Goal: Transaction & Acquisition: Purchase product/service

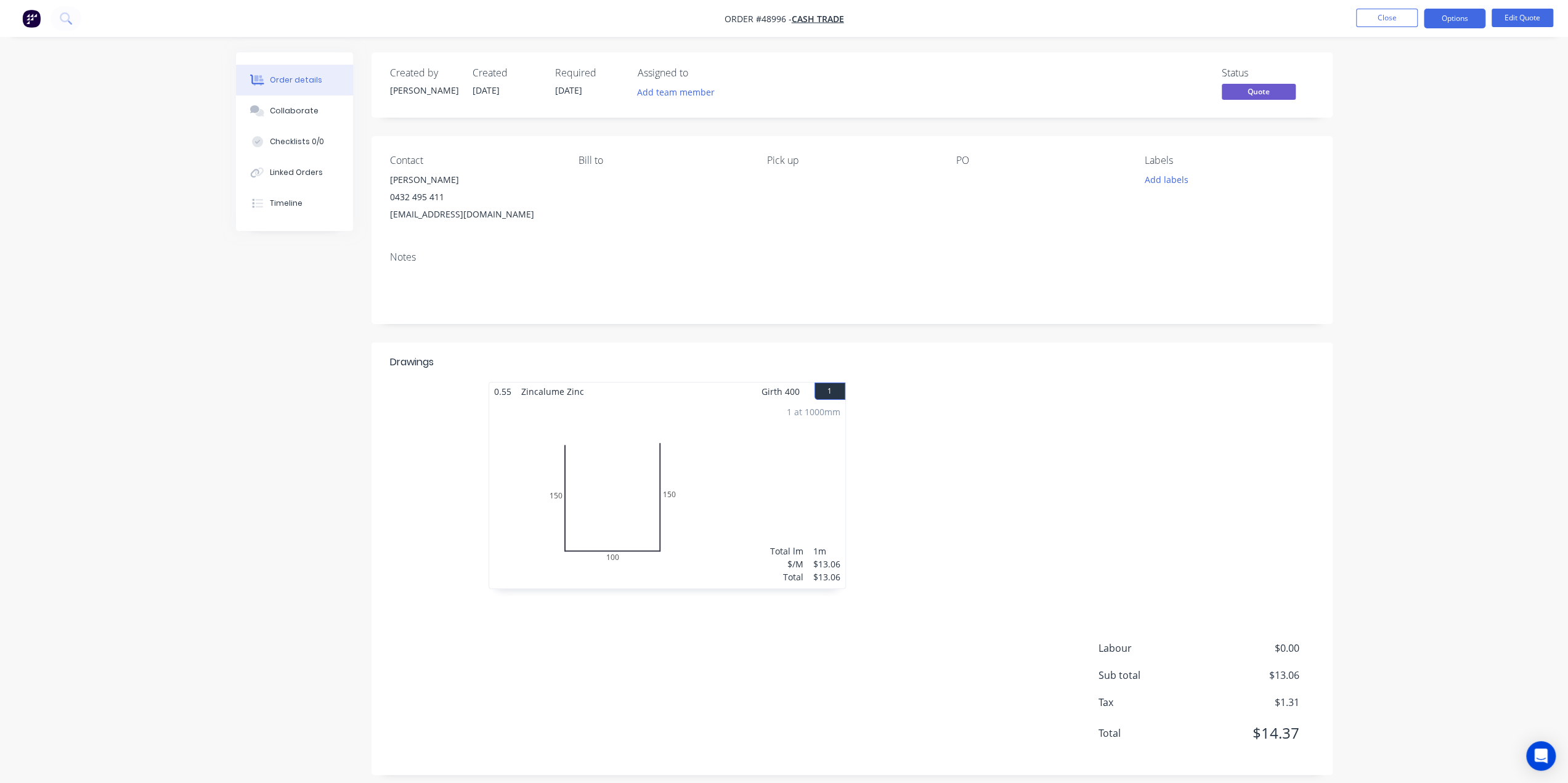
click at [31, 19] on img "button" at bounding box center [31, 18] width 19 height 19
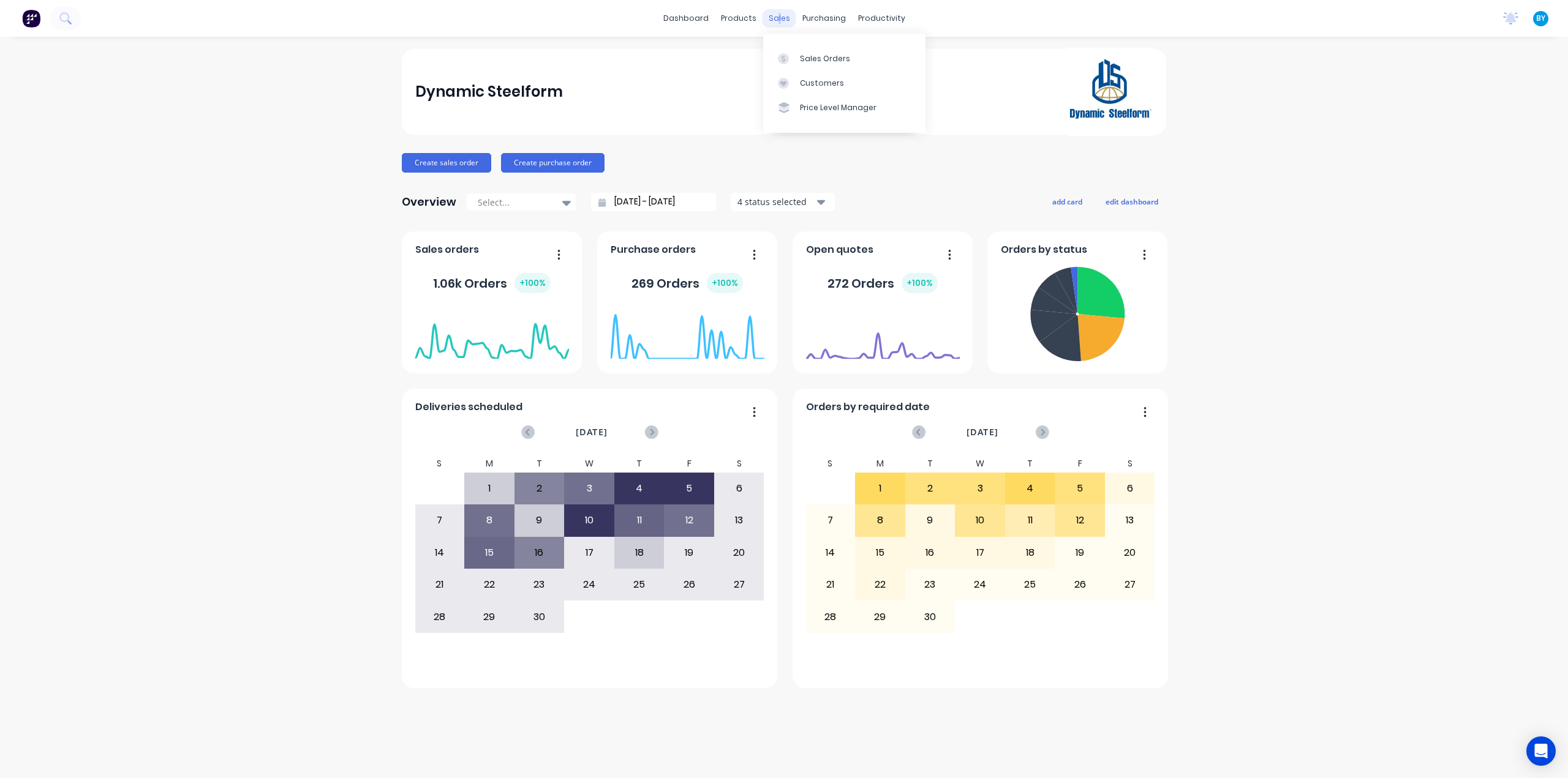
click at [778, 14] on div "sales" at bounding box center [779, 18] width 34 height 18
click at [793, 58] on div at bounding box center [786, 59] width 18 height 11
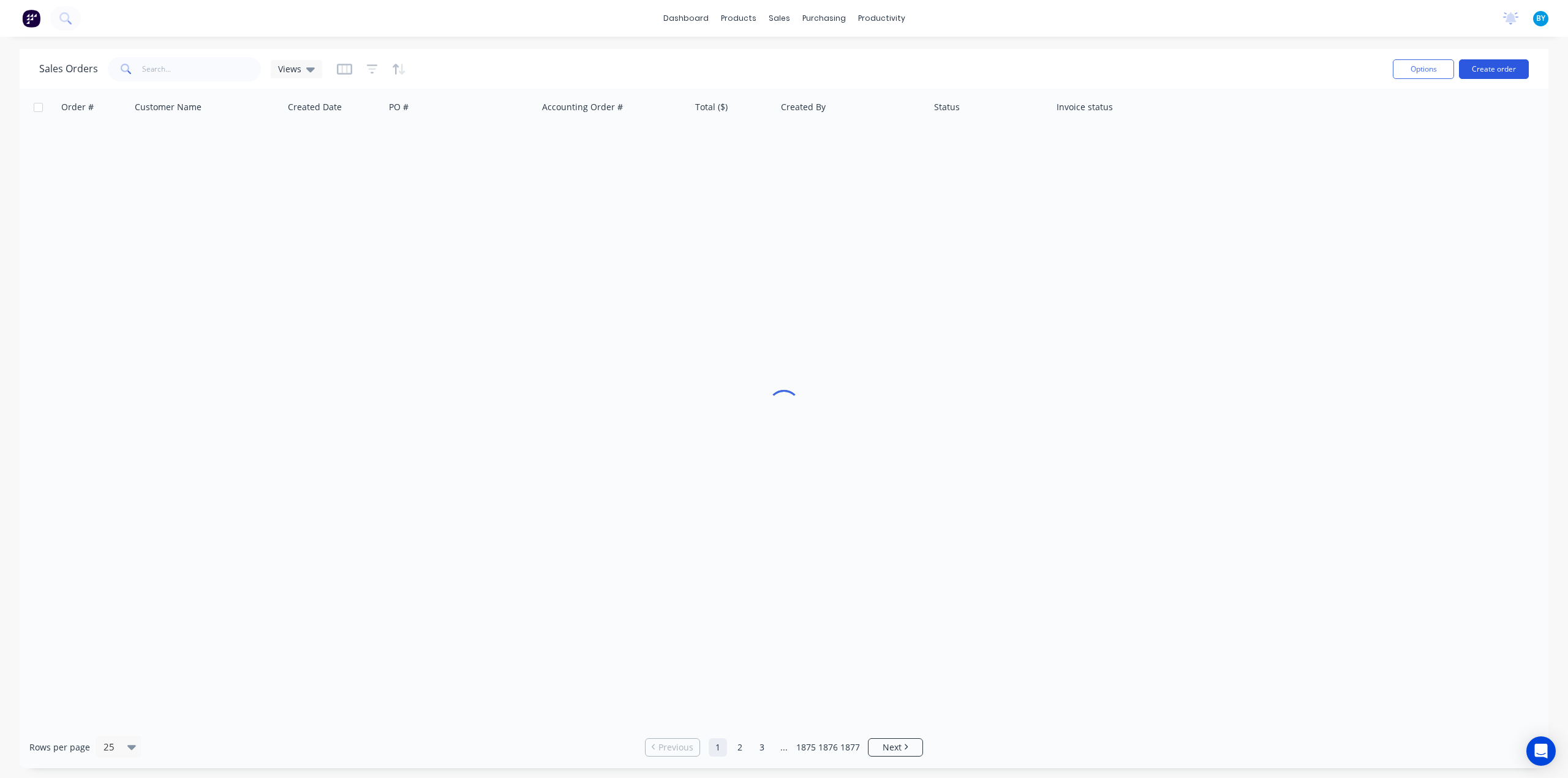
click at [1492, 68] on button "Create order" at bounding box center [1493, 69] width 70 height 19
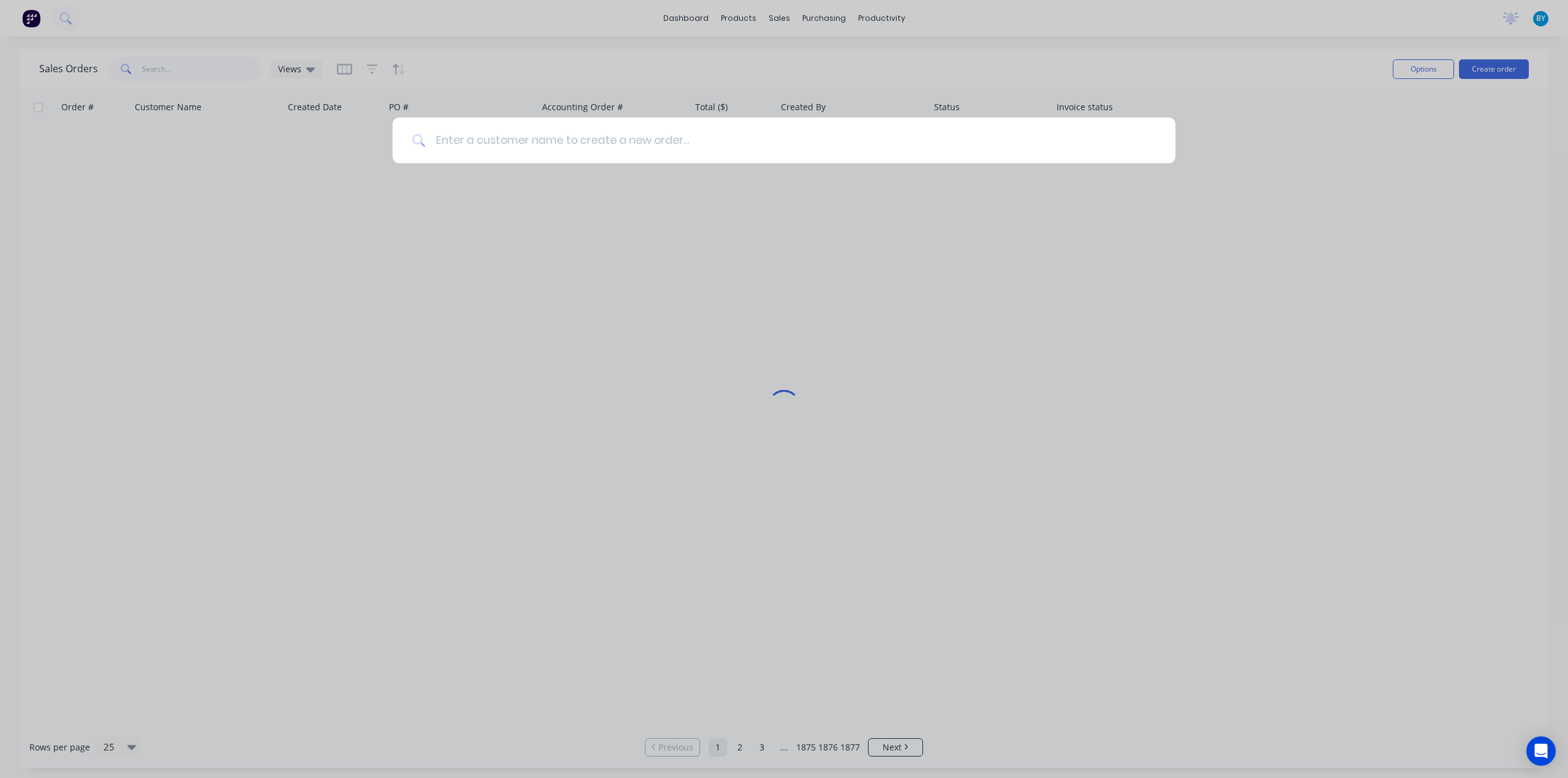
click at [554, 136] on input at bounding box center [790, 140] width 730 height 46
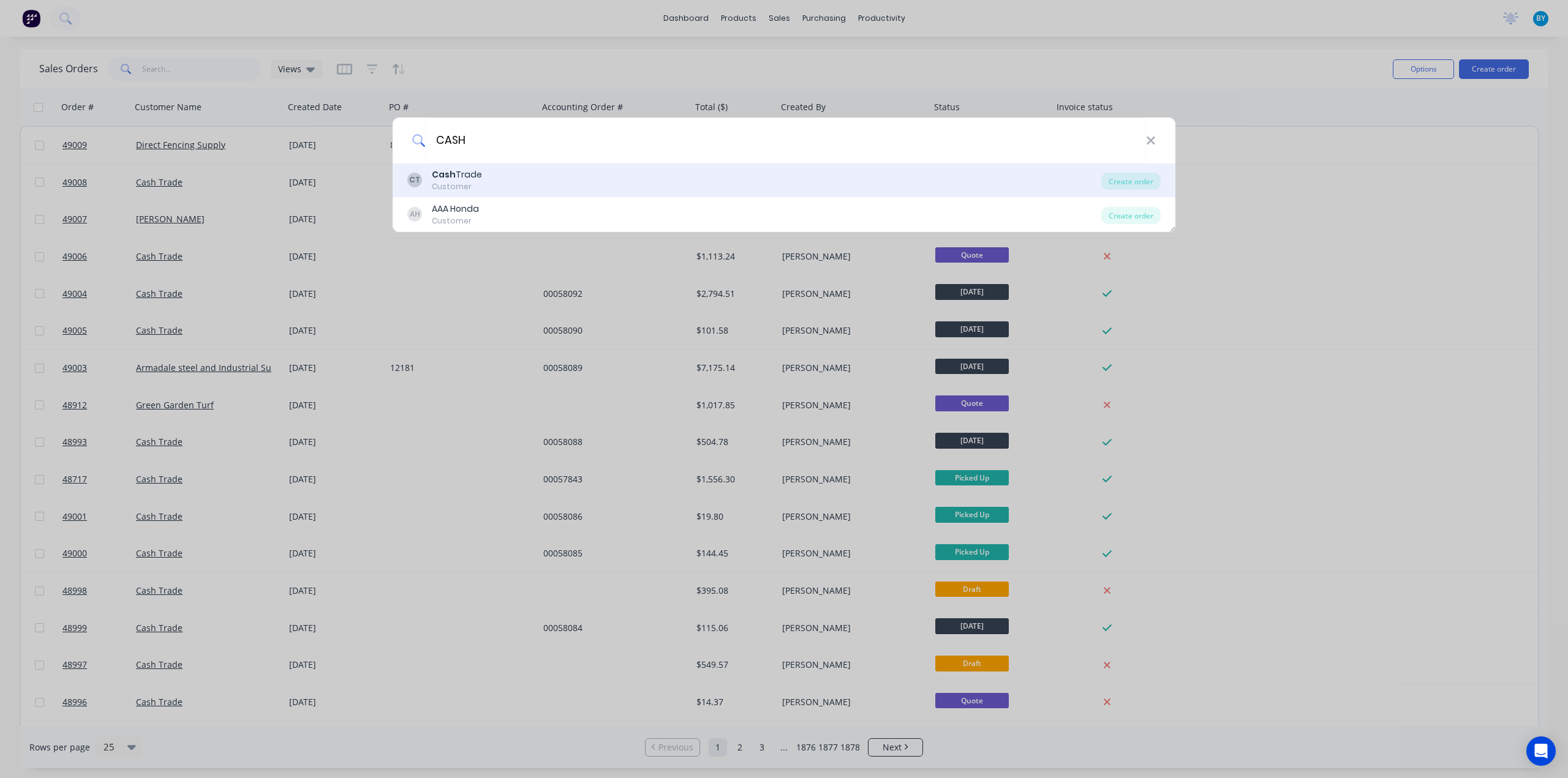
type input "CASH"
click at [465, 180] on div "Cash Trade" at bounding box center [457, 175] width 51 height 13
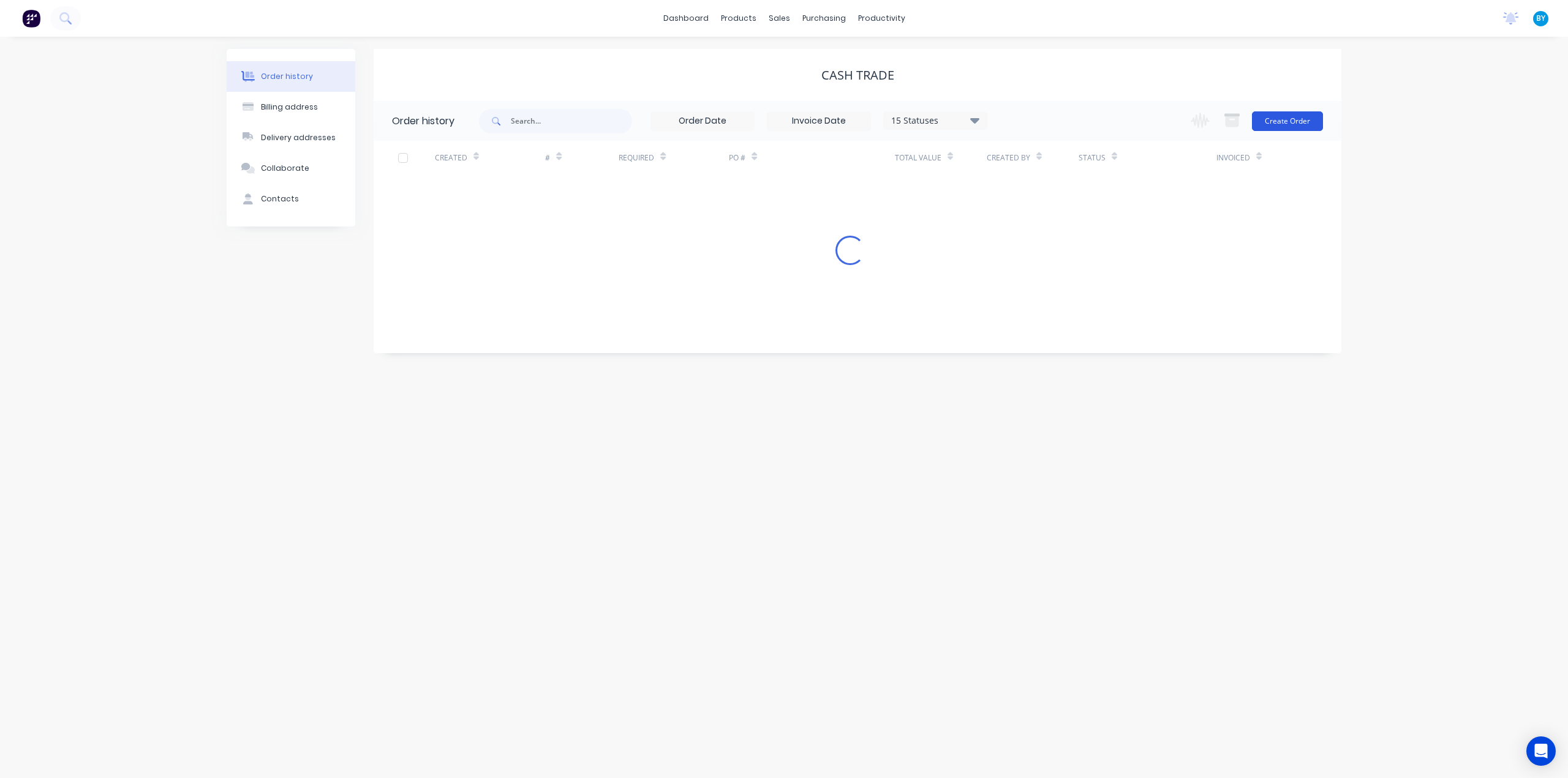
click at [1277, 115] on button "Create Order" at bounding box center [1287, 121] width 71 height 19
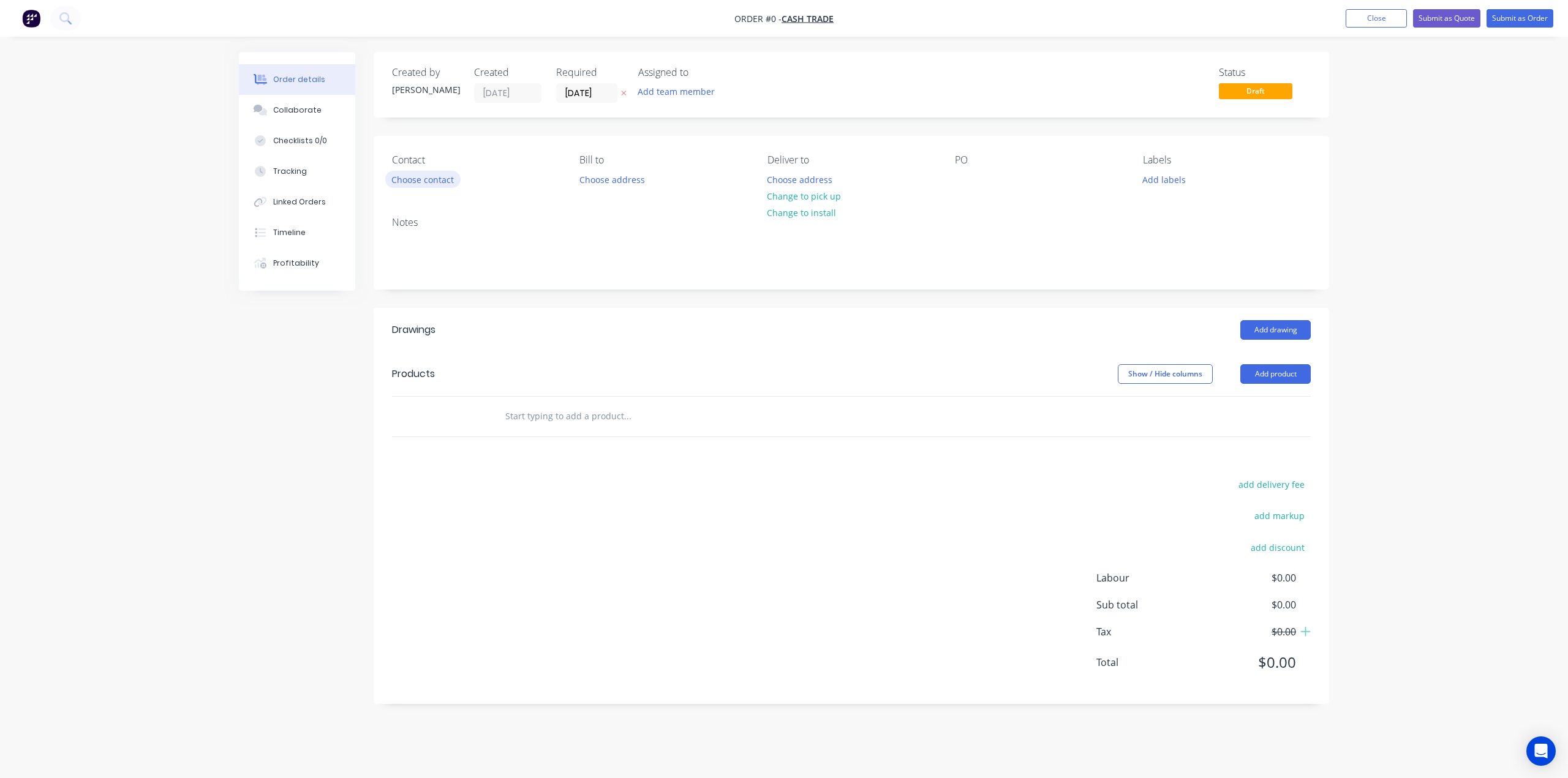
click at [442, 178] on button "Choose contact" at bounding box center [423, 179] width 75 height 17
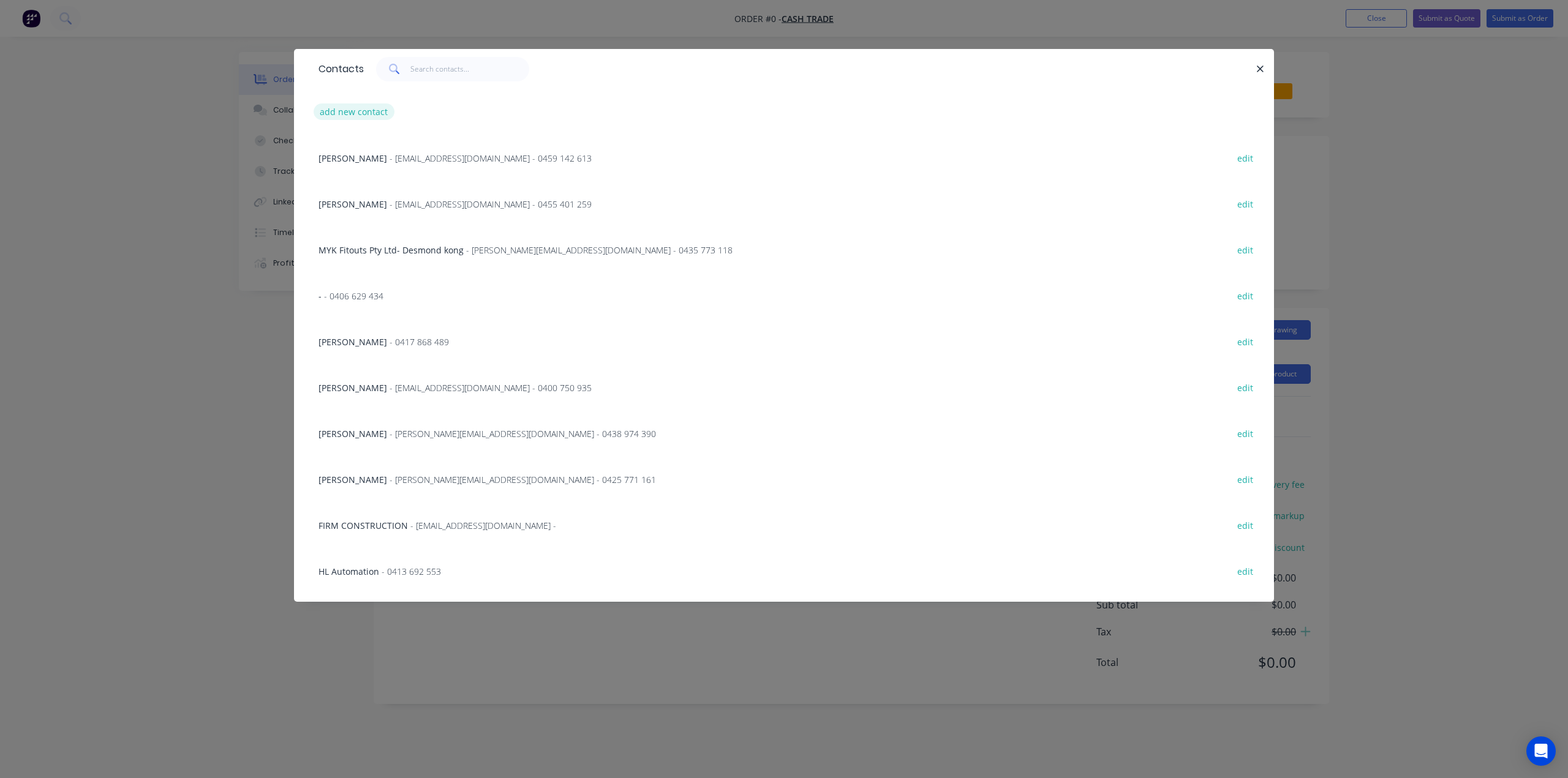
click at [347, 110] on button "add new contact" at bounding box center [354, 111] width 81 height 17
select select "AU"
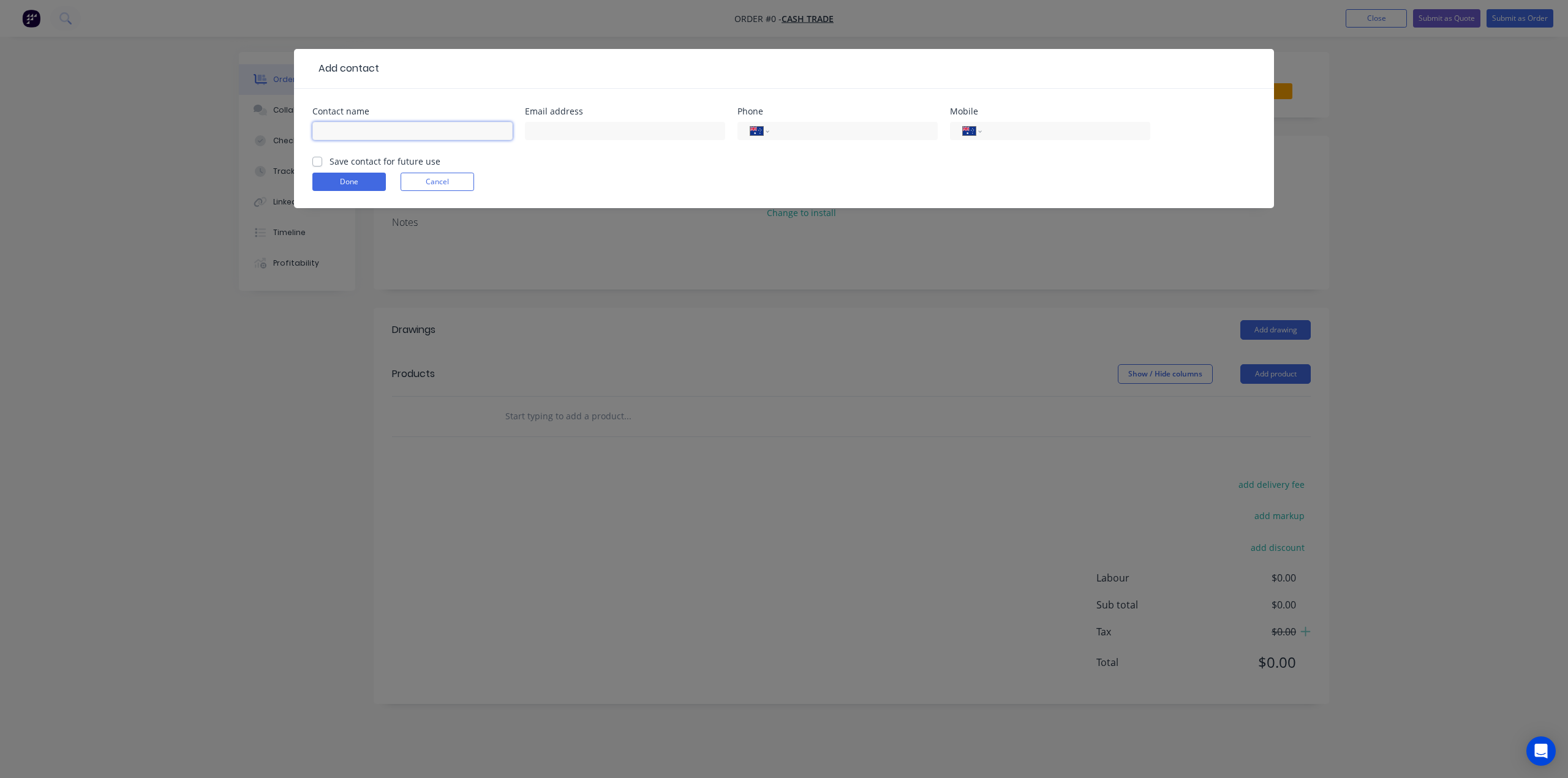
click at [380, 127] on input "text" at bounding box center [412, 131] width 201 height 18
type input "Ned"
click button "Done" at bounding box center [349, 181] width 74 height 18
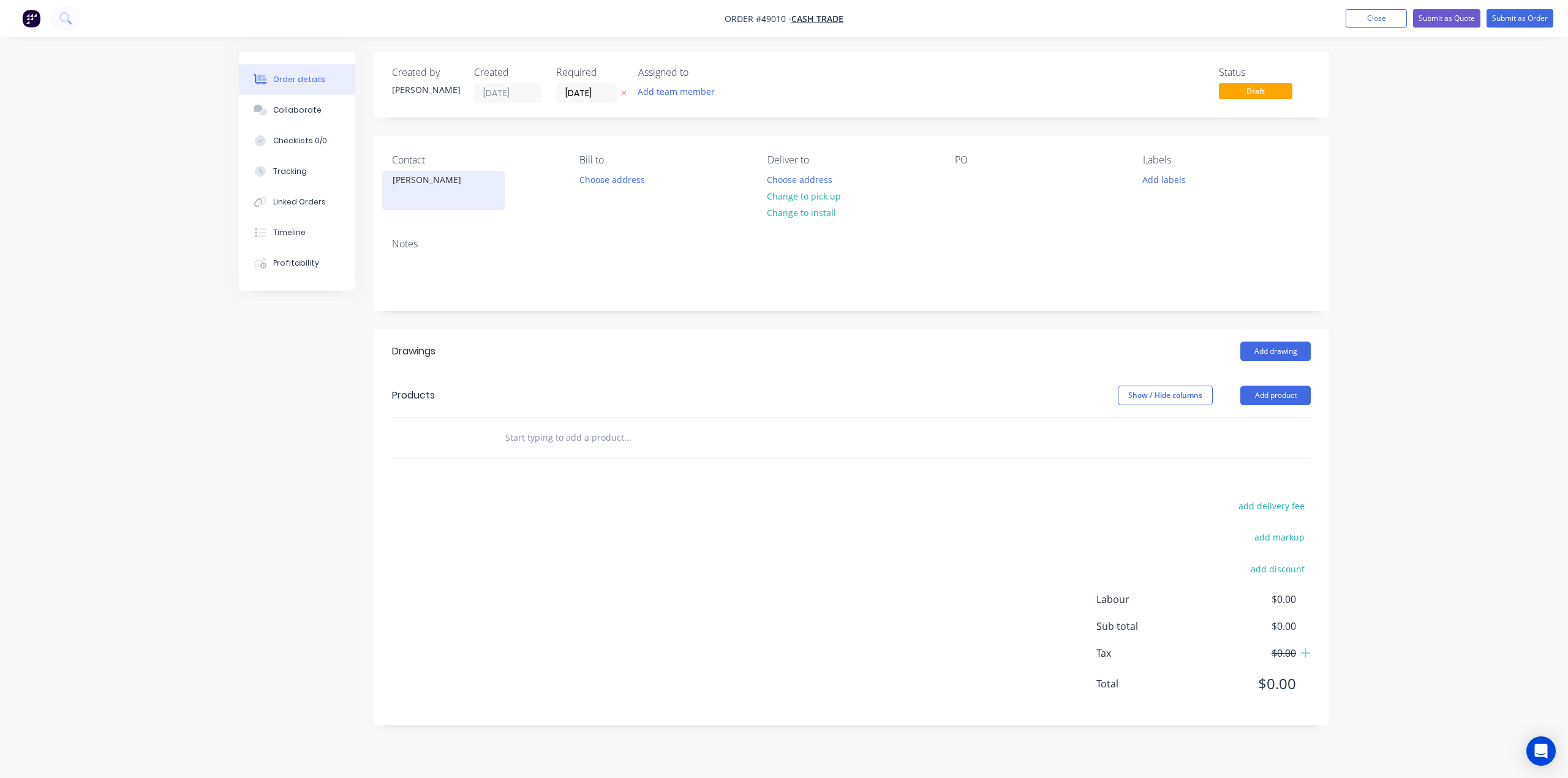
click at [425, 180] on div "Ned" at bounding box center [443, 180] width 102 height 17
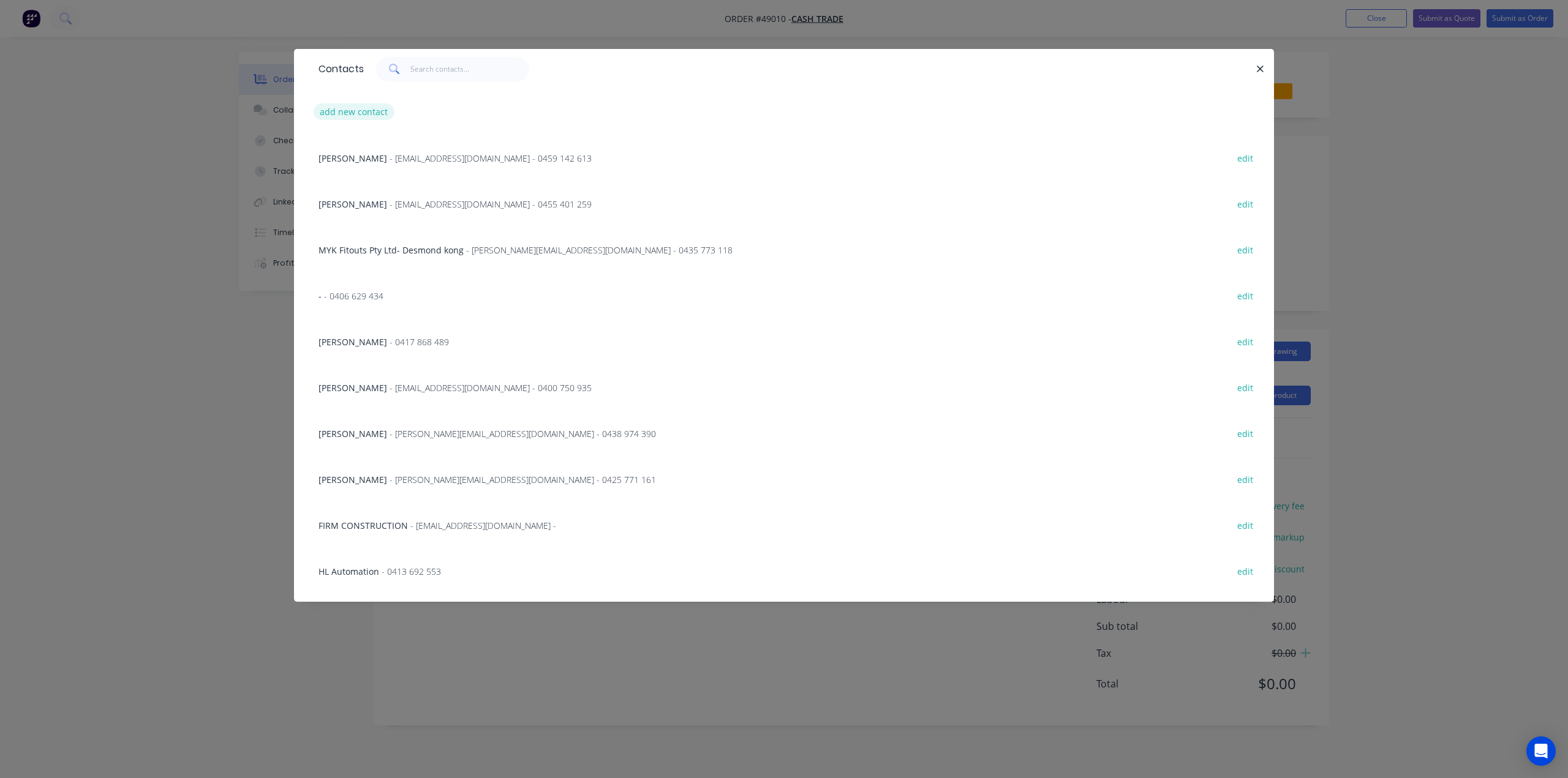
click at [352, 110] on button "add new contact" at bounding box center [354, 111] width 81 height 17
select select "AU"
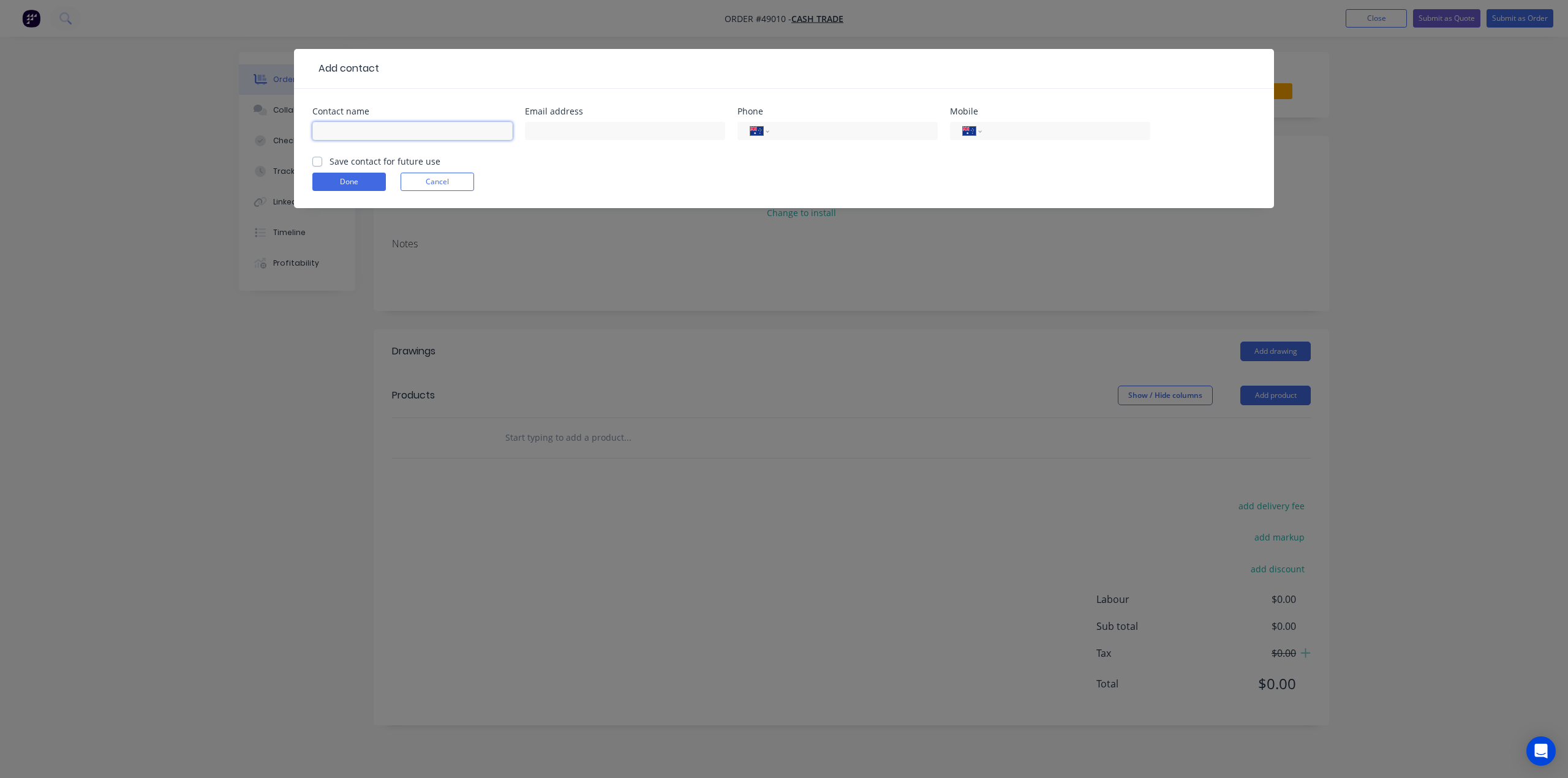
click at [416, 130] on input "text" at bounding box center [412, 131] width 201 height 18
type input "Ned"
click at [645, 131] on input "text" at bounding box center [625, 131] width 201 height 18
paste input "treasurehomes.ned@gmail.com>"
type input "treasurehomes.ned@gmail.com"
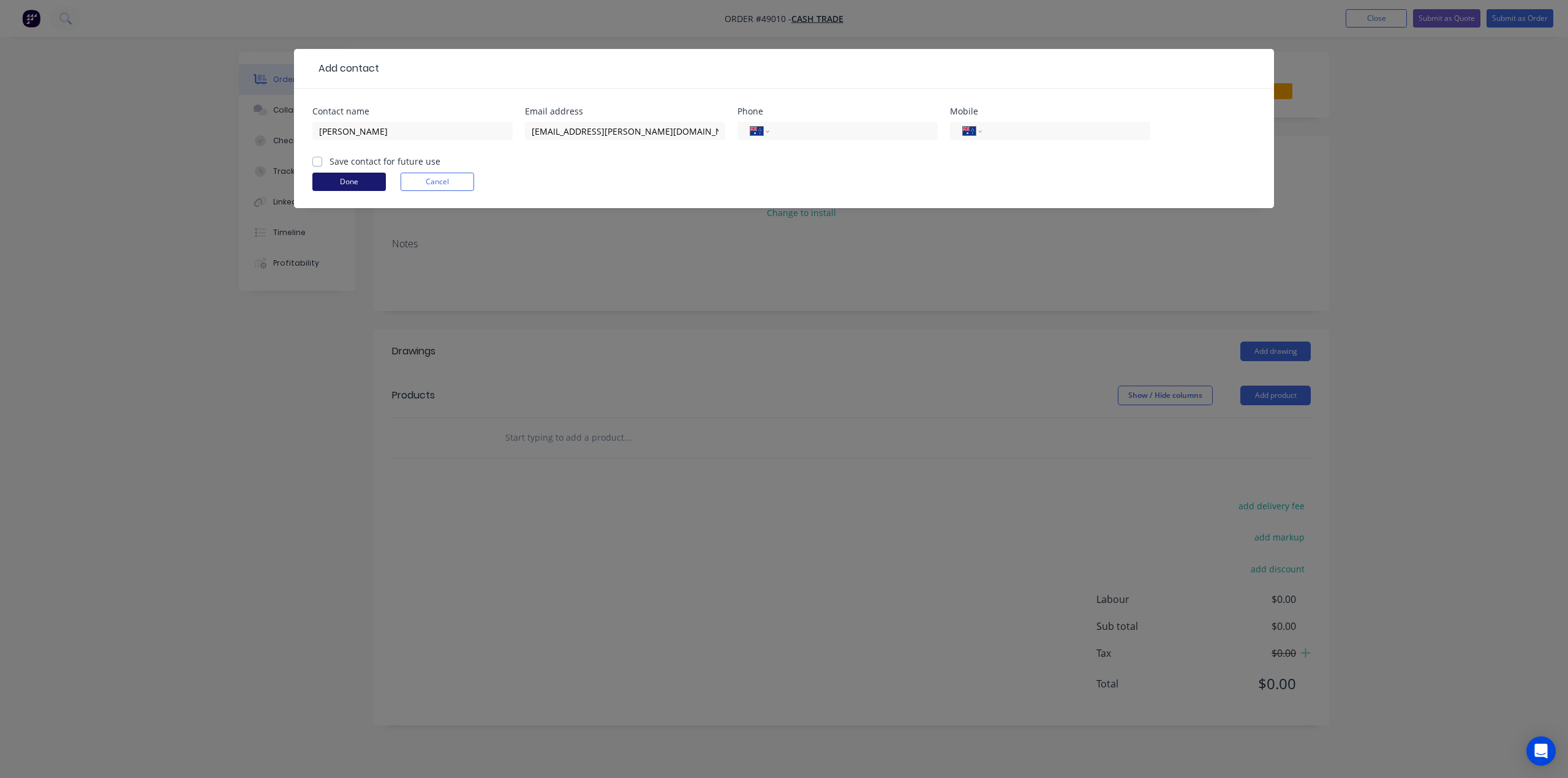
click at [343, 187] on button "Done" at bounding box center [349, 181] width 74 height 18
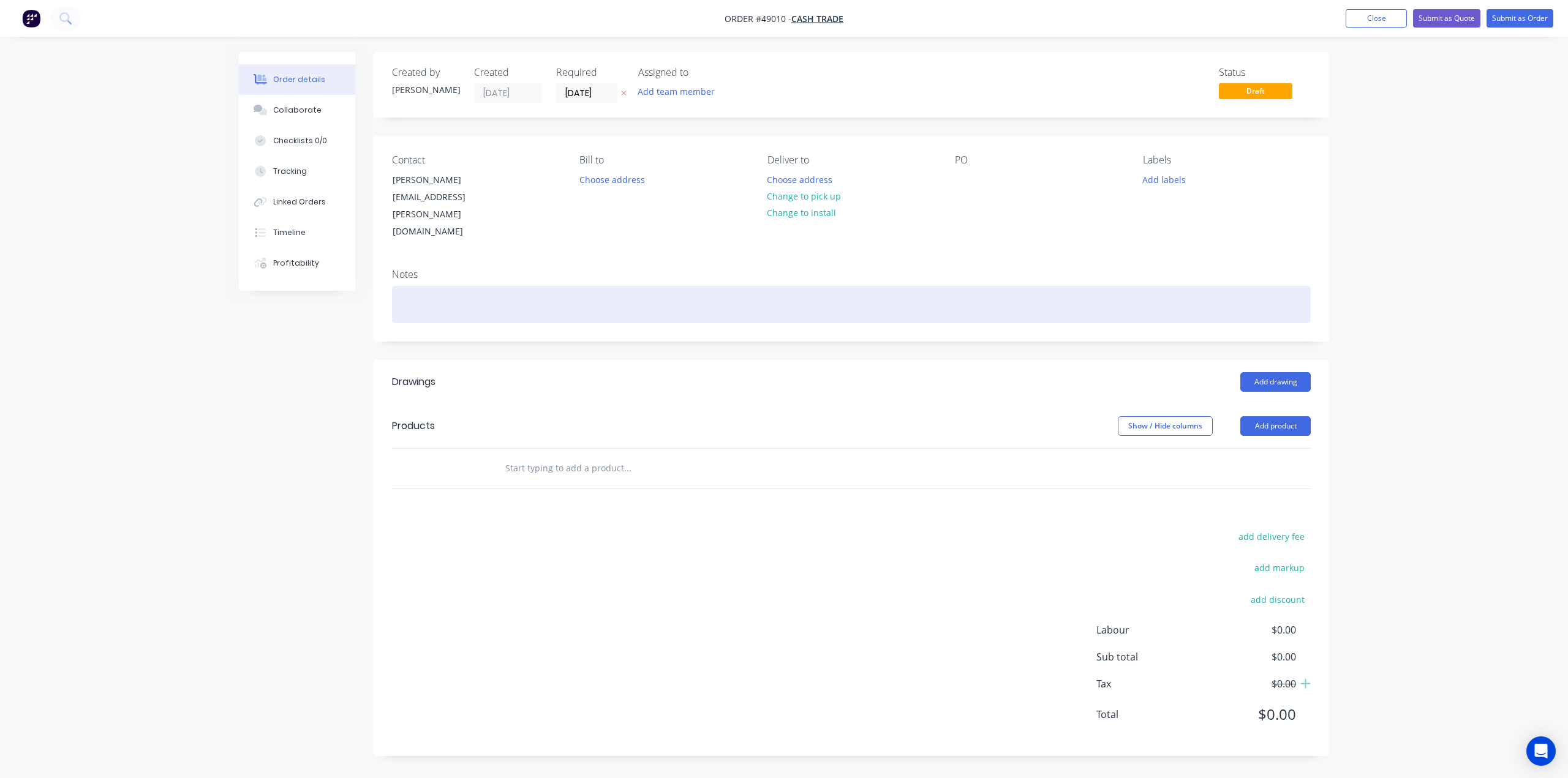
drag, startPoint x: 814, startPoint y: 314, endPoint x: 767, endPoint y: 291, distance: 52.3
click at [814, 313] on div "Created by Bob Created 08/09/25 Required 08/09/25 Assigned to Add team member S…" at bounding box center [851, 404] width 956 height 704
click at [725, 286] on div at bounding box center [851, 304] width 919 height 38
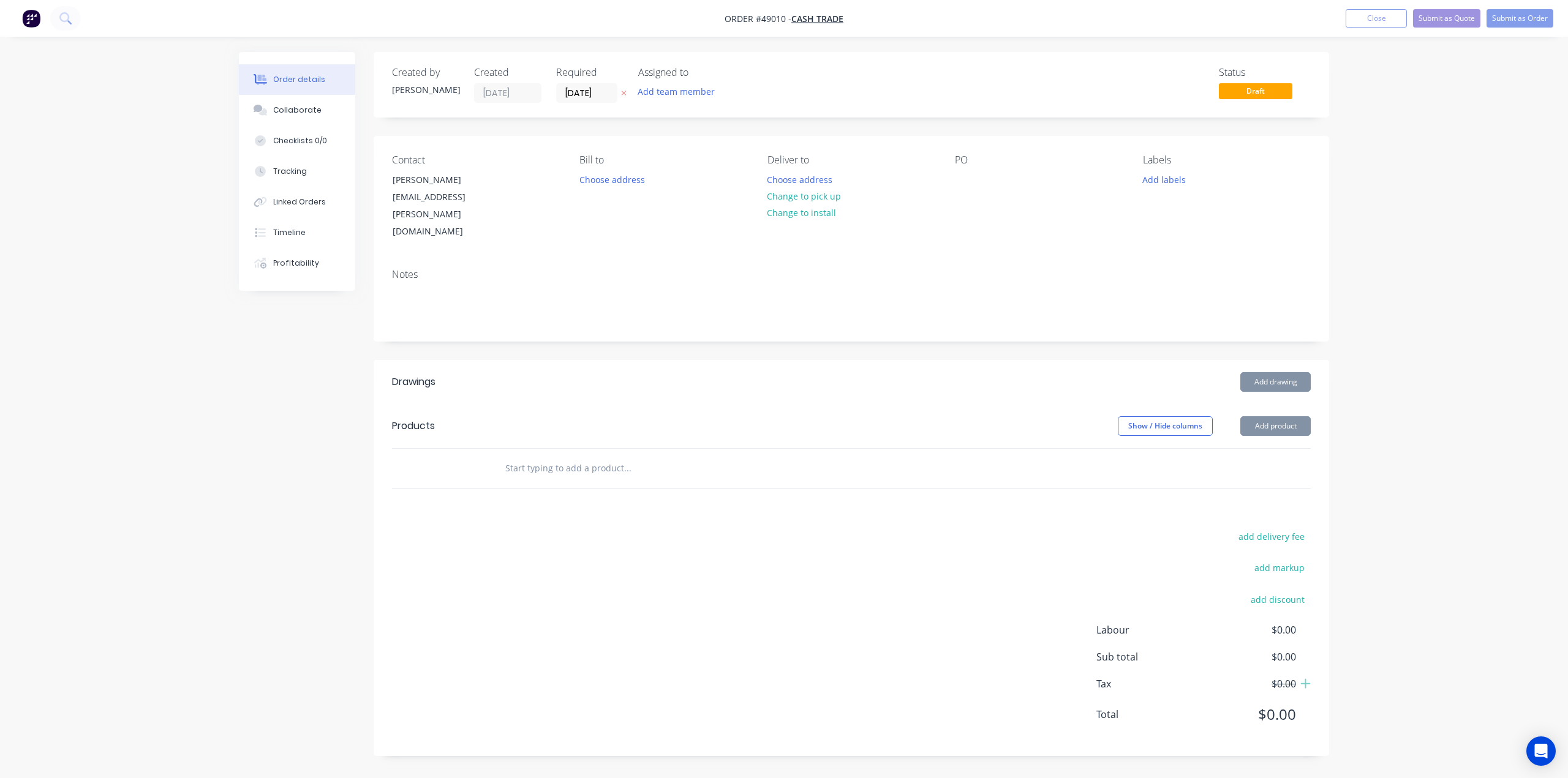
click at [873, 269] on div "Notes" at bounding box center [851, 274] width 919 height 12
click at [824, 192] on button "Change to pick up" at bounding box center [804, 196] width 87 height 17
click at [1284, 416] on button "Add product" at bounding box center [1276, 426] width 71 height 19
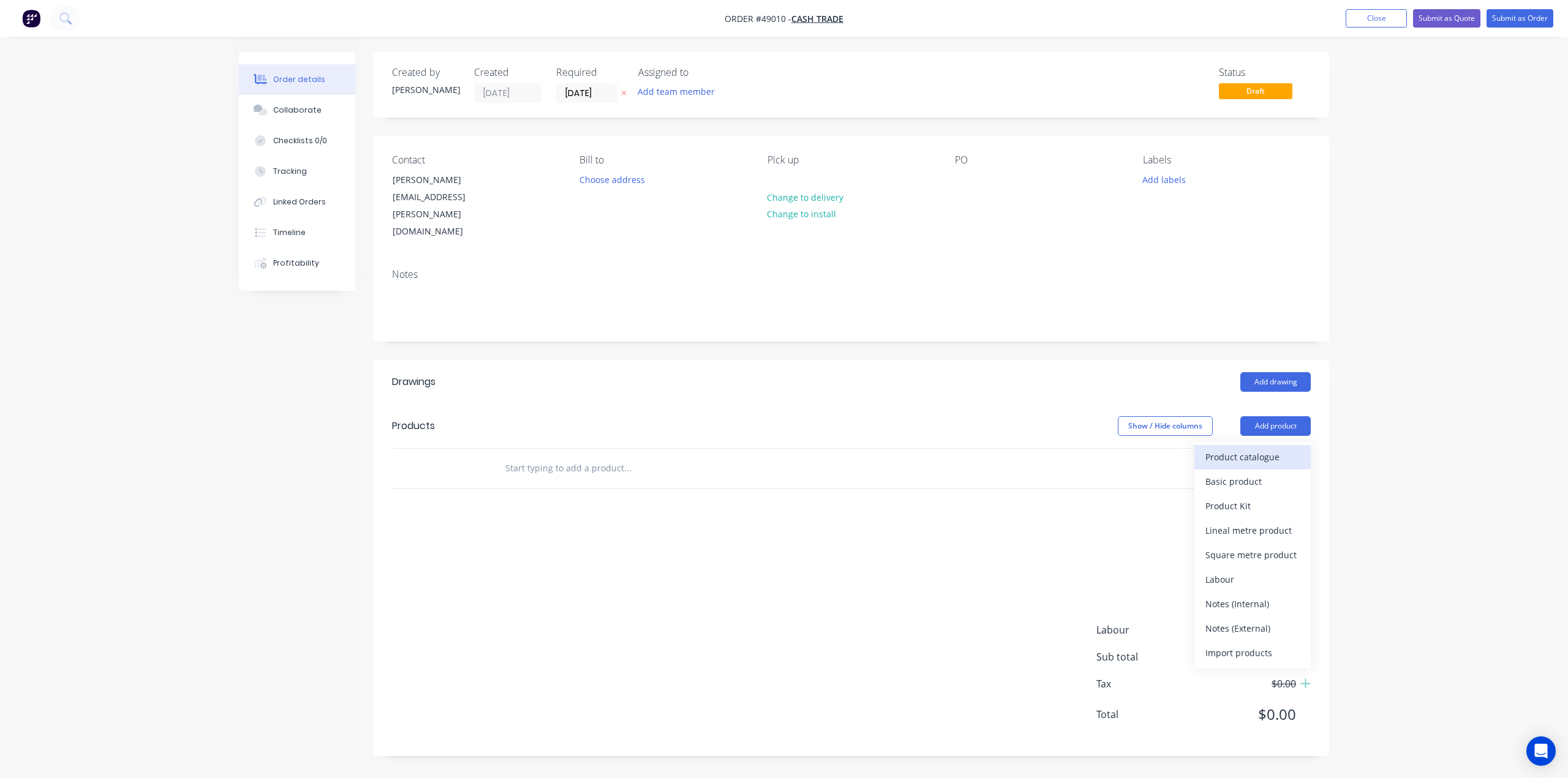
click at [1269, 448] on div "Product catalogue" at bounding box center [1253, 457] width 95 height 18
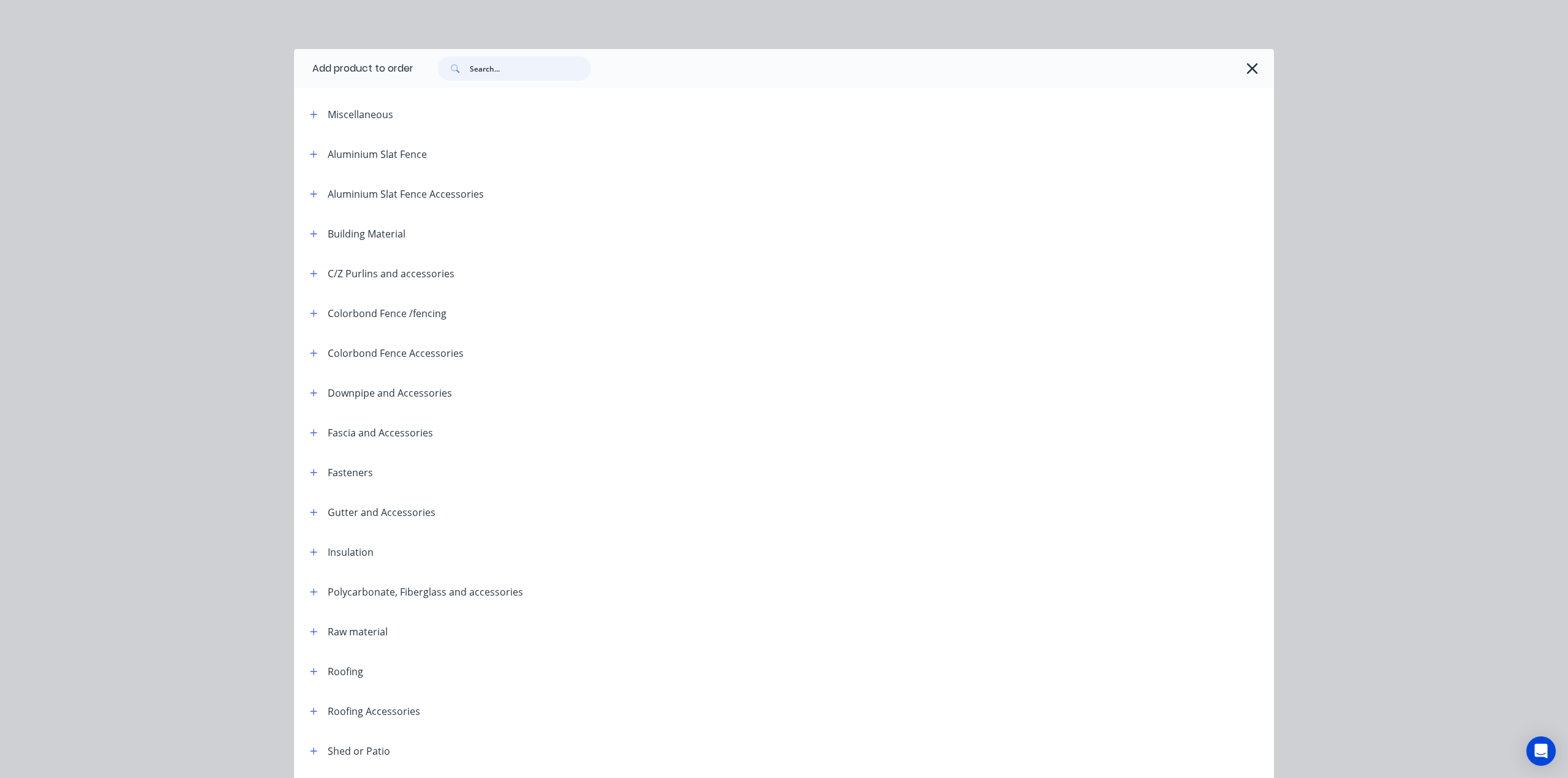
click at [503, 73] on input "text" at bounding box center [530, 68] width 121 height 25
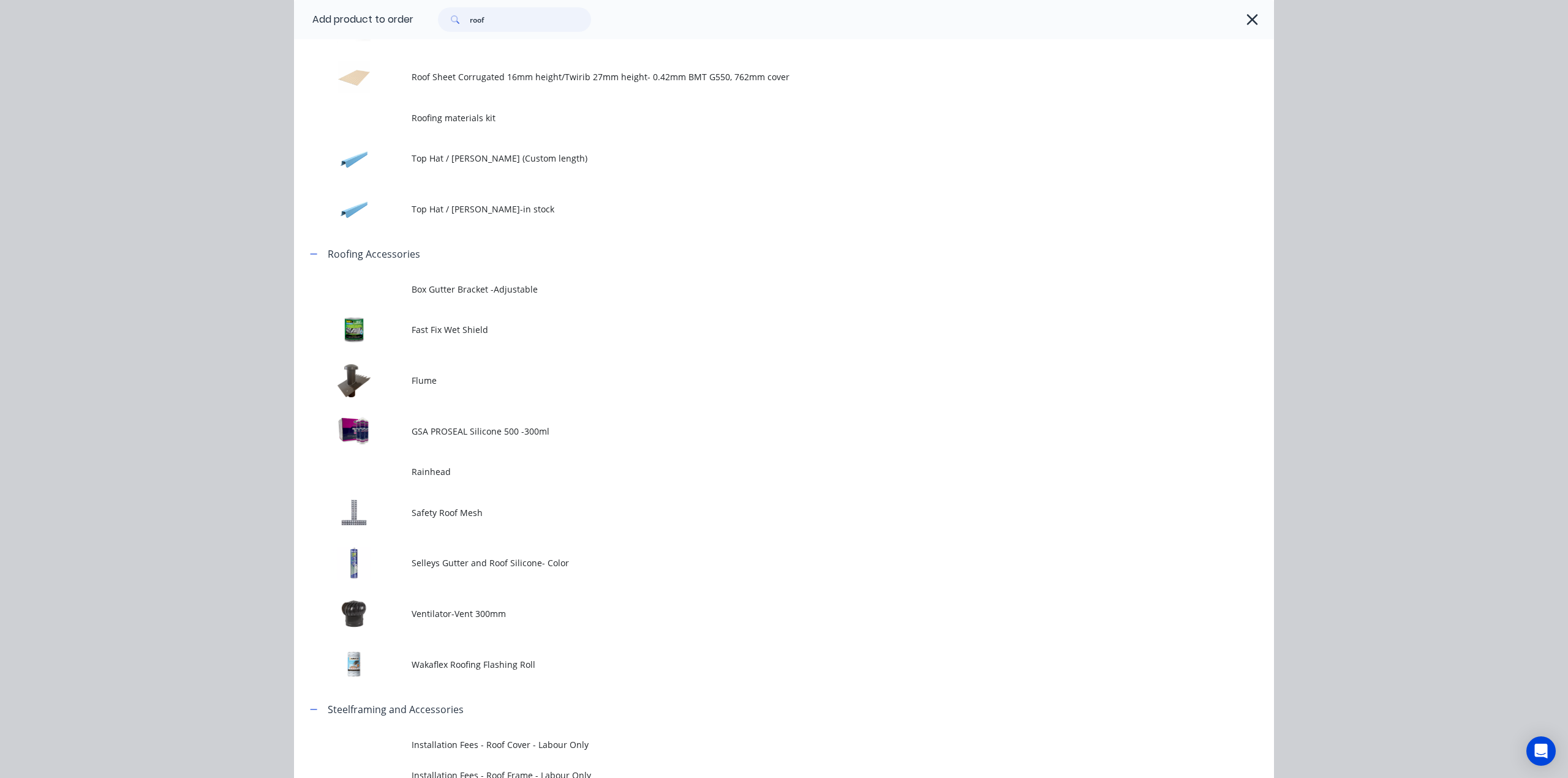
scroll to position [855, 0]
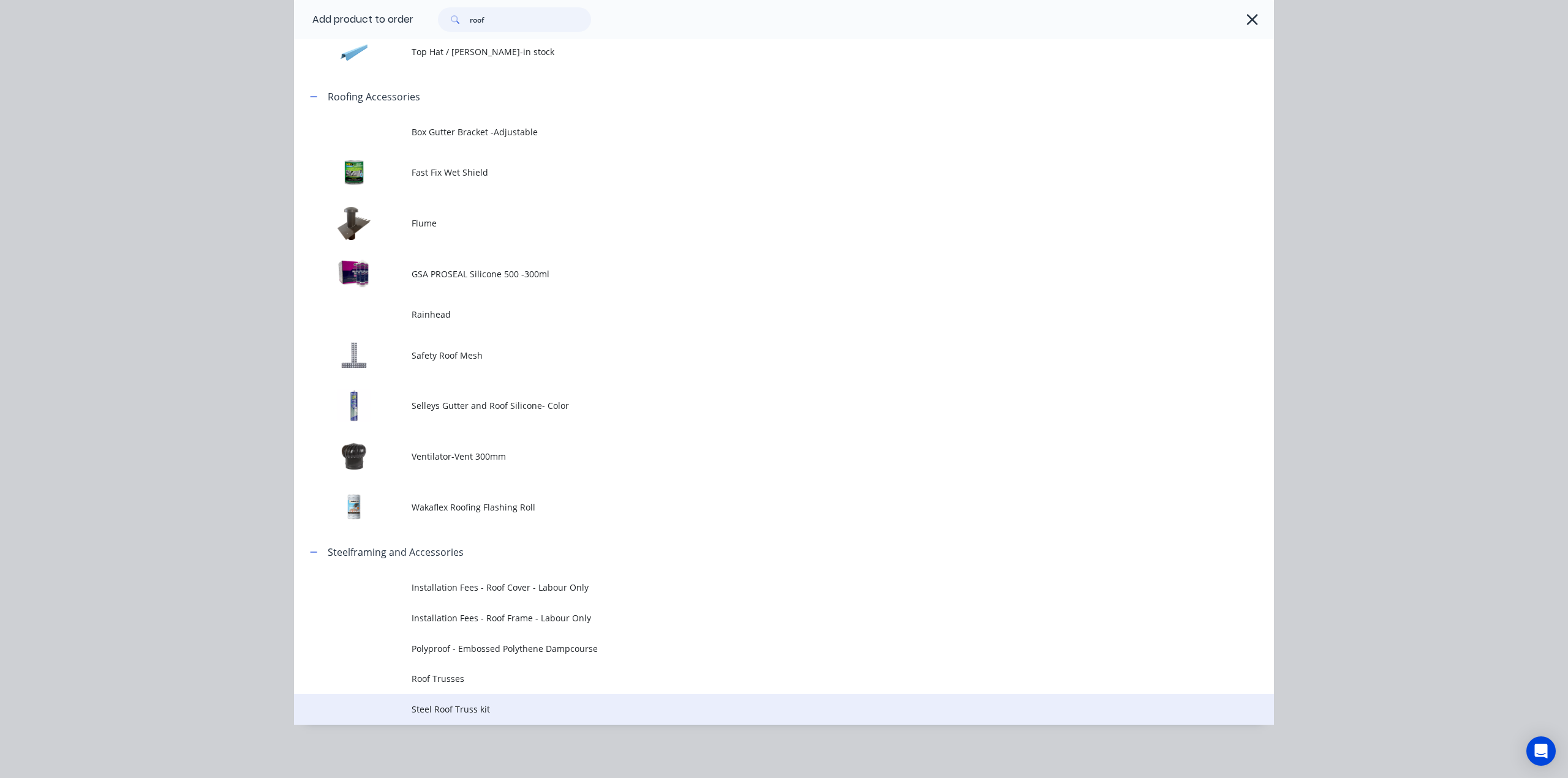
type input "roof"
click at [542, 710] on span "Steel Roof Truss kit" at bounding box center [756, 709] width 689 height 13
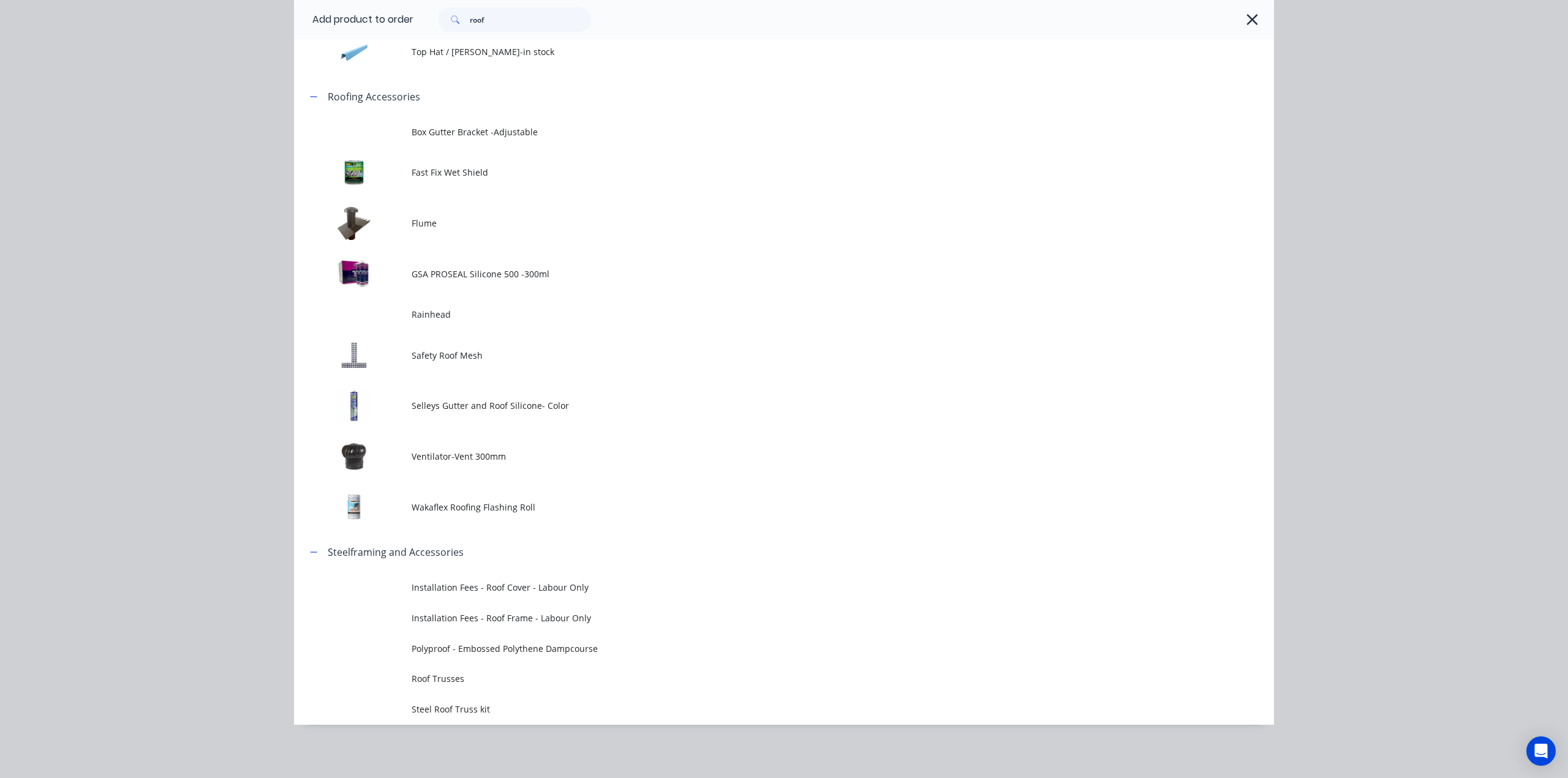
scroll to position [0, 0]
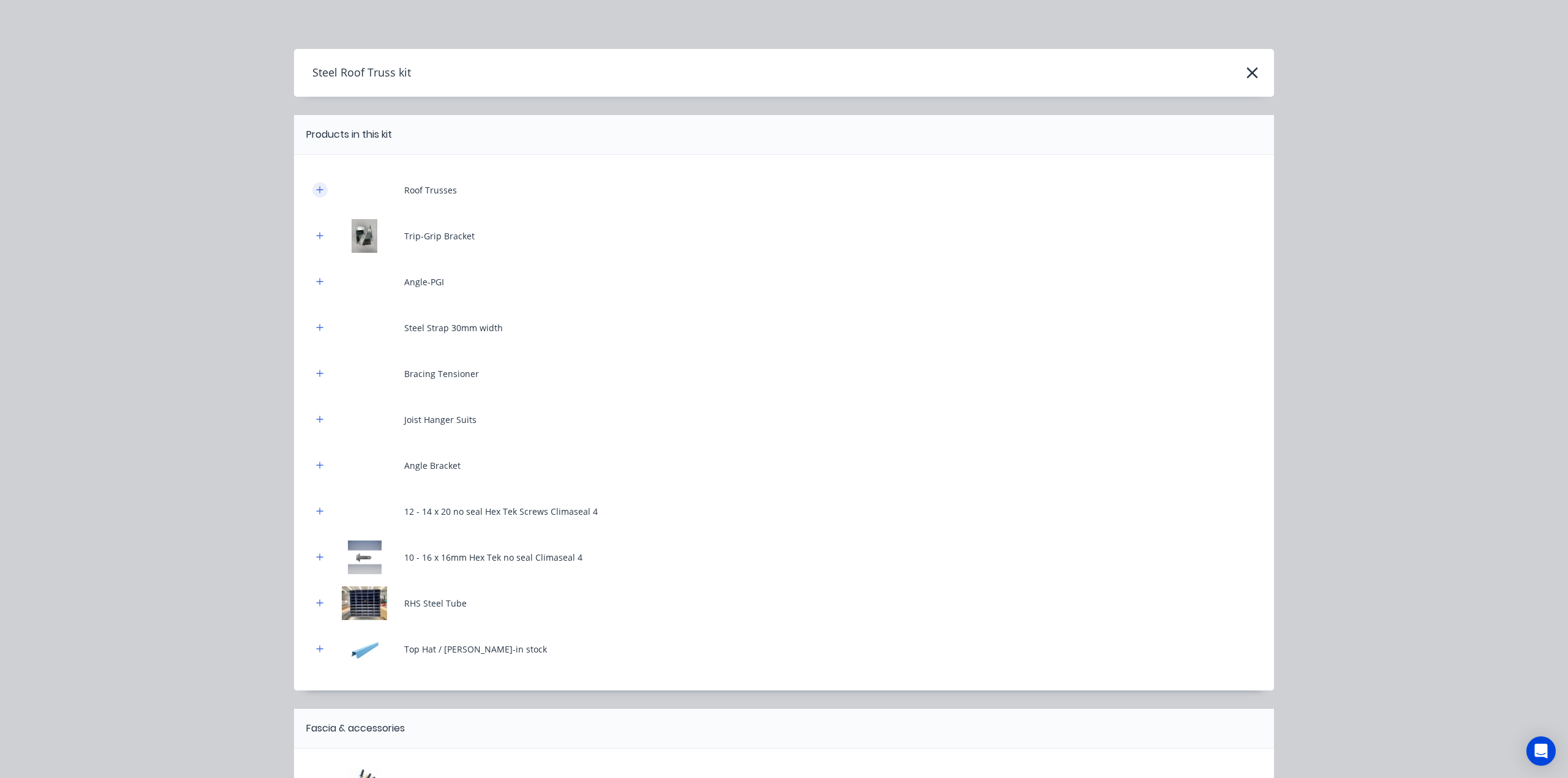
click at [313, 196] on div at bounding box center [319, 189] width 15 height 15
click at [317, 188] on icon "button" at bounding box center [320, 189] width 6 height 6
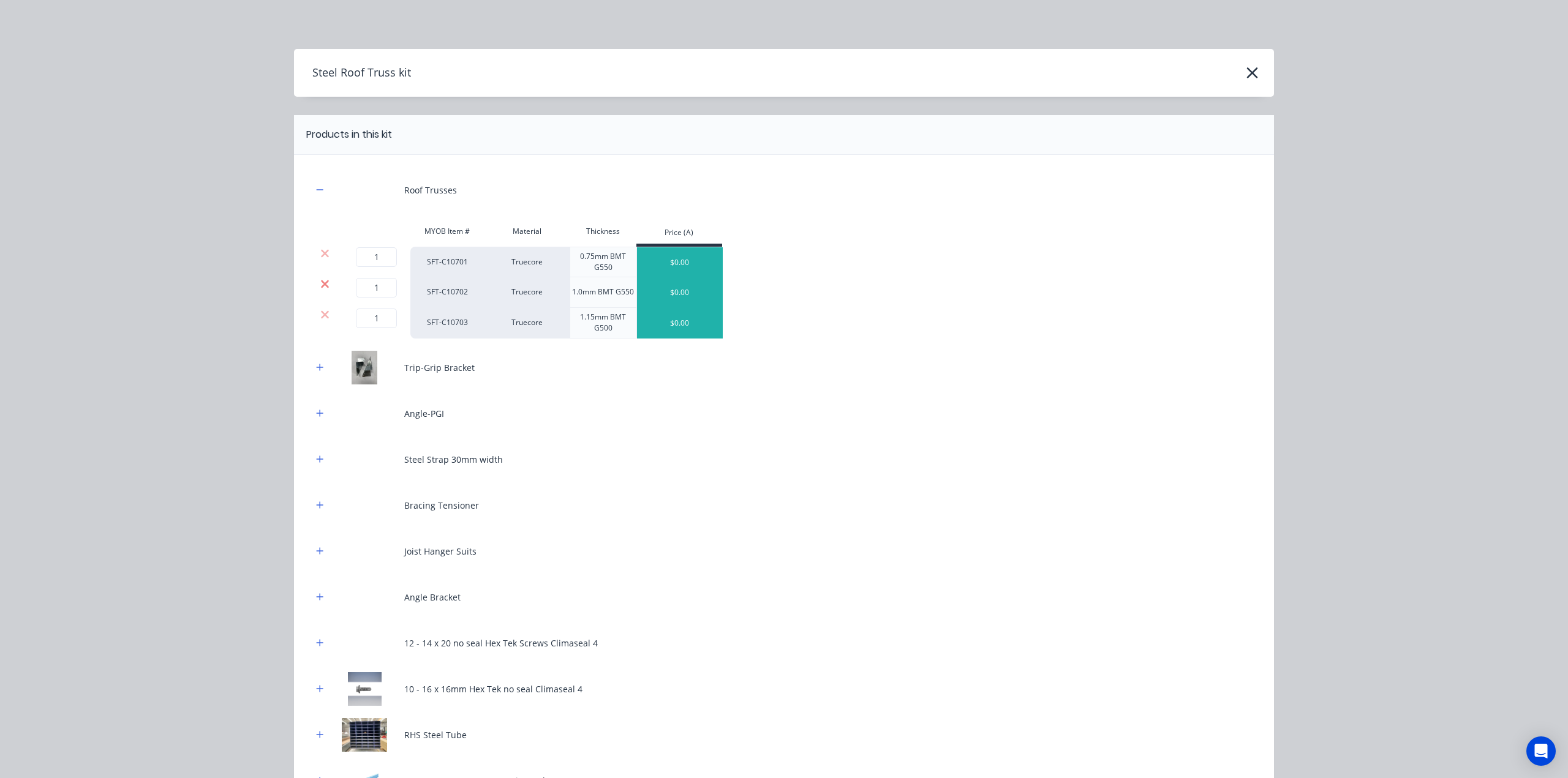
click at [321, 286] on icon at bounding box center [325, 284] width 8 height 8
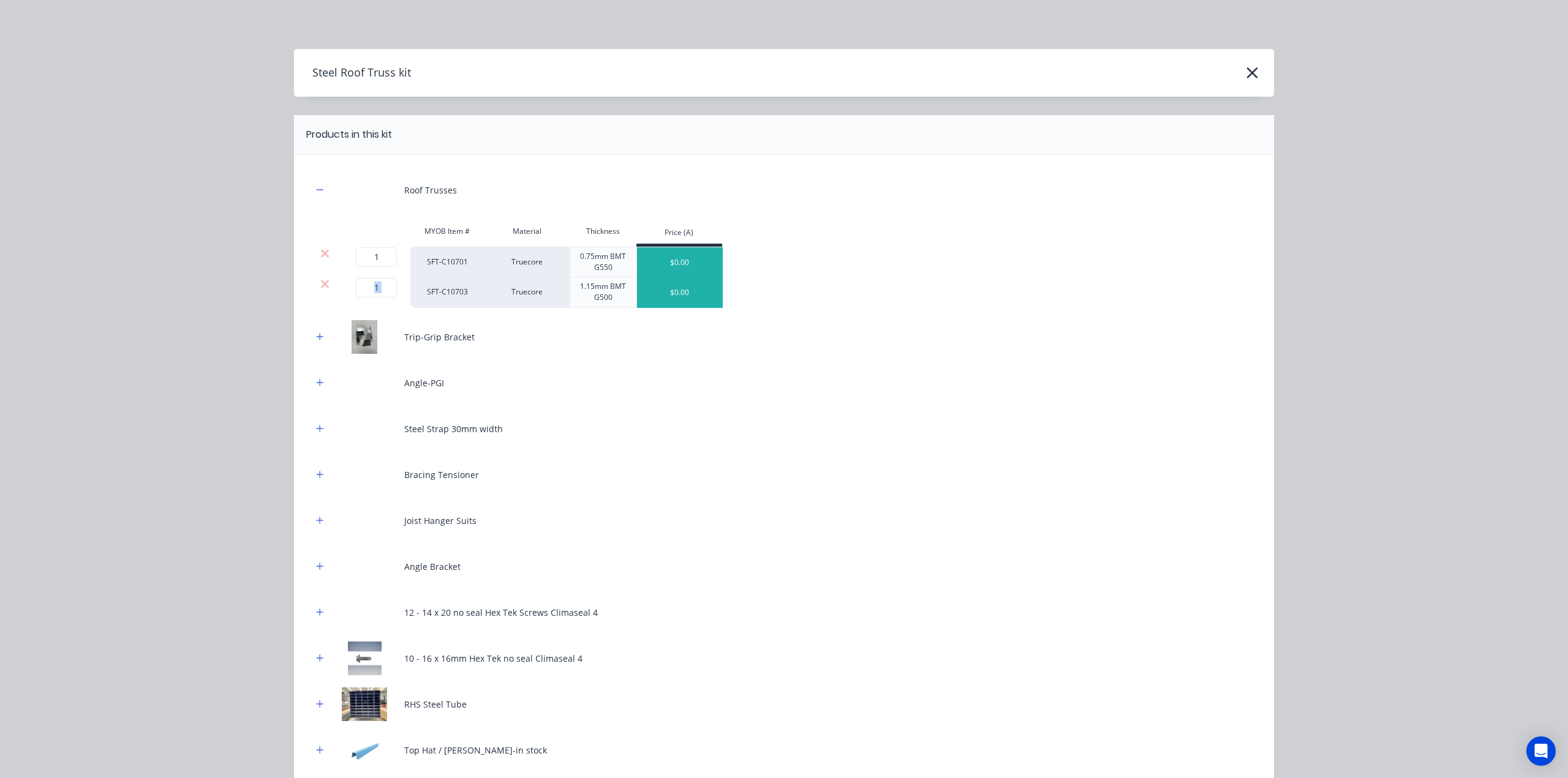
click at [321, 286] on icon at bounding box center [325, 284] width 8 height 8
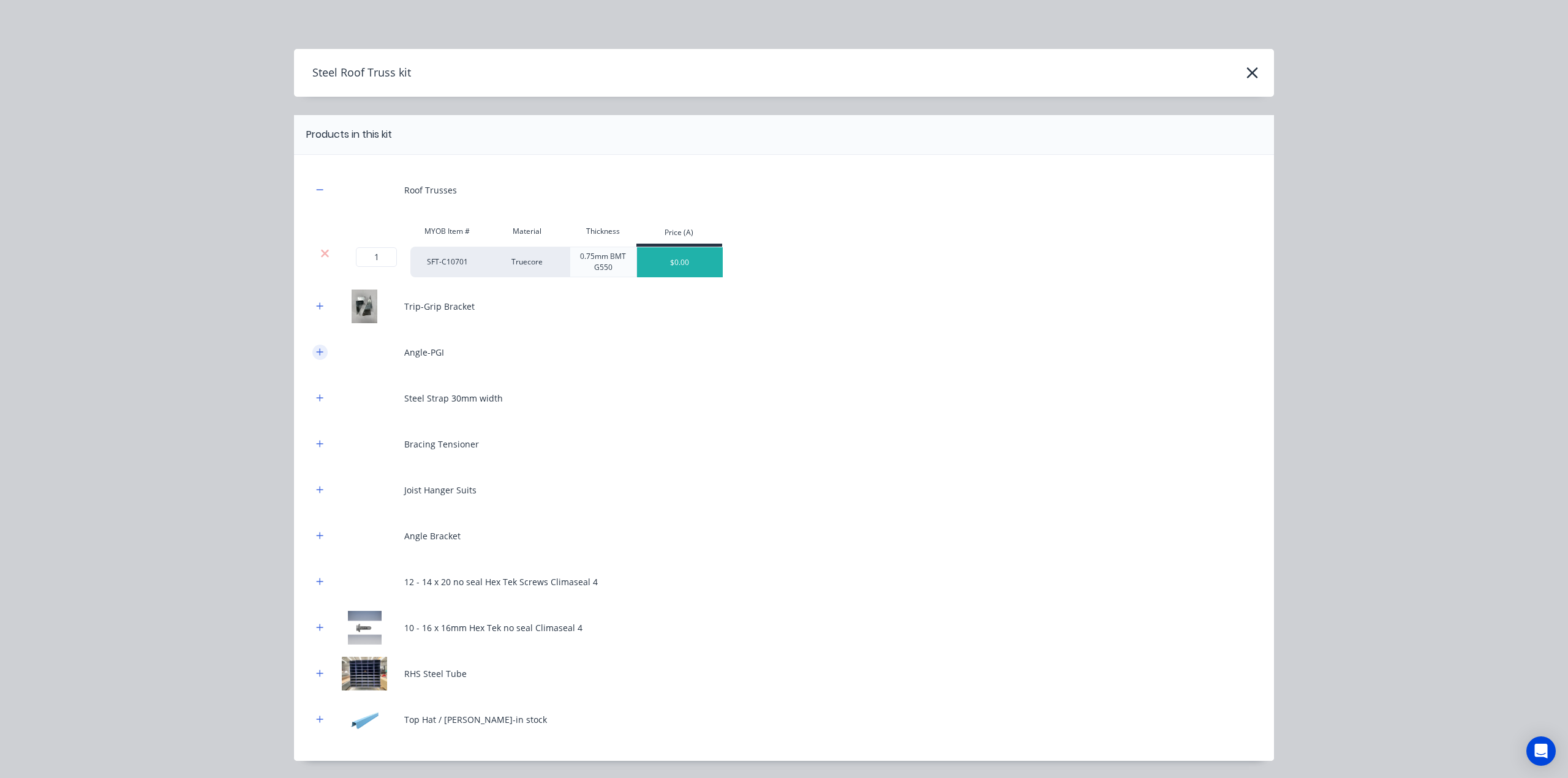
click at [312, 348] on button "button" at bounding box center [319, 352] width 15 height 15
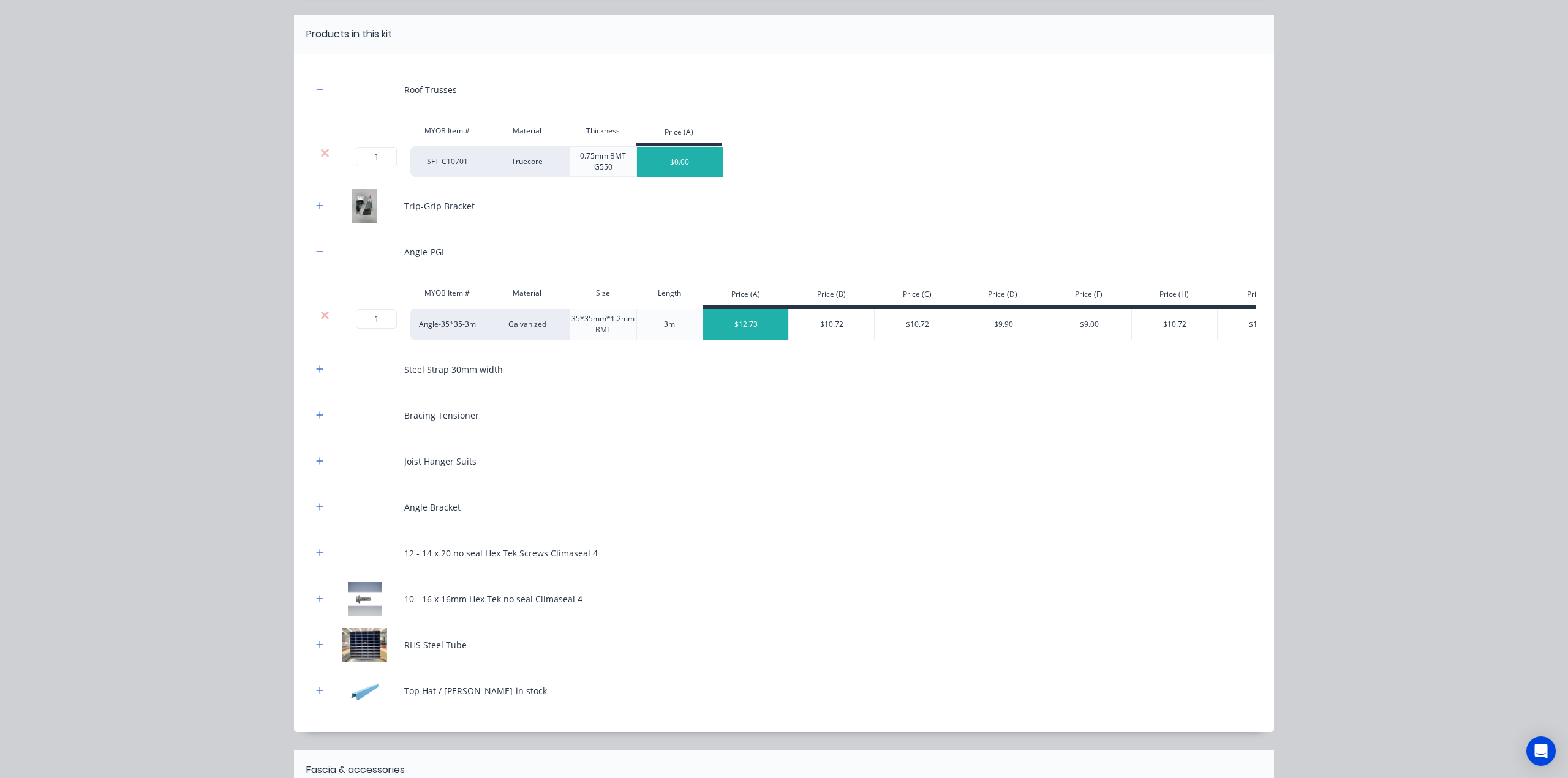
scroll to position [102, 0]
click at [320, 316] on icon at bounding box center [324, 314] width 9 height 12
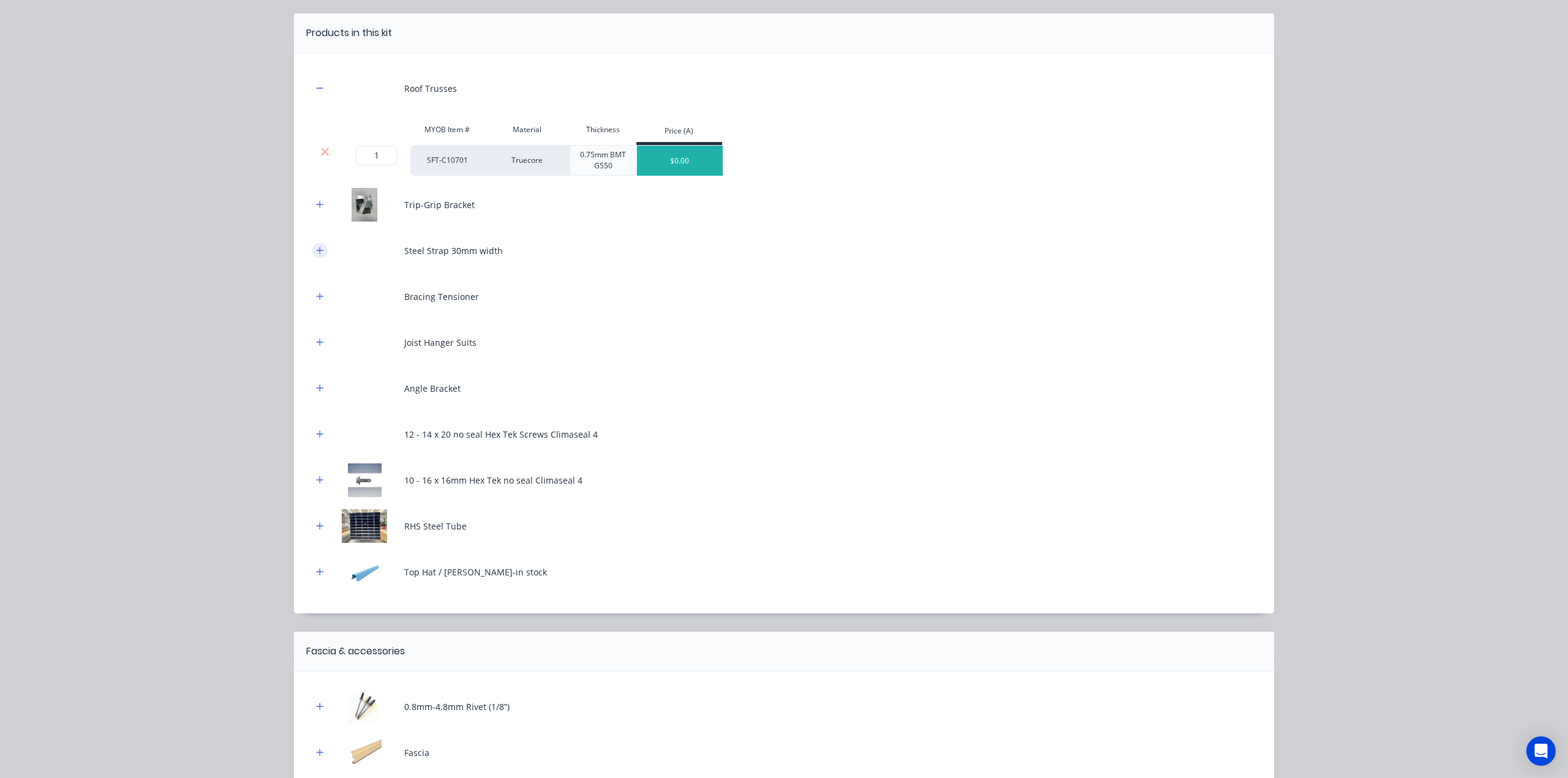
click at [316, 249] on icon "button" at bounding box center [319, 250] width 7 height 9
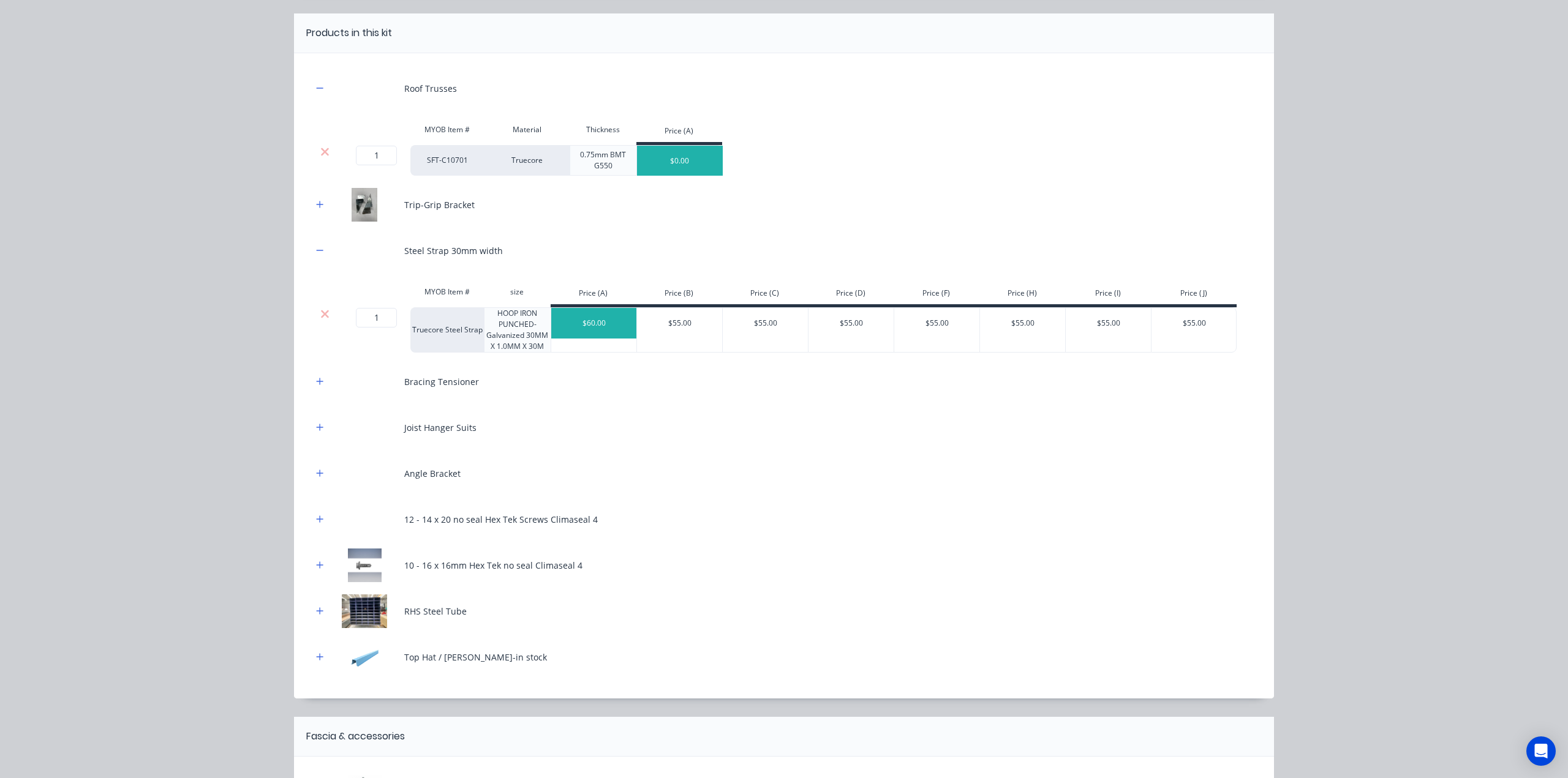
click at [320, 312] on icon at bounding box center [324, 314] width 9 height 12
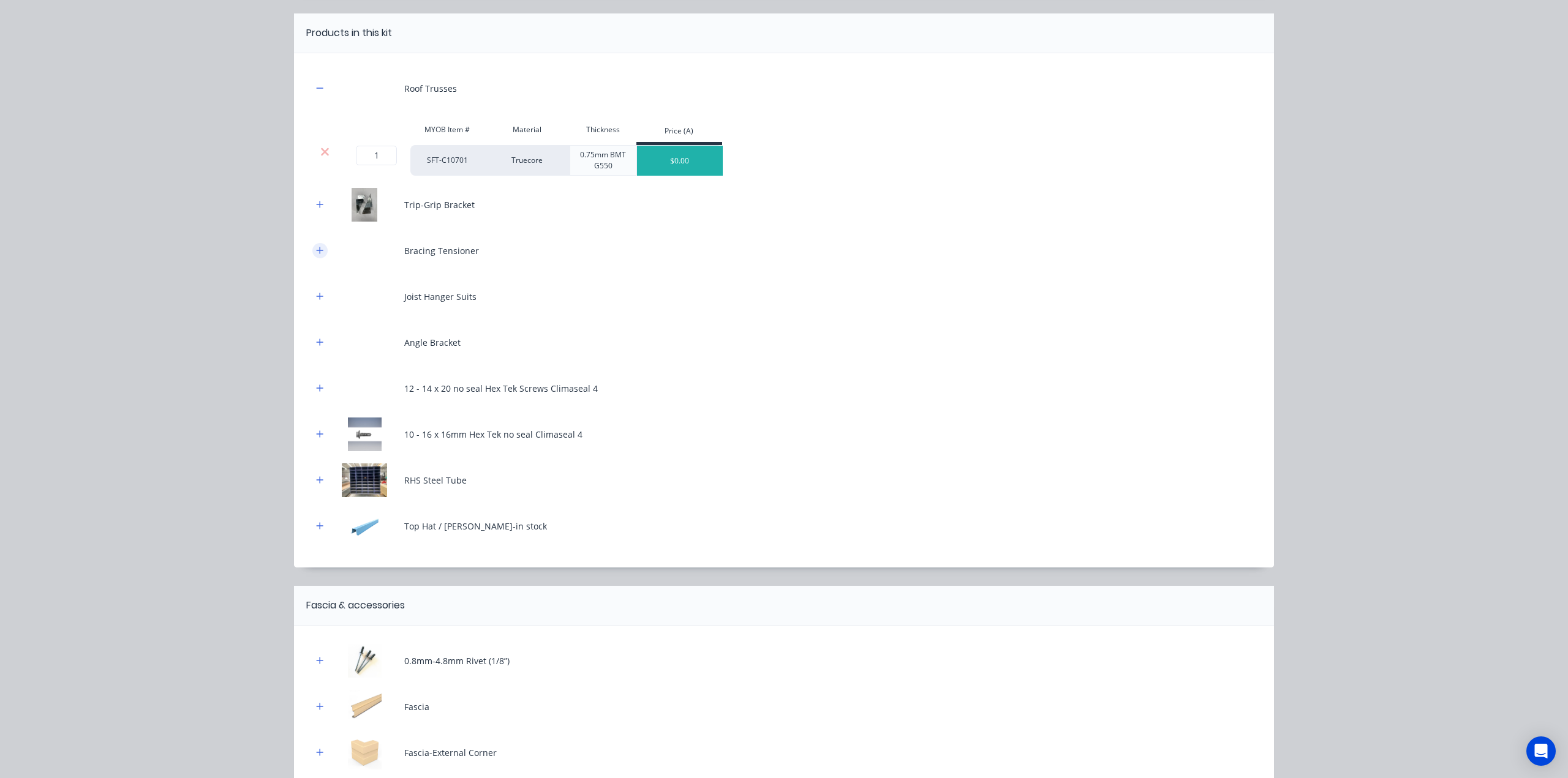
click at [316, 246] on icon "button" at bounding box center [319, 250] width 7 height 9
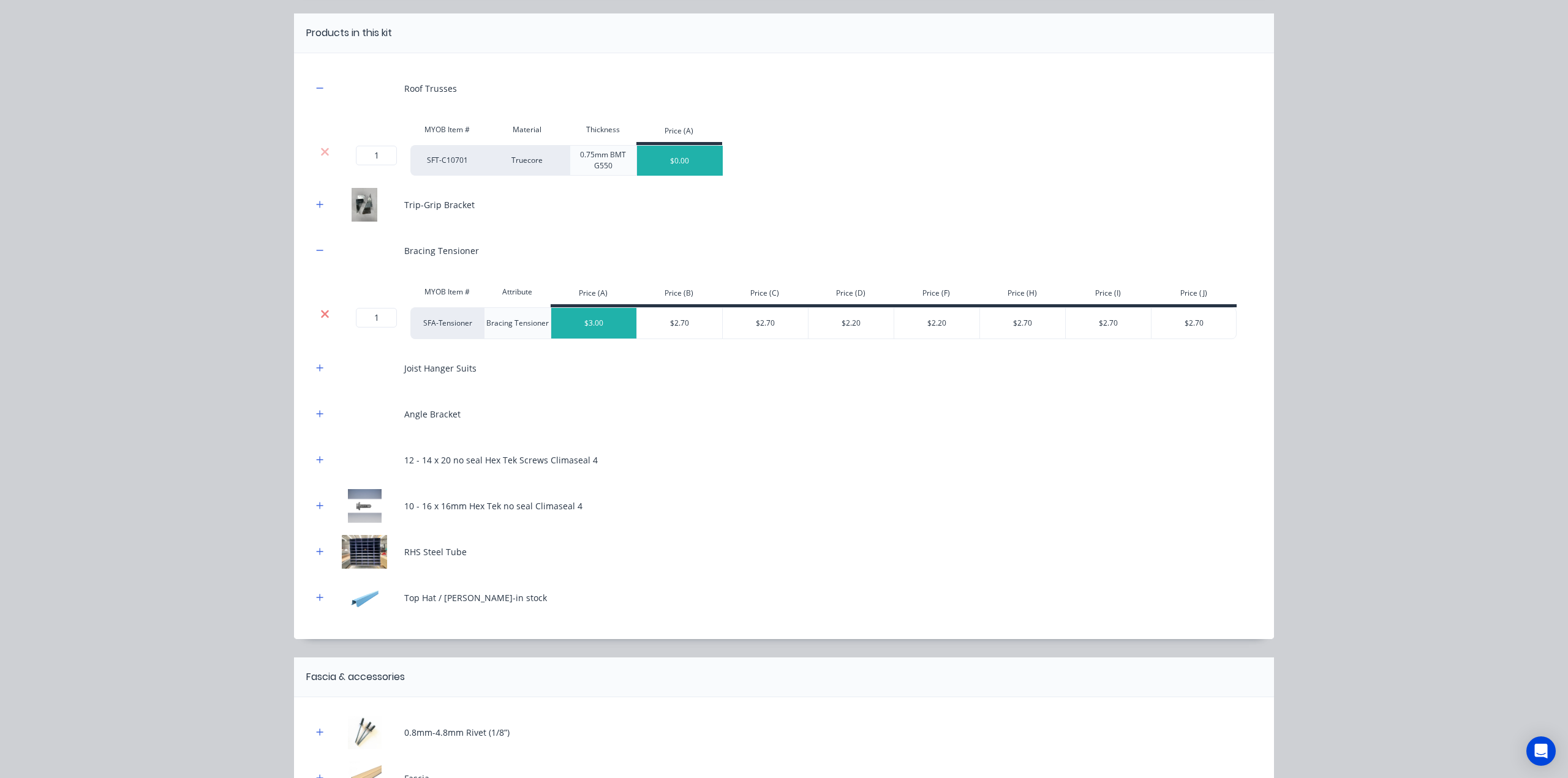
click at [320, 313] on icon at bounding box center [324, 314] width 9 height 12
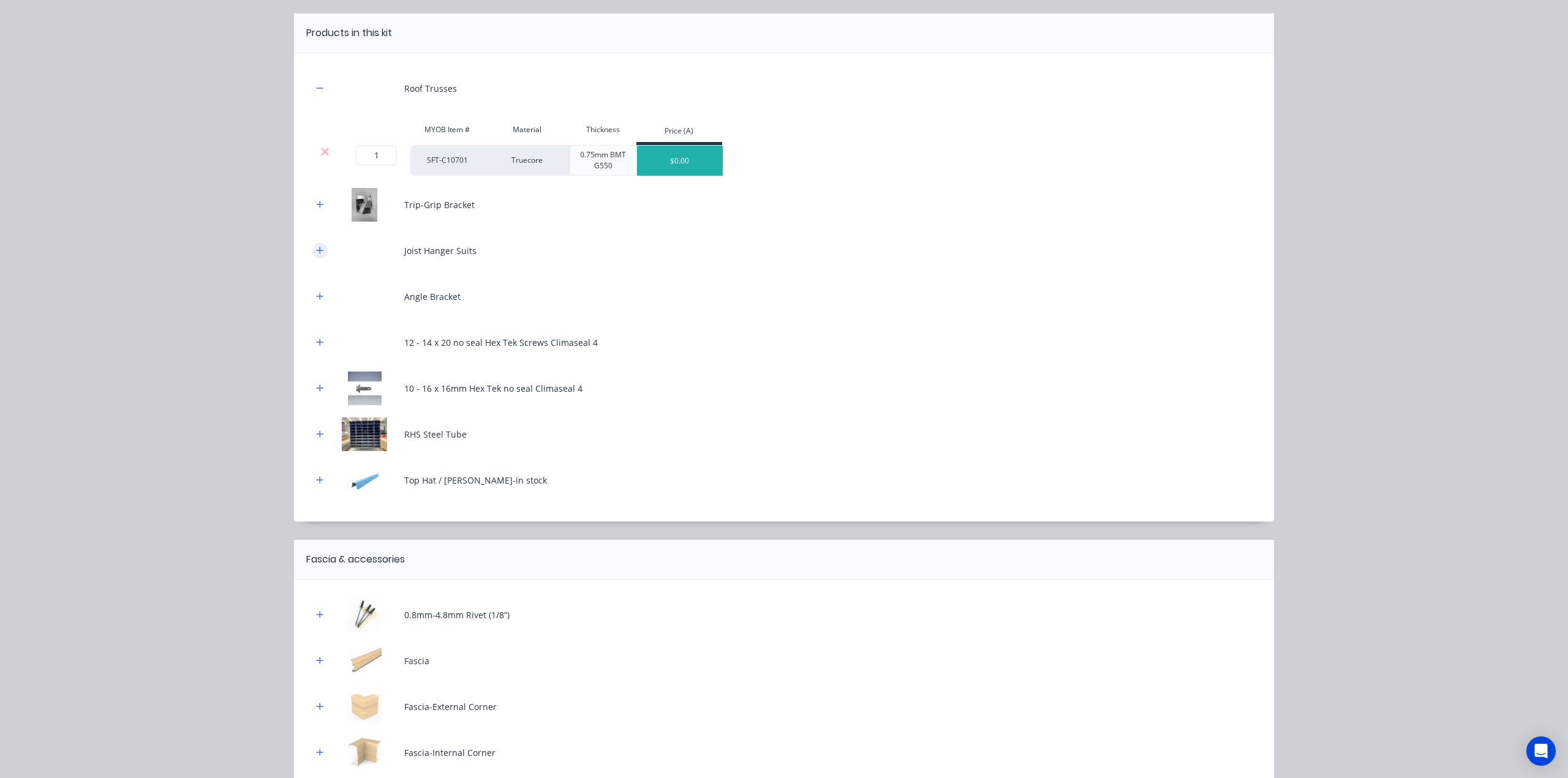
click at [316, 249] on icon "button" at bounding box center [319, 250] width 7 height 9
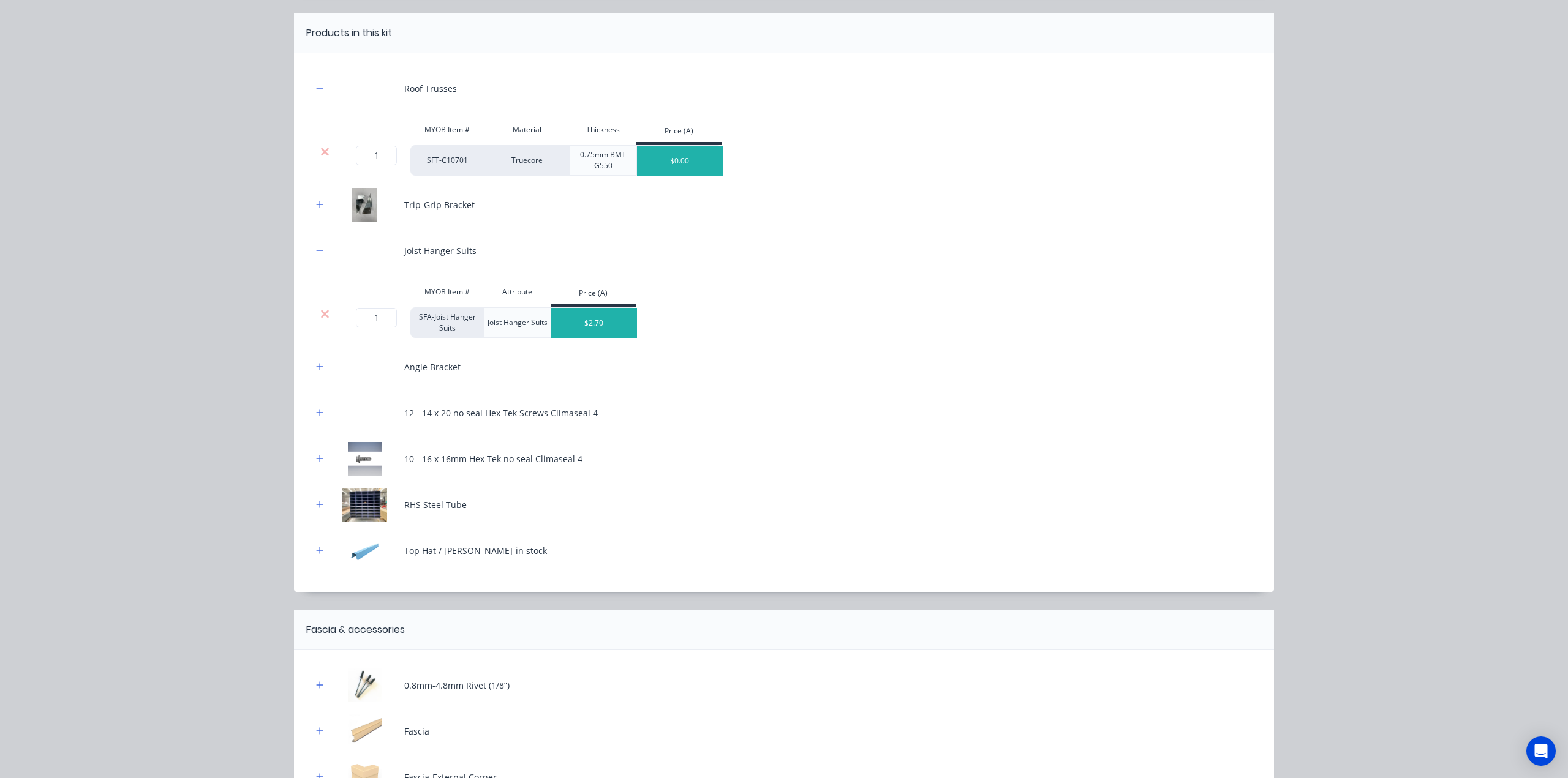
click at [320, 312] on icon at bounding box center [324, 314] width 9 height 12
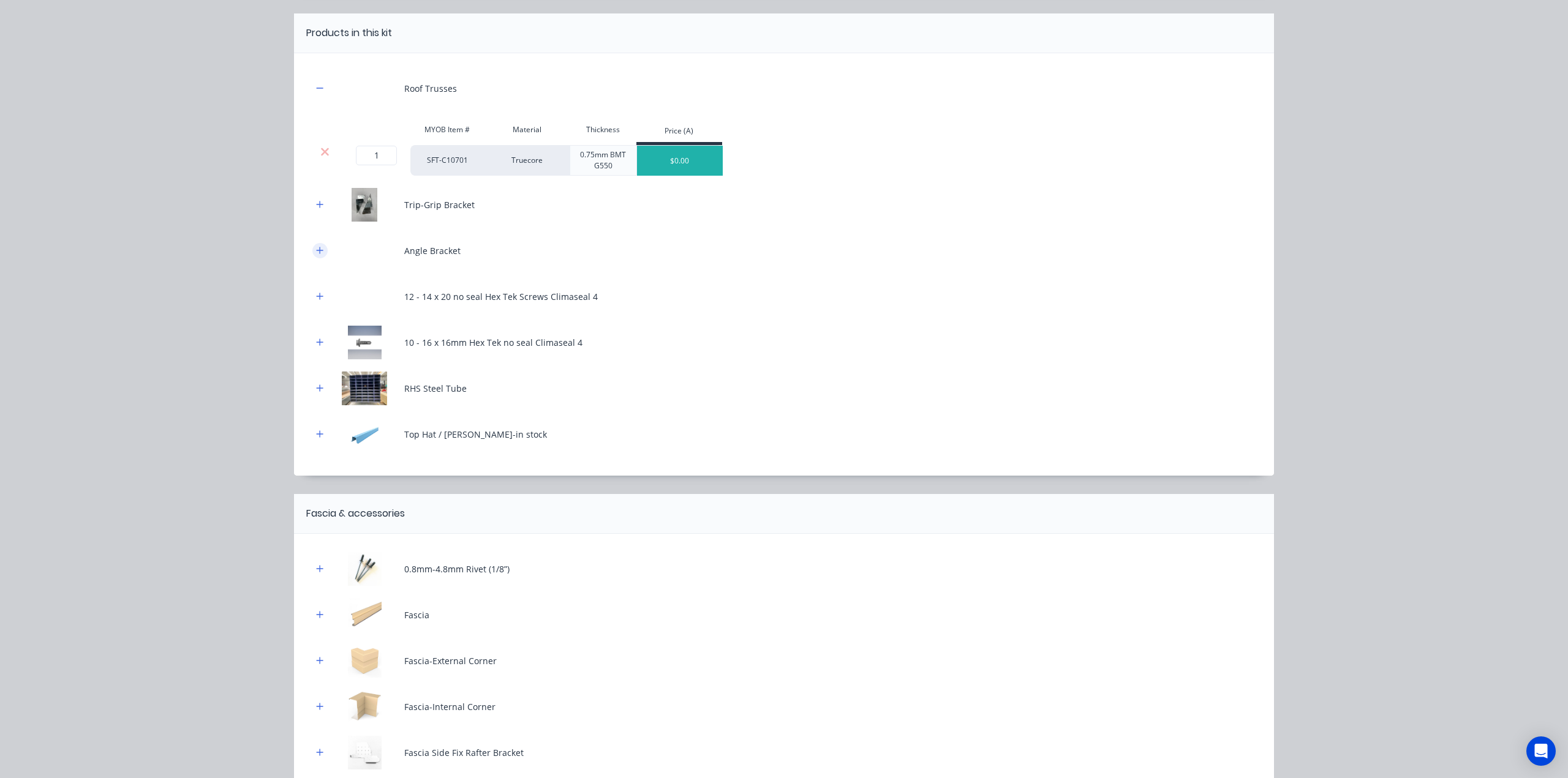
click at [316, 249] on icon "button" at bounding box center [319, 250] width 7 height 9
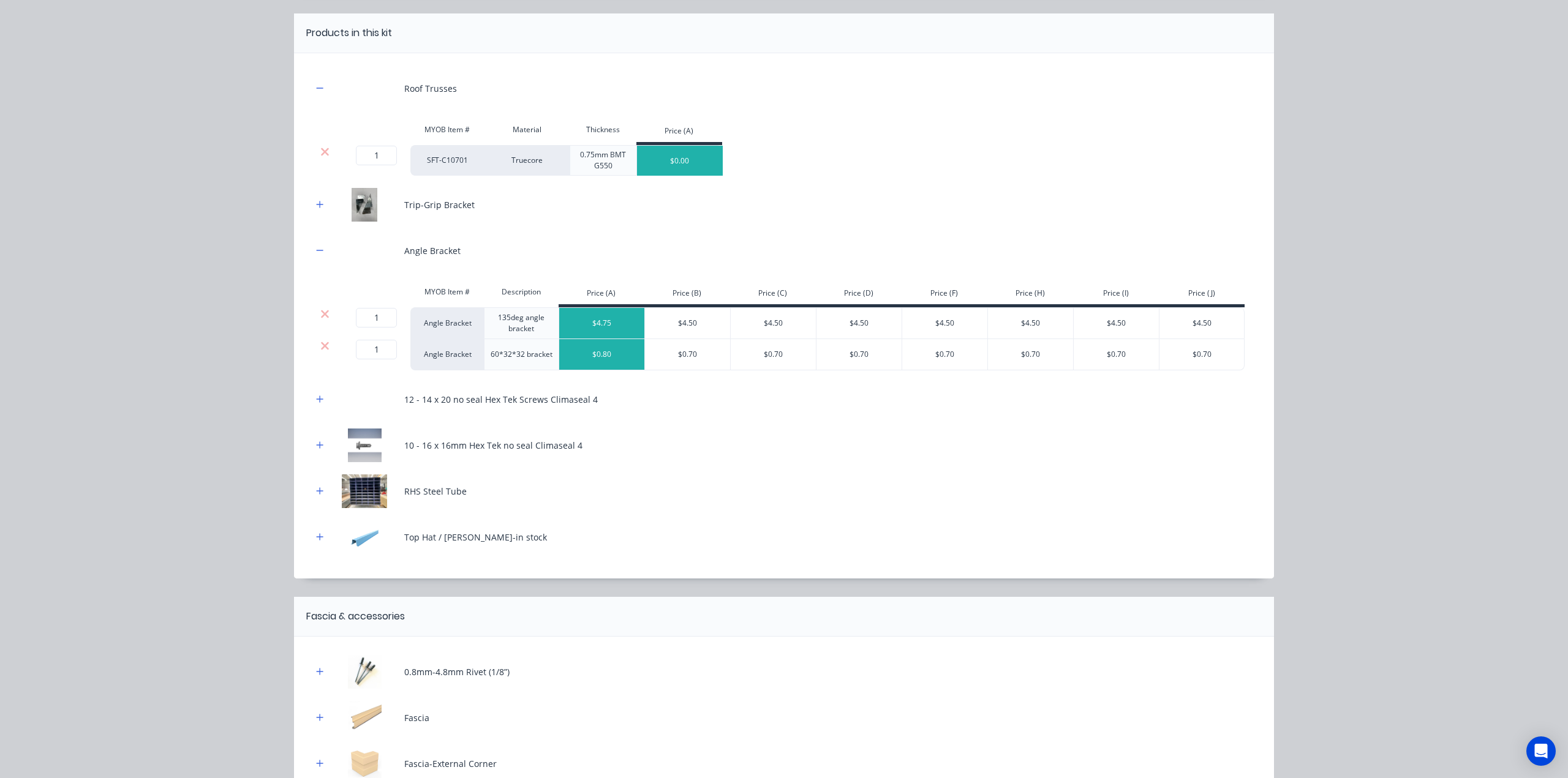
drag, startPoint x: 317, startPoint y: 345, endPoint x: 317, endPoint y: 338, distance: 7.0
click at [320, 345] on icon at bounding box center [324, 346] width 9 height 12
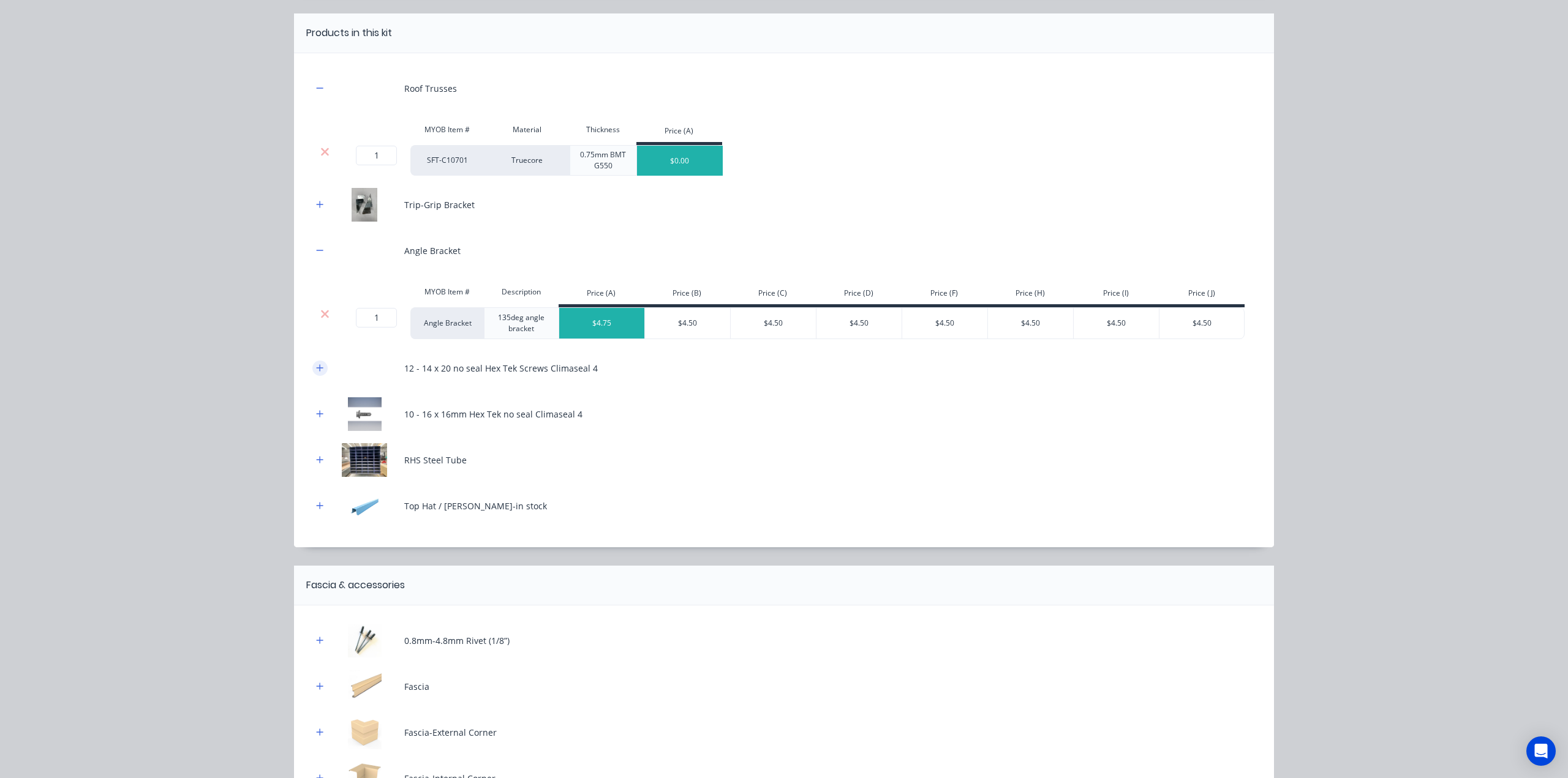
click at [316, 367] on icon "button" at bounding box center [319, 367] width 7 height 9
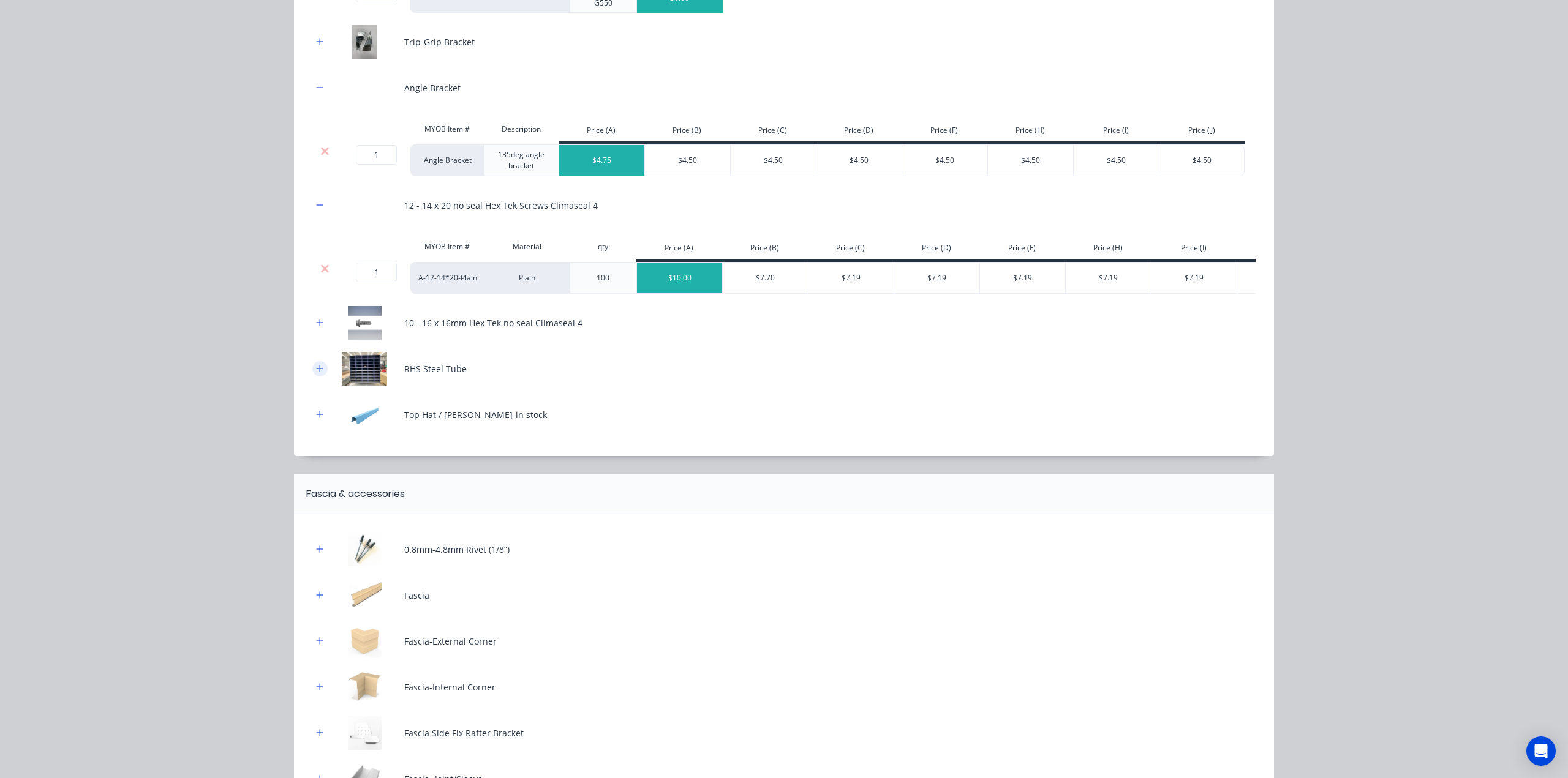
scroll to position [265, 0]
click at [316, 372] on icon "button" at bounding box center [319, 367] width 7 height 9
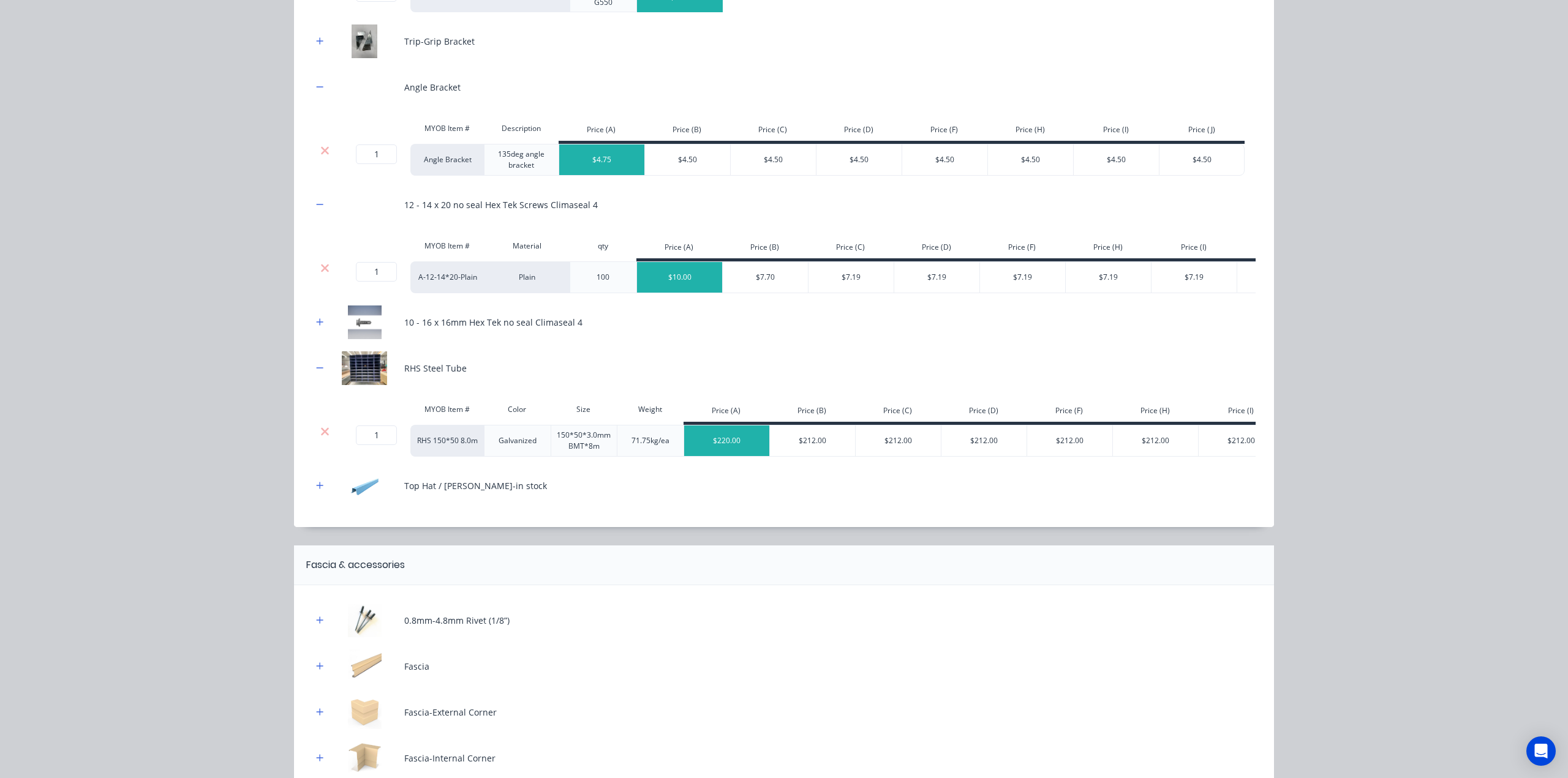
click at [320, 438] on icon at bounding box center [324, 431] width 9 height 12
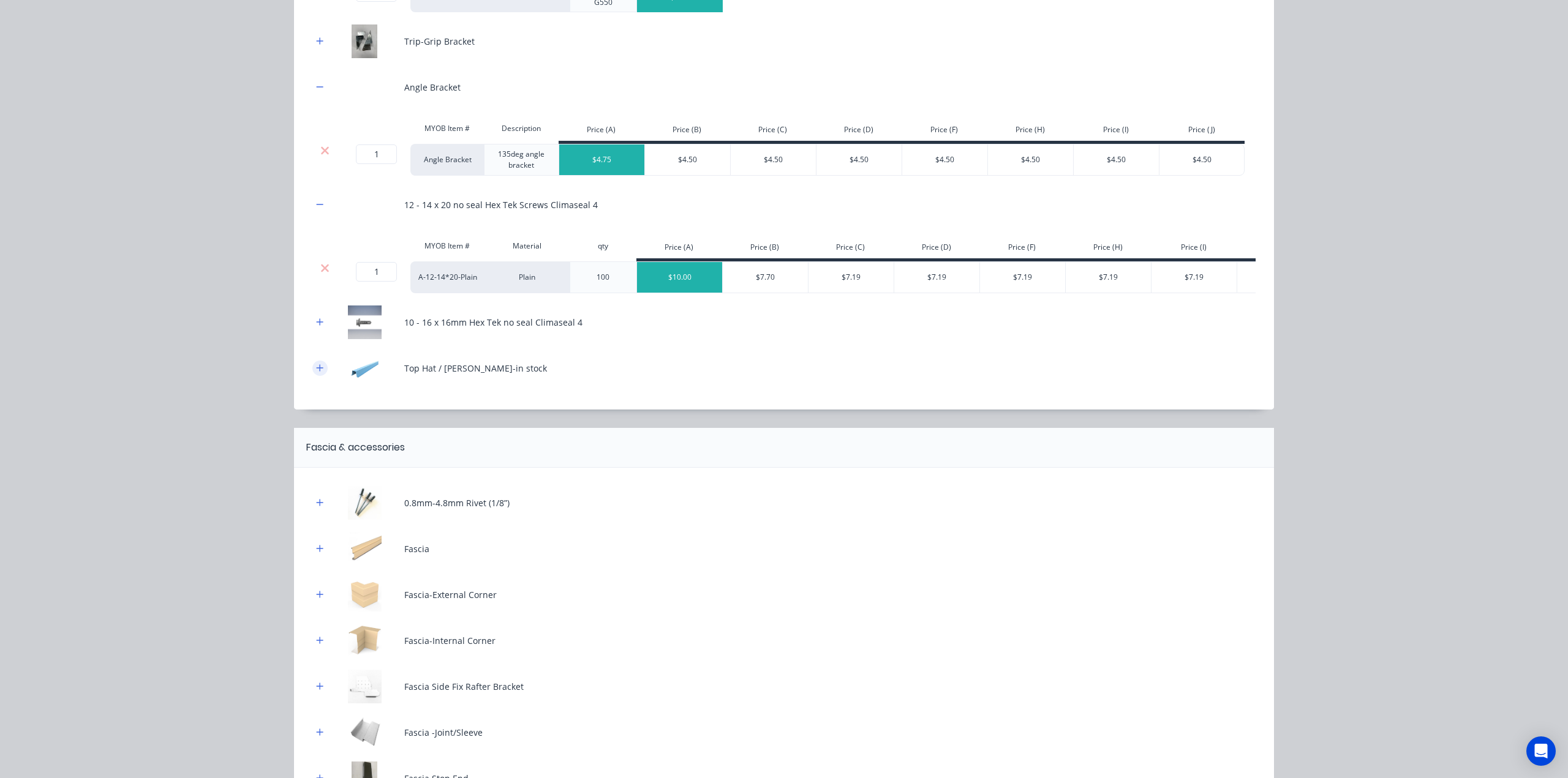
click at [312, 374] on button "button" at bounding box center [319, 368] width 15 height 15
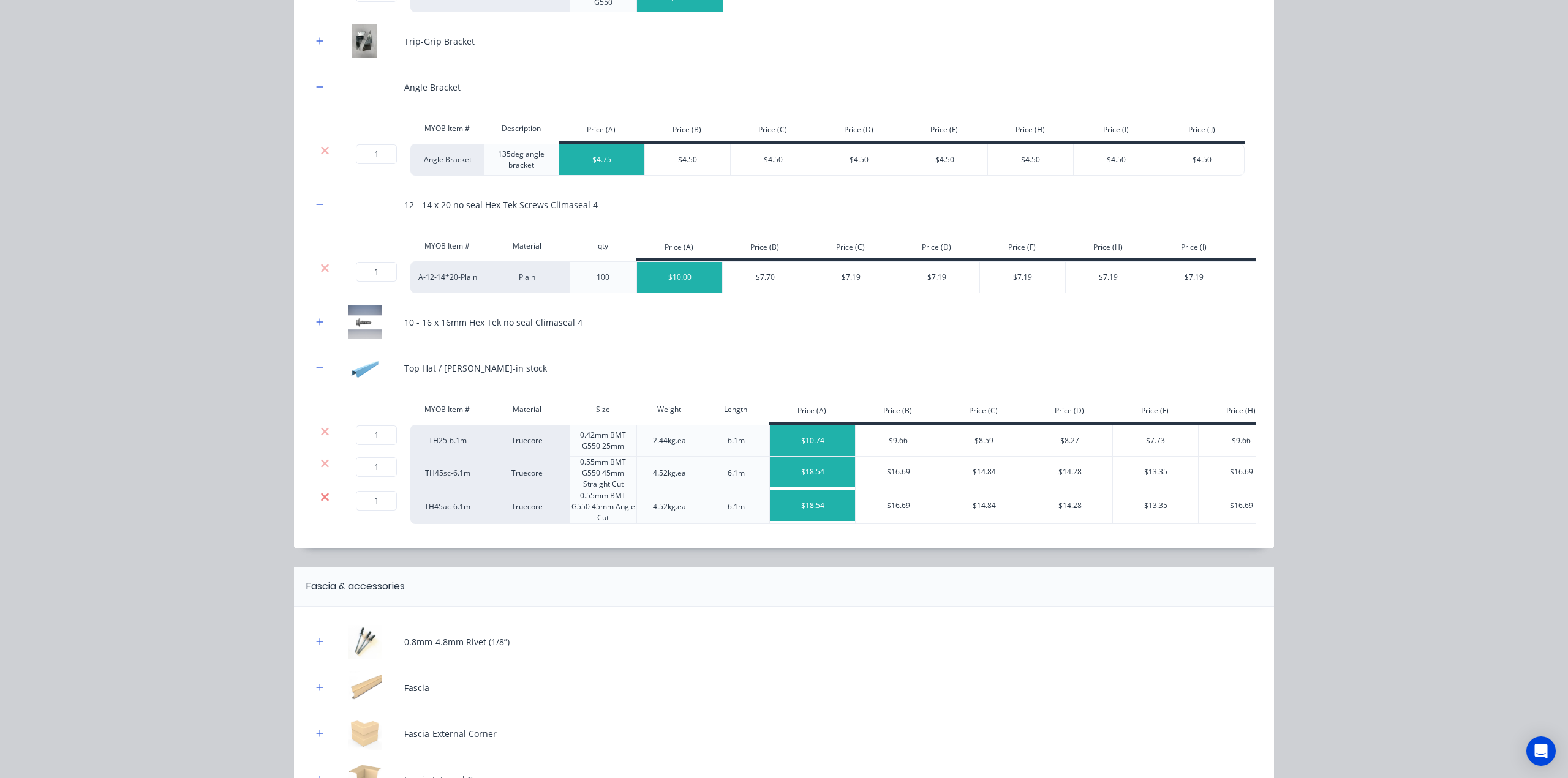
click at [321, 500] on icon at bounding box center [325, 496] width 8 height 8
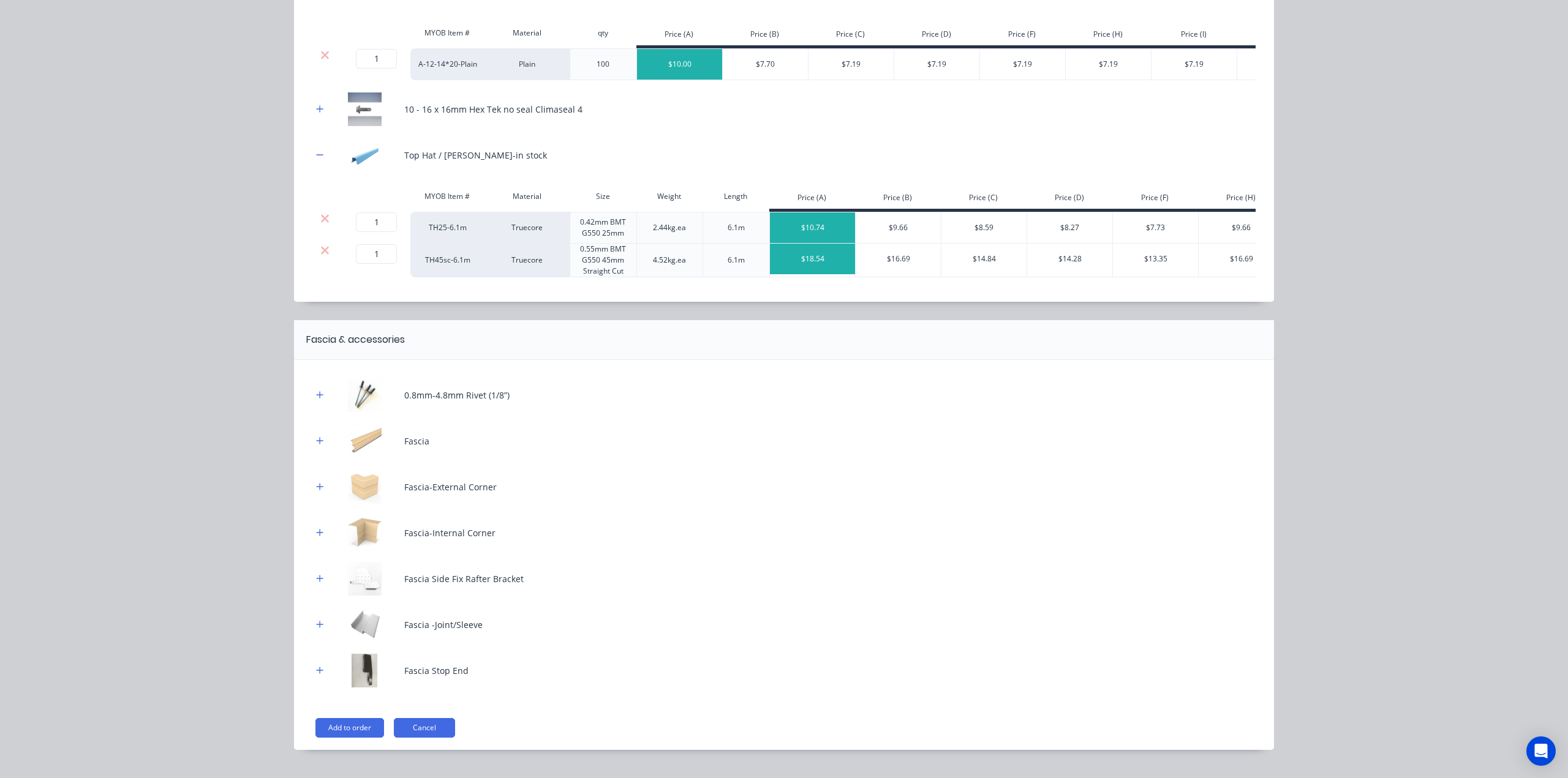
scroll to position [490, 0]
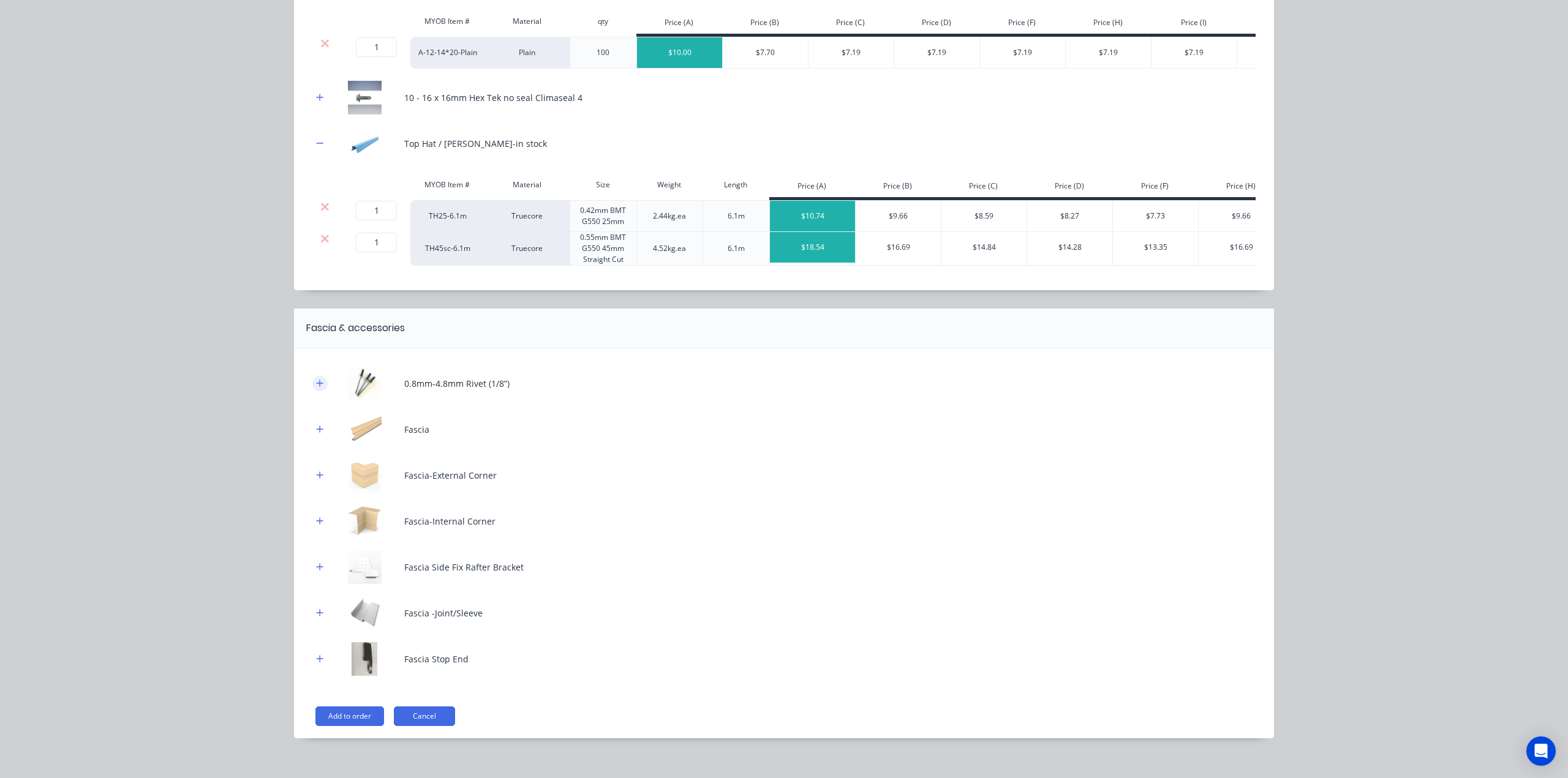
click at [316, 387] on icon "button" at bounding box center [319, 383] width 7 height 9
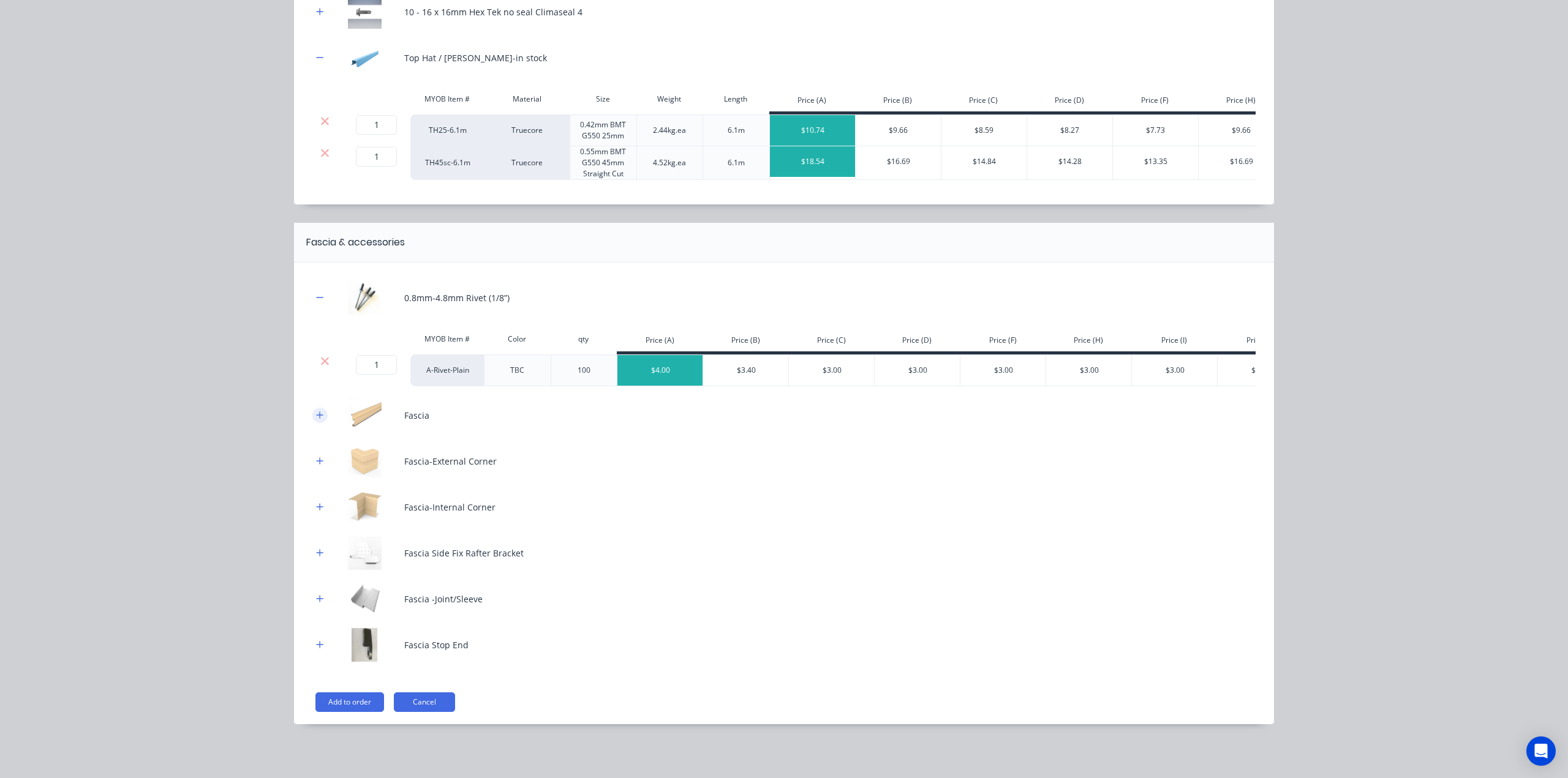
drag, startPoint x: 323, startPoint y: 406, endPoint x: 319, endPoint y: 415, distance: 9.8
click at [323, 407] on div "Fascia" at bounding box center [783, 415] width 943 height 34
click at [319, 415] on icon "button" at bounding box center [319, 415] width 7 height 9
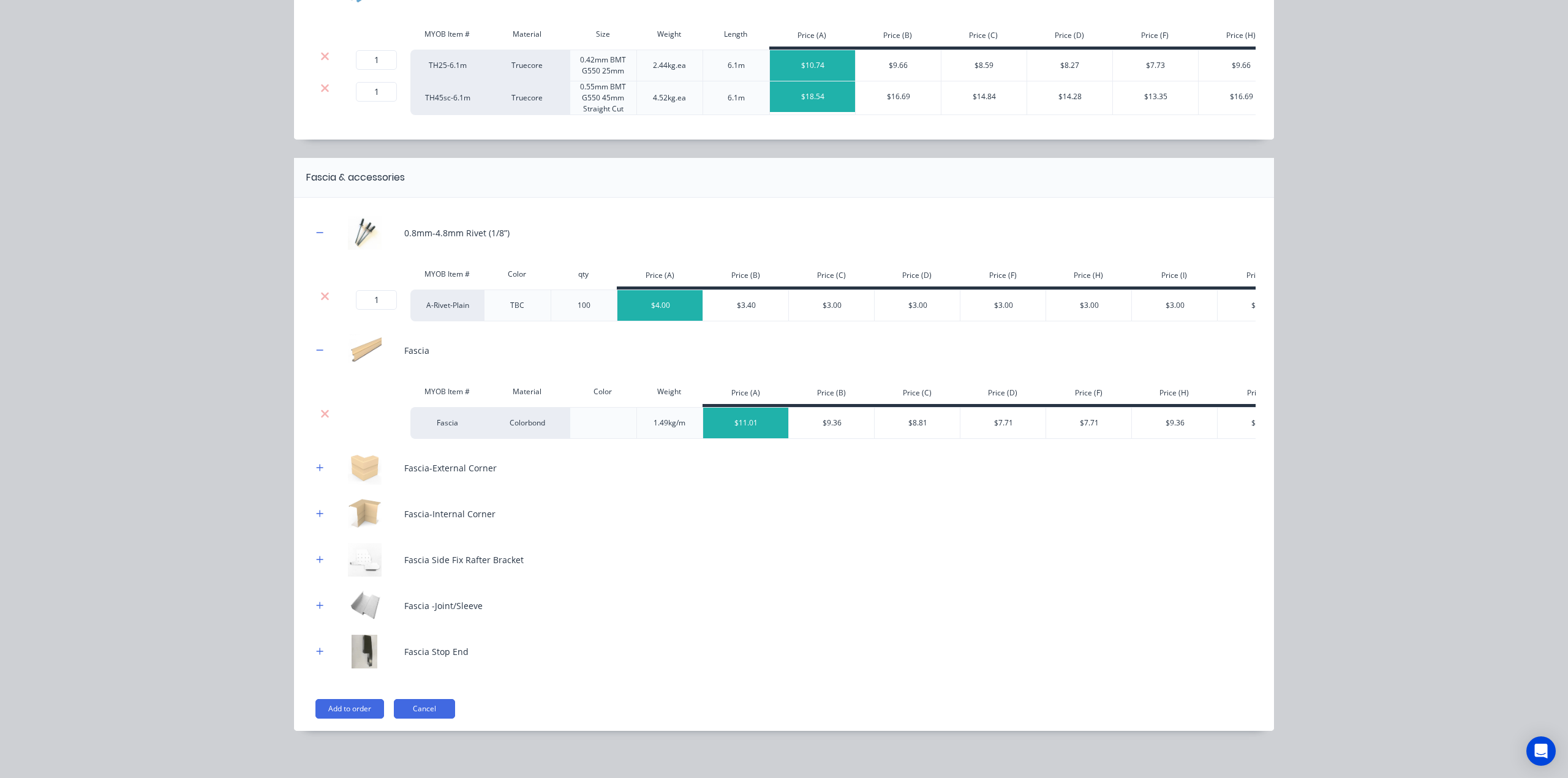
scroll to position [679, 0]
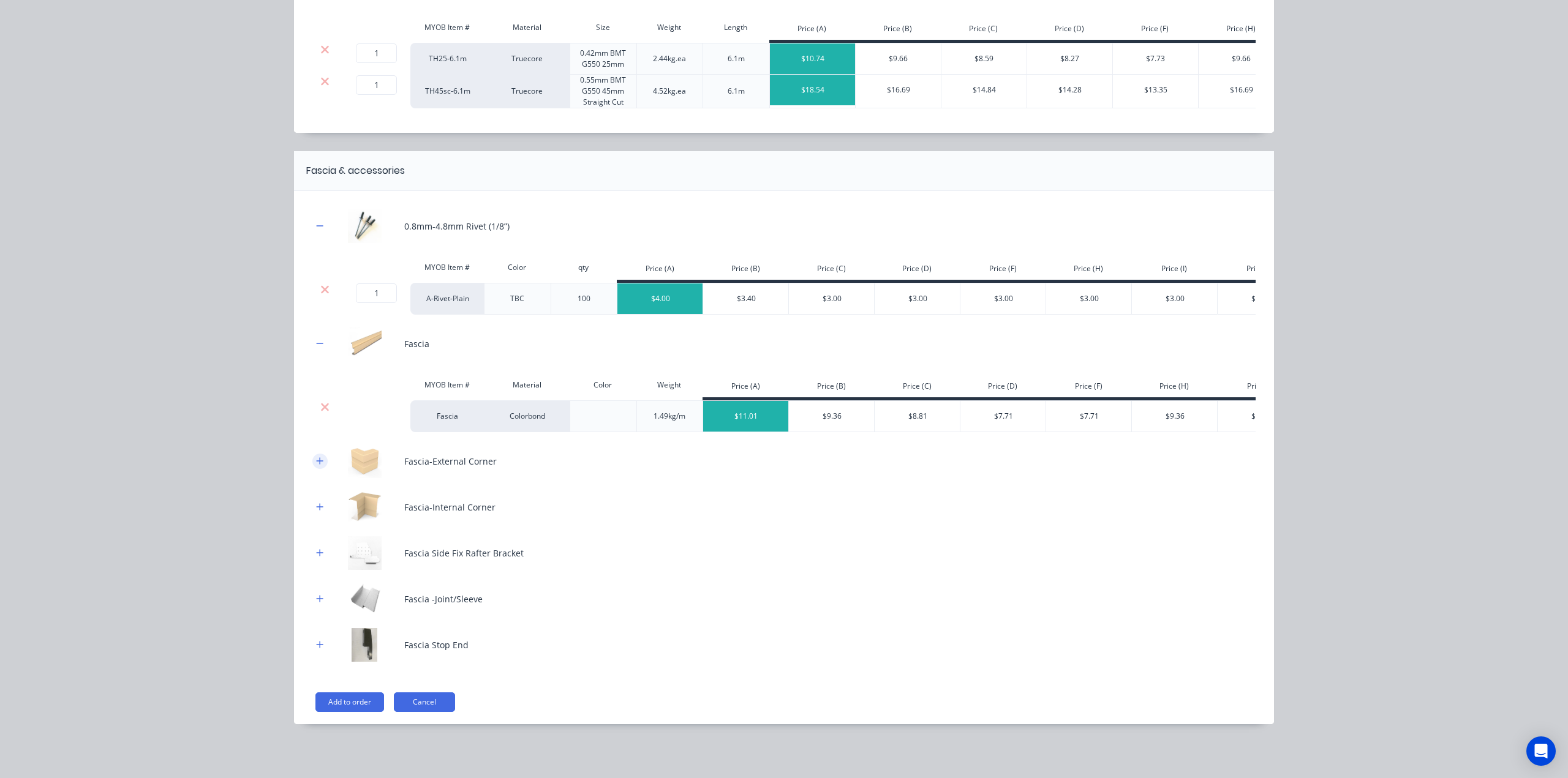
click at [316, 457] on icon "button" at bounding box center [319, 460] width 7 height 9
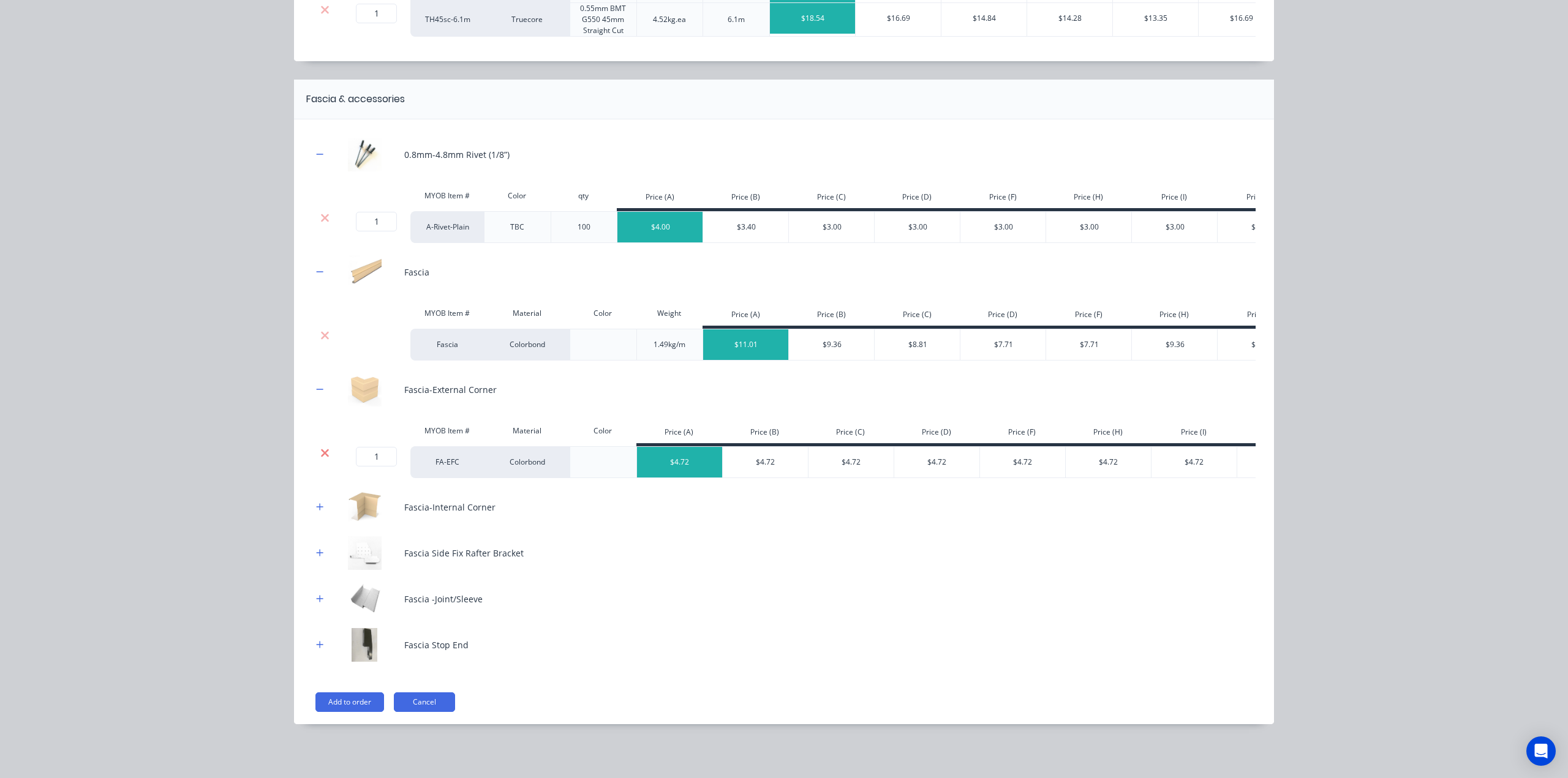
scroll to position [759, 0]
click at [316, 504] on icon "button" at bounding box center [319, 507] width 7 height 9
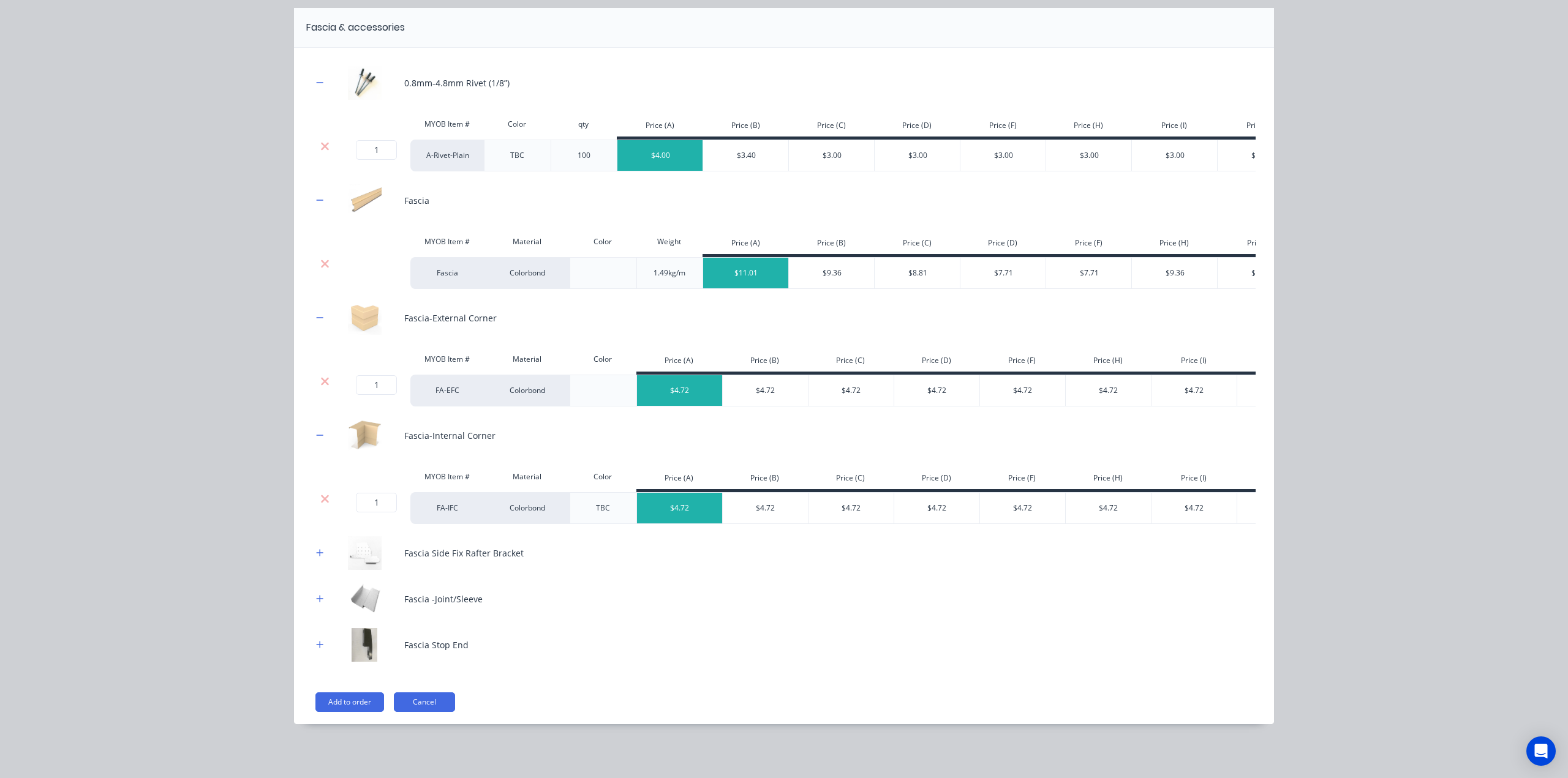
scroll to position [840, 0]
click at [319, 545] on div "Fascia Side Fix Rafter Bracket" at bounding box center [783, 553] width 943 height 34
click at [319, 644] on icon "button" at bounding box center [319, 644] width 7 height 9
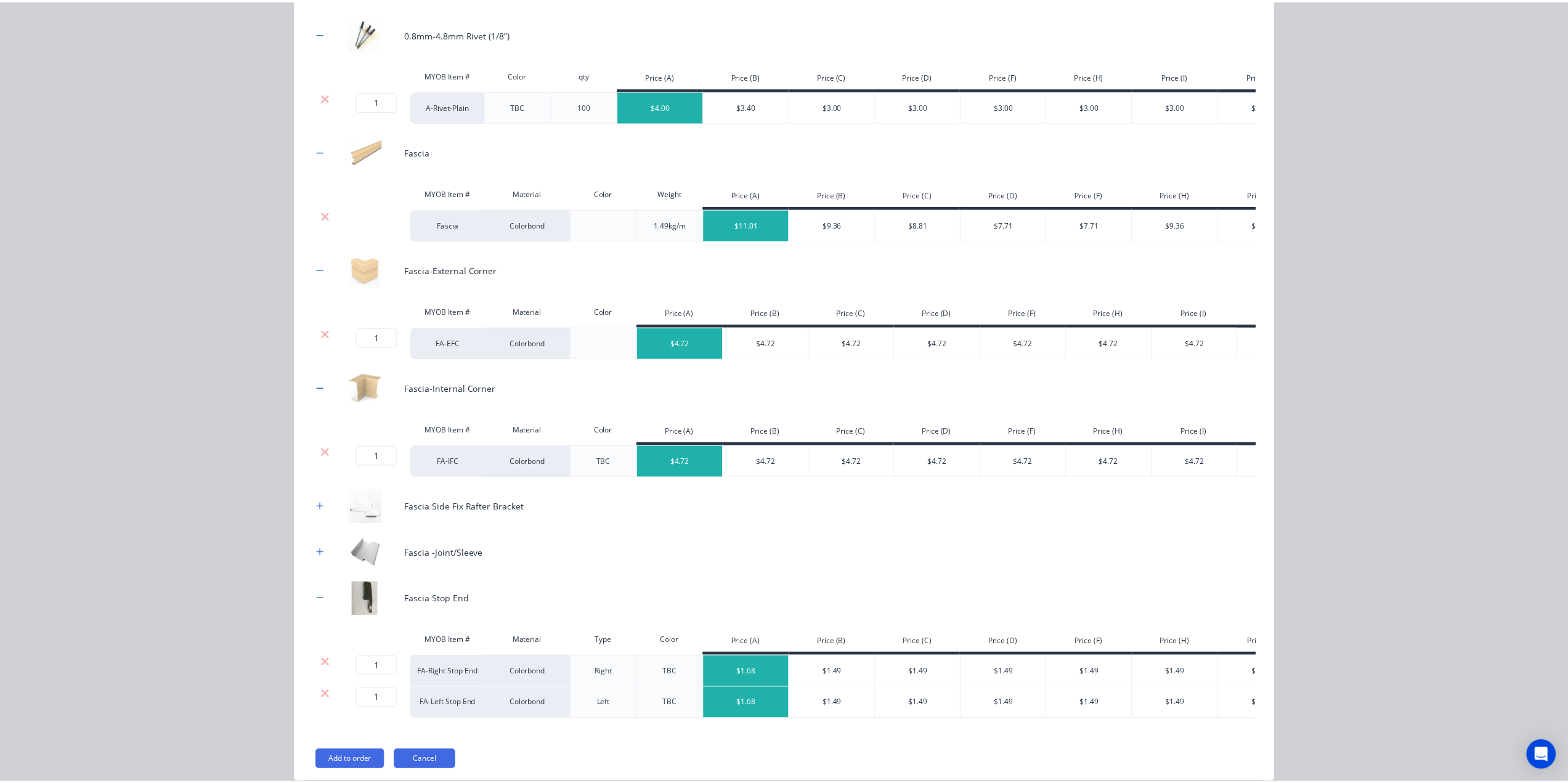
scroll to position [957, 0]
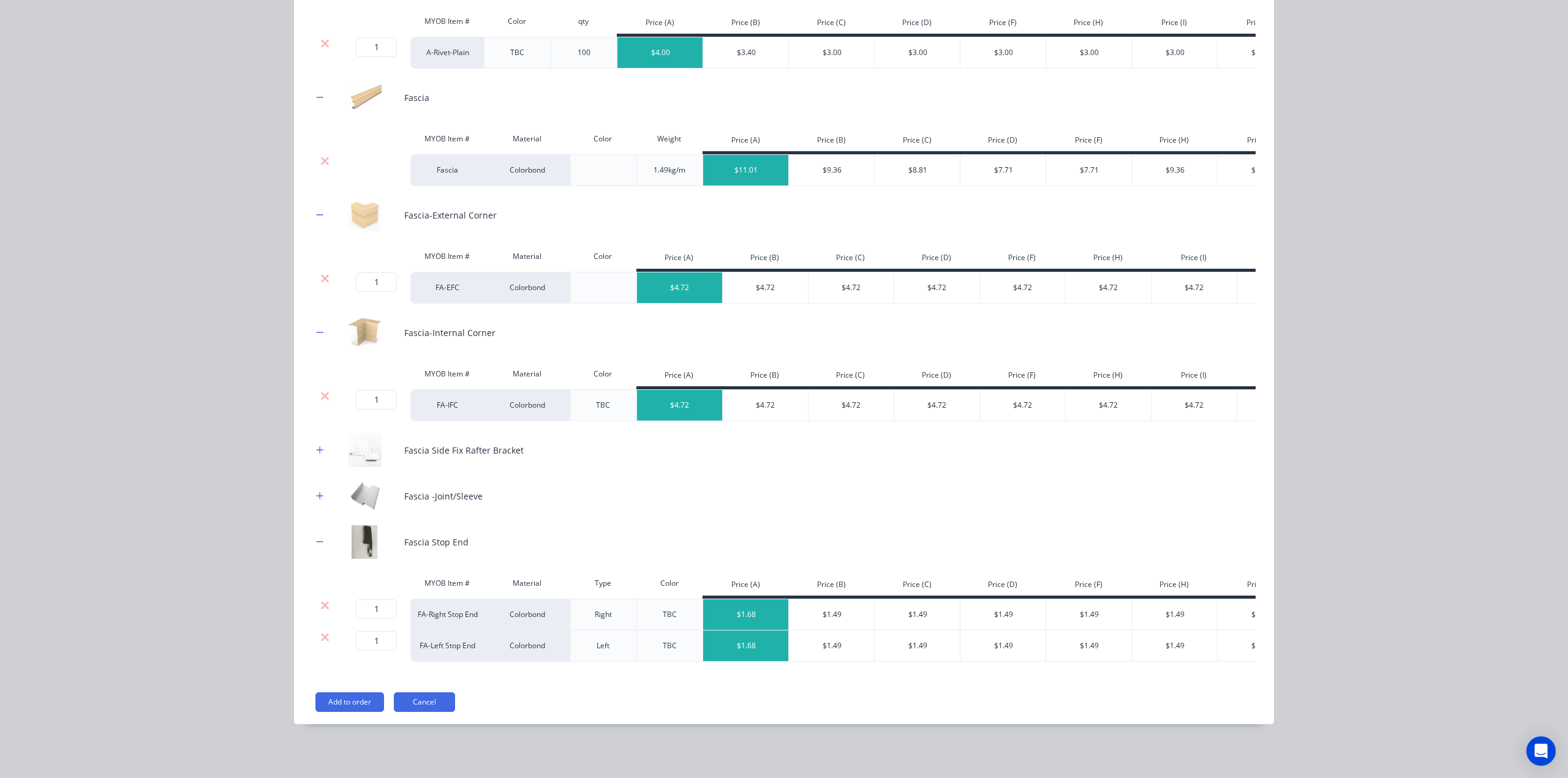
click at [347, 697] on button "Add to order" at bounding box center [349, 702] width 68 height 19
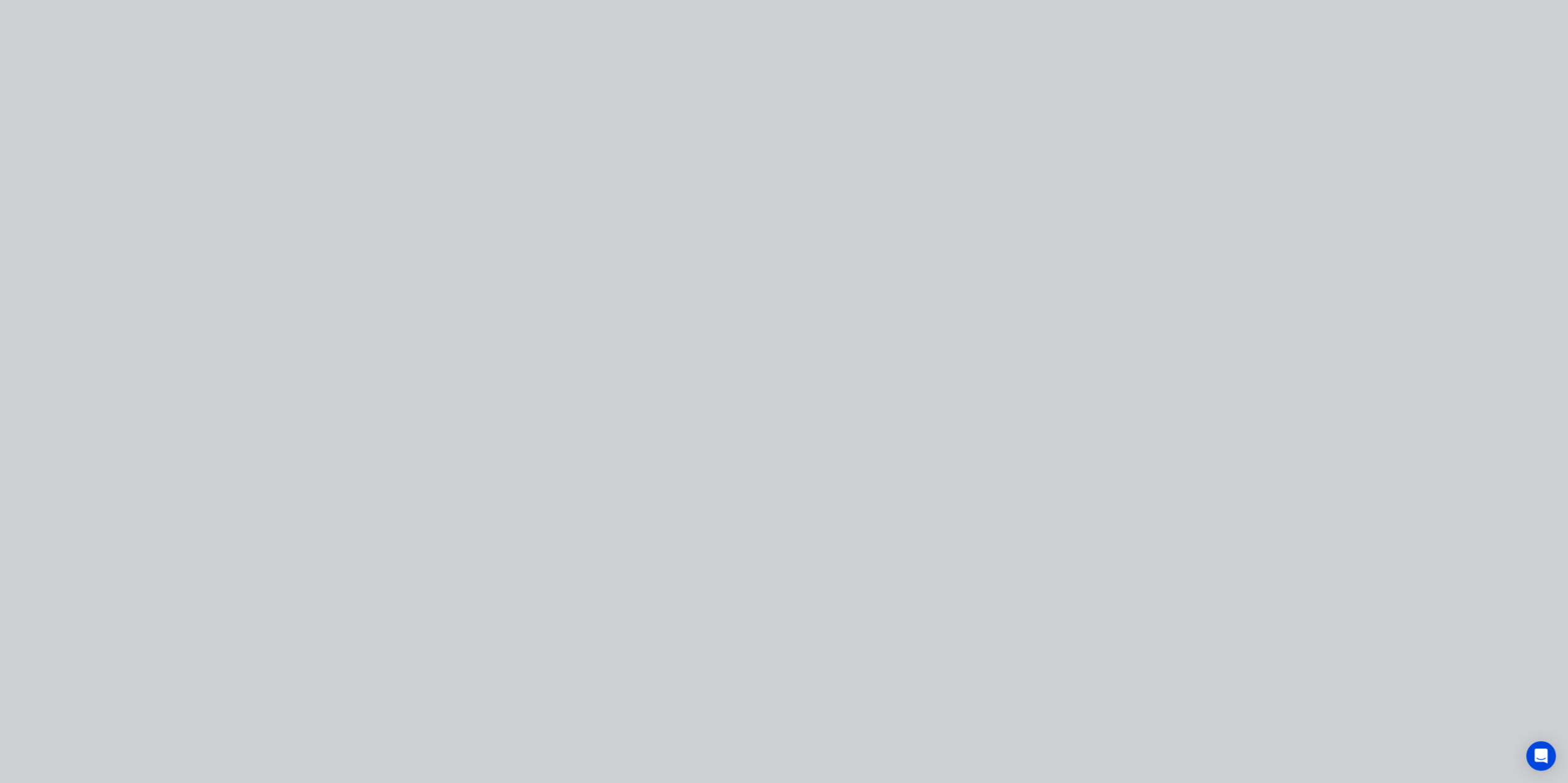
scroll to position [0, 0]
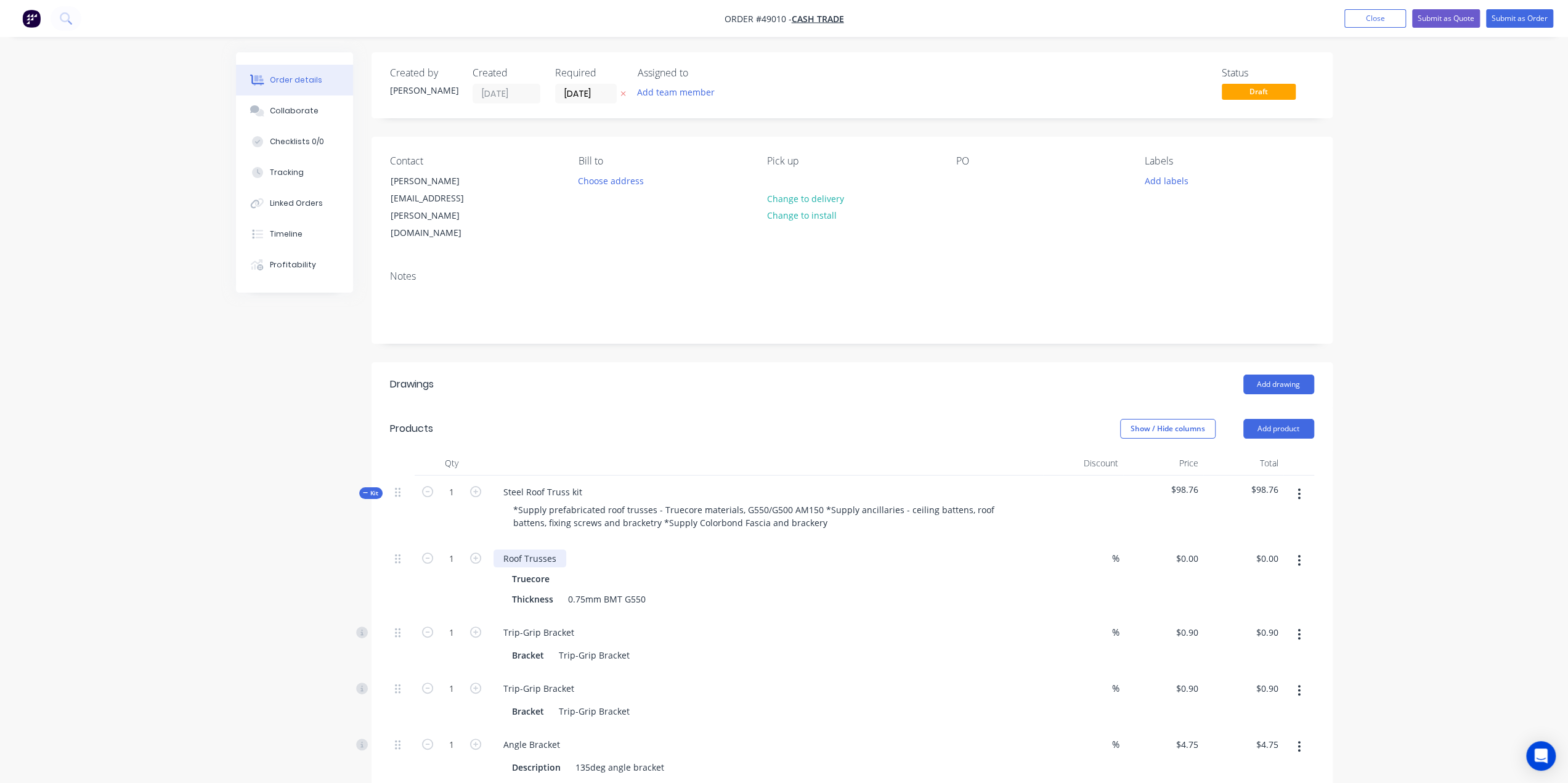
click at [562, 550] on div "Roof Trusses" at bounding box center [529, 559] width 73 height 18
click at [627, 623] on div "Trip-Grip Bracket" at bounding box center [765, 632] width 545 height 18
click at [454, 623] on input "1" at bounding box center [452, 632] width 32 height 19
type input "106"
type input "$95.40"
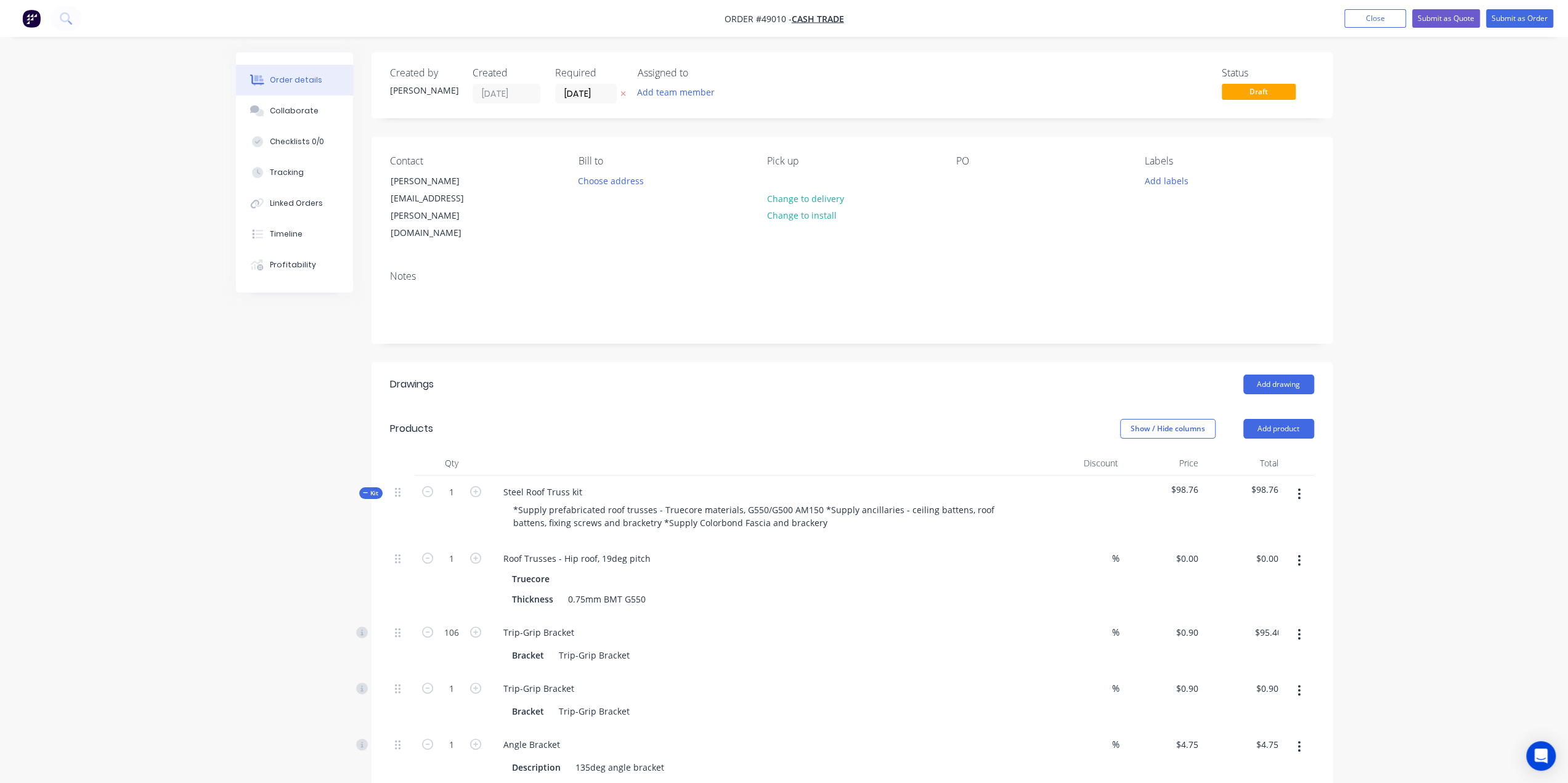
click at [458, 680] on input "1" at bounding box center [452, 689] width 32 height 19
type input "106"
type input "$95.40"
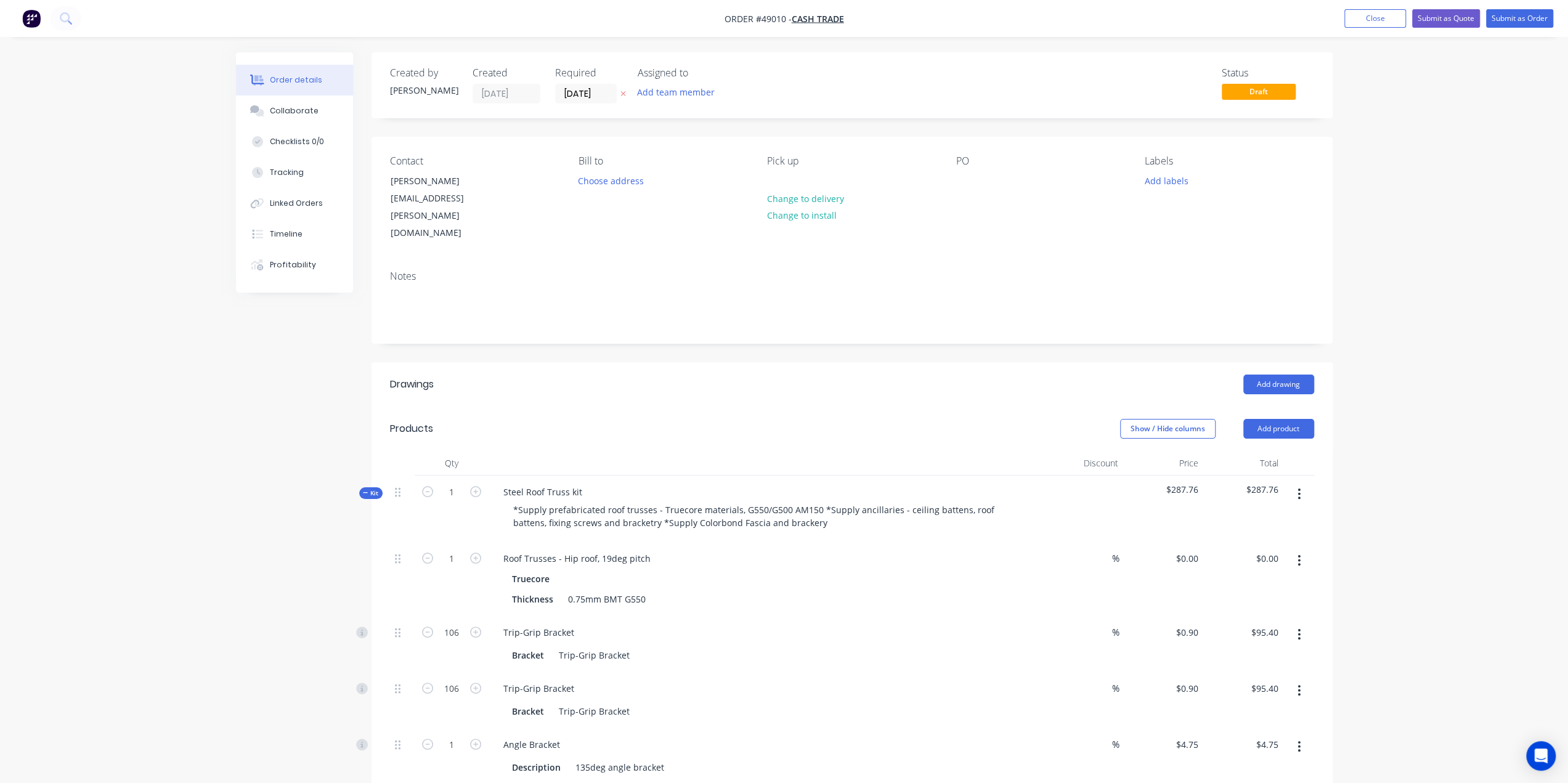
click at [967, 570] on div "Truecore" at bounding box center [765, 579] width 508 height 18
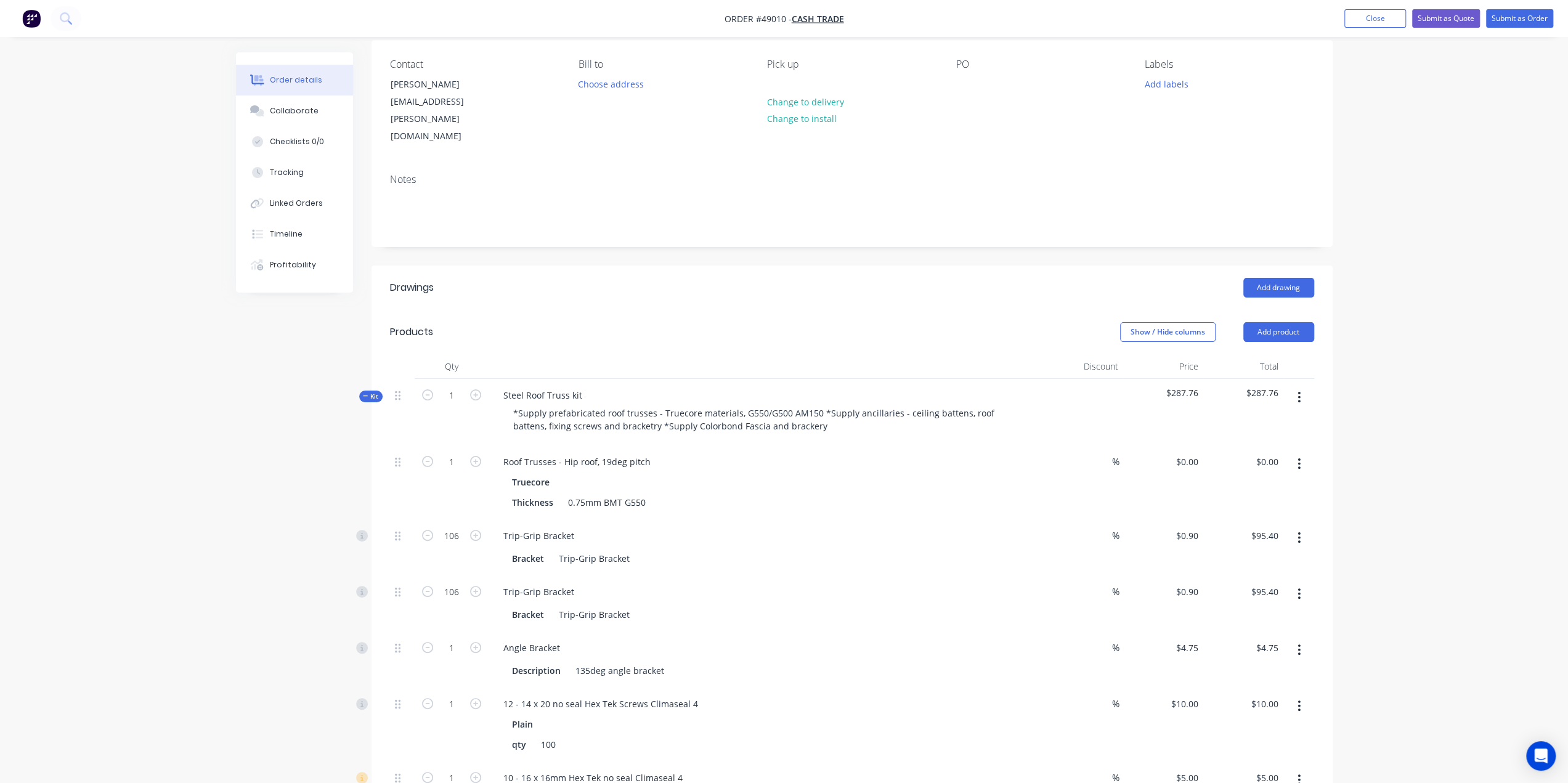
scroll to position [246, 0]
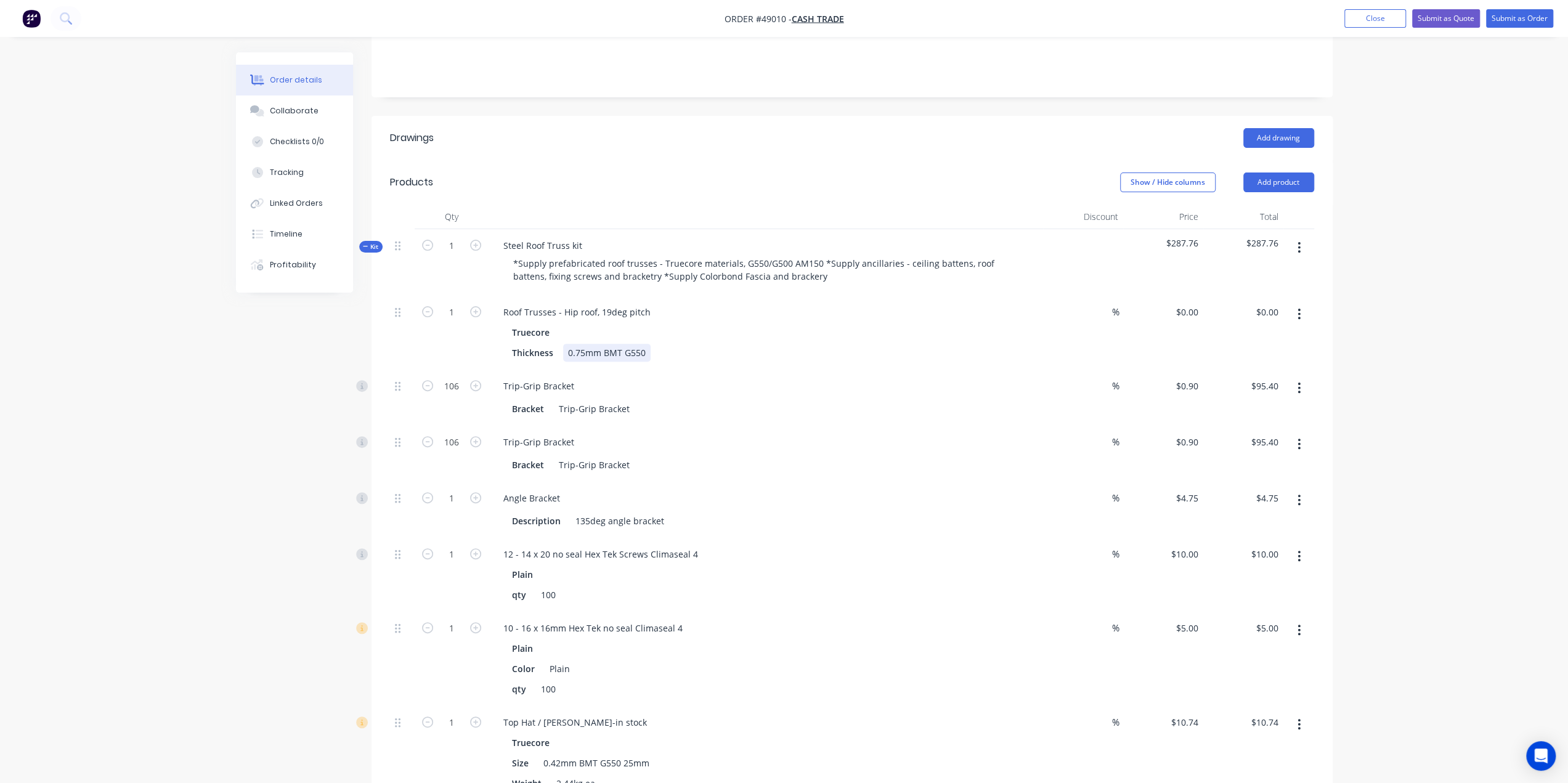
drag, startPoint x: 737, startPoint y: 315, endPoint x: 756, endPoint y: 311, distance: 19.4
click at [738, 344] on div "Thickness 0.75mm BMT G550" at bounding box center [763, 353] width 512 height 18
click at [925, 324] on div "Truecore Thickness 0.75mm BMT G550" at bounding box center [765, 342] width 545 height 38
click at [1261, 304] on input "0.00" at bounding box center [1271, 312] width 23 height 18
type input "20480.07"
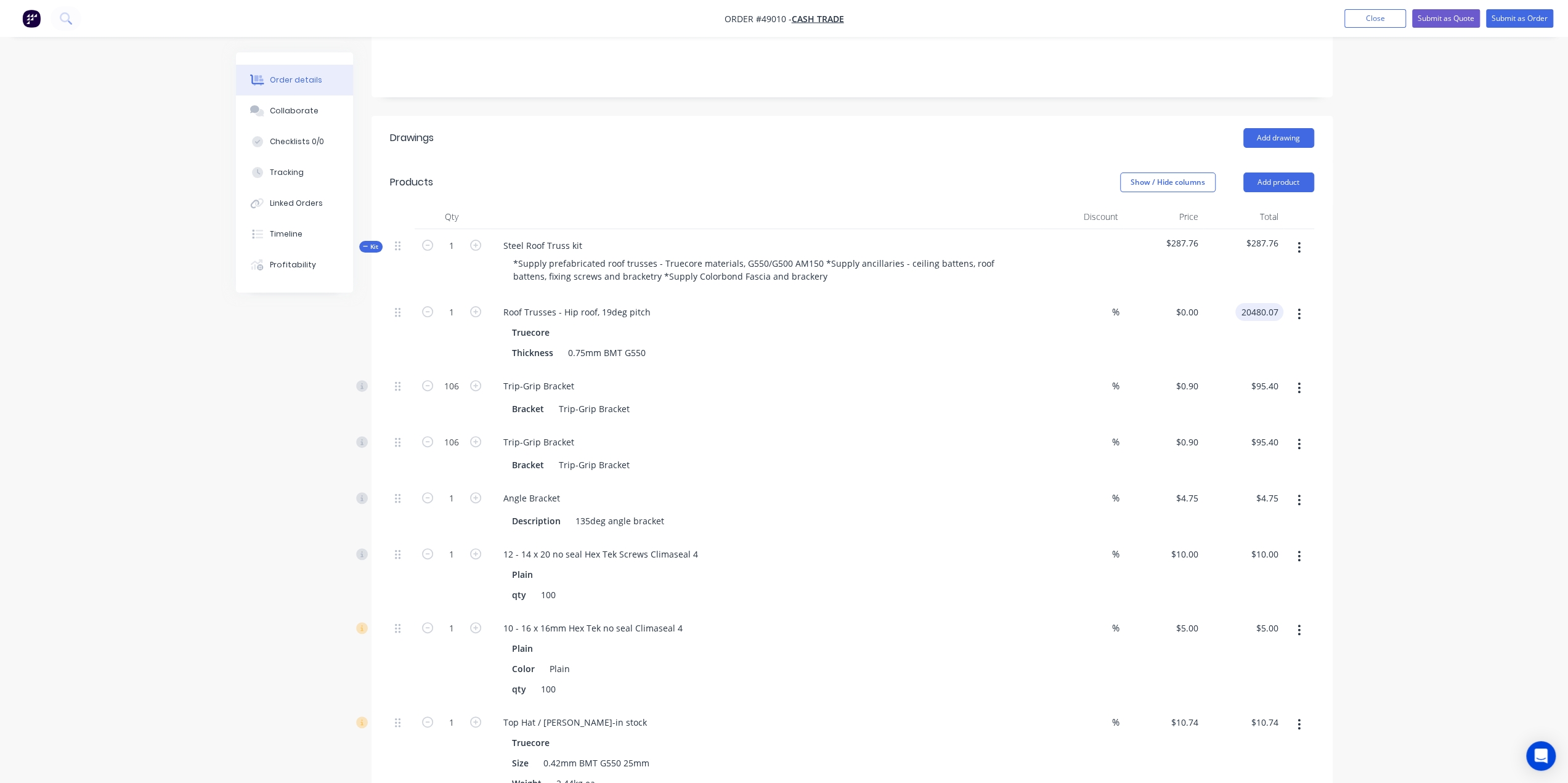
type input "$20,480.07"
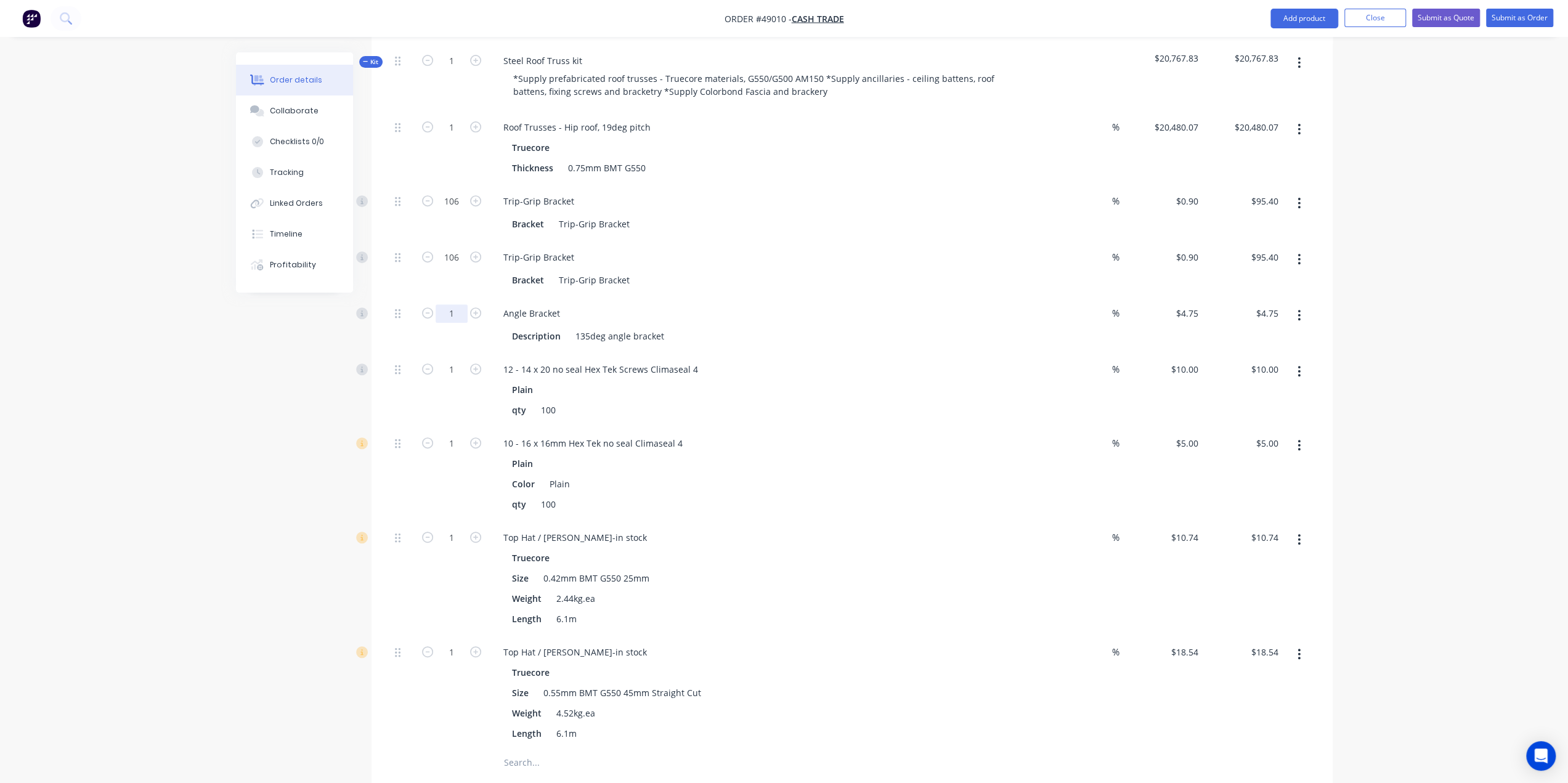
click at [442, 304] on input "1" at bounding box center [452, 313] width 32 height 19
type input "10"
type input "$47.50"
click at [172, 325] on div "Order details Collaborate Checklists 0/0 Tracking Linked Orders Timeline Profit…" at bounding box center [784, 714] width 1568 height 2292
click at [449, 529] on input "1" at bounding box center [452, 538] width 32 height 19
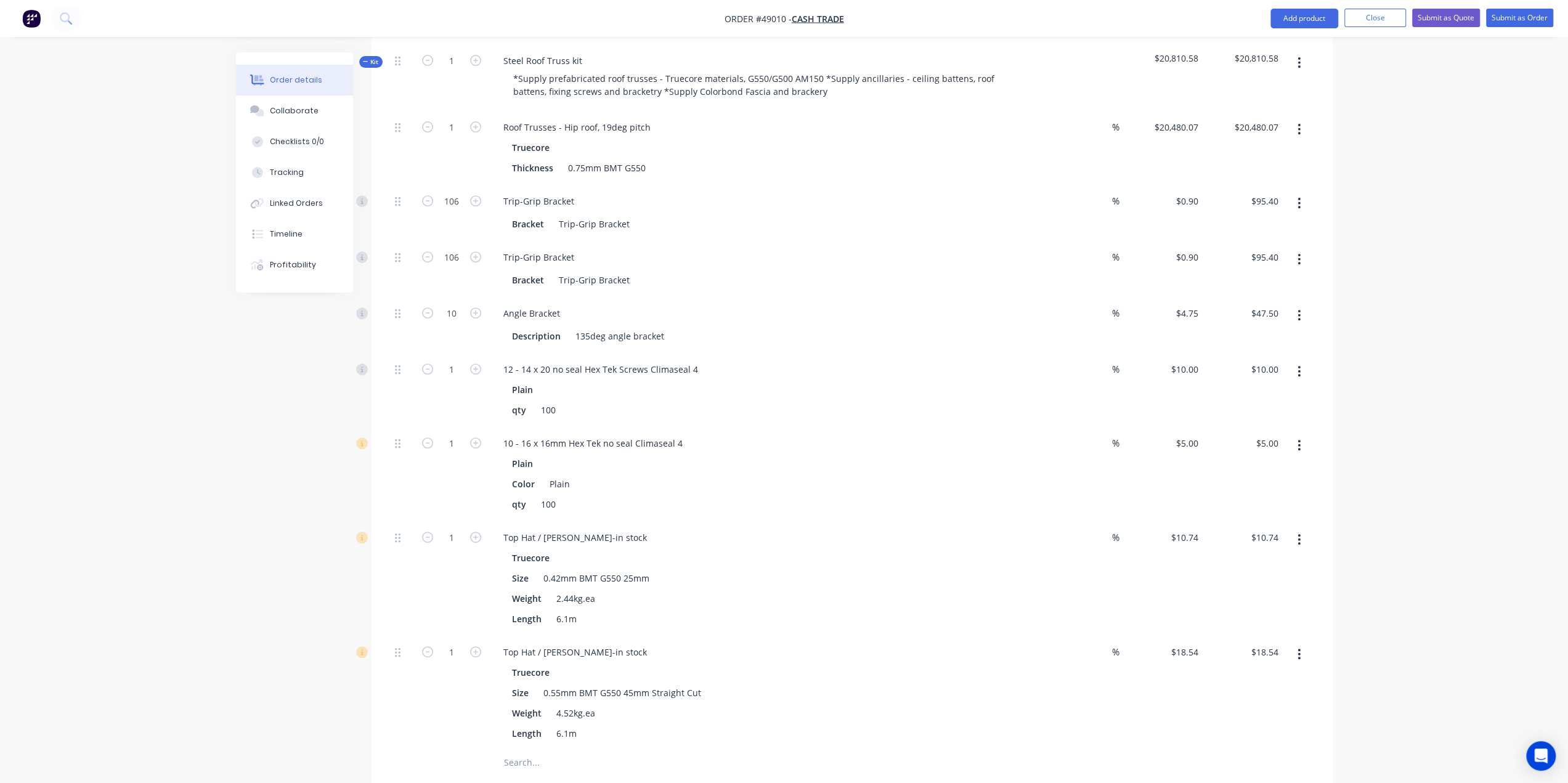
click at [362, 580] on div "Created by Bob Created 08/09/25 Required 08/09/25 Assigned to Add team member S…" at bounding box center [784, 741] width 1097 height 2239
click at [457, 643] on input "1" at bounding box center [452, 652] width 32 height 19
type input "140"
type input "$2,595.60"
click at [452, 529] on input "1" at bounding box center [452, 538] width 32 height 19
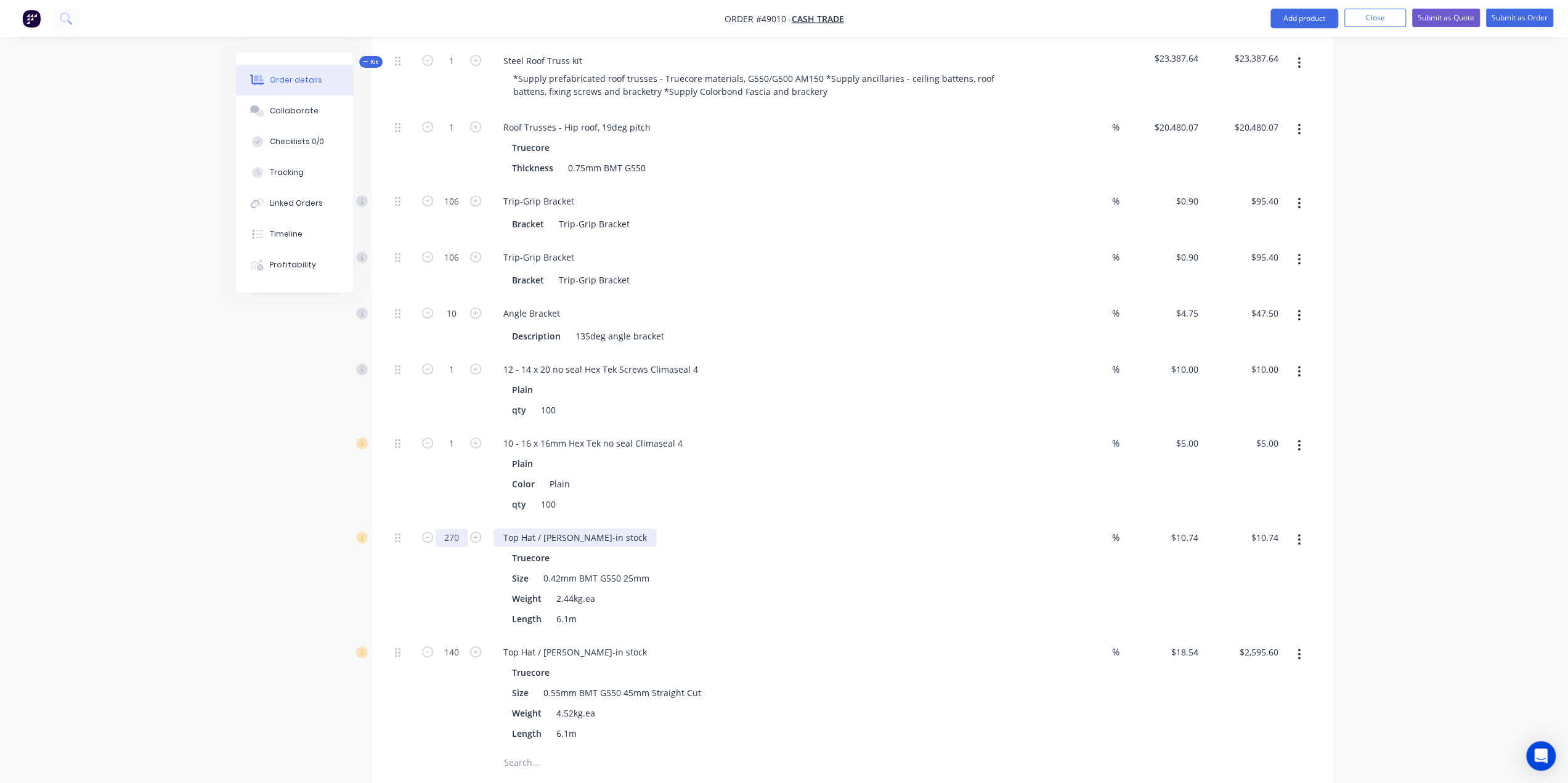
type input "270"
type input "$2,899.80"
click at [607, 529] on div "Top Hat / [PERSON_NAME]-in stock" at bounding box center [575, 538] width 163 height 18
click at [605, 643] on div "Top Hat / [PERSON_NAME]-in stock" at bounding box center [575, 652] width 163 height 18
click at [342, 542] on div "Created by Bob Created 08/09/25 Required 08/09/25 Assigned to Add team member S…" at bounding box center [784, 741] width 1097 height 2239
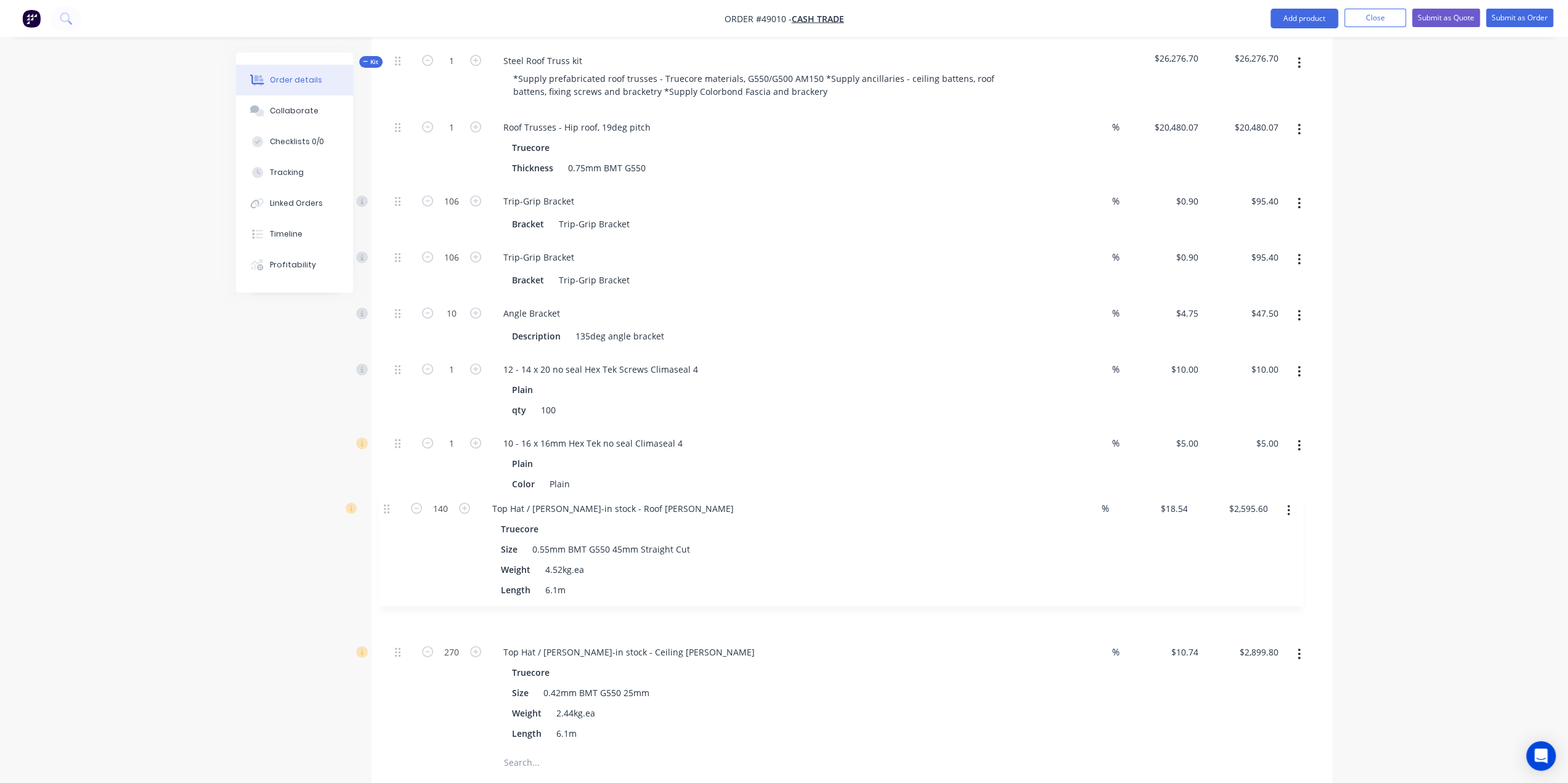
scroll to position [434, 0]
drag, startPoint x: 395, startPoint y: 617, endPoint x: 386, endPoint y: 479, distance: 138.3
click at [386, 479] on div "Qty Discount Price Total Kit 1 Steel Roof Truss kit *Supply prefabricated roof …" at bounding box center [851, 793] width 961 height 1553
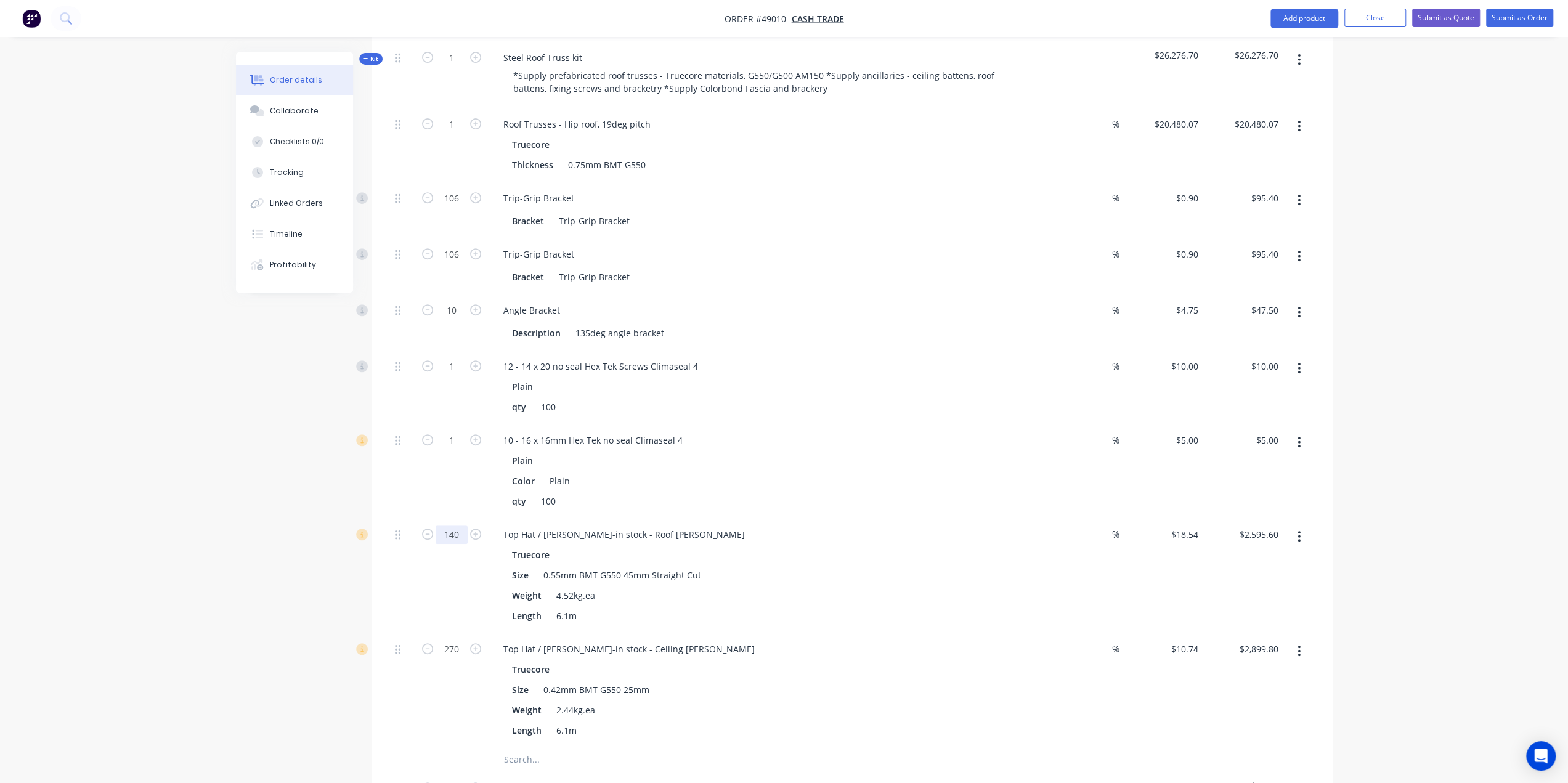
click at [452, 525] on input "140" at bounding box center [452, 534] width 32 height 19
type input "130"
type input "$2,410.20"
click at [194, 521] on div "Order details Collaborate Checklists 0/0 Tracking Linked Orders Timeline Profit…" at bounding box center [784, 711] width 1568 height 2292
click at [196, 540] on div "Order details Collaborate Checklists 0/0 Tracking Linked Orders Timeline Profit…" at bounding box center [784, 711] width 1568 height 2292
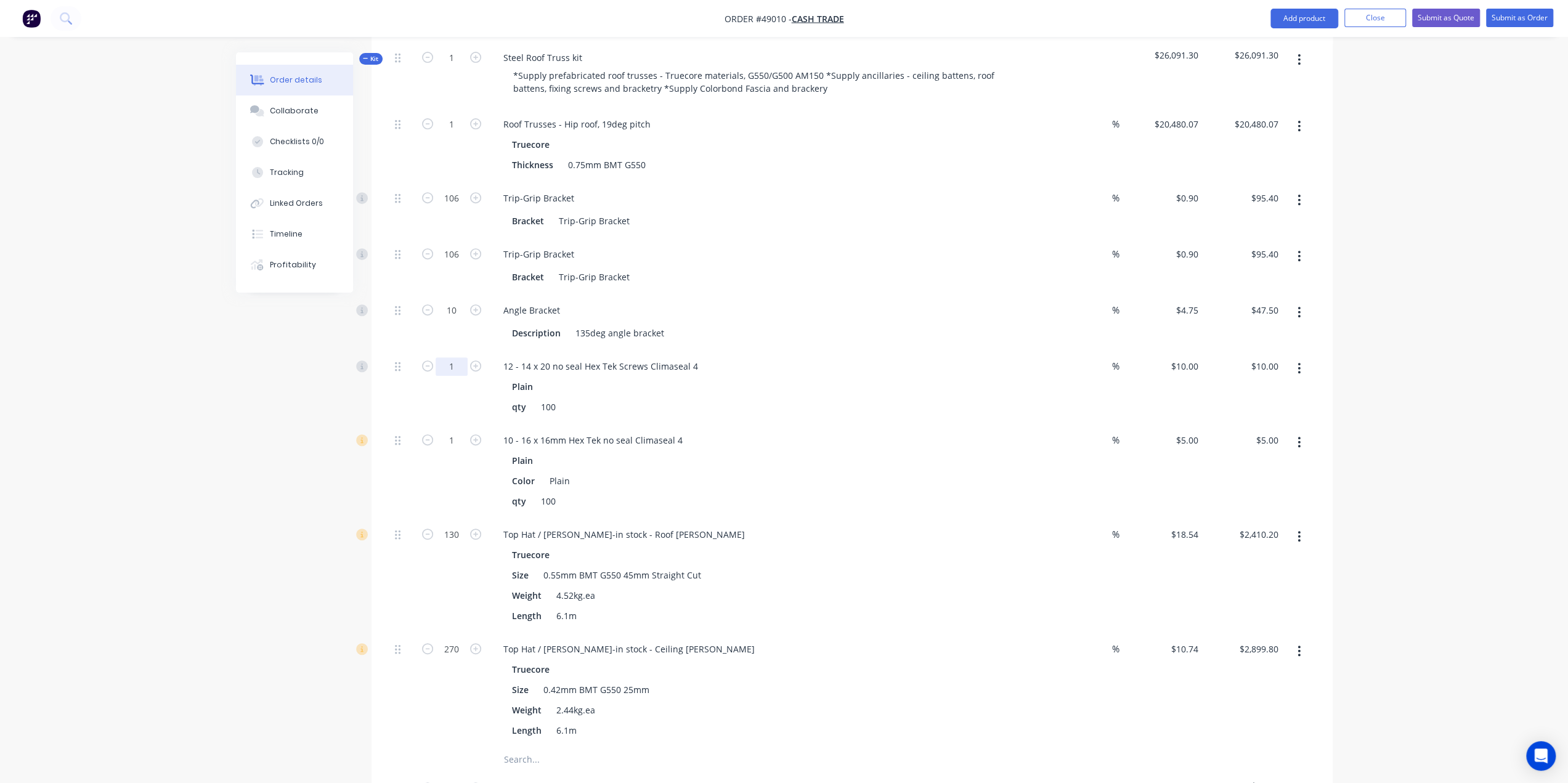
click at [456, 358] on input "1" at bounding box center [452, 366] width 32 height 19
type input "2"
type input "$20.00"
click at [281, 405] on div "Created by Bob Created 08/09/25 Required 08/09/25 Assigned to Add team member S…" at bounding box center [784, 738] width 1097 height 2239
click at [449, 431] on input "1" at bounding box center [452, 440] width 32 height 19
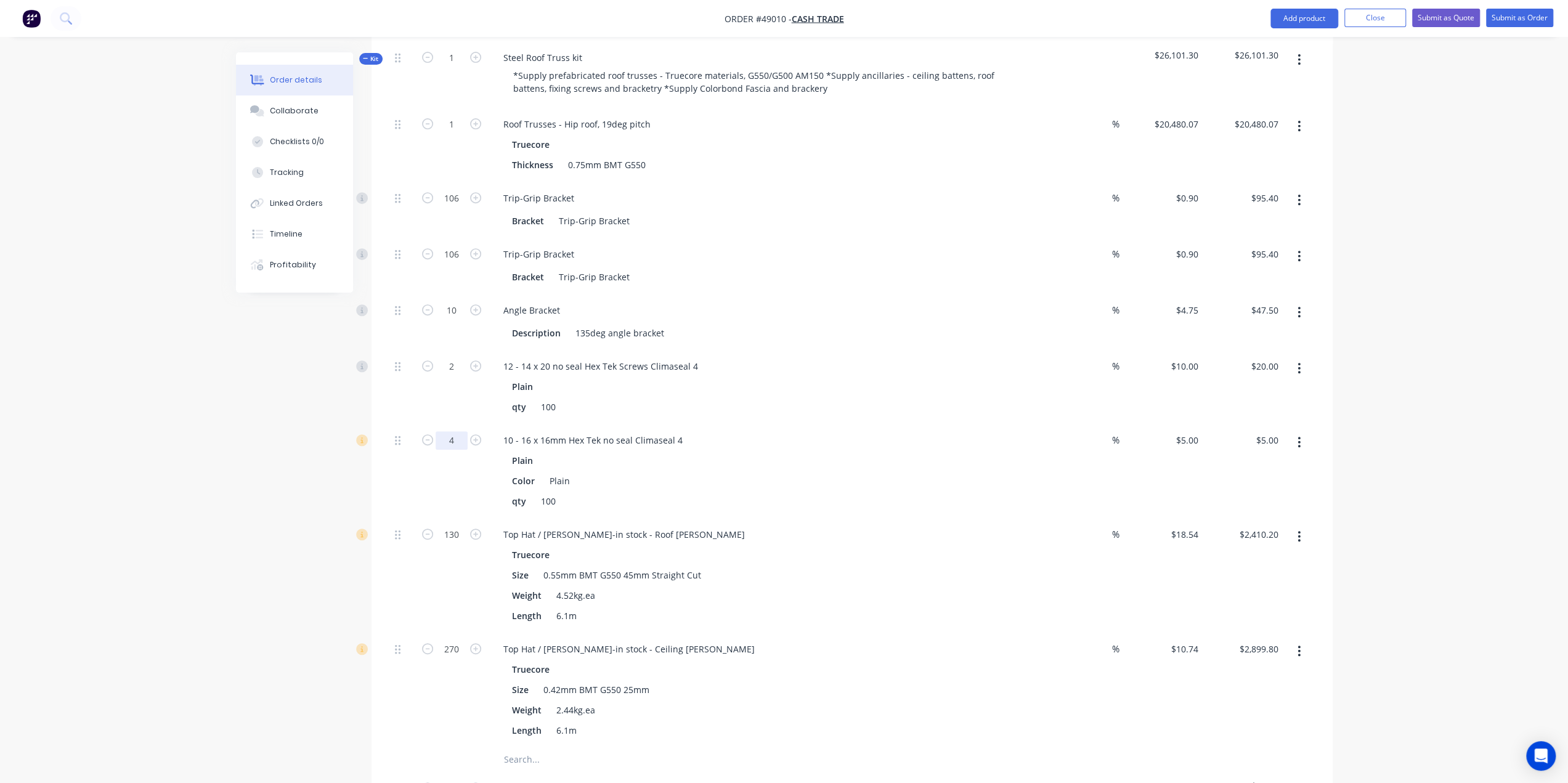
type input "4"
type input "$20.00"
click at [264, 480] on div "Created by Bob Created 08/09/25 Required 08/09/25 Assigned to Add team member S…" at bounding box center [784, 738] width 1097 height 2239
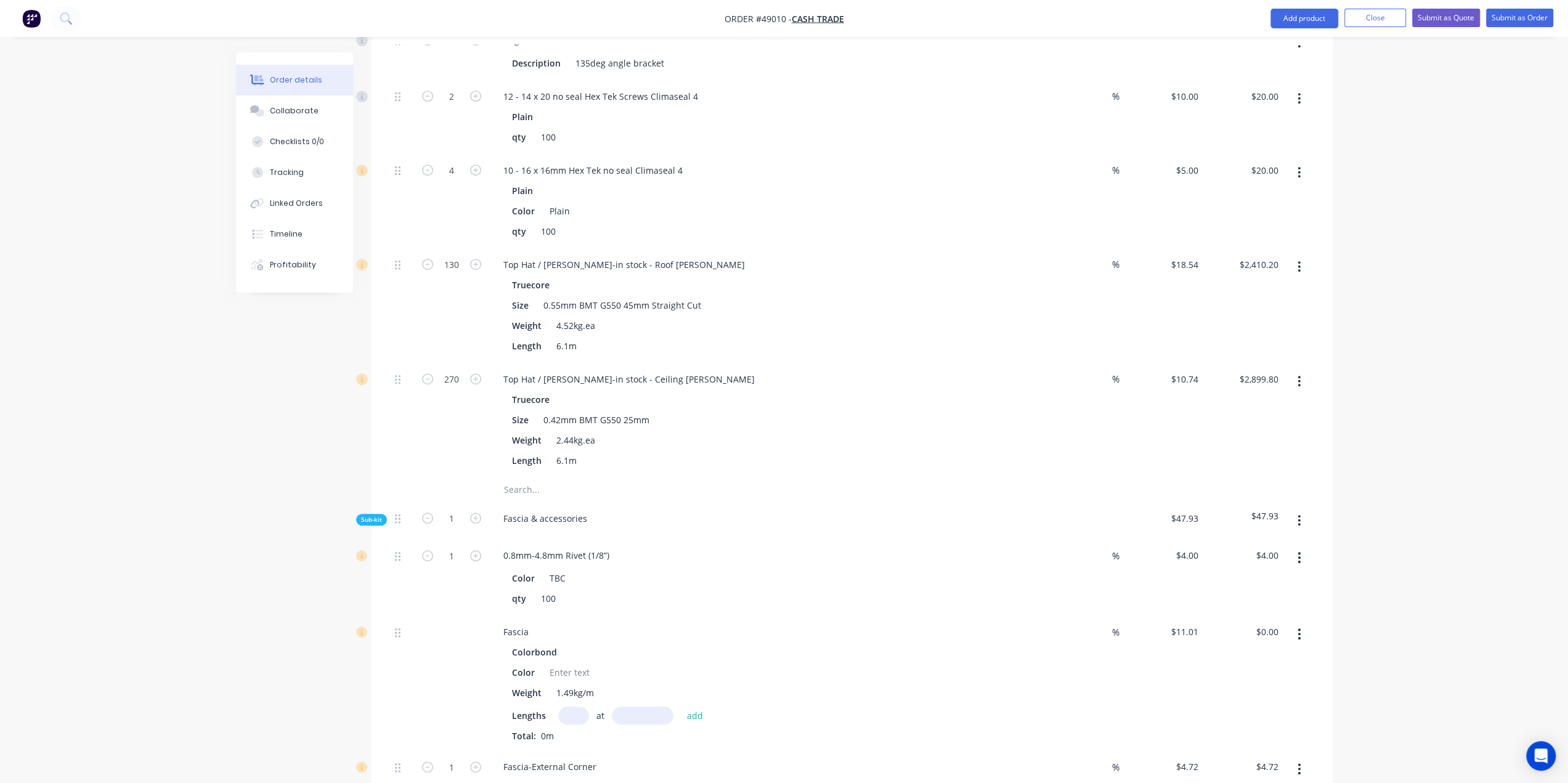
scroll to position [845, 0]
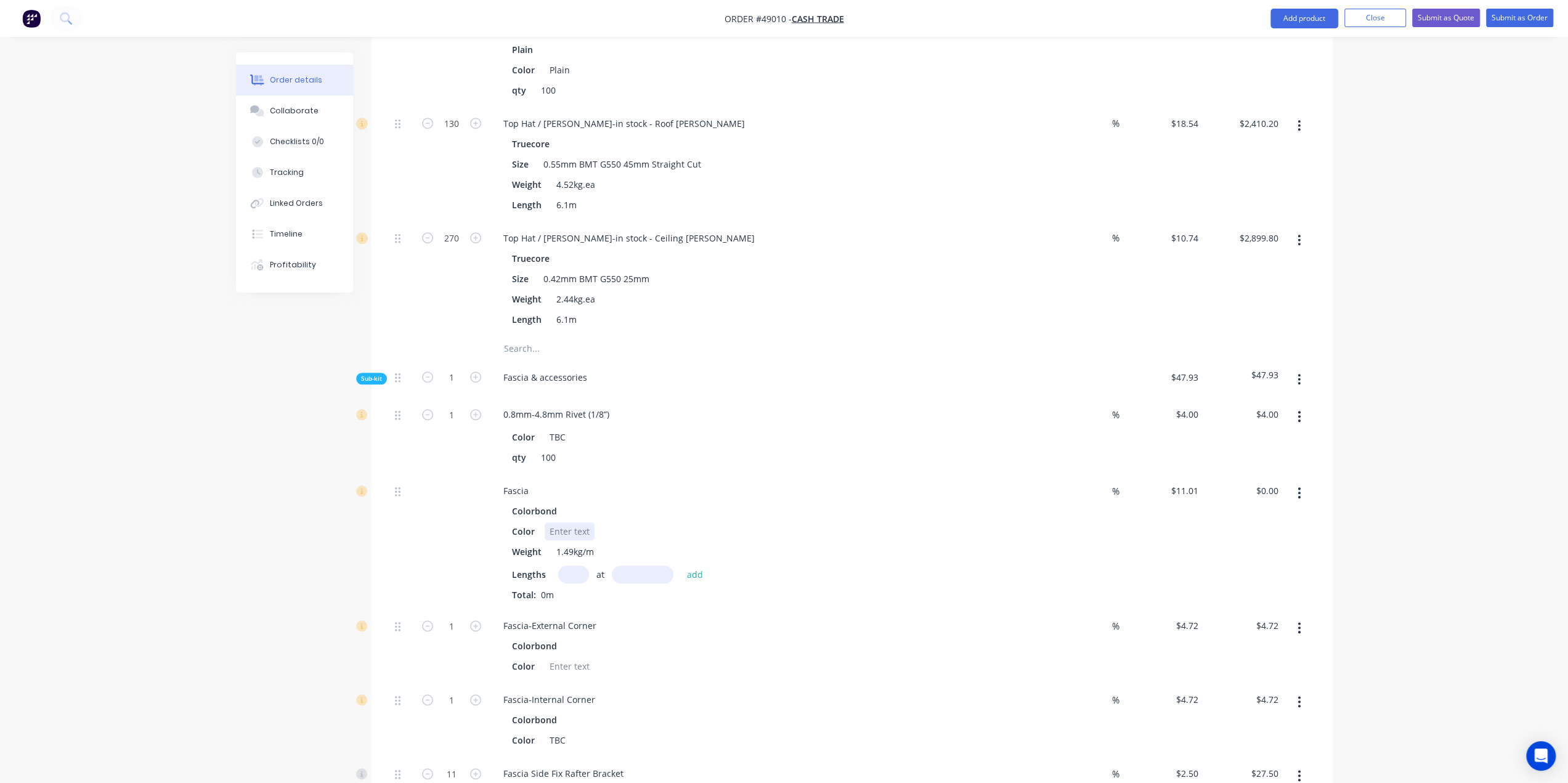
click at [576, 522] on div at bounding box center [570, 531] width 50 height 18
drag, startPoint x: 660, startPoint y: 430, endPoint x: 587, endPoint y: 564, distance: 152.6
click at [660, 449] on div "qty 100" at bounding box center [763, 458] width 512 height 18
click at [574, 566] on input "text" at bounding box center [574, 575] width 31 height 18
type input "2"
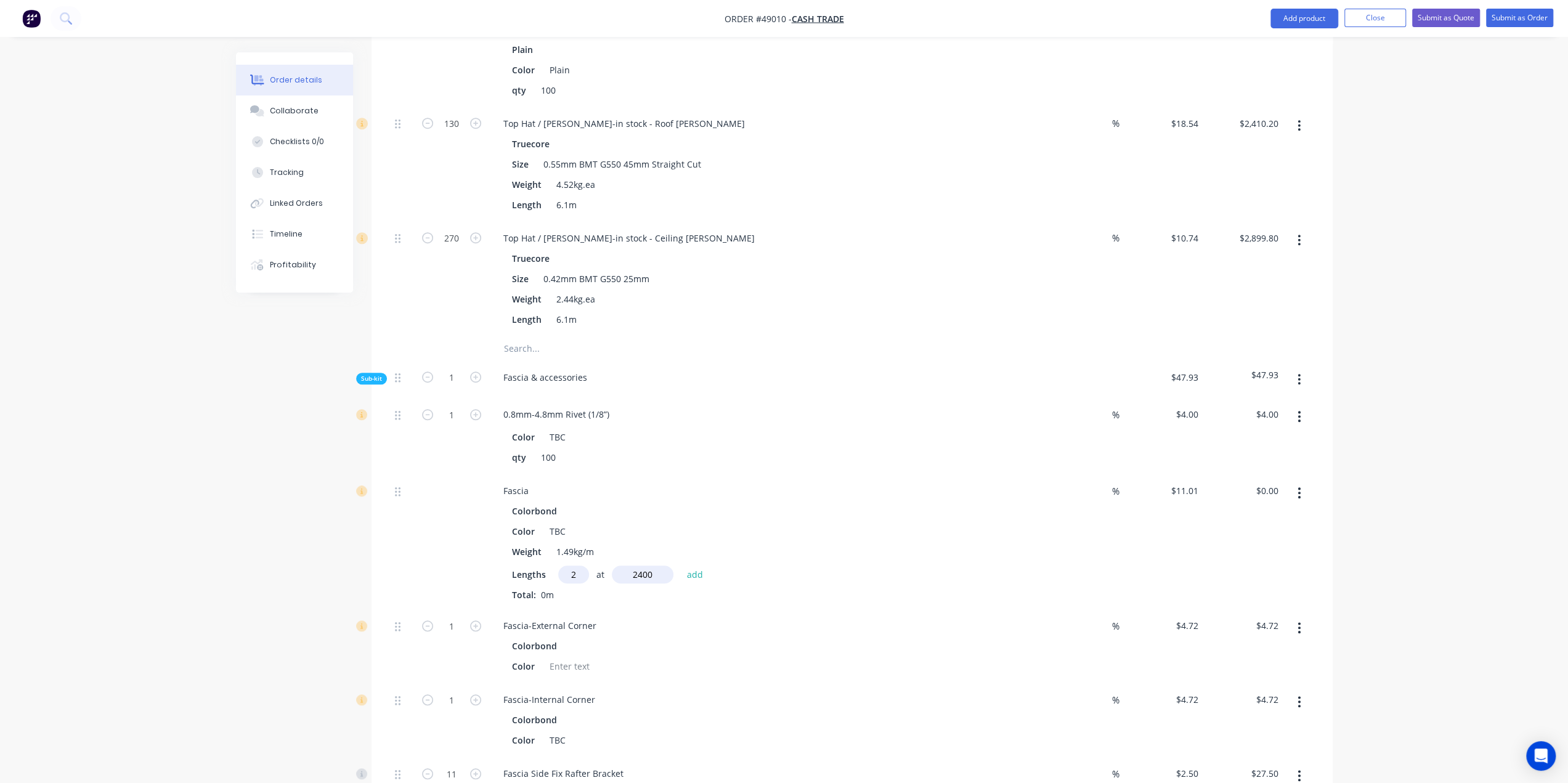
type input "2400"
click at [680, 566] on button "add" at bounding box center [695, 574] width 29 height 17
type input "$52.85"
type input "1"
type input "7600"
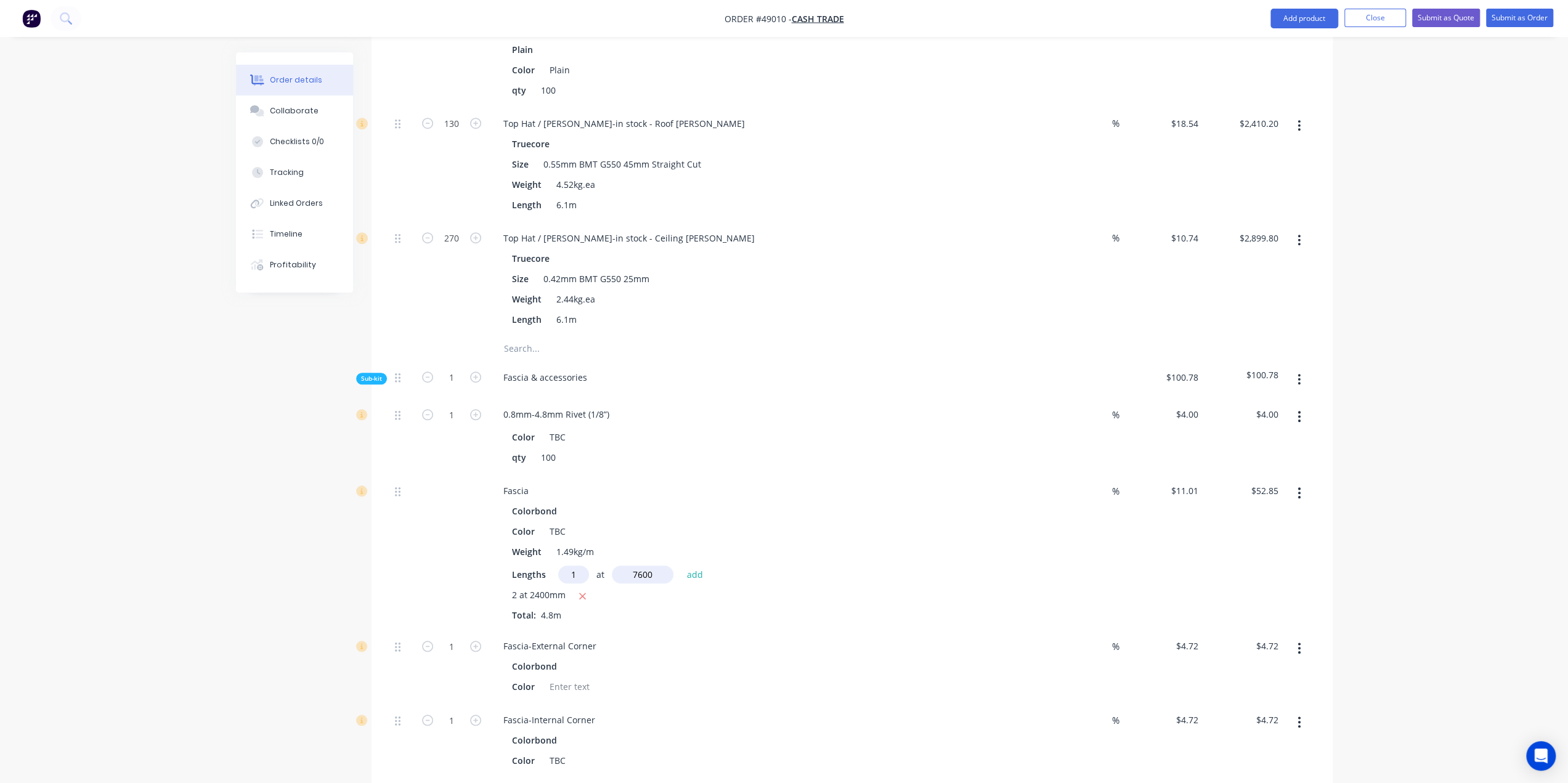
click at [680, 566] on button "add" at bounding box center [695, 574] width 29 height 17
type input "$136.52"
type input "1"
type input "5590"
click at [680, 566] on button "add" at bounding box center [695, 574] width 29 height 17
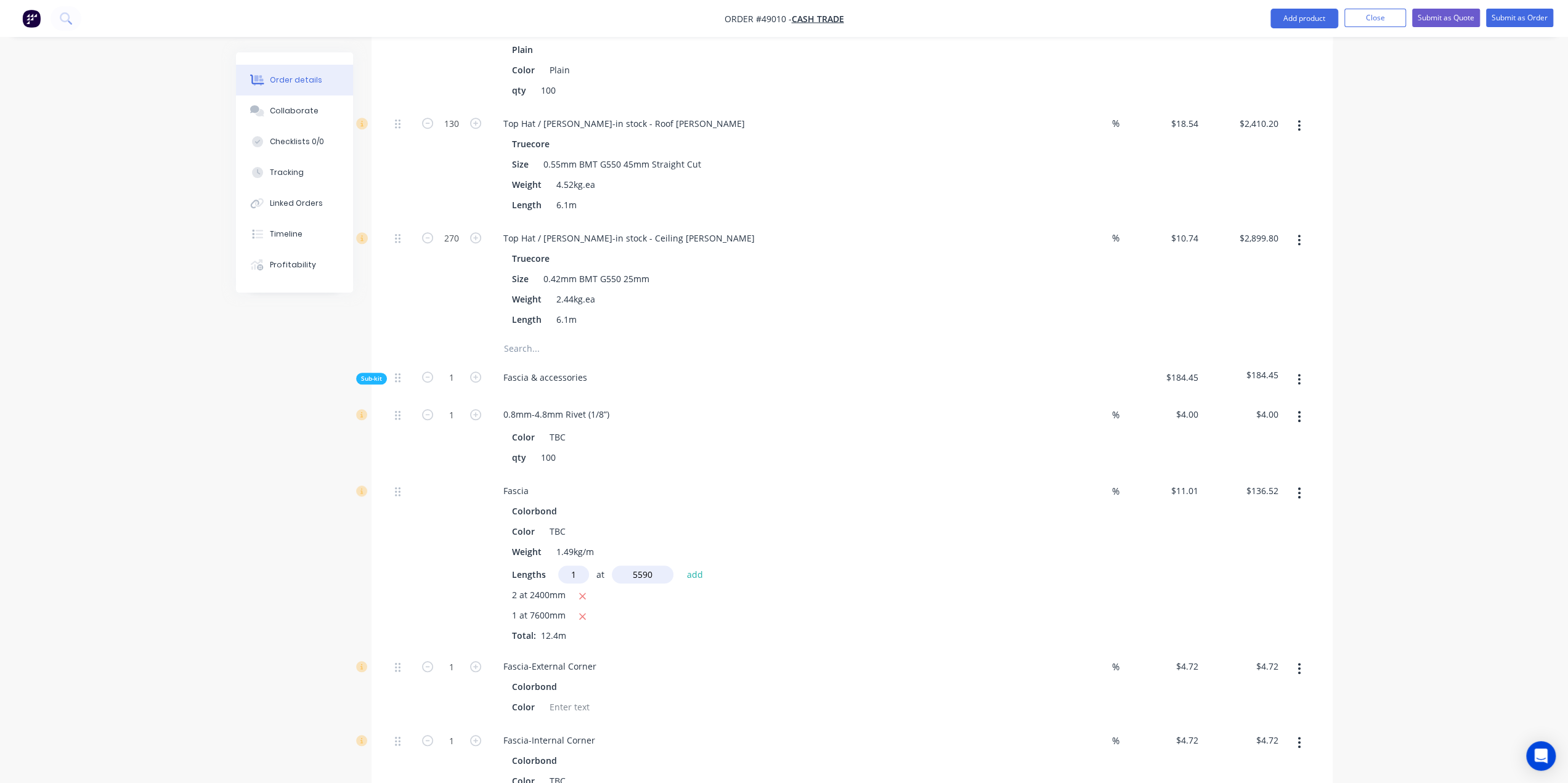
type input "$198.07"
type input "1"
type input "2340"
click at [680, 566] on button "add" at bounding box center [695, 574] width 29 height 17
type input "$223.83"
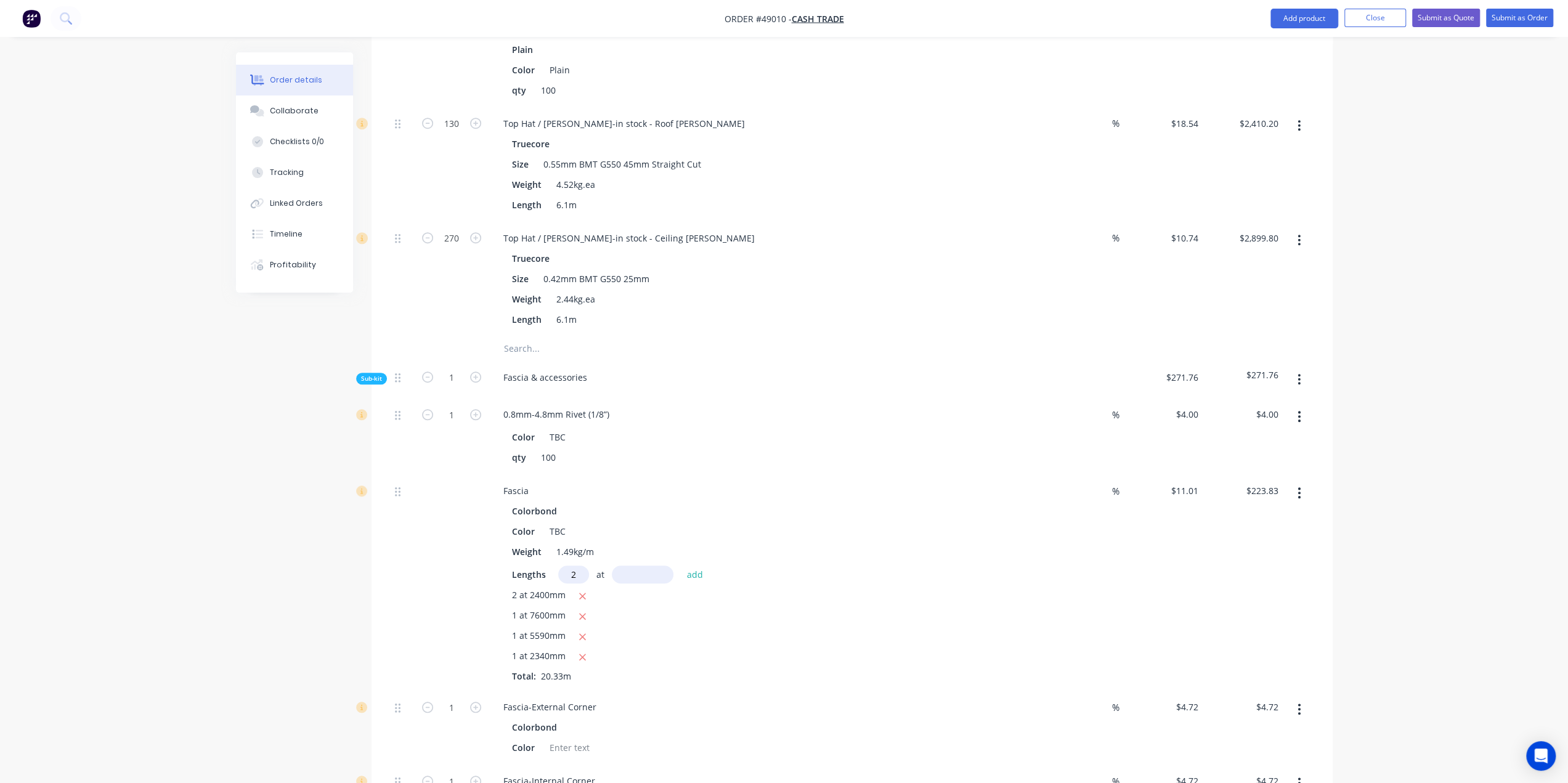
type input "2"
type input "4215"
click at [680, 566] on button "add" at bounding box center [695, 574] width 29 height 17
type input "$316.65"
type input "3"
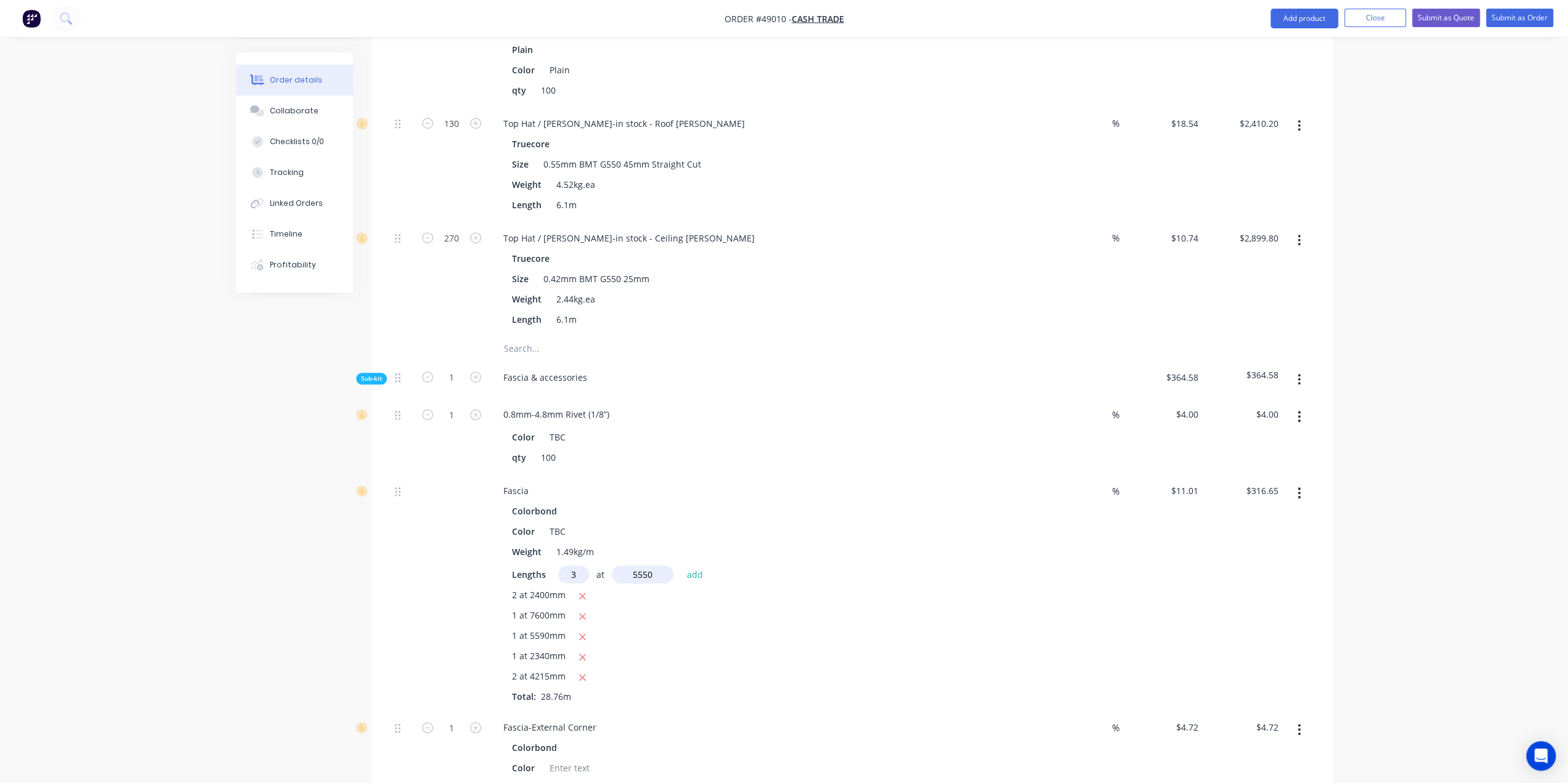
type input "5550"
click at [680, 566] on button "add" at bounding box center [695, 574] width 29 height 17
type input "$499.96"
type input "2"
type input "1800"
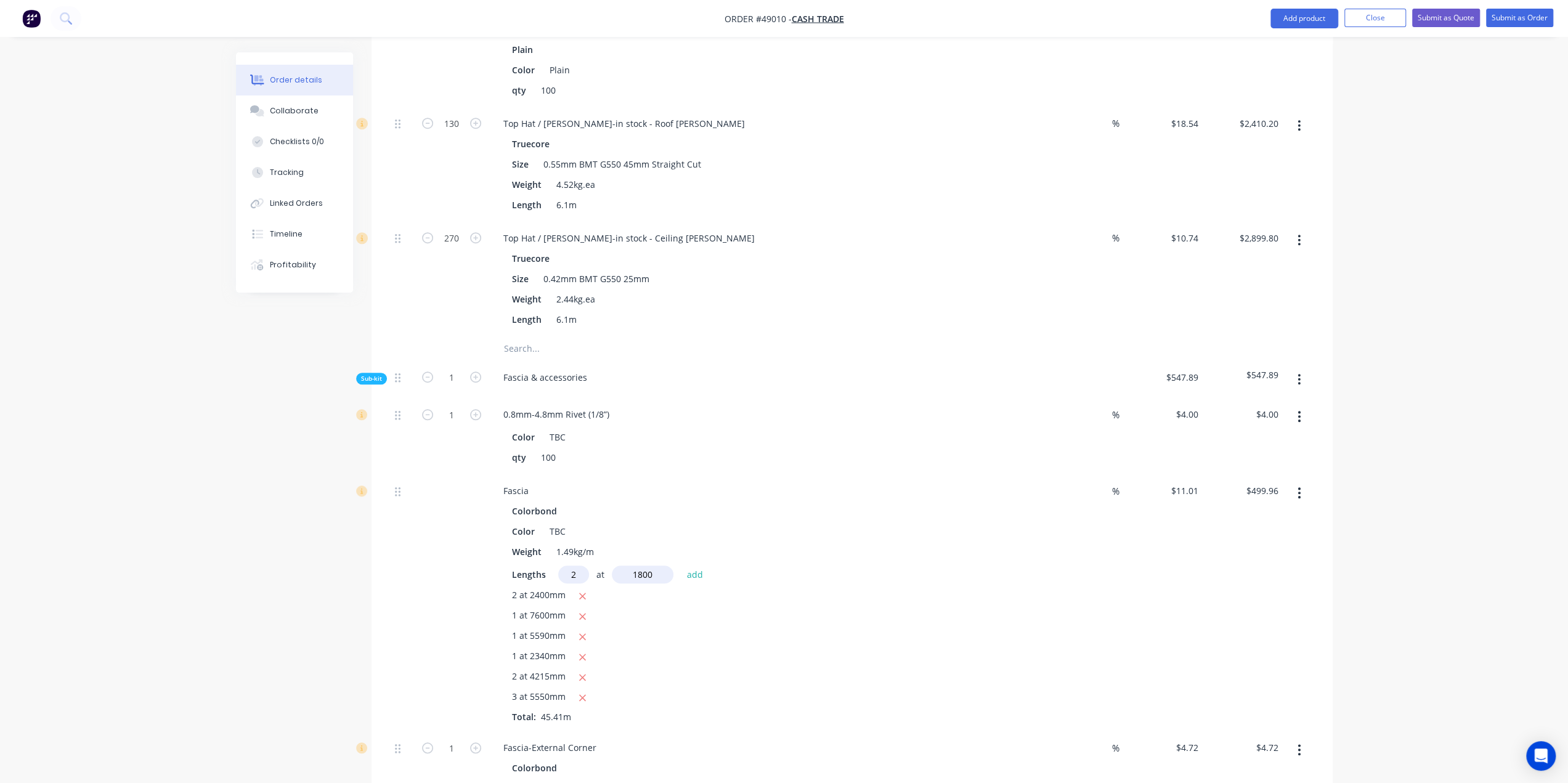
click at [680, 566] on button "add" at bounding box center [695, 574] width 29 height 17
type input "$539.60"
type input "2"
type input "5390"
click at [680, 566] on button "add" at bounding box center [695, 574] width 29 height 17
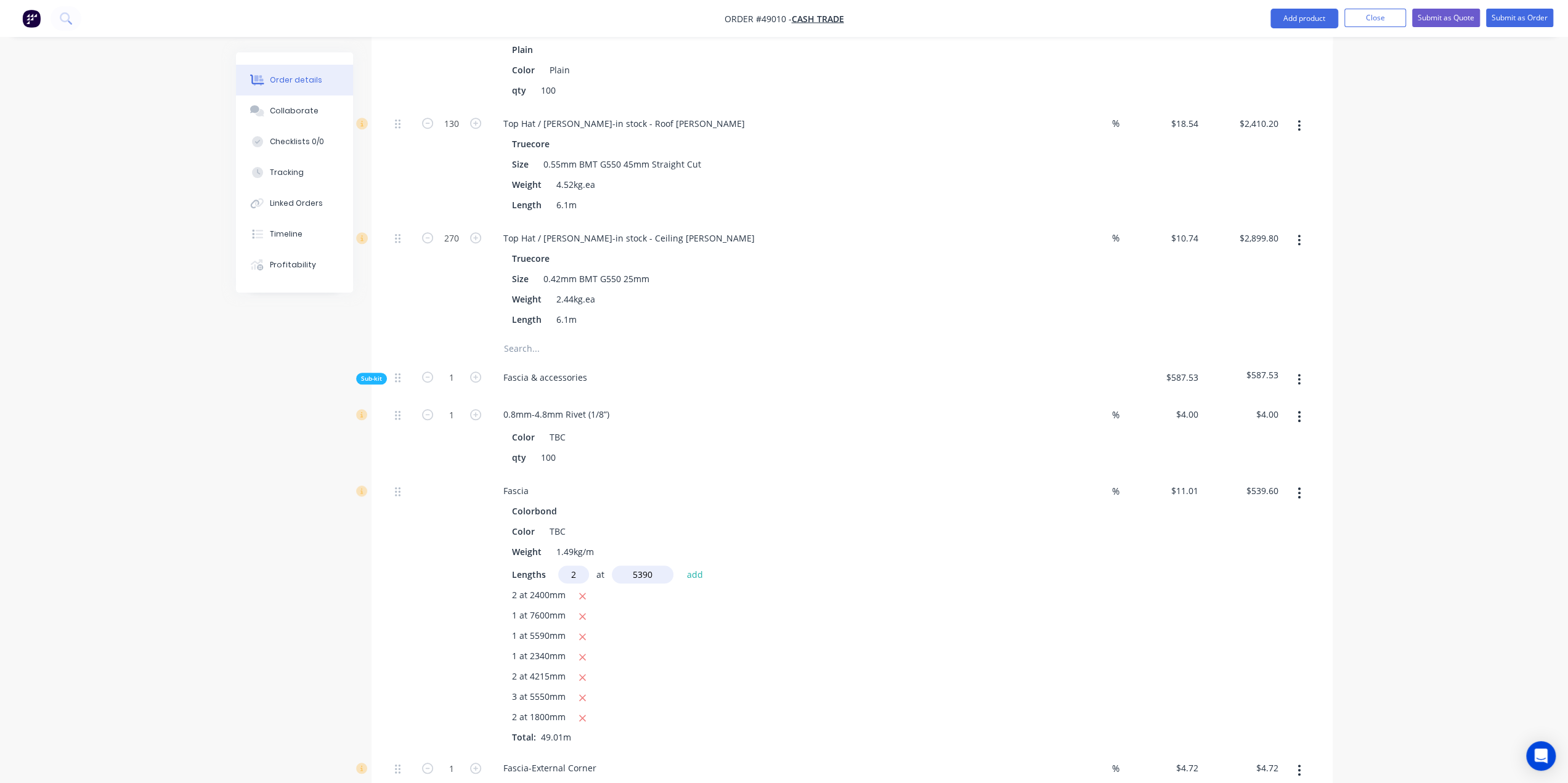
type input "$658.29"
type input "2"
type input "6810"
click at [680, 566] on button "add" at bounding box center [695, 574] width 29 height 17
type input "$808.24"
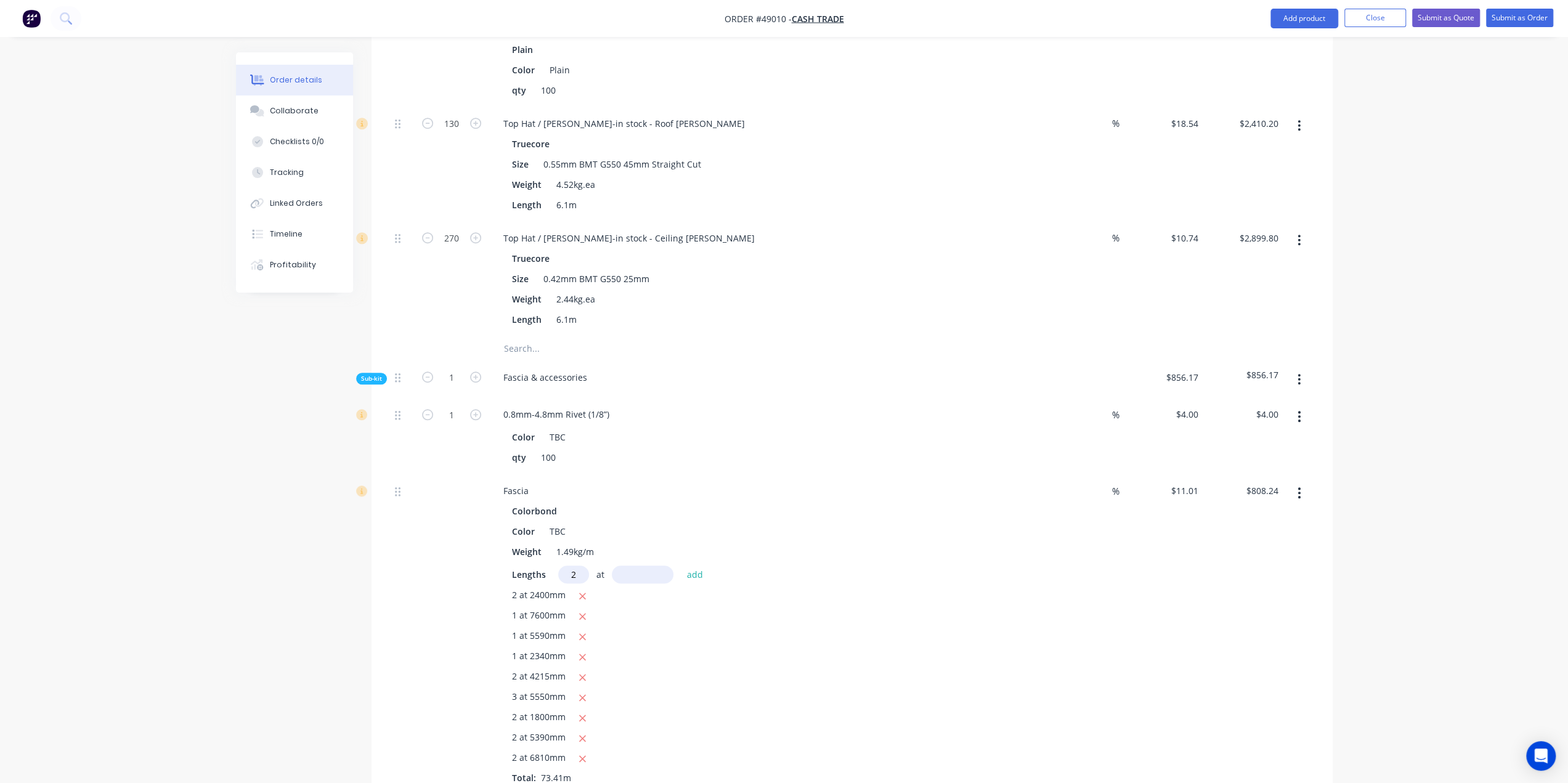
type input "2"
type input "4250"
click at [680, 566] on button "add" at bounding box center [695, 574] width 29 height 17
type input "$901.83"
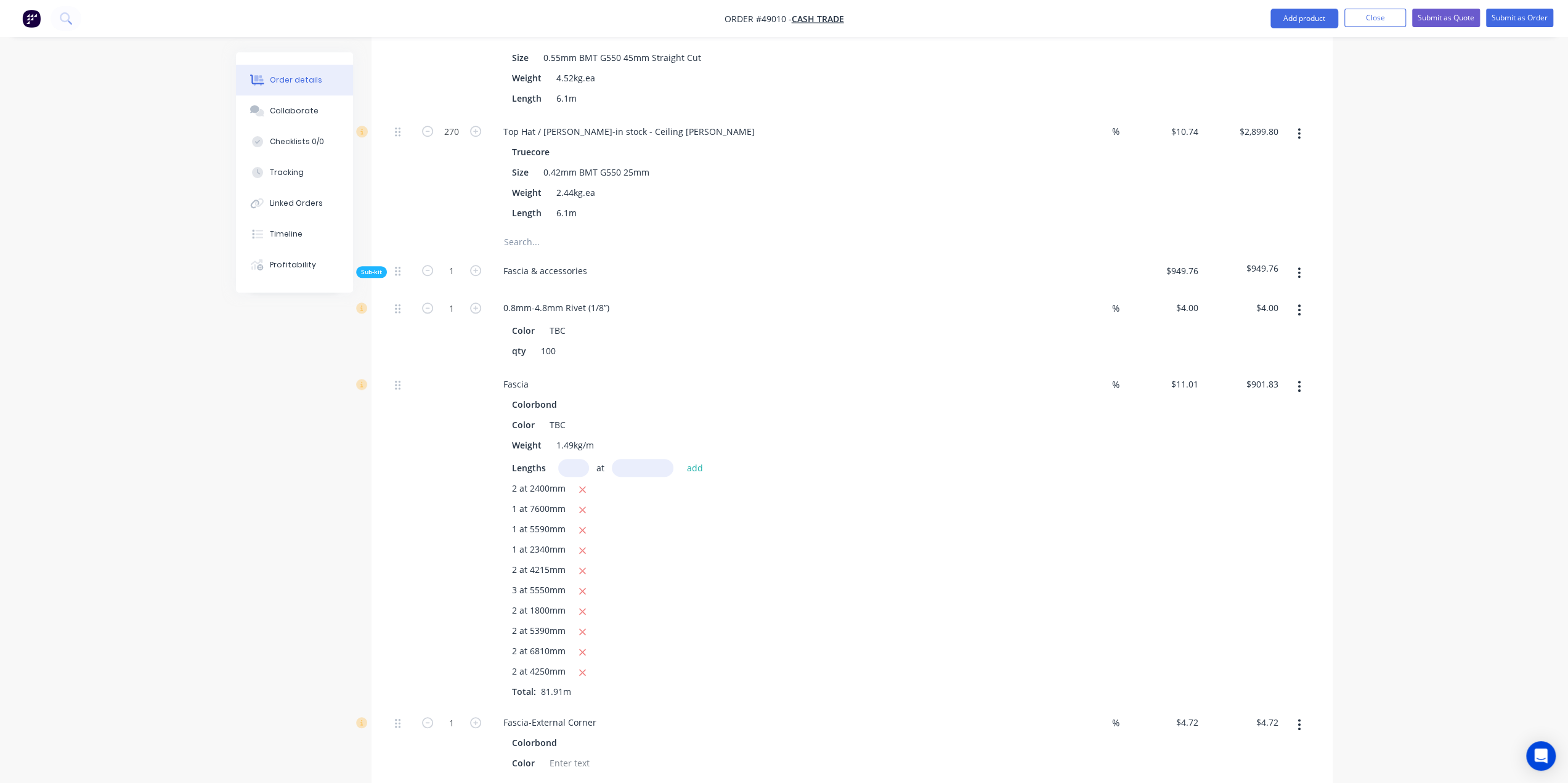
scroll to position [1071, 0]
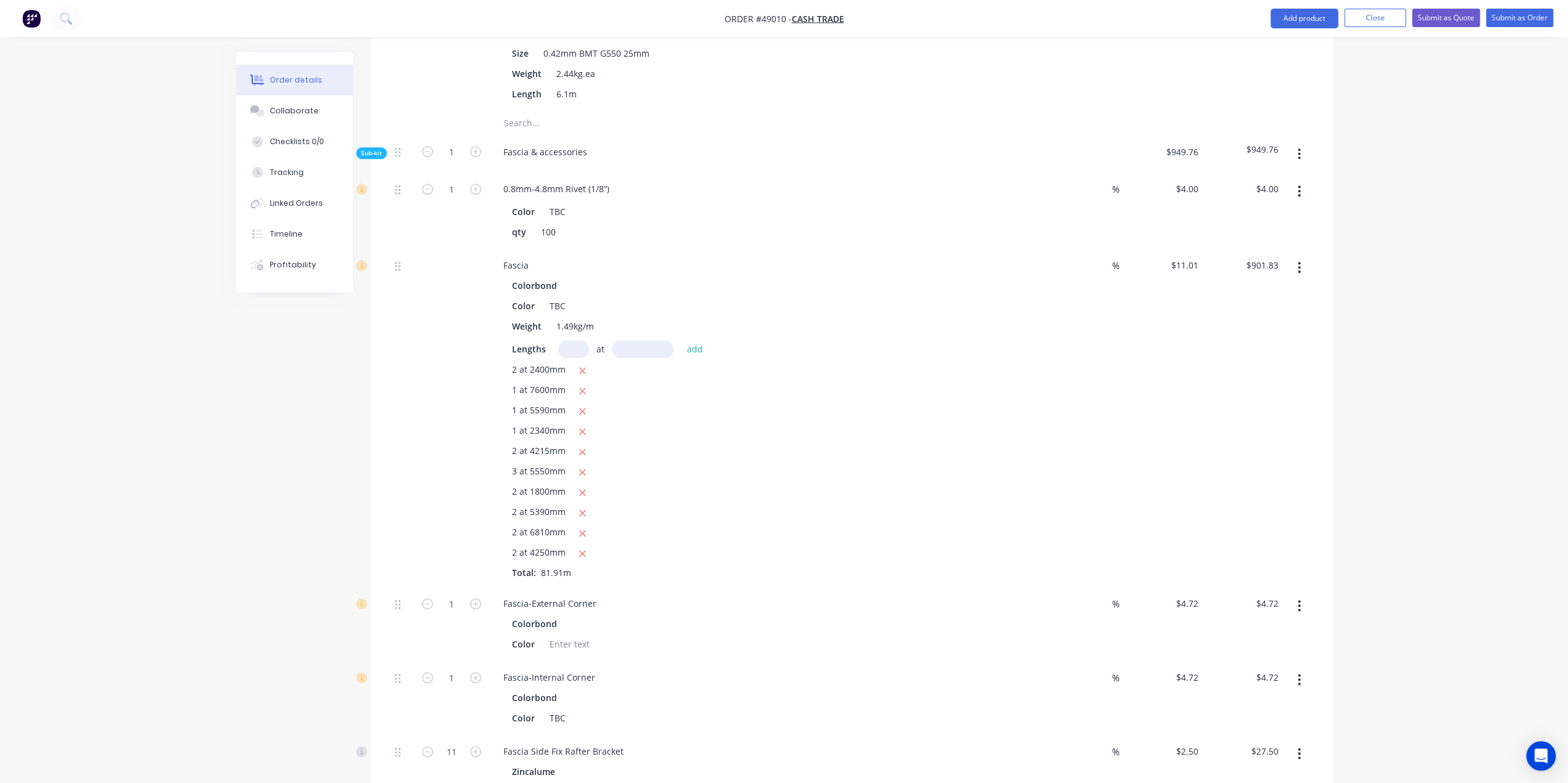
click at [774, 595] on div "Fascia-External Corner" at bounding box center [765, 604] width 545 height 18
click at [454, 595] on input "1" at bounding box center [452, 604] width 32 height 19
type input "5"
type input "$23.60"
click at [293, 556] on div "Created by Bob Created 08/09/25 Required 08/09/25 Assigned to Add team member S…" at bounding box center [784, 203] width 1097 height 2443
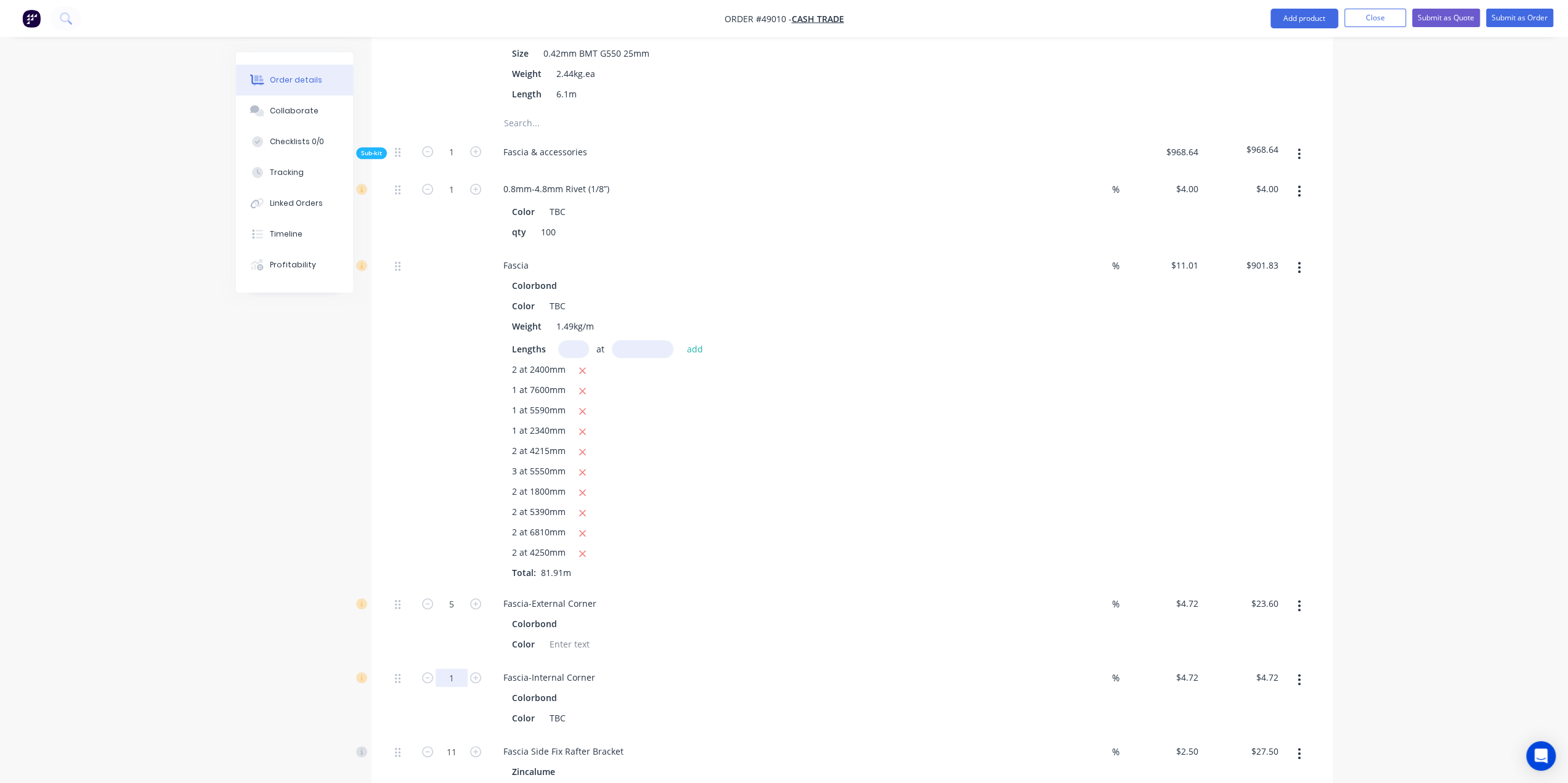
click at [449, 668] on input "1" at bounding box center [452, 677] width 32 height 19
type input "5"
type input "$23.60"
click at [569, 635] on div at bounding box center [570, 644] width 50 height 18
click at [769, 615] on div "Colorbond" at bounding box center [765, 624] width 508 height 18
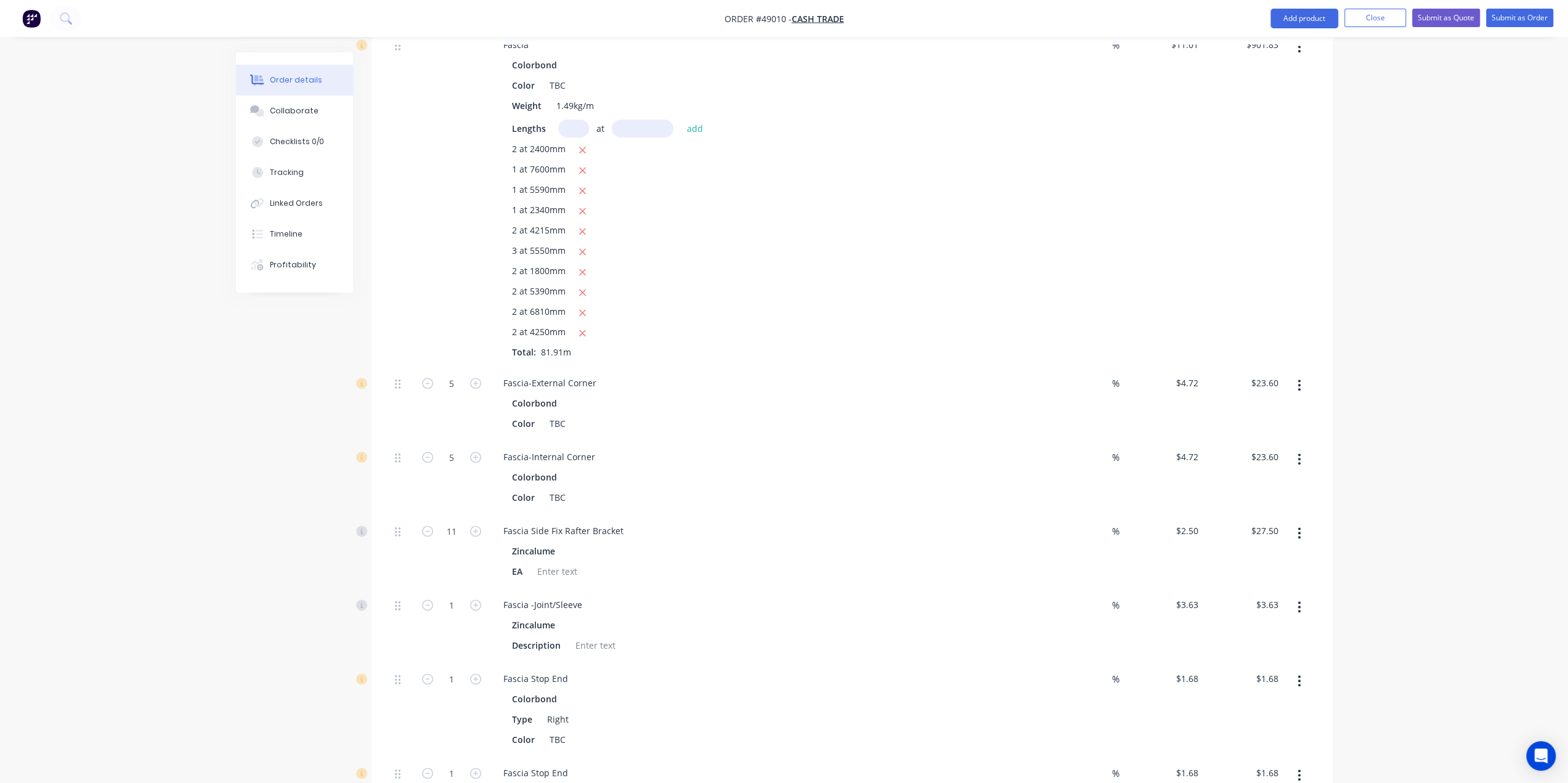
scroll to position [1317, 0]
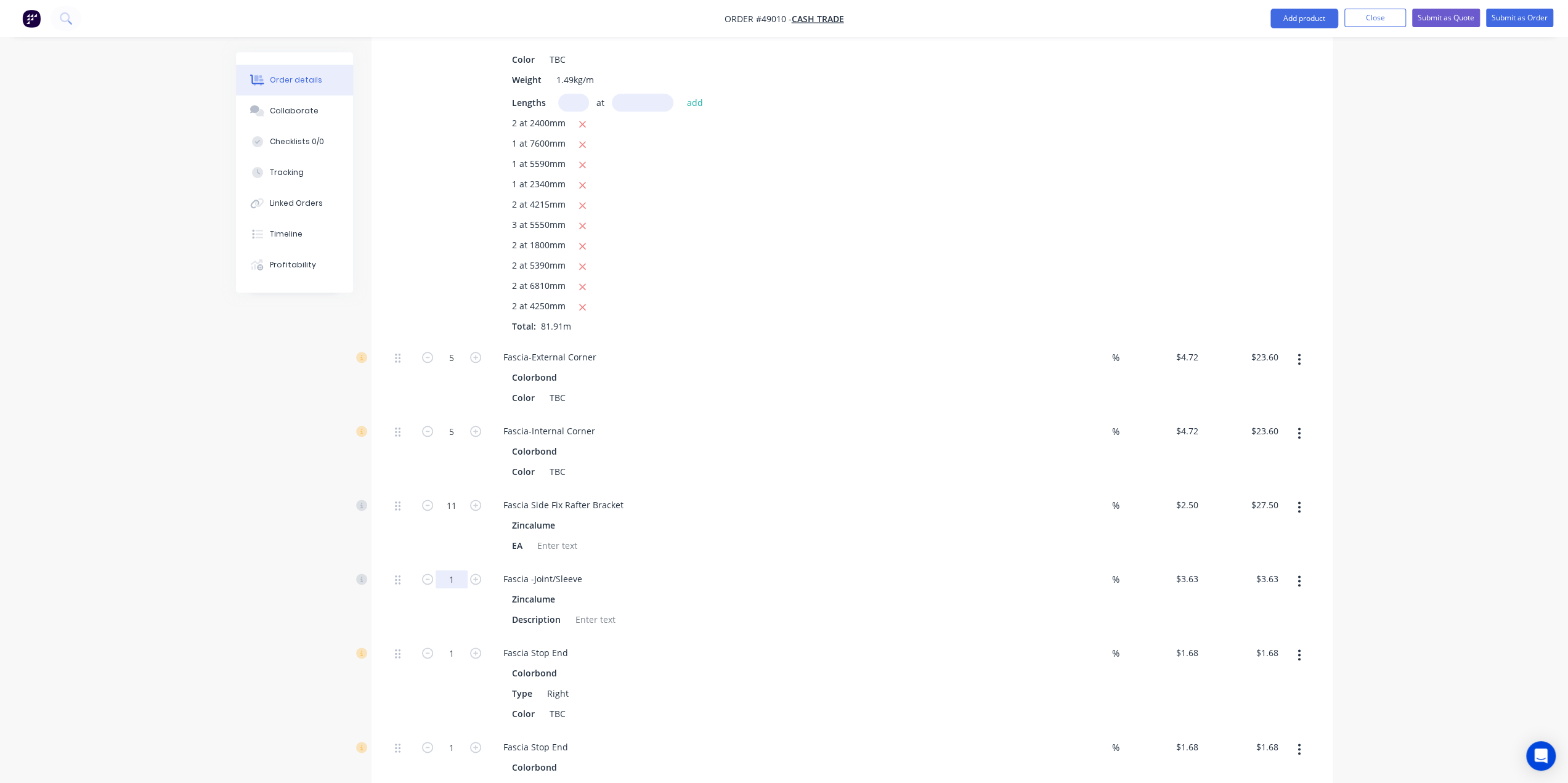
click at [451, 570] on input "1" at bounding box center [452, 579] width 32 height 19
type input "6"
type input "$21.78"
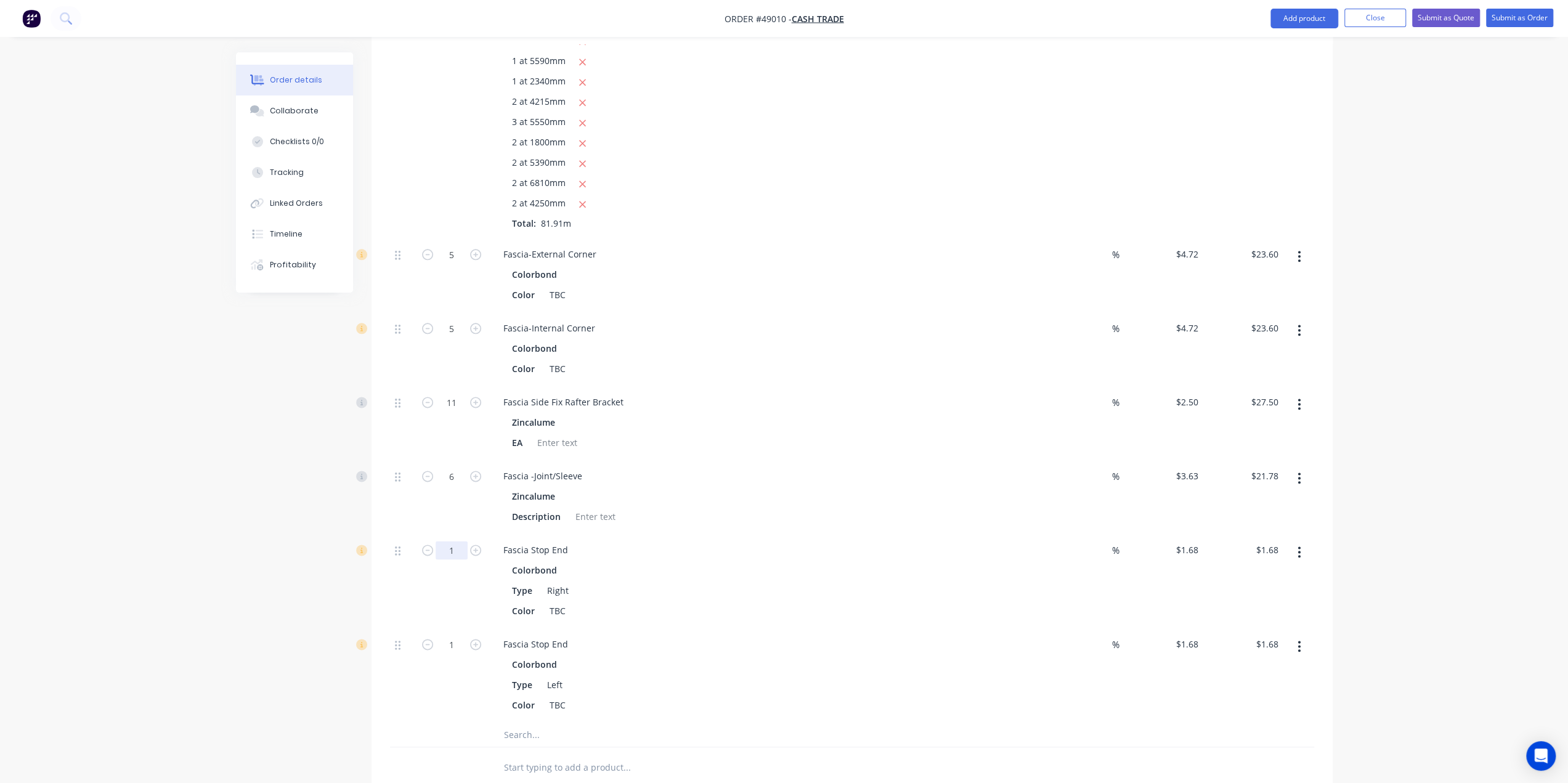
click at [455, 541] on input "1" at bounding box center [452, 550] width 32 height 19
type input "2"
type input "$3.36"
drag, startPoint x: 306, startPoint y: 548, endPoint x: 479, endPoint y: 638, distance: 195.0
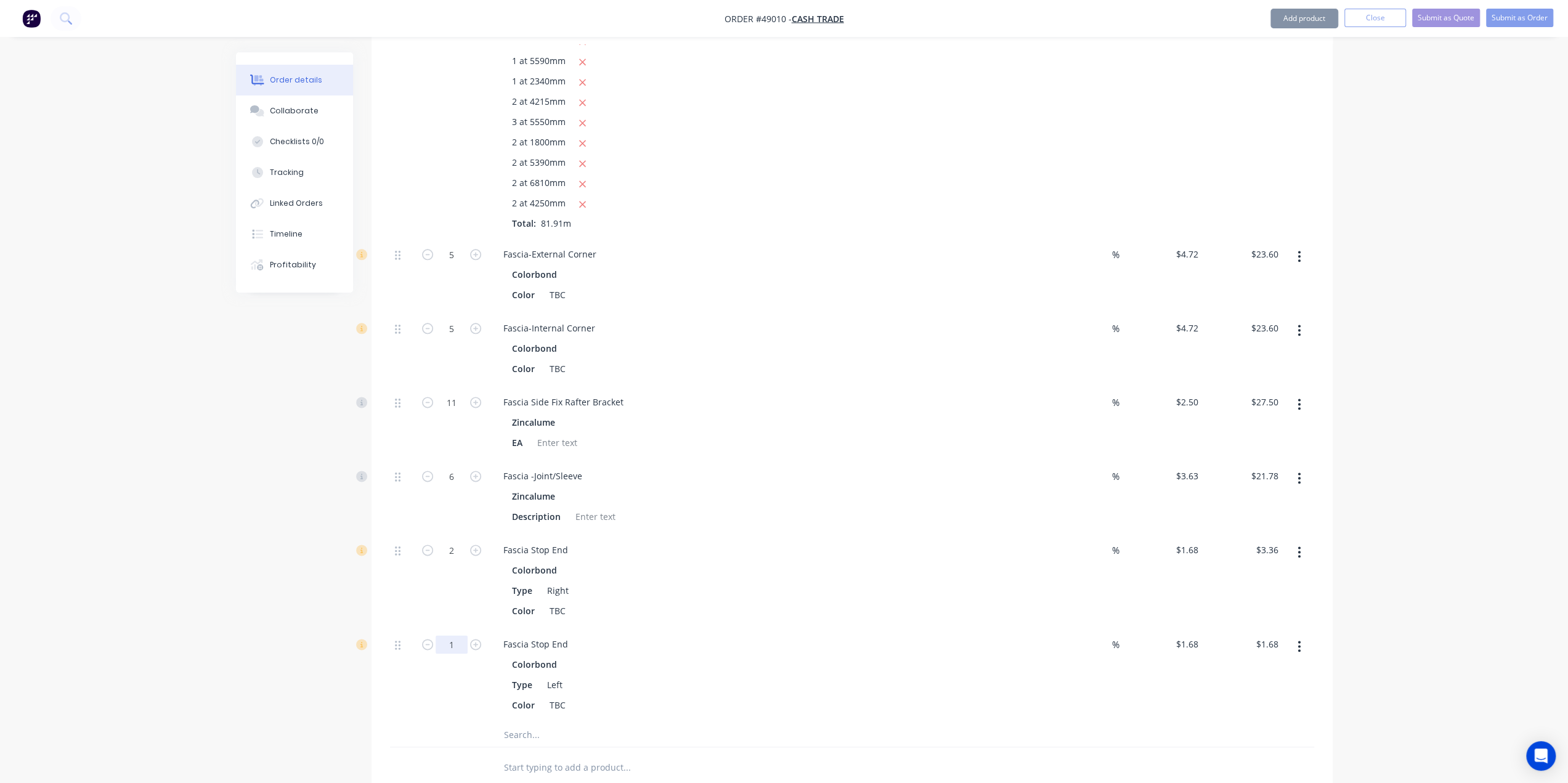
click at [456, 635] on input "1" at bounding box center [452, 644] width 32 height 19
type input "2"
type input "$3.36"
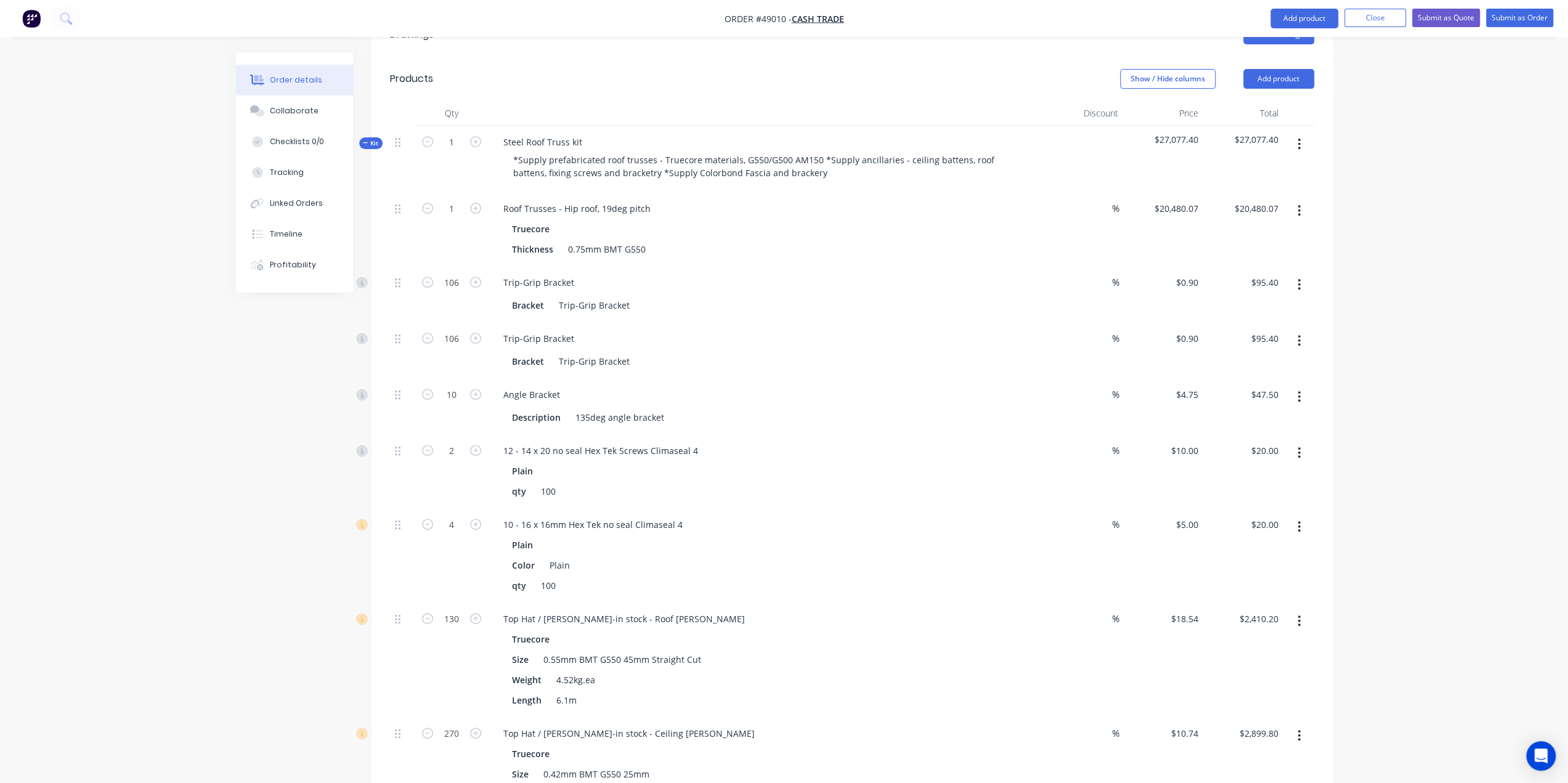
scroll to position [270, 0]
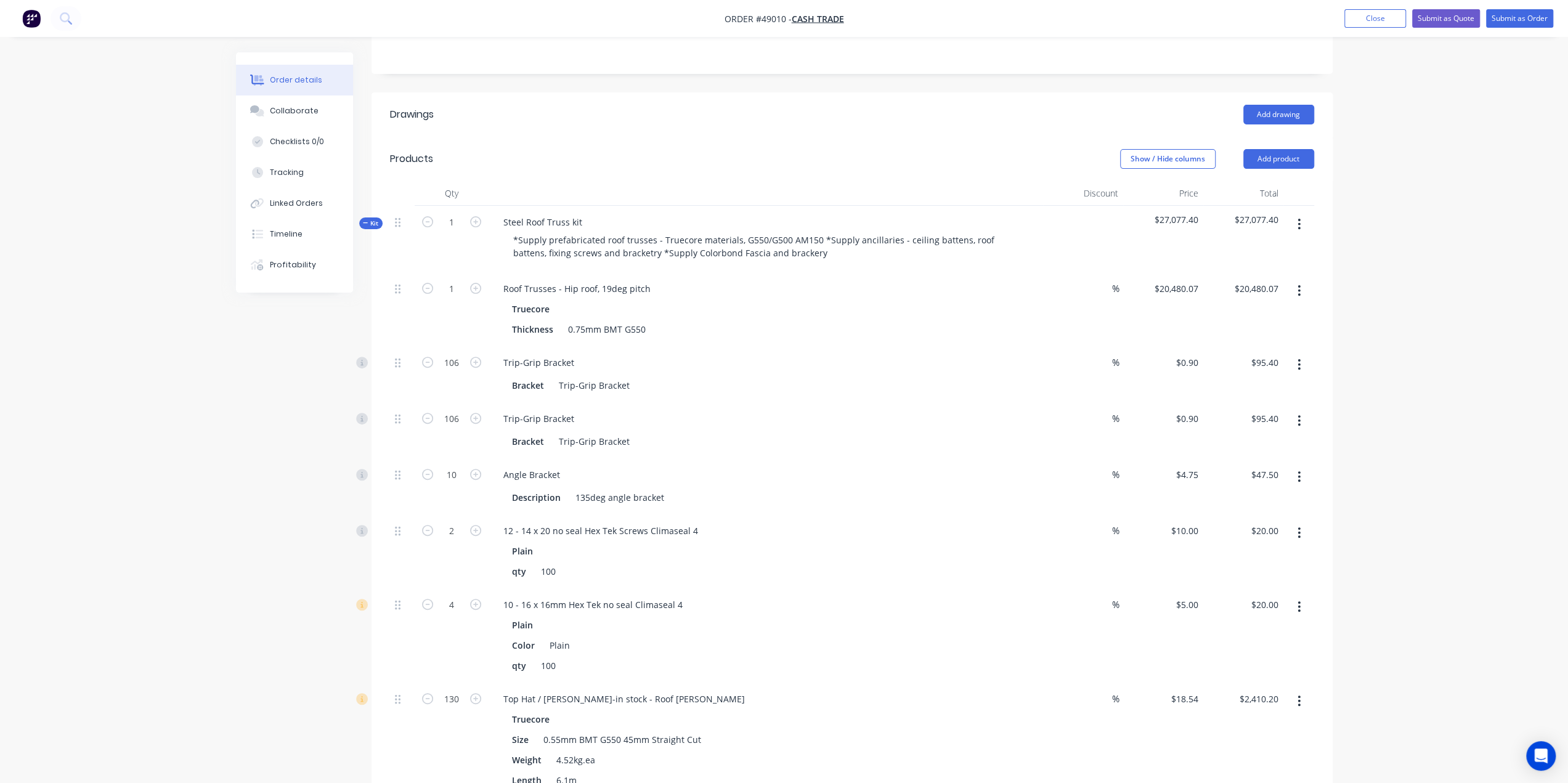
click at [1275, 136] on header "Products Show / Hide columns Add product" at bounding box center [851, 158] width 961 height 44
click at [1277, 149] on button "Add product" at bounding box center [1278, 159] width 71 height 19
click at [1263, 181] on div "Product catalogue" at bounding box center [1256, 190] width 95 height 18
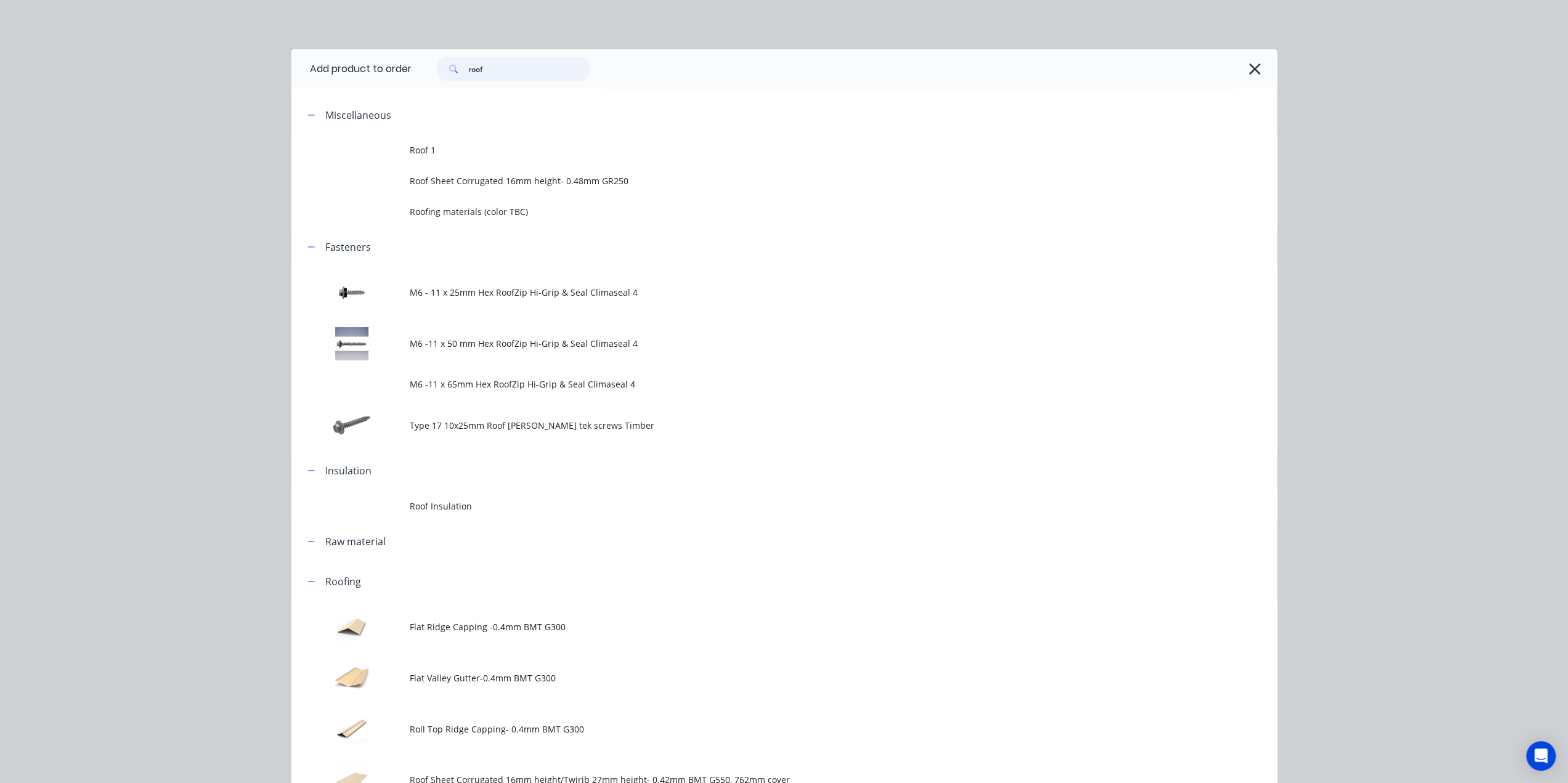
click at [514, 67] on input "roof" at bounding box center [529, 69] width 122 height 25
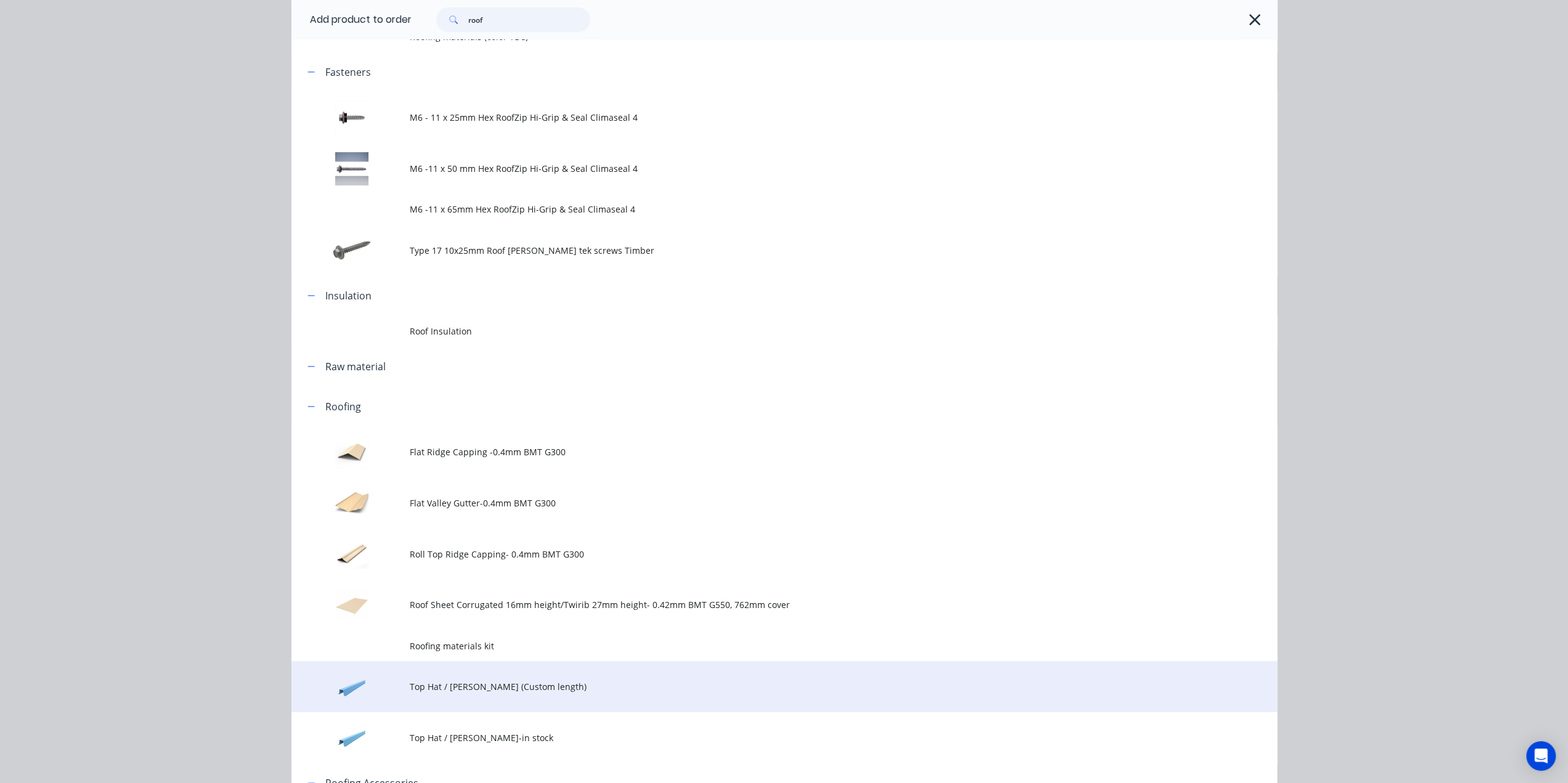
scroll to position [287, 0]
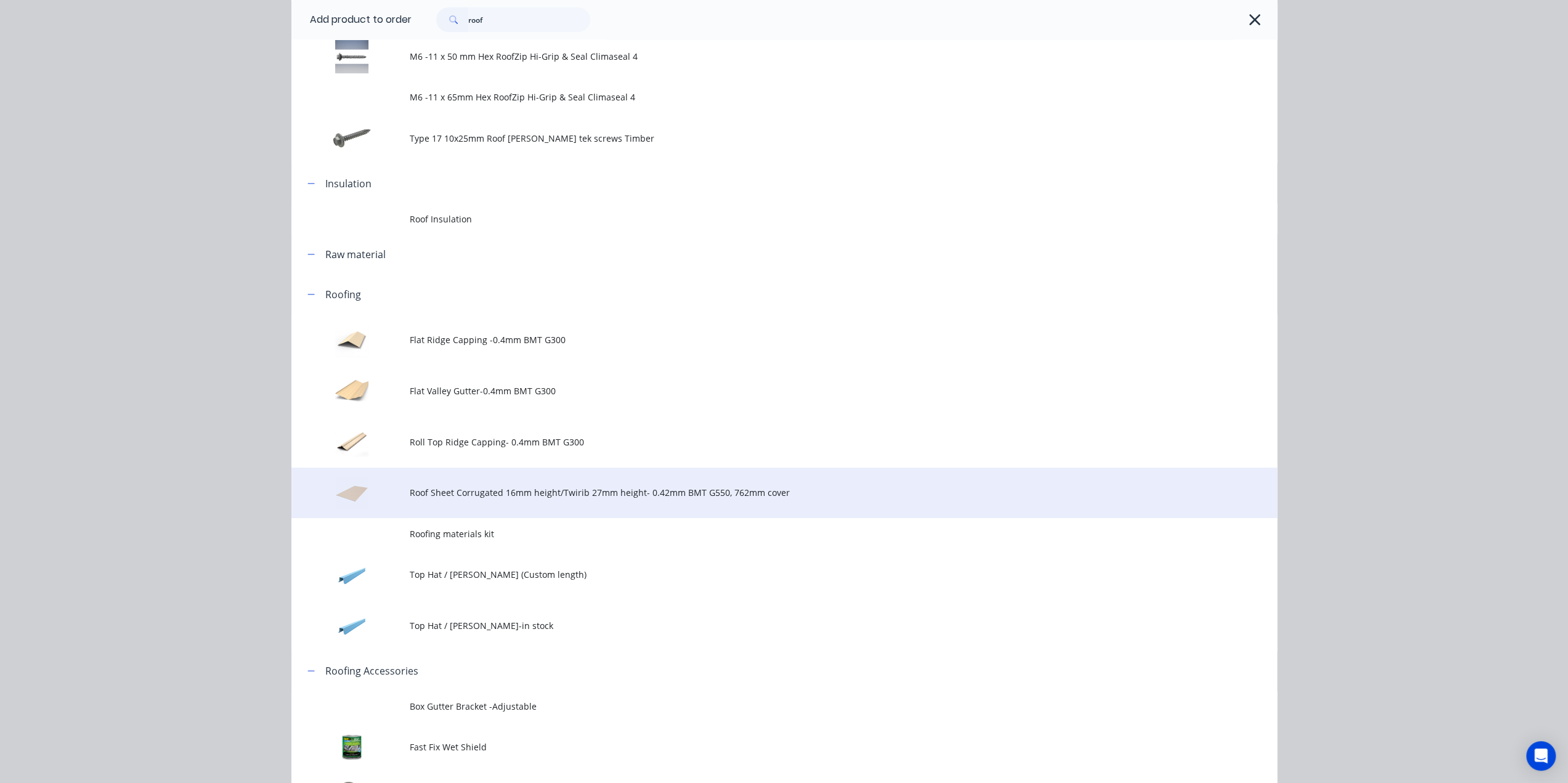
click at [474, 492] on span "Roof Sheet Corrugated 16mm height/Twirib 27mm height- 0.42mm BMT G550, 762mm co…" at bounding box center [756, 492] width 693 height 13
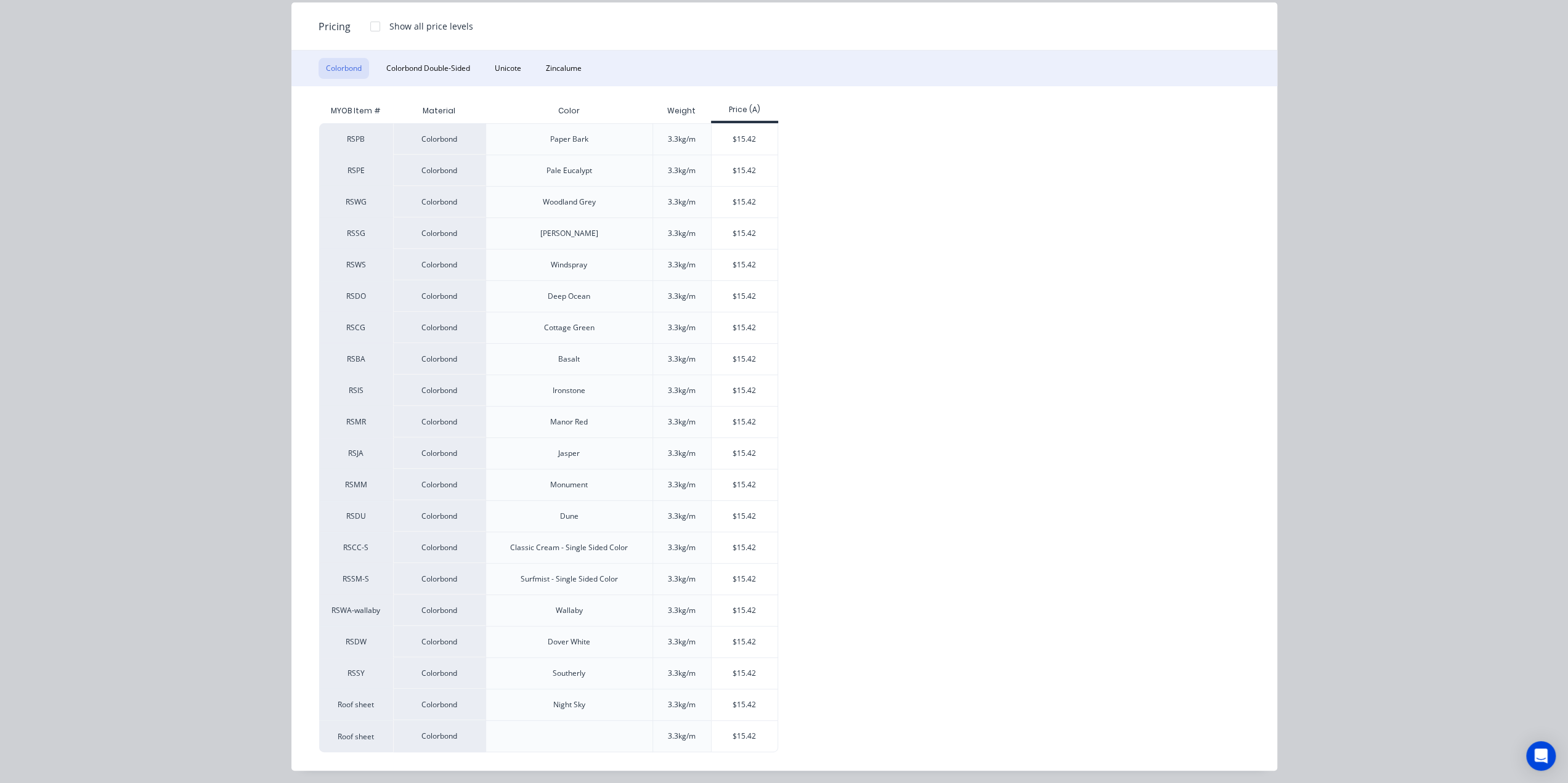
scroll to position [538, 0]
drag, startPoint x: 740, startPoint y: 736, endPoint x: 758, endPoint y: 660, distance: 78.1
click at [740, 736] on div "$15.42" at bounding box center [745, 736] width 66 height 31
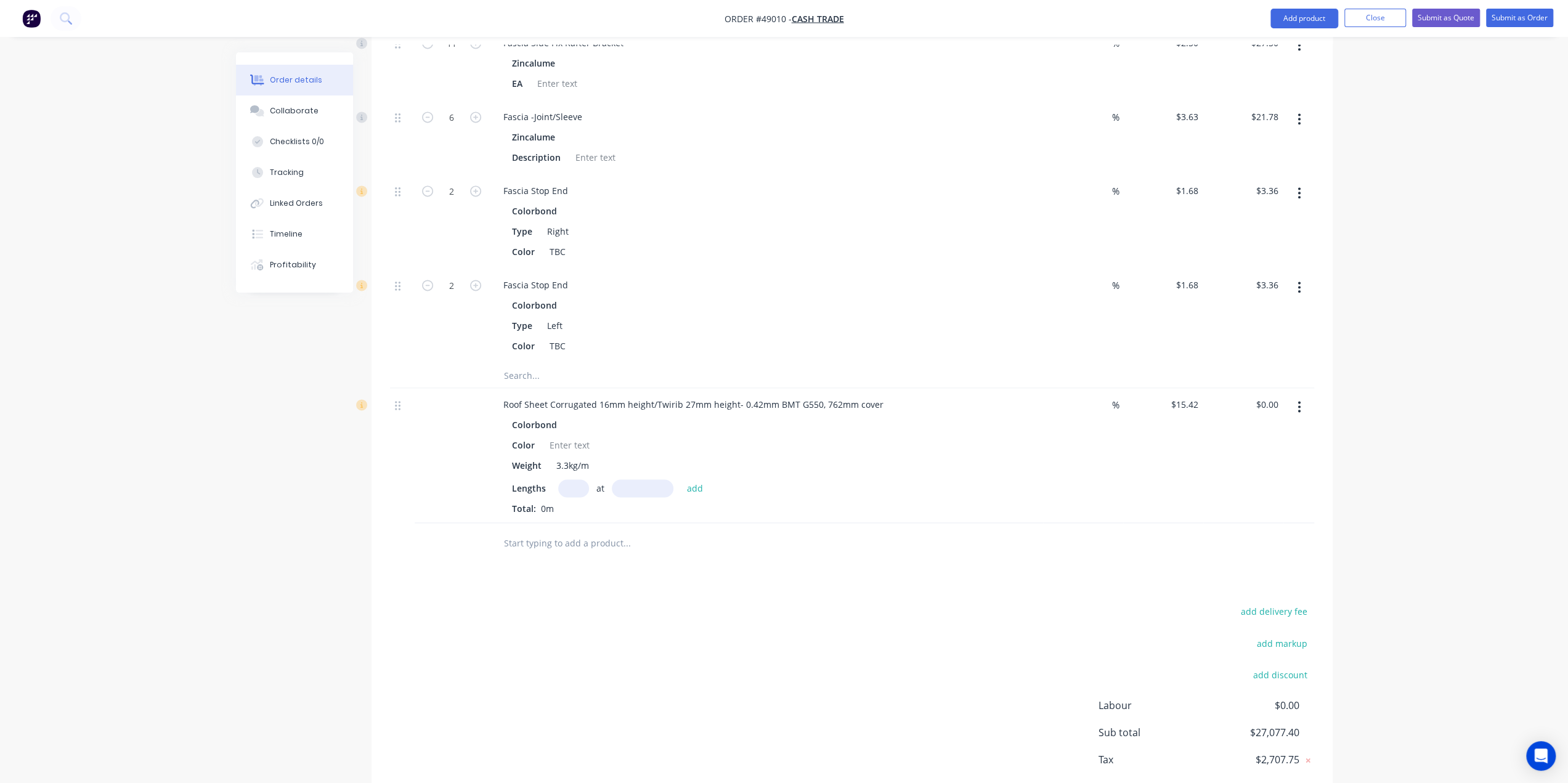
scroll to position [1811, 0]
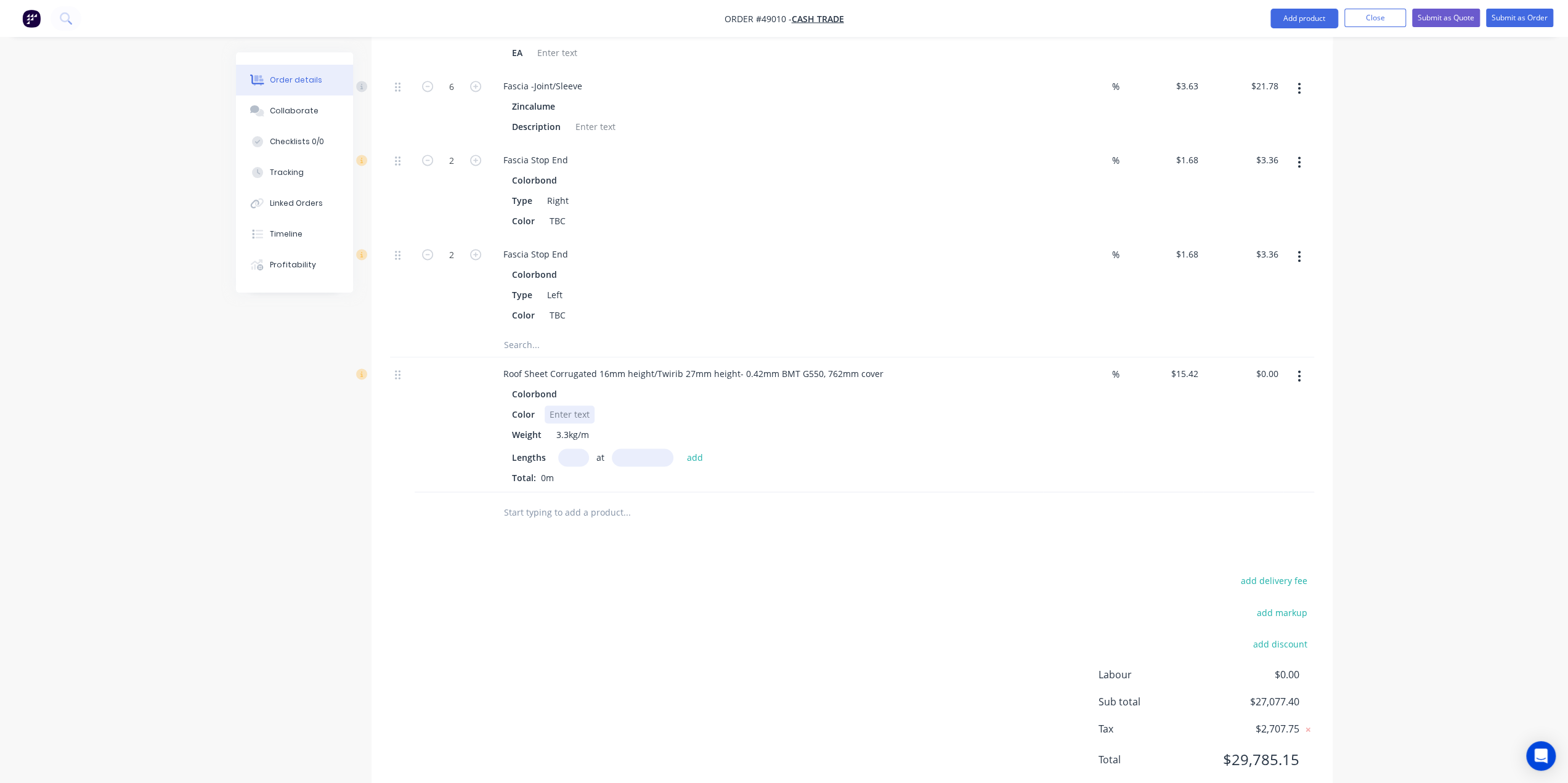
click at [569, 405] on div at bounding box center [570, 414] width 50 height 18
click at [553, 582] on div "add delivery fee add markup add discount Labour $0.00 Sub total $27,077.40 Tax …" at bounding box center [851, 676] width 924 height 211
click at [784, 702] on div "add delivery fee add markup add discount Labour $0.00 Sub total $27,077.40 Tax …" at bounding box center [851, 676] width 924 height 211
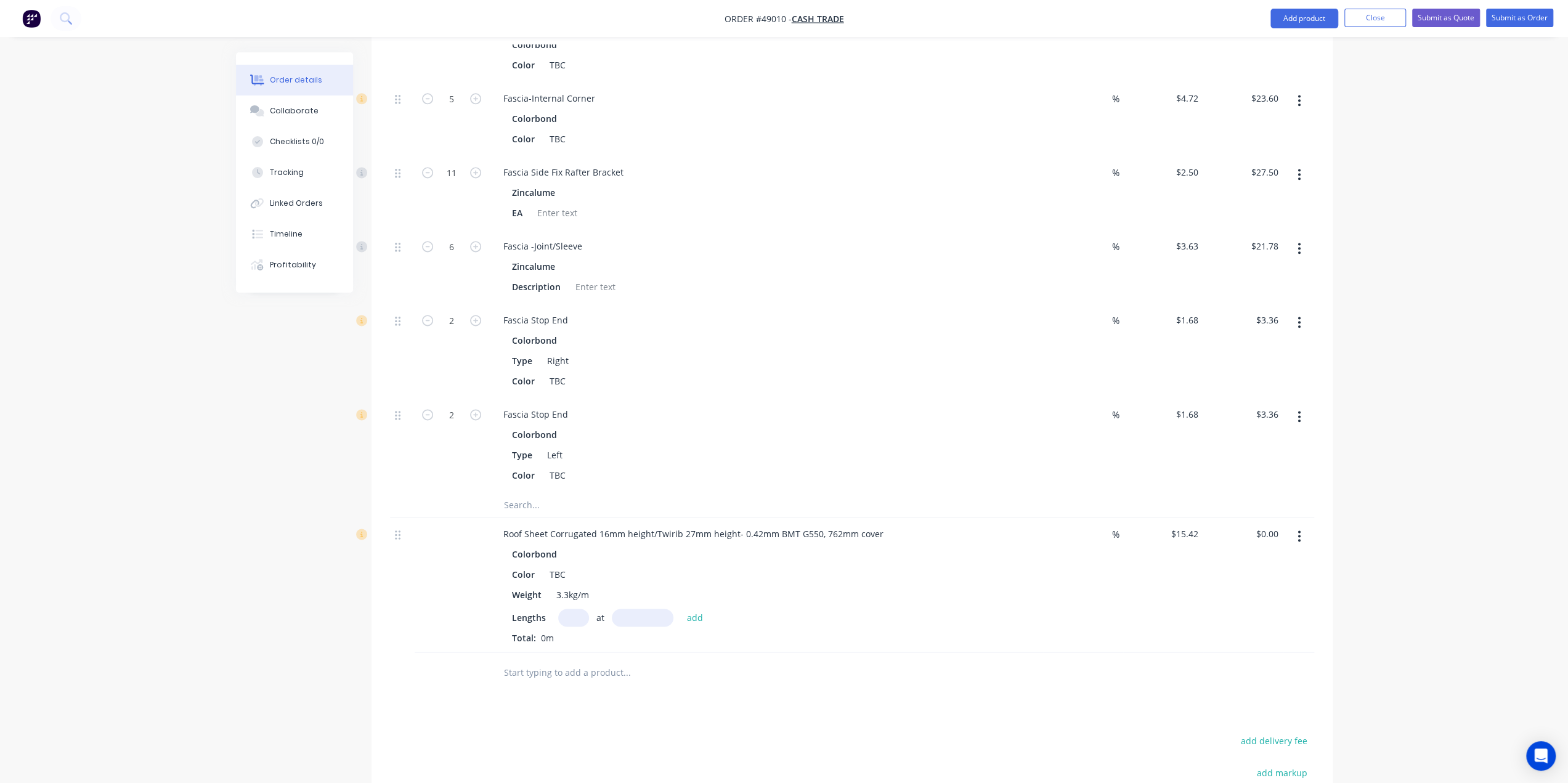
scroll to position [1646, 0]
click at [569, 613] on input "text" at bounding box center [574, 622] width 31 height 18
type input "74"
type input "6840"
click at [680, 613] on button "add" at bounding box center [695, 622] width 29 height 17
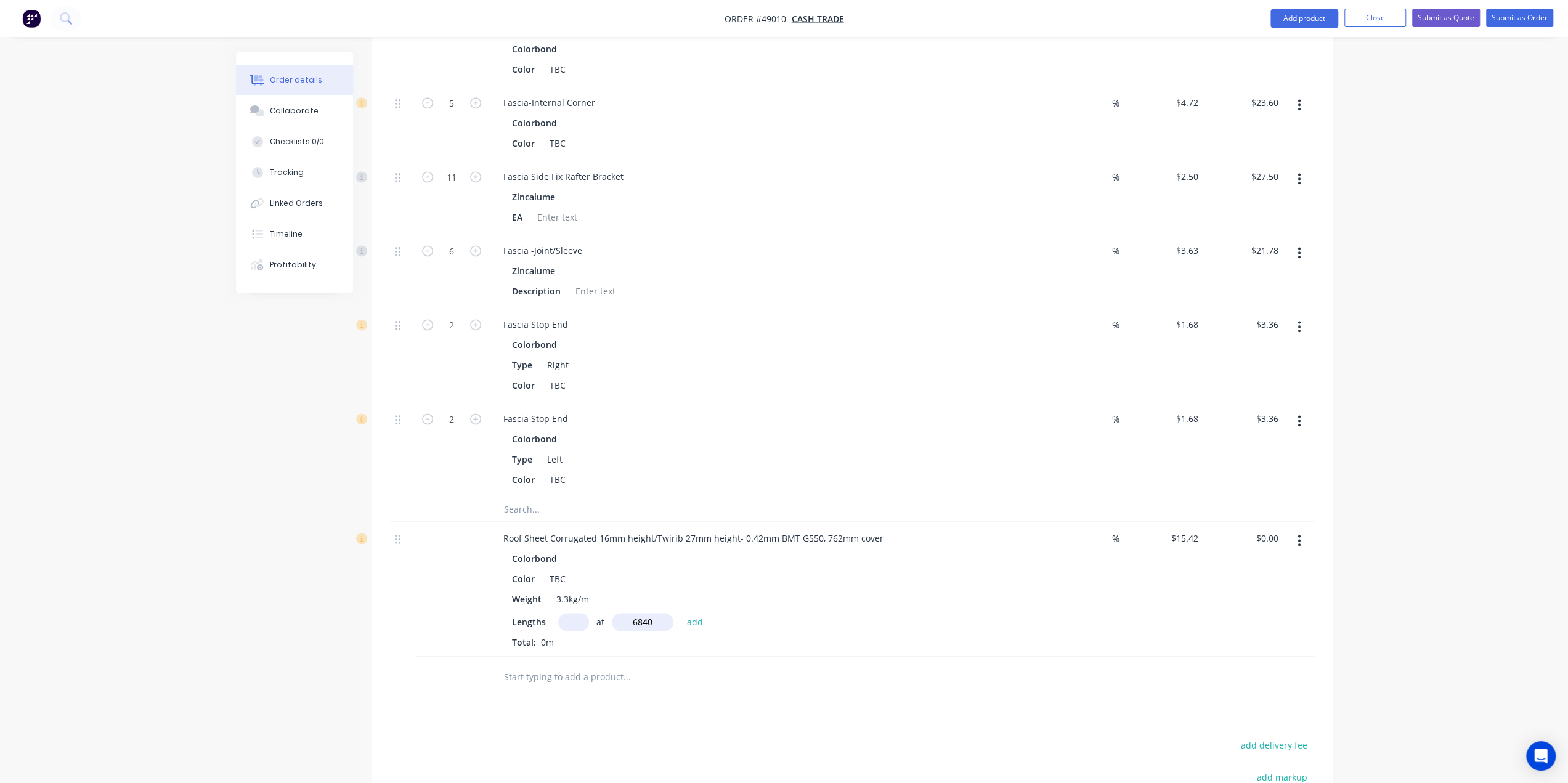
type input "$7,804.99"
type input "6"
type input "6840"
click at [680, 613] on button "add" at bounding box center [695, 622] width 29 height 17
type input "$8,437.82"
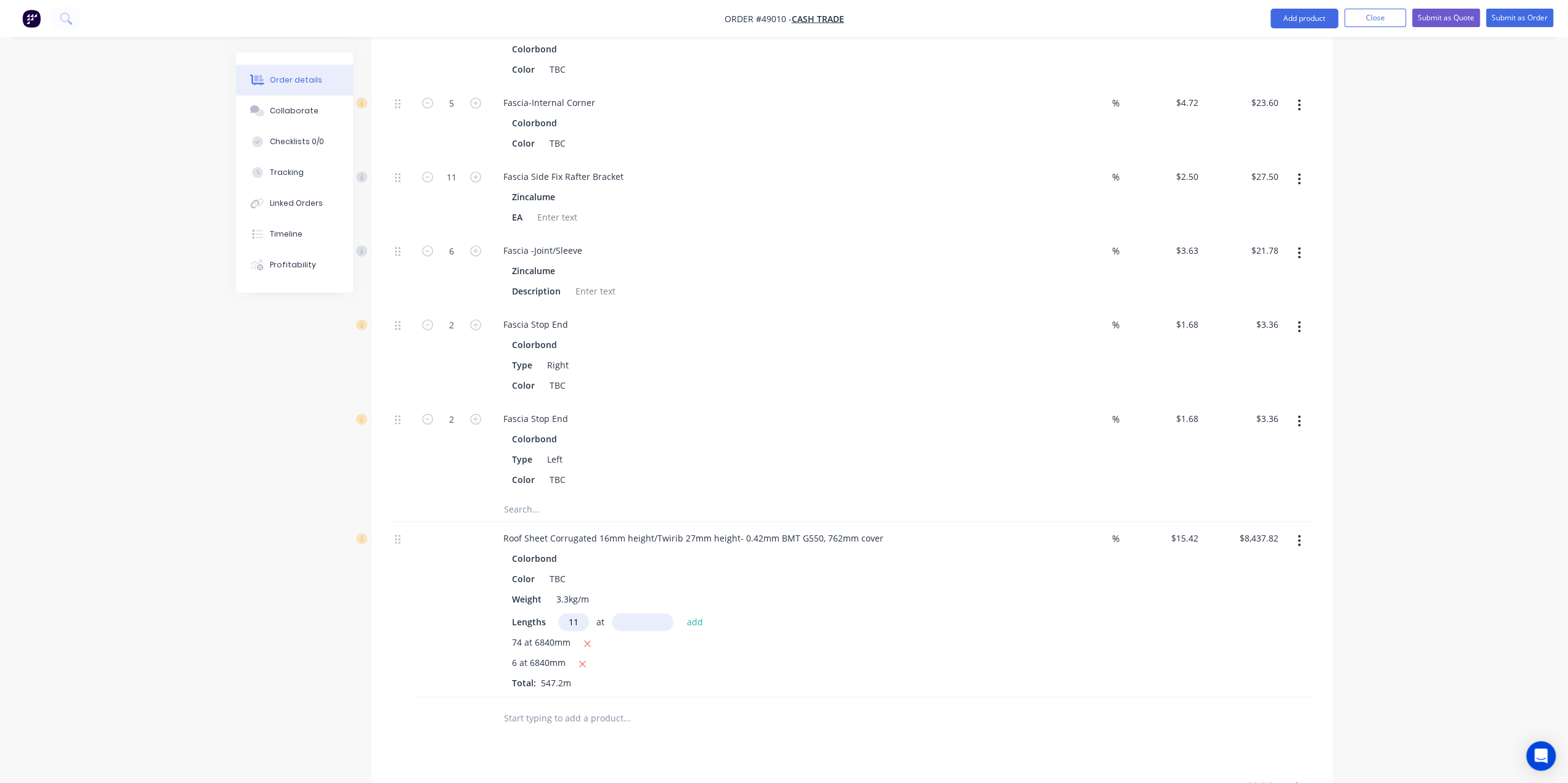
type input "11"
type input "4100"
click at [680, 613] on button "add" at bounding box center [695, 622] width 29 height 17
type input "$9,133.27"
type input "4"
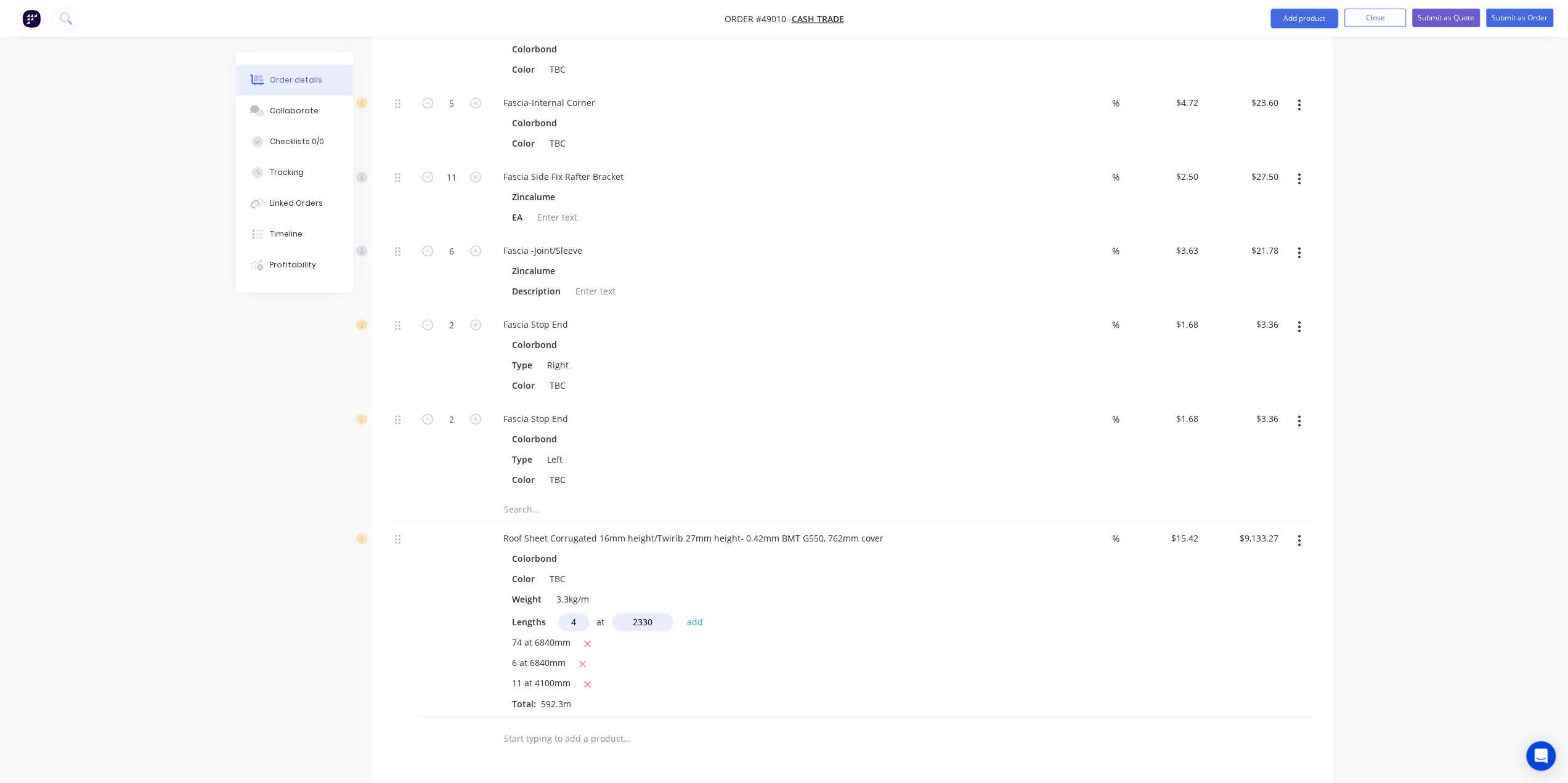
type input "2330"
click at [680, 613] on button "add" at bounding box center [695, 622] width 29 height 17
type input "$9,276.98"
drag, startPoint x: 964, startPoint y: 626, endPoint x: 953, endPoint y: 628, distance: 11.2
click at [967, 656] on div "6 at 6840mm" at bounding box center [765, 664] width 508 height 15
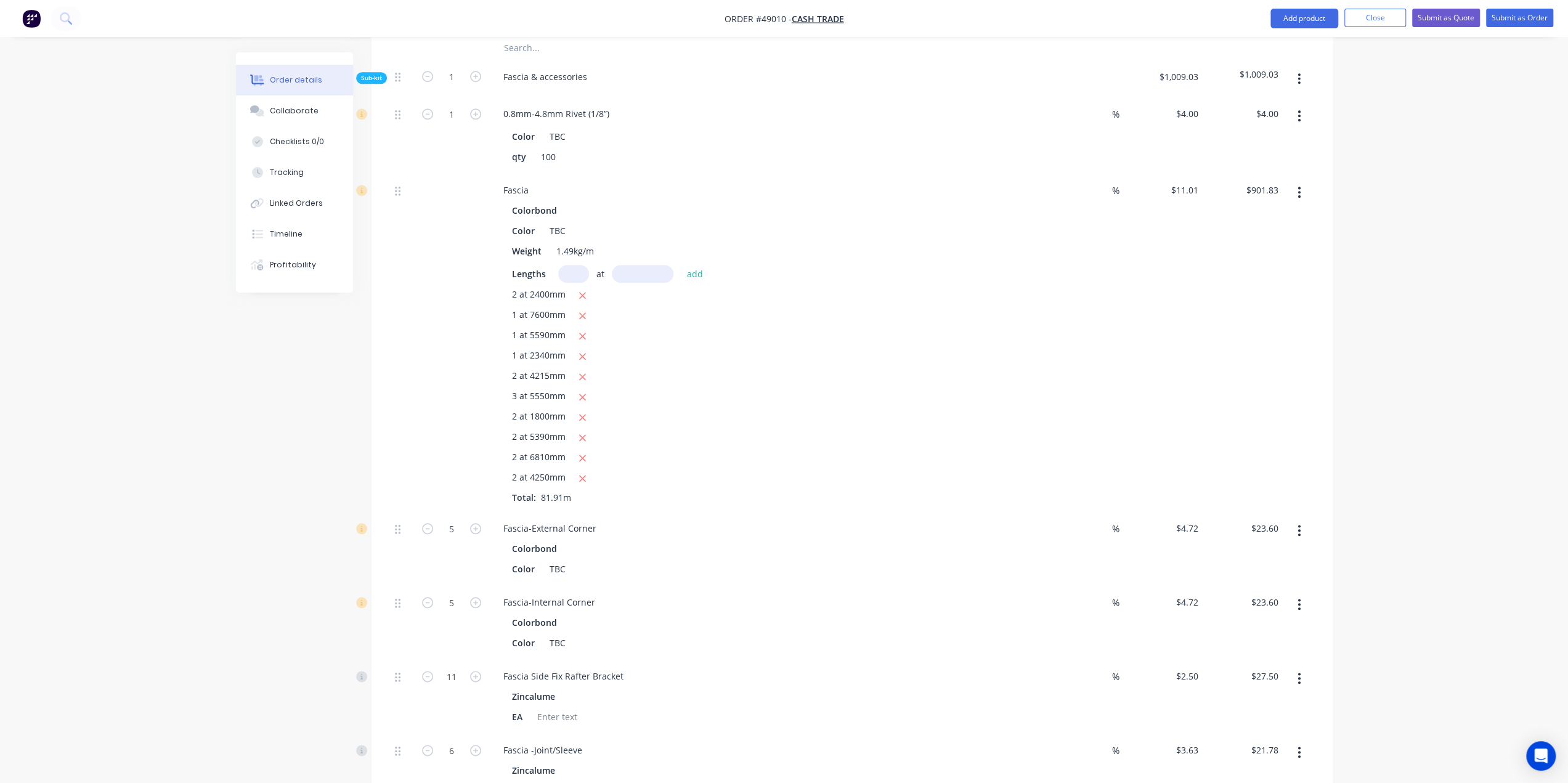
scroll to position [1234, 0]
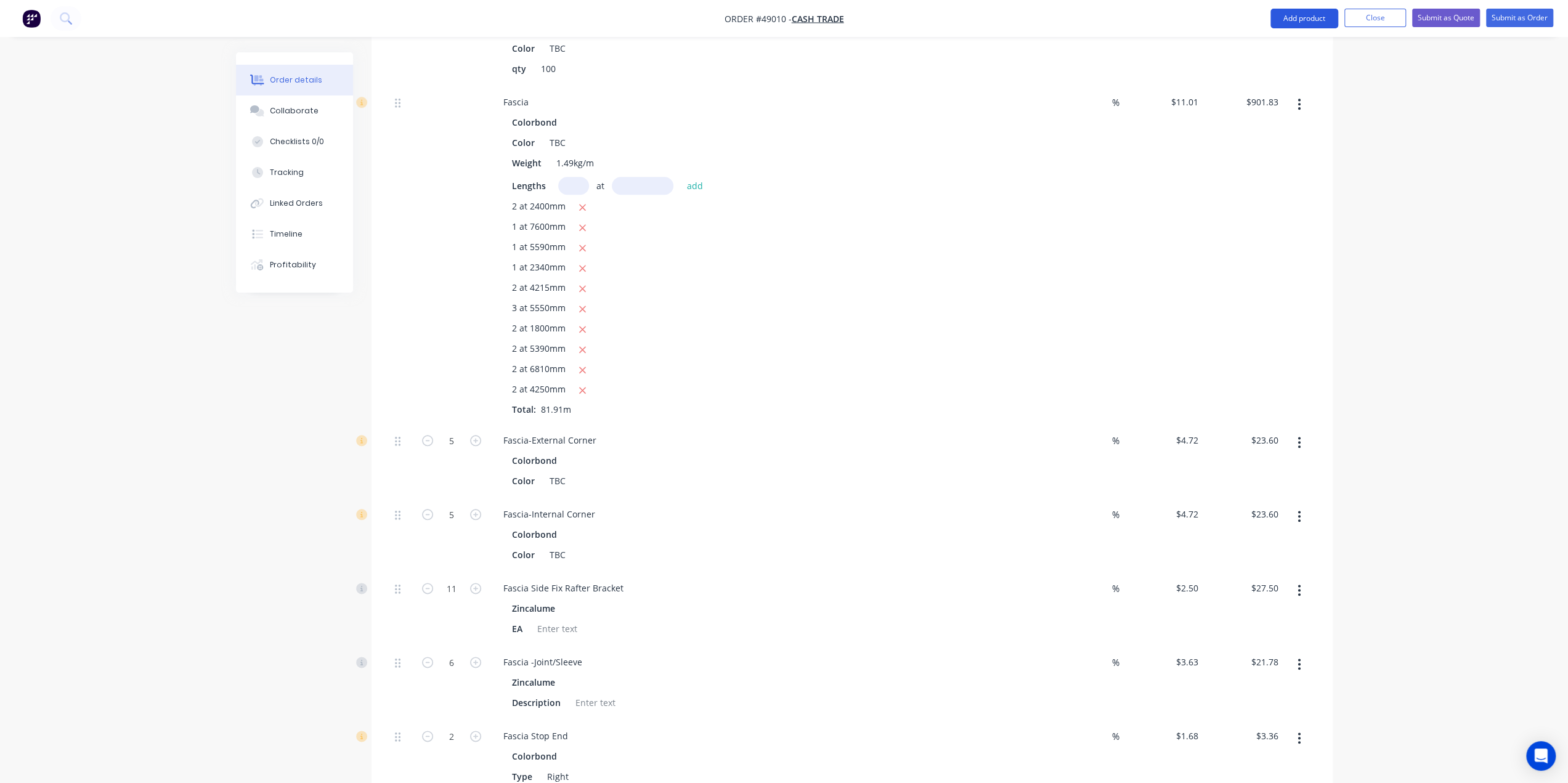
click at [1300, 22] on button "Add product" at bounding box center [1304, 19] width 68 height 19
click at [1277, 52] on div "Product catalogue" at bounding box center [1280, 50] width 95 height 18
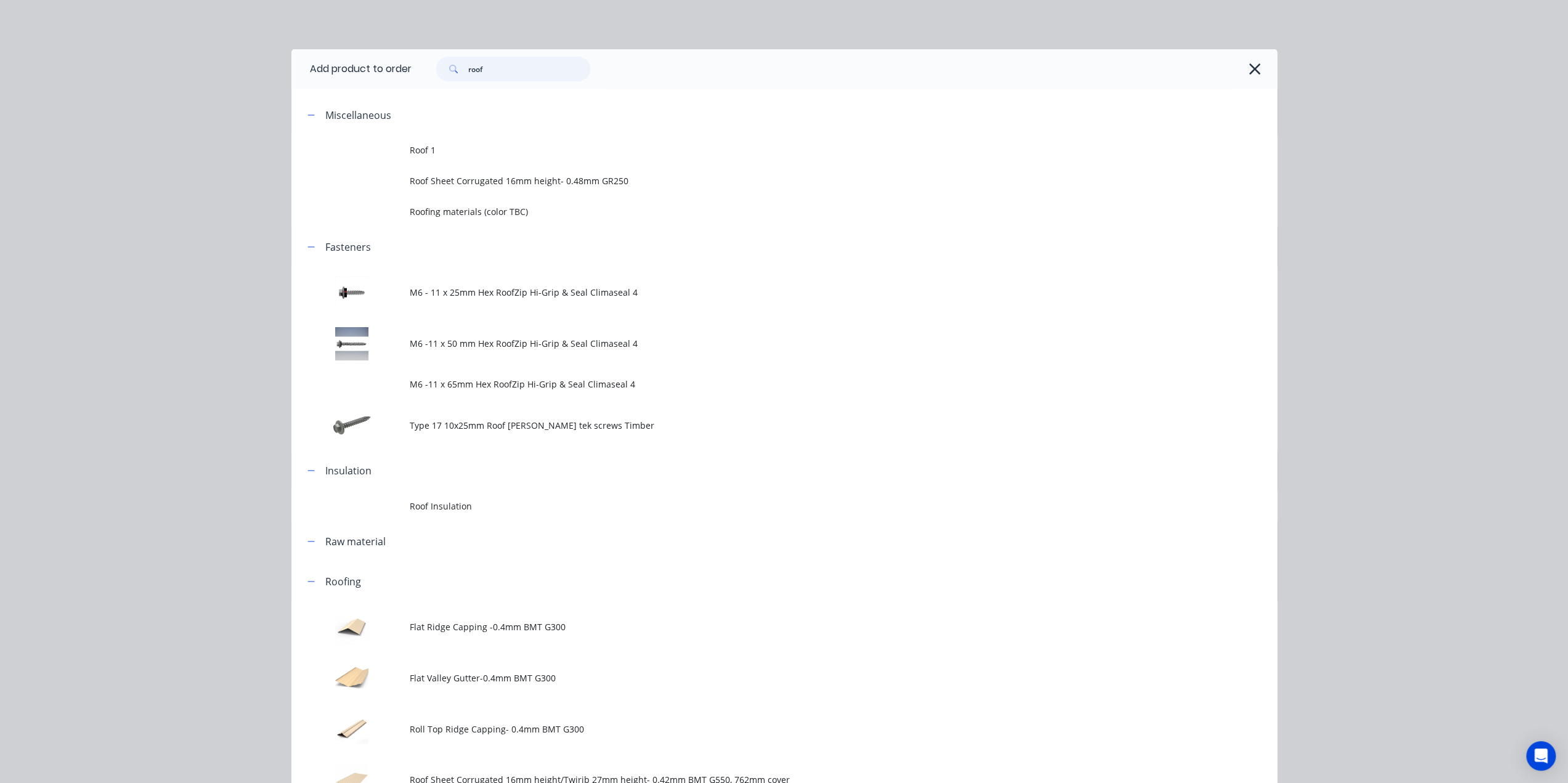
drag, startPoint x: 481, startPoint y: 69, endPoint x: 419, endPoint y: 69, distance: 62.0
click at [419, 69] on div "roof" at bounding box center [838, 69] width 853 height 25
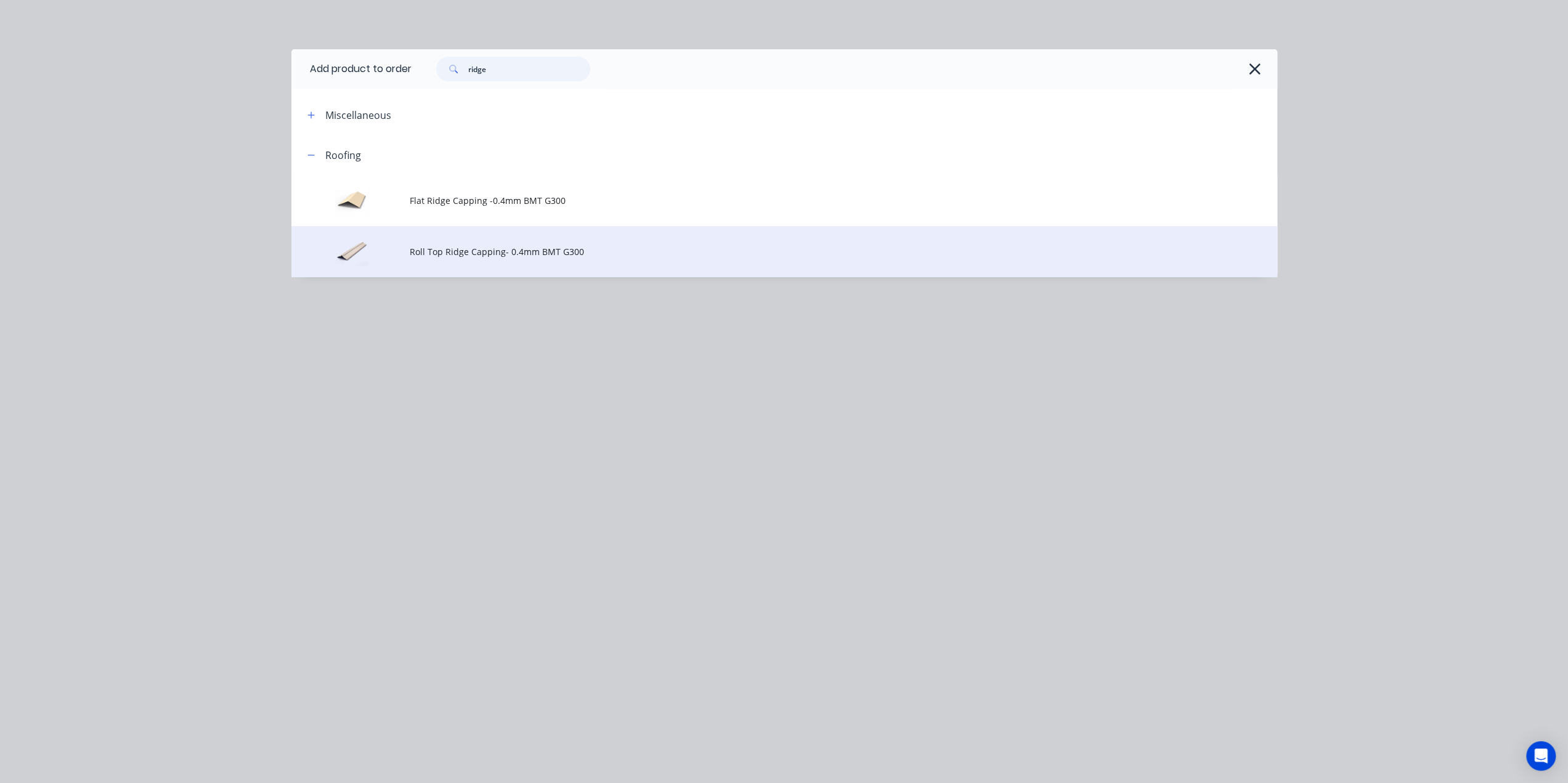
type input "ridge"
click at [548, 256] on span "Roll Top Ridge Capping- 0.4mm BMT G300" at bounding box center [756, 252] width 693 height 13
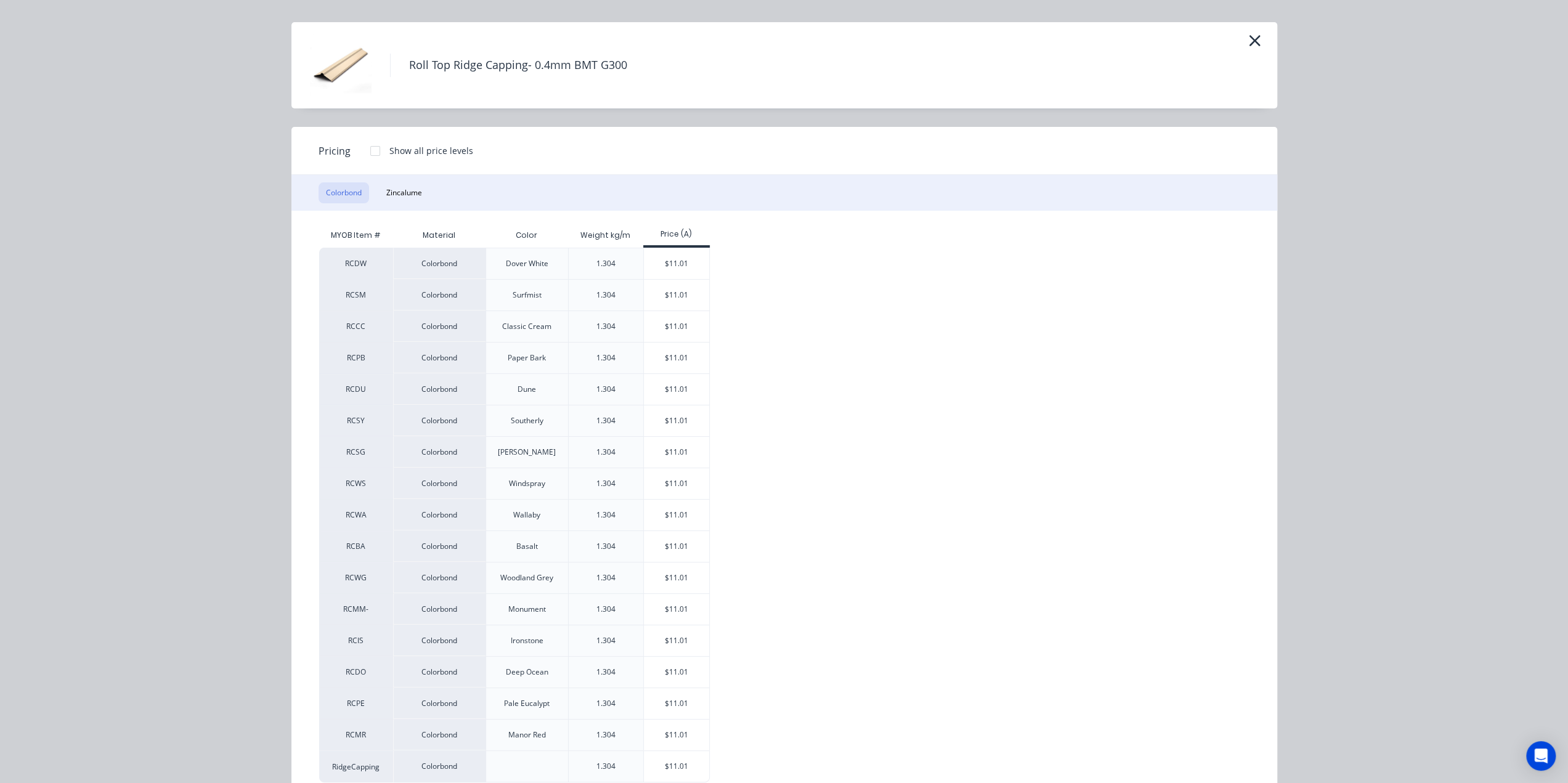
scroll to position [58, 0]
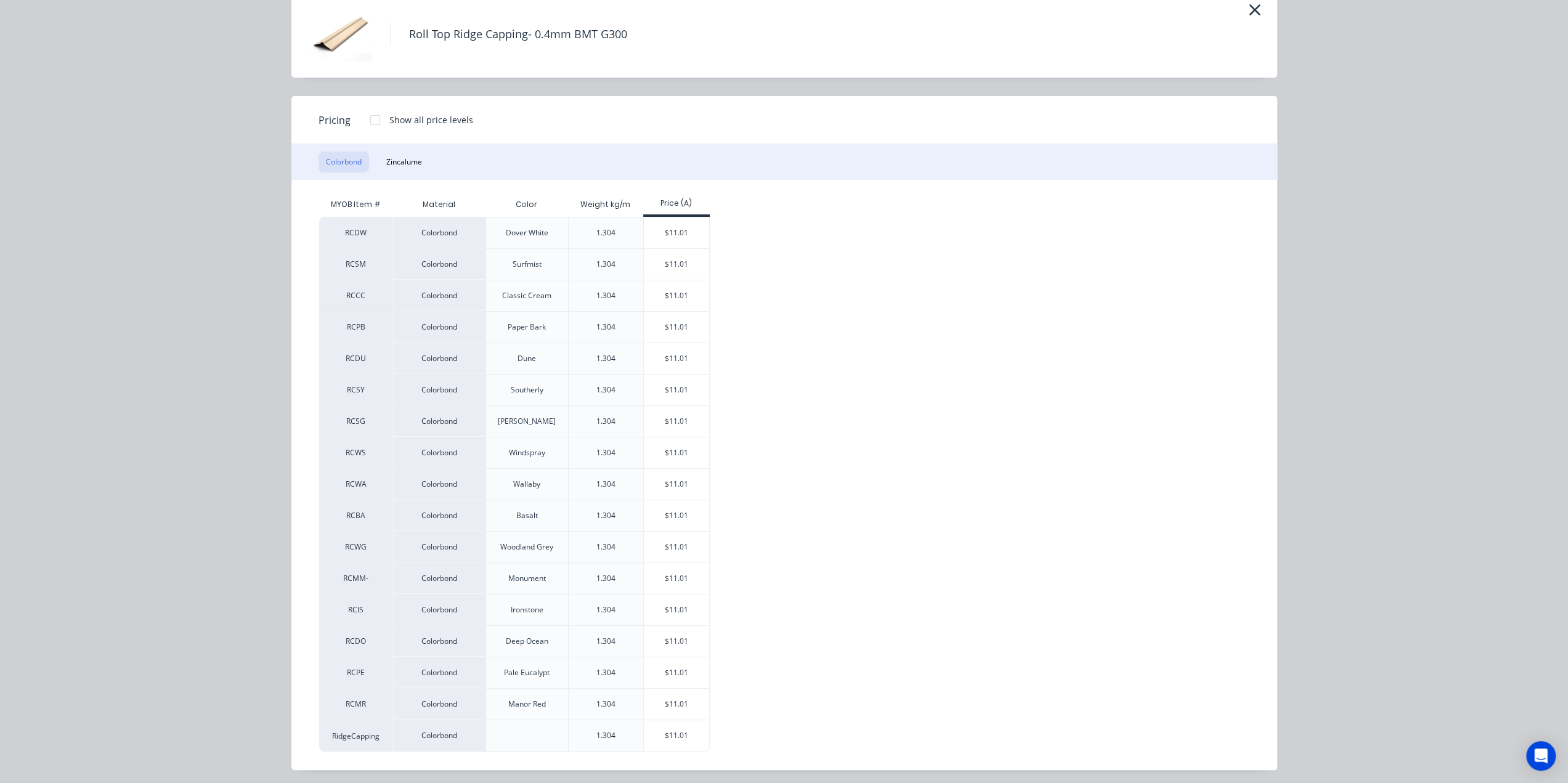
click at [680, 733] on div "$11.01" at bounding box center [677, 735] width 66 height 31
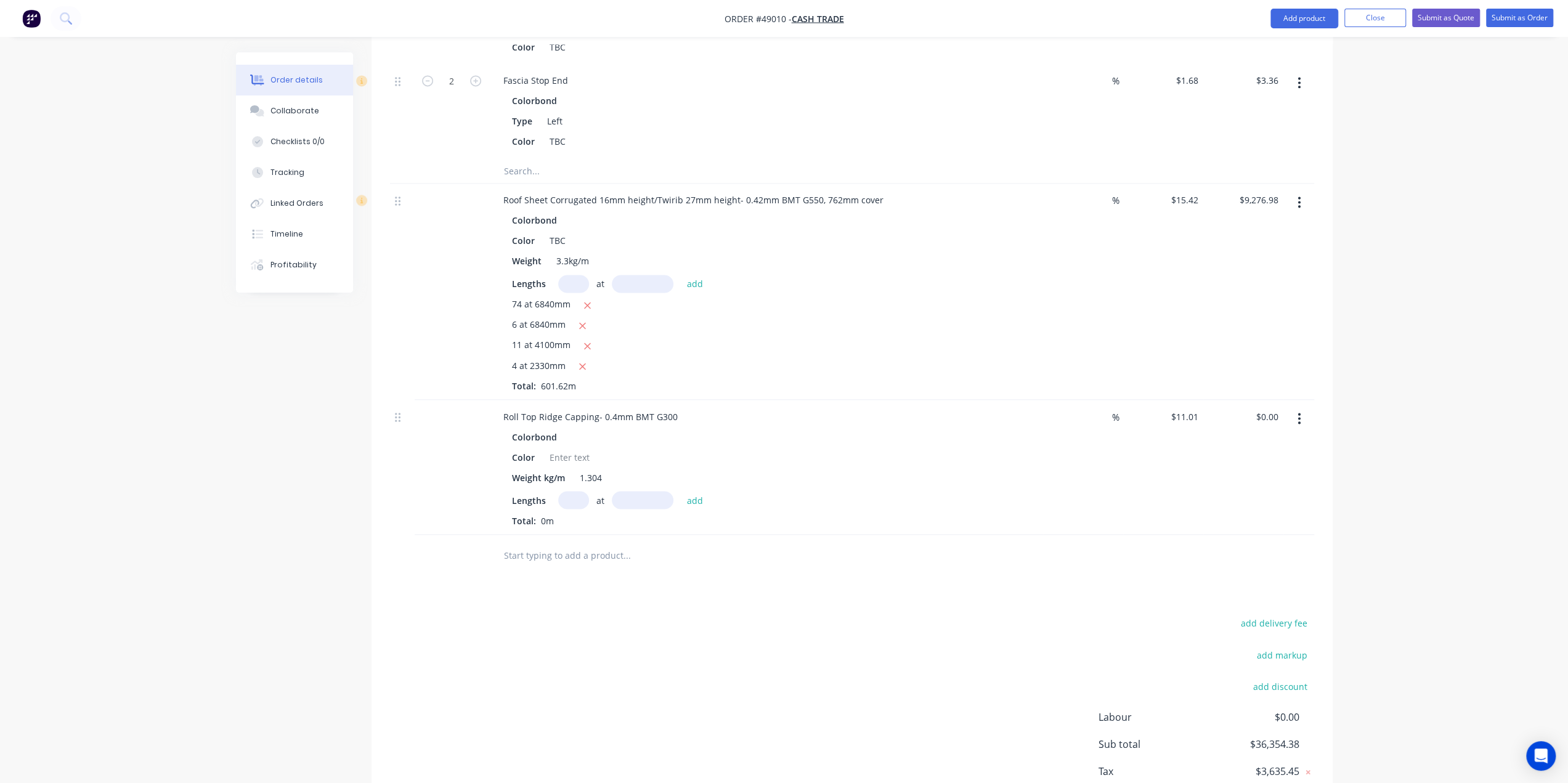
scroll to position [2026, 0]
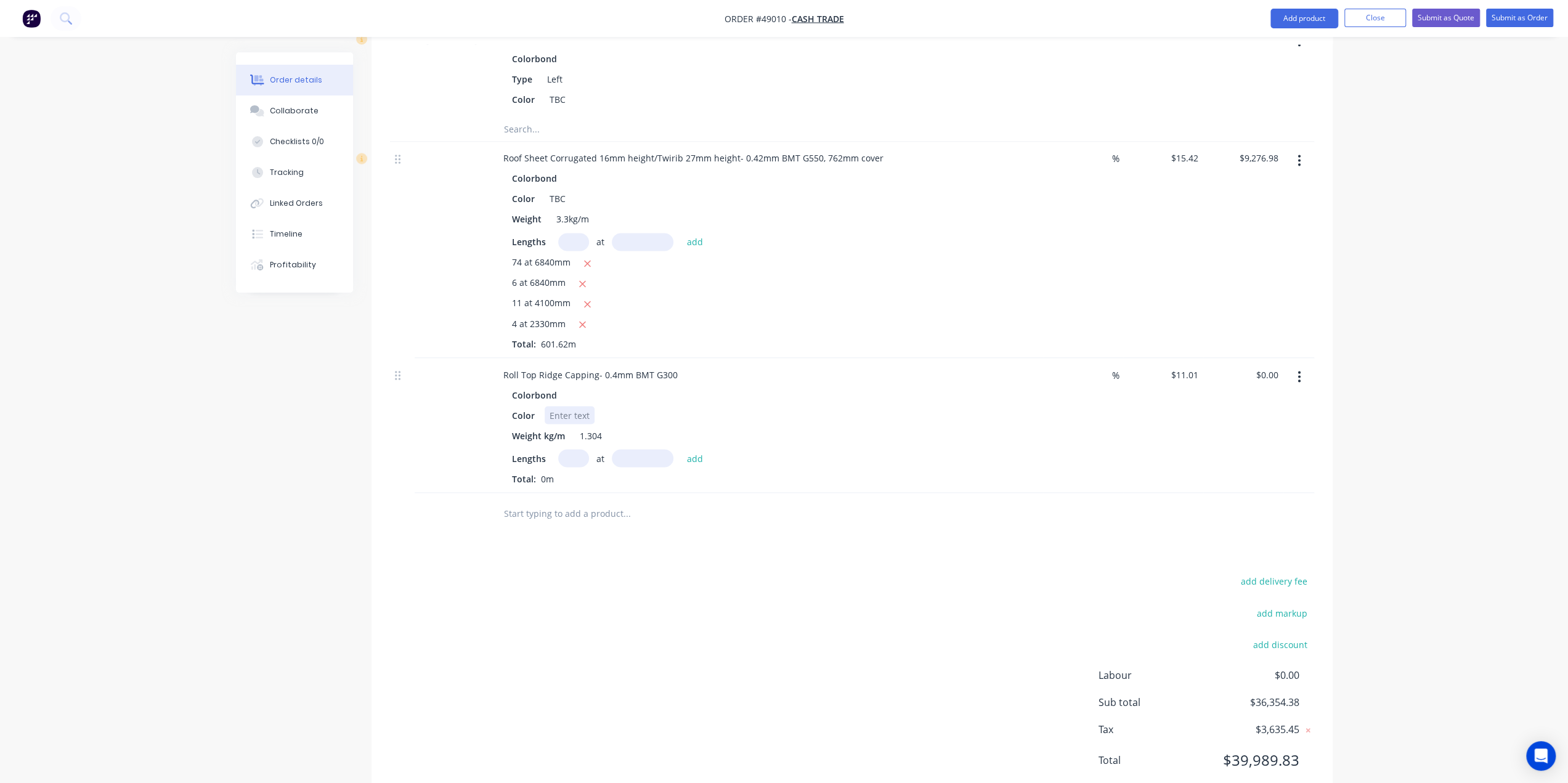
click at [566, 406] on div at bounding box center [570, 415] width 50 height 18
click at [391, 493] on div at bounding box center [402, 513] width 25 height 40
drag, startPoint x: 558, startPoint y: 612, endPoint x: 734, endPoint y: 776, distance: 240.6
click at [559, 610] on div "add delivery fee add markup add discount Labour $0.00 Sub total $36,354.38 Tax …" at bounding box center [851, 677] width 924 height 211
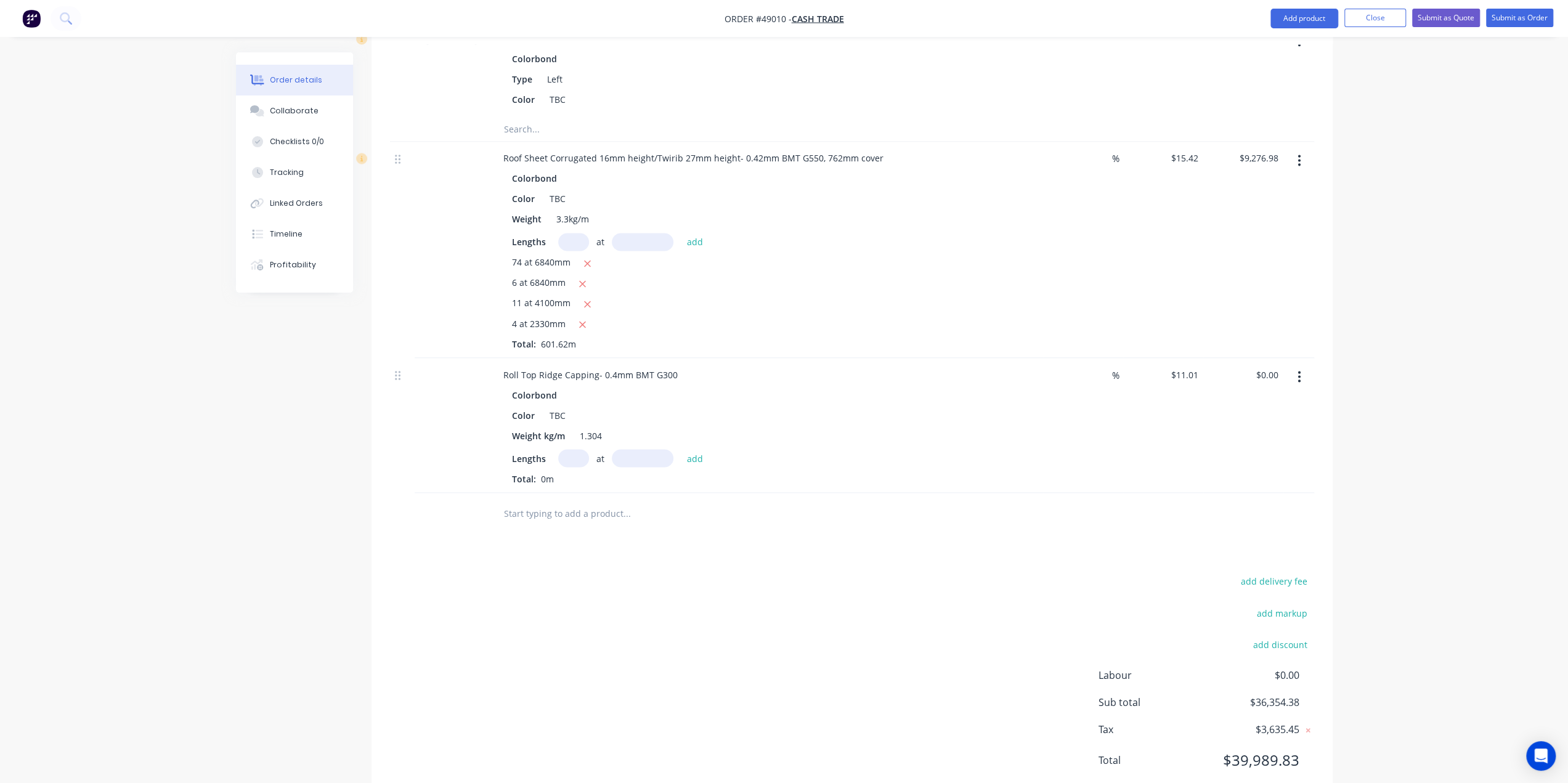
click at [569, 449] on input "text" at bounding box center [574, 458] width 31 height 18
type input "2"
type input "4610"
click at [680, 450] on button "add" at bounding box center [695, 458] width 29 height 17
type input "$101.51"
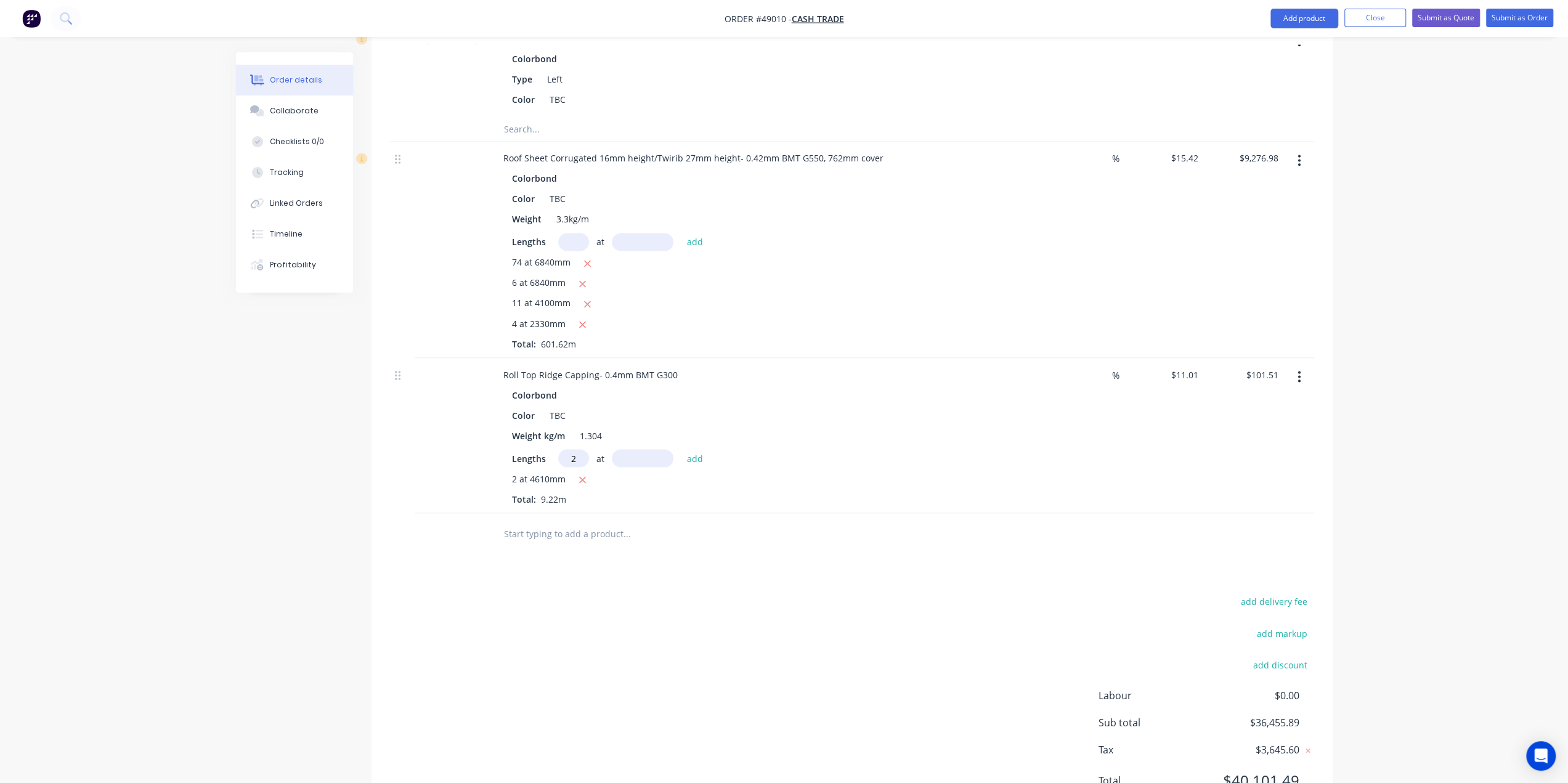
type input "2"
type input "7855"
click at [680, 450] on button "add" at bounding box center [695, 458] width 29 height 17
type input "$274.48"
type input "2"
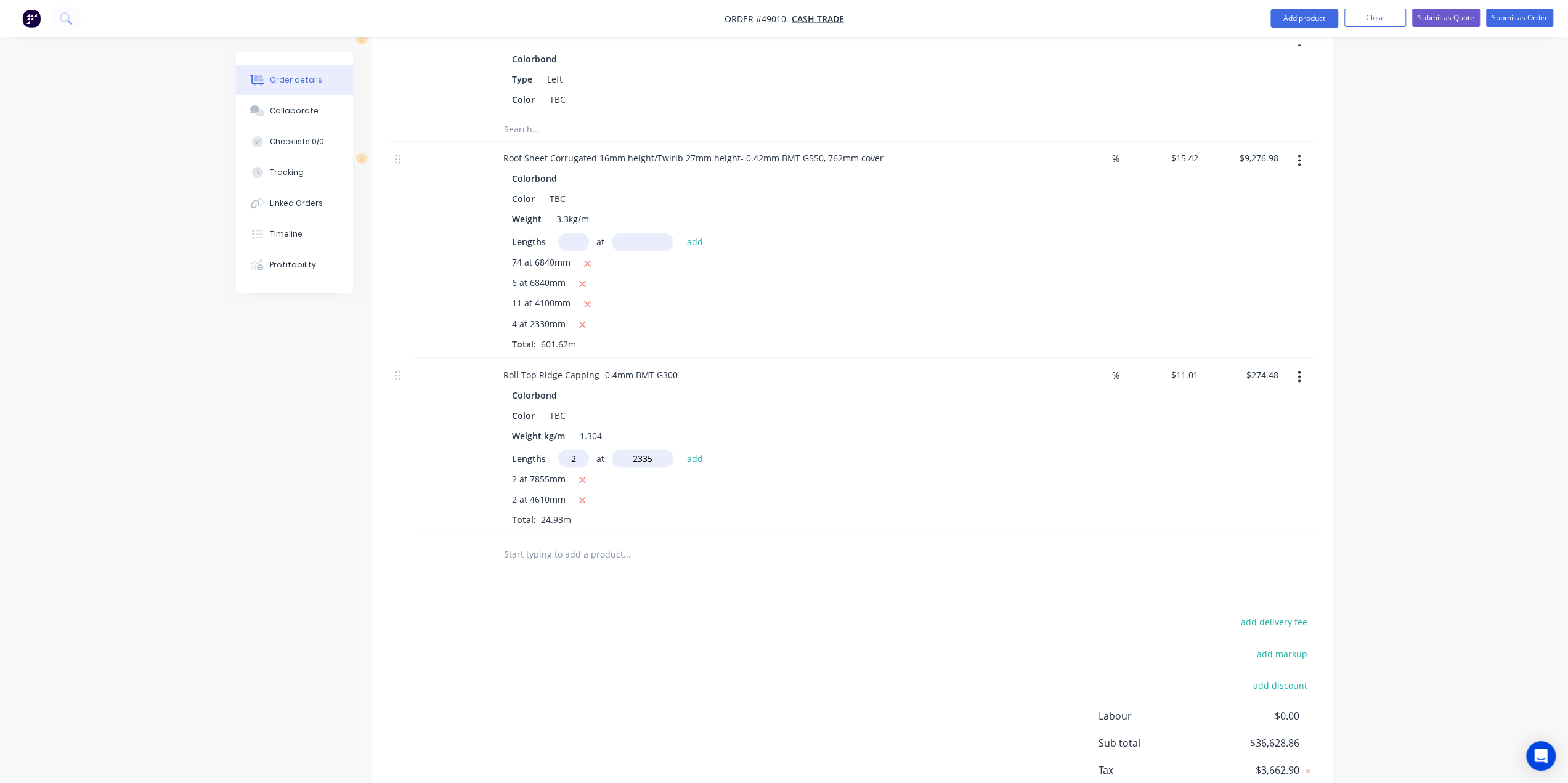
type input "2335"
click at [680, 450] on button "add" at bounding box center [695, 458] width 29 height 17
type input "$325.90"
type input "6"
type input "5200"
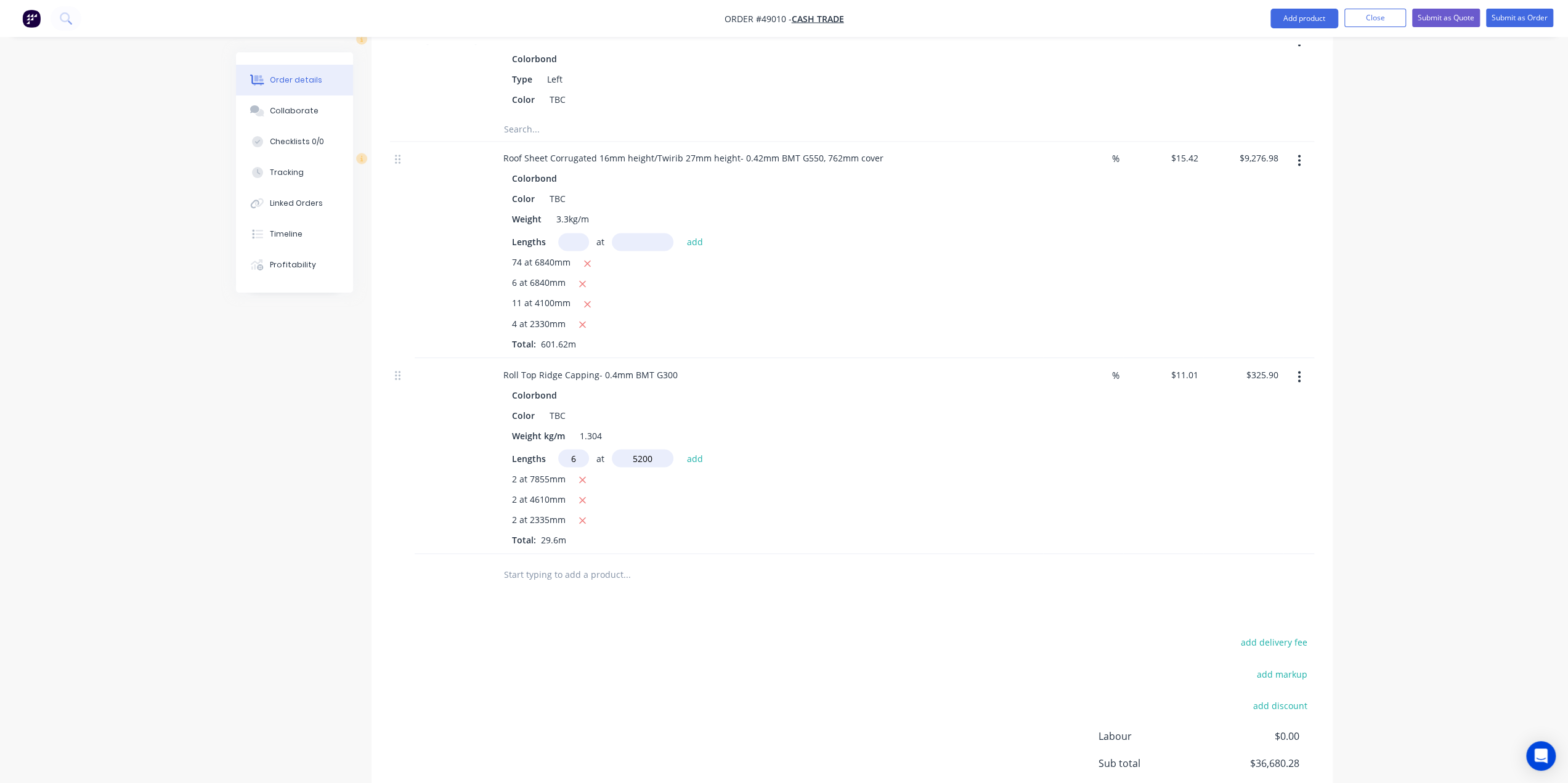
click at [680, 450] on button "add" at bounding box center [695, 458] width 29 height 17
type input "$669.41"
type input "1"
type input "4280"
click at [680, 450] on button "add" at bounding box center [695, 458] width 29 height 17
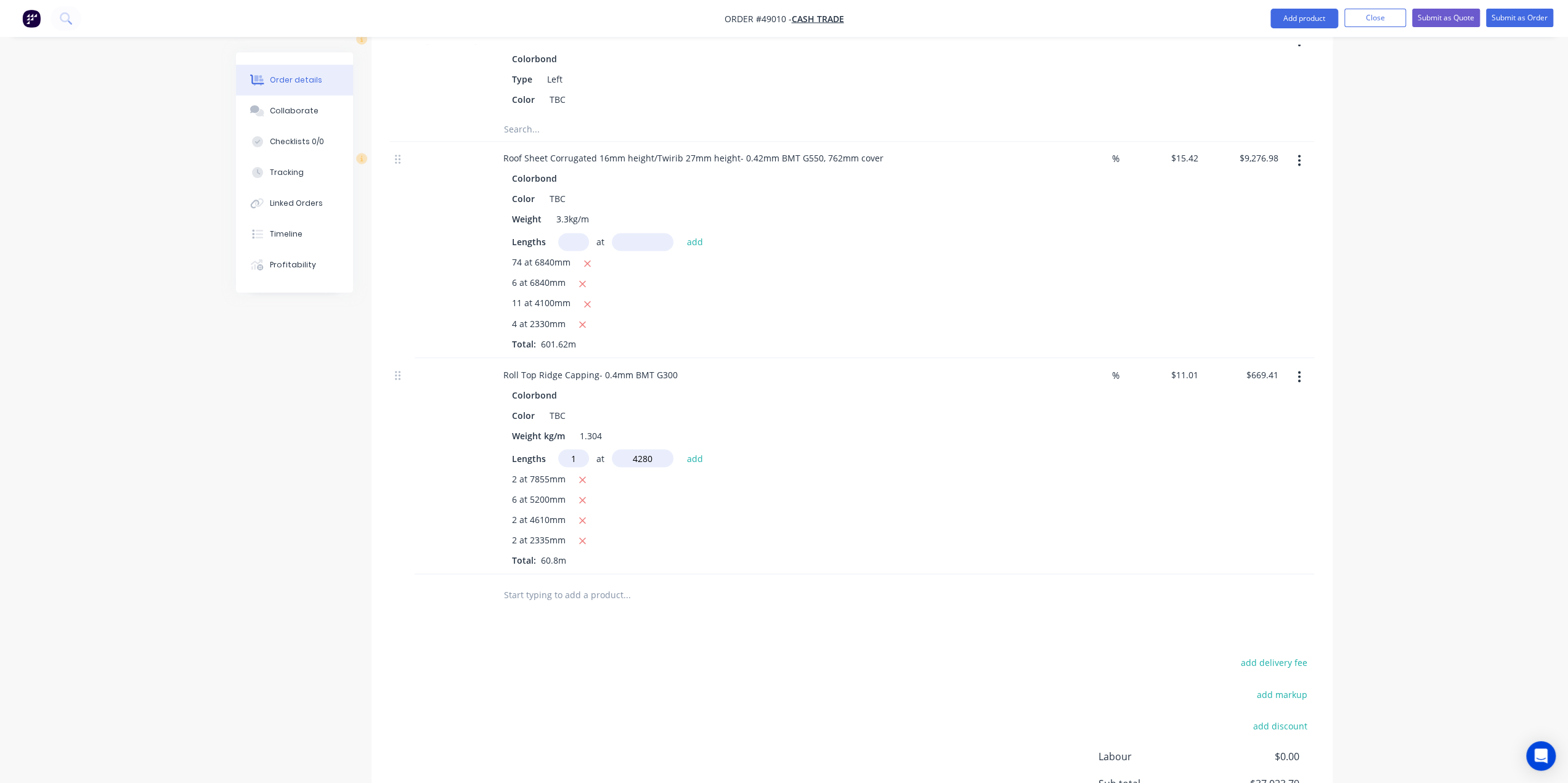
type input "$716.53"
type input "1"
type input "6110"
click at [680, 450] on button "add" at bounding box center [695, 458] width 29 height 17
type input "$783.80"
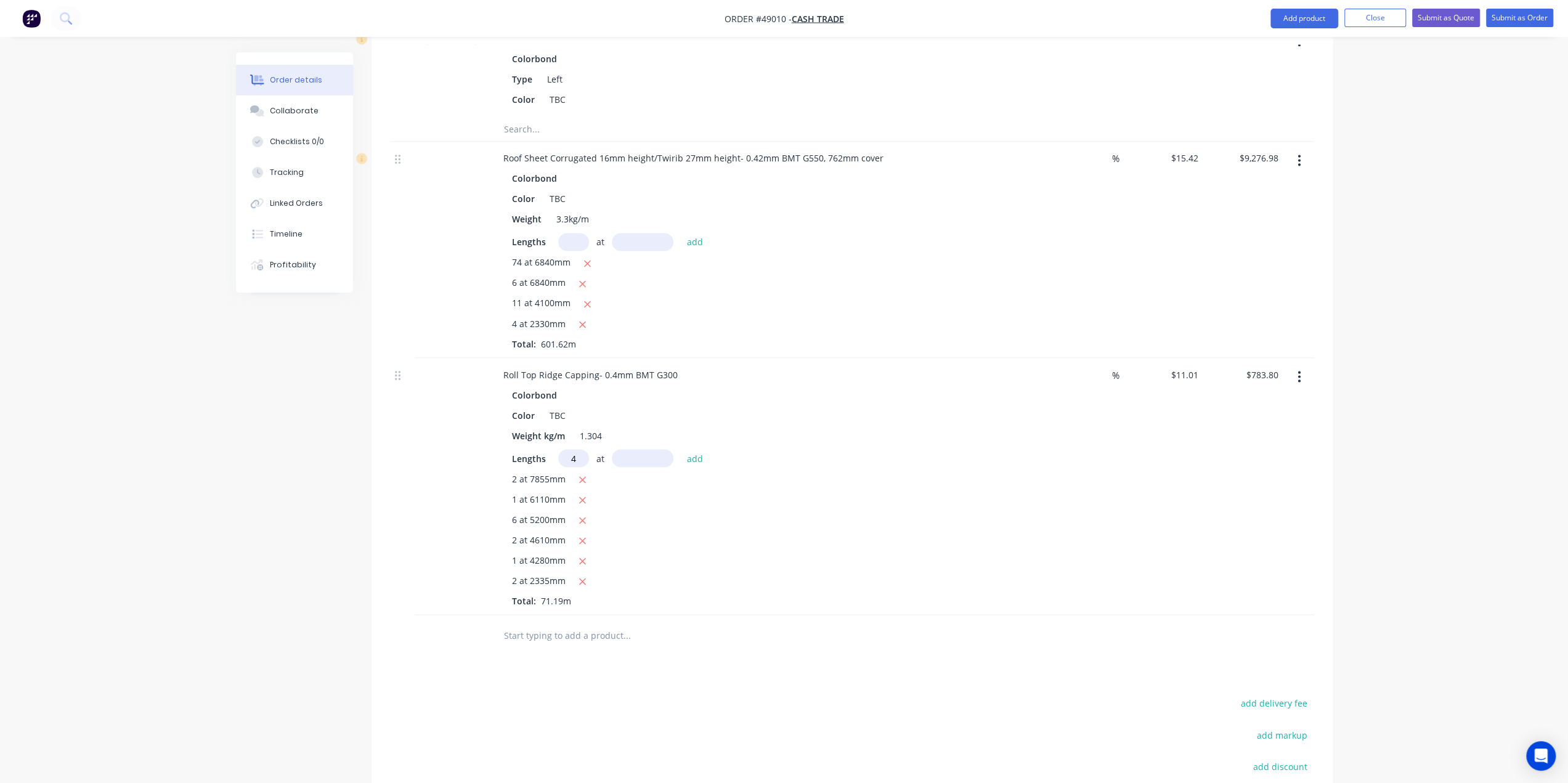
type input "4"
drag, startPoint x: 940, startPoint y: 485, endPoint x: 937, endPoint y: 494, distance: 9.5
click at [940, 513] on div "6 at 5200mm" at bounding box center [765, 520] width 508 height 15
click at [579, 449] on input "4" at bounding box center [574, 458] width 31 height 18
drag, startPoint x: 1526, startPoint y: 371, endPoint x: 1493, endPoint y: 176, distance: 197.8
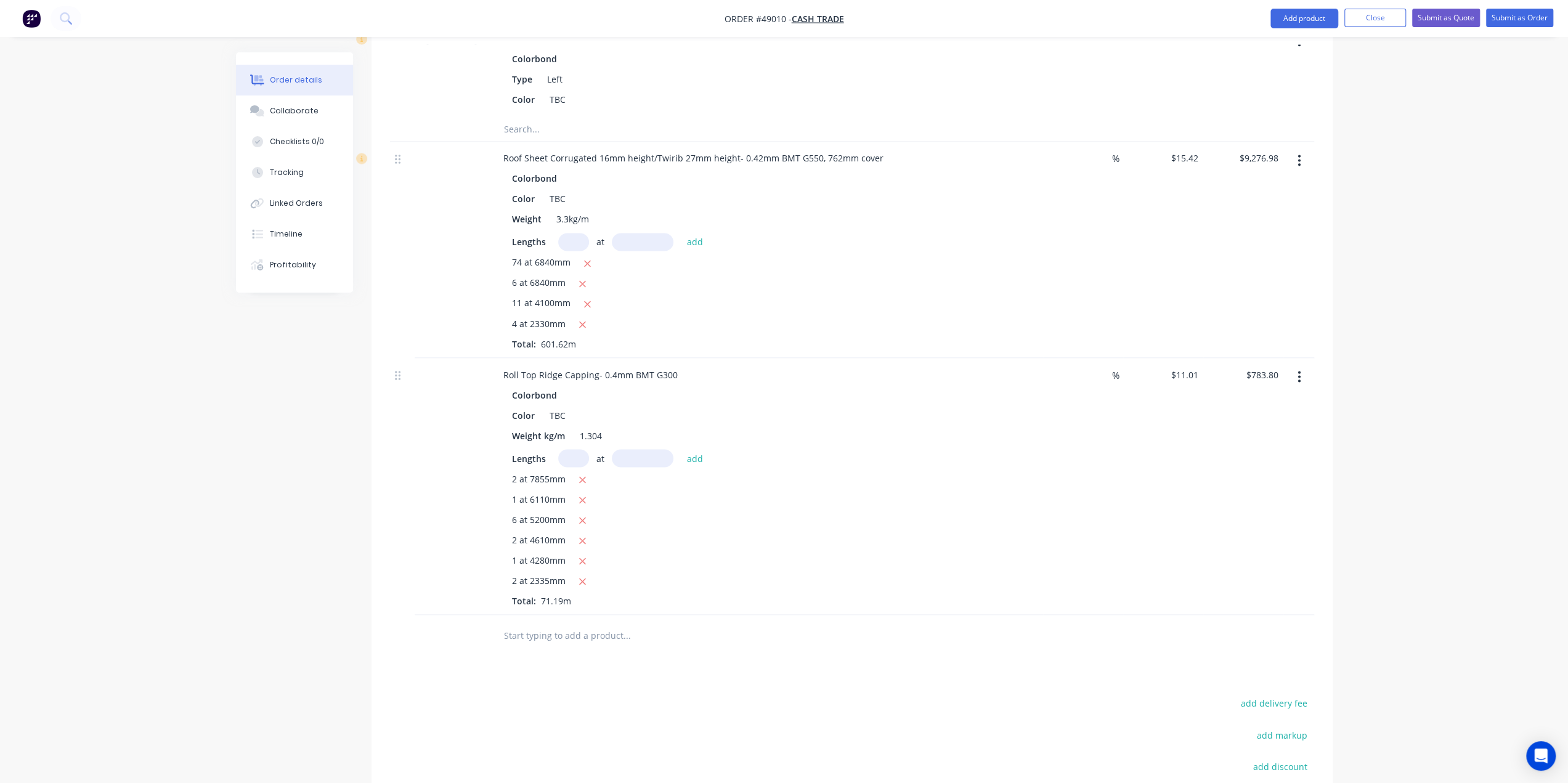
click at [1290, 17] on button "Add product" at bounding box center [1304, 19] width 68 height 19
click at [1279, 48] on div "Product catalogue" at bounding box center [1280, 50] width 95 height 18
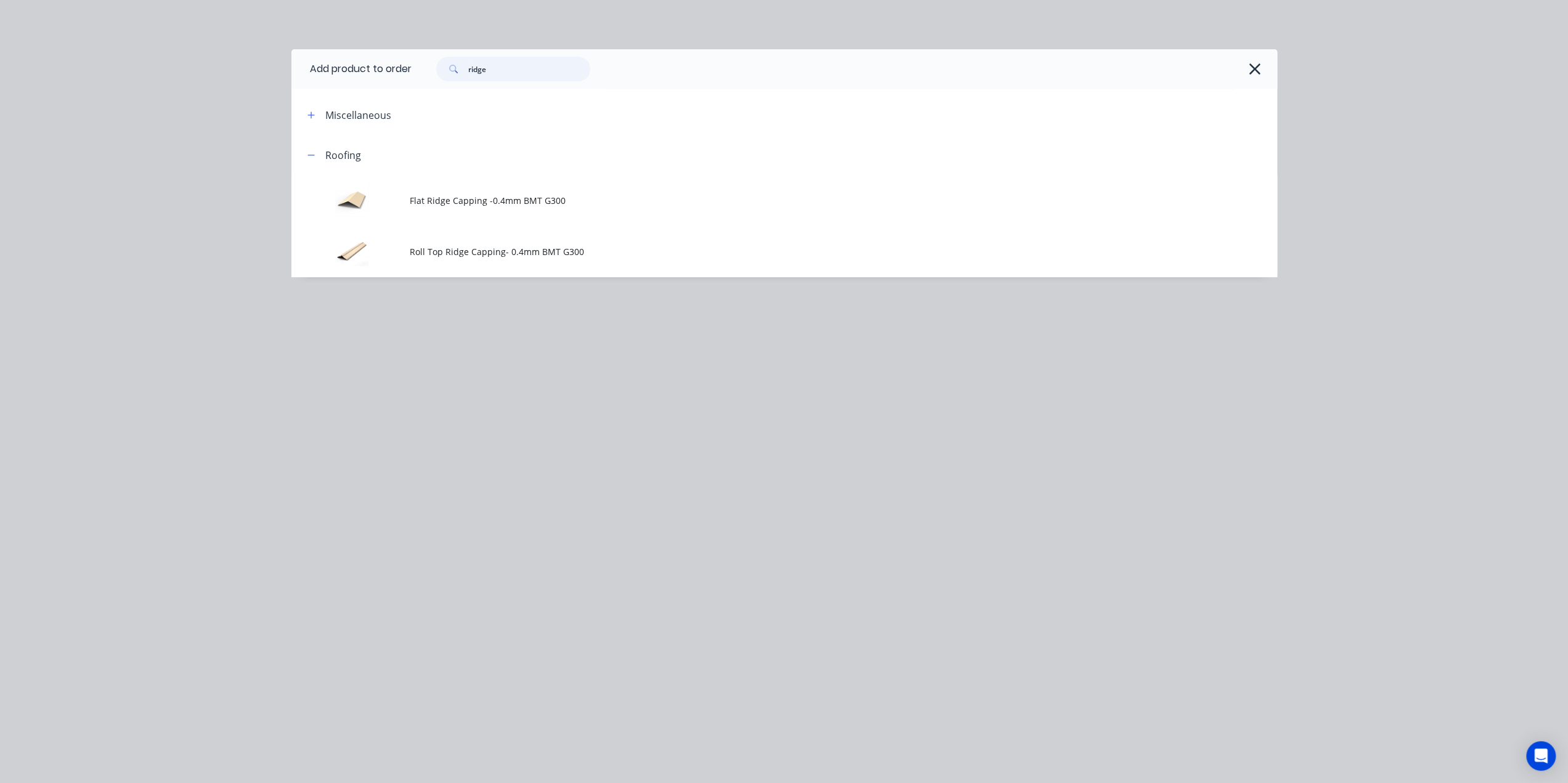
drag, startPoint x: 566, startPoint y: 65, endPoint x: 343, endPoint y: 59, distance: 223.1
click at [366, 60] on header "Add product to order ridge" at bounding box center [784, 69] width 985 height 40
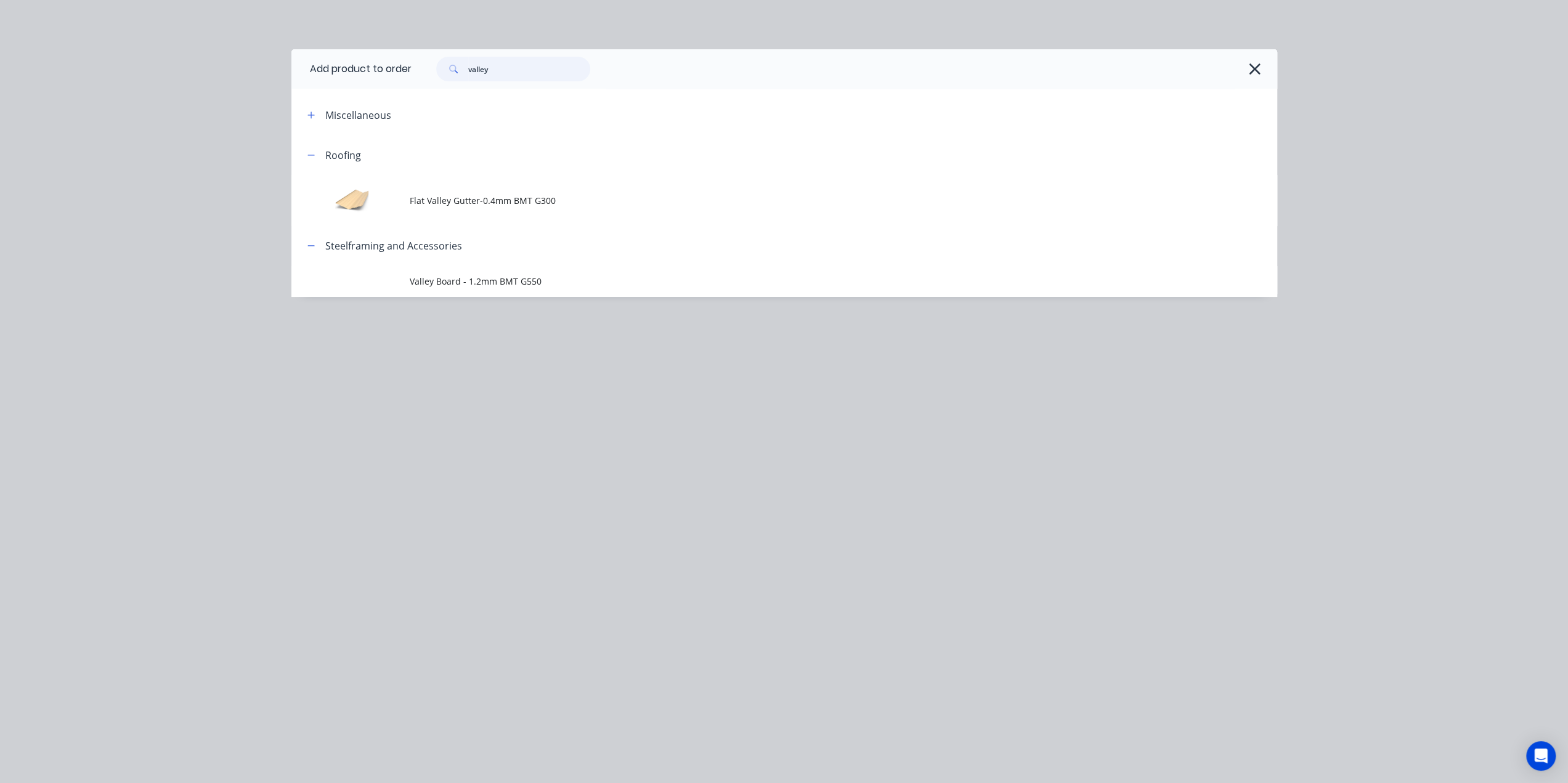
type input "valley"
click at [495, 194] on span "Flat Valley Gutter-0.4mm BMT G300" at bounding box center [756, 200] width 693 height 13
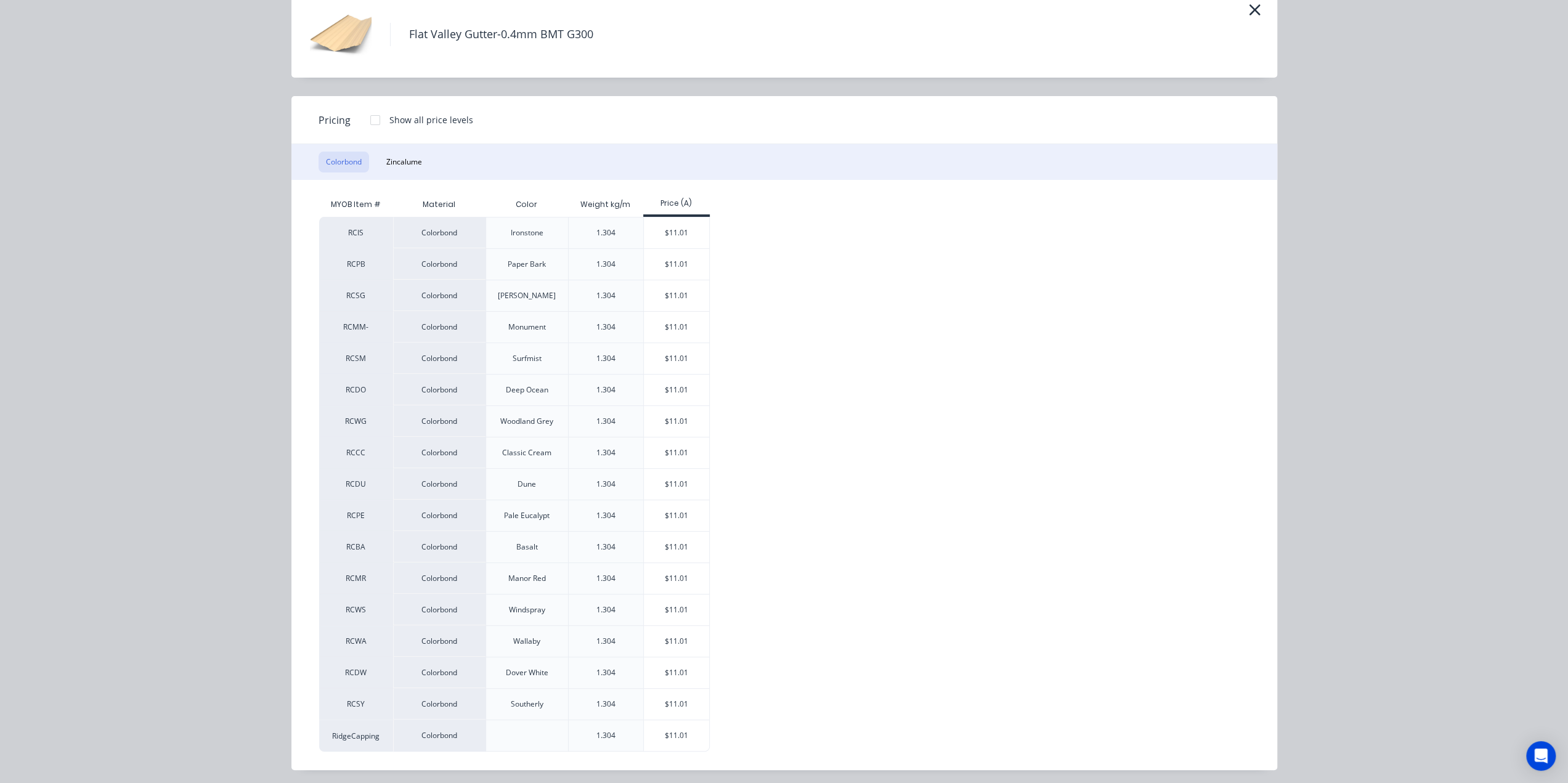
scroll to position [2166, 0]
click at [665, 736] on div "$11.01" at bounding box center [677, 735] width 66 height 31
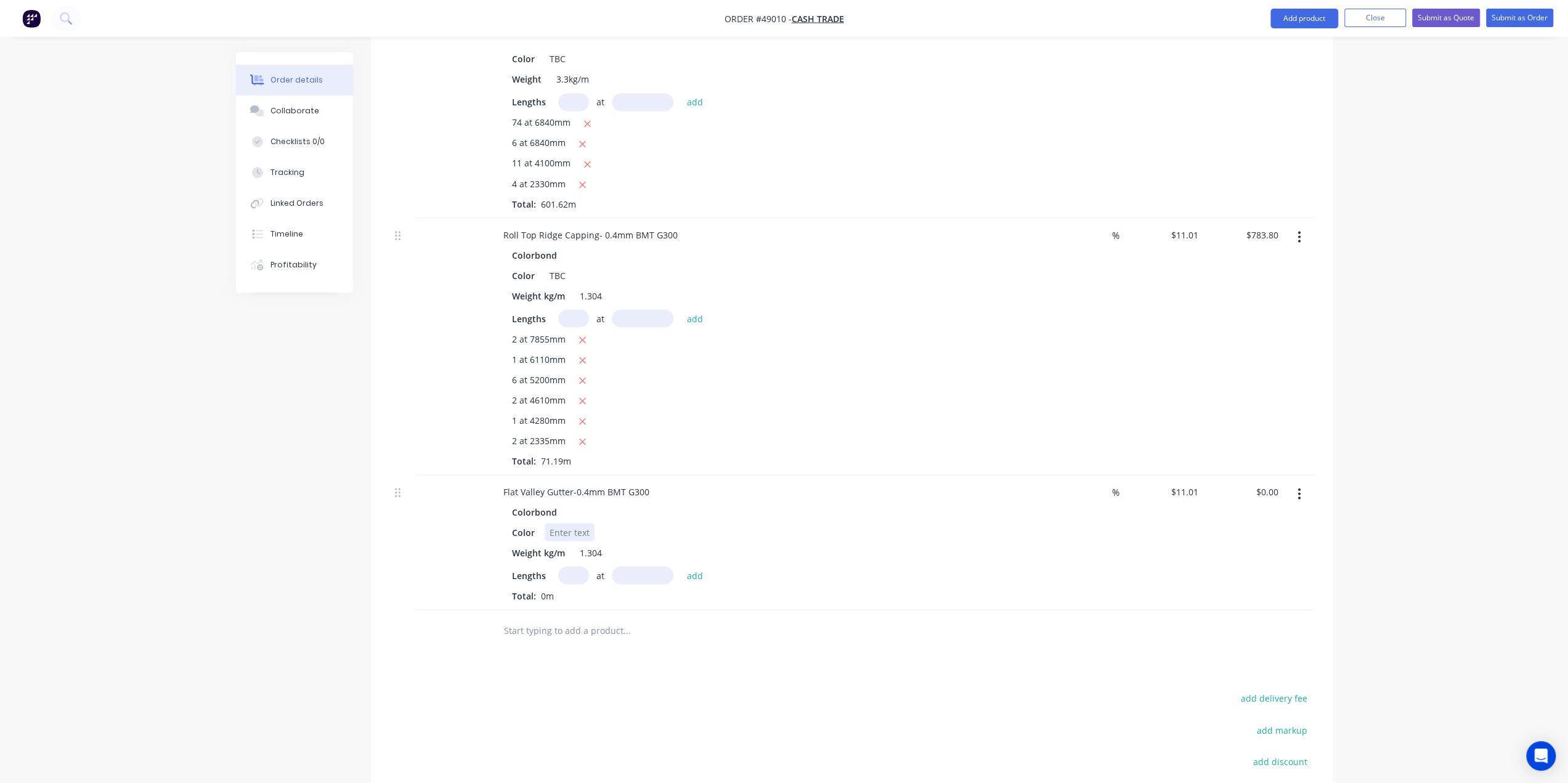
click at [580, 523] on div at bounding box center [570, 532] width 50 height 18
click at [571, 566] on input "text" at bounding box center [574, 575] width 31 height 18
type input "4"
type input "5200"
click at [680, 567] on button "add" at bounding box center [695, 575] width 29 height 17
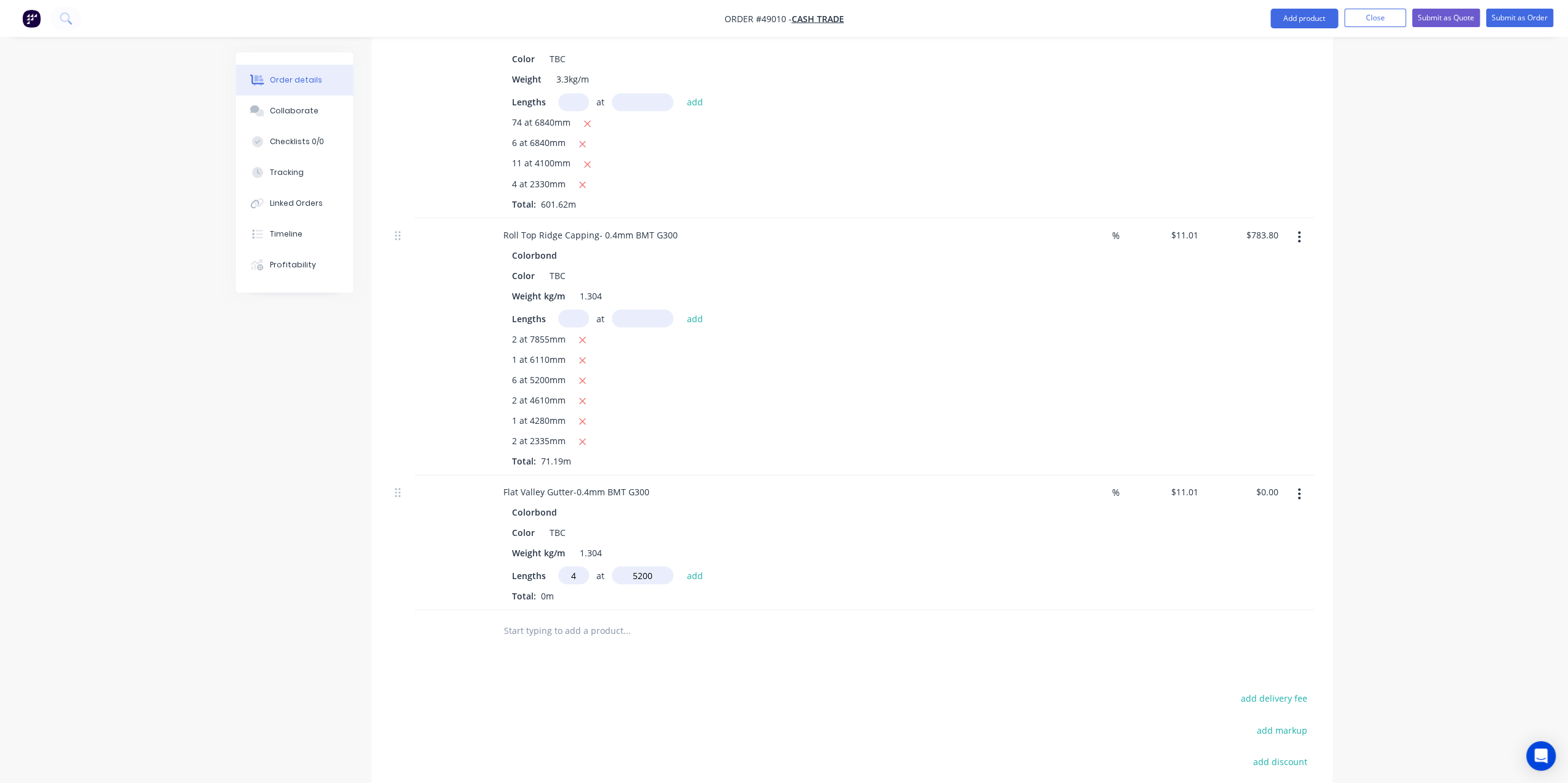
type input "$229.01"
type input "2"
type input "3580"
click at [680, 567] on button "add" at bounding box center [695, 575] width 29 height 17
type input "$307.84"
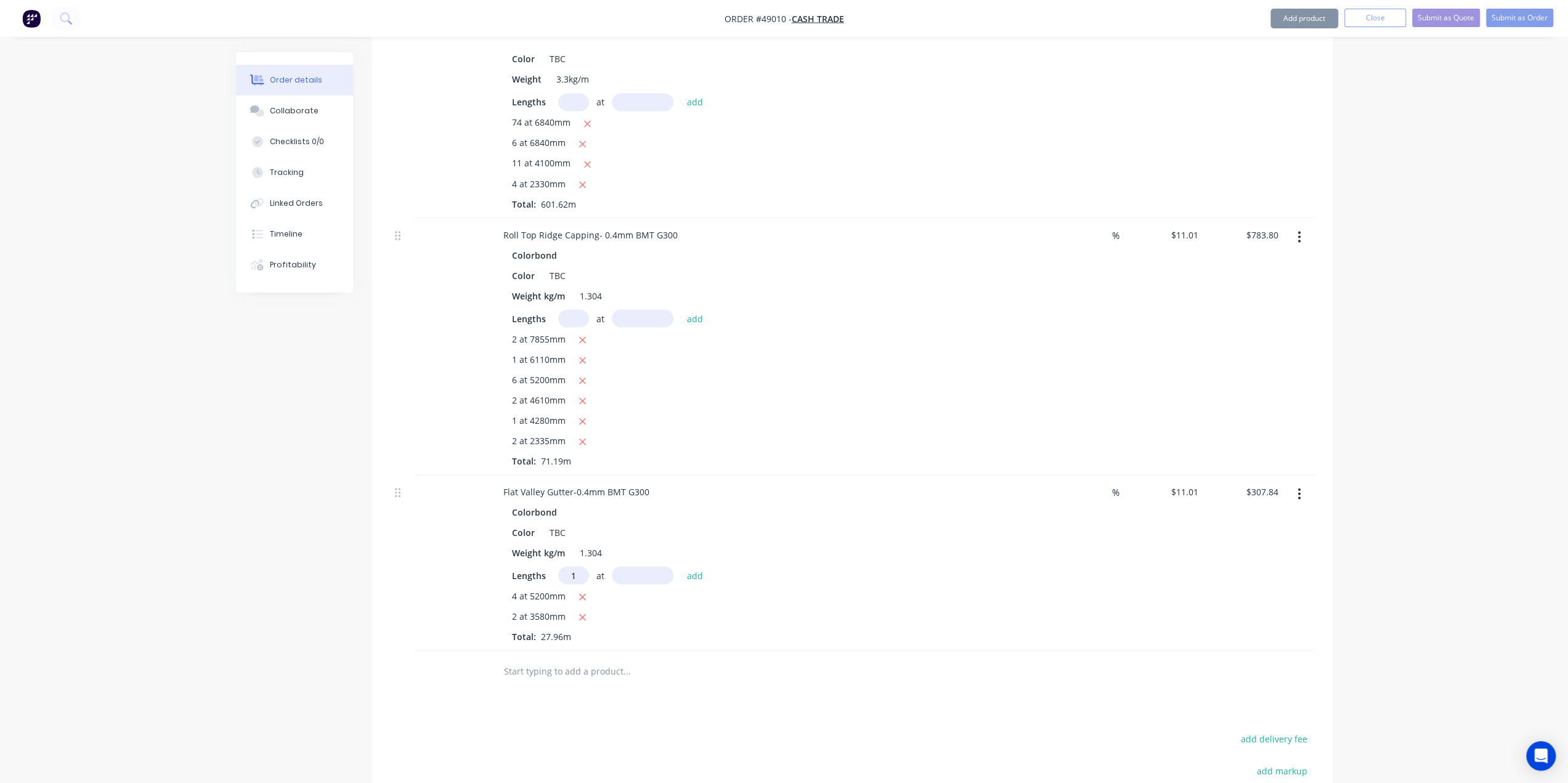
type input "1"
type input "6120"
click at [680, 567] on button "add" at bounding box center [695, 575] width 29 height 17
type input "$375.22"
click at [437, 548] on div at bounding box center [452, 572] width 74 height 196
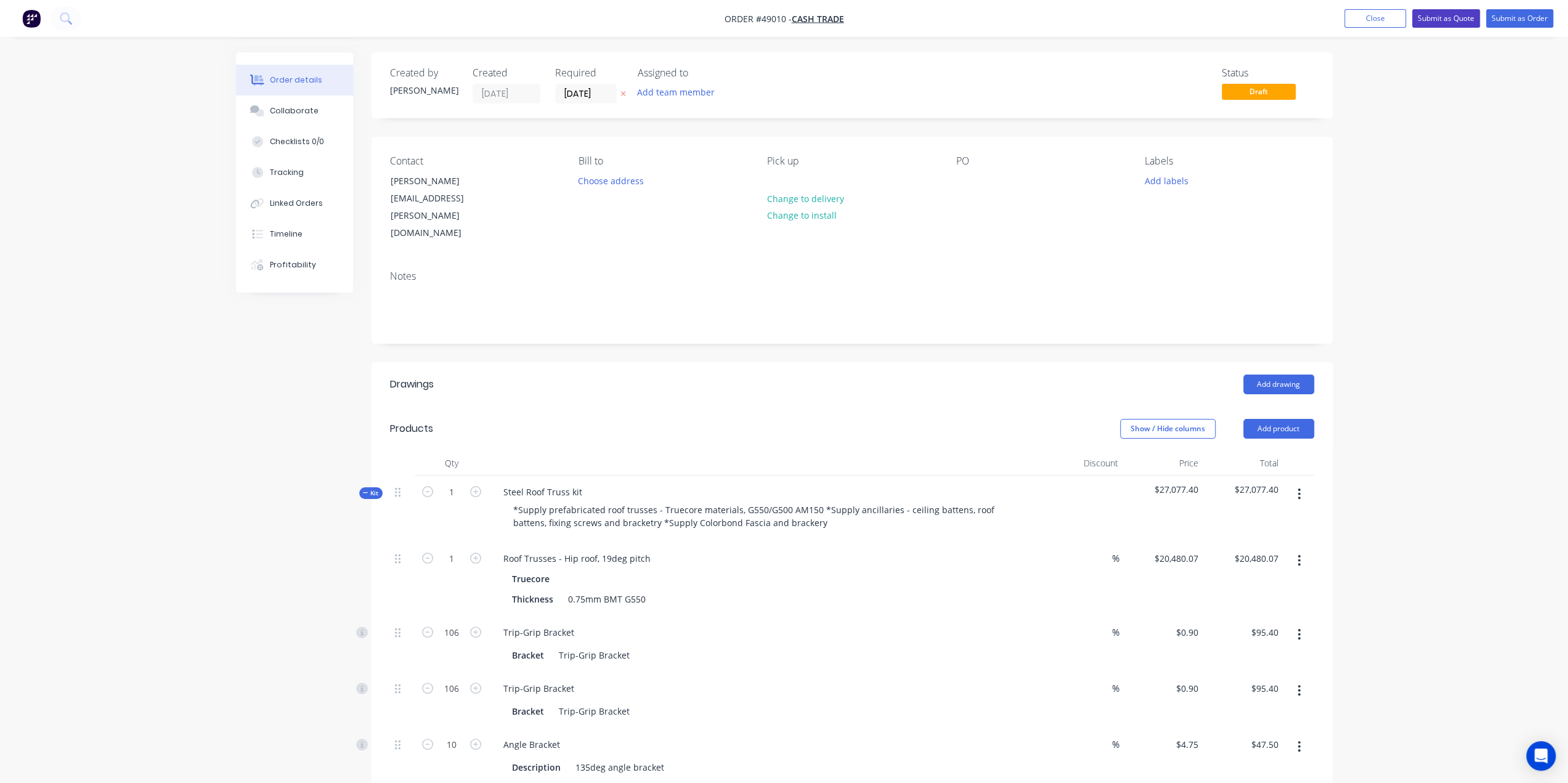
click at [1440, 20] on button "Submit as Quote" at bounding box center [1445, 18] width 68 height 19
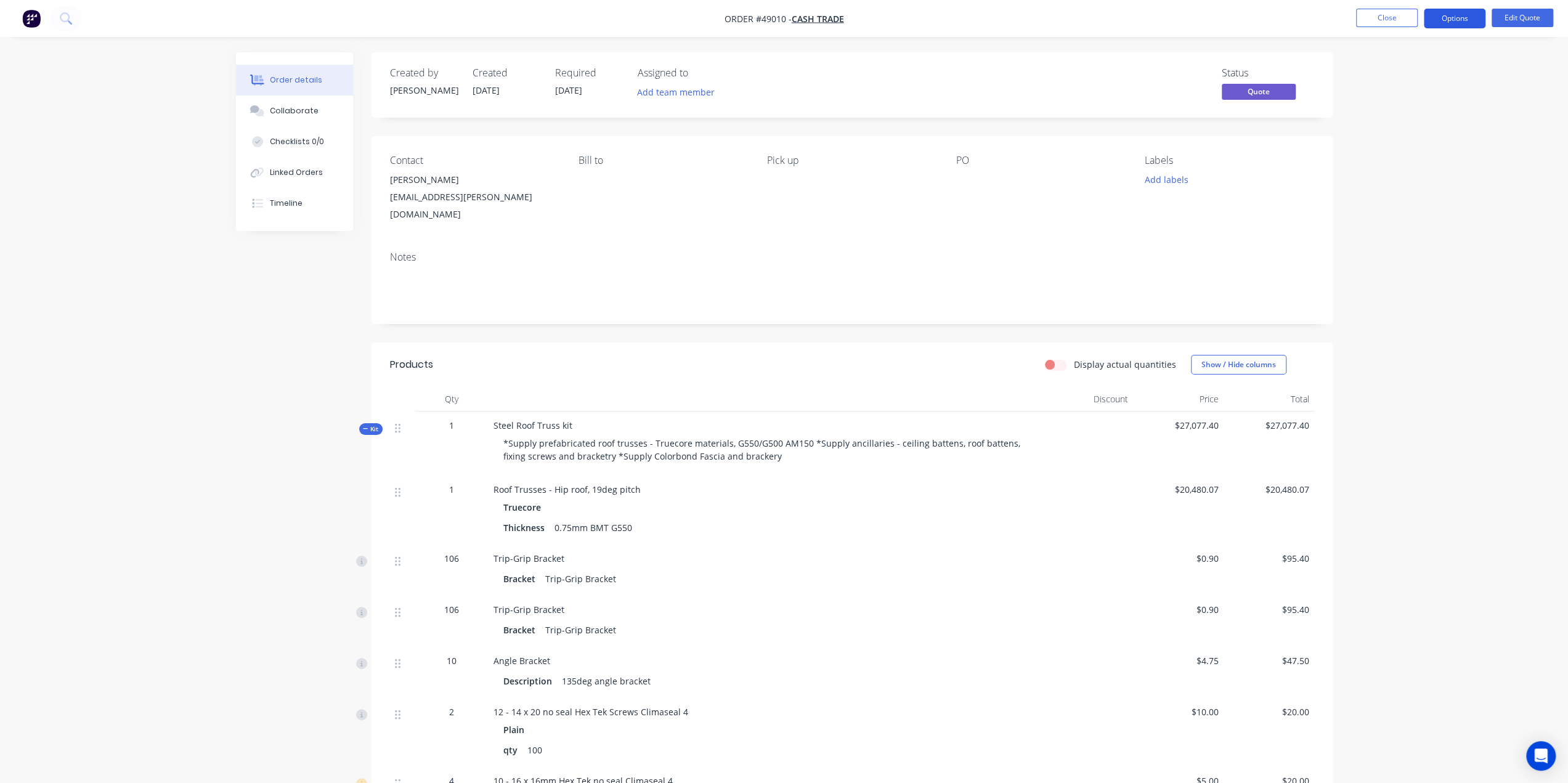
click at [1452, 19] on button "Options" at bounding box center [1454, 19] width 61 height 19
click at [1399, 69] on div "Quote" at bounding box center [1417, 75] width 113 height 18
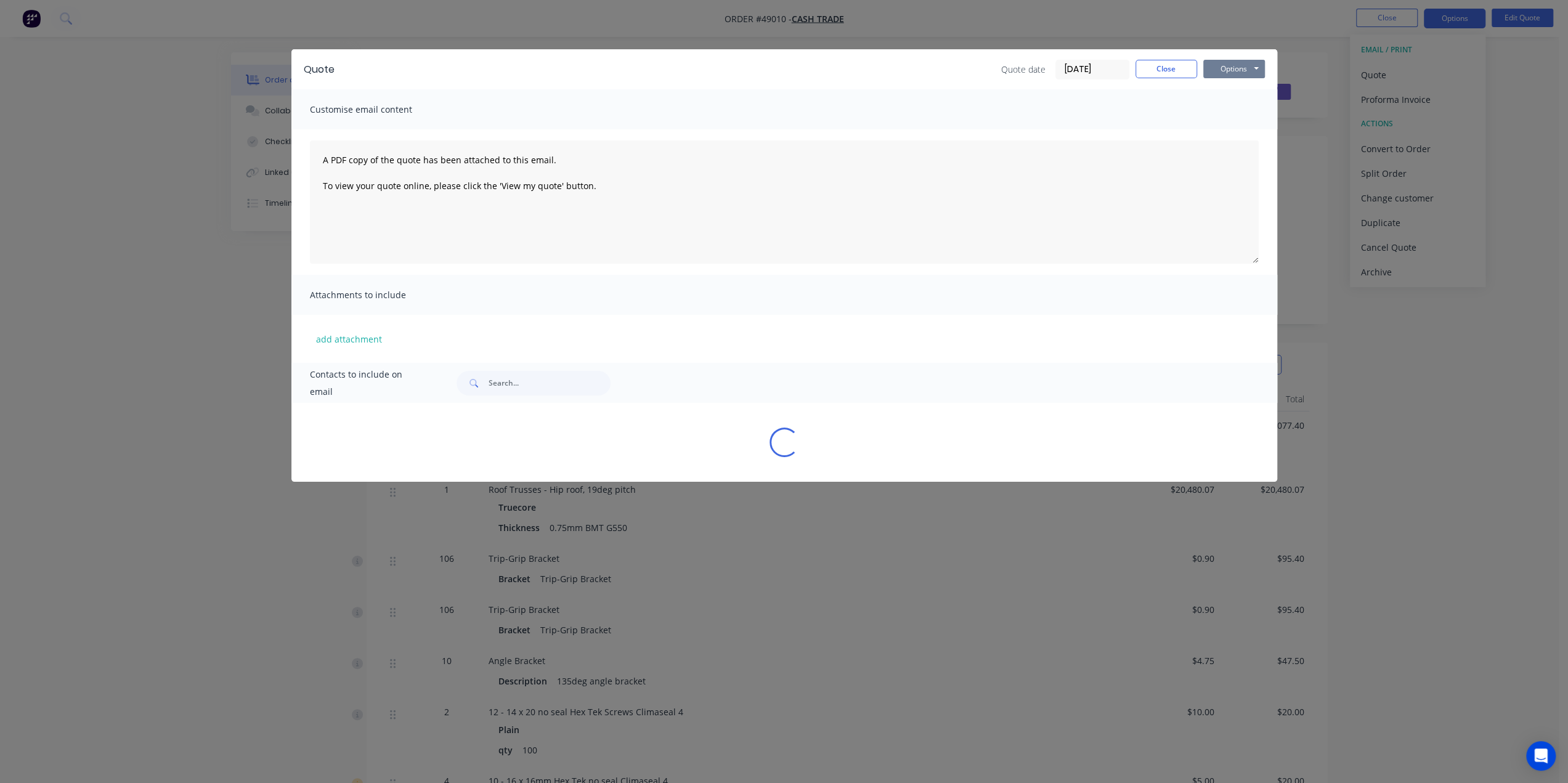
click at [1247, 72] on button "Options" at bounding box center [1234, 69] width 61 height 19
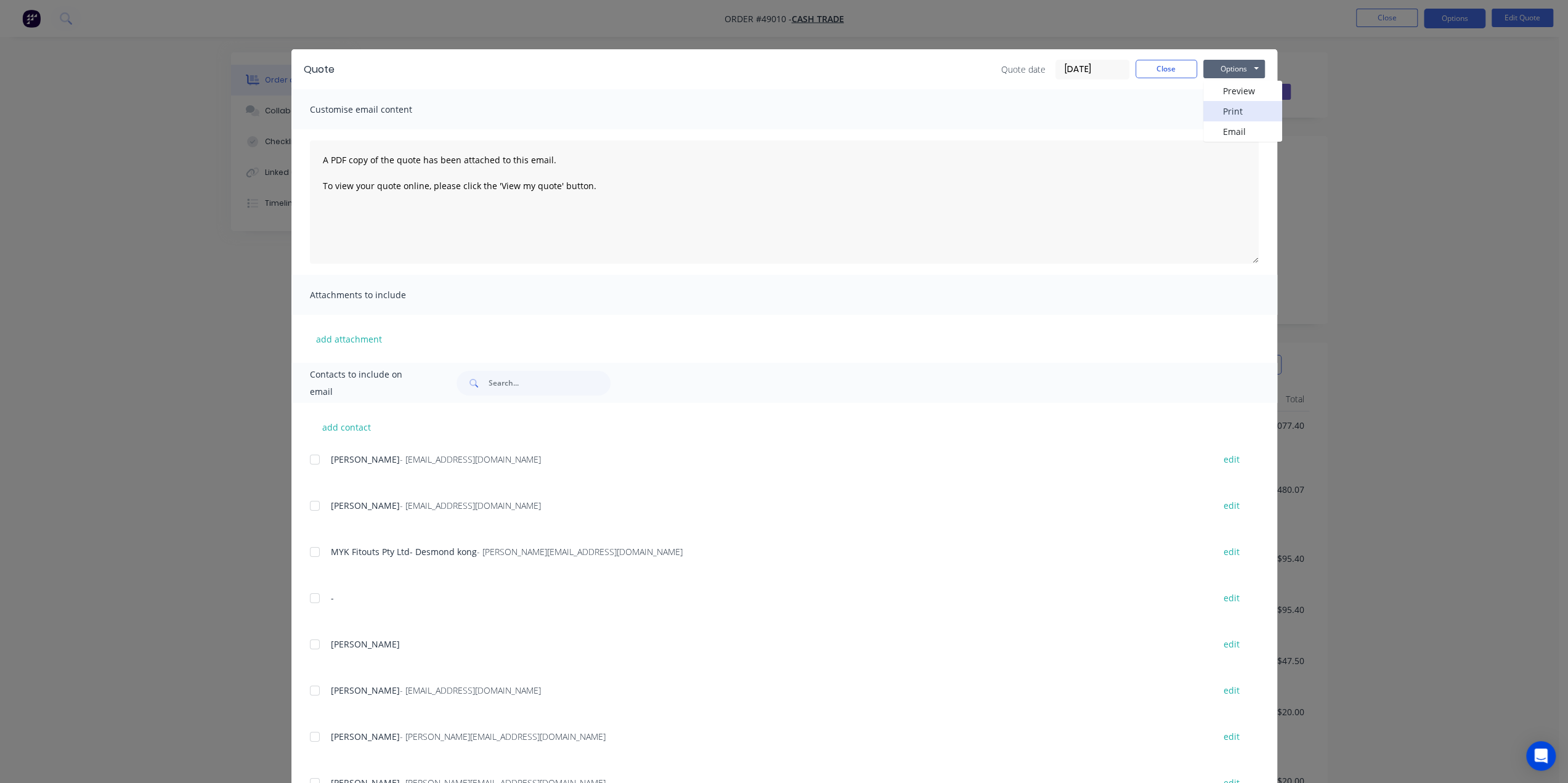
click at [1227, 113] on button "Print" at bounding box center [1243, 111] width 79 height 20
drag, startPoint x: 135, startPoint y: 144, endPoint x: 126, endPoint y: 125, distance: 21.0
click at [135, 145] on div "Quote Quote date 08/09/25 Close Options Preview Print Email Customise email con…" at bounding box center [784, 392] width 1568 height 783
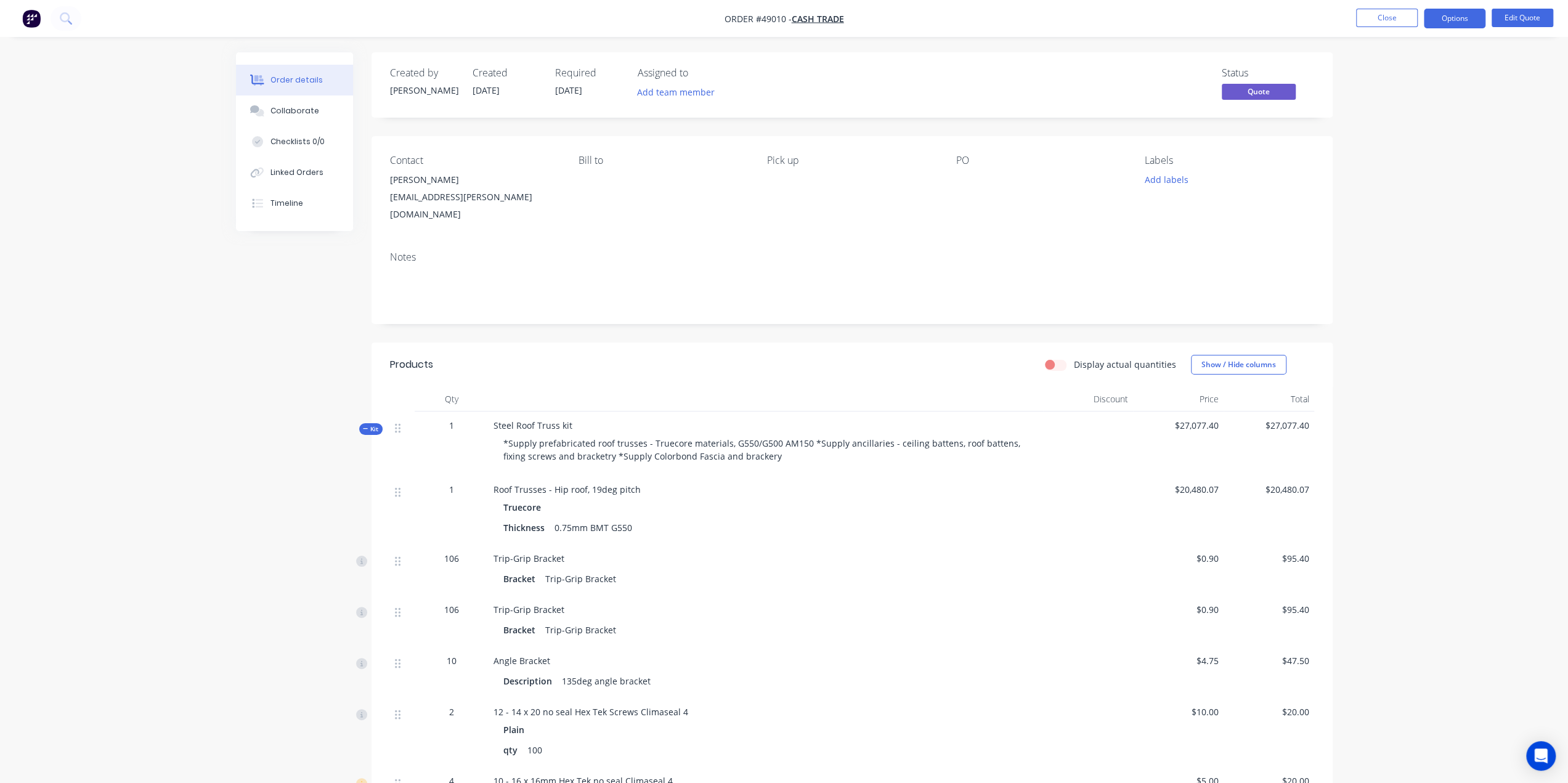
click at [28, 17] on img "button" at bounding box center [31, 18] width 19 height 19
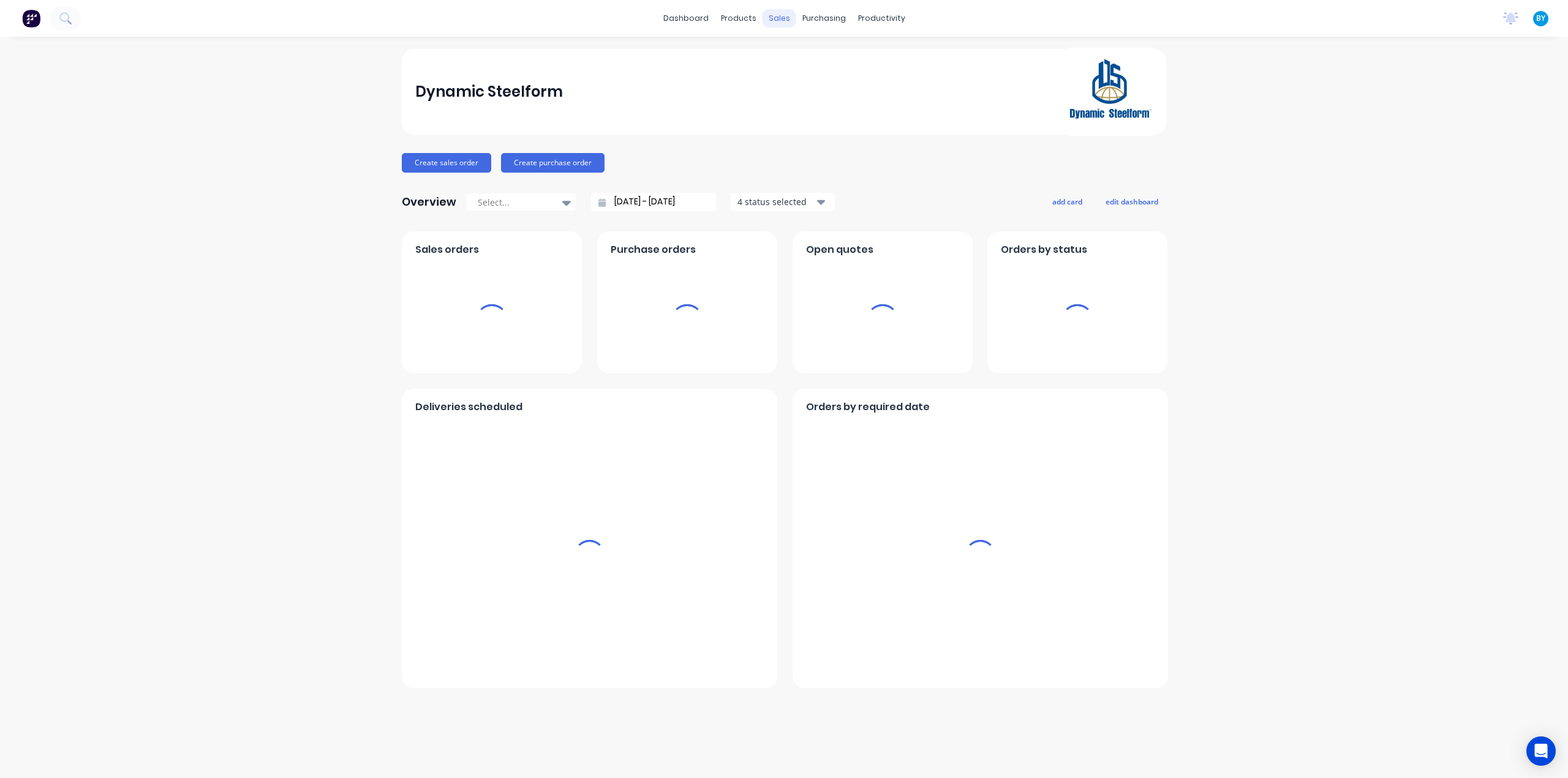
click at [778, 18] on div "sales" at bounding box center [779, 18] width 34 height 18
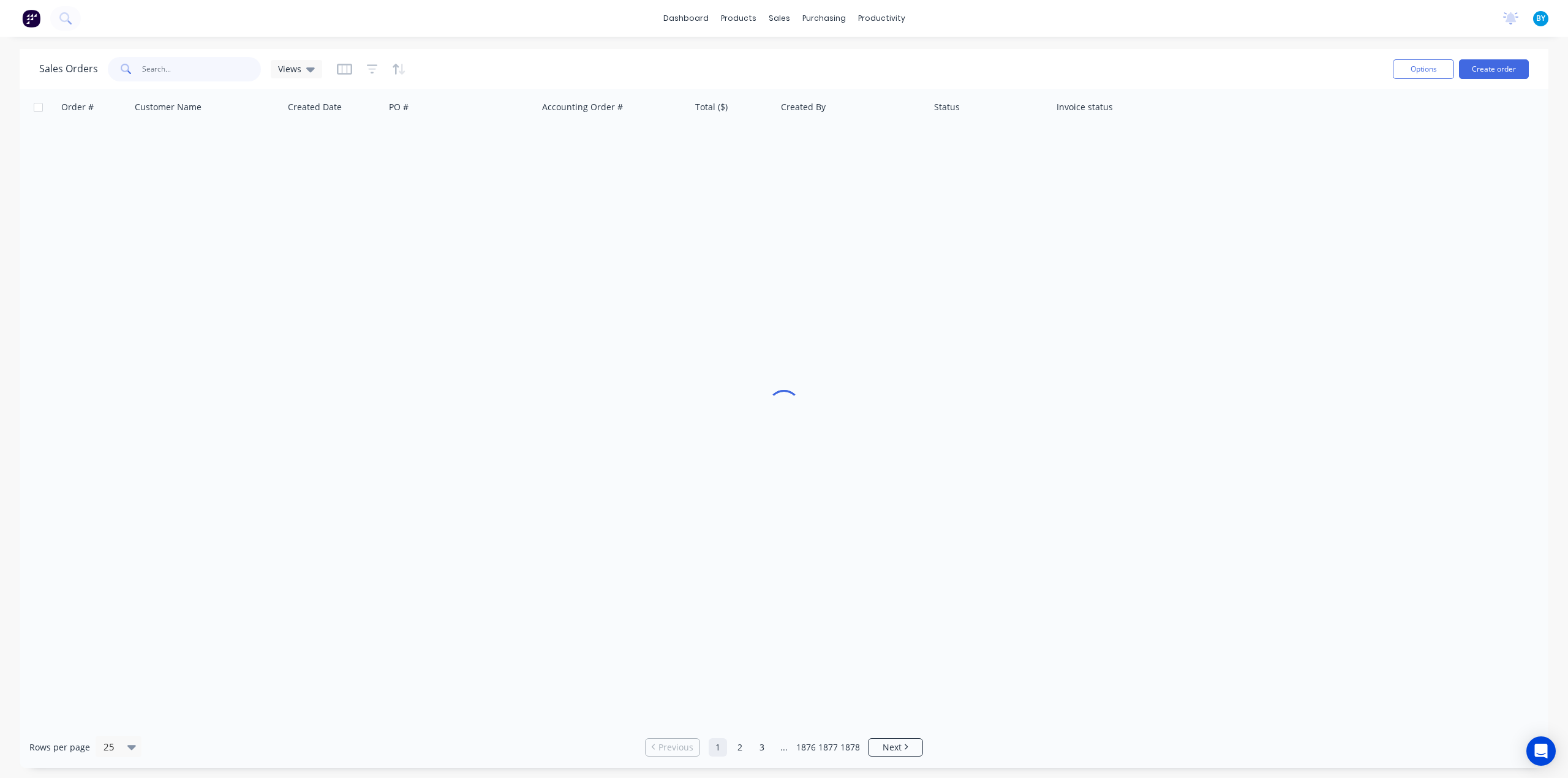
click at [182, 69] on input "text" at bounding box center [201, 69] width 120 height 25
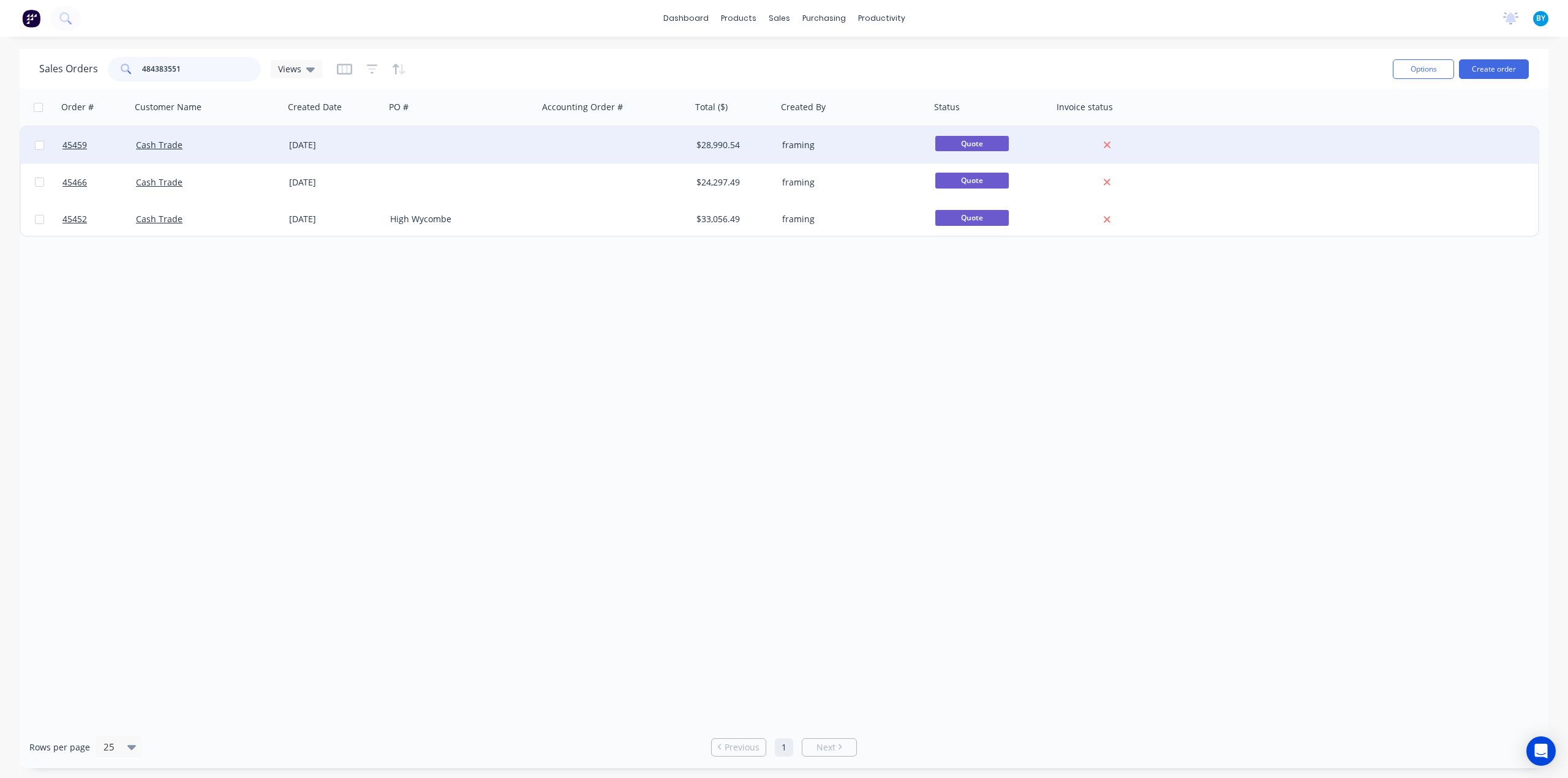
type input "484383551"
click at [224, 155] on div "Cash Trade" at bounding box center [207, 145] width 153 height 37
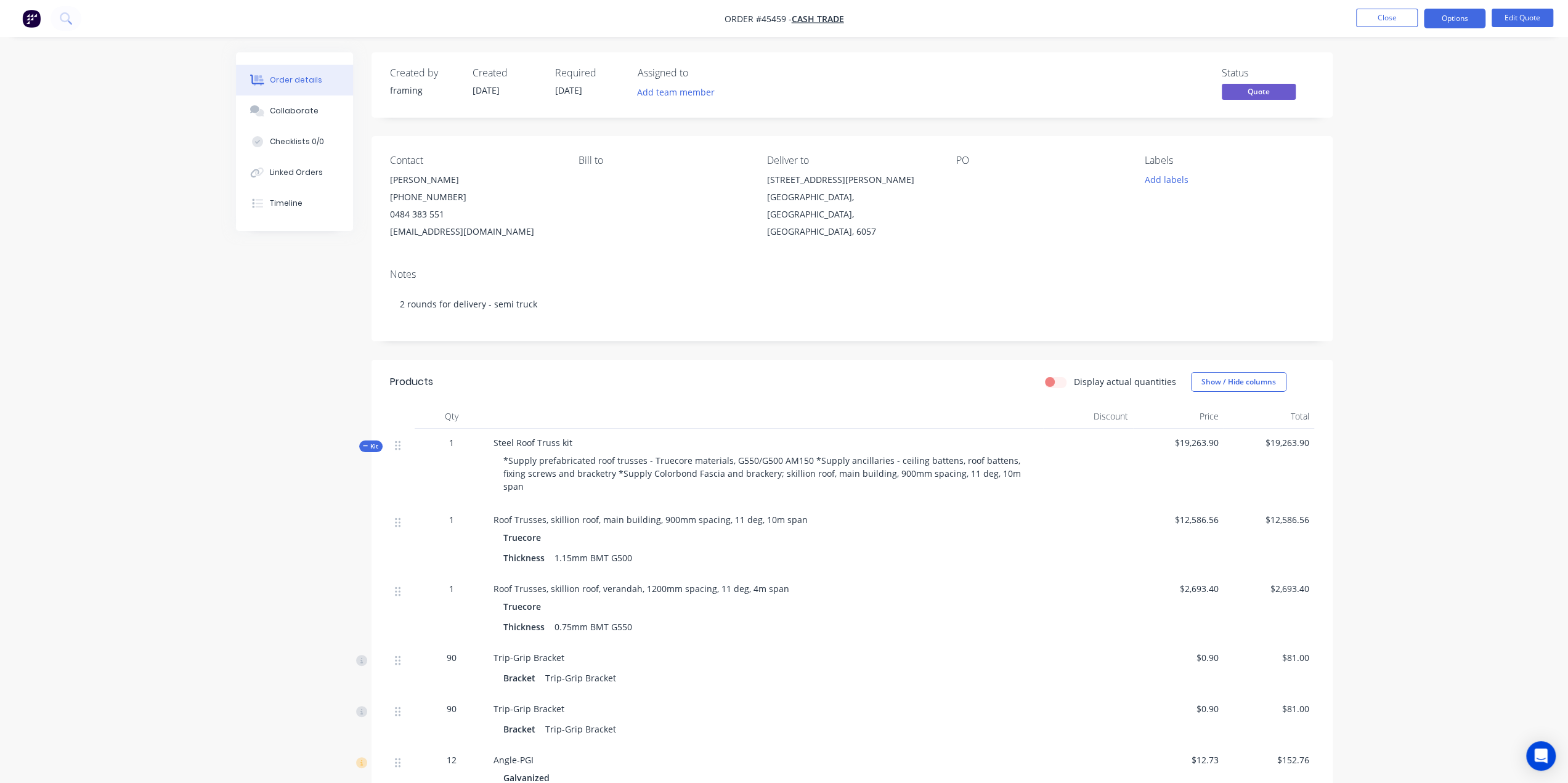
click at [36, 16] on img "button" at bounding box center [31, 18] width 19 height 19
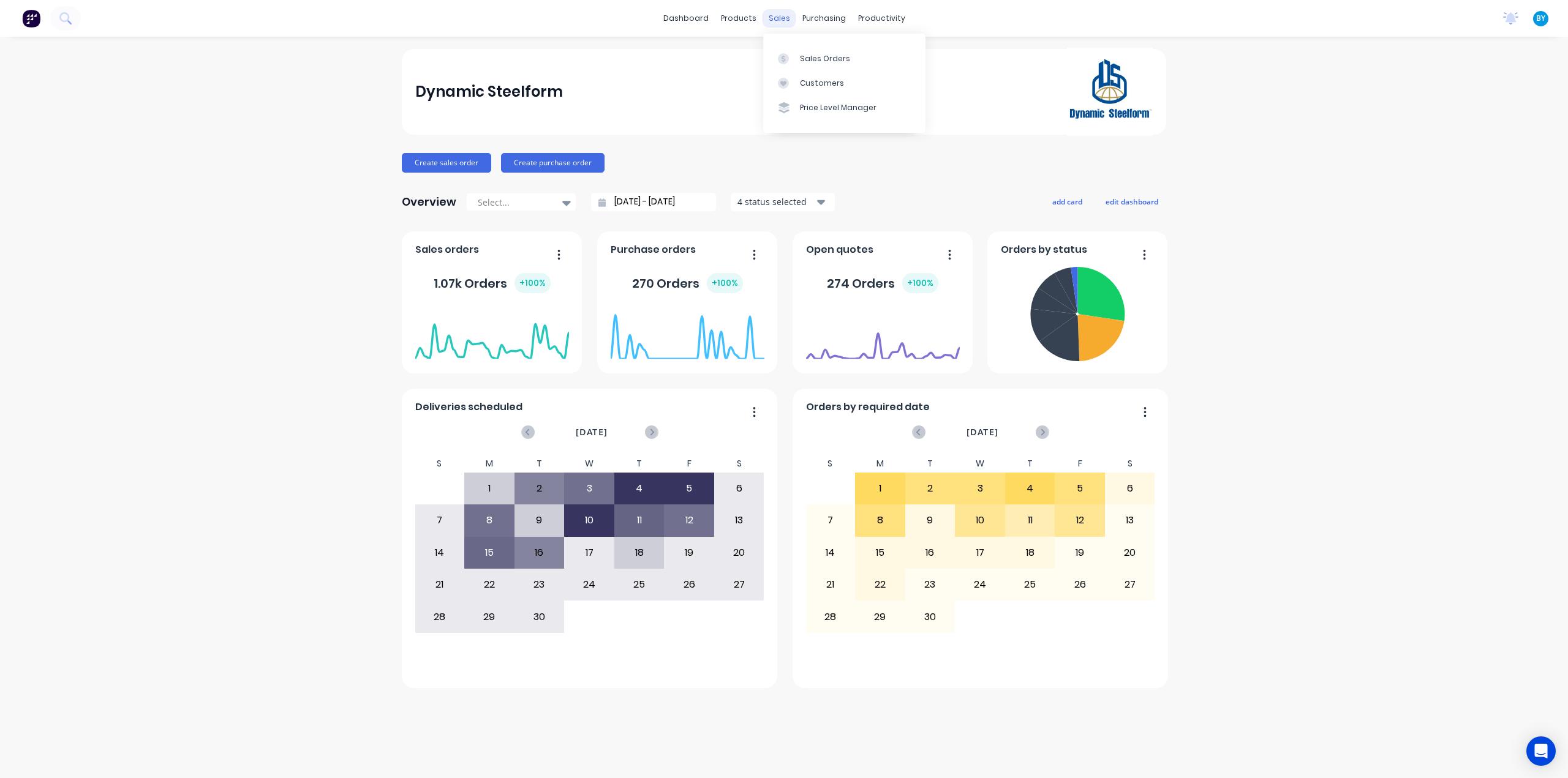
click at [782, 18] on div "sales" at bounding box center [779, 18] width 34 height 18
click at [795, 58] on div at bounding box center [786, 59] width 18 height 11
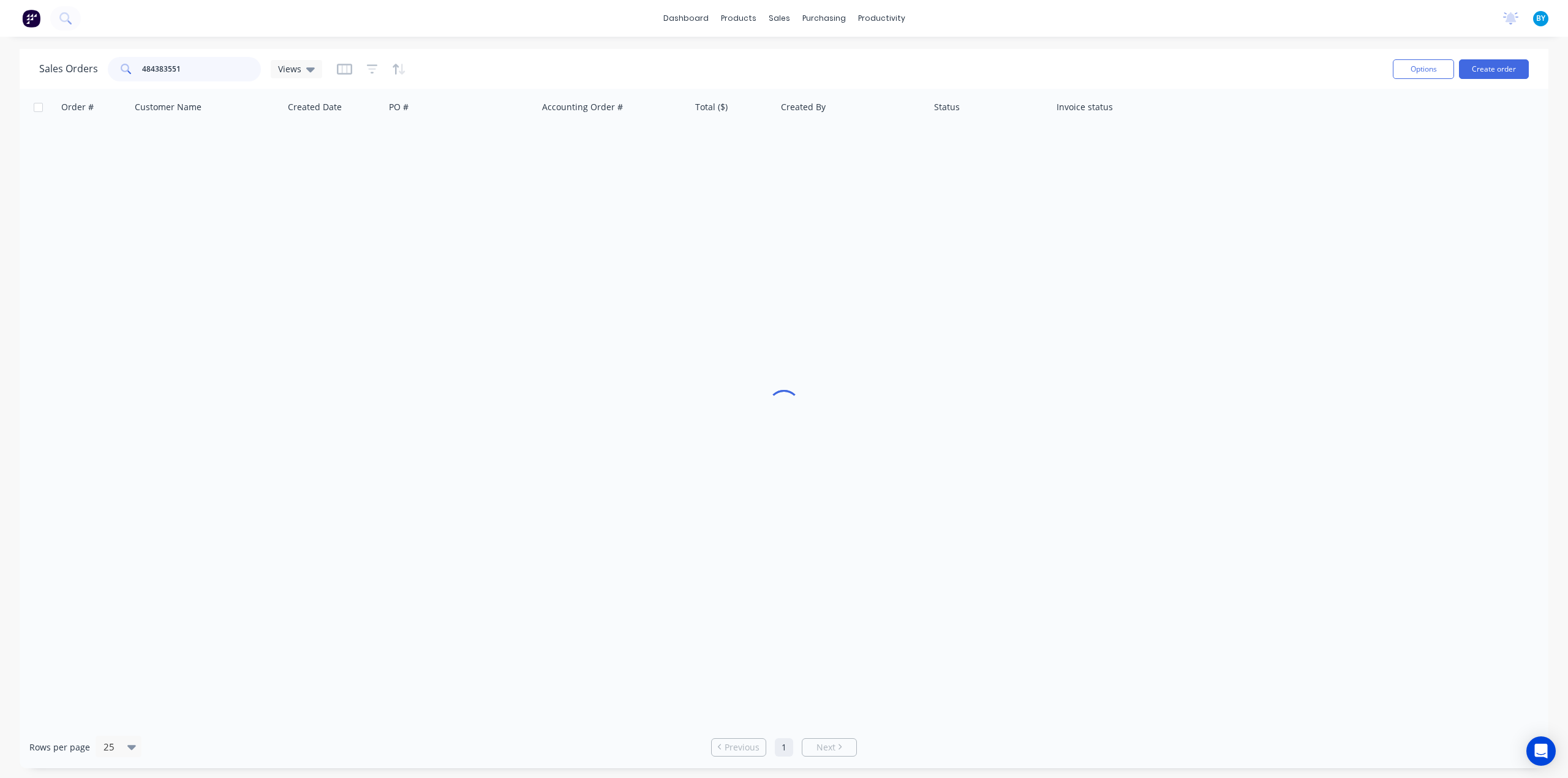
drag, startPoint x: 190, startPoint y: 78, endPoint x: 100, endPoint y: 74, distance: 90.1
click at [100, 74] on div "Sales Orders 484383551 Views" at bounding box center [181, 69] width 283 height 25
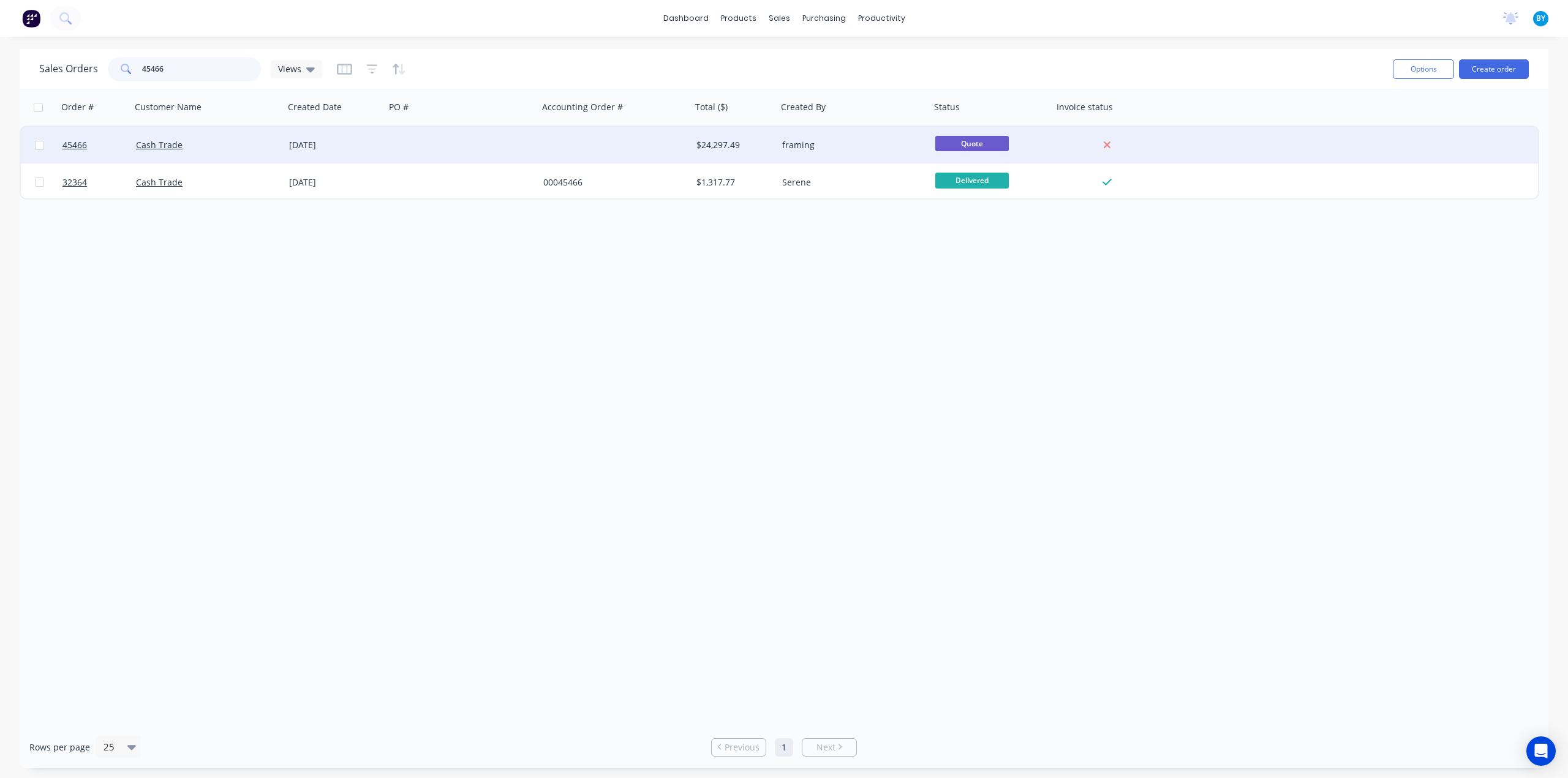
type input "45466"
click at [231, 146] on div "Cash Trade" at bounding box center [203, 144] width 136 height 12
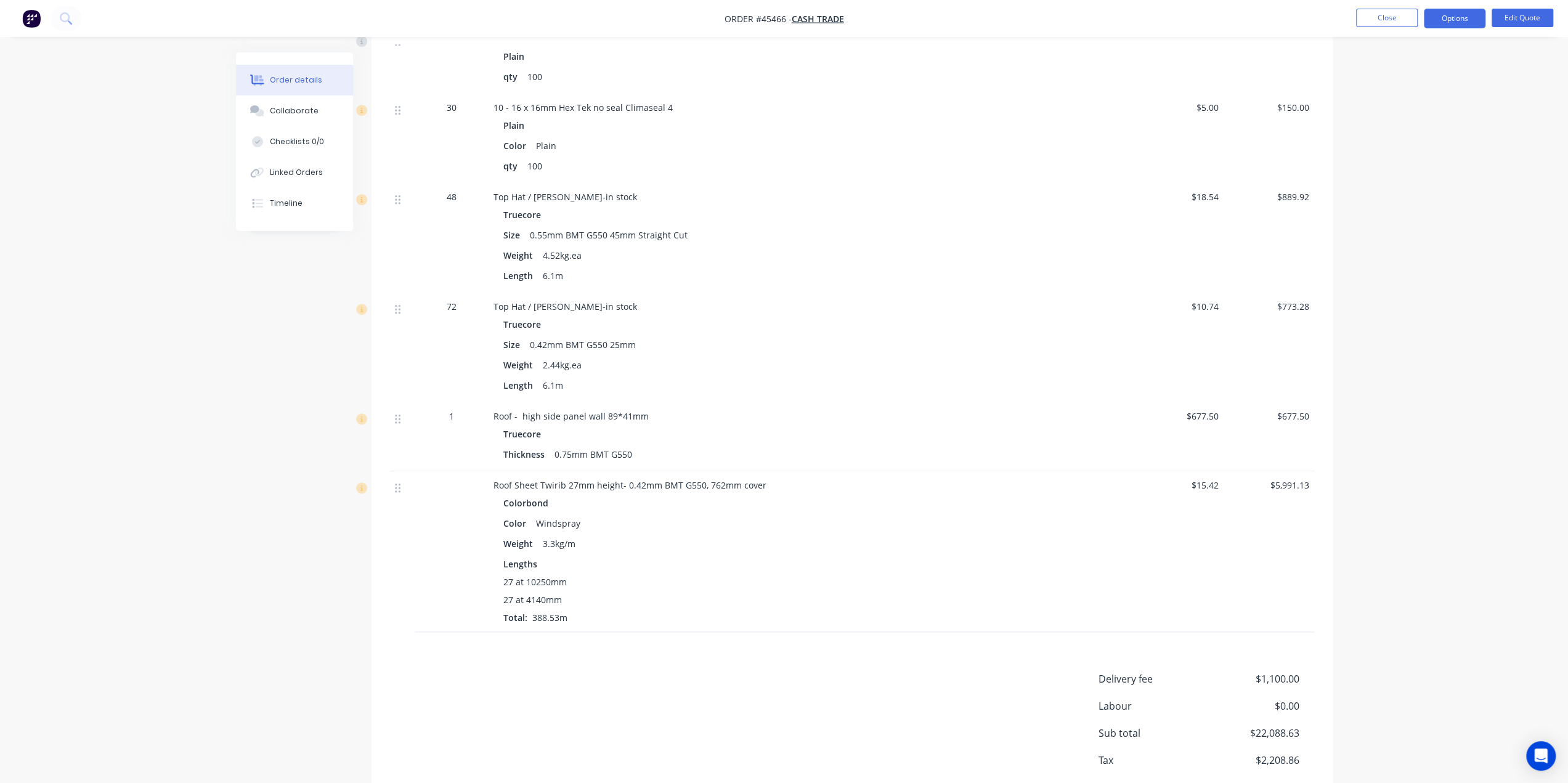
scroll to position [897, 0]
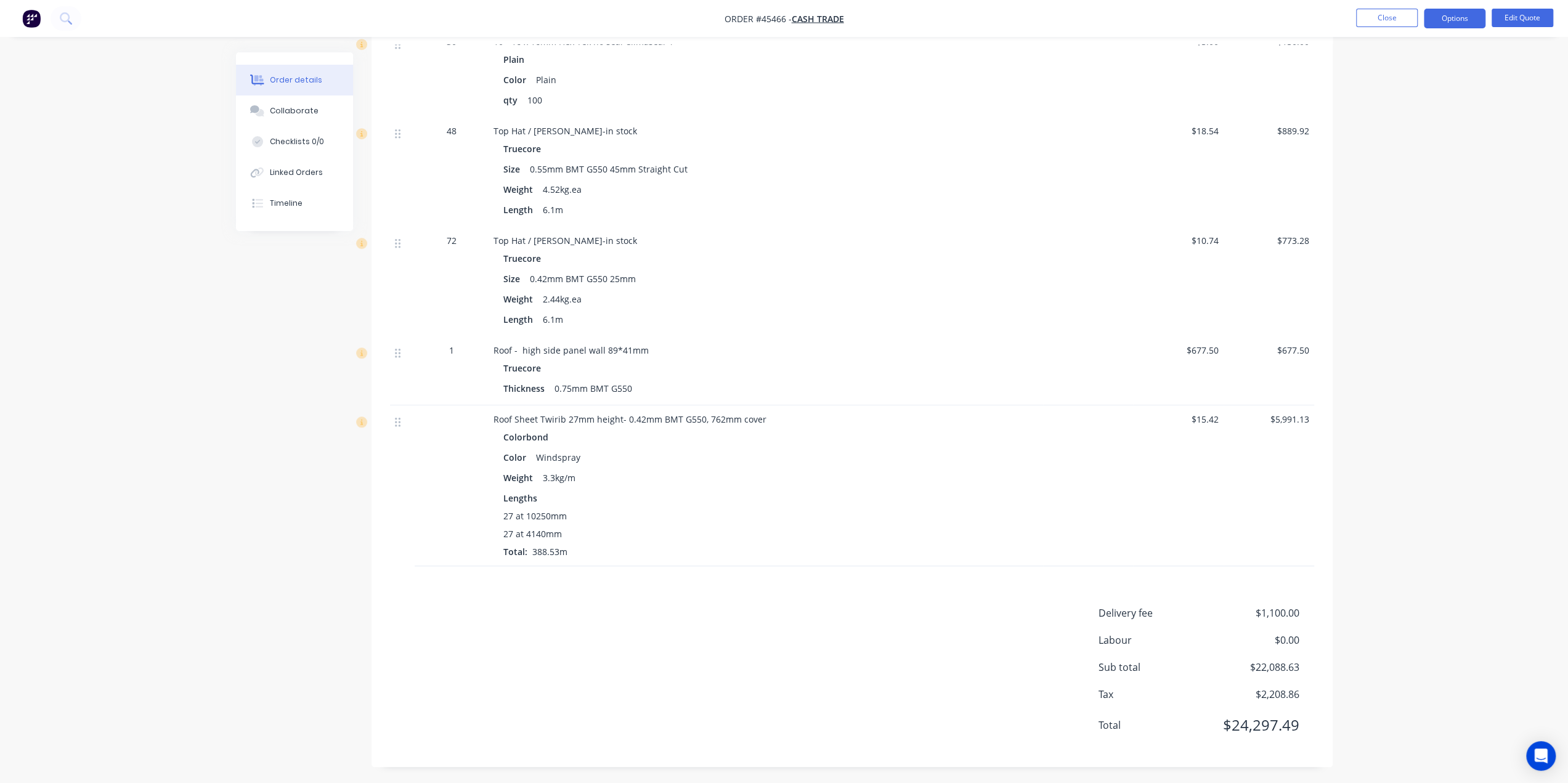
click at [663, 454] on div "Color Windspray" at bounding box center [766, 458] width 525 height 18
drag, startPoint x: 517, startPoint y: 415, endPoint x: 772, endPoint y: 422, distance: 255.1
click at [771, 412] on div "Roof Sheet Twirib 27mm height- 0.42mm BMT G550, 762mm cover" at bounding box center [765, 419] width 545 height 13
click at [769, 474] on div "Weight 3.3kg/m" at bounding box center [766, 478] width 525 height 18
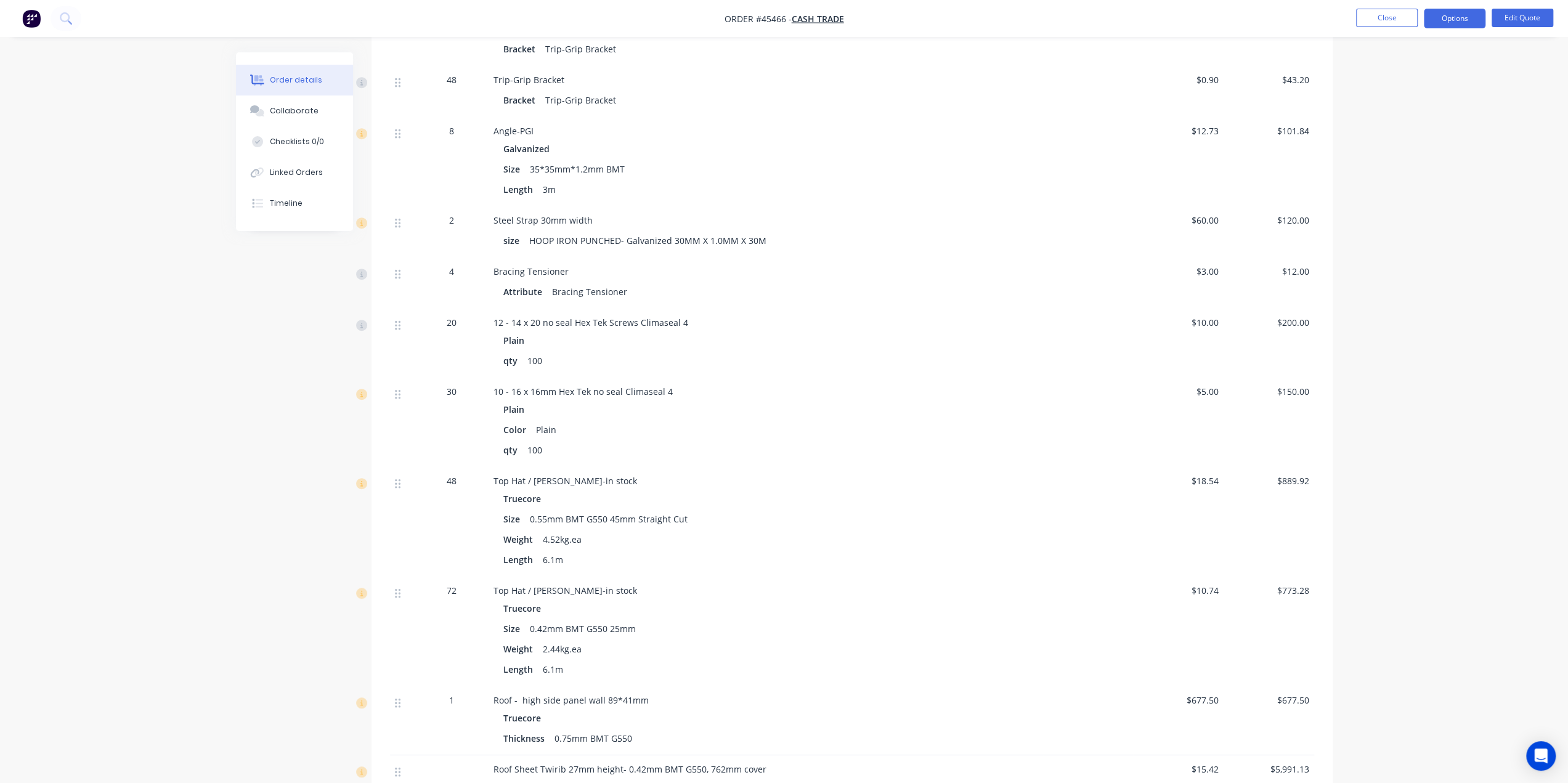
scroll to position [301, 0]
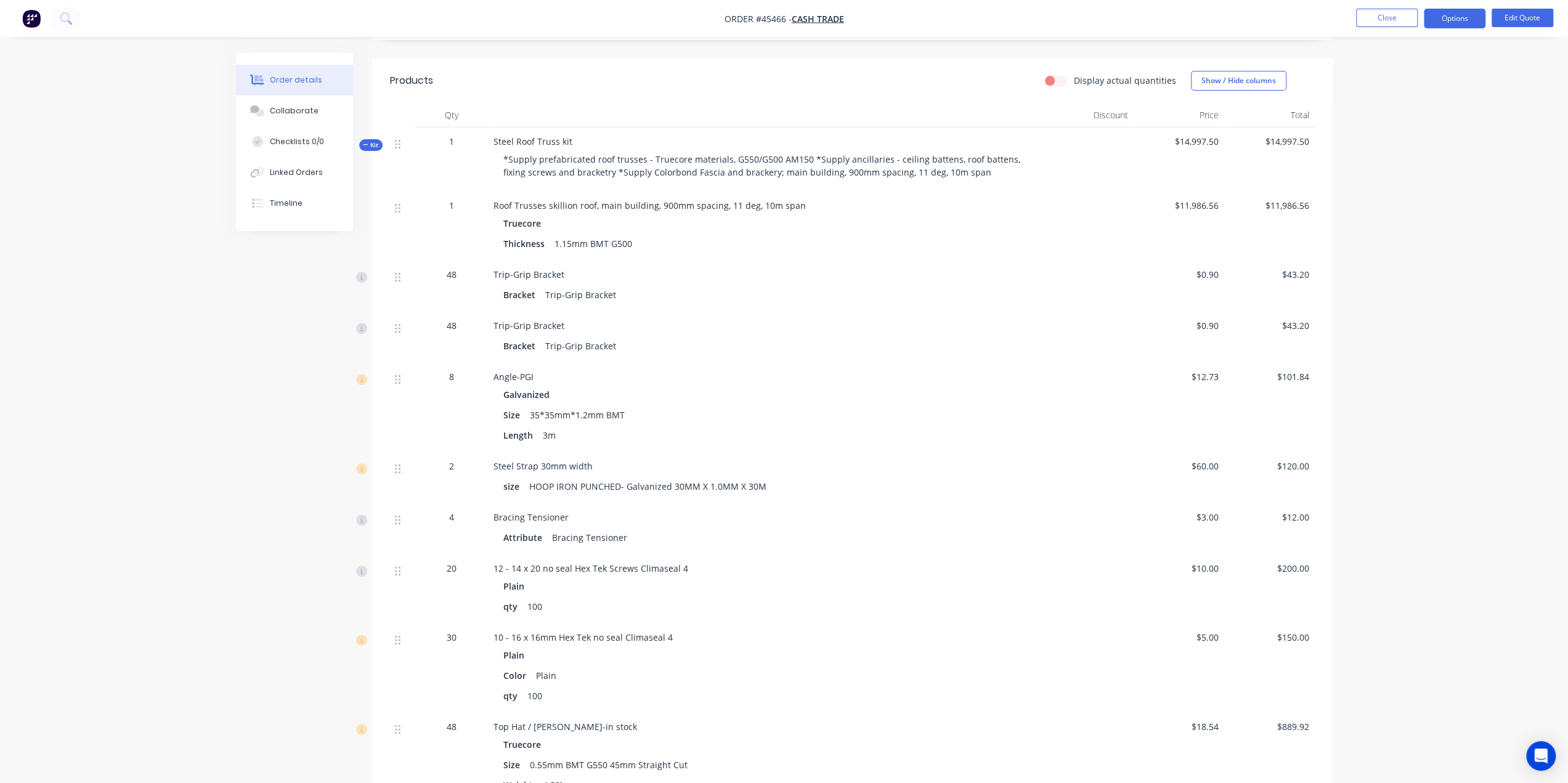
click at [22, 19] on img "button" at bounding box center [31, 18] width 19 height 19
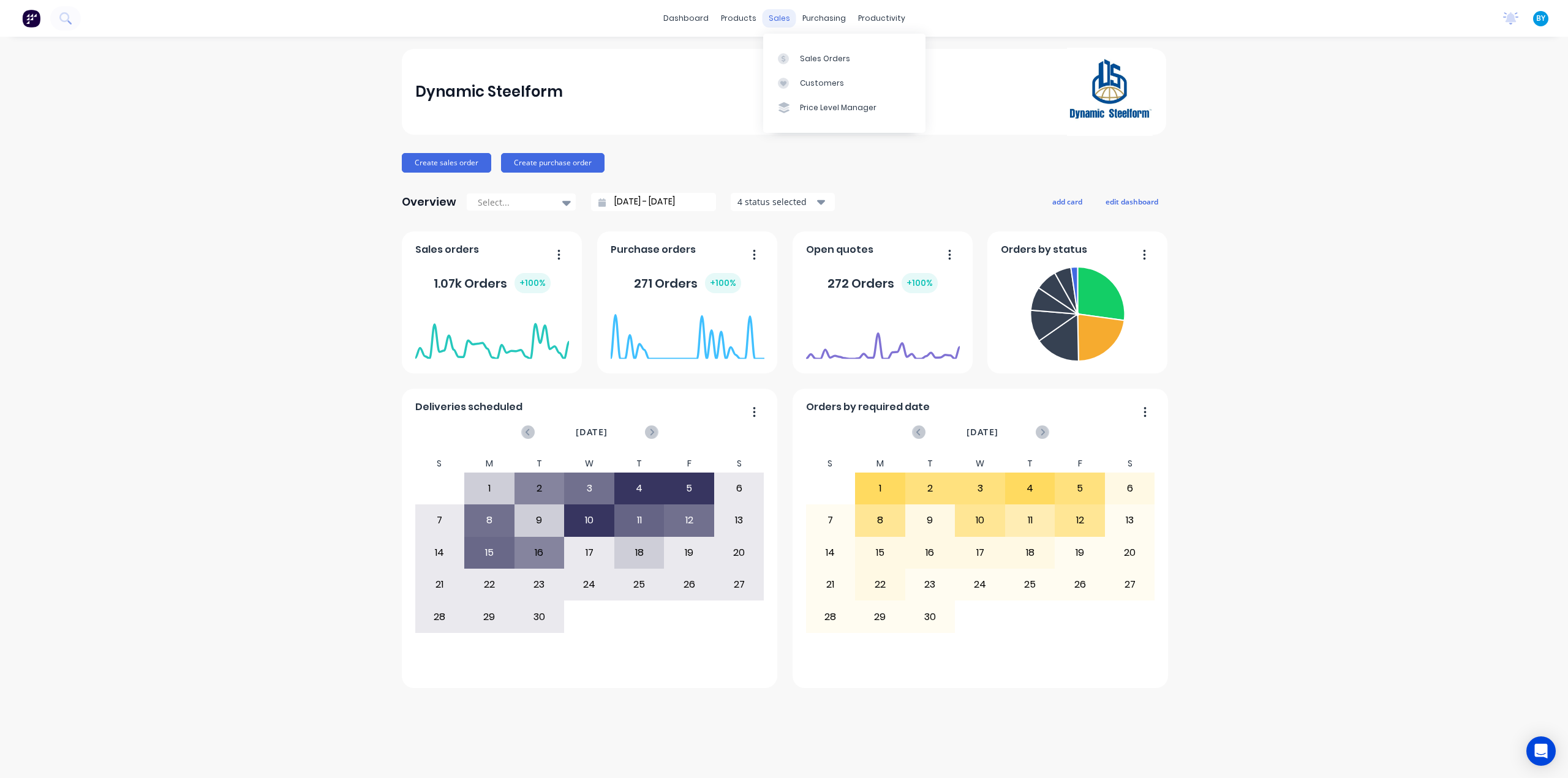
click at [779, 17] on div "sales" at bounding box center [779, 18] width 34 height 18
click at [805, 48] on link "Sales Orders" at bounding box center [844, 58] width 162 height 25
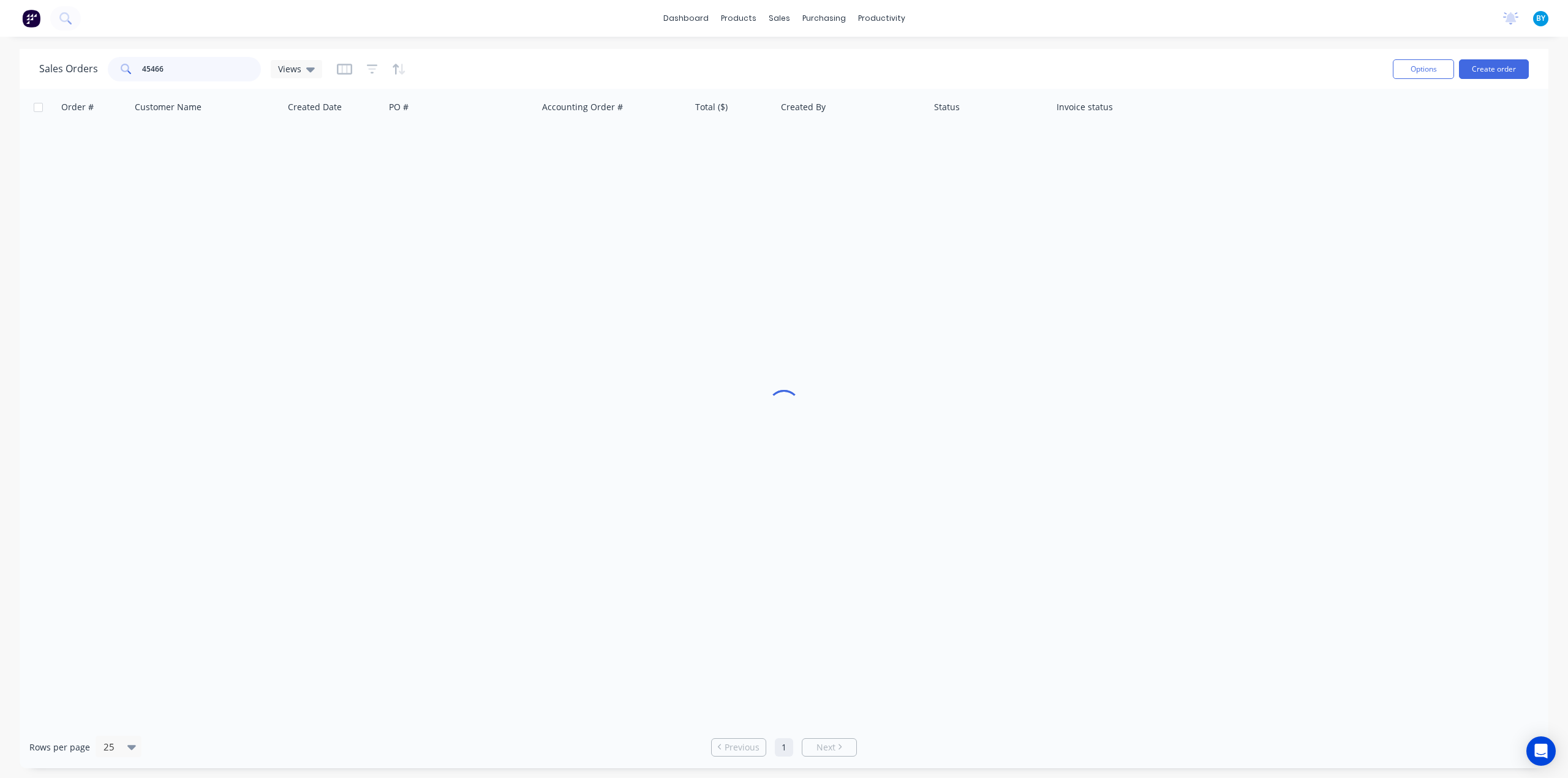
drag, startPoint x: 180, startPoint y: 74, endPoint x: 115, endPoint y: 74, distance: 65.0
click at [115, 74] on div "45466" at bounding box center [184, 69] width 153 height 25
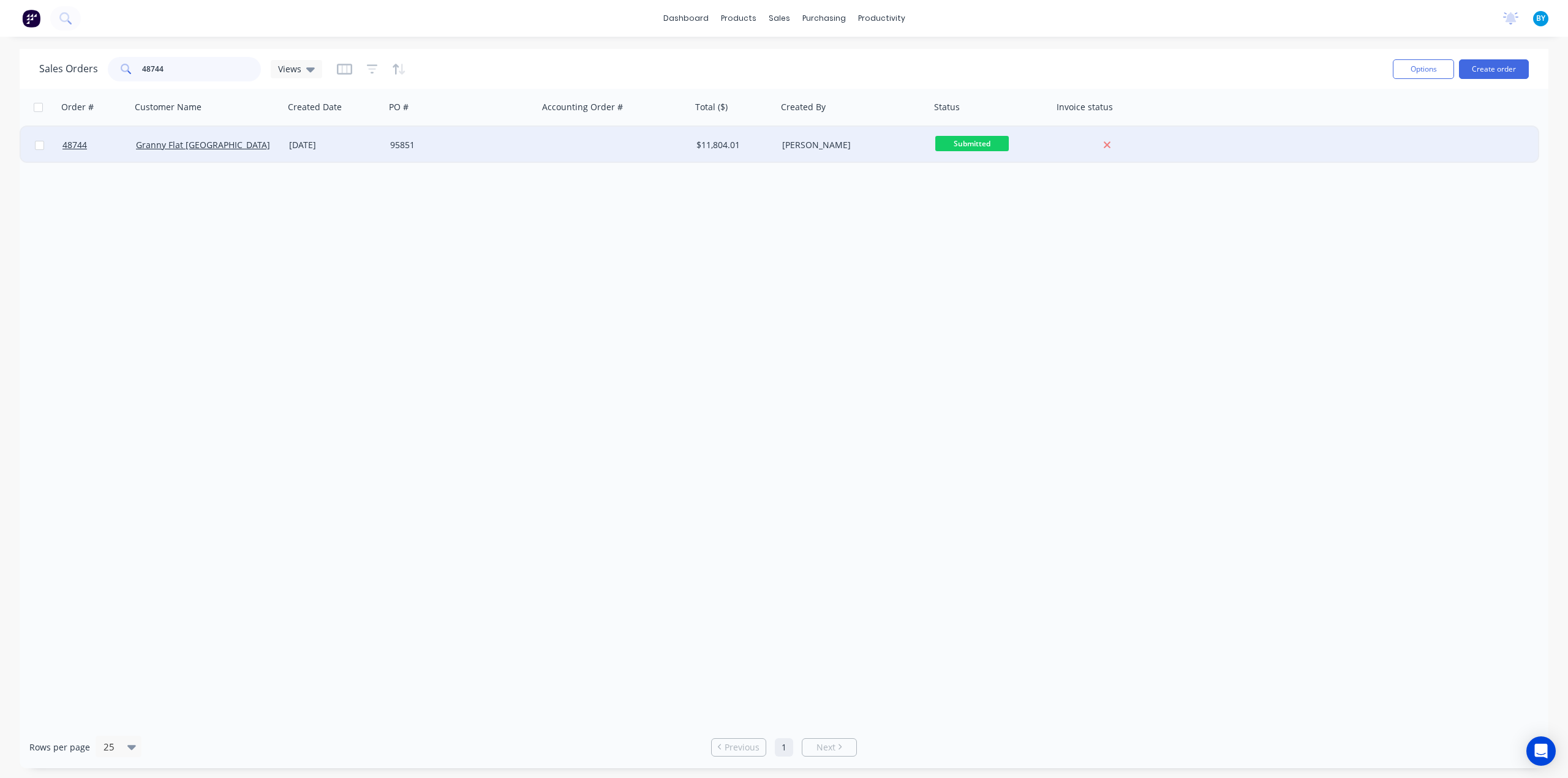
type input "48744"
click at [235, 151] on div "Granny Flat WA" at bounding box center [203, 144] width 136 height 12
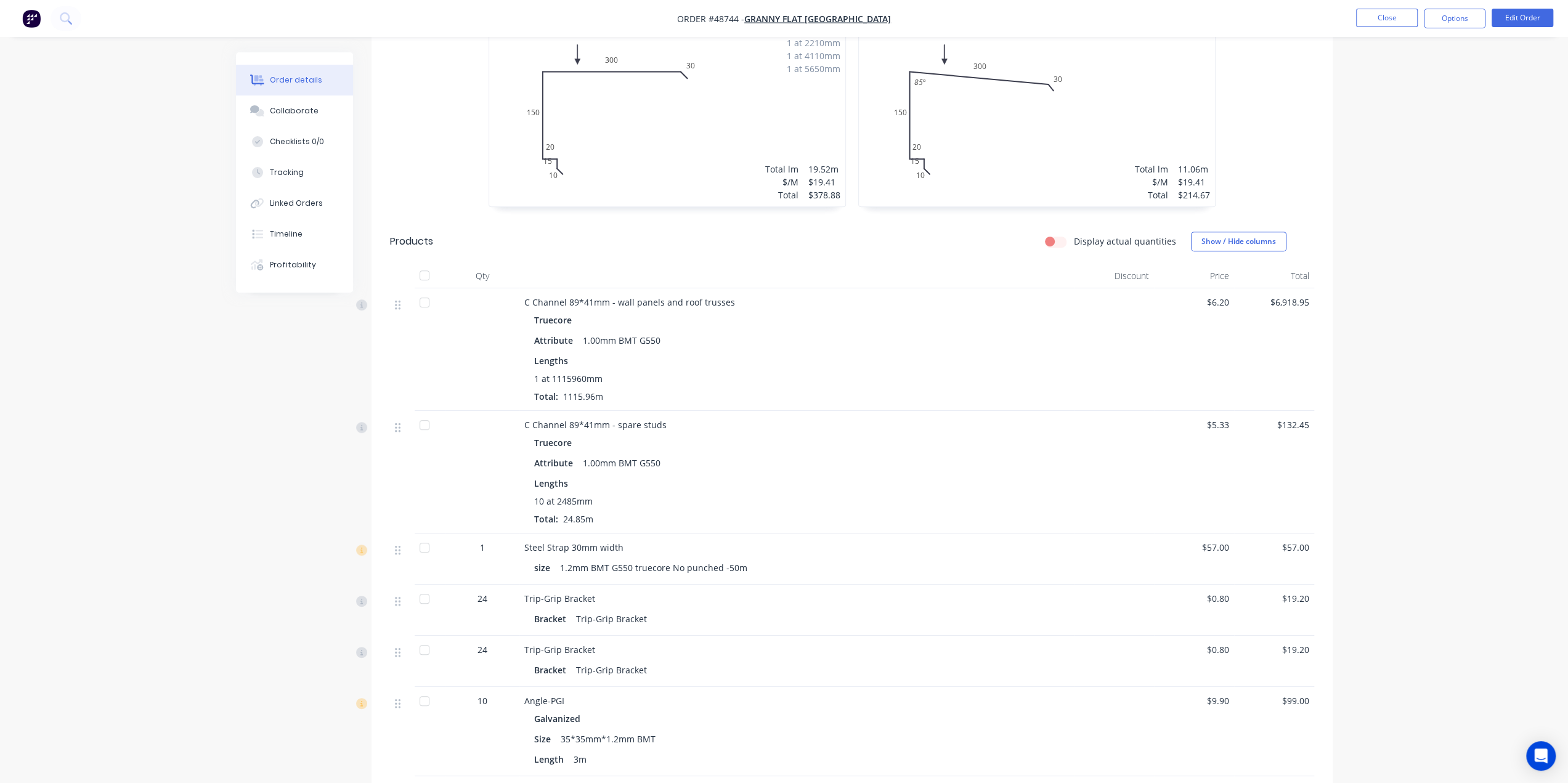
scroll to position [513, 0]
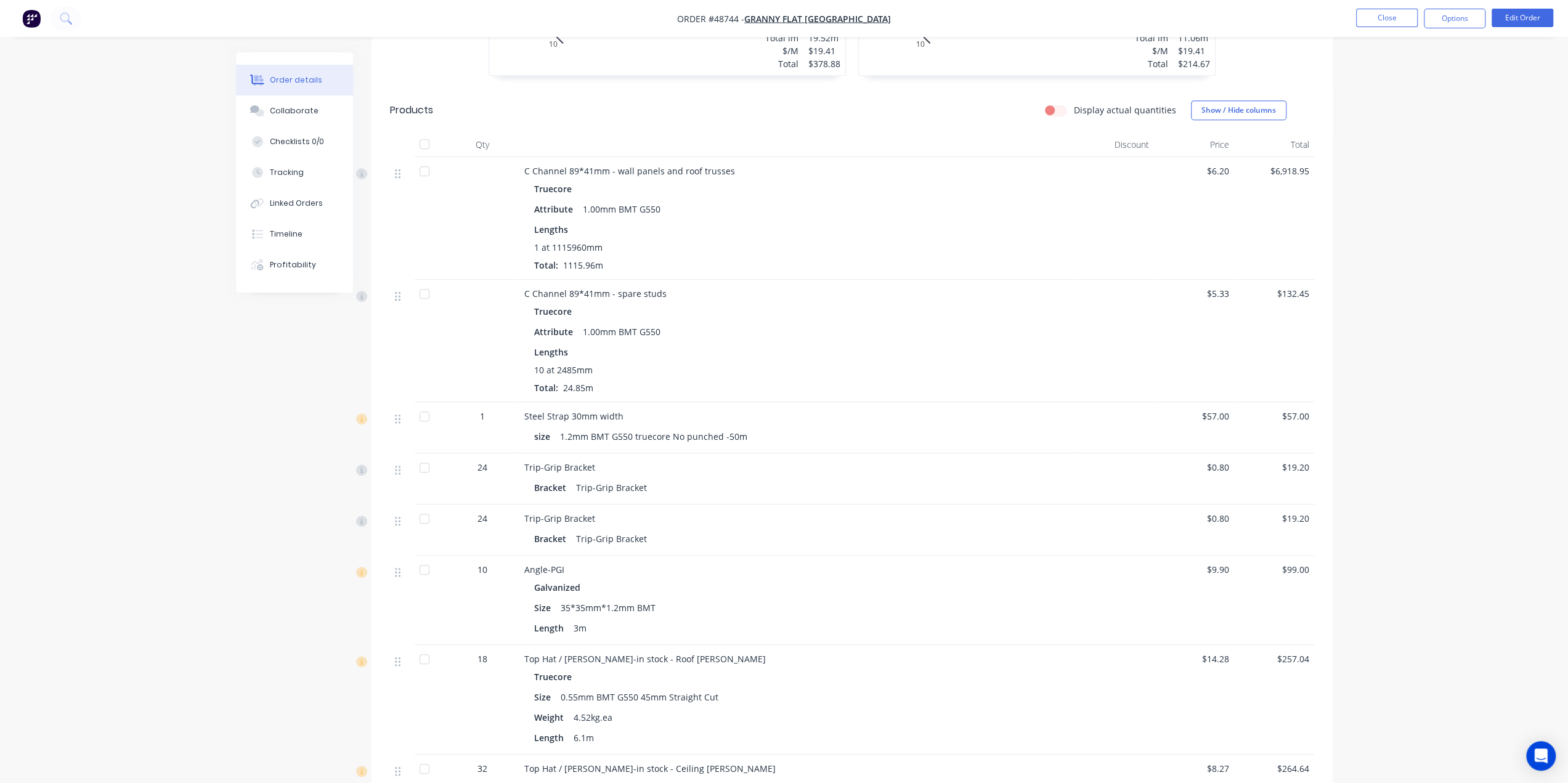
click at [35, 18] on img "button" at bounding box center [31, 18] width 19 height 19
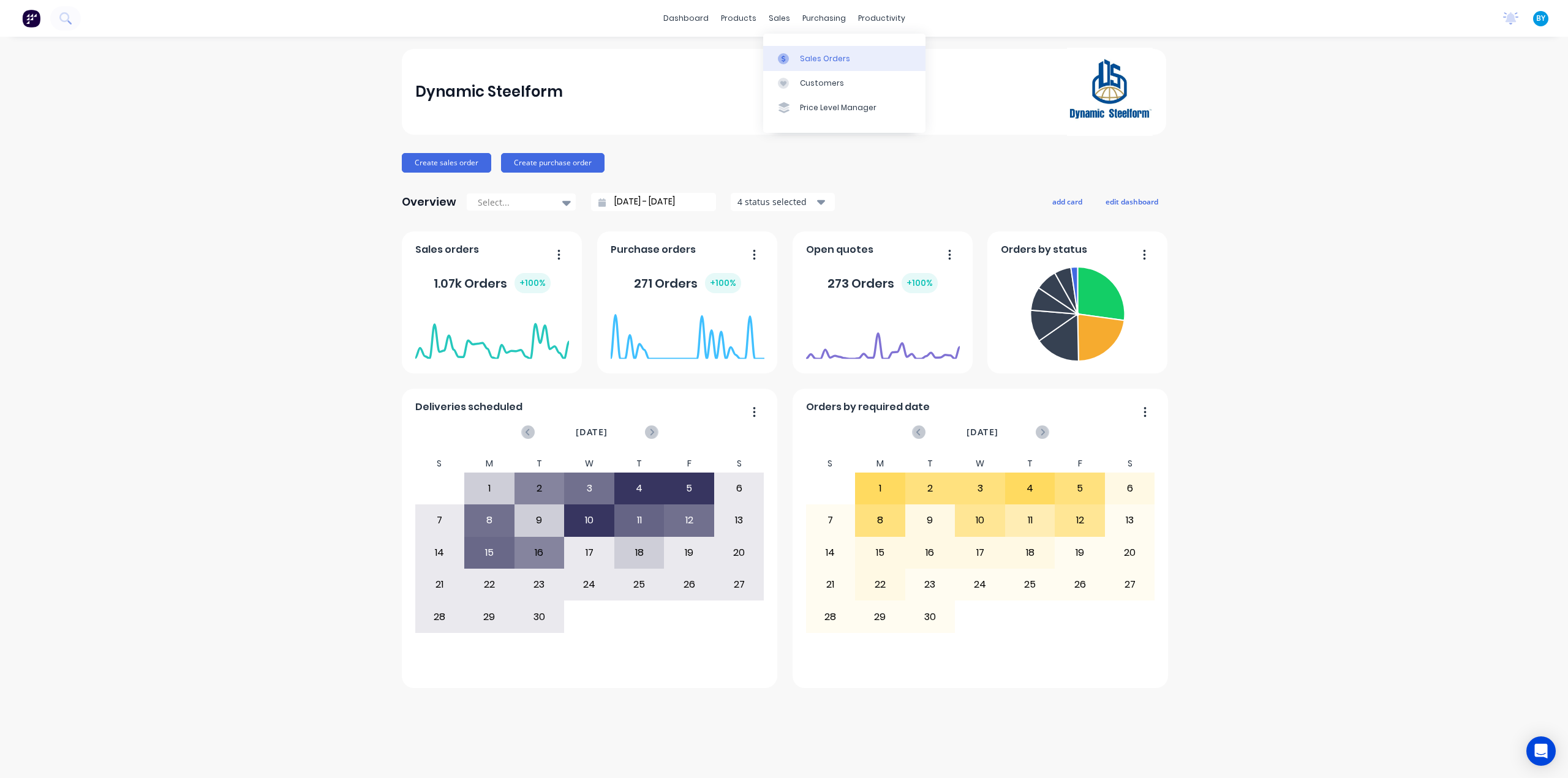
click at [794, 59] on div at bounding box center [786, 59] width 18 height 11
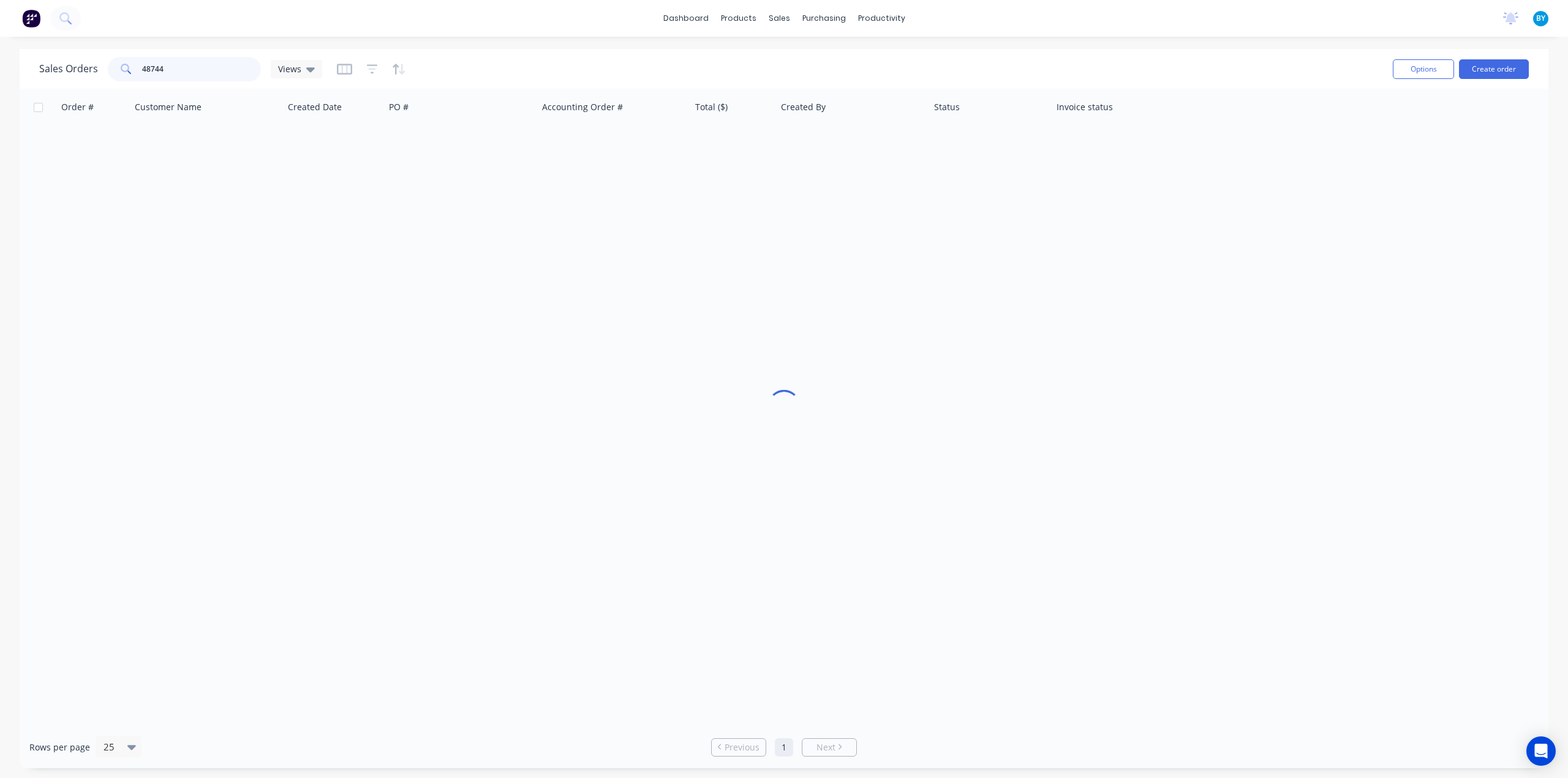
drag, startPoint x: 186, startPoint y: 67, endPoint x: 11, endPoint y: 62, distance: 175.1
click at [11, 62] on div "Sales Orders 48744 Views Options Create order Order # Customer Name Created Dat…" at bounding box center [784, 408] width 1568 height 719
type input "4"
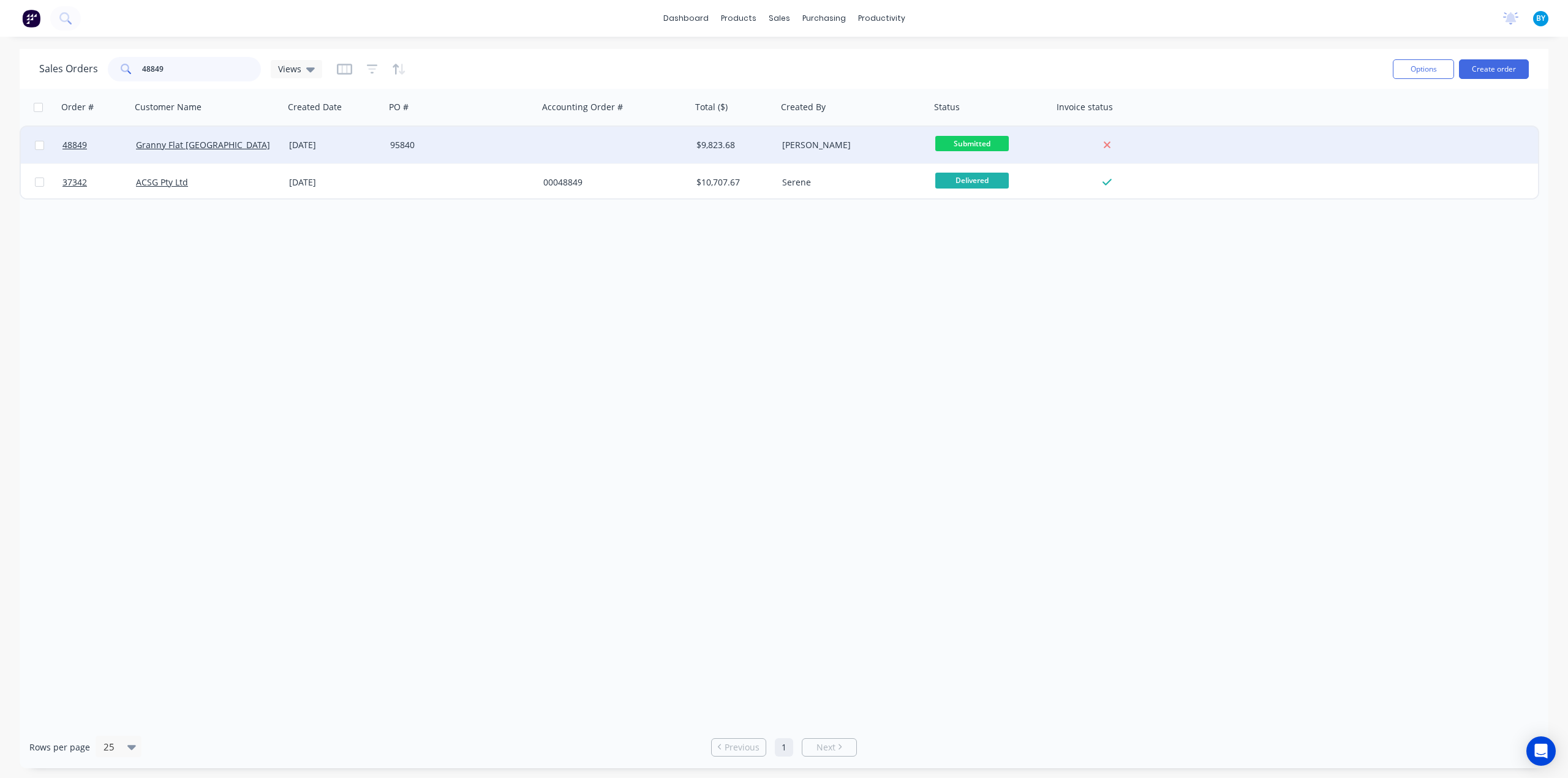
type input "48849"
click at [254, 139] on div "Granny Flat WA" at bounding box center [207, 145] width 153 height 37
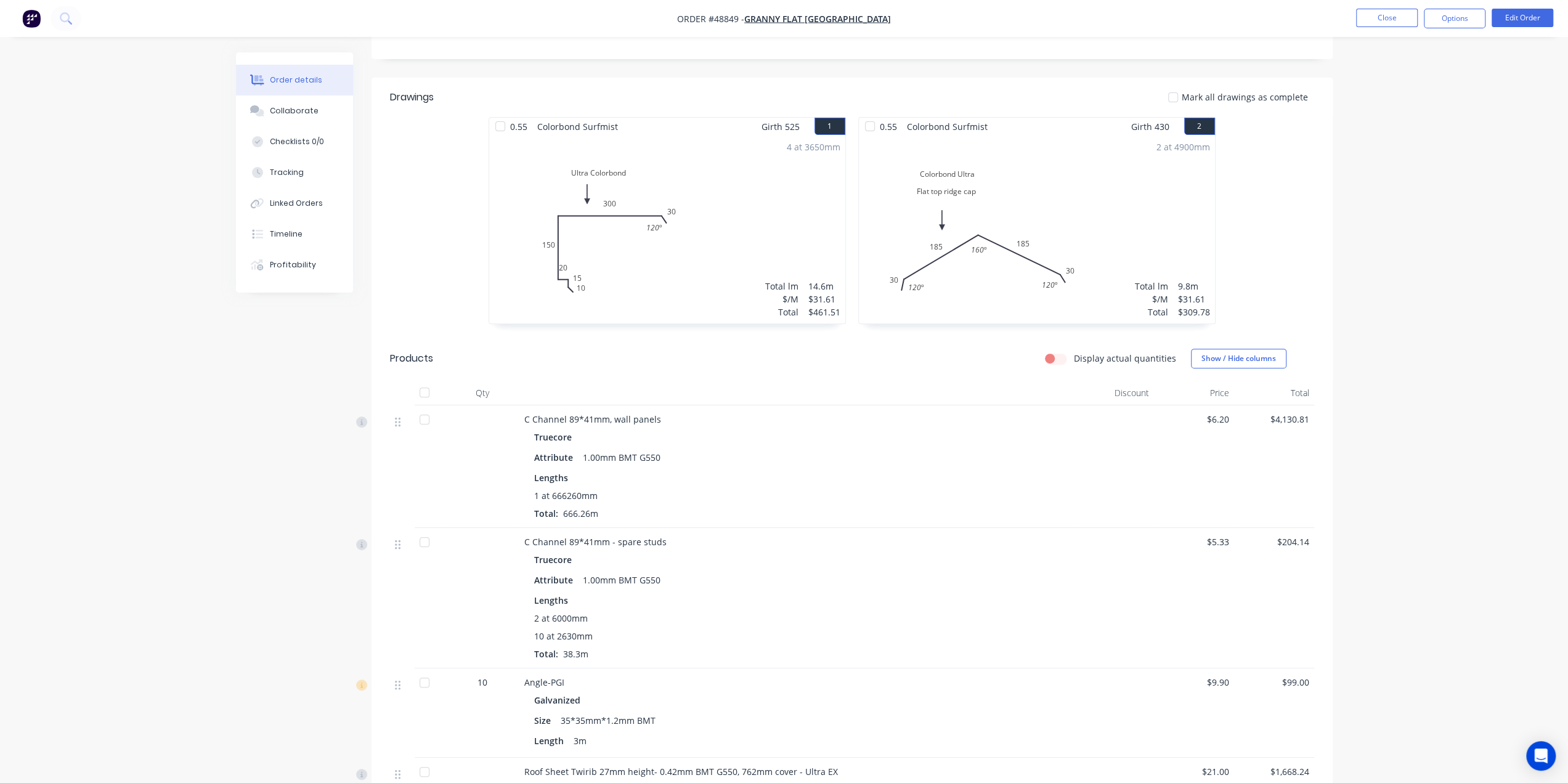
scroll to position [287, 0]
click at [25, 19] on img "button" at bounding box center [31, 18] width 19 height 19
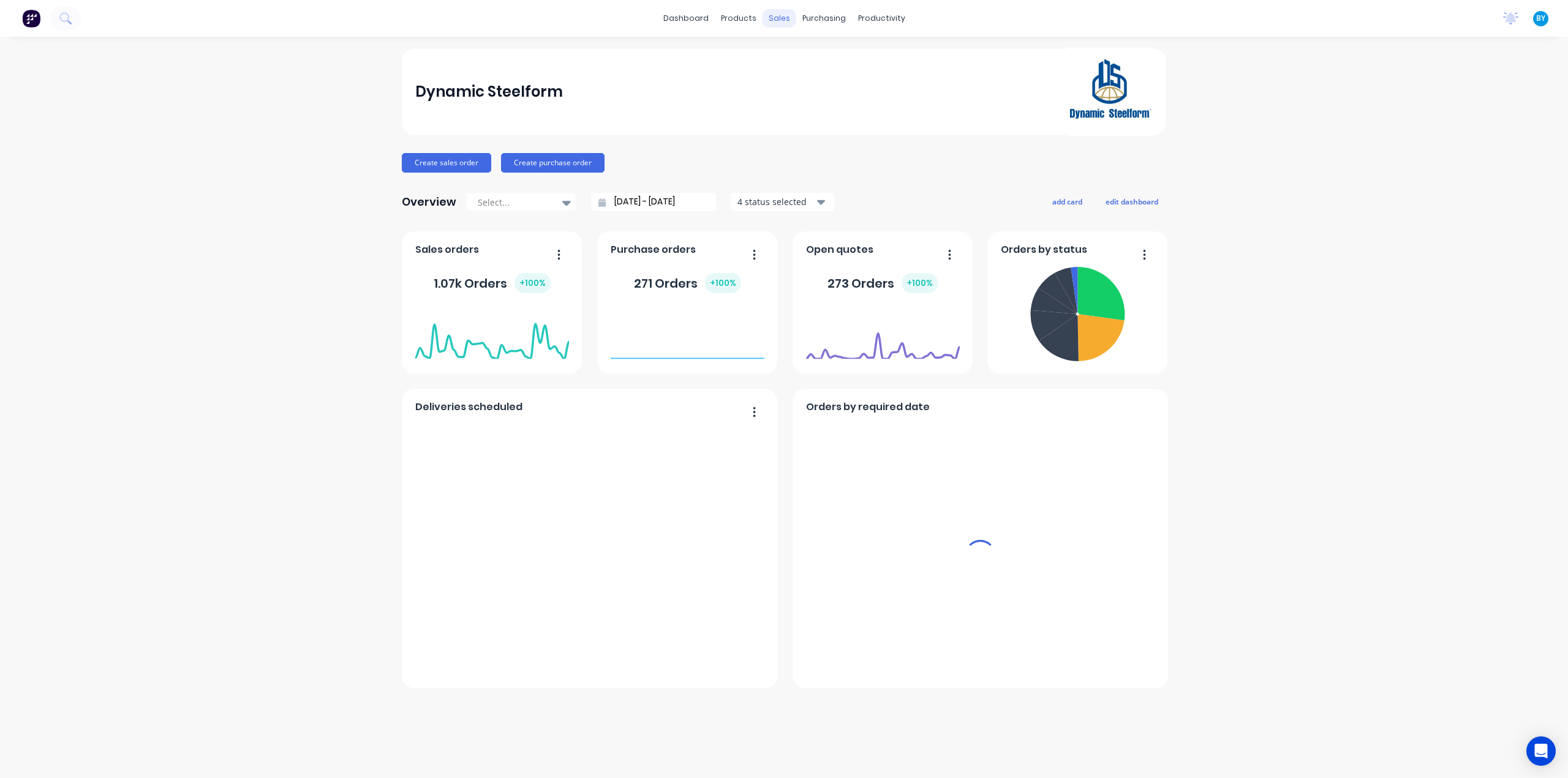
click at [772, 18] on div "sales" at bounding box center [779, 18] width 34 height 18
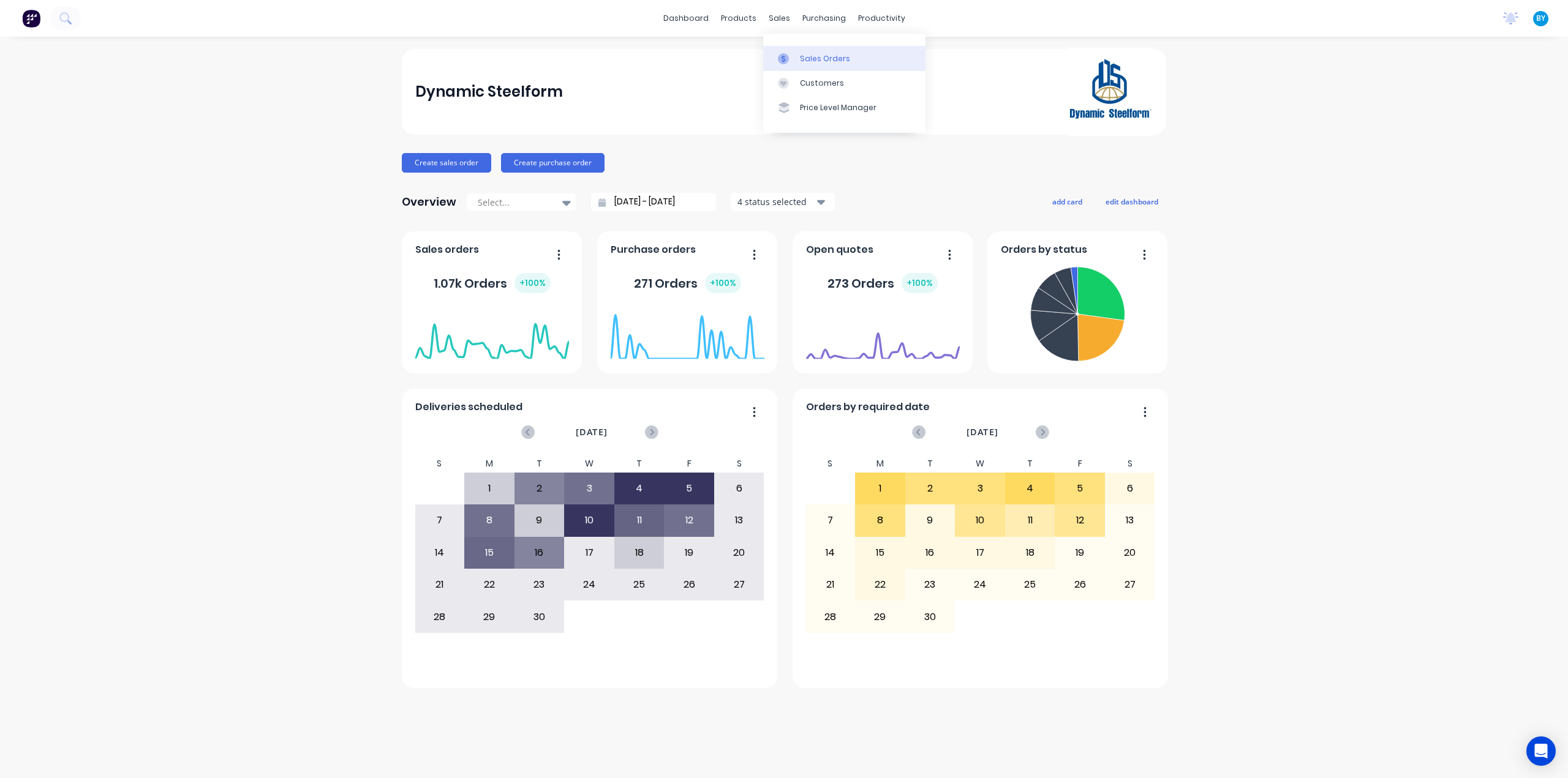
click at [793, 45] on div "Sales Orders Customers Price Level Manager" at bounding box center [844, 83] width 162 height 99
click at [794, 57] on div at bounding box center [786, 59] width 18 height 11
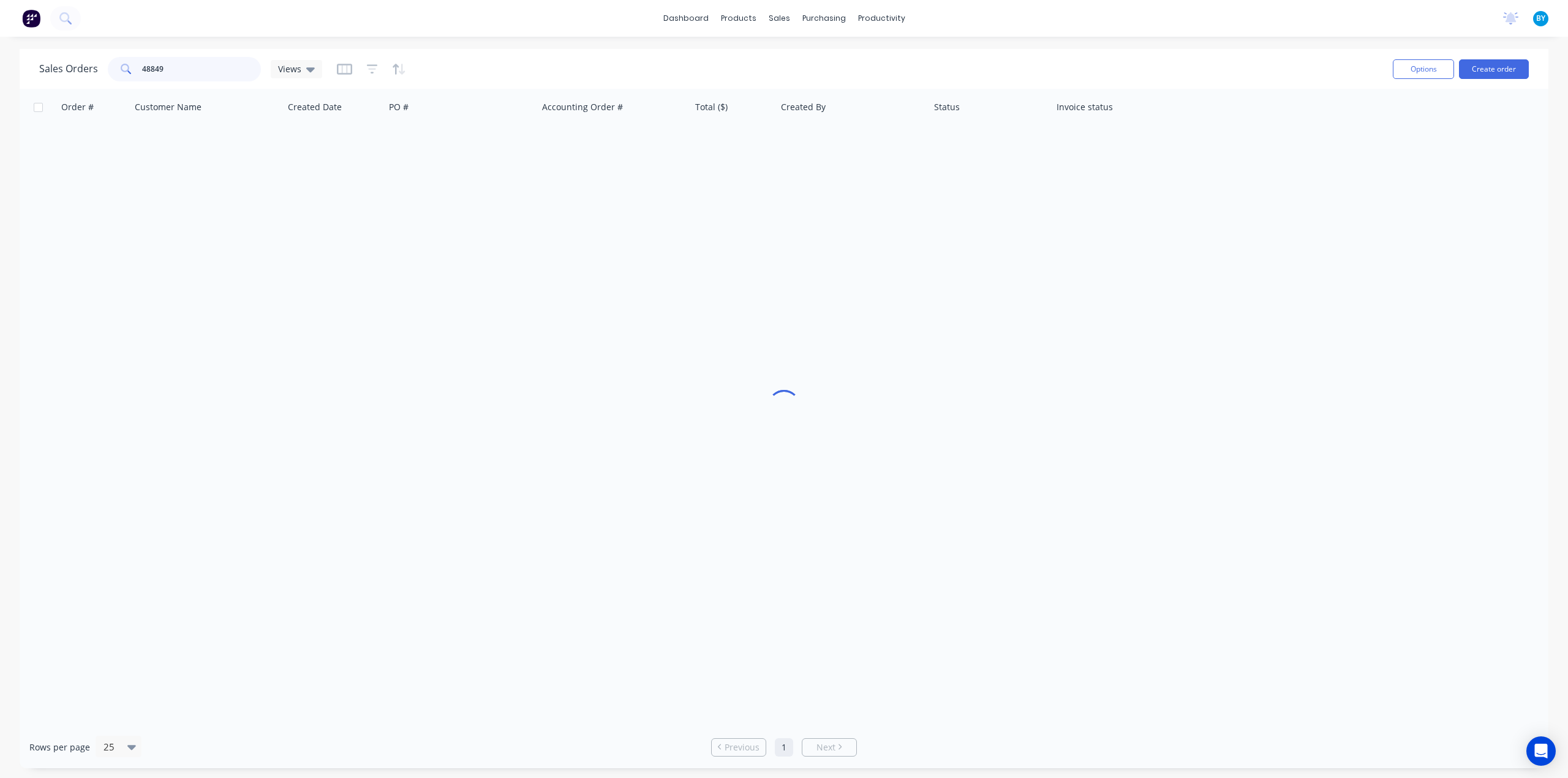
drag, startPoint x: 188, startPoint y: 71, endPoint x: 117, endPoint y: 66, distance: 71.2
click at [117, 66] on div "48849" at bounding box center [184, 69] width 153 height 25
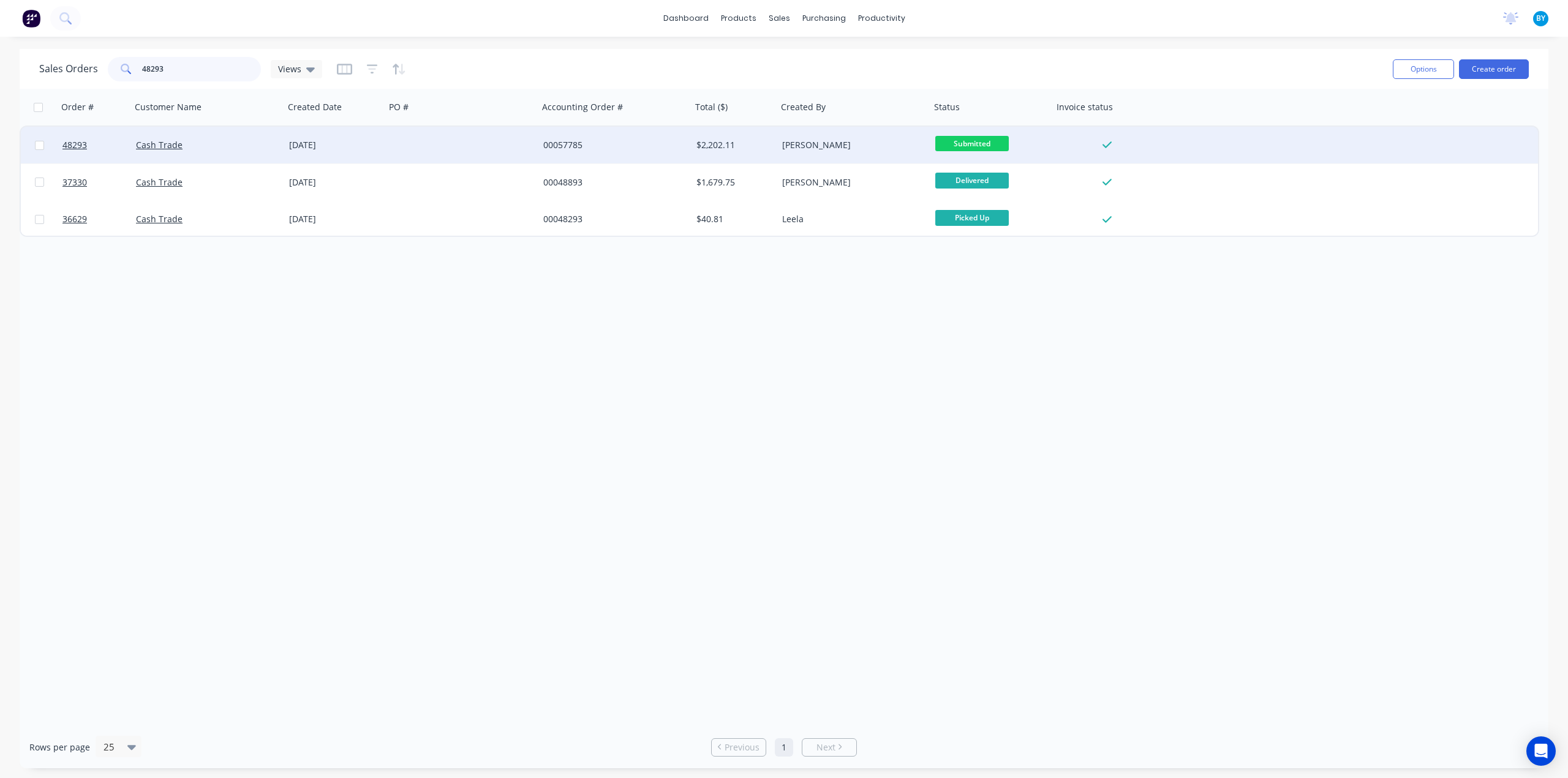
type input "48293"
click at [256, 148] on div "Cash Trade" at bounding box center [203, 144] width 136 height 12
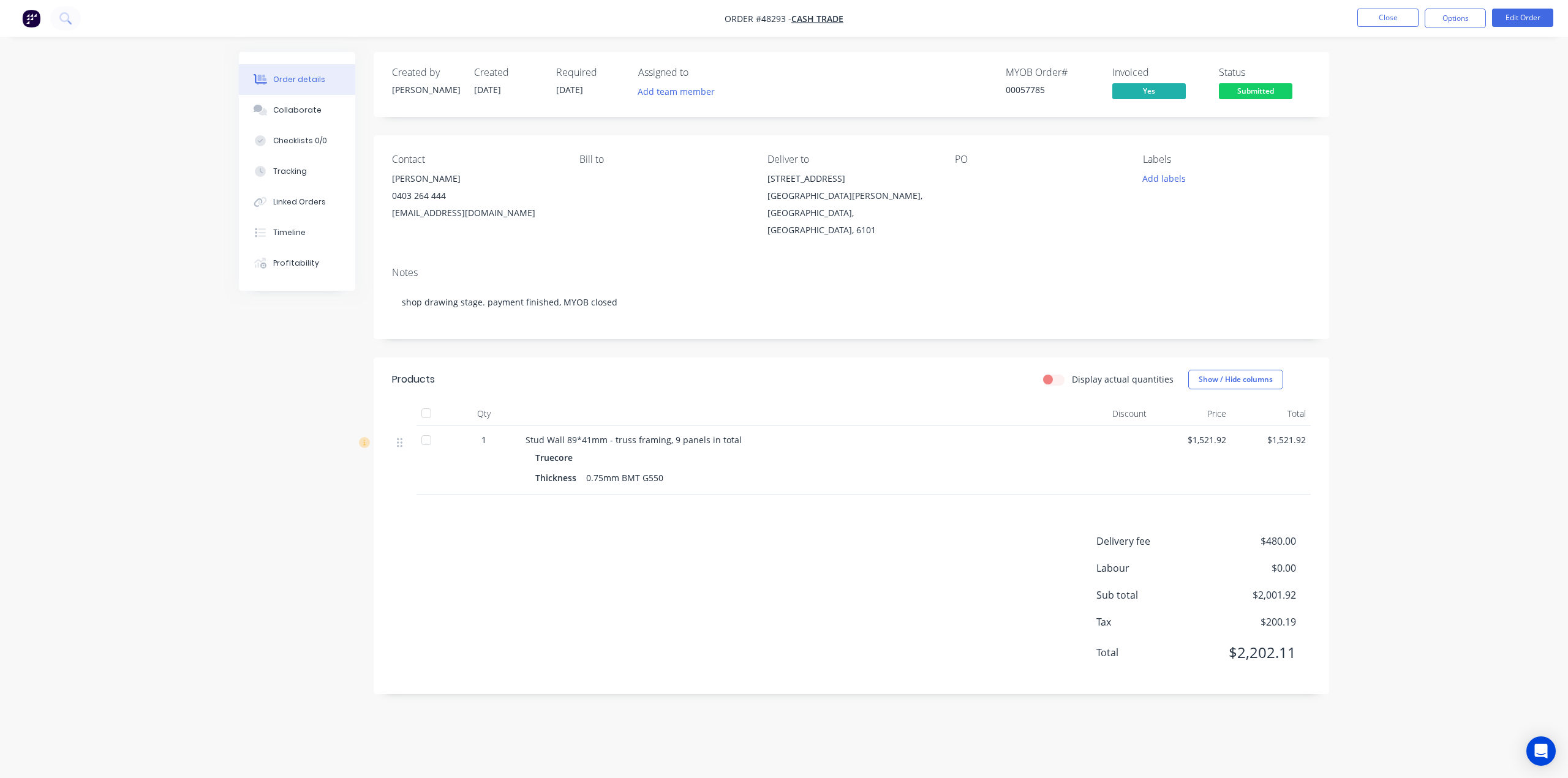
click at [34, 17] on img "button" at bounding box center [30, 18] width 18 height 18
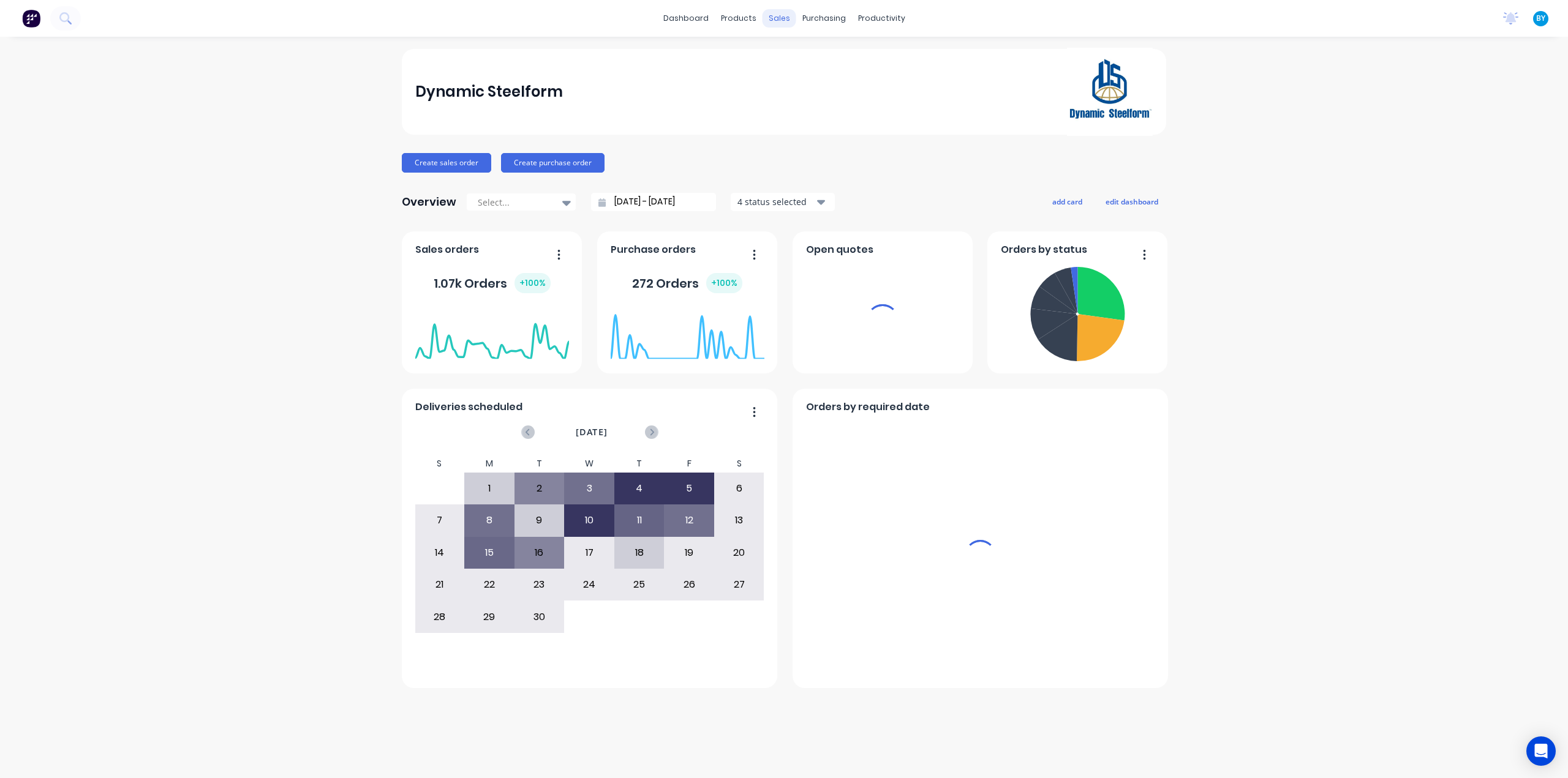
click at [779, 19] on div "sales" at bounding box center [779, 18] width 34 height 18
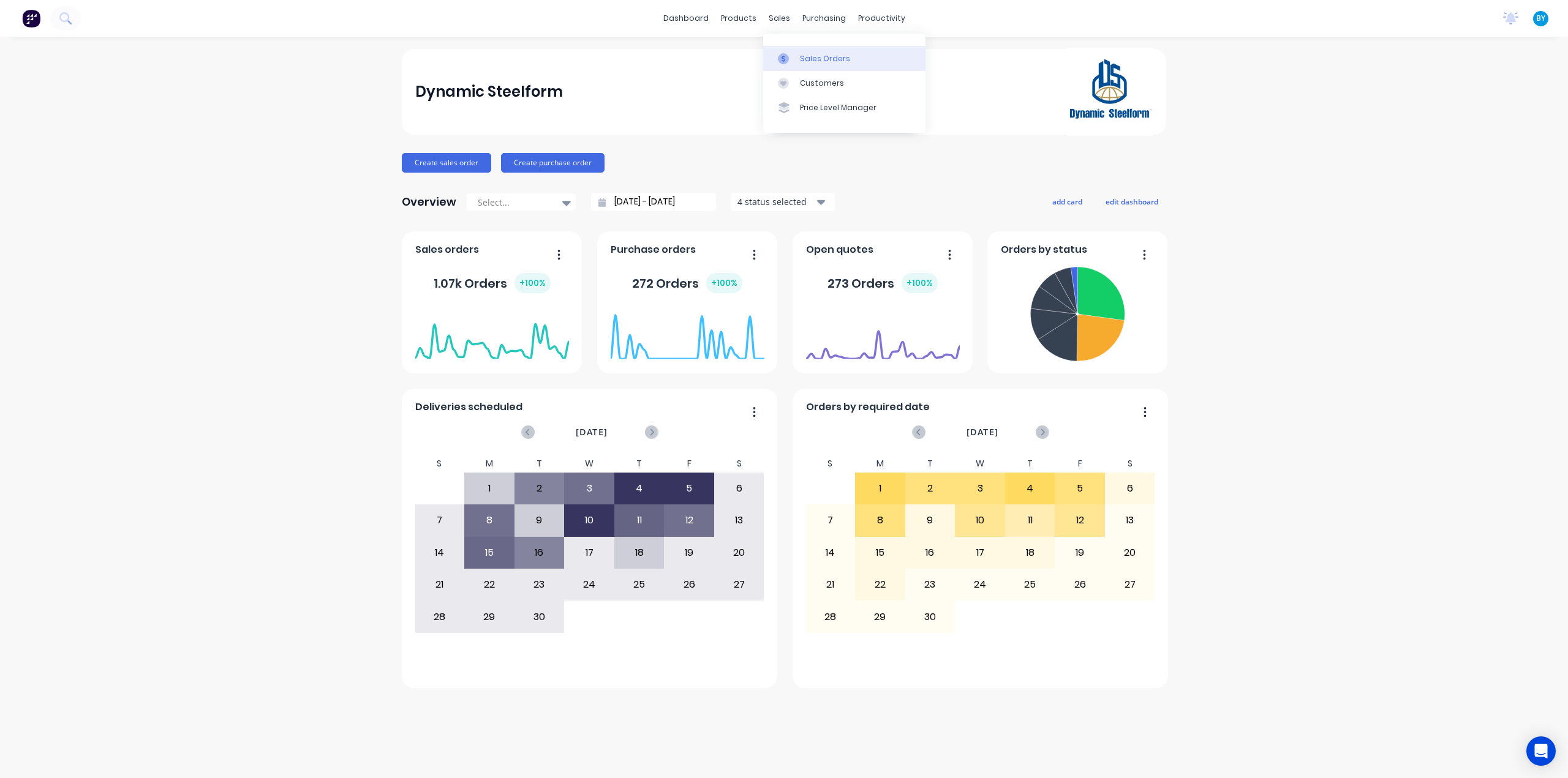
click at [793, 61] on div at bounding box center [786, 59] width 18 height 11
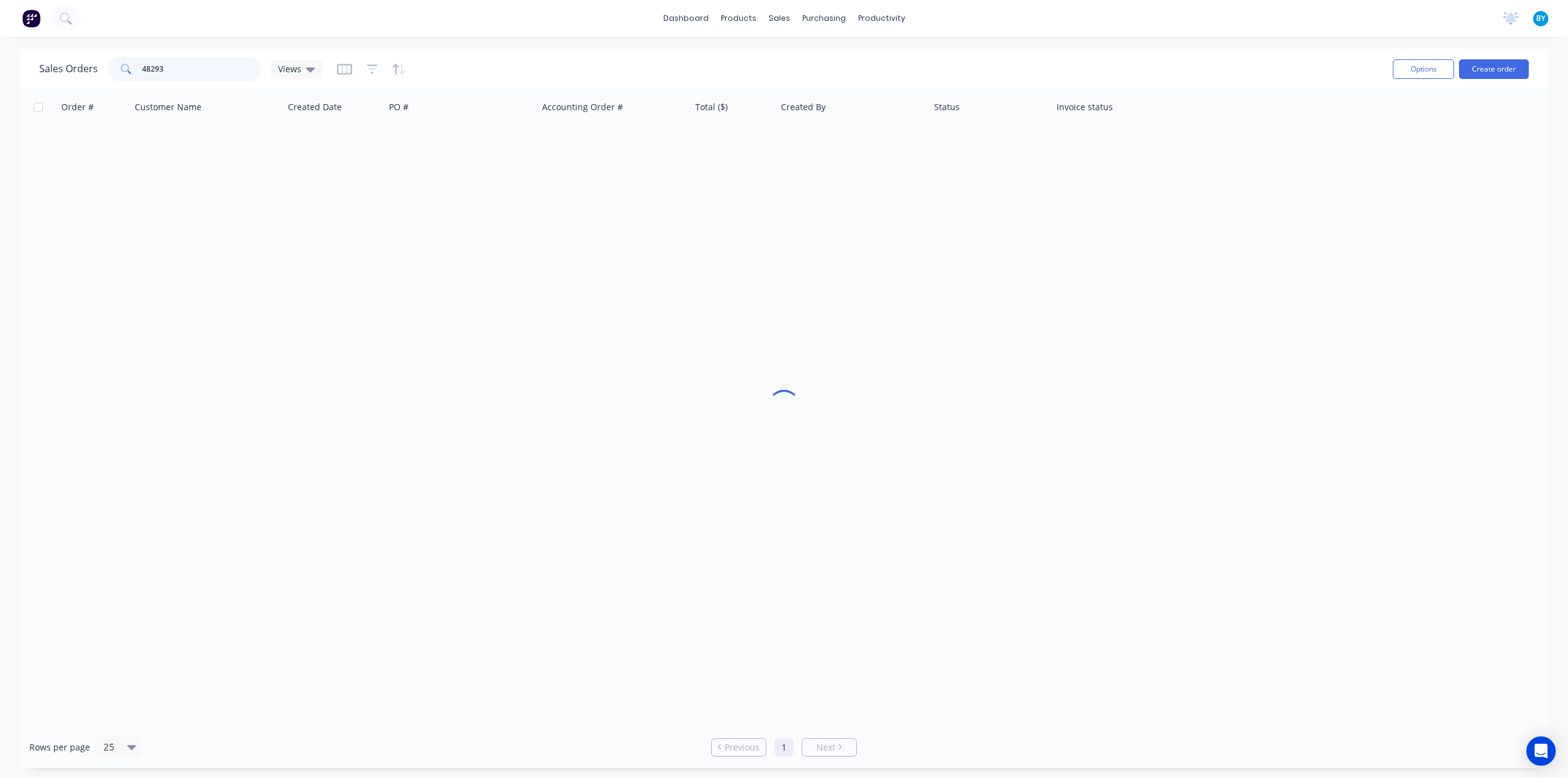
drag, startPoint x: 183, startPoint y: 67, endPoint x: 64, endPoint y: 59, distance: 119.3
click at [63, 59] on div "Sales Orders 48293 Views" at bounding box center [181, 69] width 283 height 25
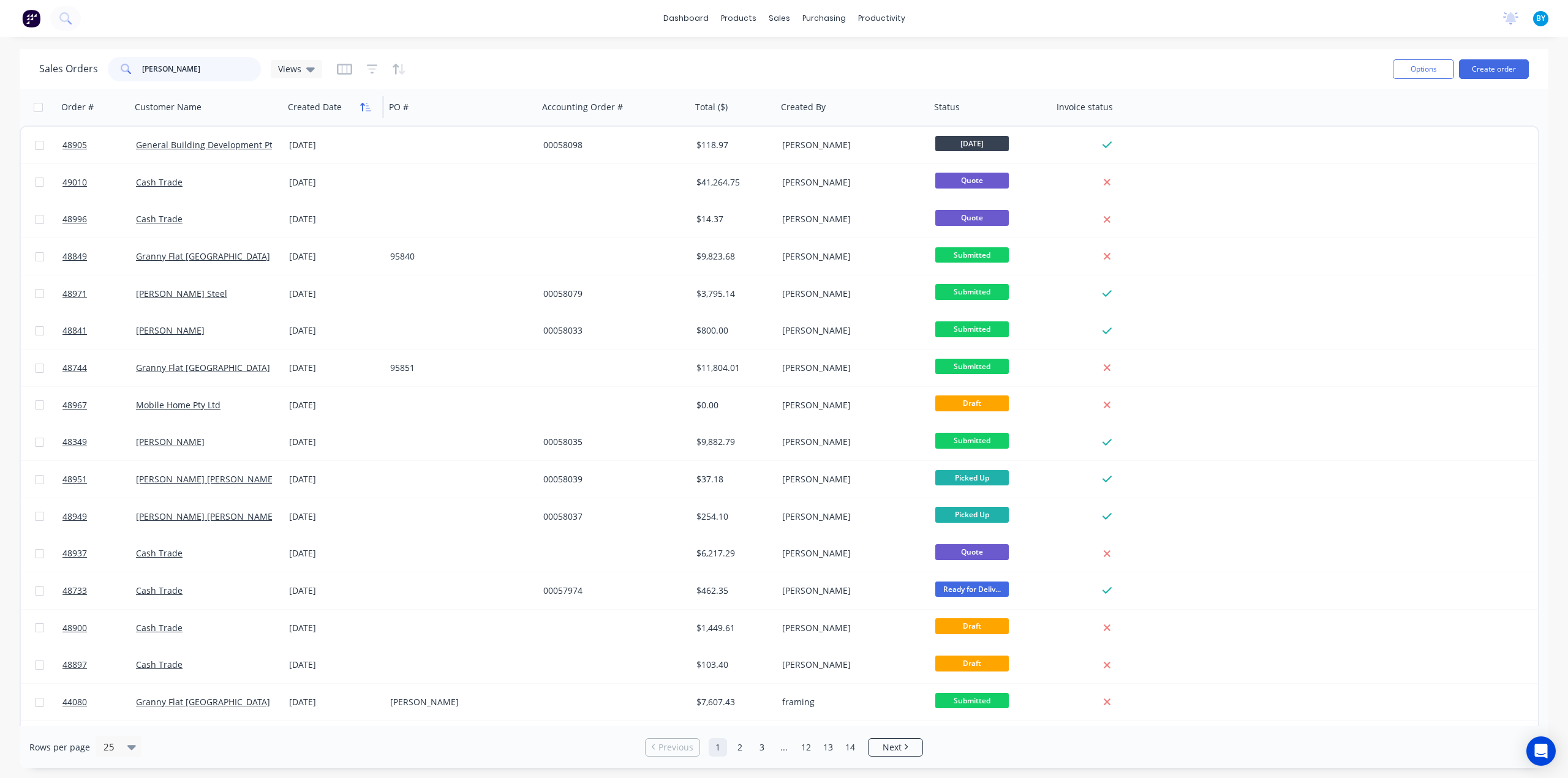
type input "[PERSON_NAME]"
click at [366, 110] on icon "button" at bounding box center [366, 107] width 11 height 10
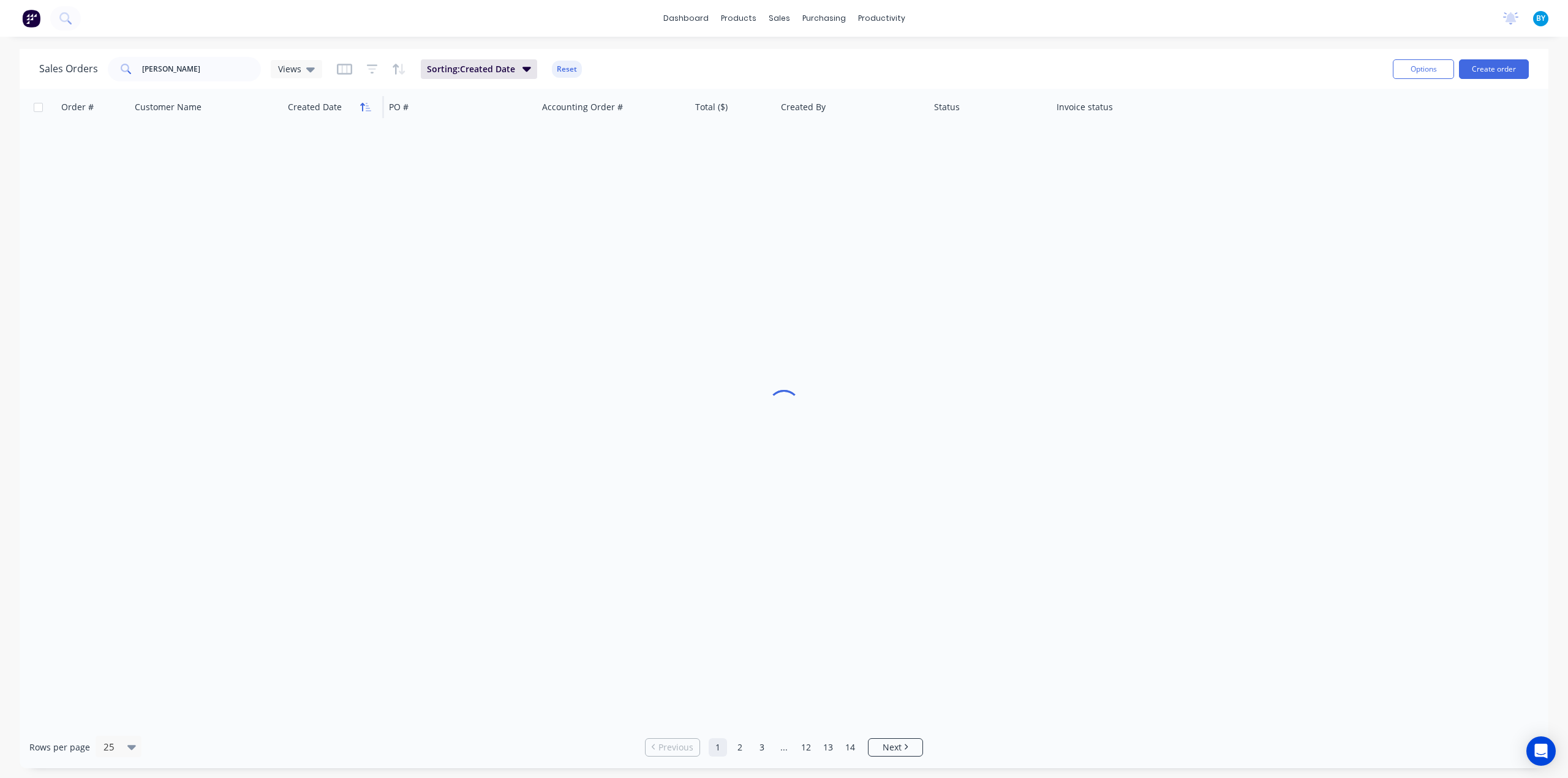
click at [366, 107] on icon "button" at bounding box center [368, 107] width 6 height 9
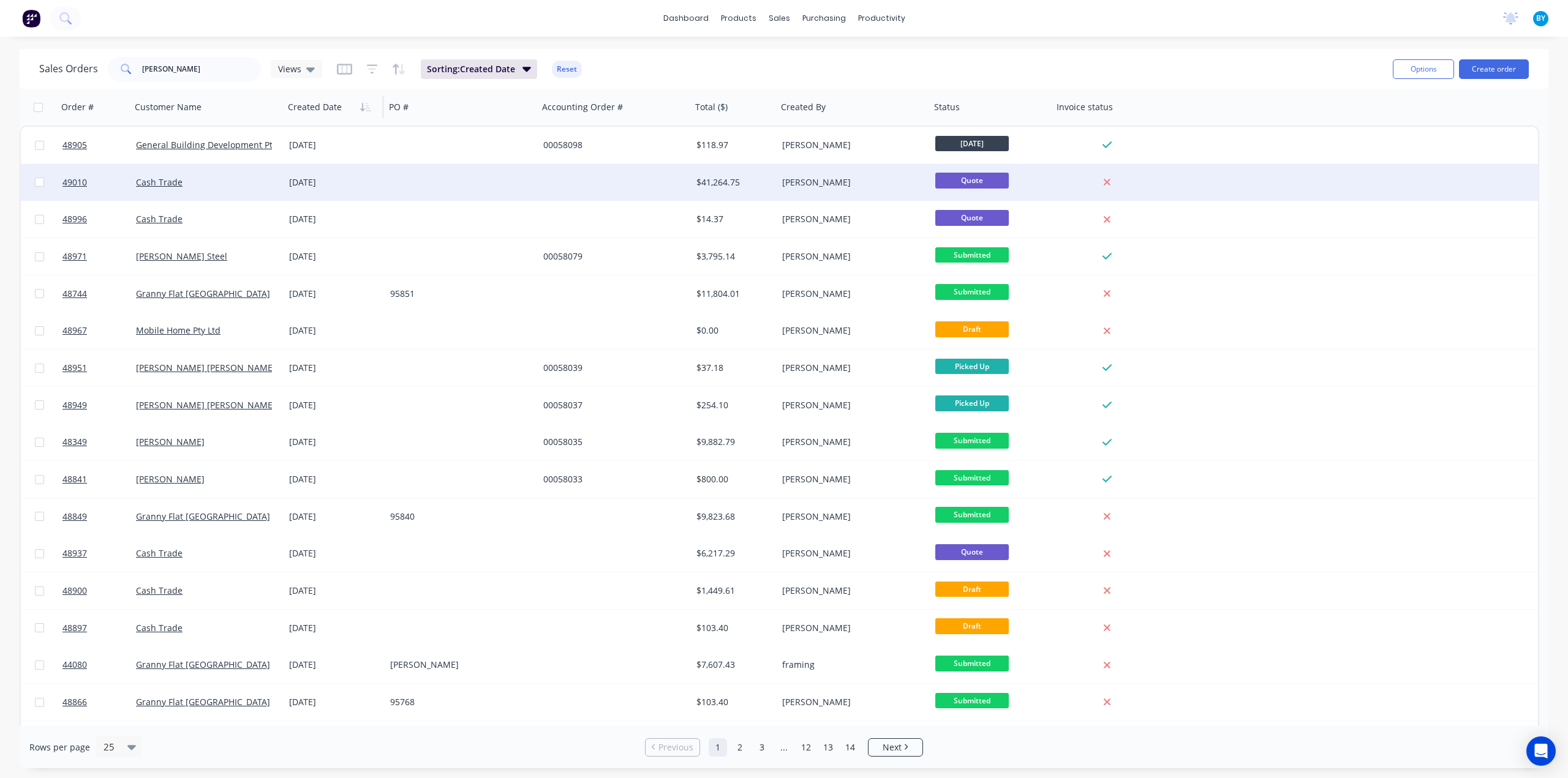
click at [493, 185] on div at bounding box center [461, 183] width 153 height 37
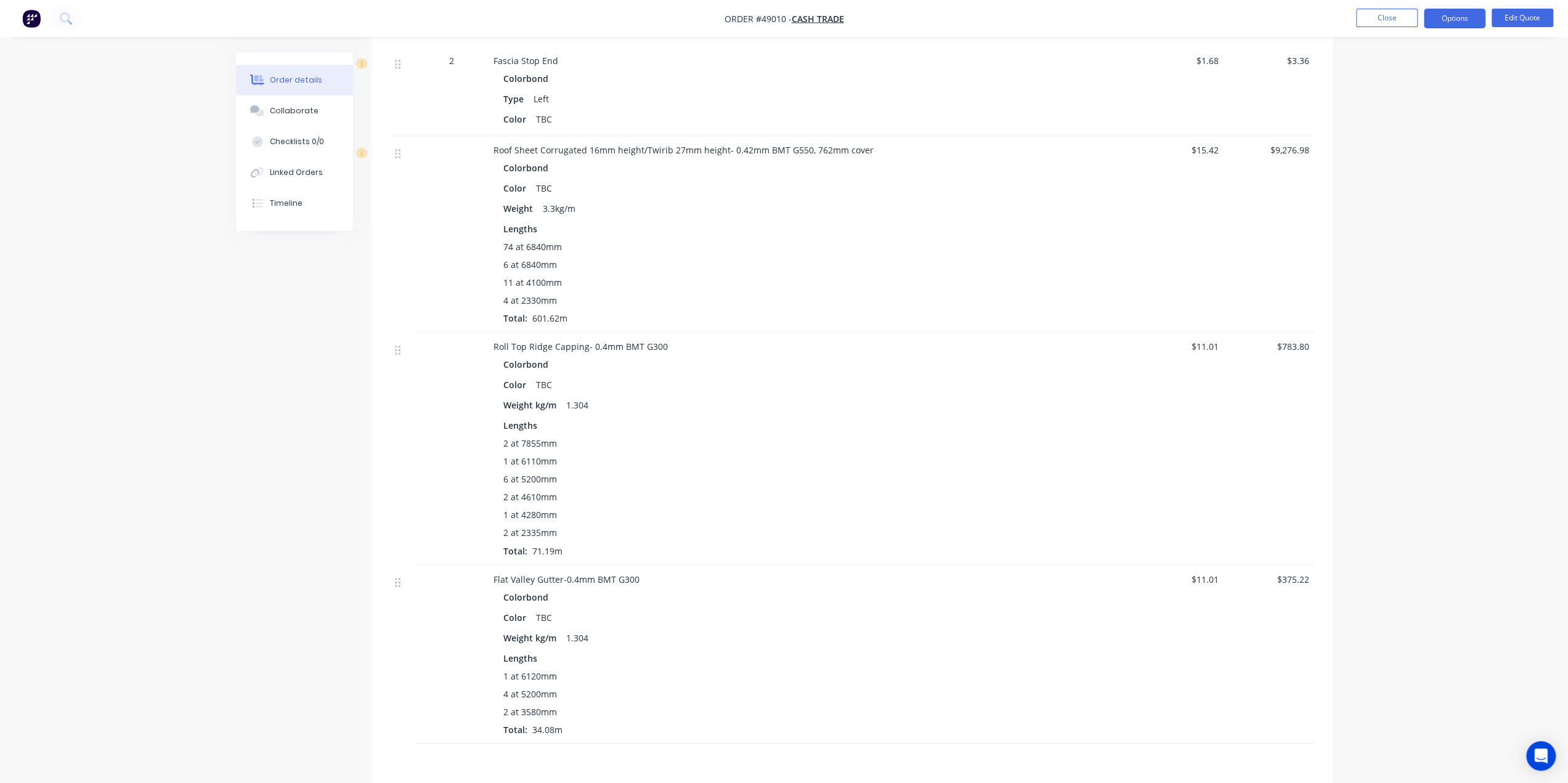
scroll to position [1938, 0]
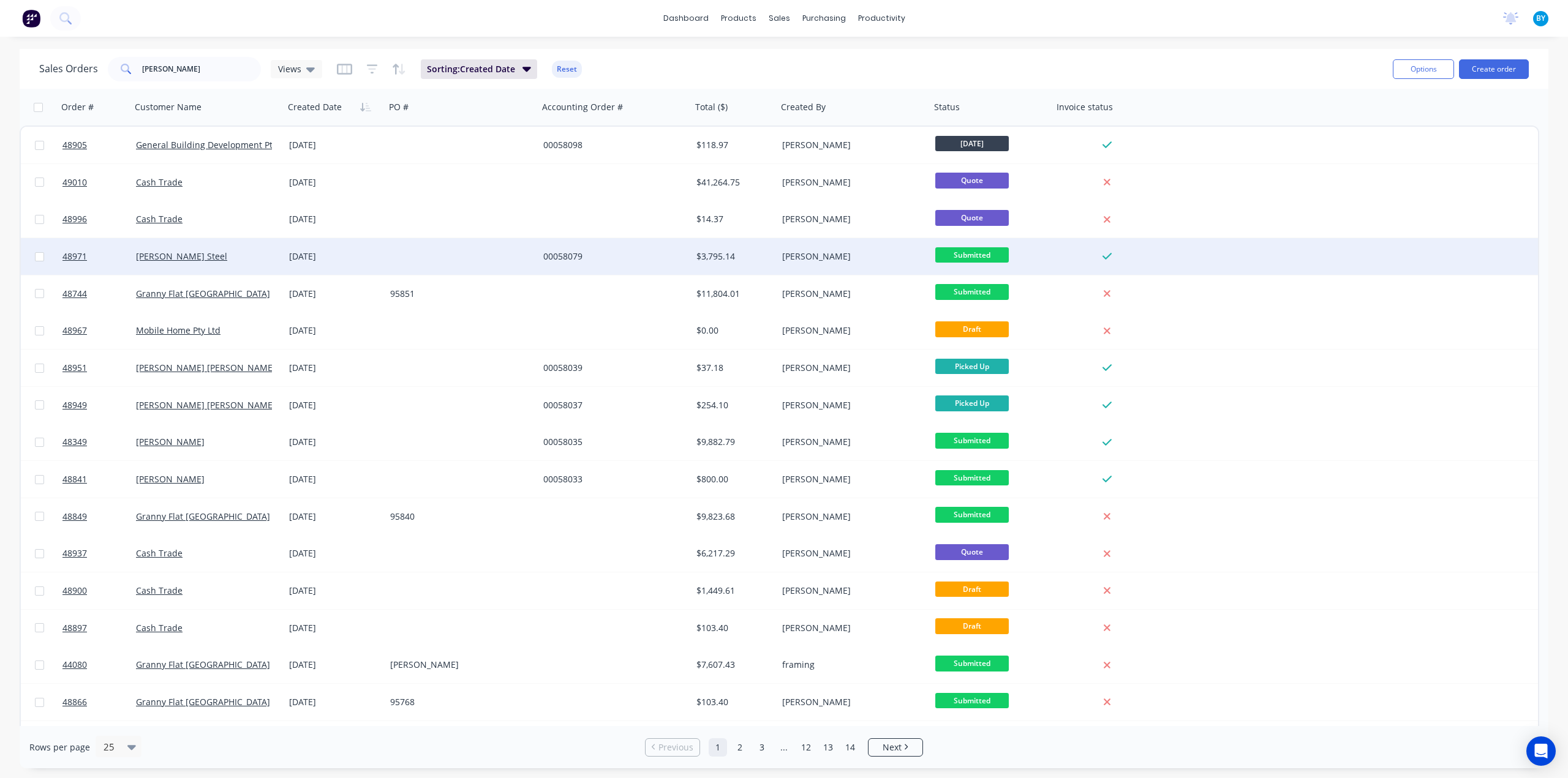
click at [550, 254] on div "00058079" at bounding box center [611, 256] width 136 height 12
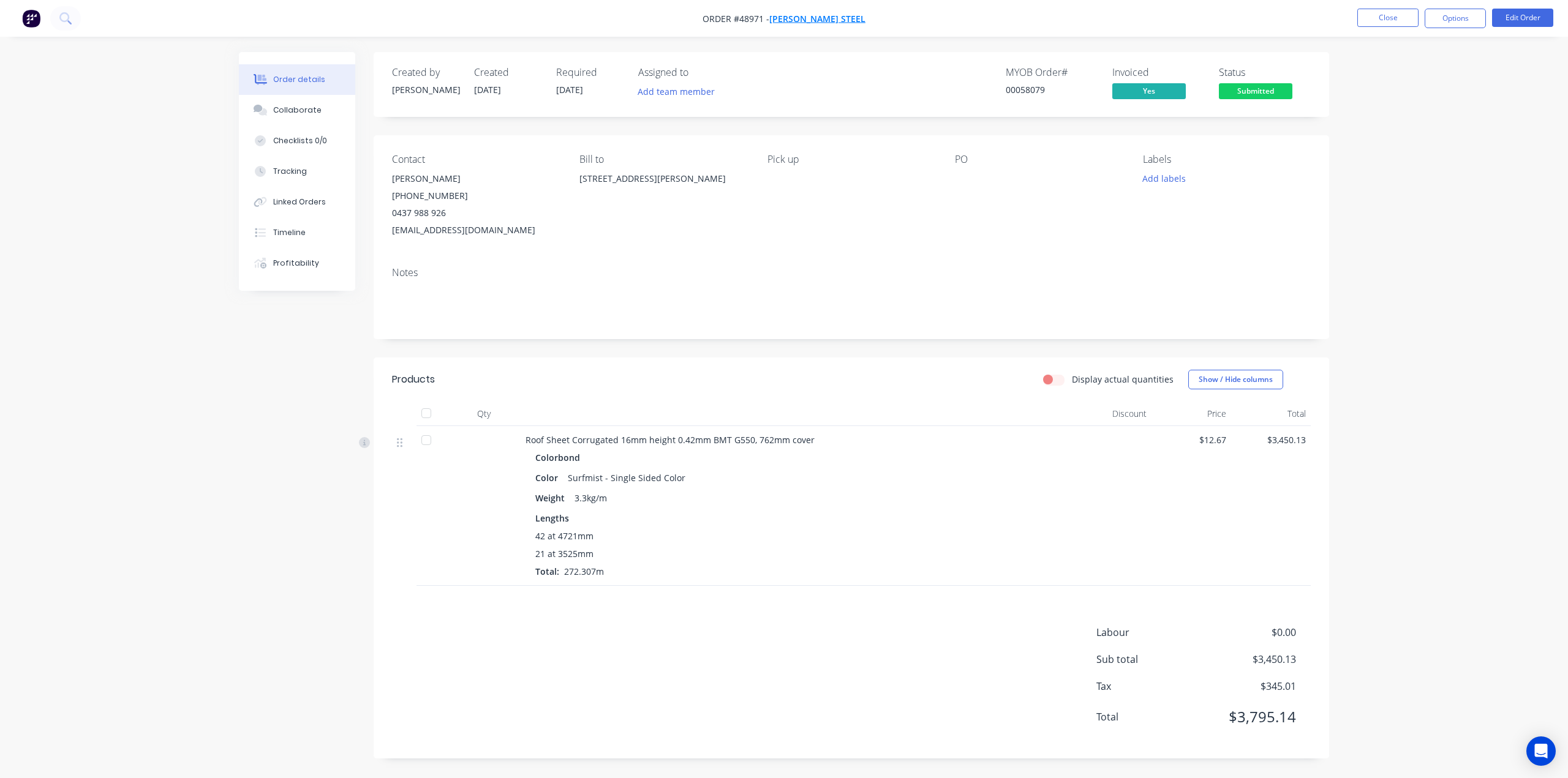
drag, startPoint x: 872, startPoint y: 22, endPoint x: 801, endPoint y: 23, distance: 71.0
click at [801, 23] on nav "Order #48971 - Roys Steel Close Options Edit Order" at bounding box center [784, 18] width 1568 height 37
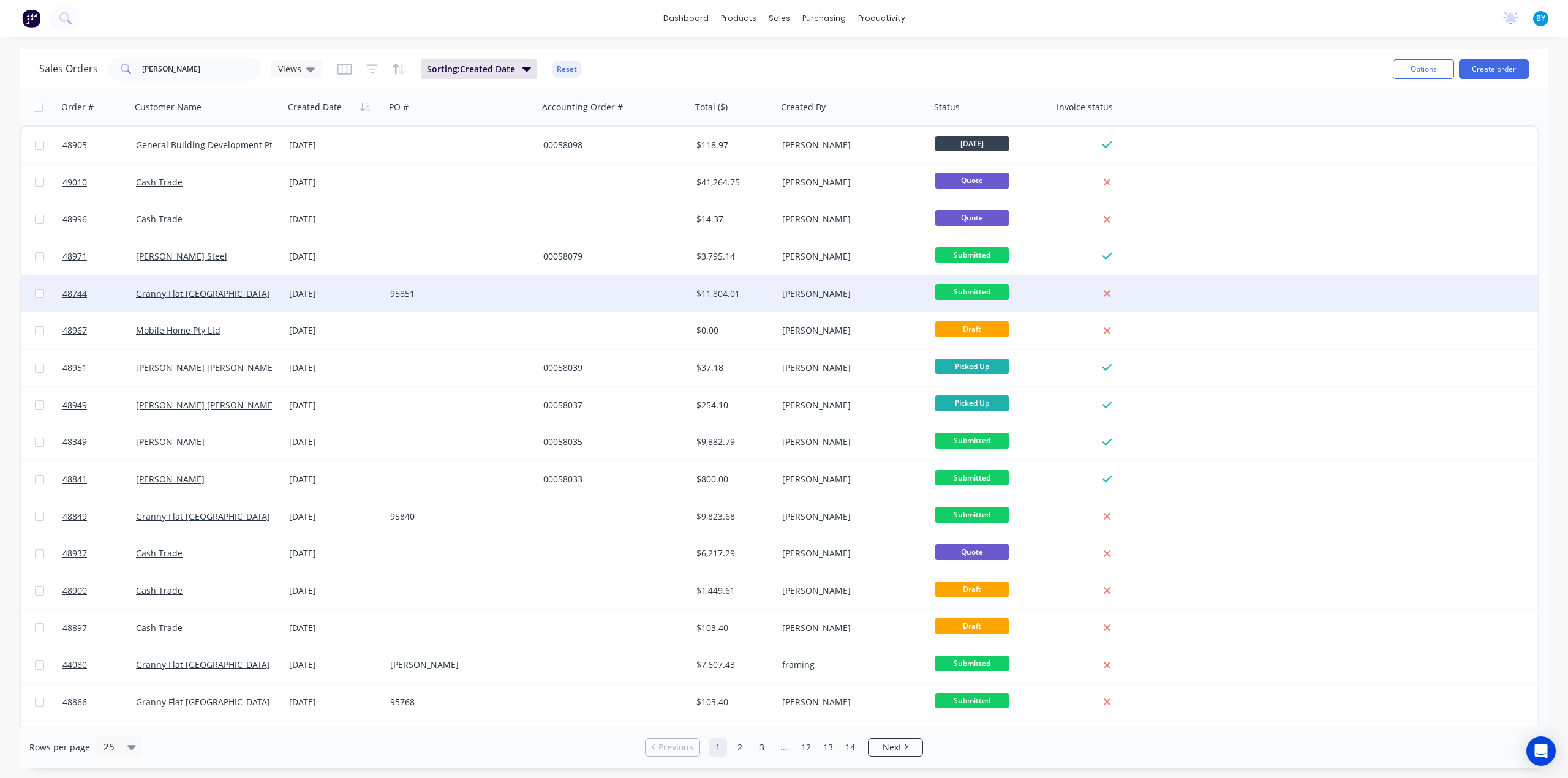
click at [591, 295] on div at bounding box center [615, 294] width 153 height 37
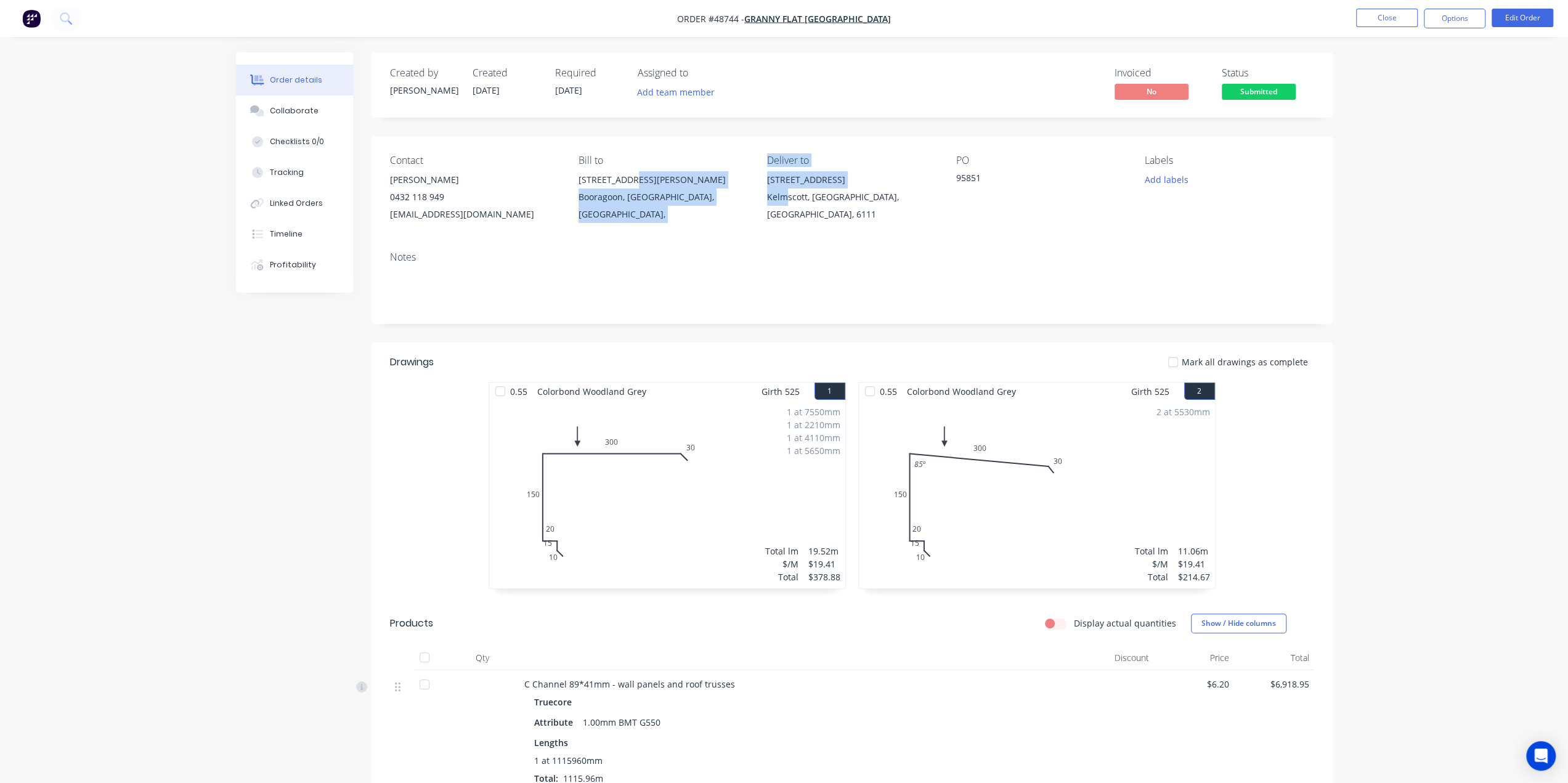
drag, startPoint x: 756, startPoint y: 179, endPoint x: 784, endPoint y: 197, distance: 33.3
click at [787, 197] on div "Contact Kiran Shanker 0432 118 949 kiran@grannyflatswa.com Bill to 92 McCoy st …" at bounding box center [851, 189] width 961 height 106
click at [751, 174] on div "Contact Kiran Shanker 0432 118 949 kiran@grannyflatswa.com Bill to 92 McCoy st …" at bounding box center [851, 189] width 961 height 106
drag, startPoint x: 761, startPoint y: 182, endPoint x: 808, endPoint y: 196, distance: 49.0
click at [808, 196] on div "Contact Kiran Shanker 0432 118 949 kiran@grannyflatswa.com Bill to 92 McCoy st …" at bounding box center [851, 189] width 961 height 106
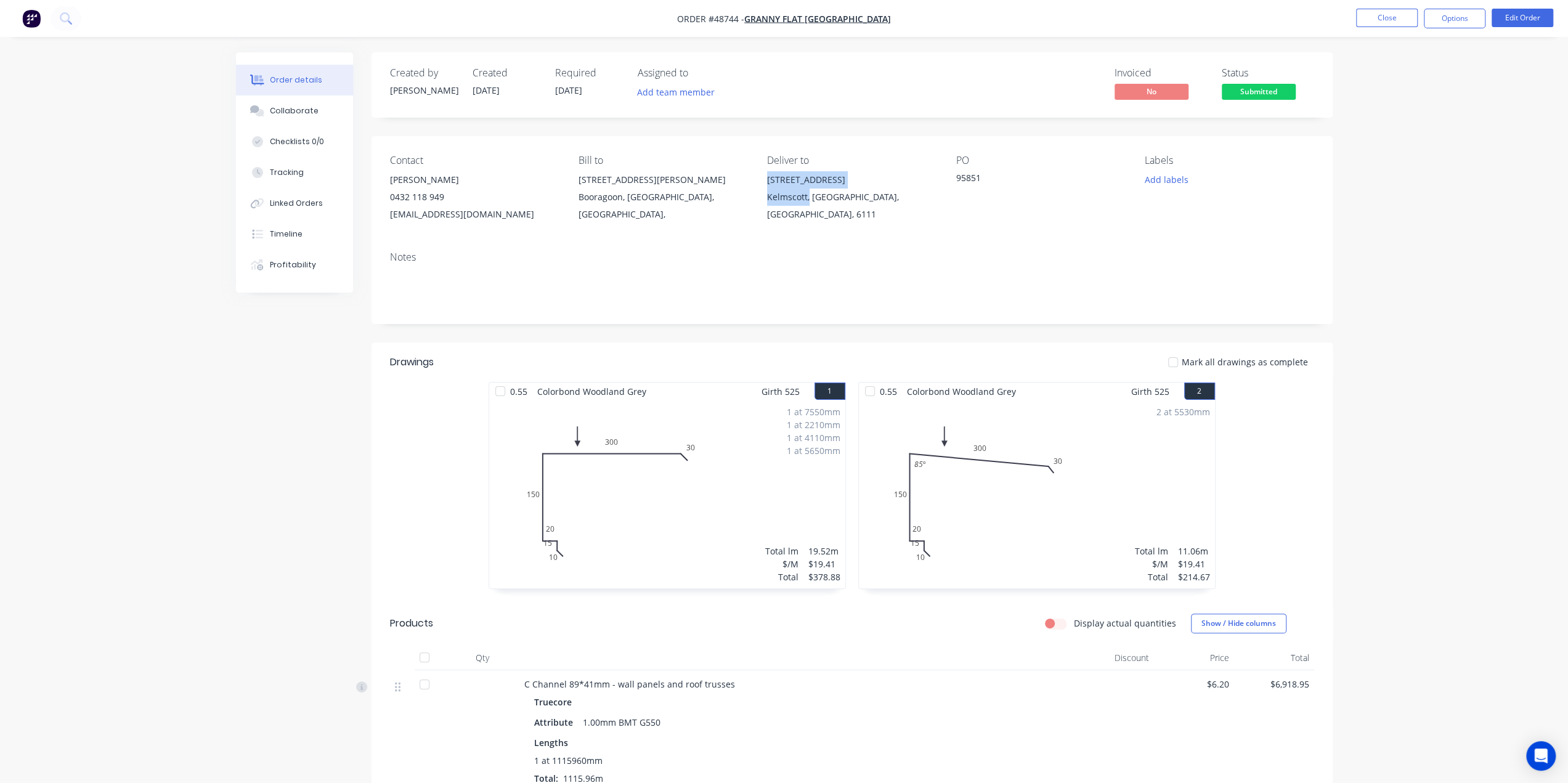
copy div "19 Taronga Dr Kelmscott,"
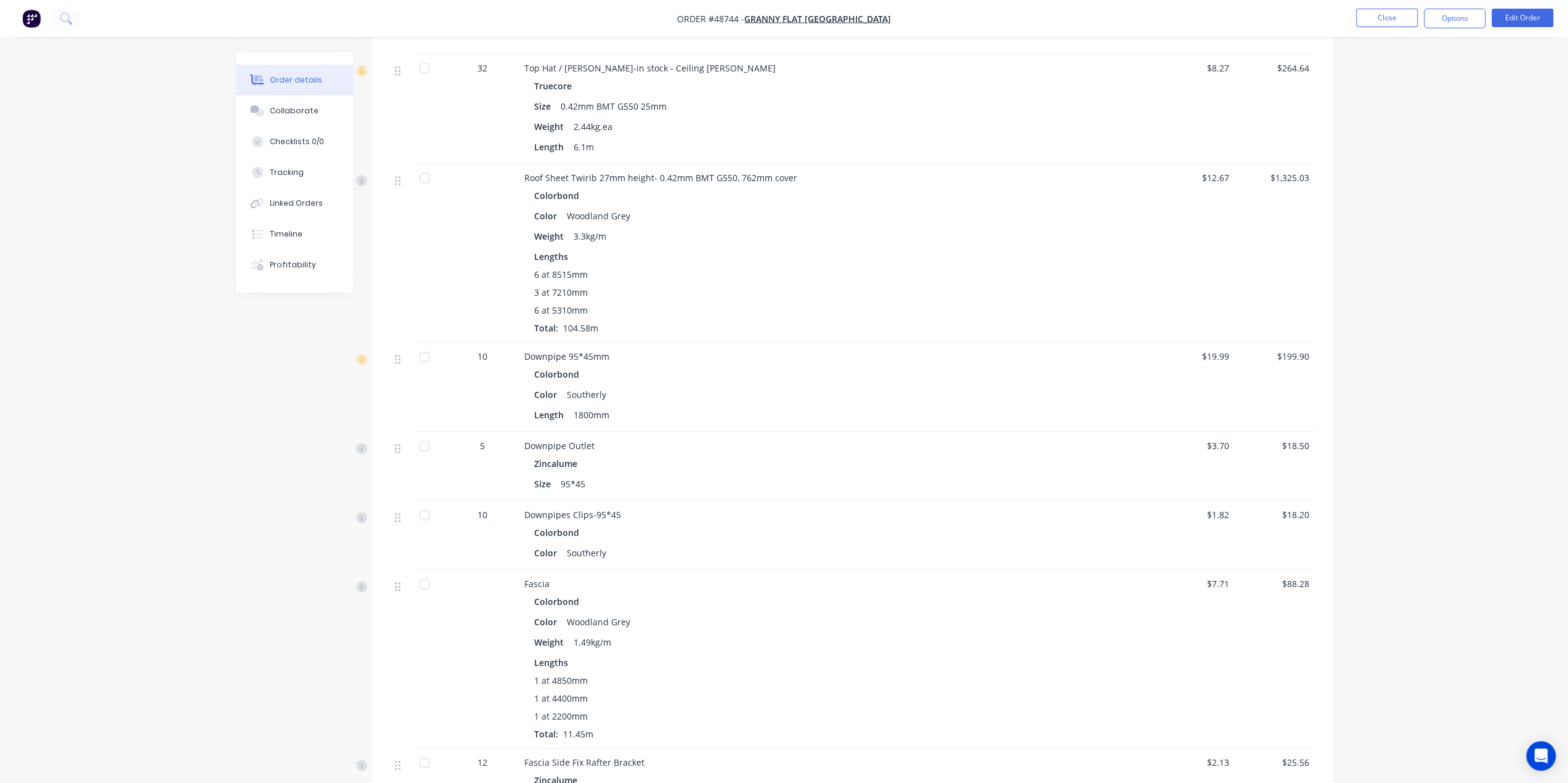
scroll to position [1355, 0]
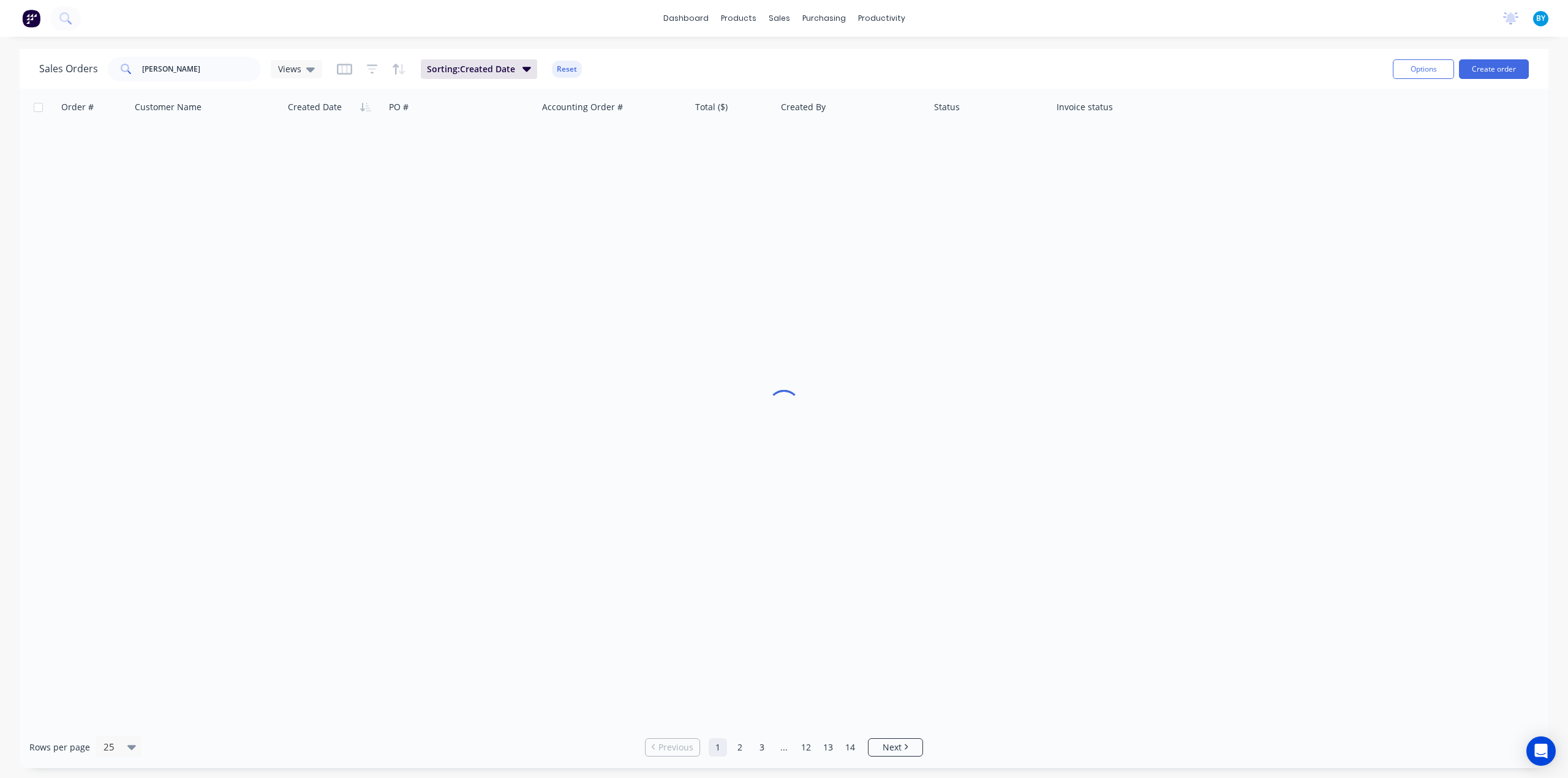
click at [0, 225] on div "Sales Orders Bob Views Sorting: Created Date Reset Options Create order Order #…" at bounding box center [784, 408] width 1568 height 719
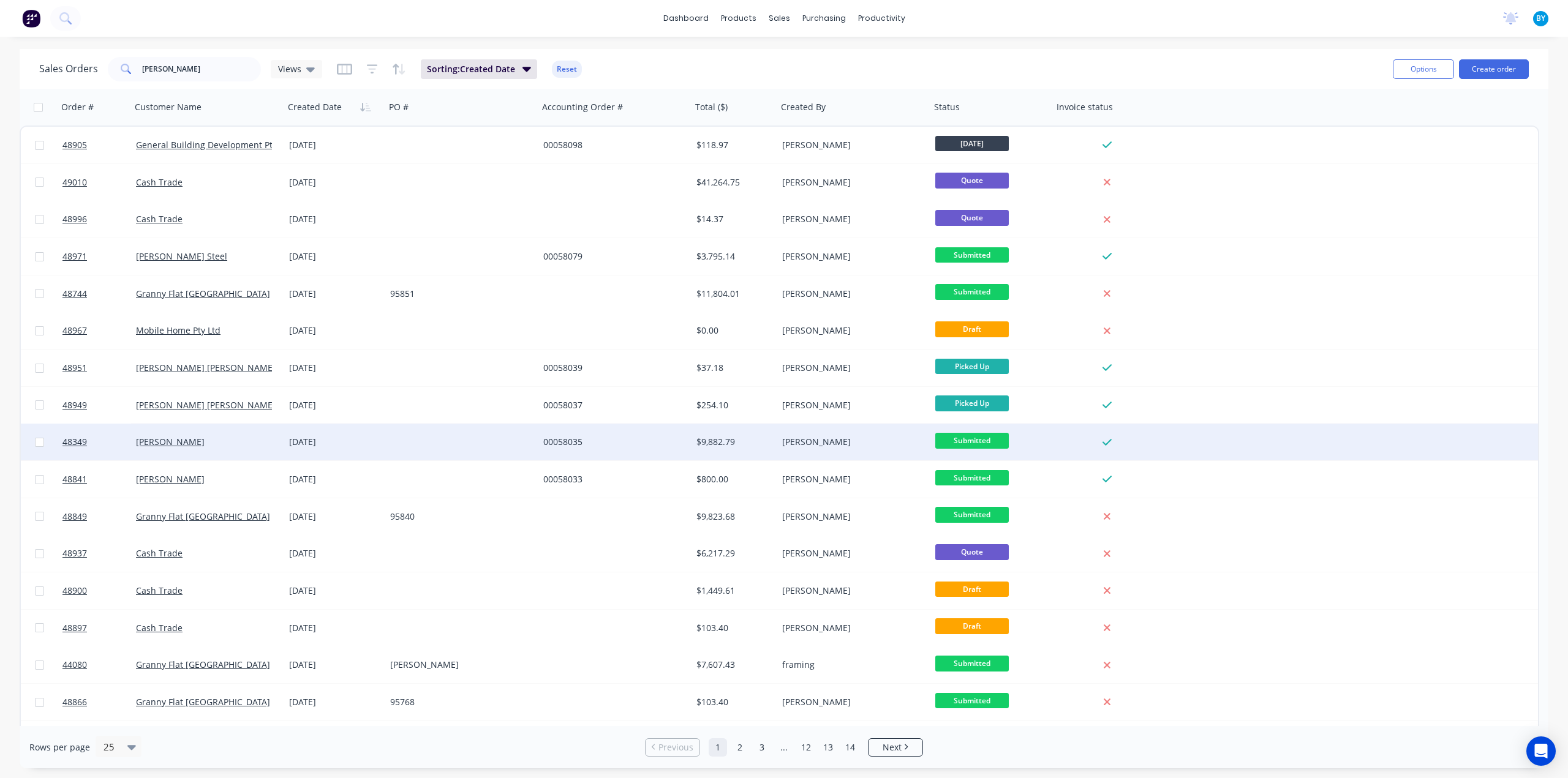
click at [448, 440] on div at bounding box center [461, 442] width 153 height 37
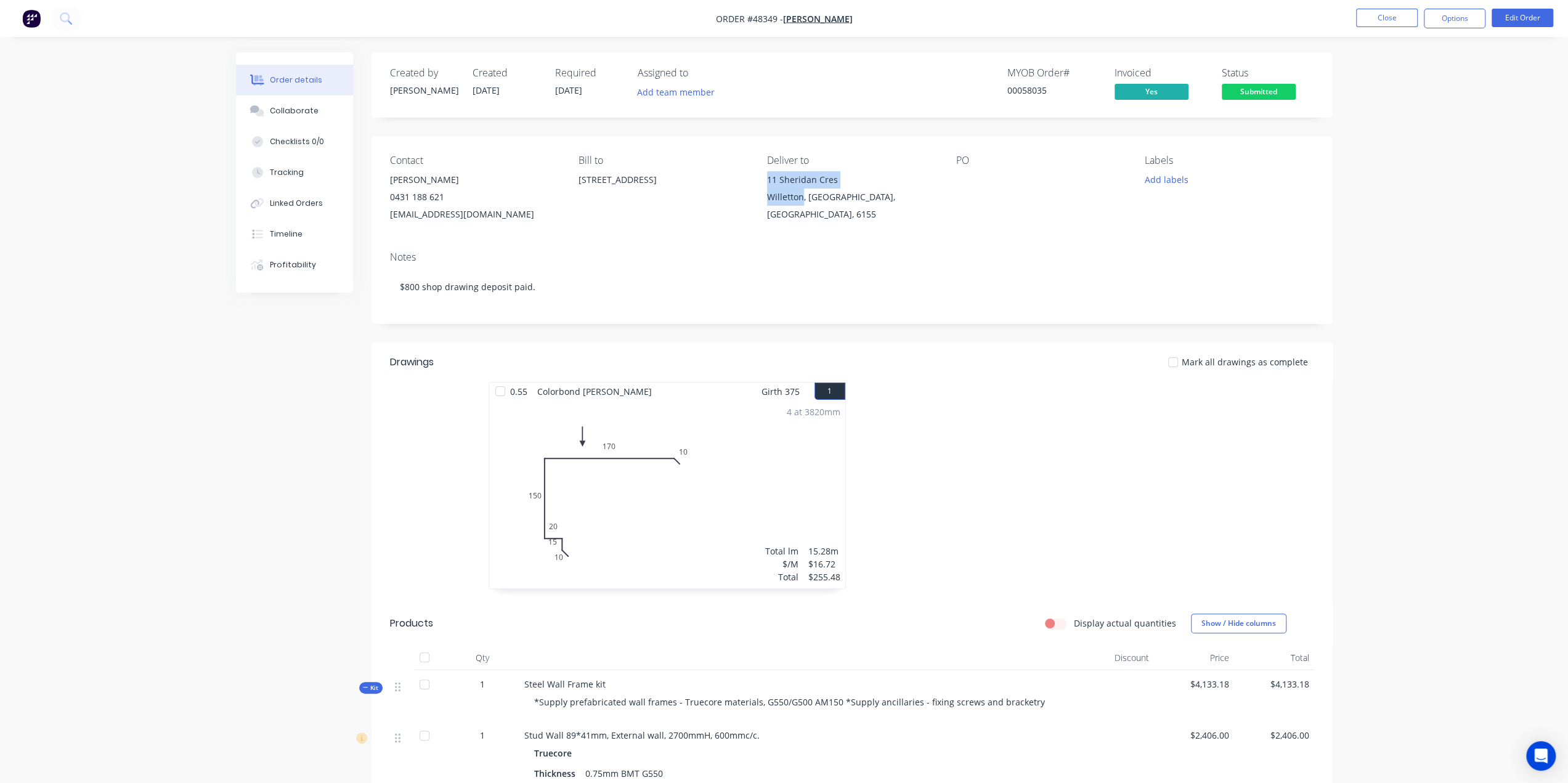
drag, startPoint x: 761, startPoint y: 181, endPoint x: 803, endPoint y: 202, distance: 47.0
click at [803, 202] on div "Contact Qingtao Li 0431 188 621 lcrenovation10@gmail.com Bill to 11 Sheridan Cr…" at bounding box center [851, 189] width 961 height 106
copy div "11 Sheridan Cres Willetton"
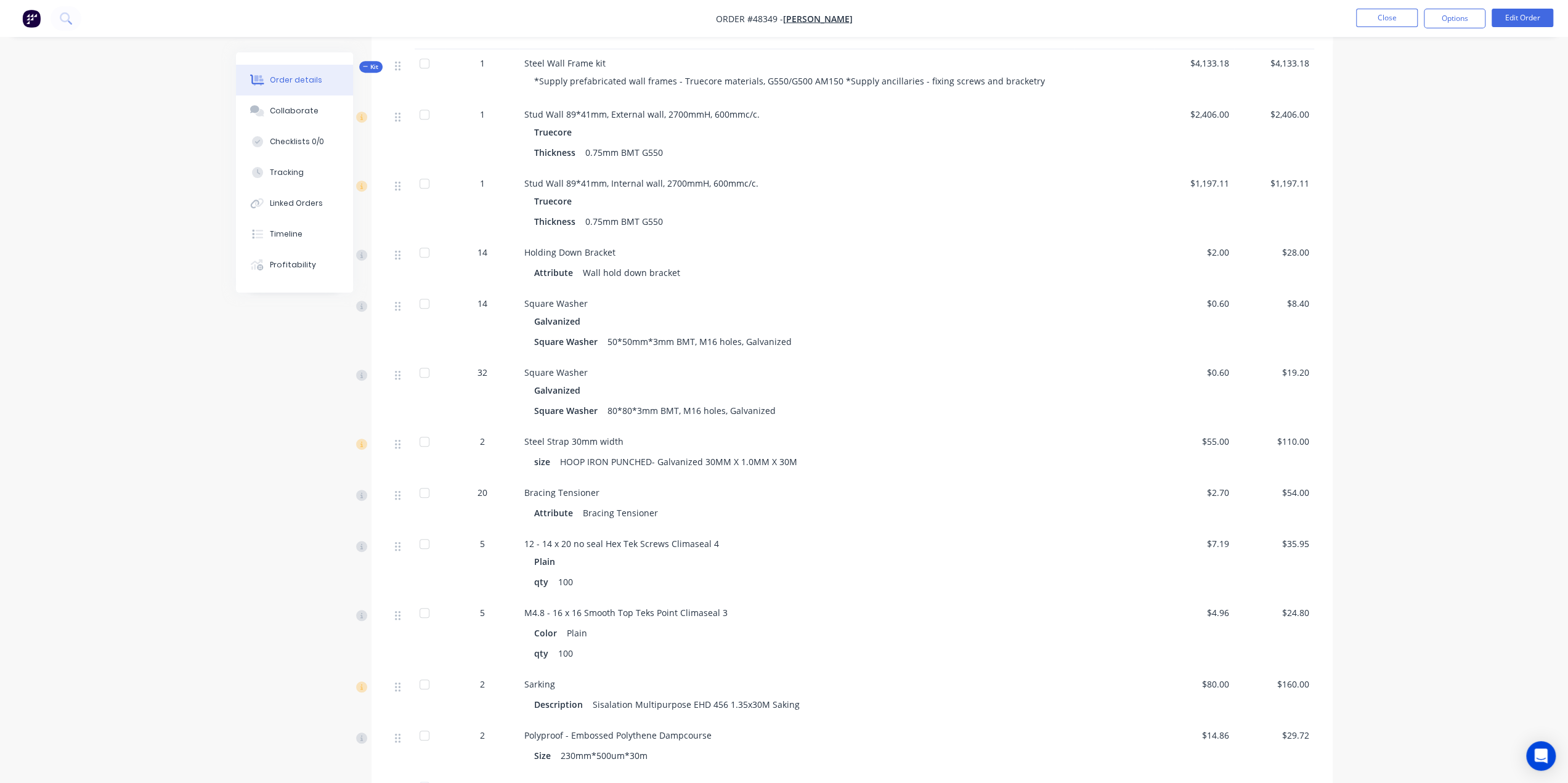
scroll to position [375, 0]
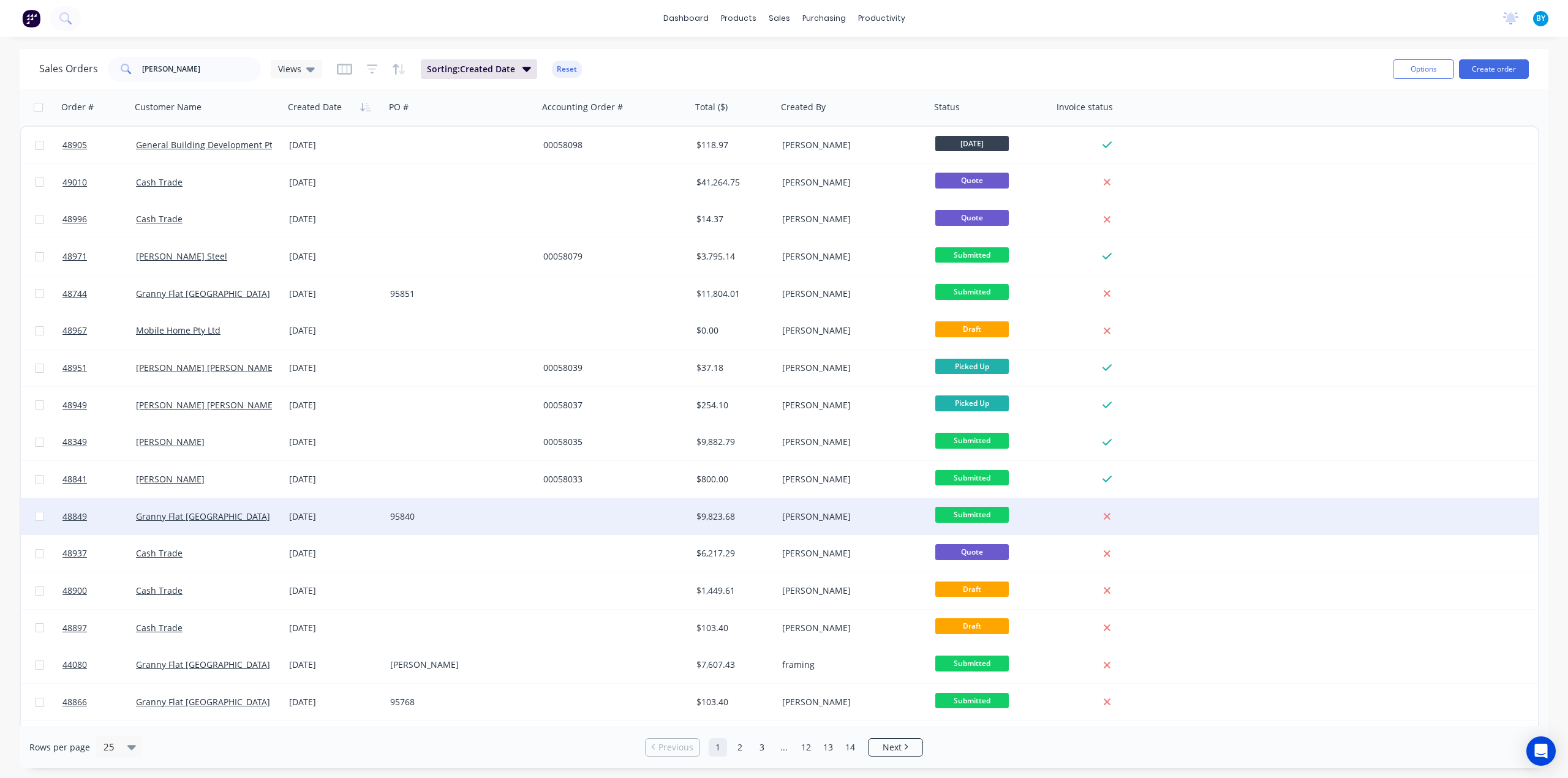
click at [234, 510] on div "Granny Flat WA" at bounding box center [207, 517] width 153 height 37
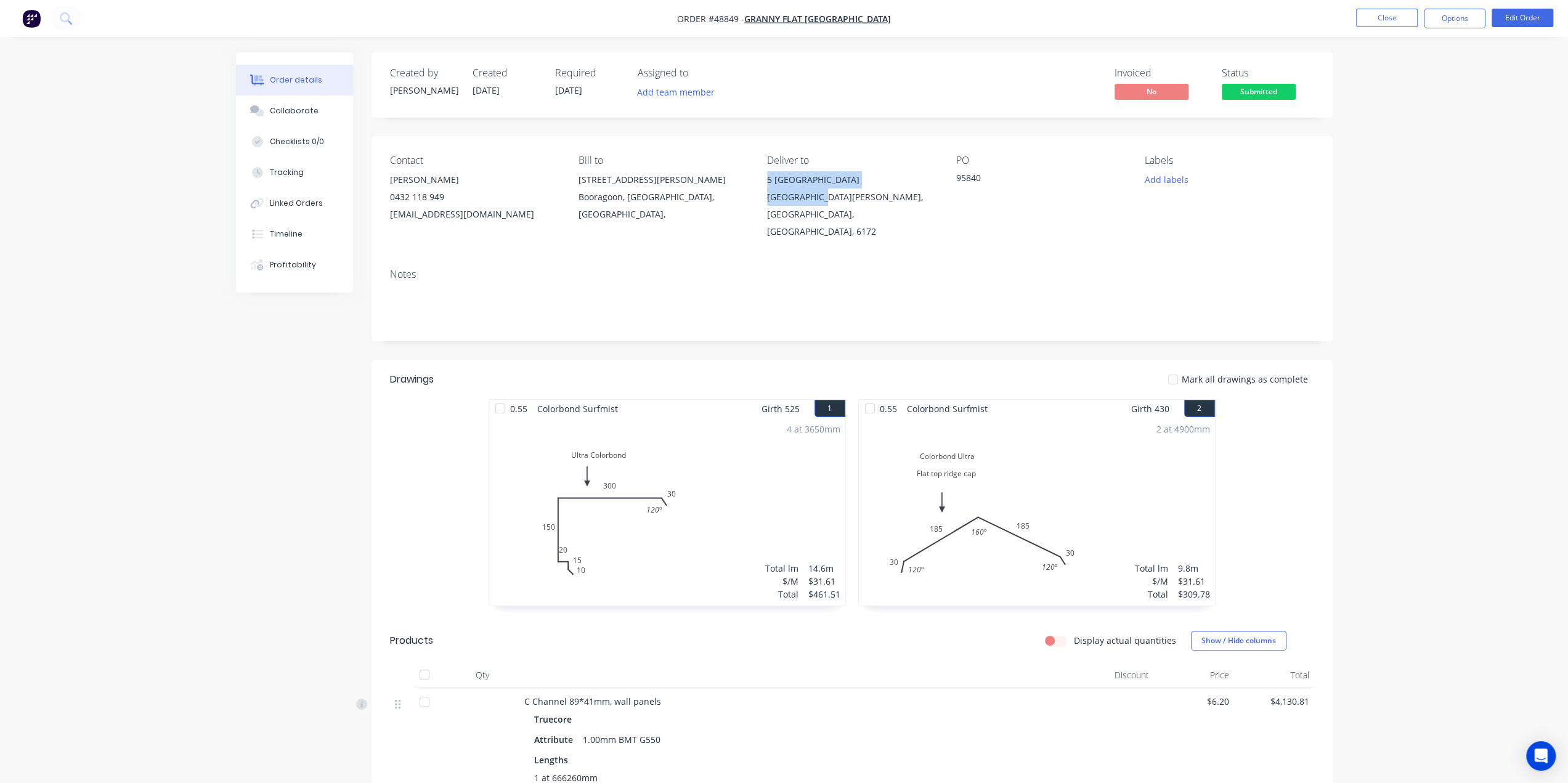
drag, startPoint x: 763, startPoint y: 181, endPoint x: 819, endPoint y: 199, distance: 58.8
click at [819, 199] on div "Contact Kiran Shanker 0432 118 949 kiran@grannyflatswa.com Bill to 92 McCoy st …" at bounding box center [851, 198] width 961 height 123
copy div "5 Monte Carlo Heights Port Kennedy"
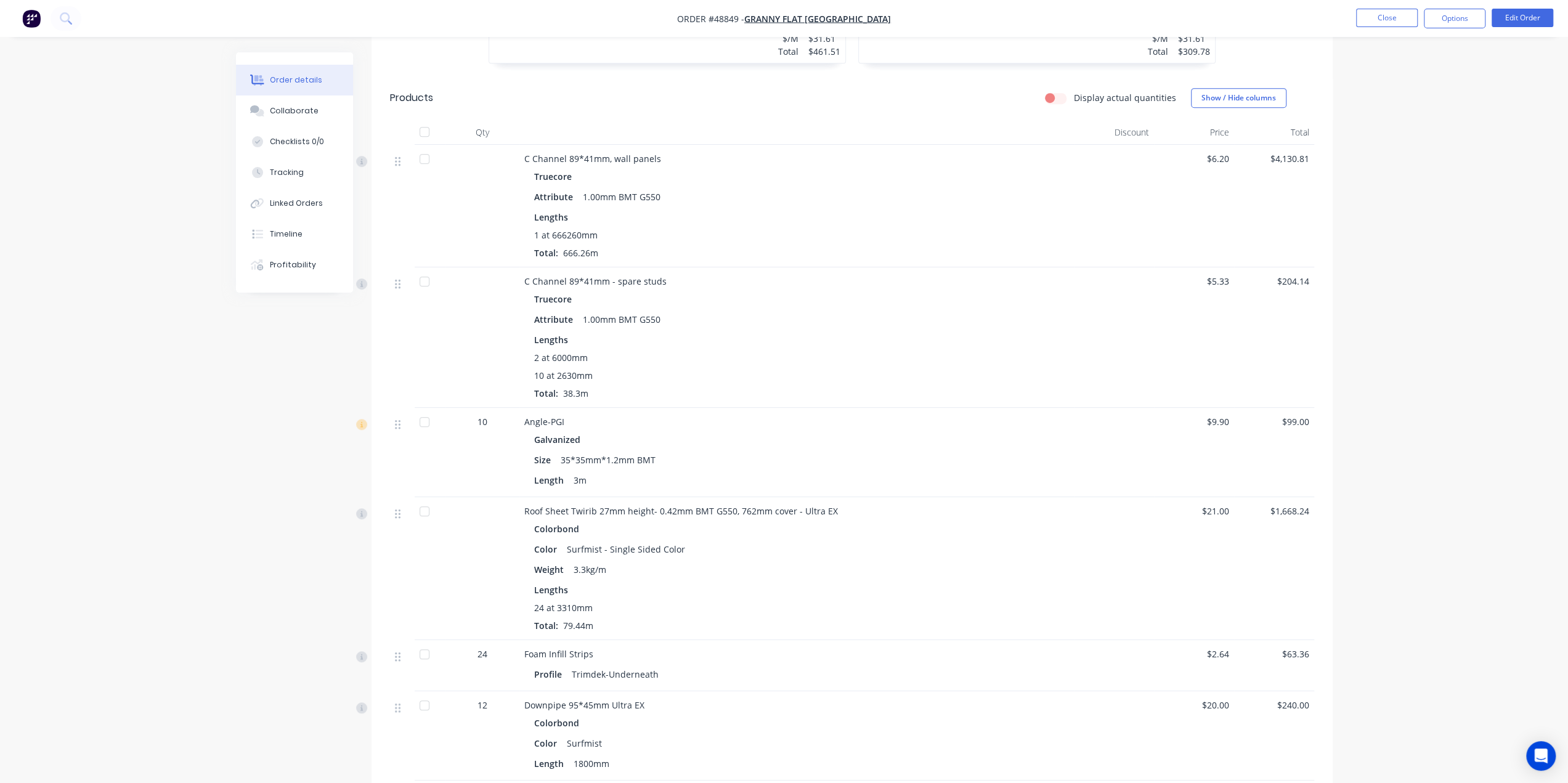
scroll to position [534, 0]
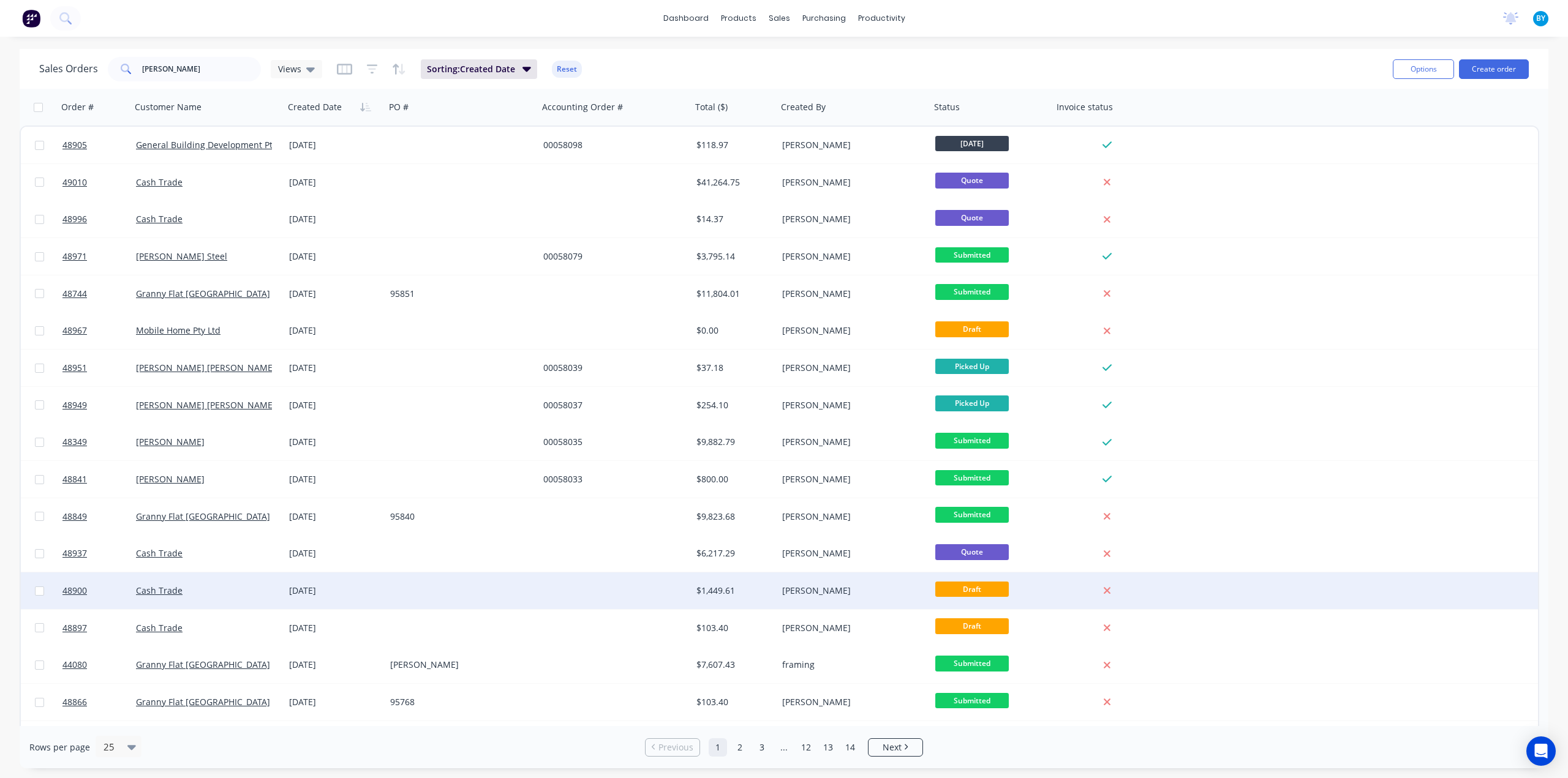
click at [593, 586] on div at bounding box center [615, 591] width 153 height 37
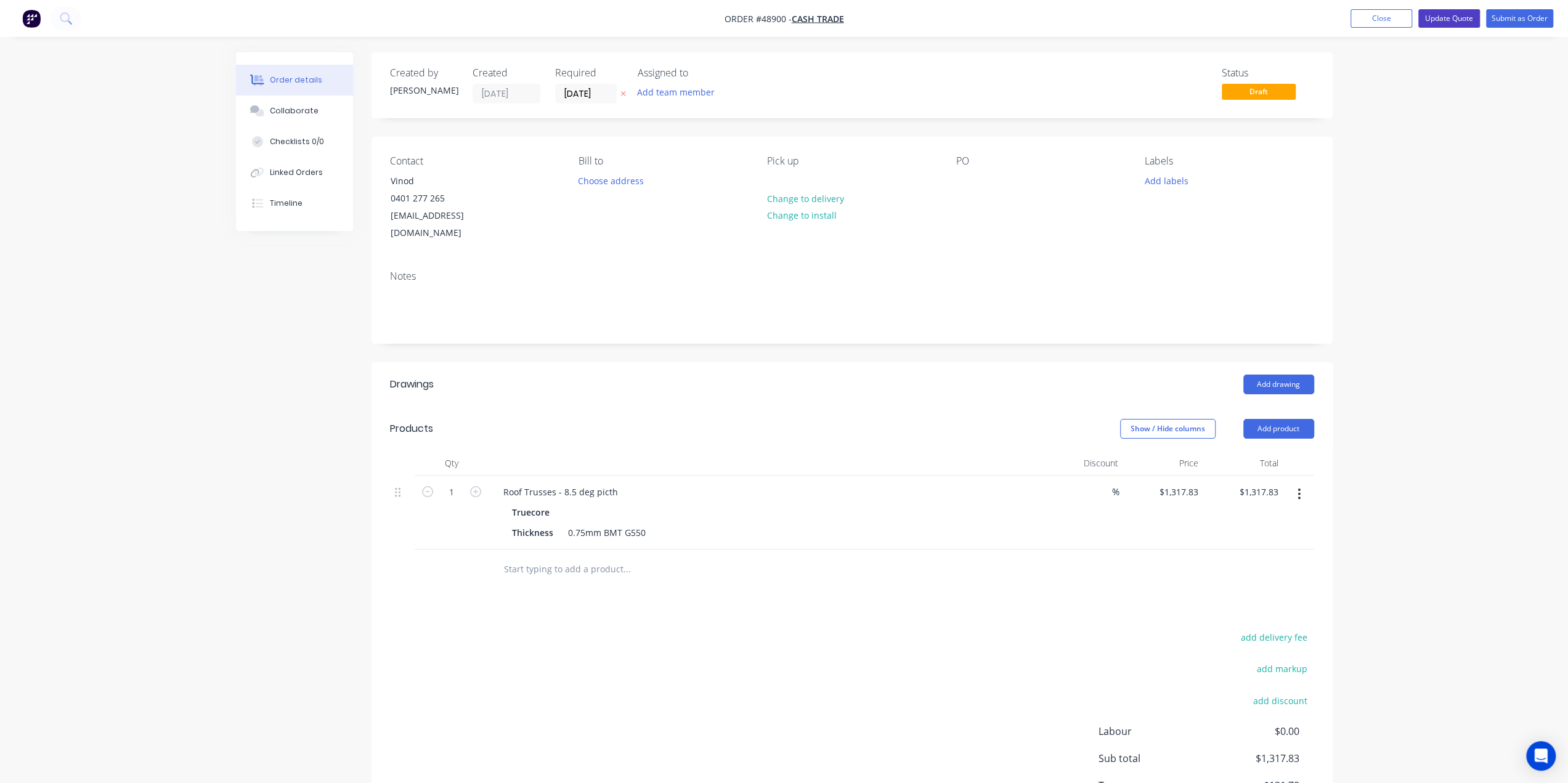
click at [1449, 19] on button "Update Quote" at bounding box center [1449, 18] width 61 height 19
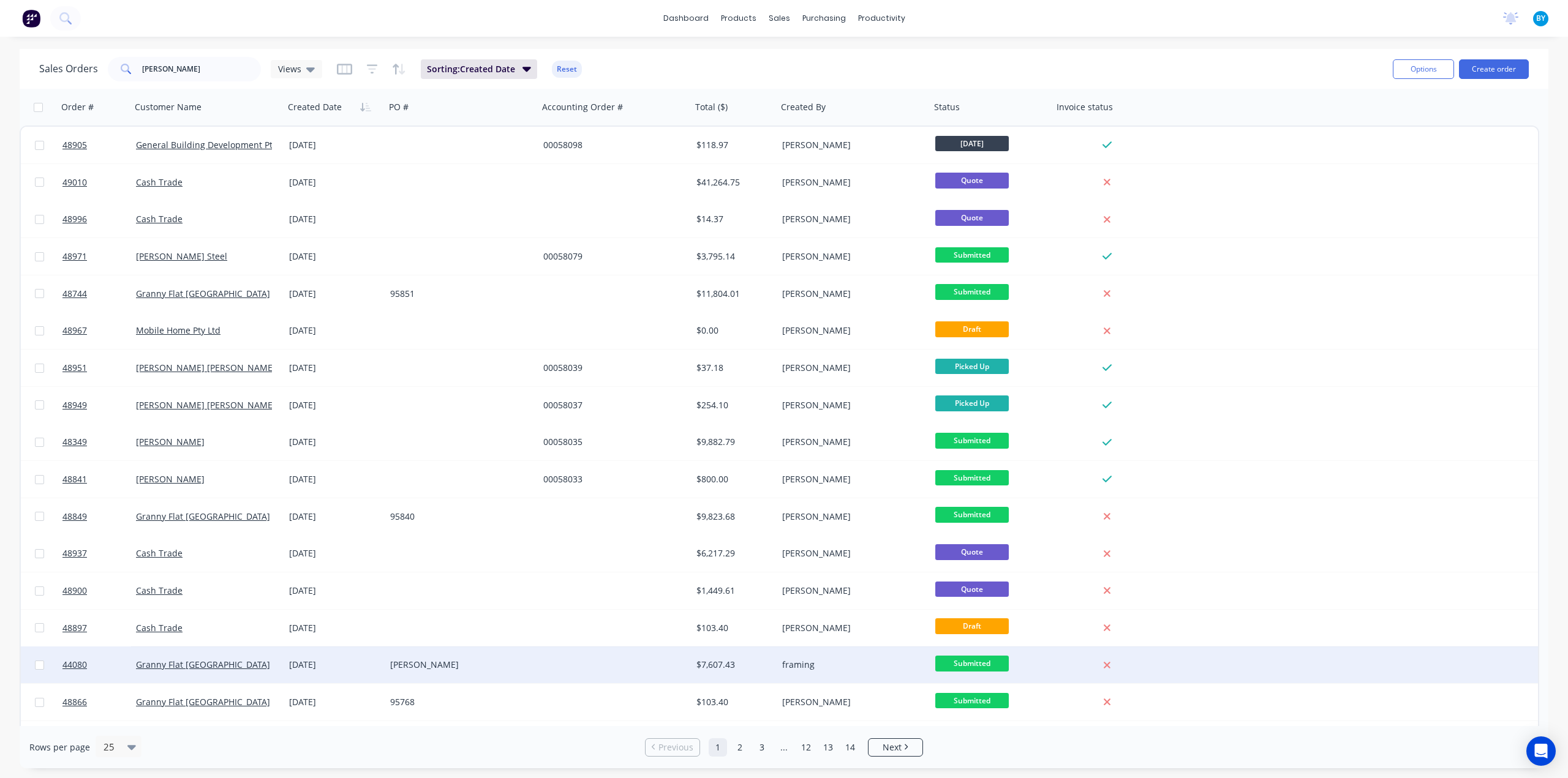
click at [567, 664] on div at bounding box center [615, 665] width 153 height 37
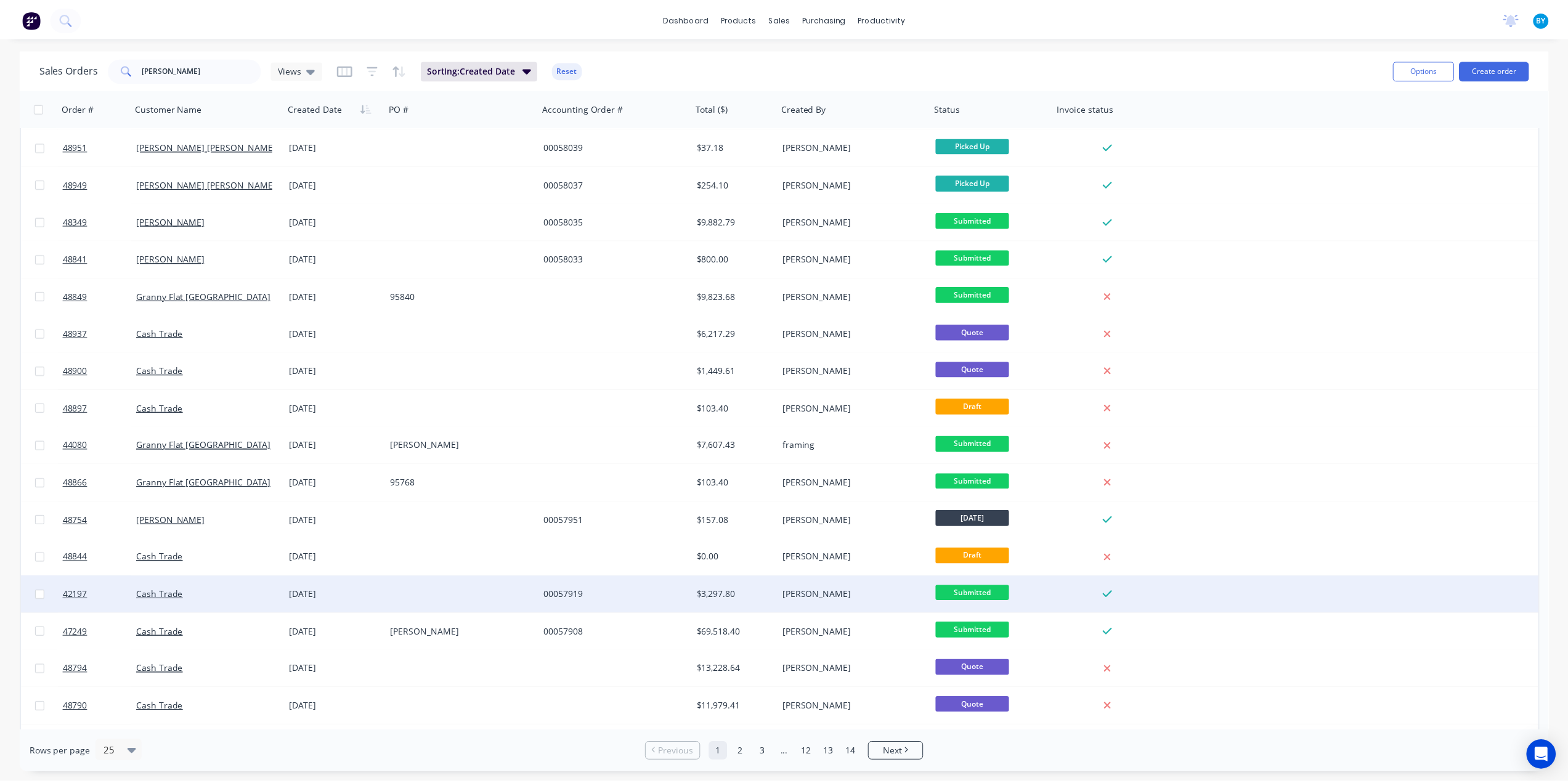
scroll to position [225, 0]
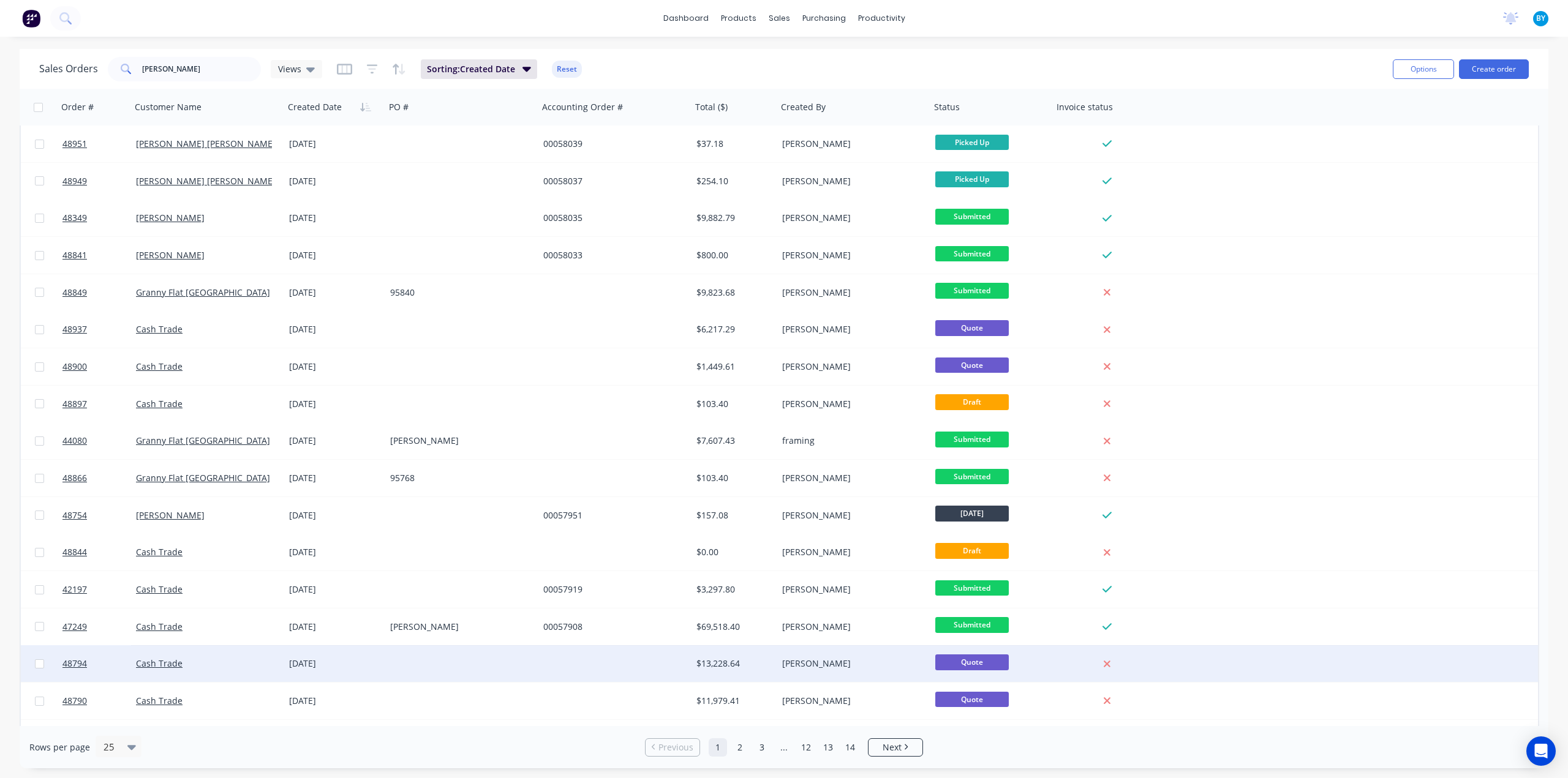
click at [367, 662] on div "02 Sep 2025" at bounding box center [335, 663] width 91 height 12
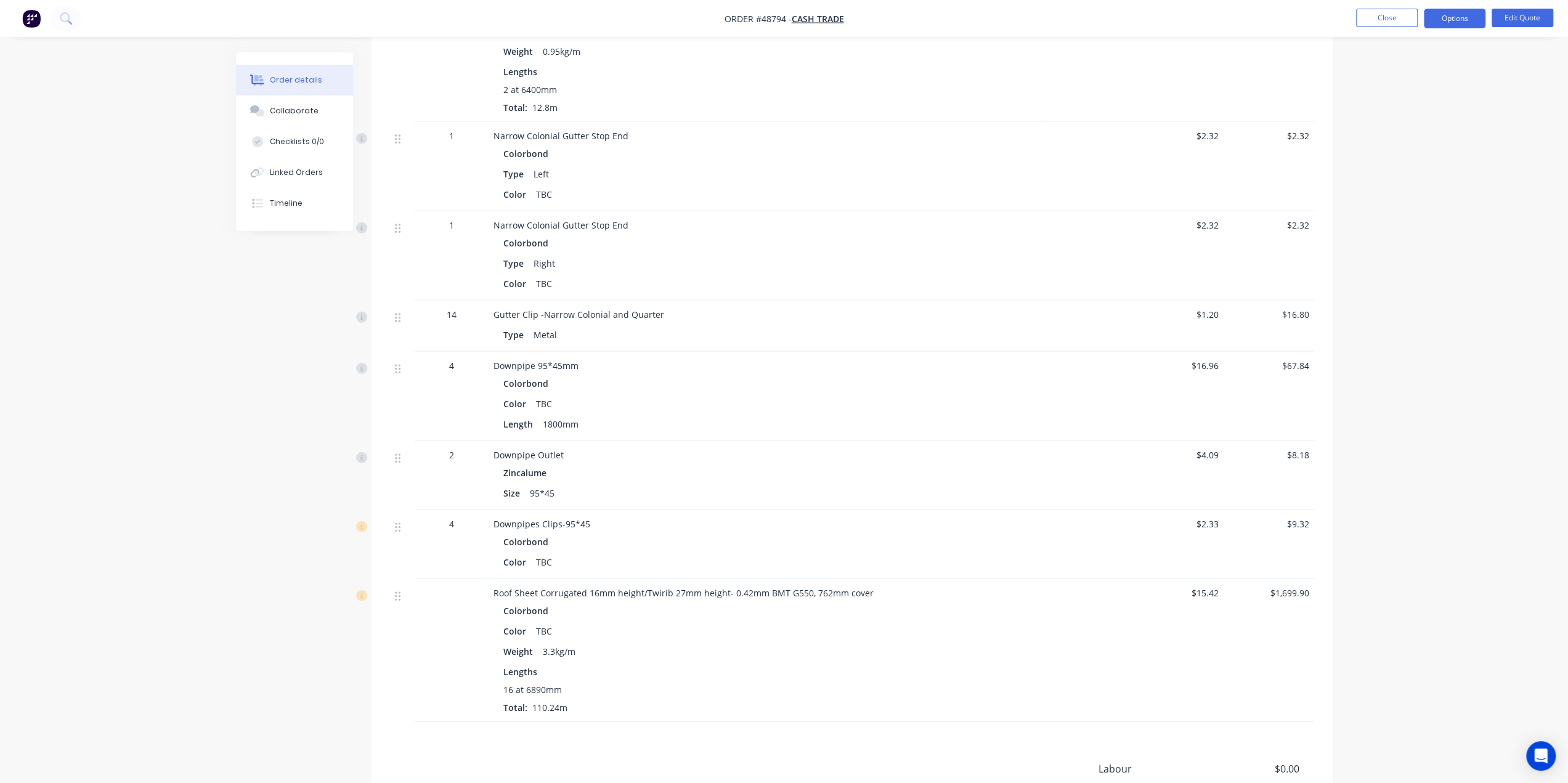
scroll to position [3029, 0]
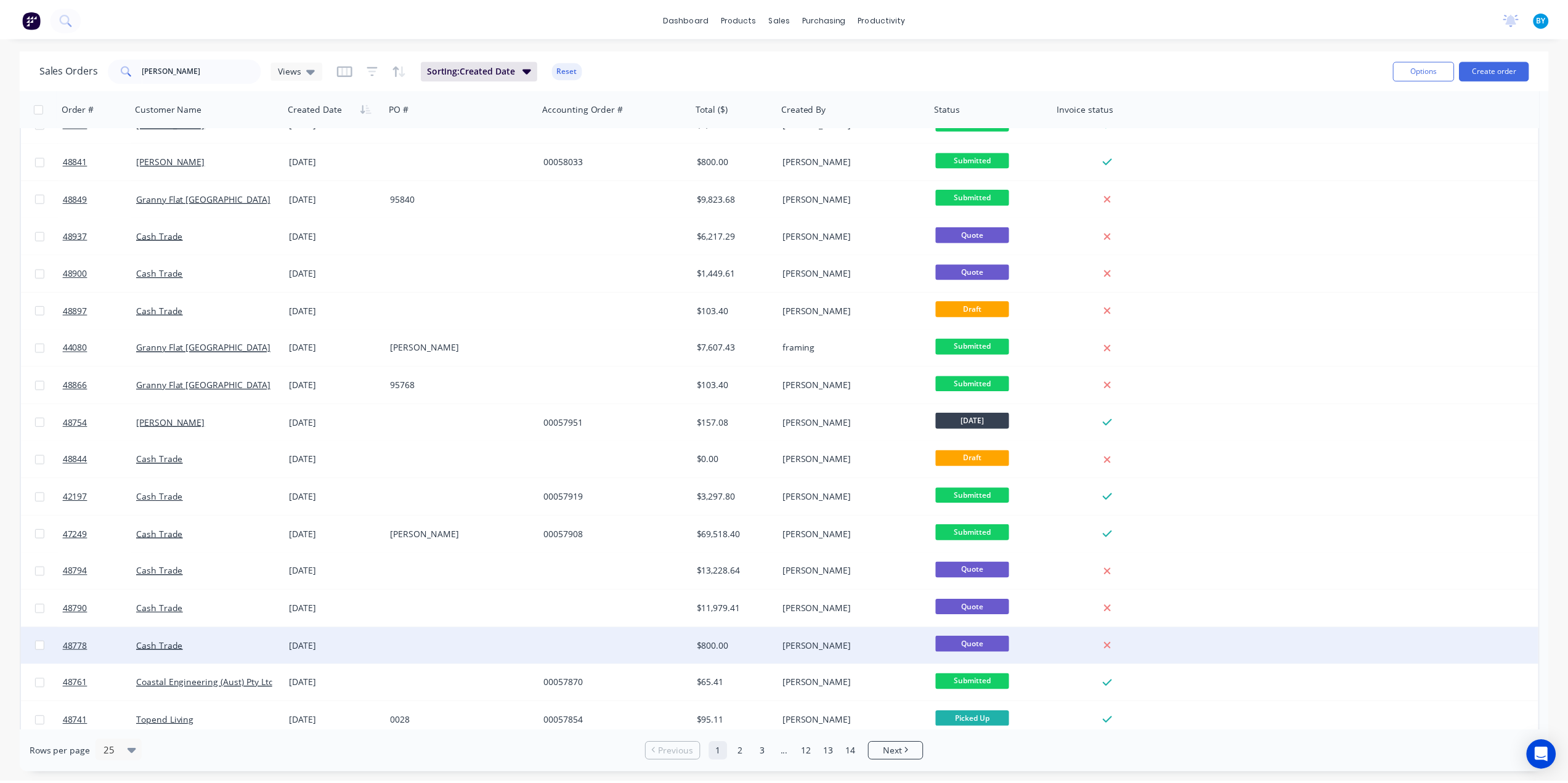
scroll to position [329, 0]
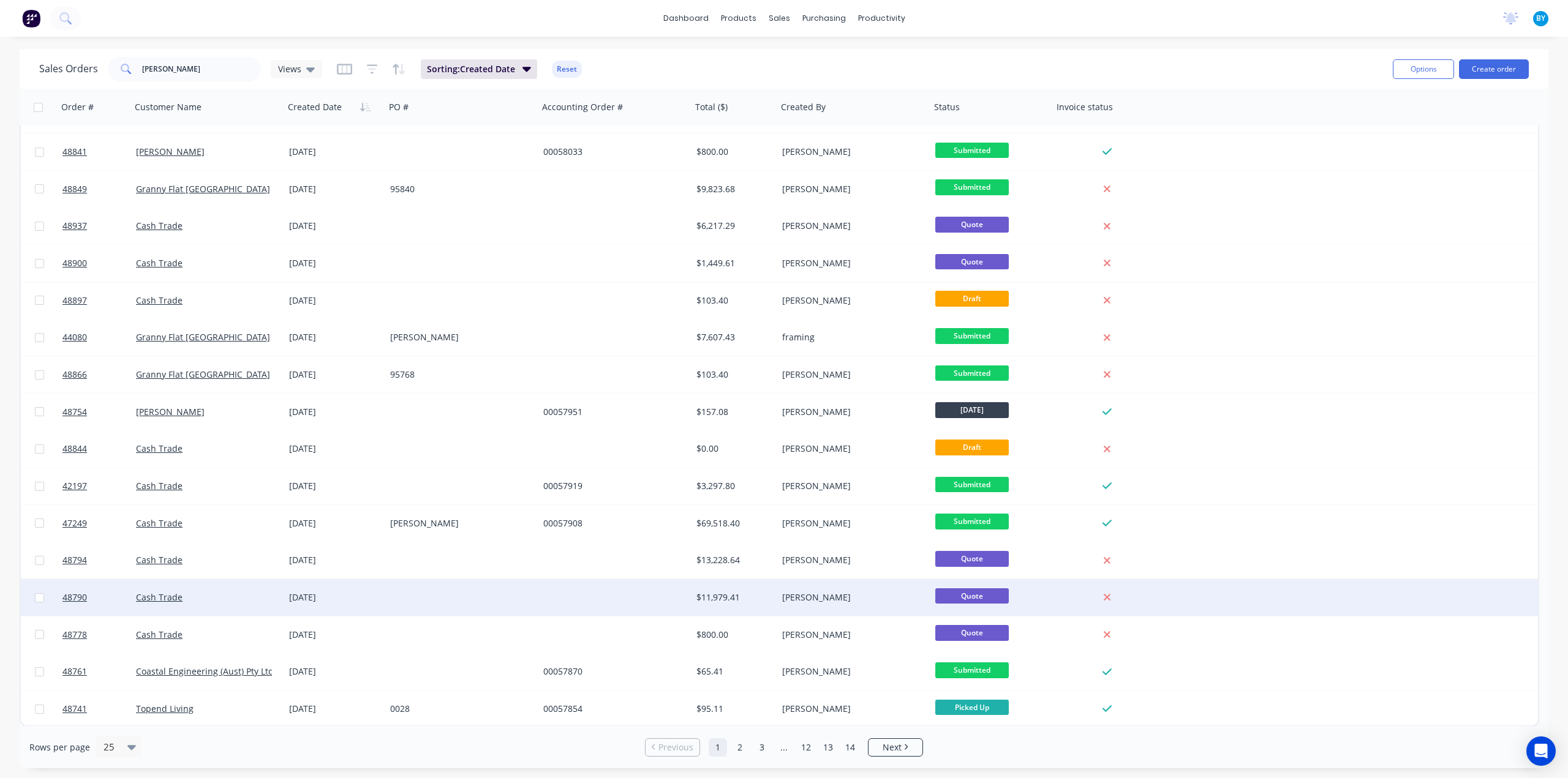
click at [646, 596] on div at bounding box center [615, 598] width 153 height 37
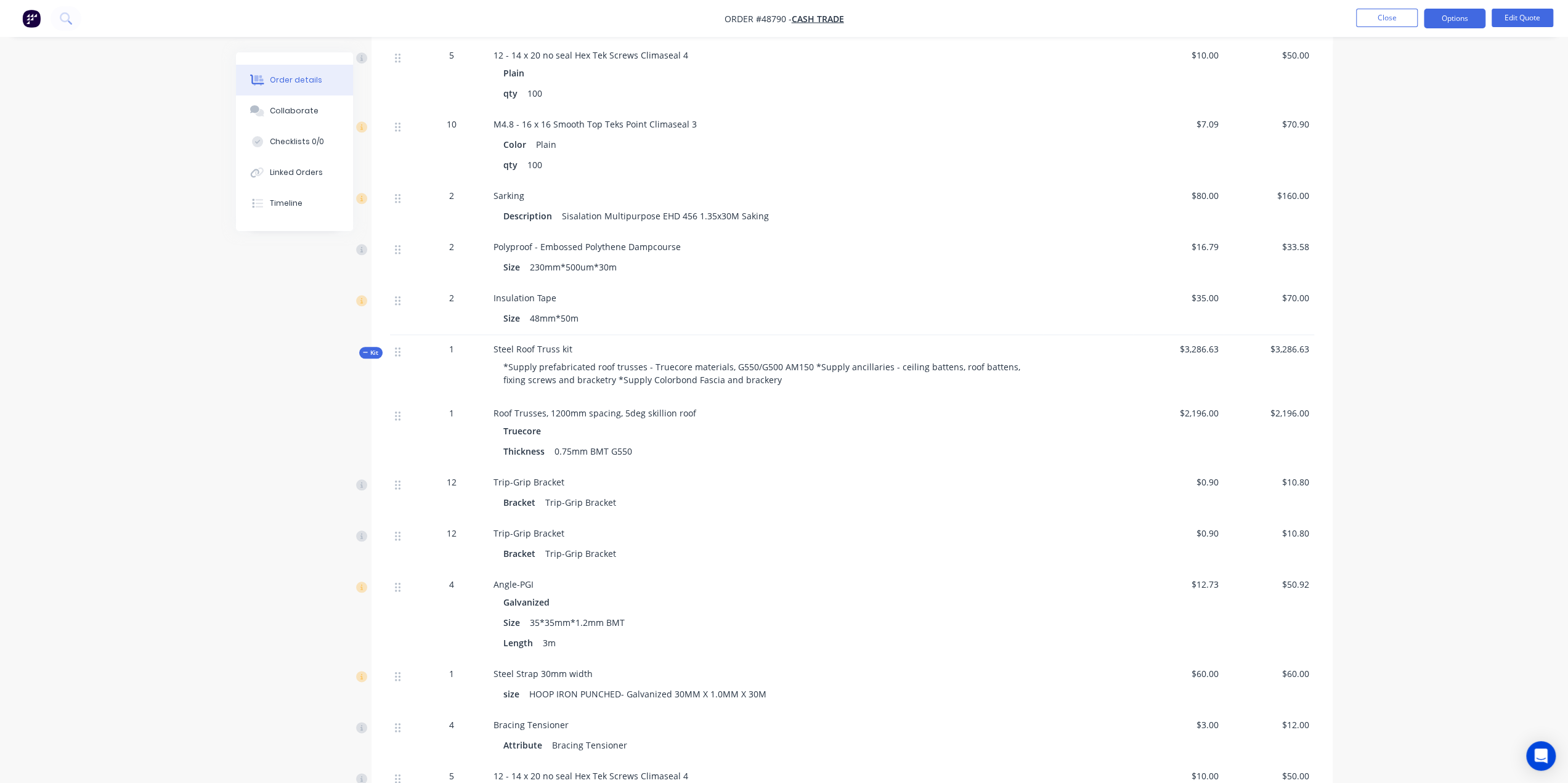
scroll to position [1241, 0]
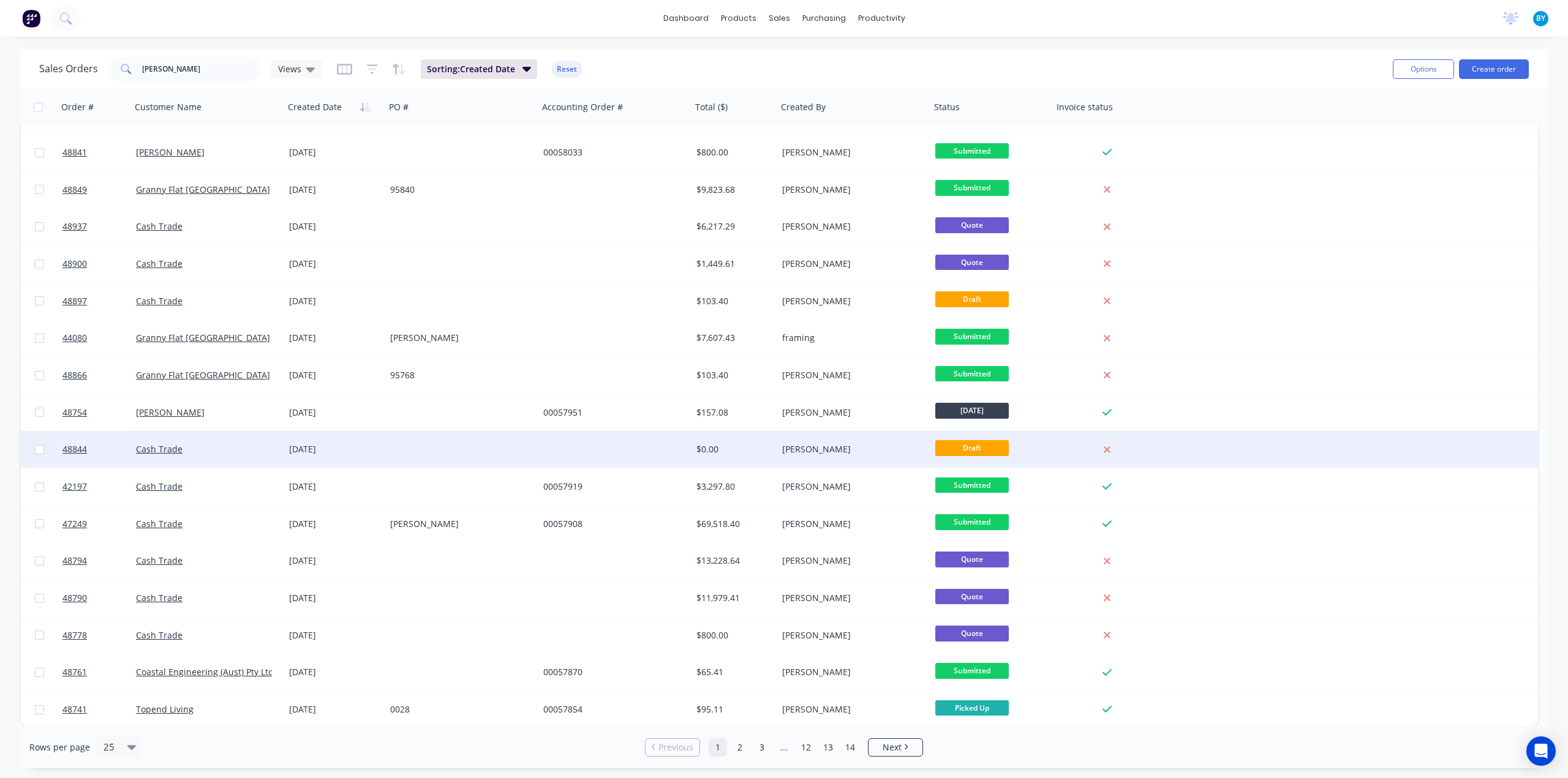
scroll to position [327, 0]
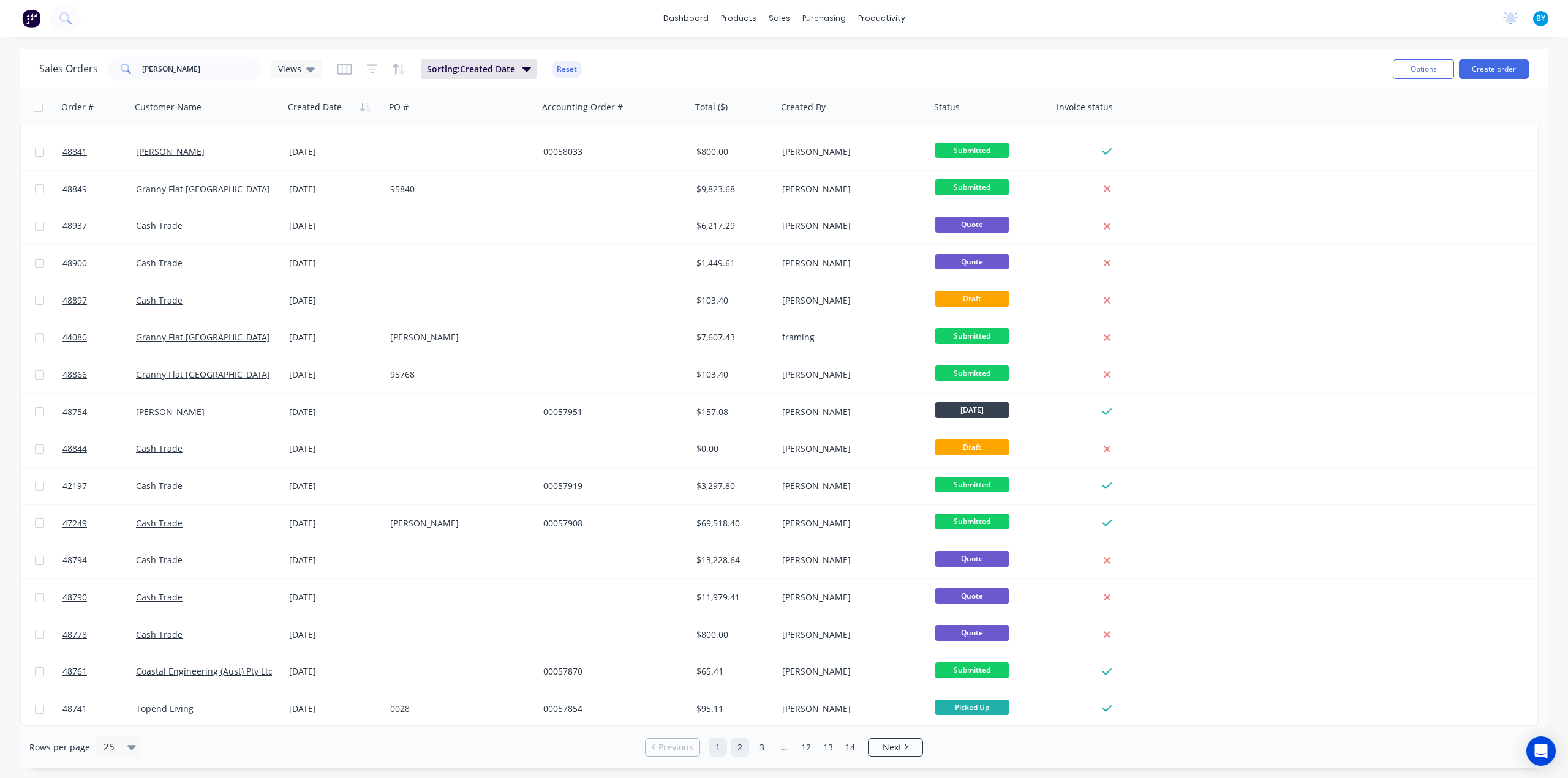
click at [738, 748] on link "2" at bounding box center [740, 748] width 18 height 18
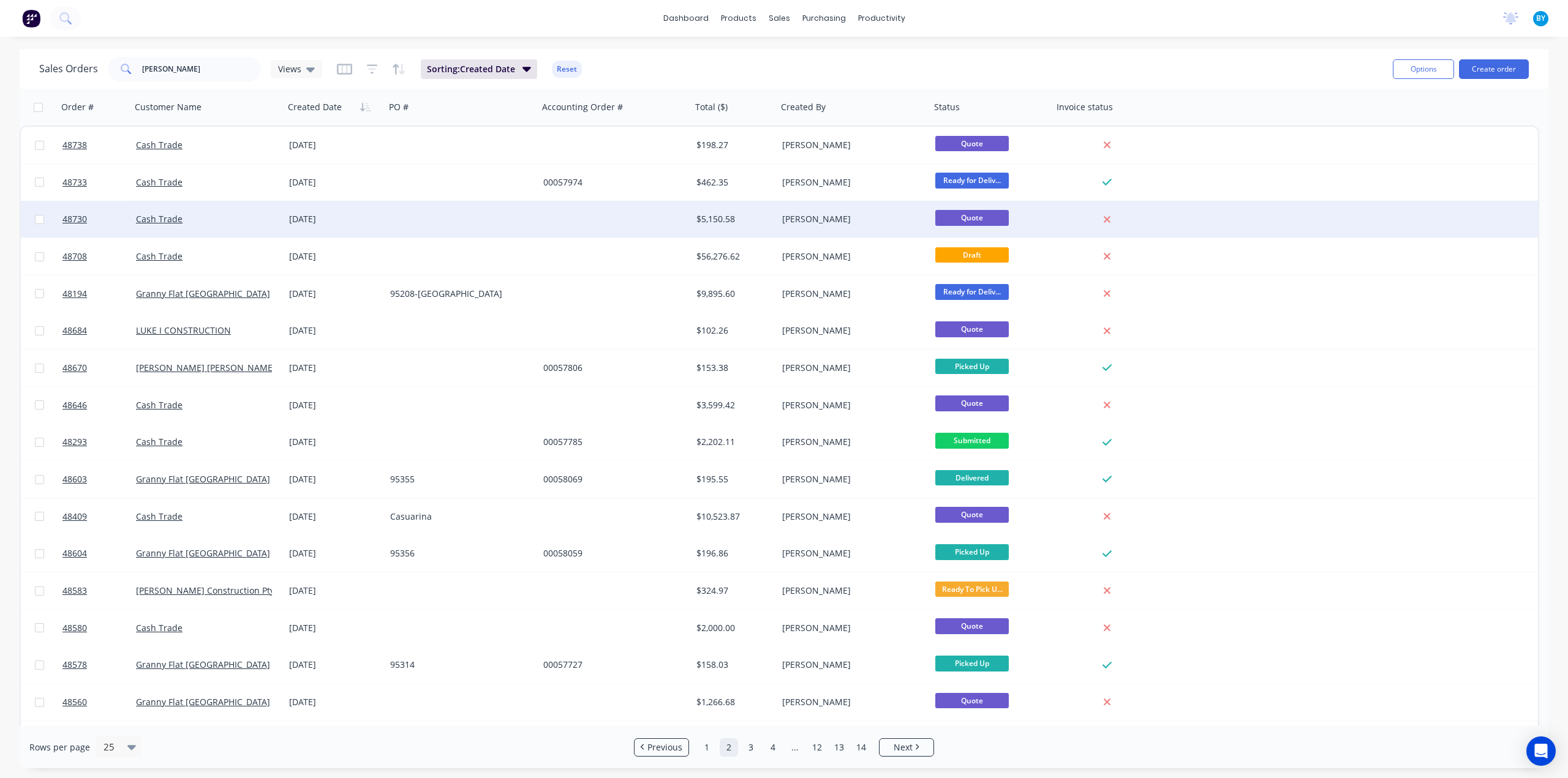
click at [630, 221] on div at bounding box center [615, 219] width 153 height 37
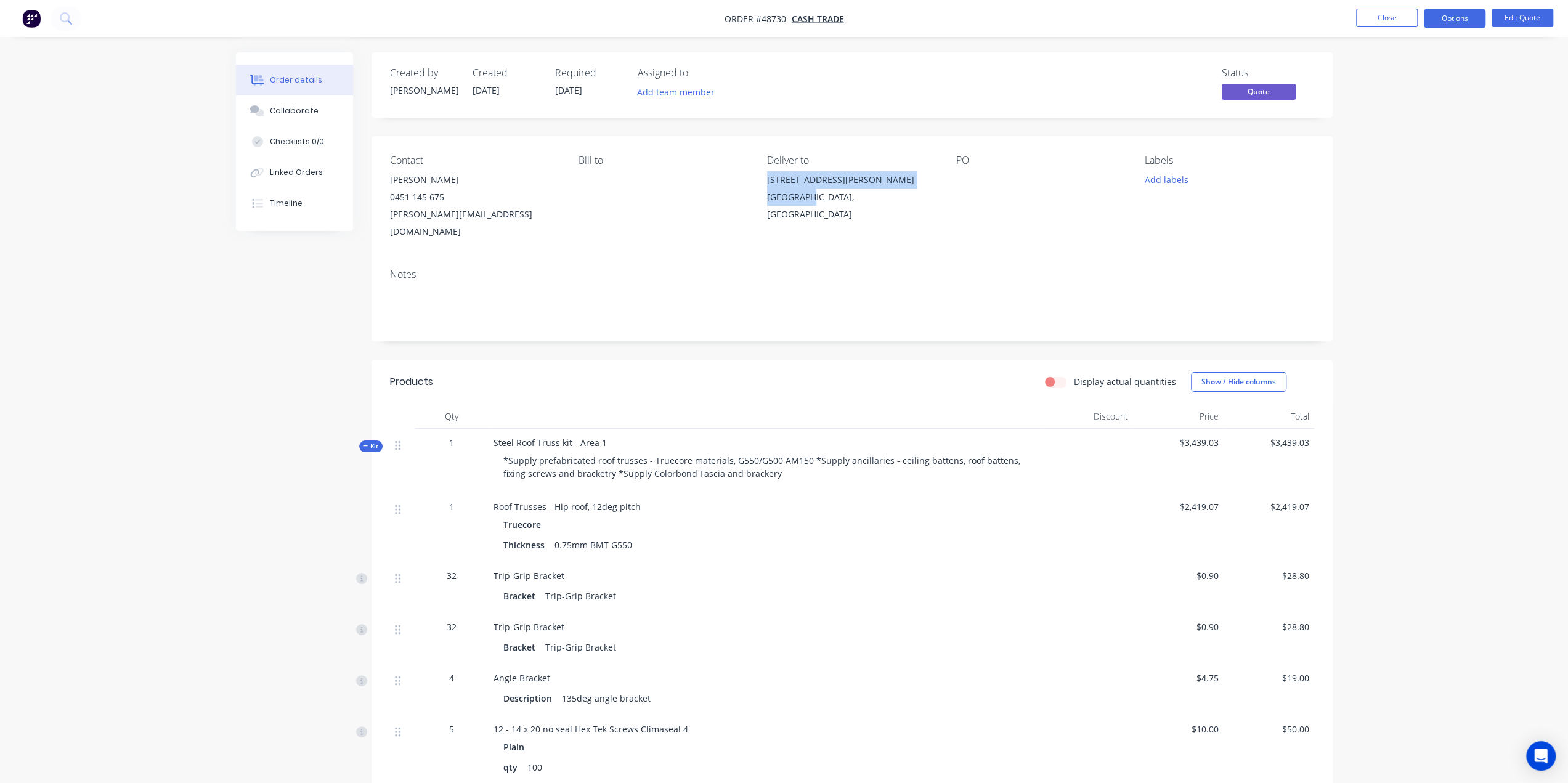
drag, startPoint x: 764, startPoint y: 181, endPoint x: 808, endPoint y: 196, distance: 46.5
click at [808, 196] on div "Contact Luz 0451 145 675 Luz@proactbuilding.com.au Bill to Deliver to 7 Osborne…" at bounding box center [851, 198] width 961 height 123
copy div "7 Osborne Parade Claremont"
click at [649, 264] on div "Notes" at bounding box center [851, 300] width 961 height 82
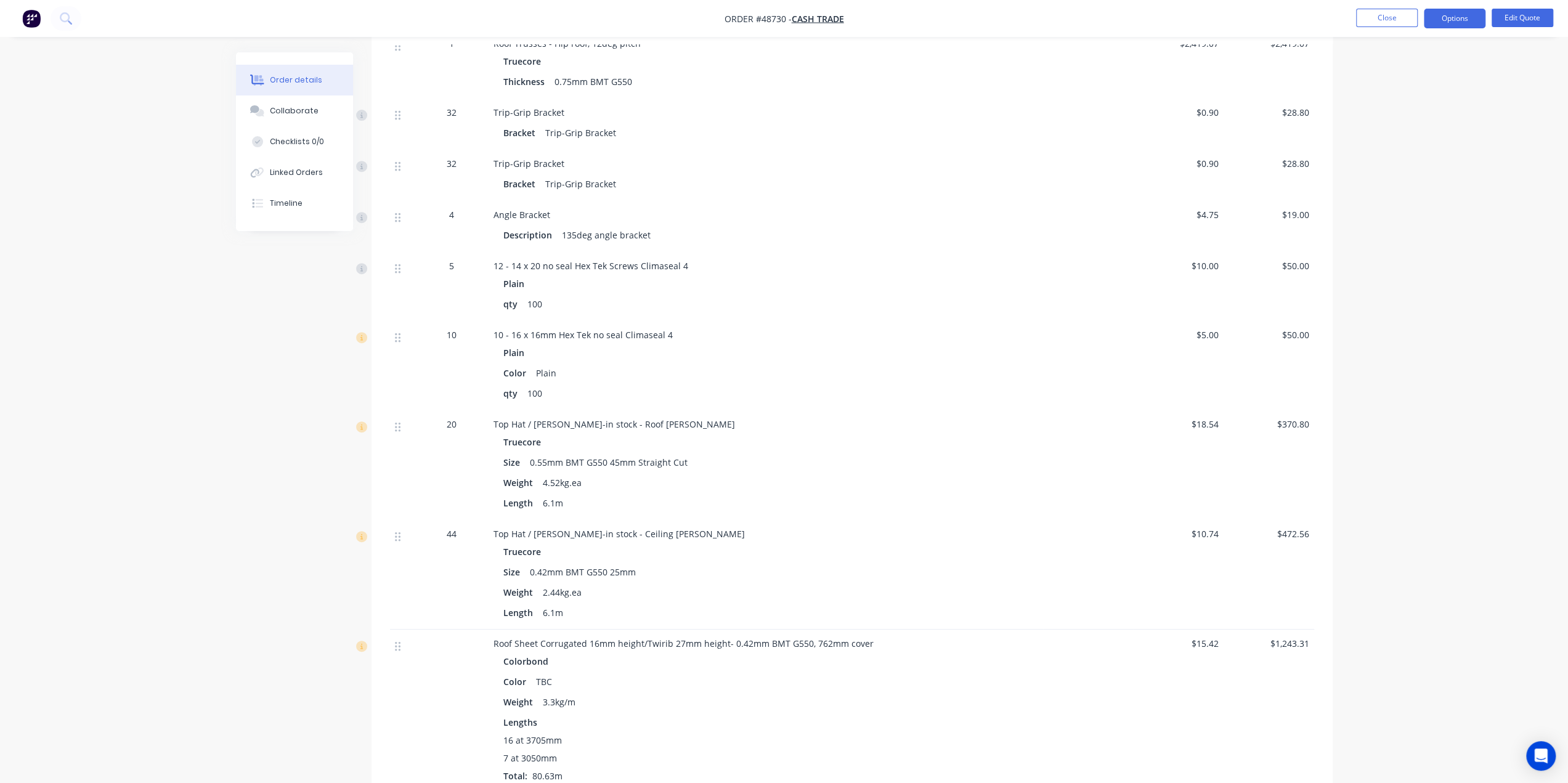
scroll to position [315, 0]
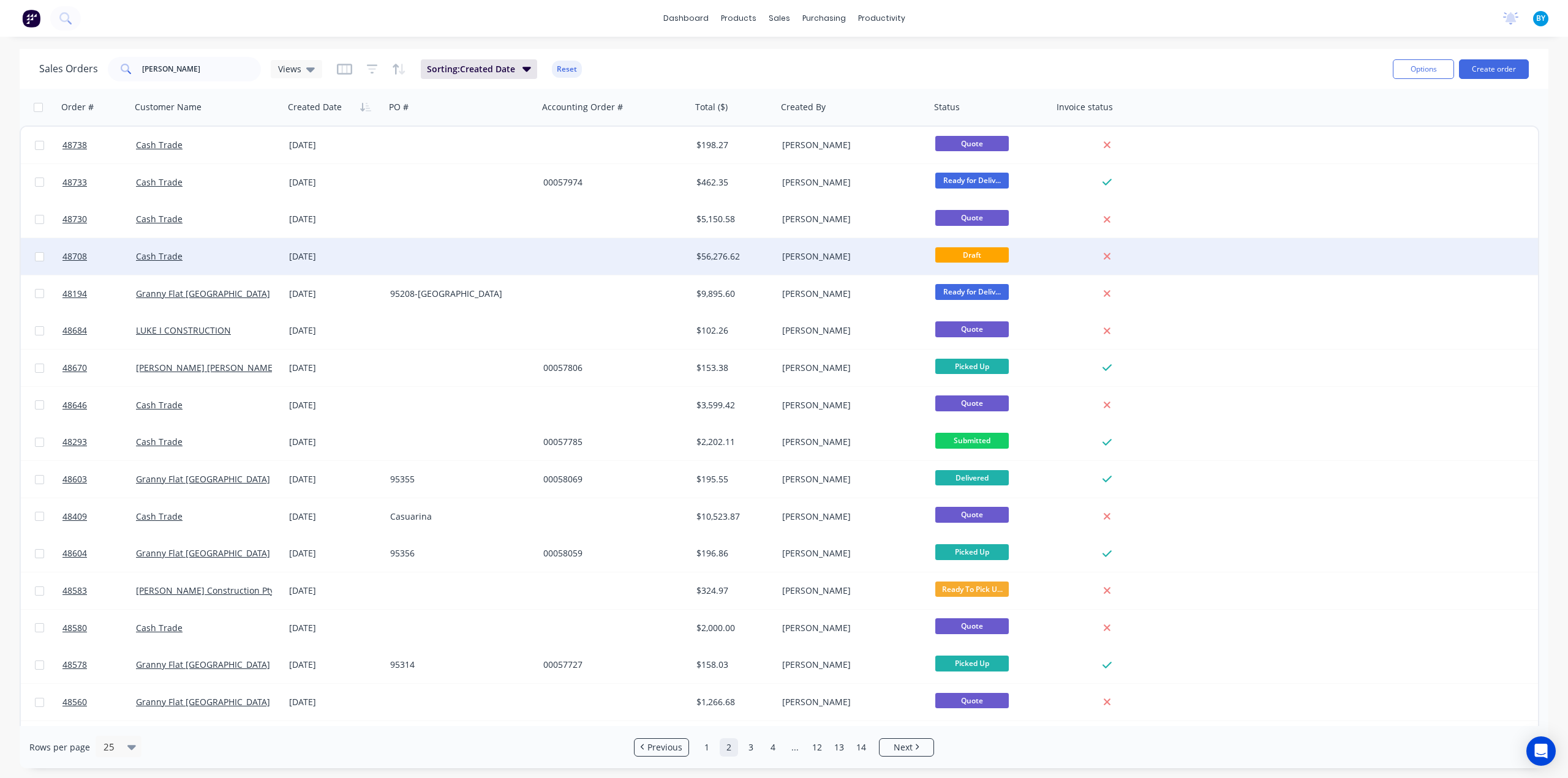
click at [644, 252] on div at bounding box center [615, 257] width 153 height 37
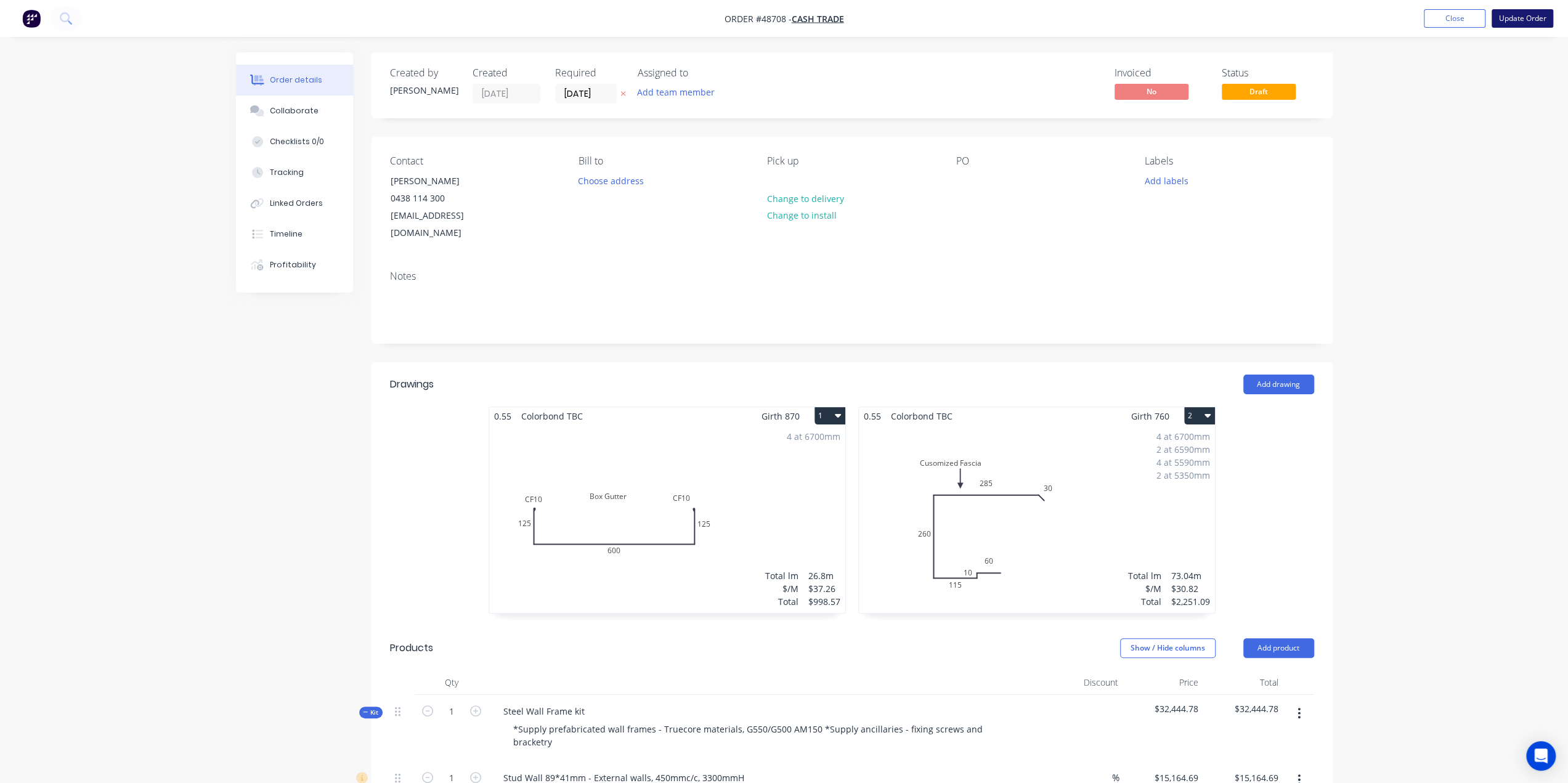
click at [1528, 19] on button "Update Order" at bounding box center [1522, 18] width 61 height 19
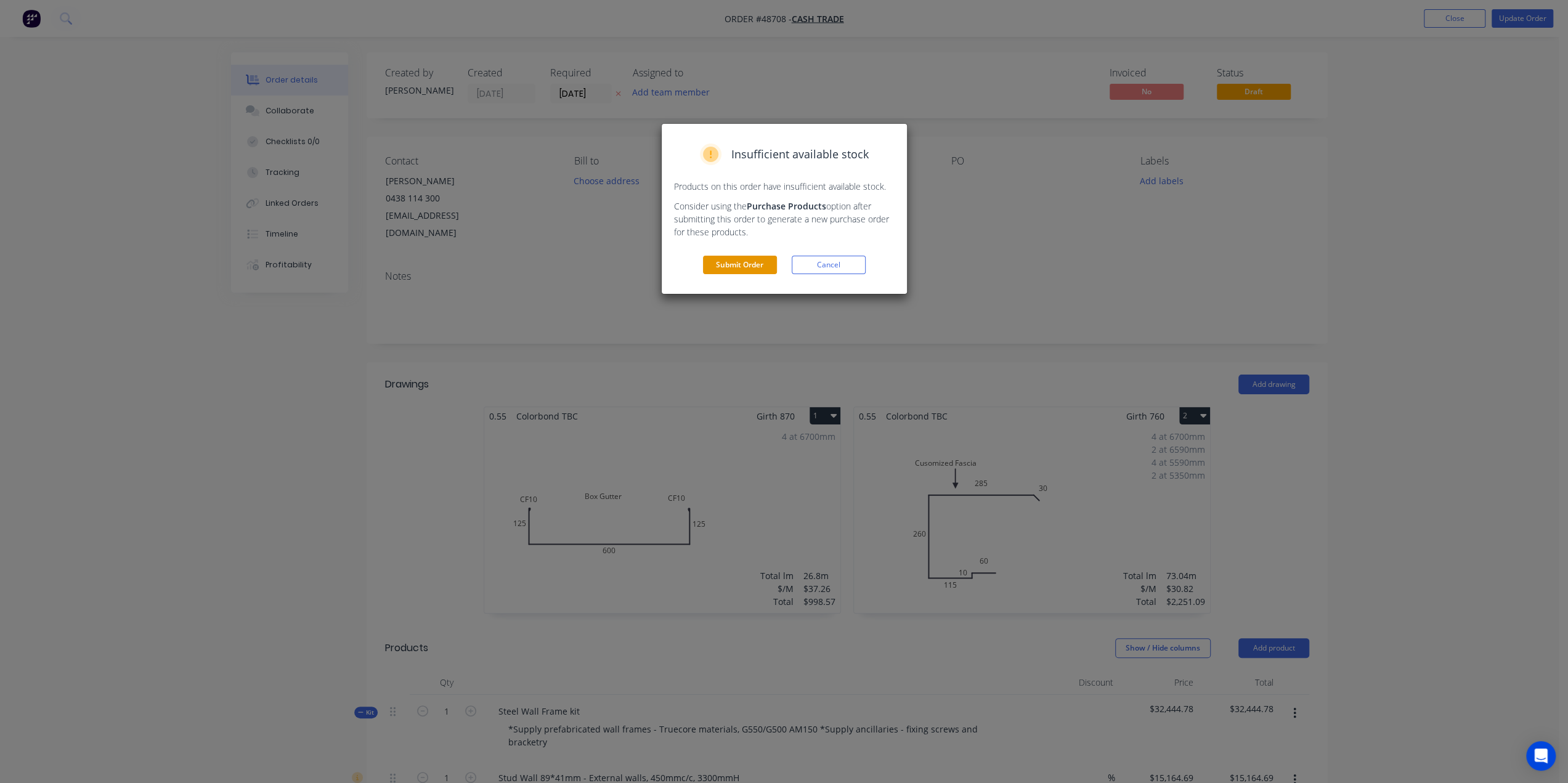
click at [738, 262] on button "Submit Order" at bounding box center [740, 265] width 74 height 19
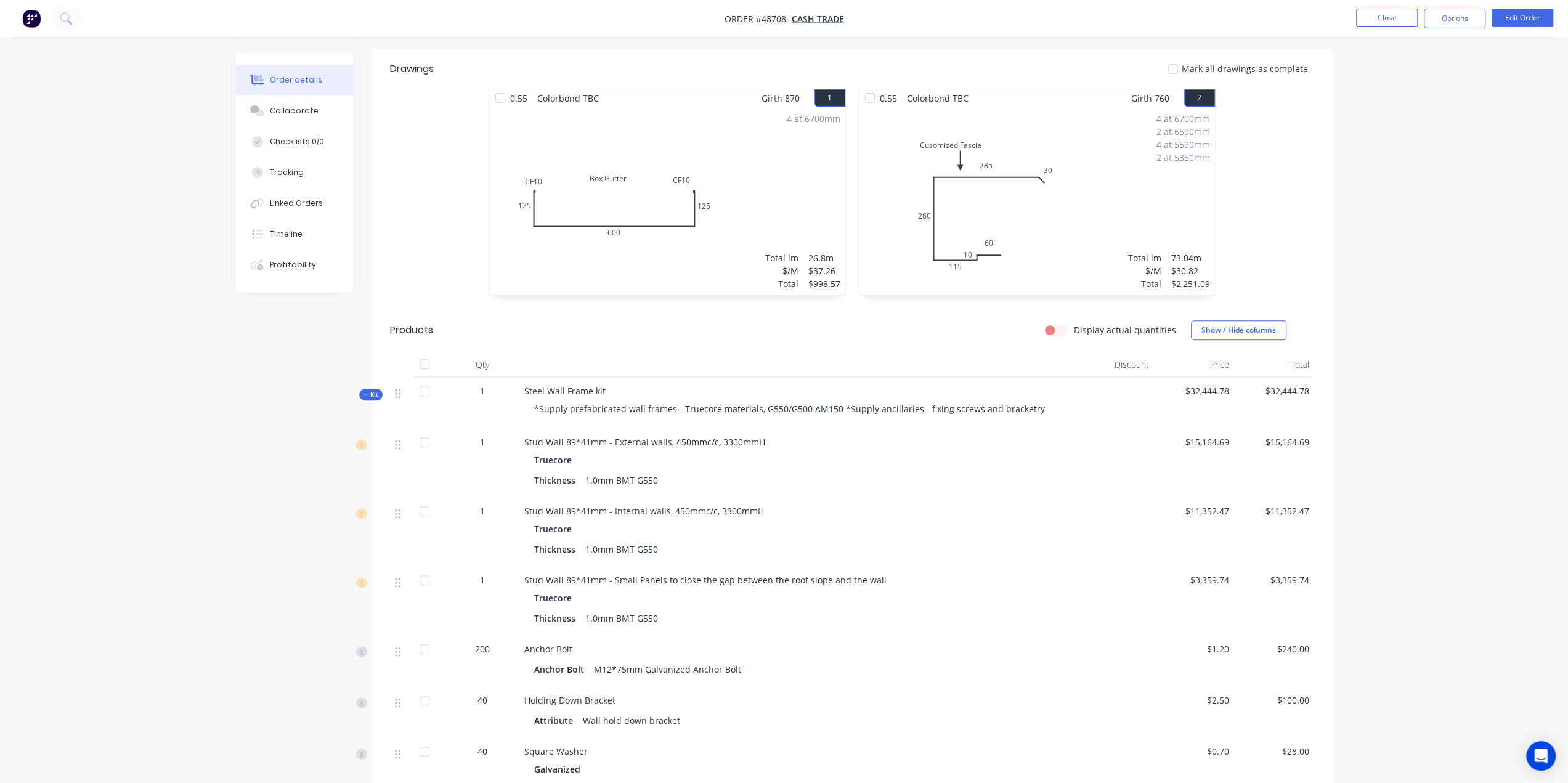
scroll to position [365, 0]
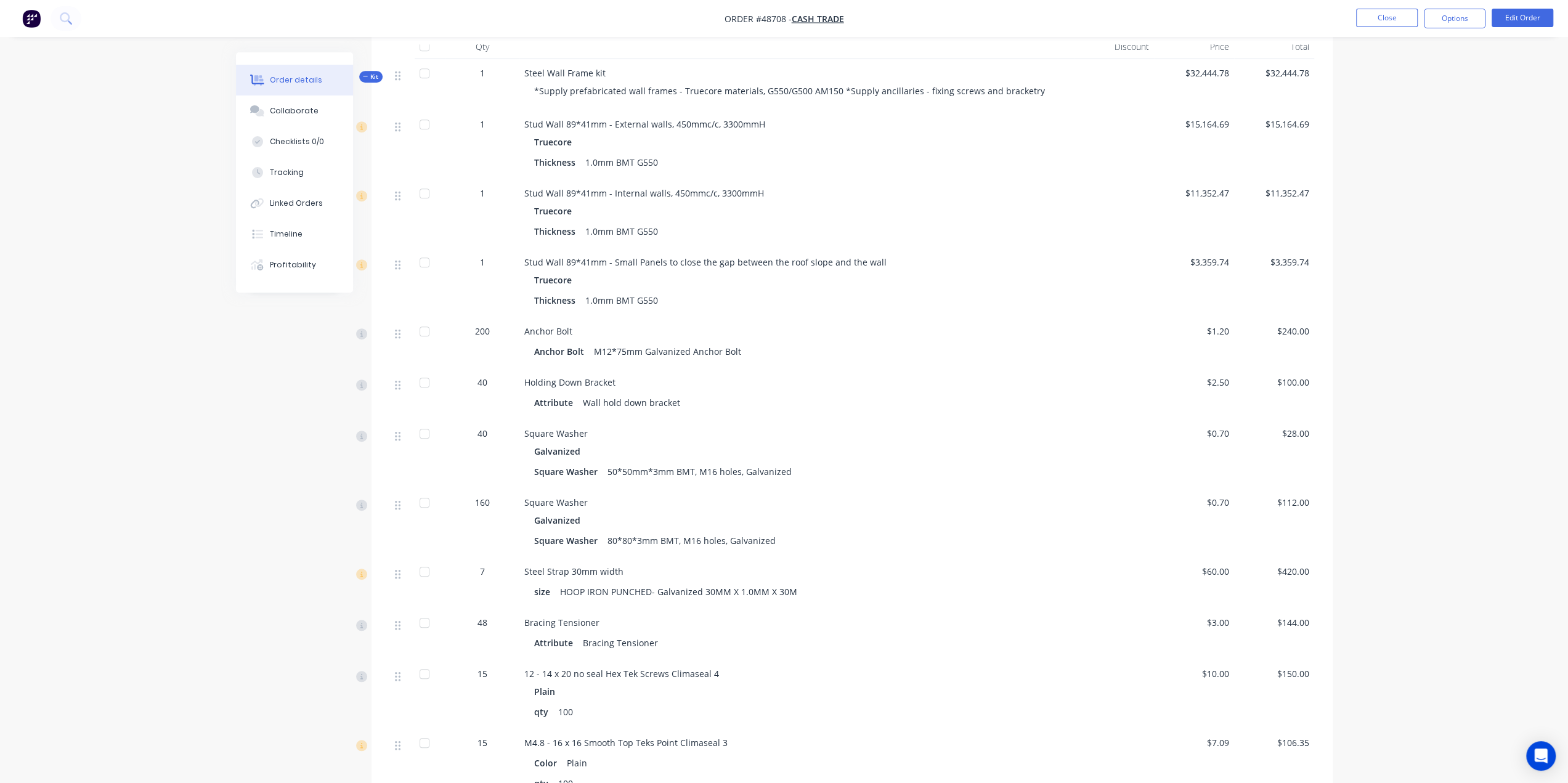
click at [1464, 446] on div "Order details Collaborate Checklists 0/0 Tracking Linked Orders Timeline Profit…" at bounding box center [784, 592] width 1568 height 2406
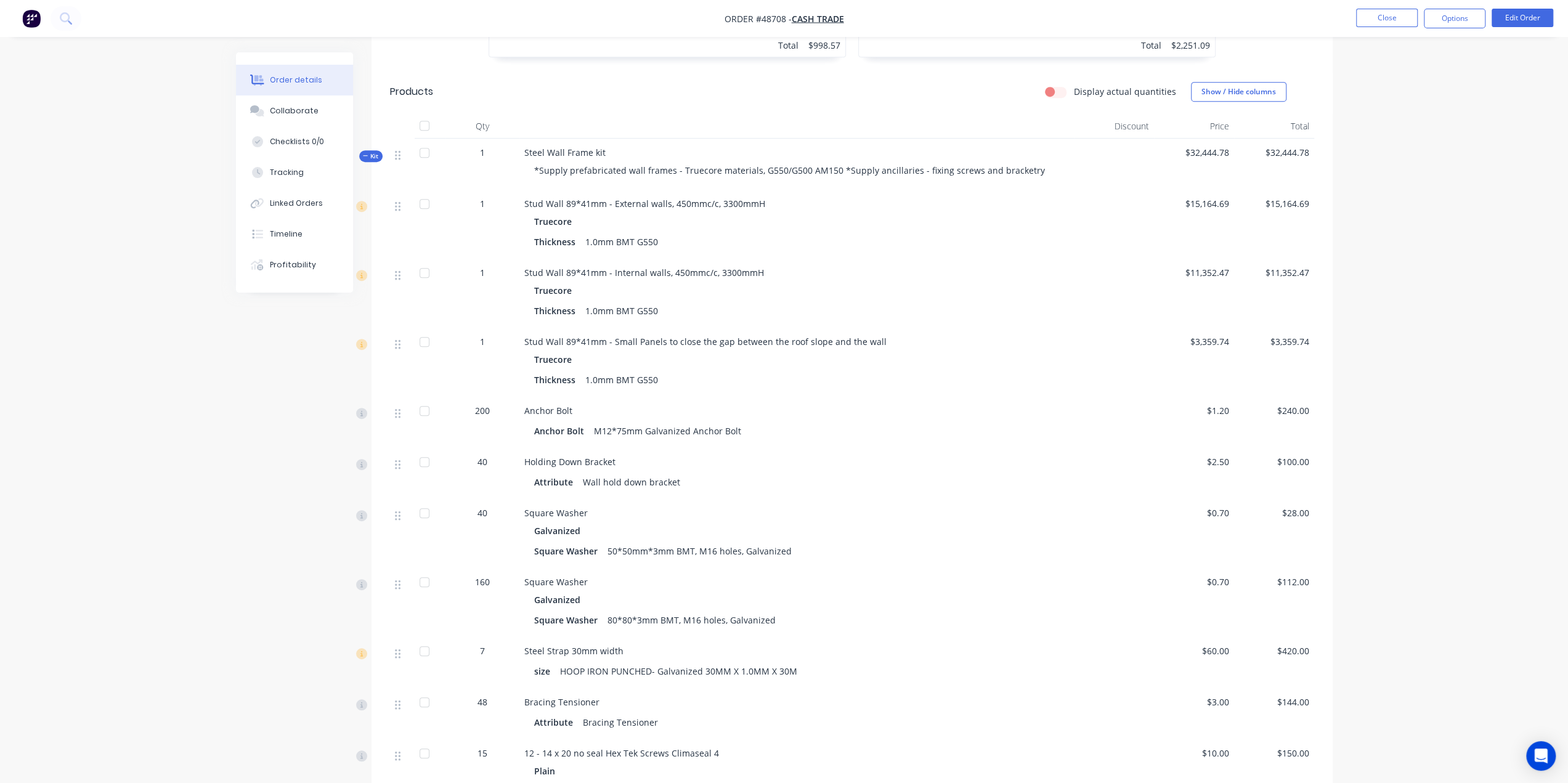
scroll to position [529, 0]
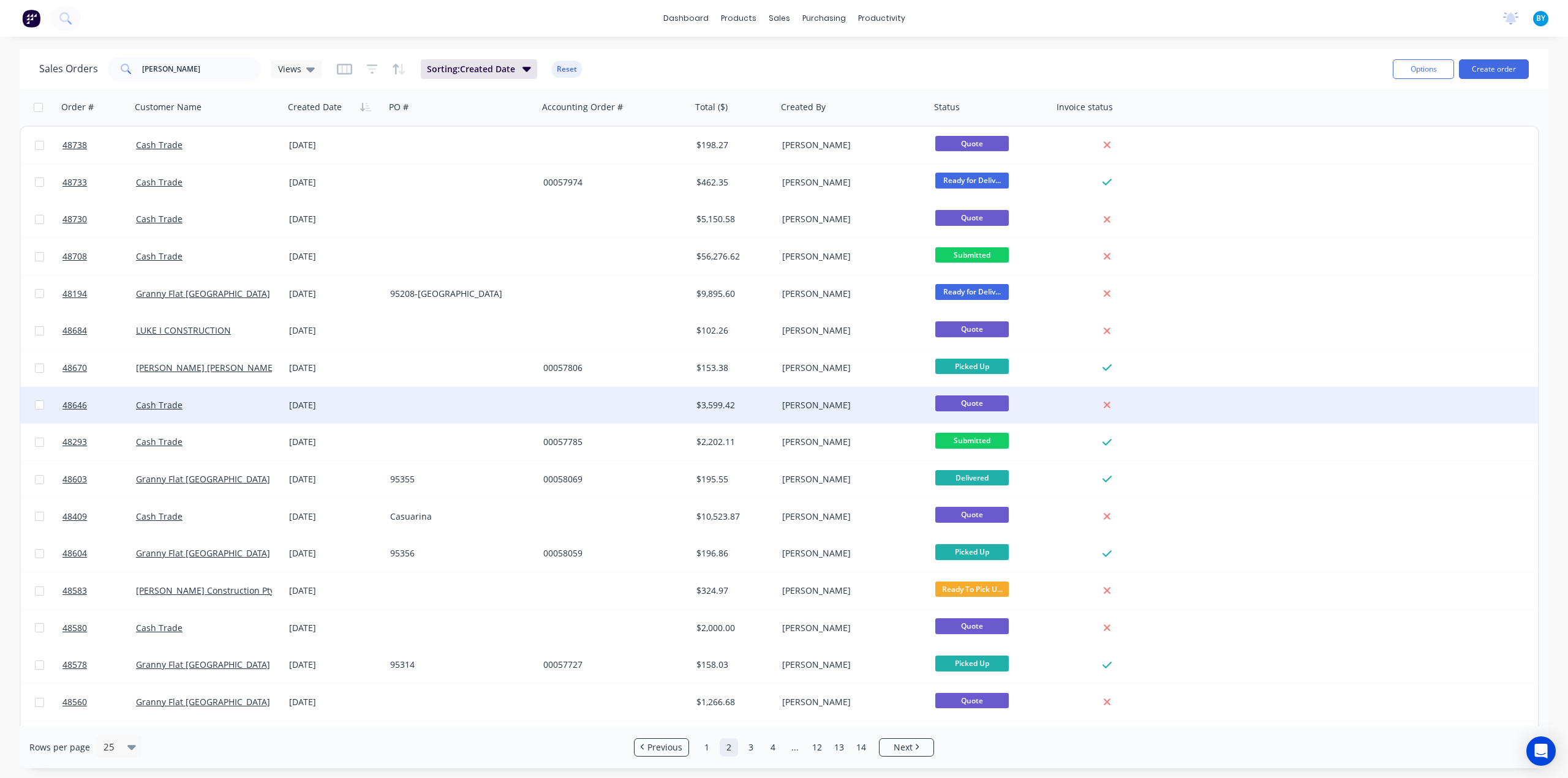
click at [619, 407] on div at bounding box center [615, 405] width 153 height 37
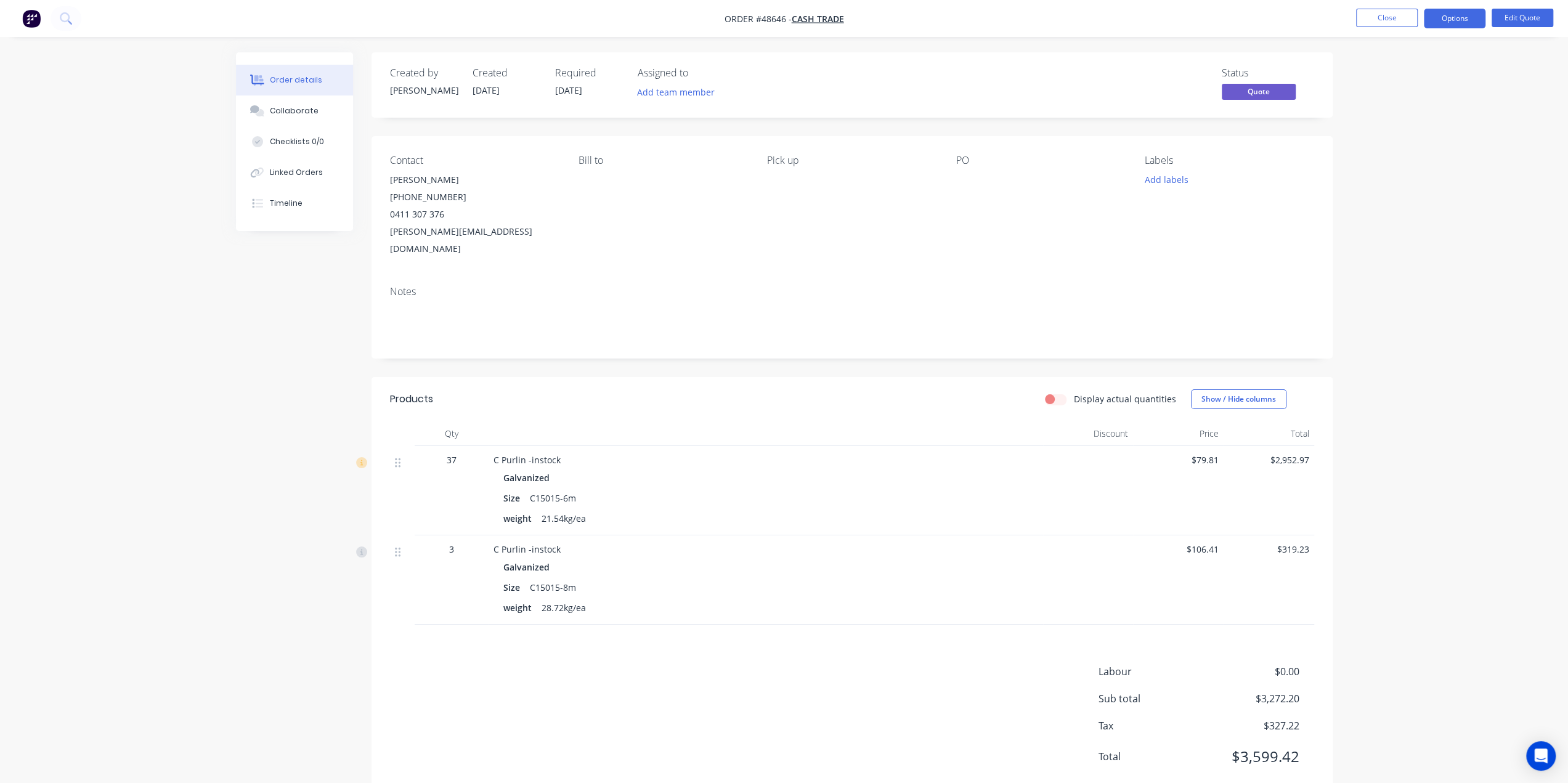
drag, startPoint x: 384, startPoint y: 182, endPoint x: 487, endPoint y: 183, distance: 103.0
click at [484, 181] on div "Contact Egbert Kampman (08) 9250 2220 0411 307 376 egbert@frametec.com.au Bill …" at bounding box center [851, 206] width 961 height 140
copy div "Egbert Kampman"
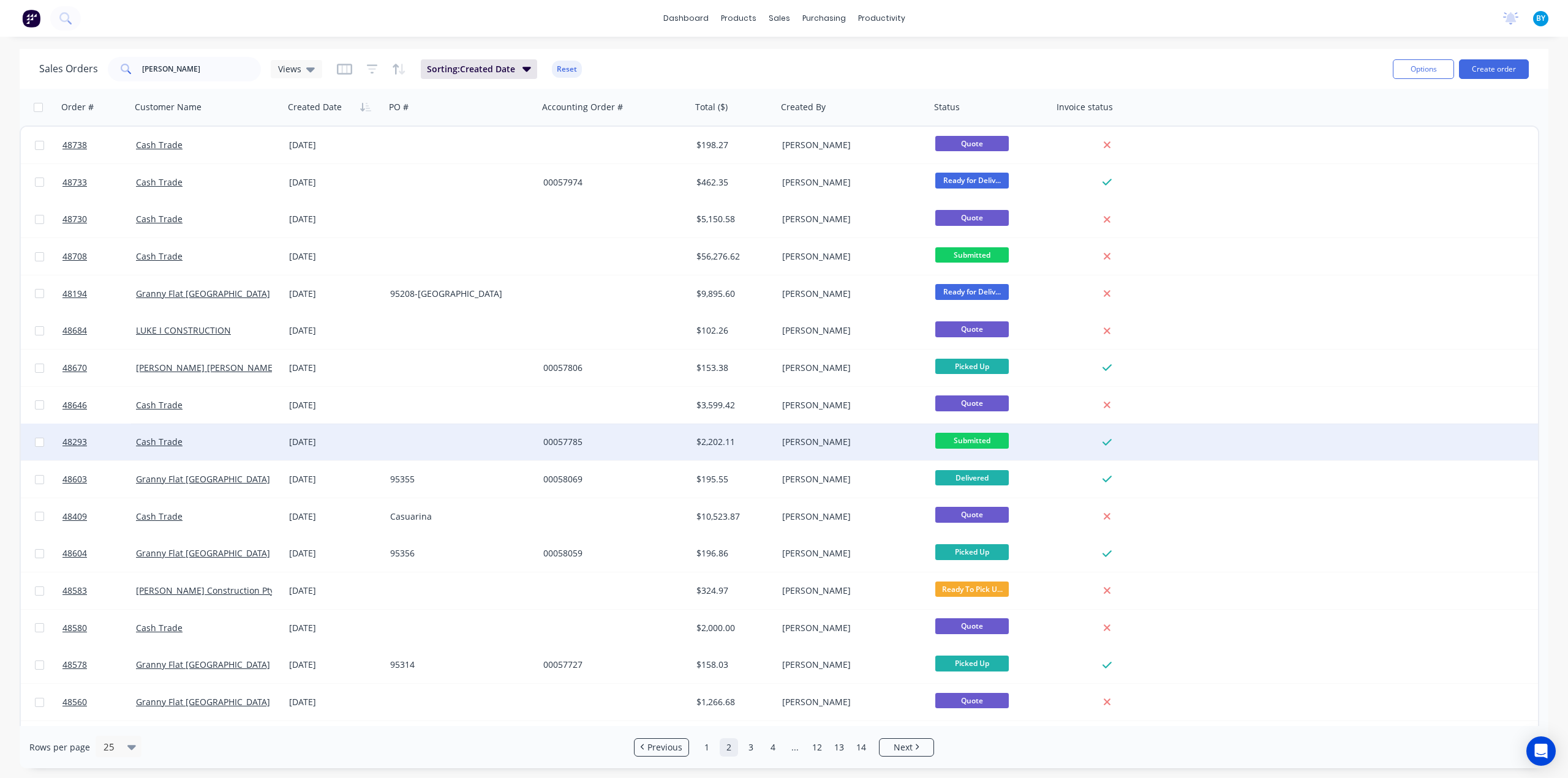
click at [240, 452] on div "Cash Trade" at bounding box center [207, 442] width 153 height 37
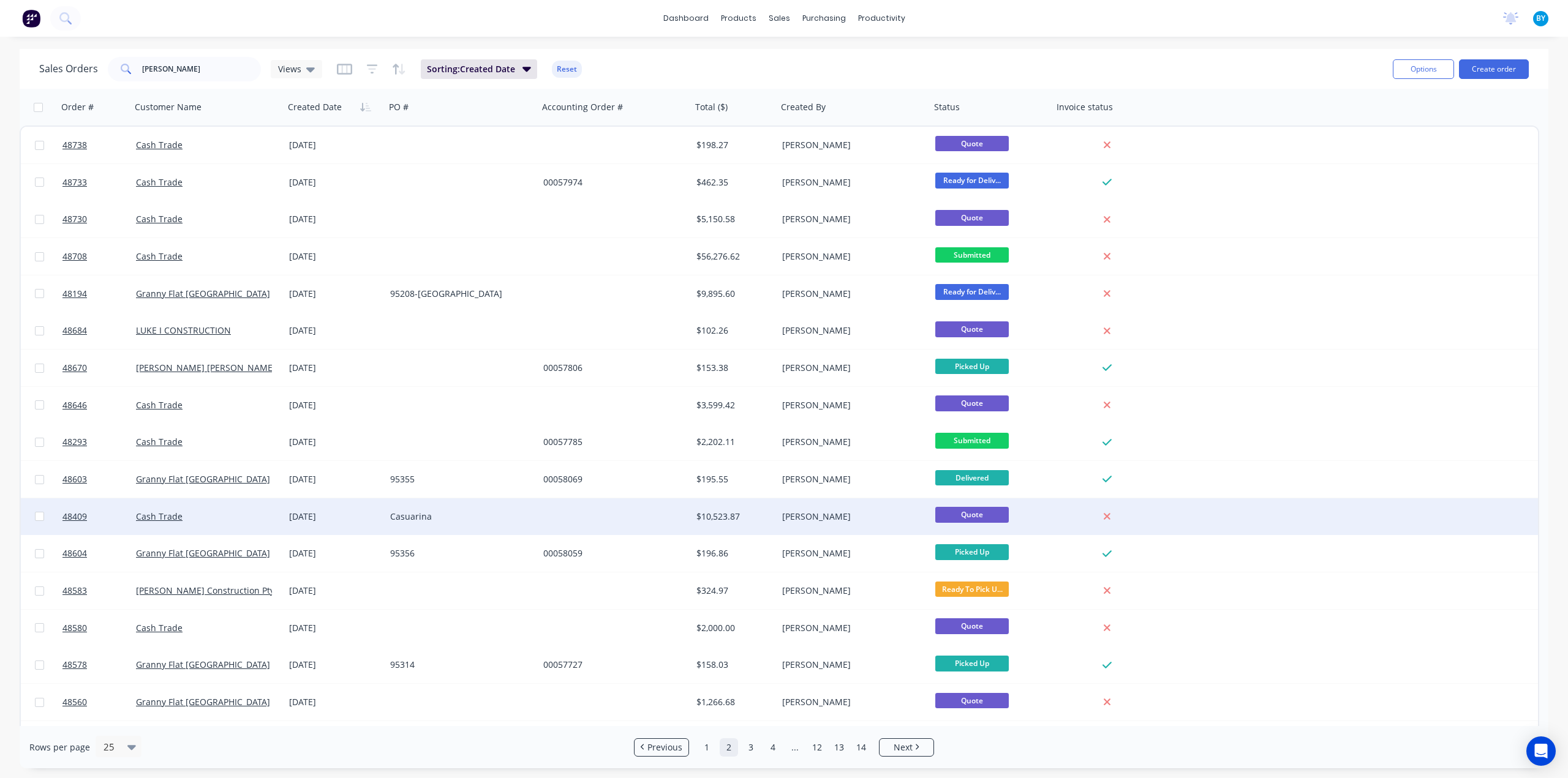
click at [535, 509] on div "Casuarina" at bounding box center [461, 517] width 153 height 37
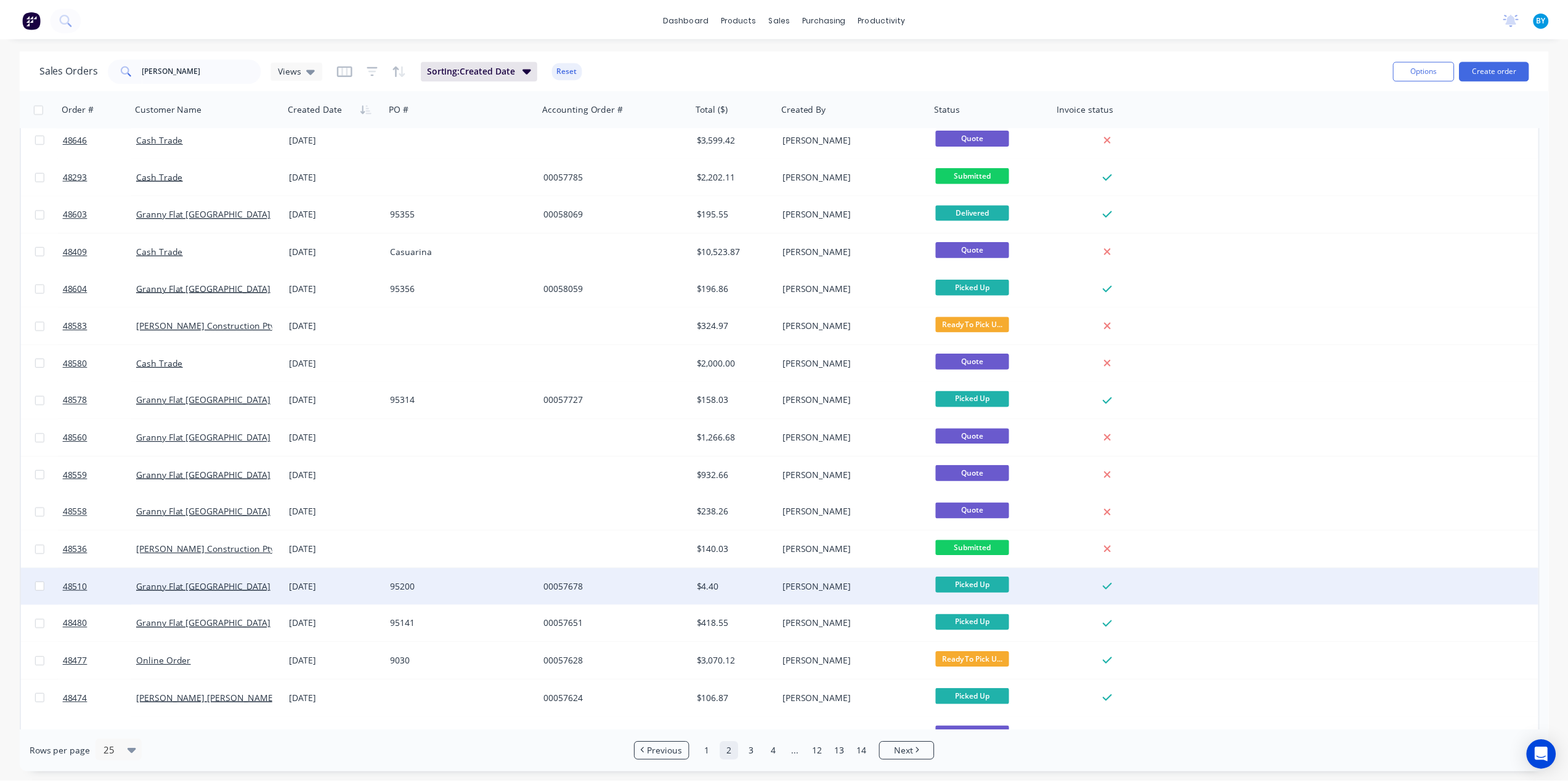
scroll to position [329, 0]
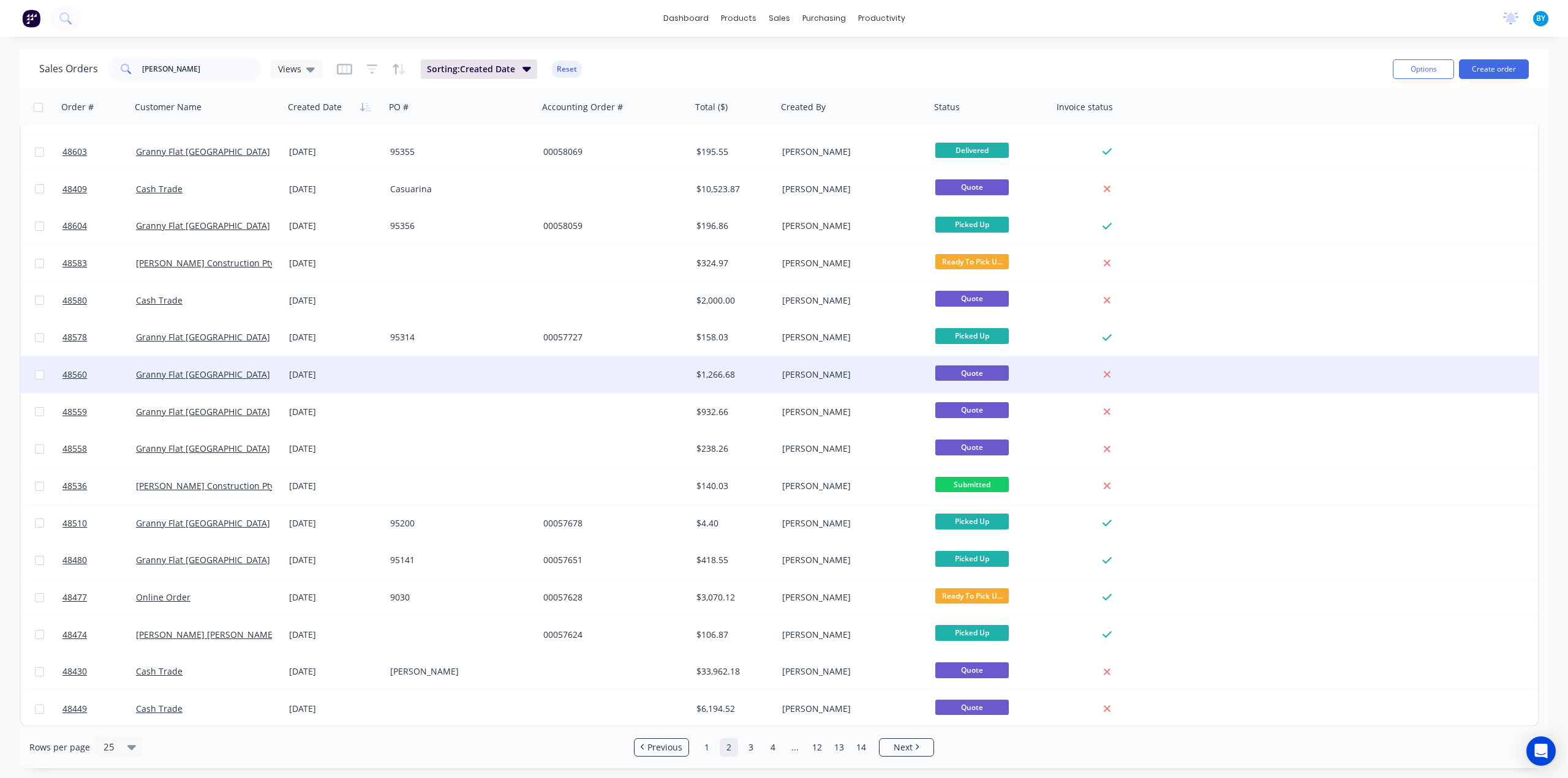
click at [417, 373] on div at bounding box center [461, 375] width 153 height 37
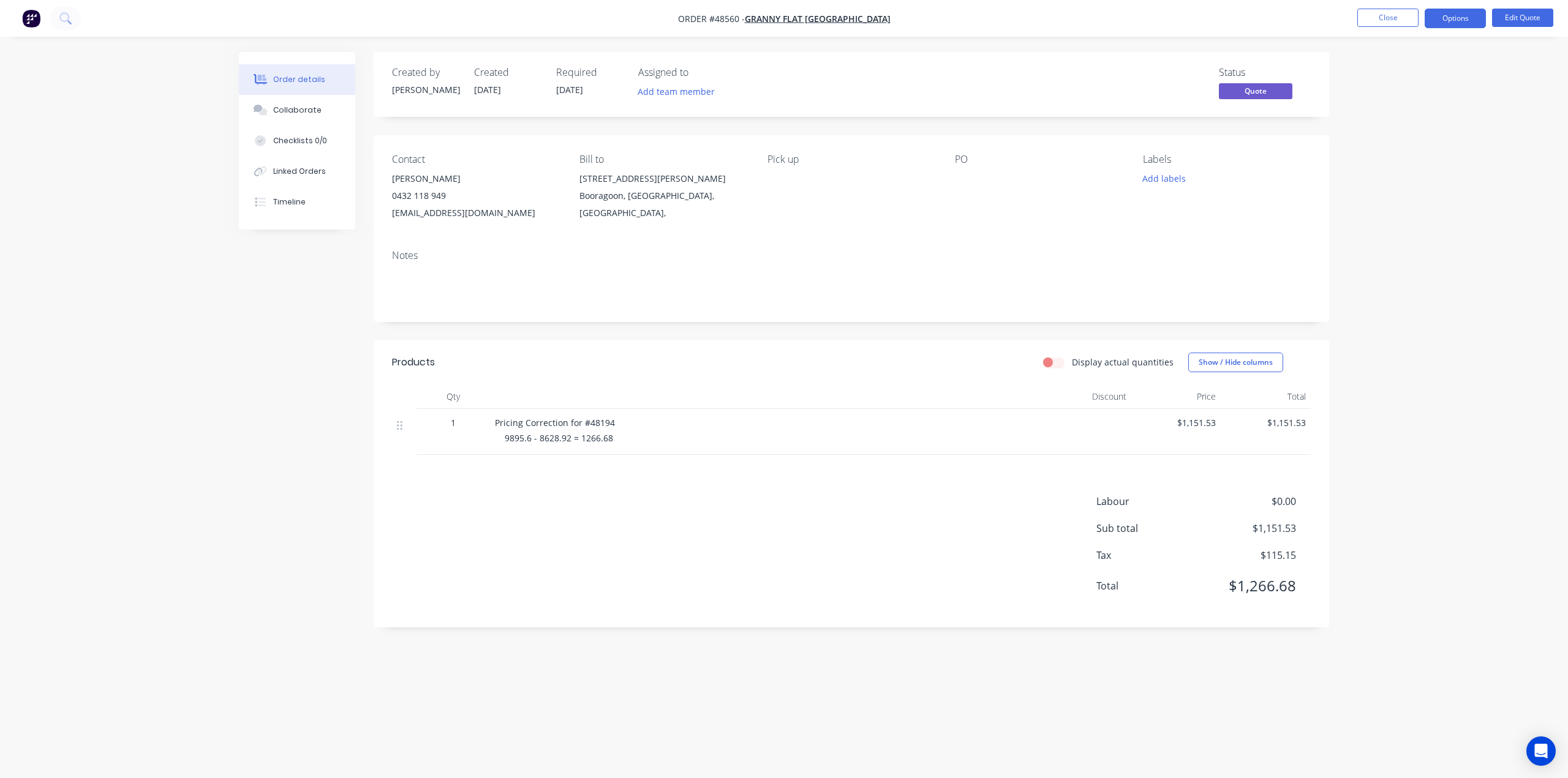
click at [172, 326] on div "Order details Collaborate Checklists 0/0 Linked Orders Timeline Order details C…" at bounding box center [784, 389] width 1568 height 778
click at [29, 15] on img "button" at bounding box center [30, 18] width 18 height 18
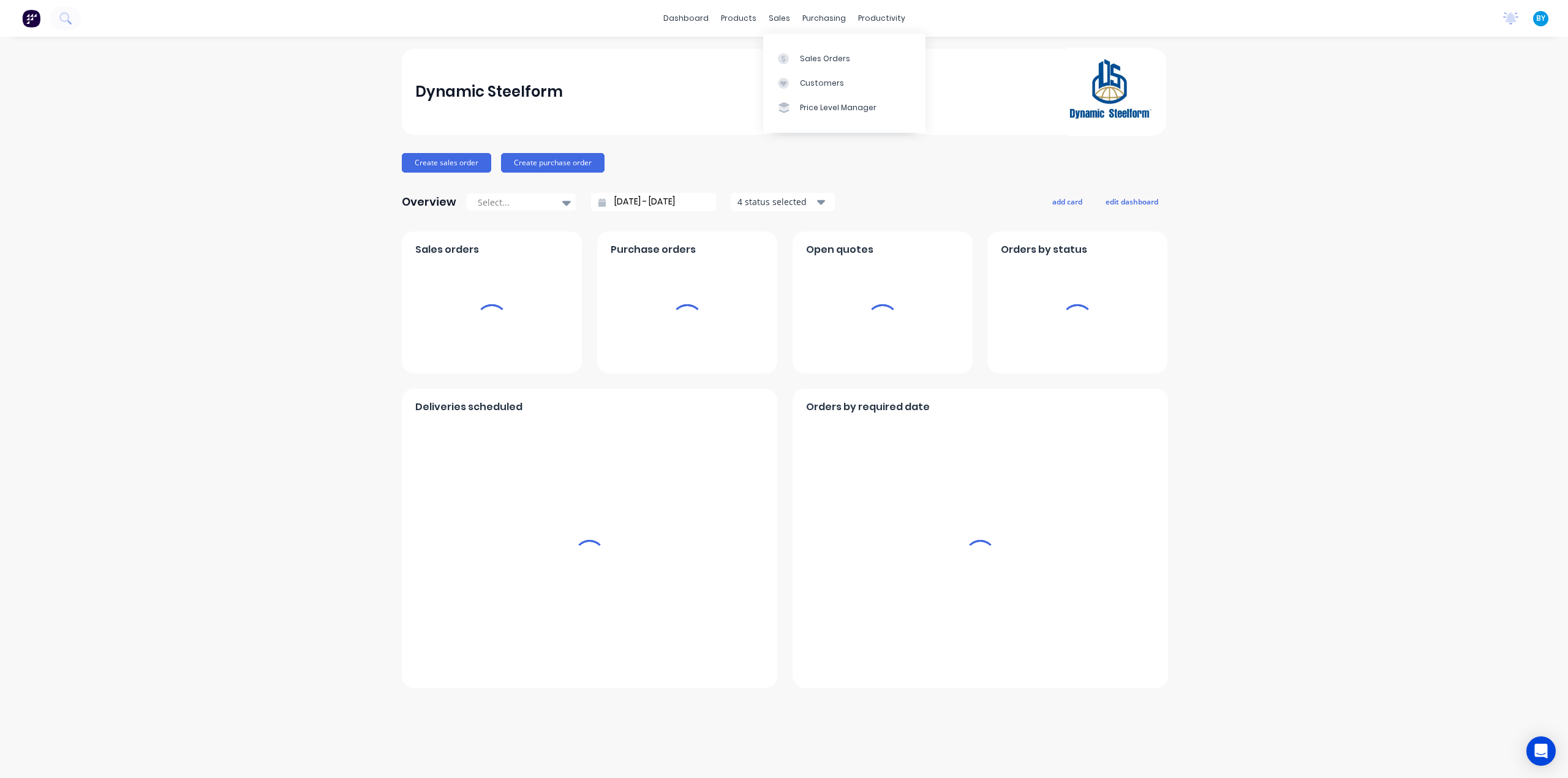
drag, startPoint x: 782, startPoint y: 20, endPoint x: 790, endPoint y: 35, distance: 17.0
click at [782, 20] on div "sales" at bounding box center [779, 18] width 34 height 18
click at [801, 63] on div "Sales Orders" at bounding box center [825, 59] width 51 height 11
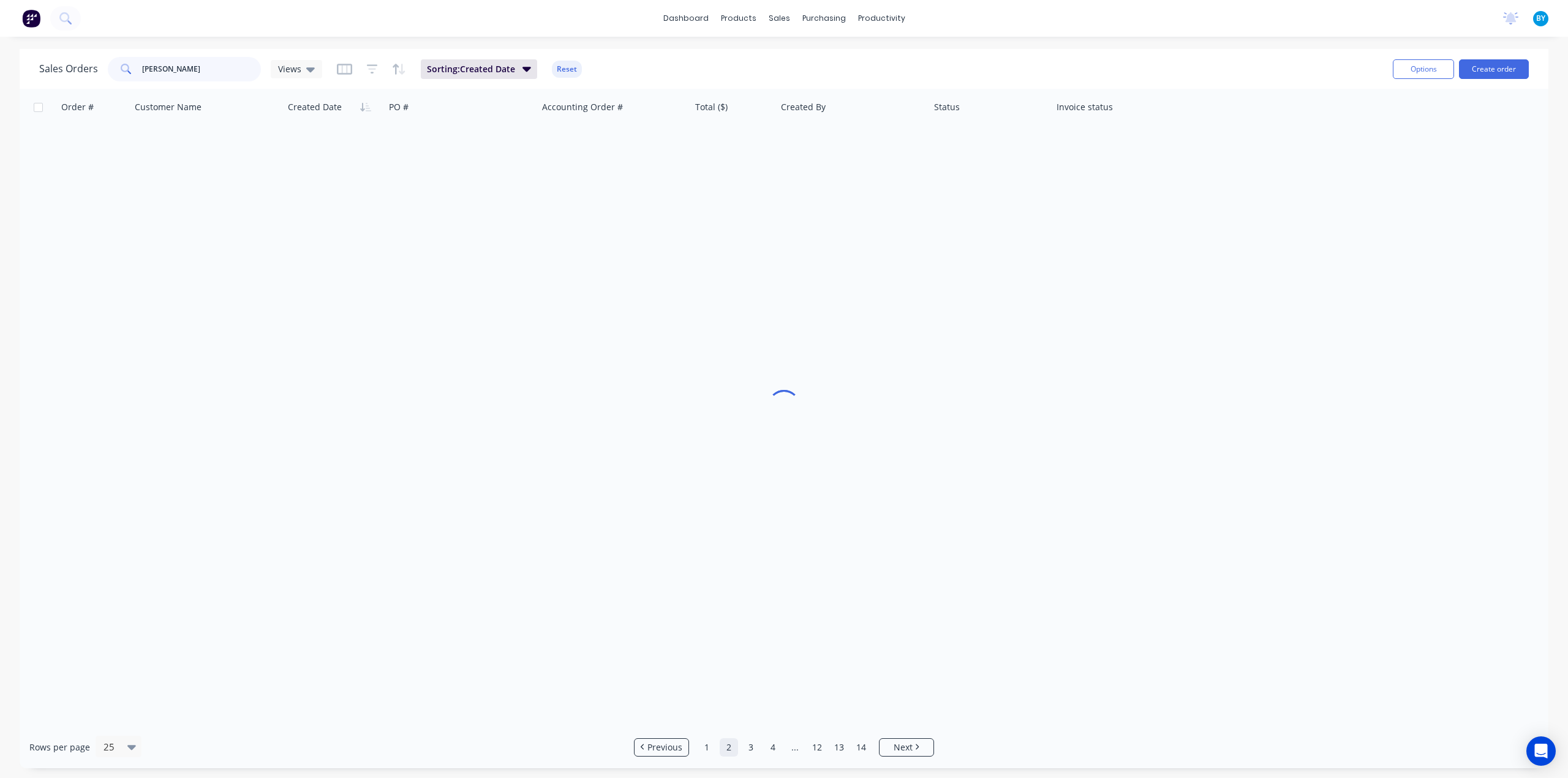
drag, startPoint x: 140, startPoint y: 66, endPoint x: 88, endPoint y: 67, distance: 52.0
click at [88, 67] on div "Sales Orders Bob Views" at bounding box center [181, 69] width 283 height 25
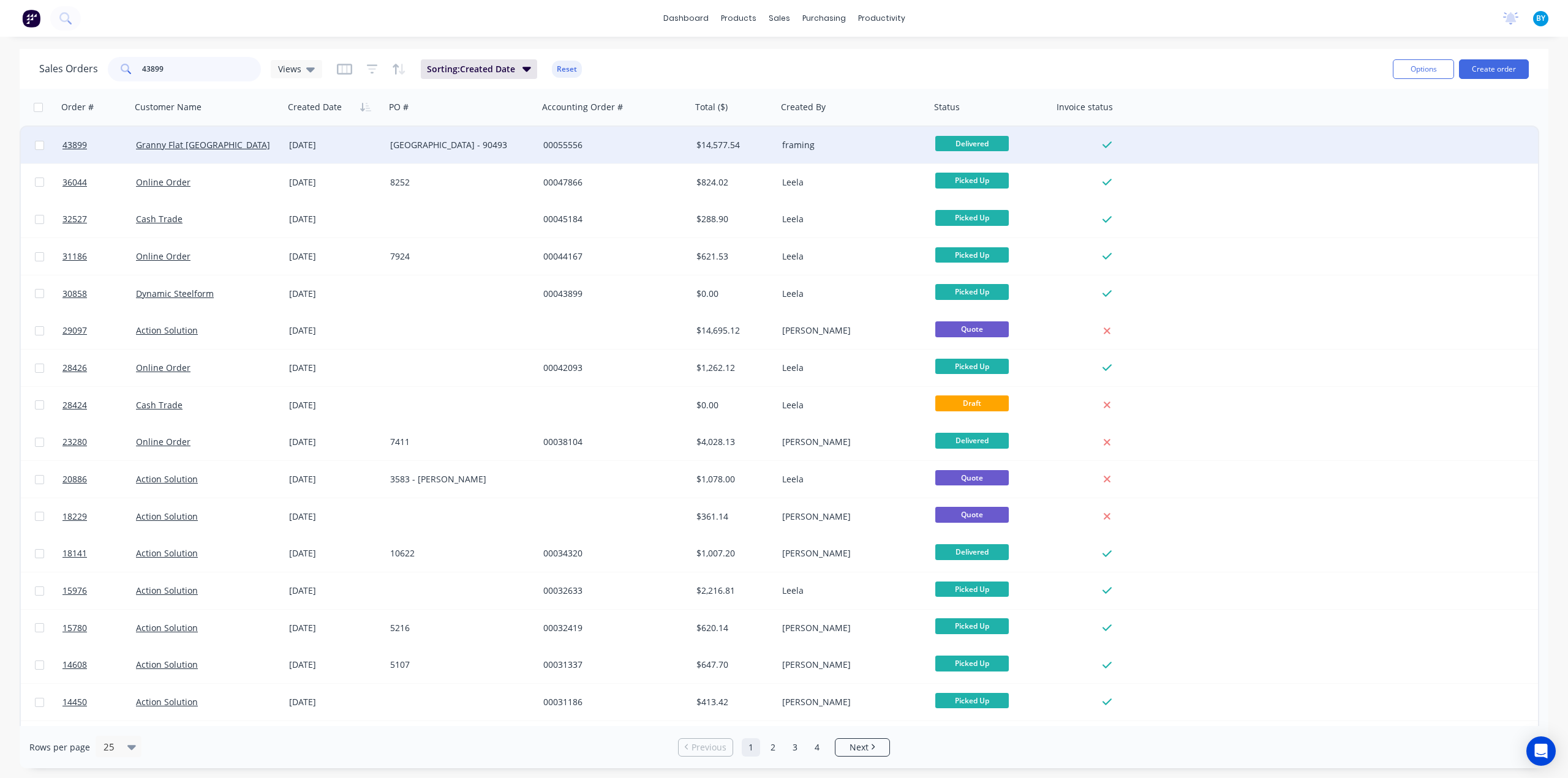
type input "43899"
click at [258, 148] on div "Granny Flat WA" at bounding box center [203, 144] width 136 height 12
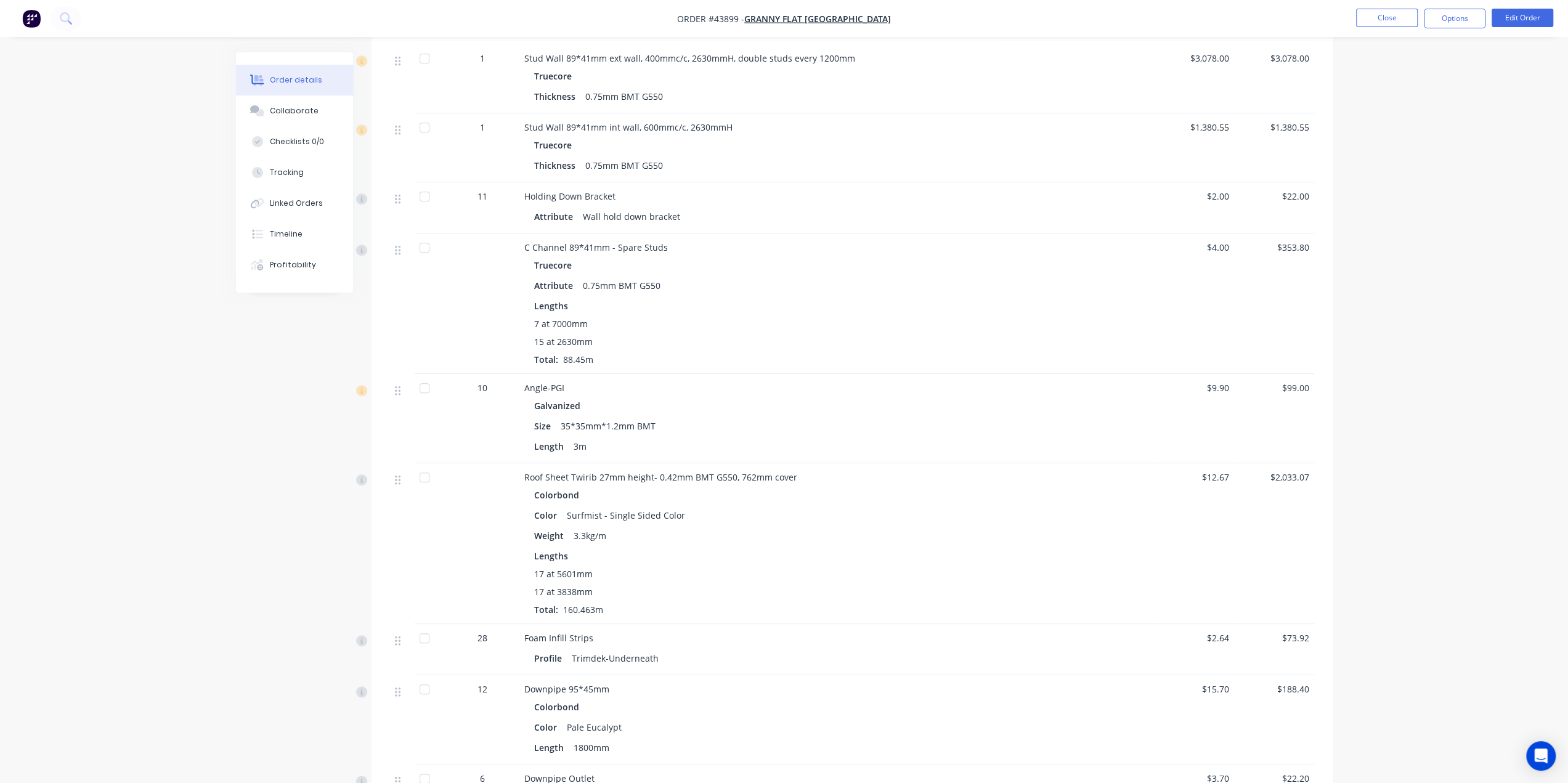
scroll to position [643, 0]
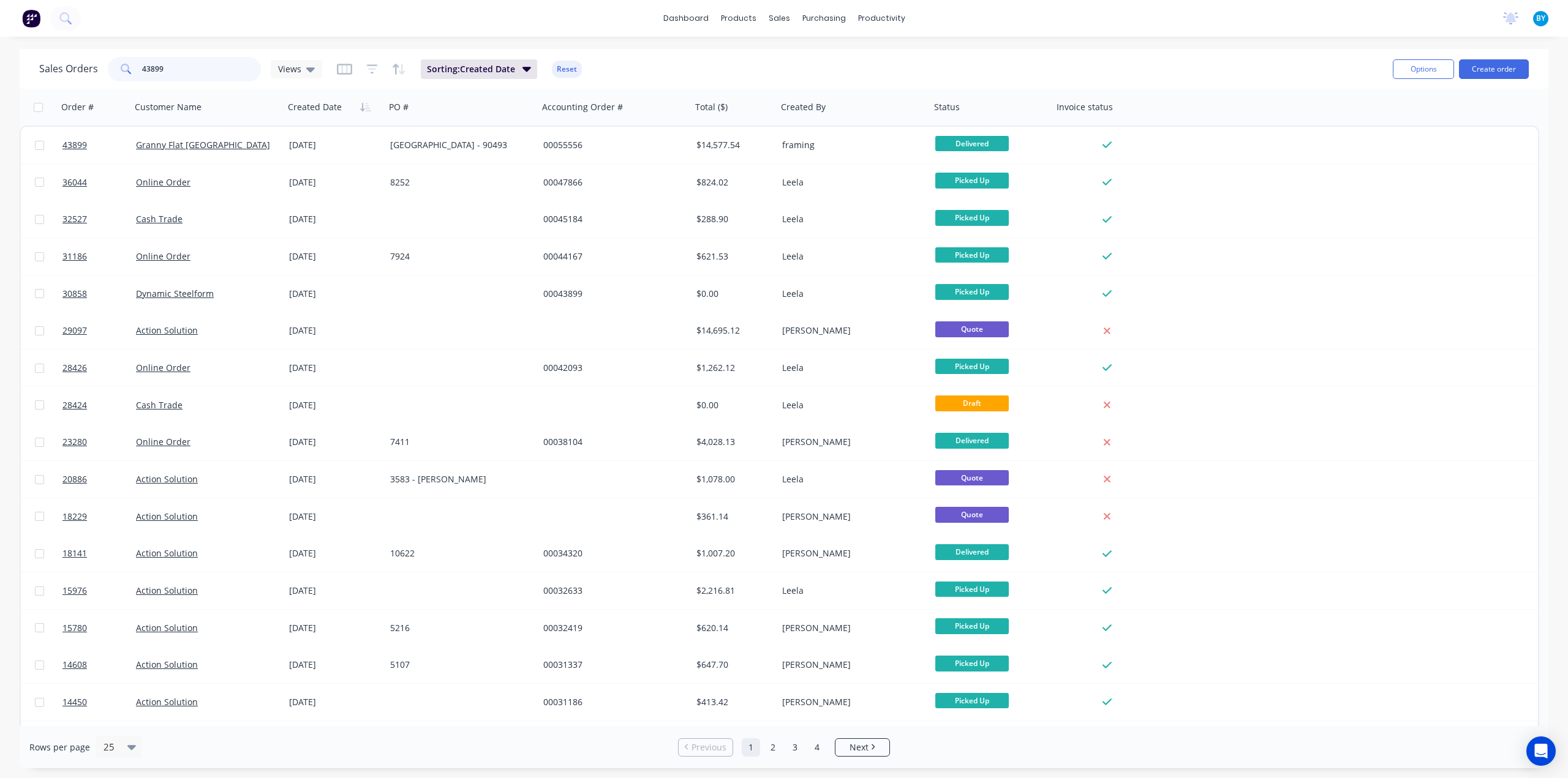
drag, startPoint x: 192, startPoint y: 64, endPoint x: 10, endPoint y: 53, distance: 182.3
click at [10, 53] on div "Sales Orders 43899 Views Sorting: Created Date Reset Options Create order Order…" at bounding box center [784, 408] width 1568 height 719
type input "7"
type input "45701"
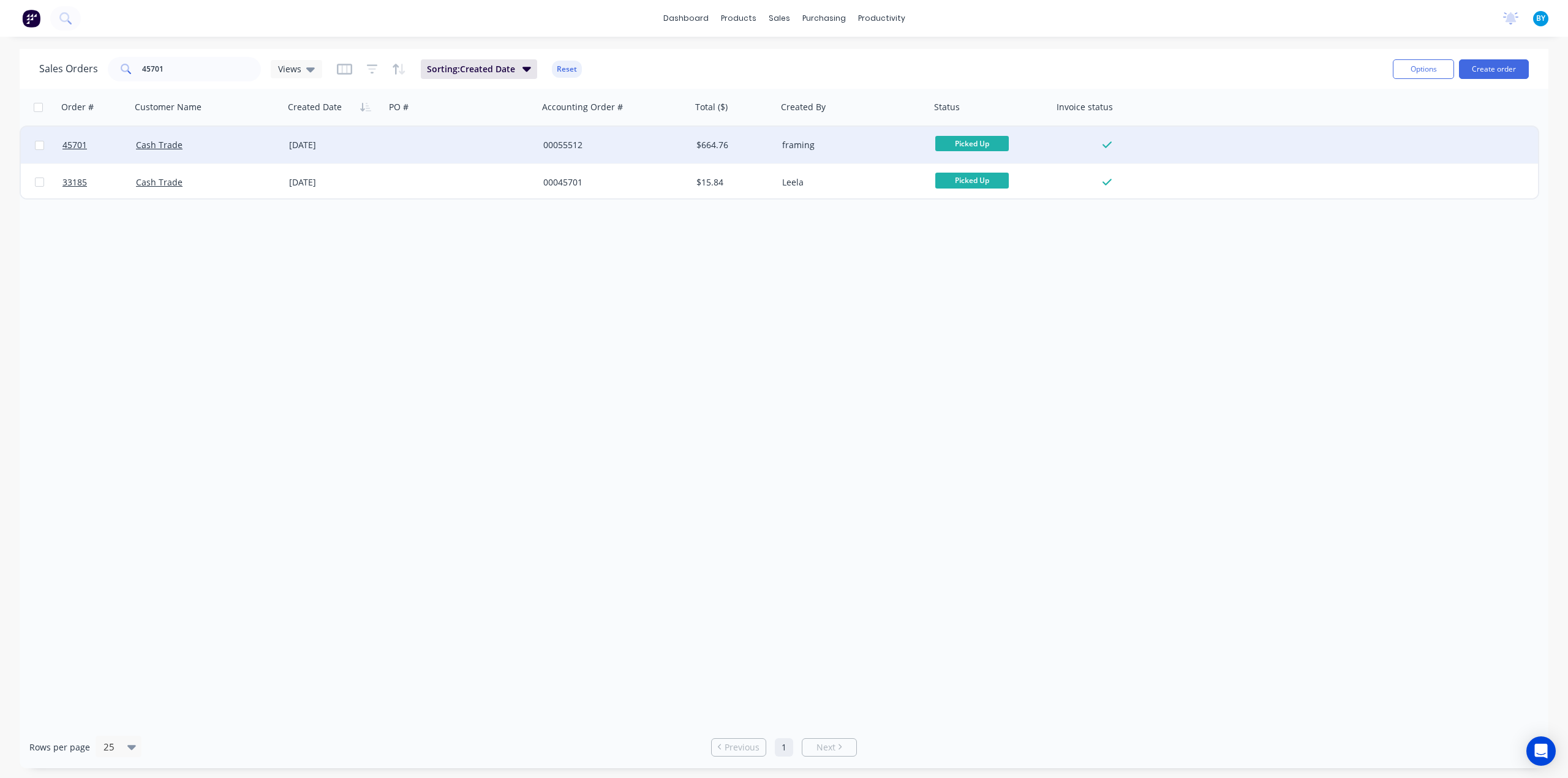
click at [419, 145] on div at bounding box center [461, 145] width 153 height 37
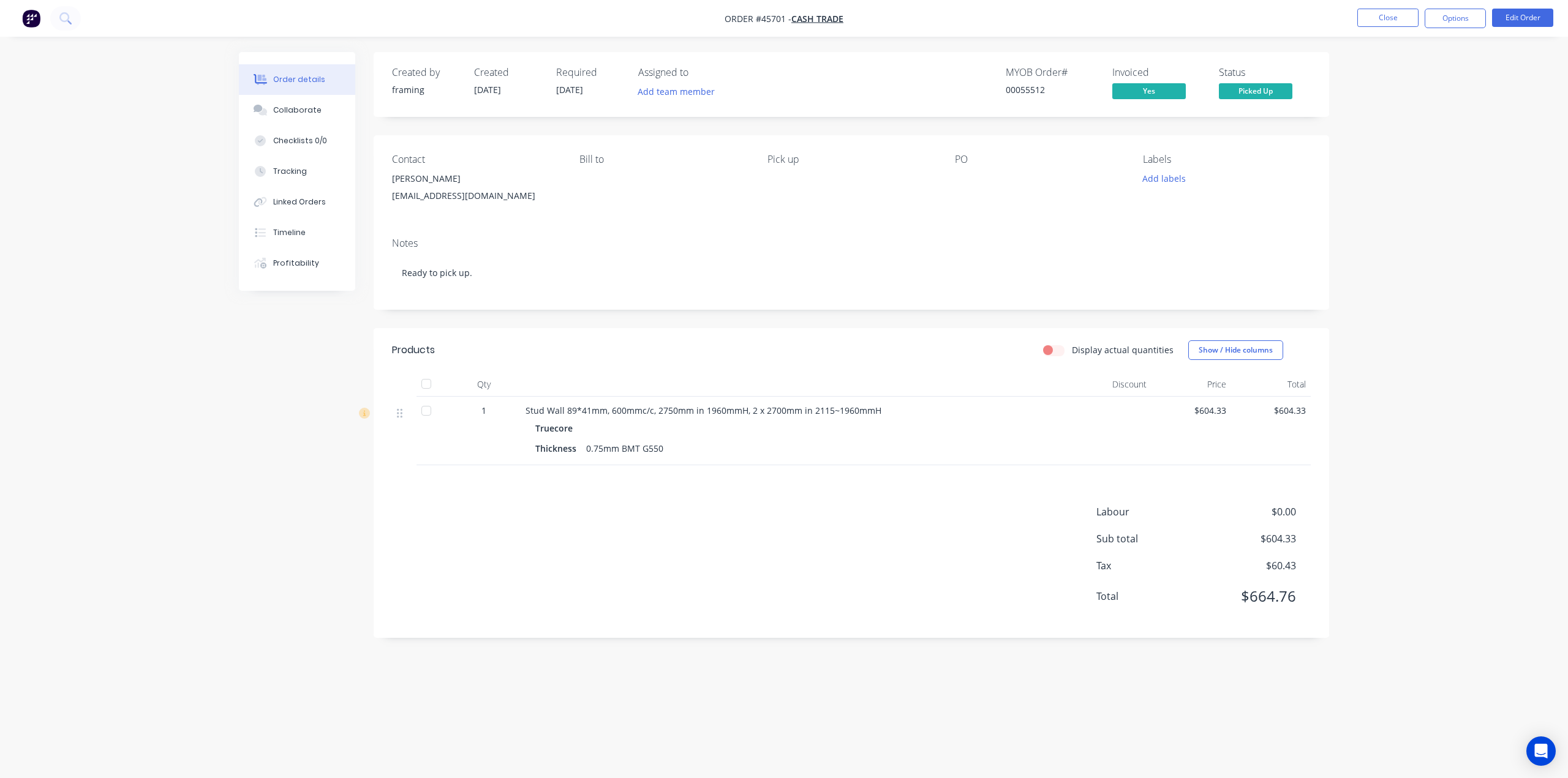
click at [32, 18] on img "button" at bounding box center [30, 18] width 18 height 18
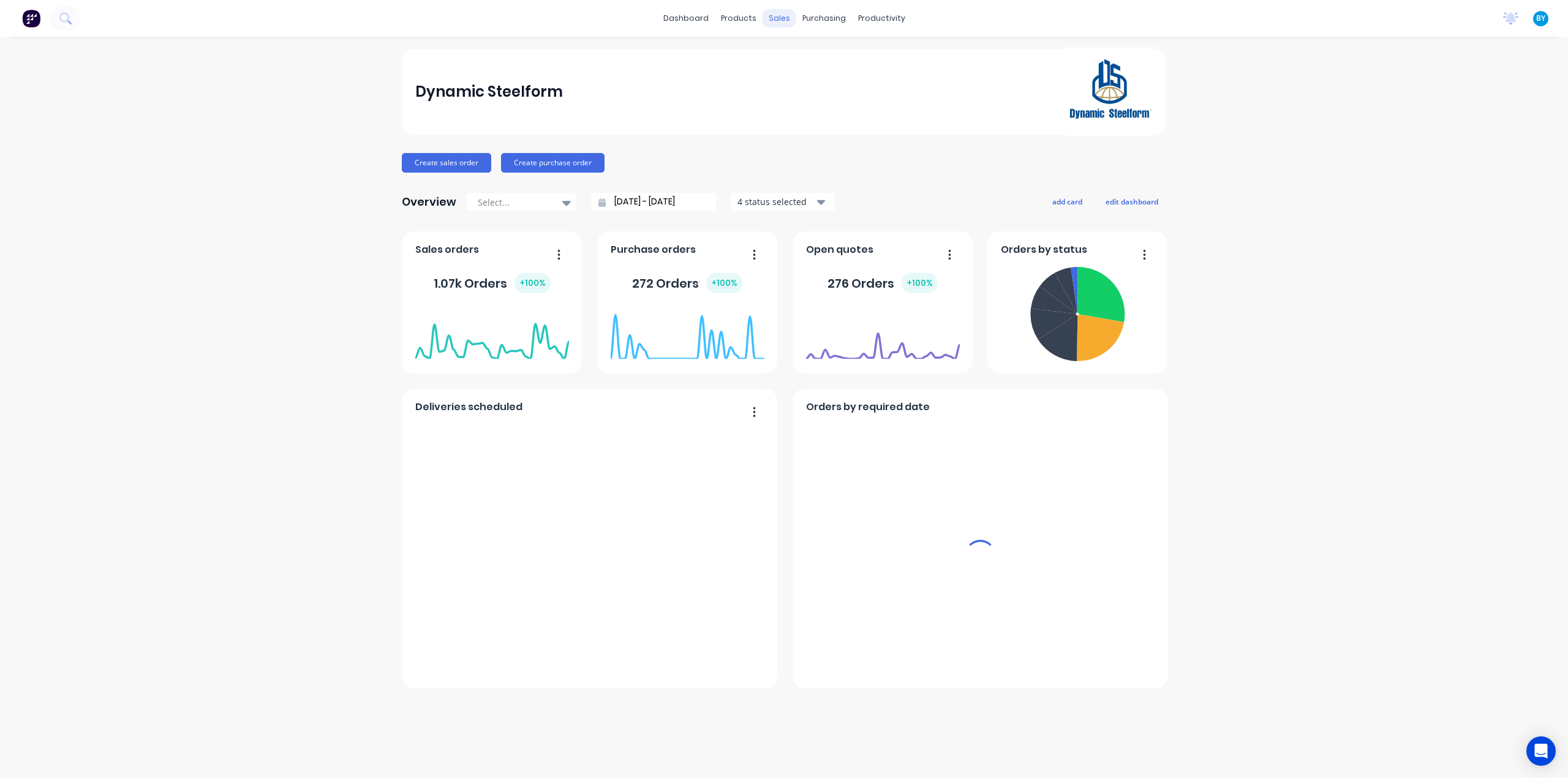
click at [778, 14] on div "sales" at bounding box center [779, 18] width 34 height 18
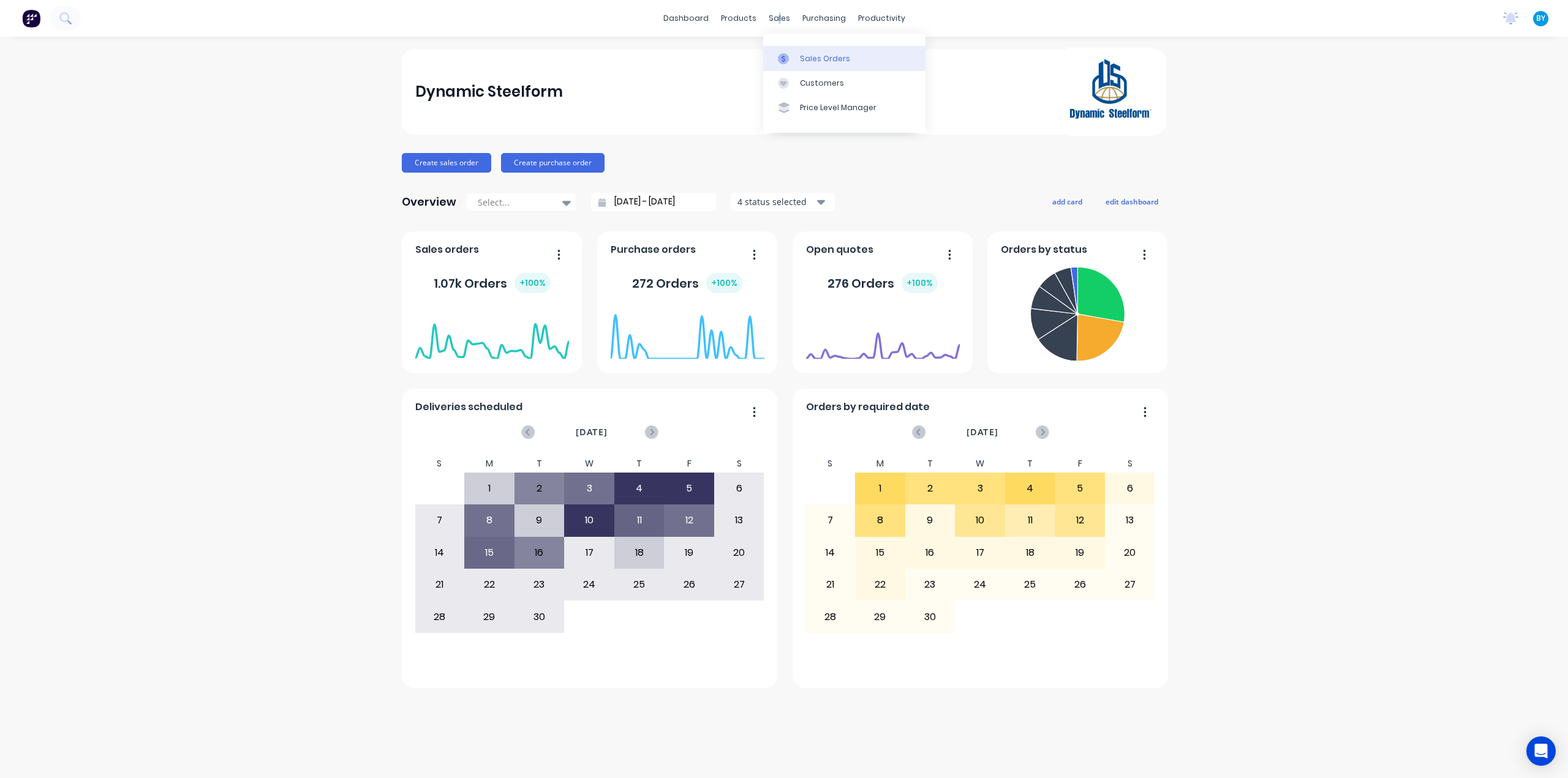
click at [798, 55] on link "Sales Orders" at bounding box center [844, 58] width 162 height 25
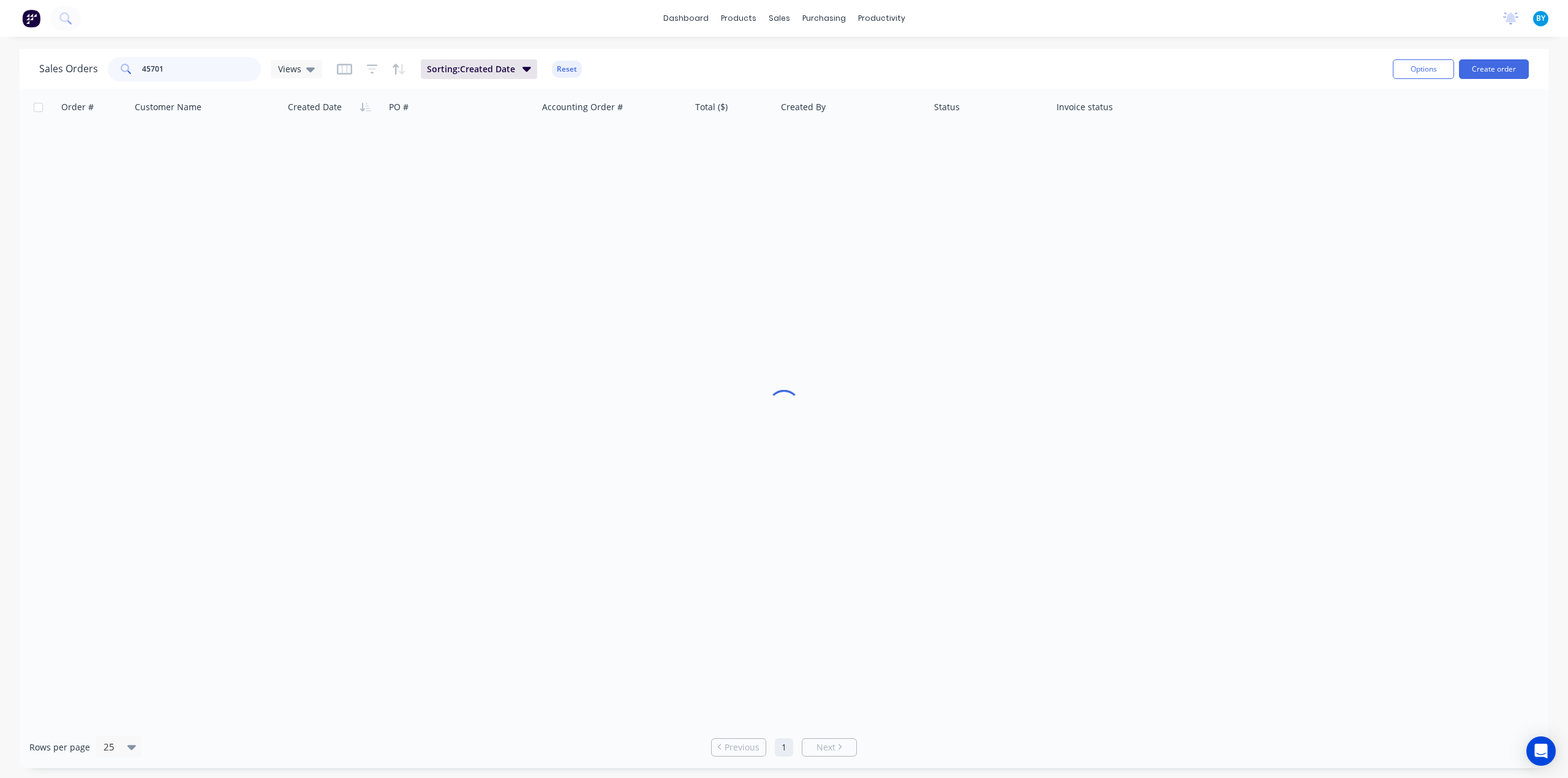
drag, startPoint x: 172, startPoint y: 66, endPoint x: 90, endPoint y: 62, distance: 82.1
click at [90, 62] on div "Sales Orders 45701 Views" at bounding box center [181, 69] width 283 height 25
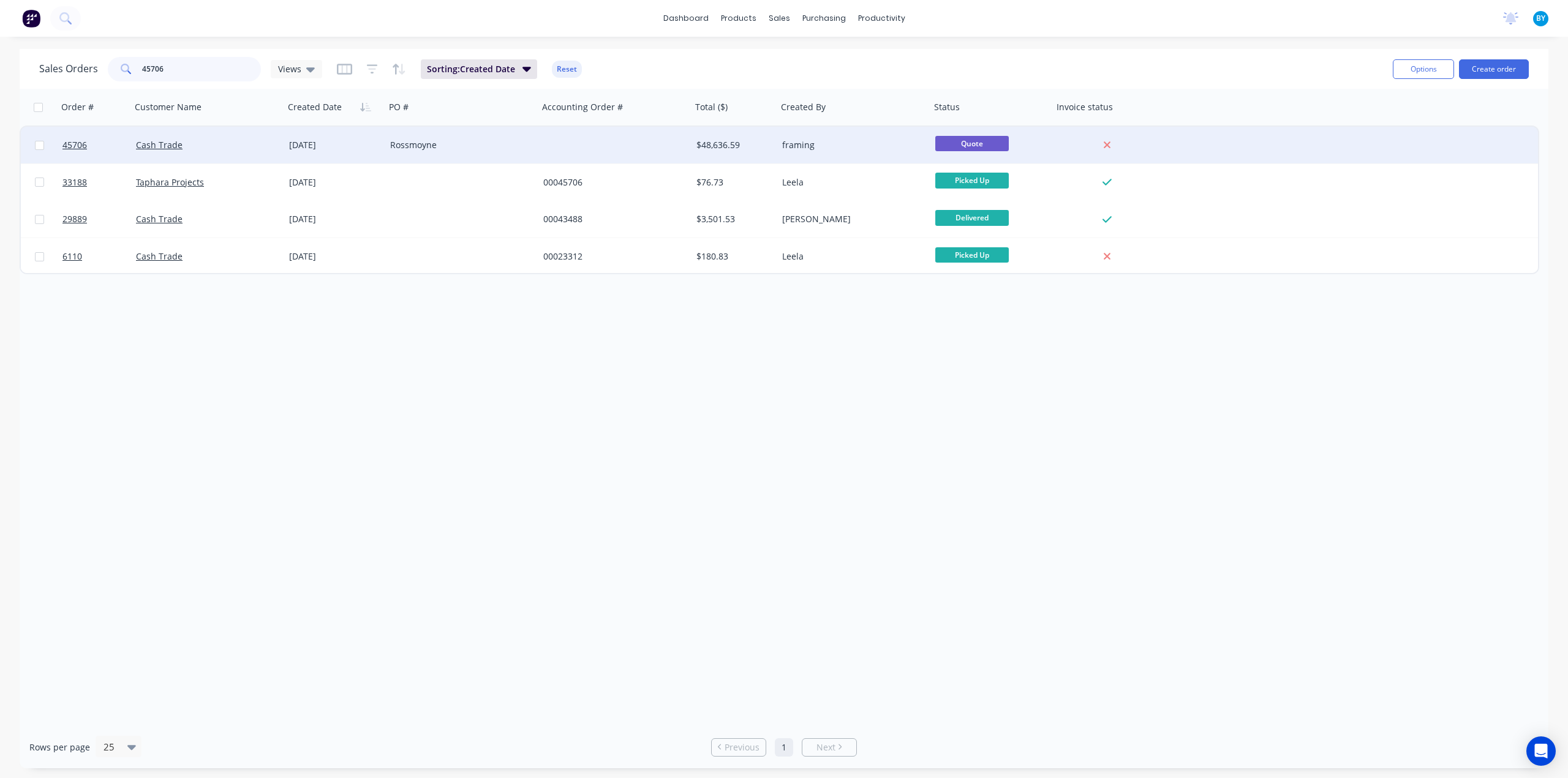
type input "45706"
click at [322, 146] on div "12 Jun 2025" at bounding box center [335, 144] width 91 height 12
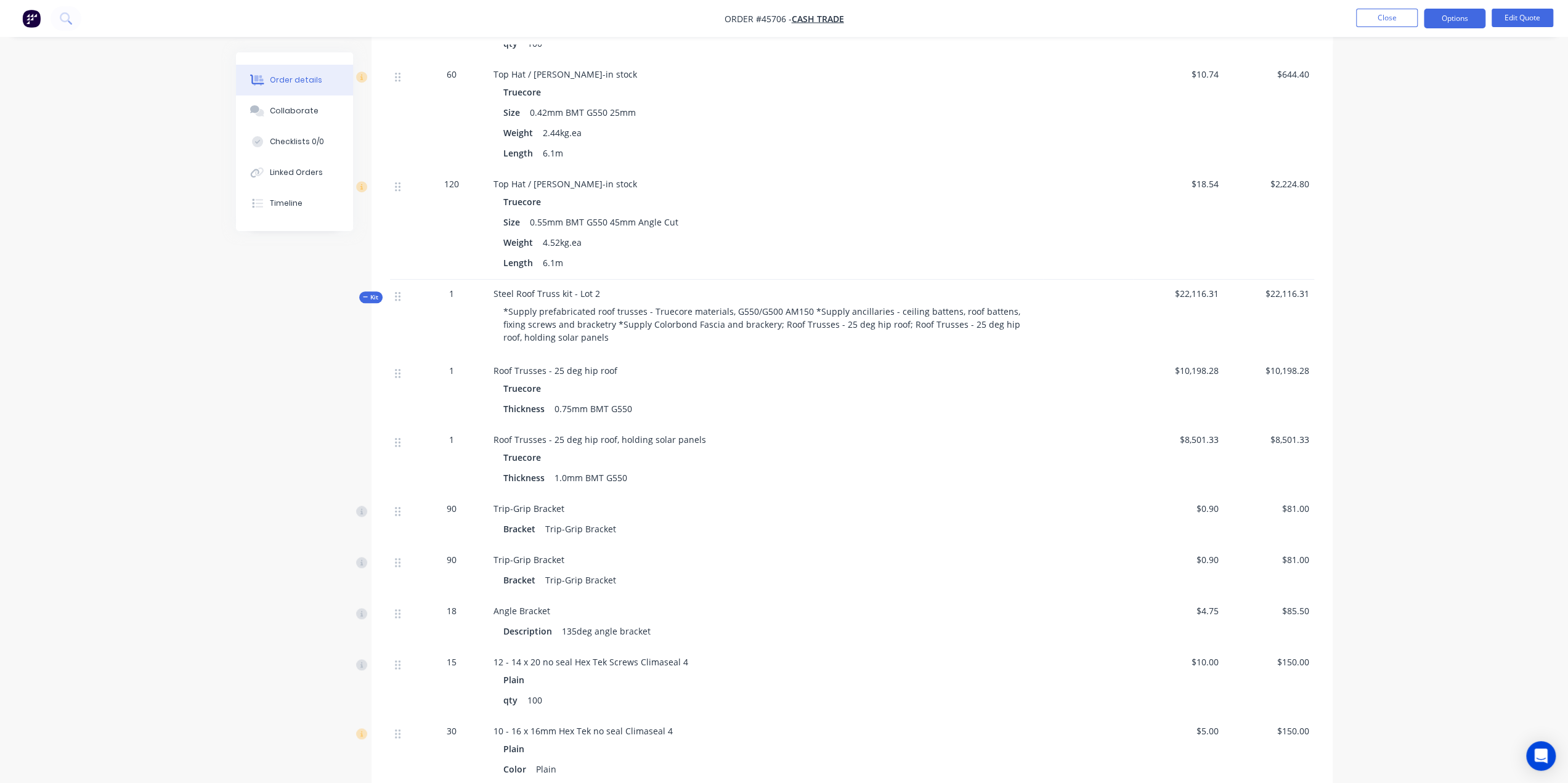
scroll to position [986, 0]
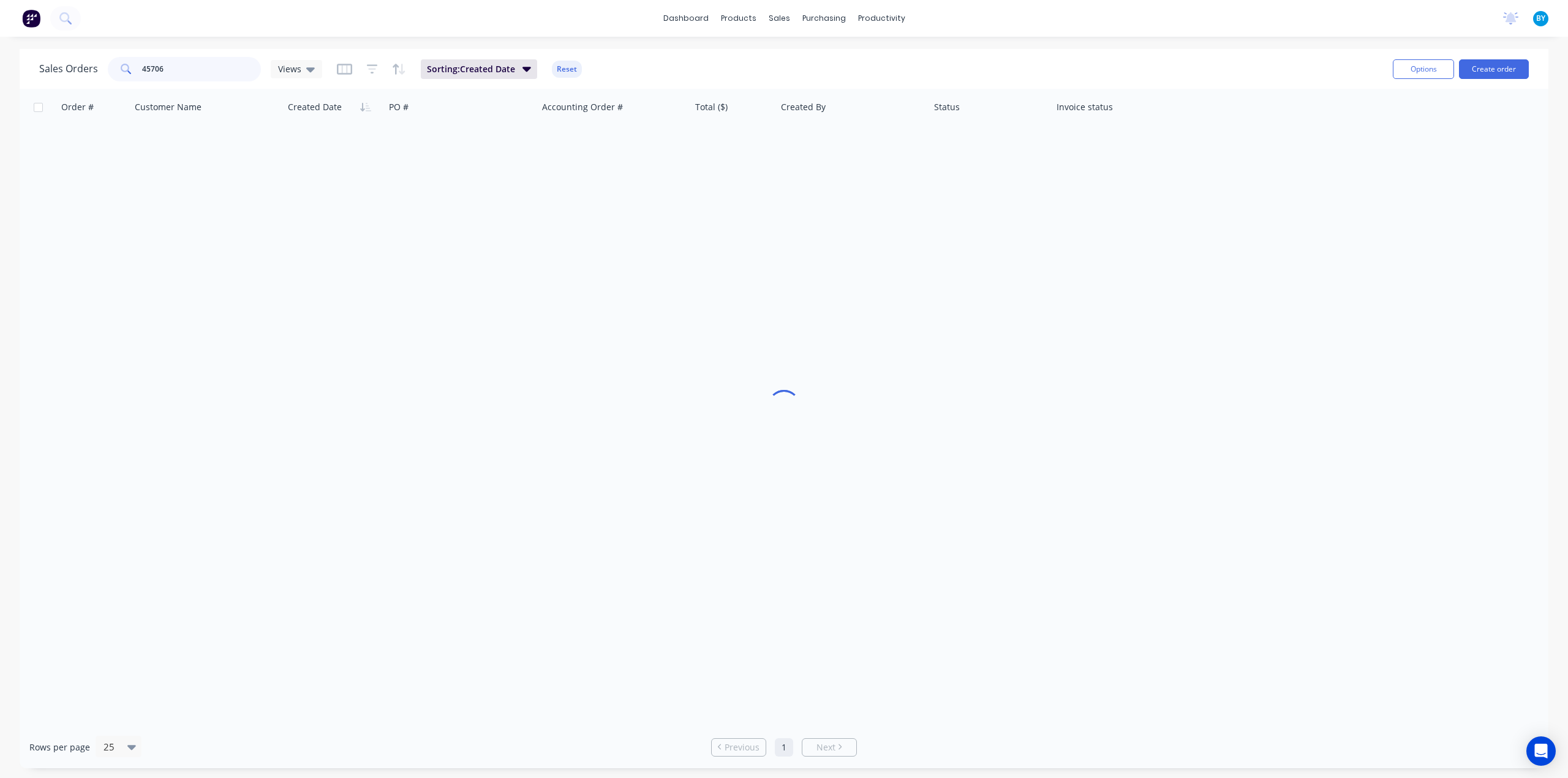
drag, startPoint x: 181, startPoint y: 73, endPoint x: 119, endPoint y: 71, distance: 62.0
click at [119, 71] on div "45706" at bounding box center [184, 69] width 153 height 25
type input "45746"
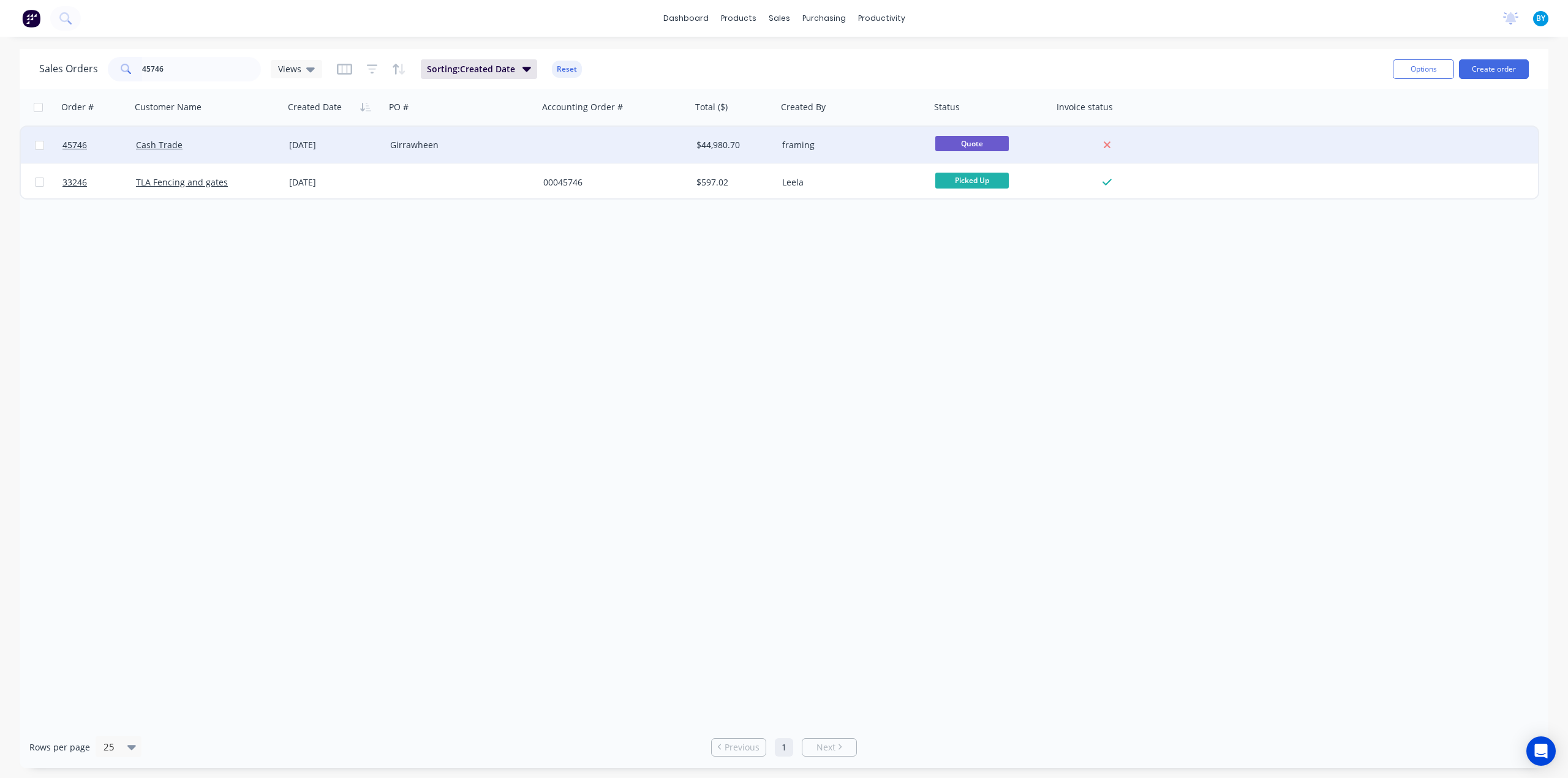
click at [513, 148] on div "Girrawheen" at bounding box center [457, 144] width 136 height 12
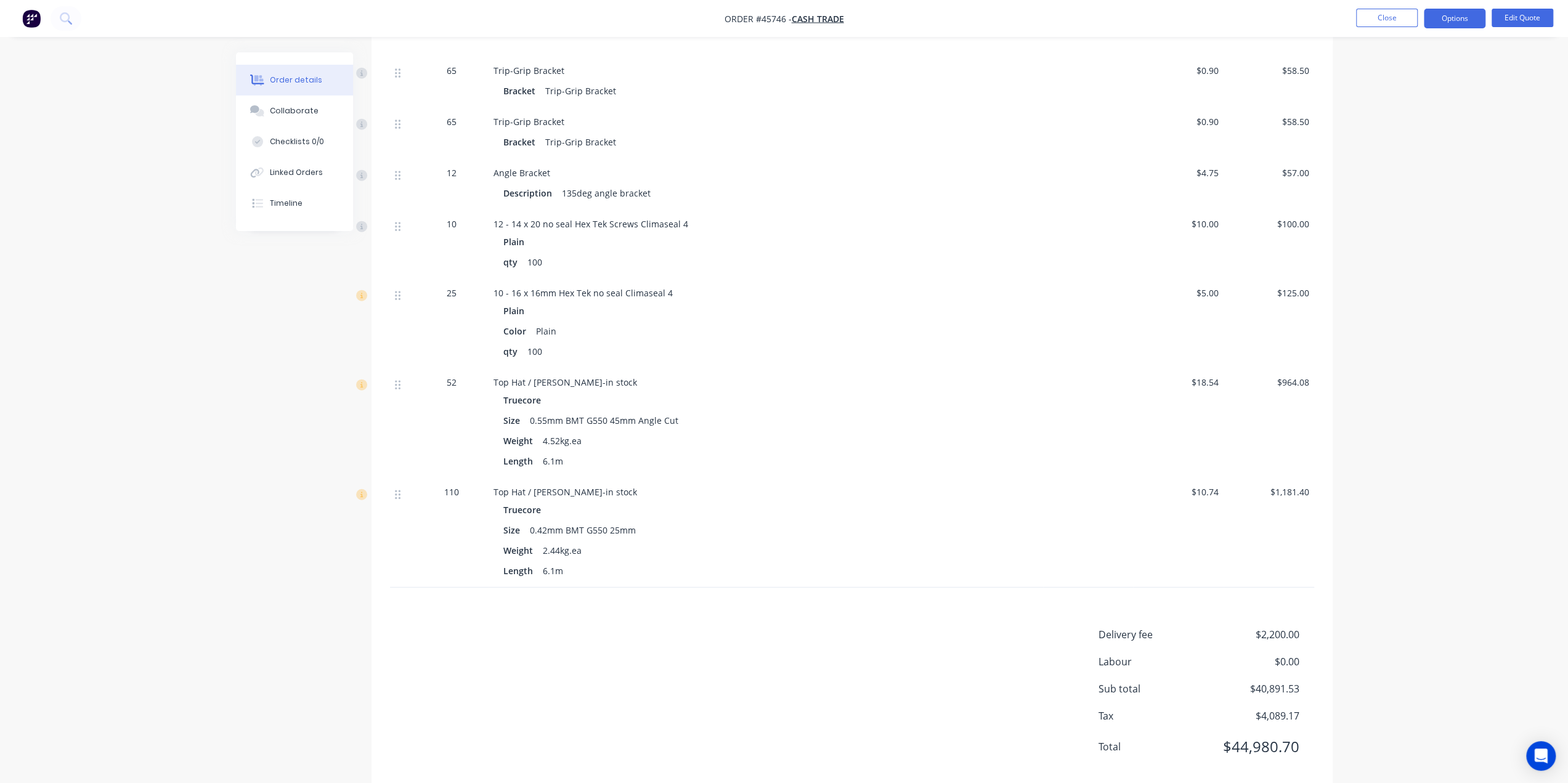
scroll to position [3088, 0]
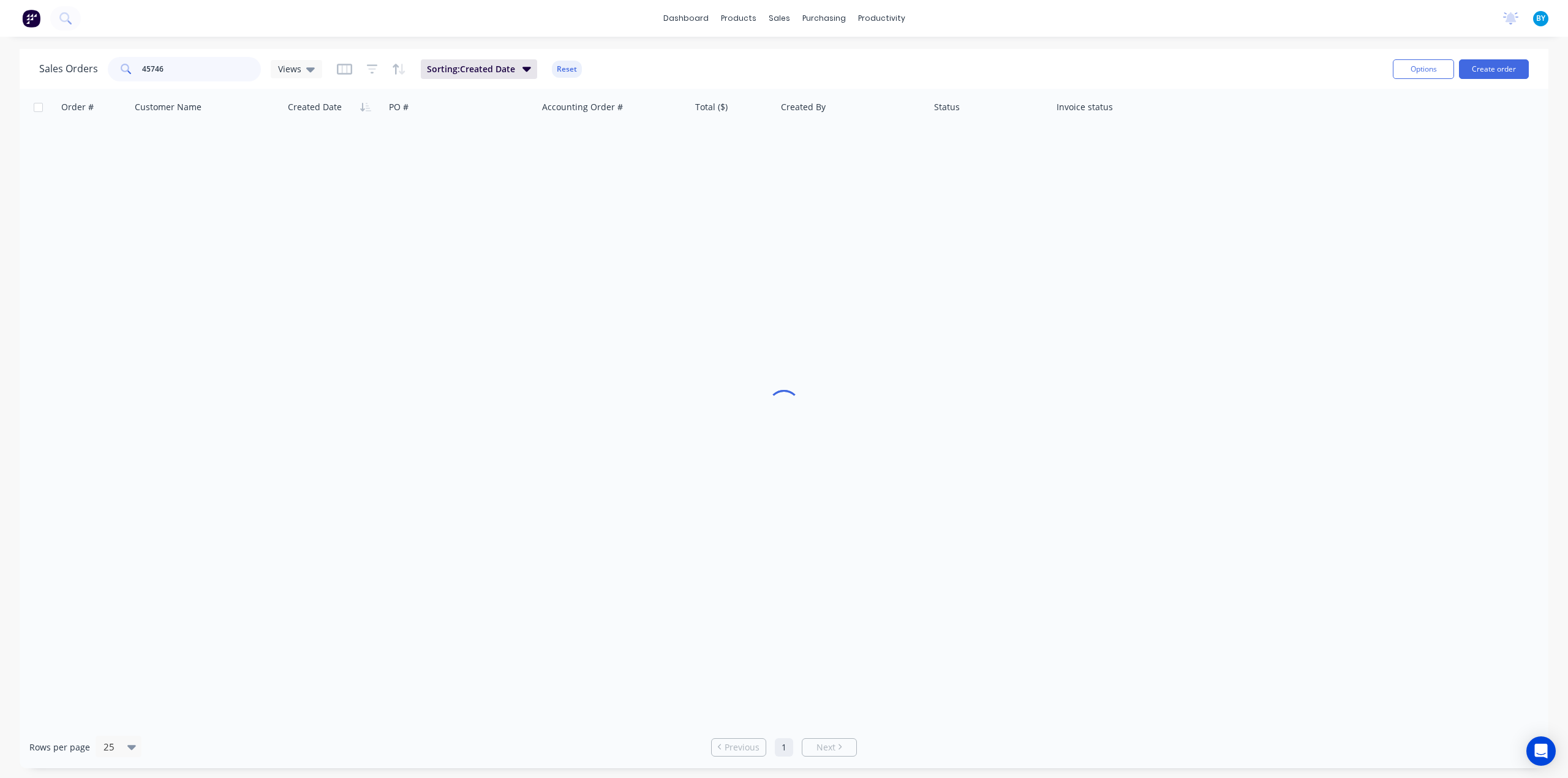
drag, startPoint x: 189, startPoint y: 71, endPoint x: 115, endPoint y: 71, distance: 74.0
click at [115, 71] on div "45746" at bounding box center [184, 69] width 153 height 25
type input "45767"
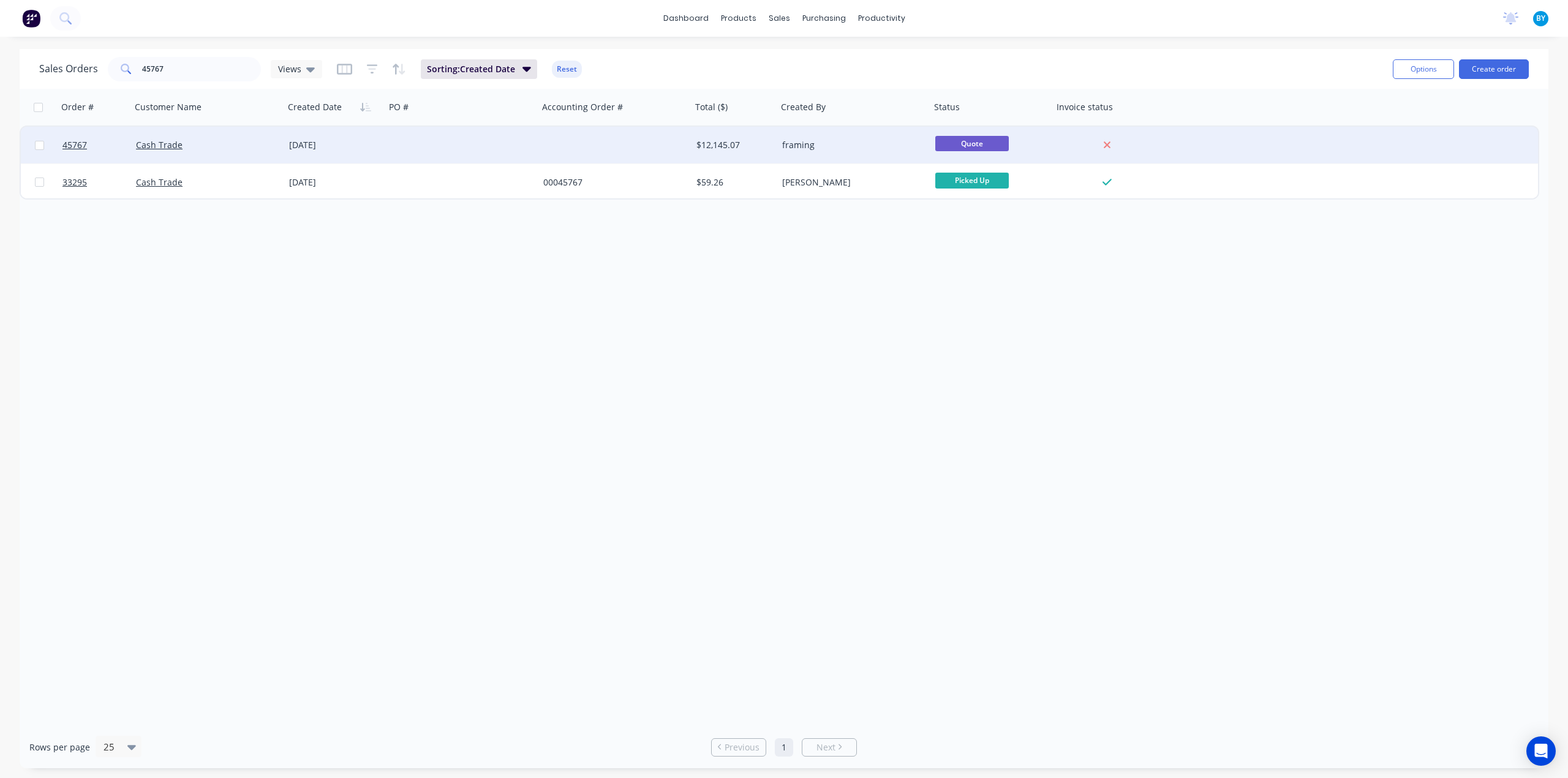
click at [220, 148] on div "Cash Trade" at bounding box center [203, 144] width 136 height 12
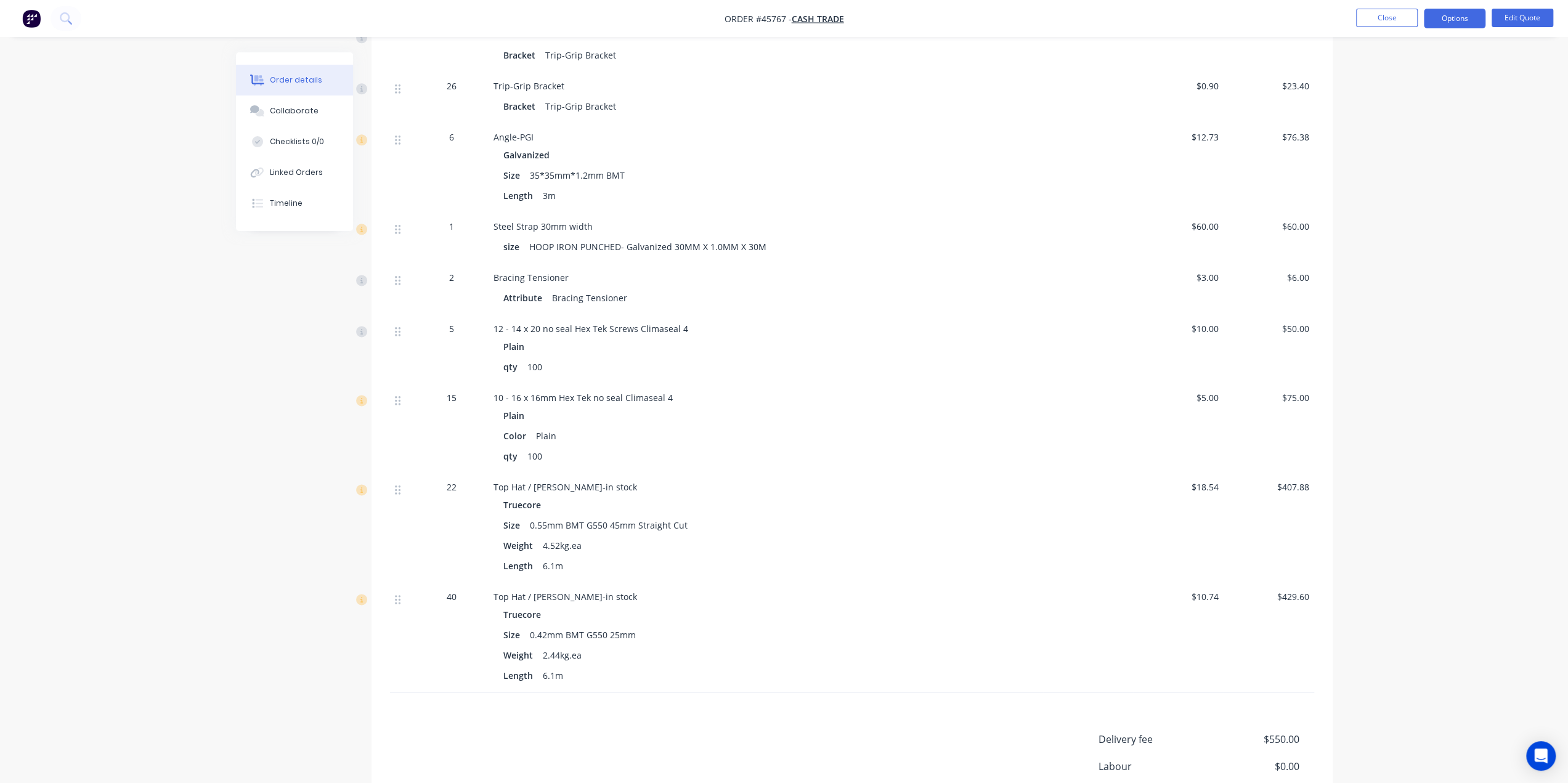
scroll to position [1608, 0]
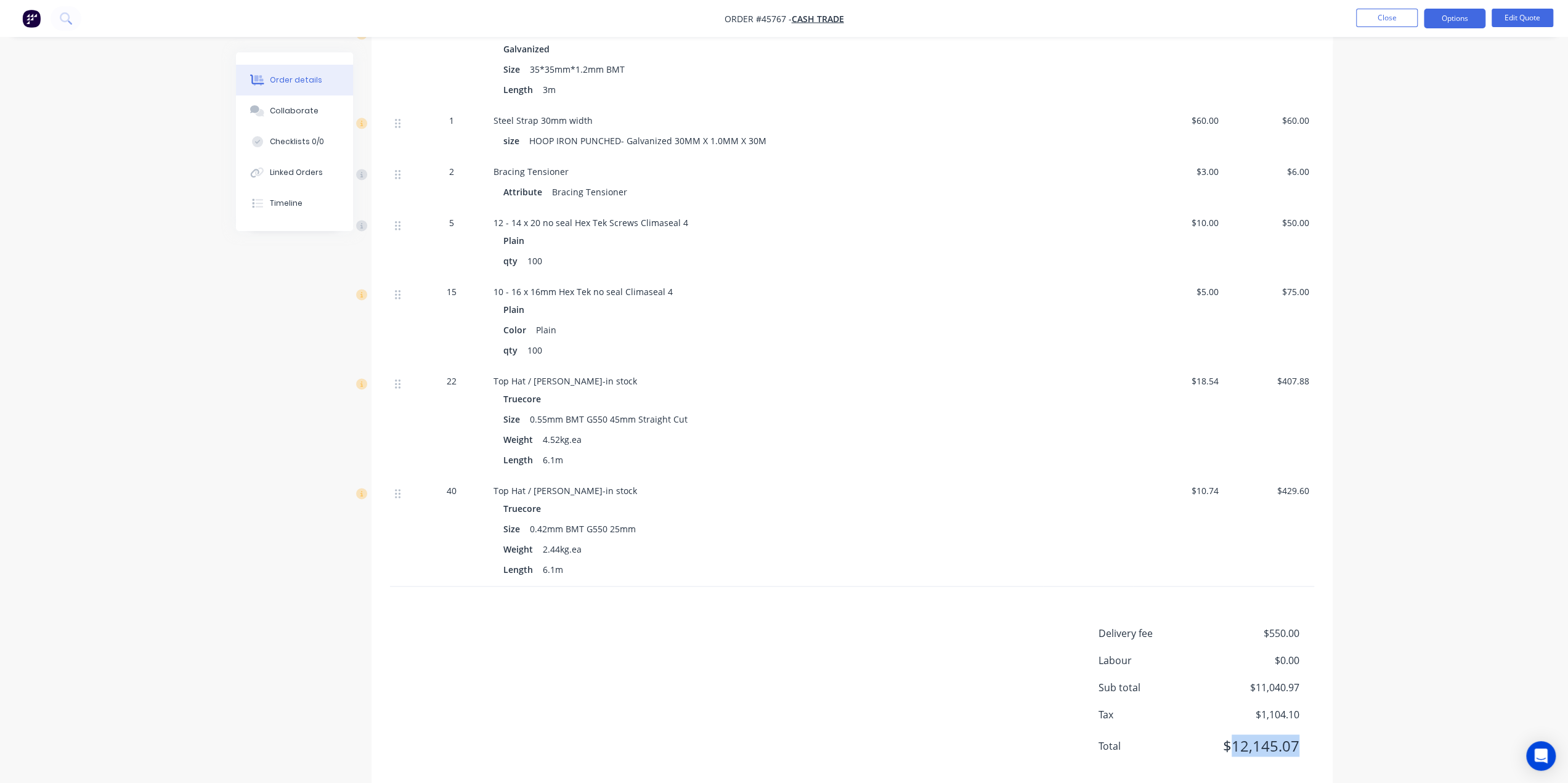
drag, startPoint x: 1302, startPoint y: 721, endPoint x: 1233, endPoint y: 724, distance: 69.1
click at [1233, 735] on div "Total $12,145.07" at bounding box center [1206, 745] width 215 height 22
copy span "12,145.07"
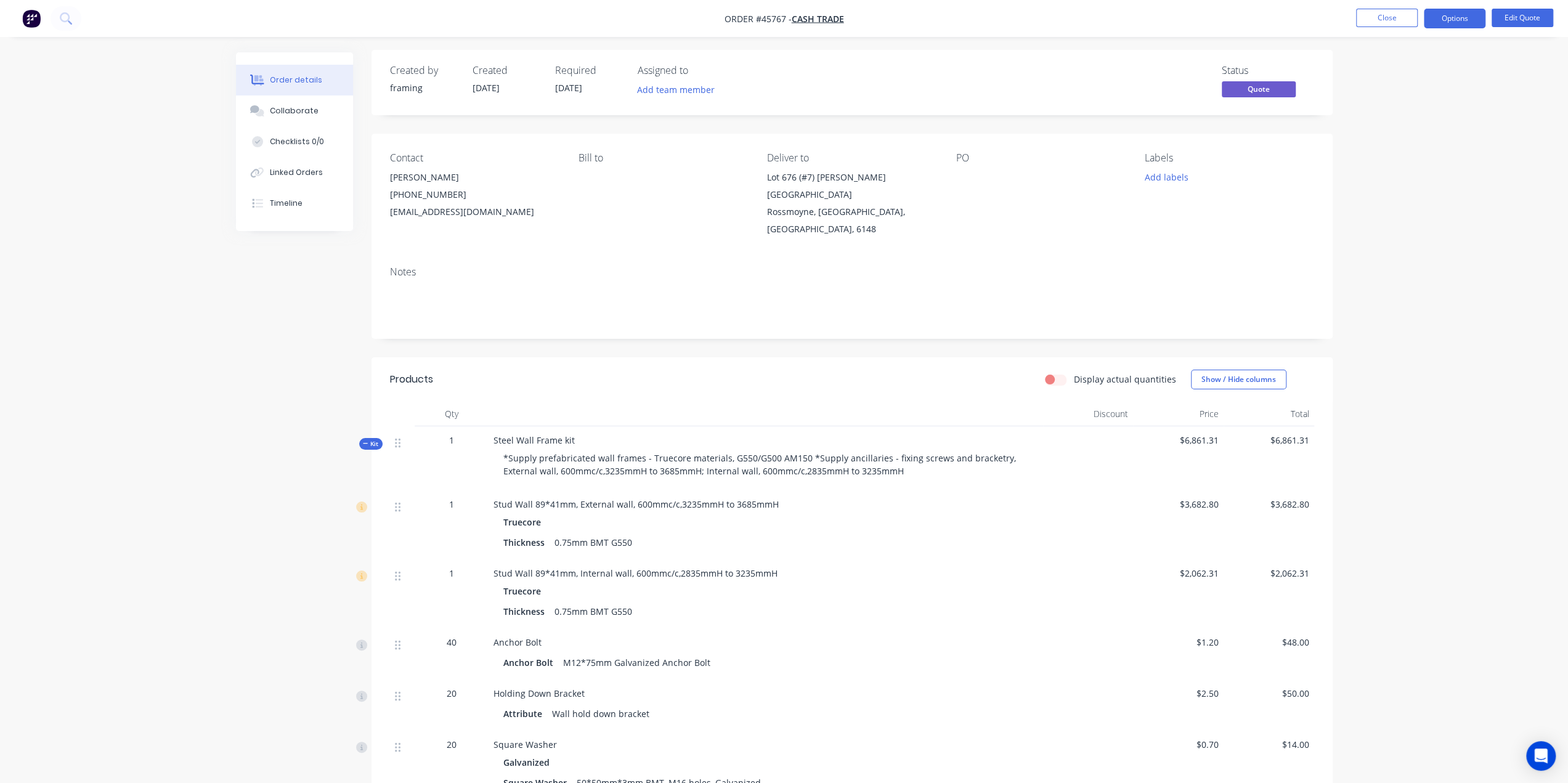
scroll to position [0, 0]
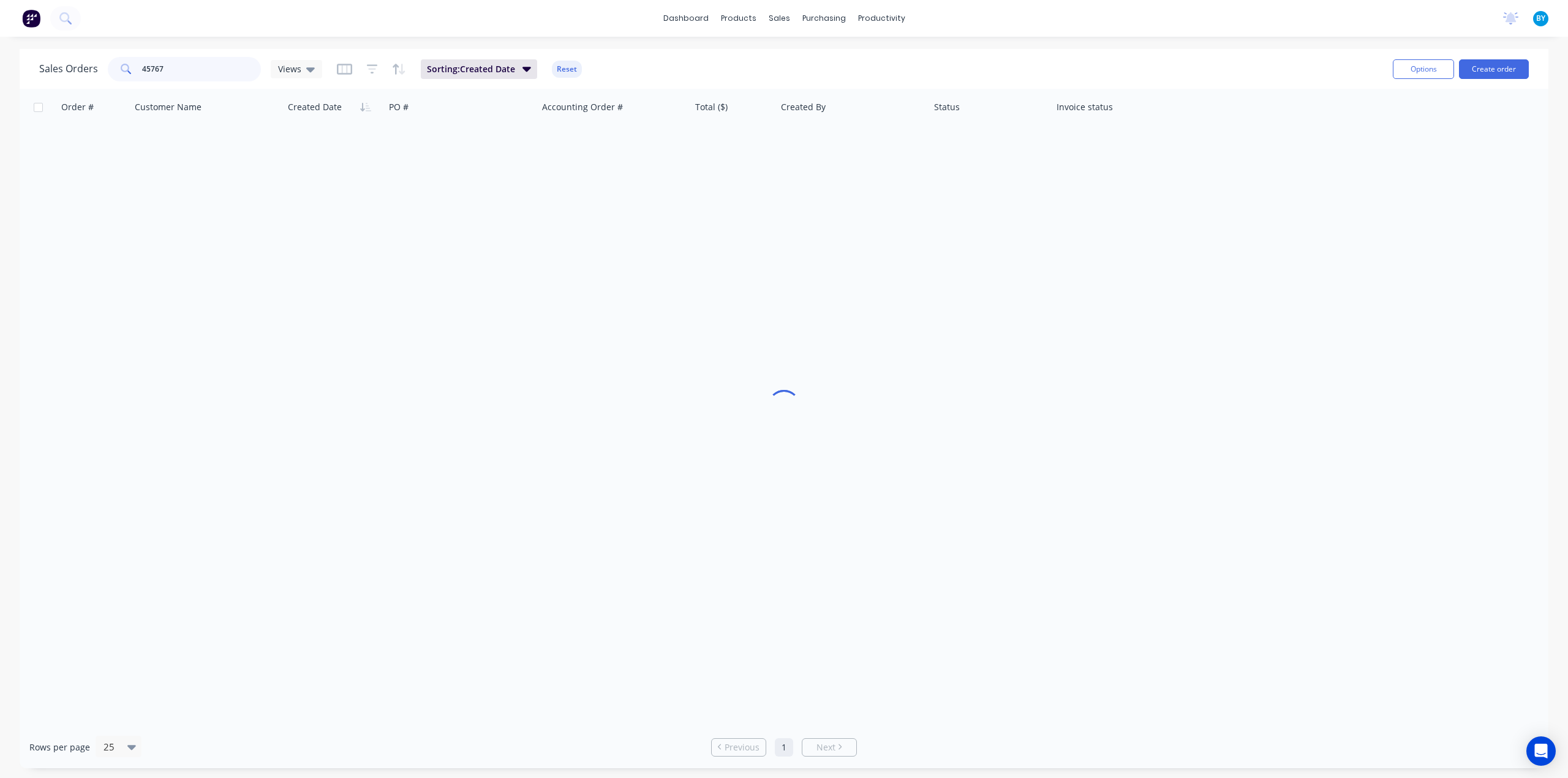
drag, startPoint x: 156, startPoint y: 67, endPoint x: 82, endPoint y: 67, distance: 74.0
click at [81, 68] on div "Sales Orders 45767 Views" at bounding box center [181, 69] width 283 height 25
type input "42406"
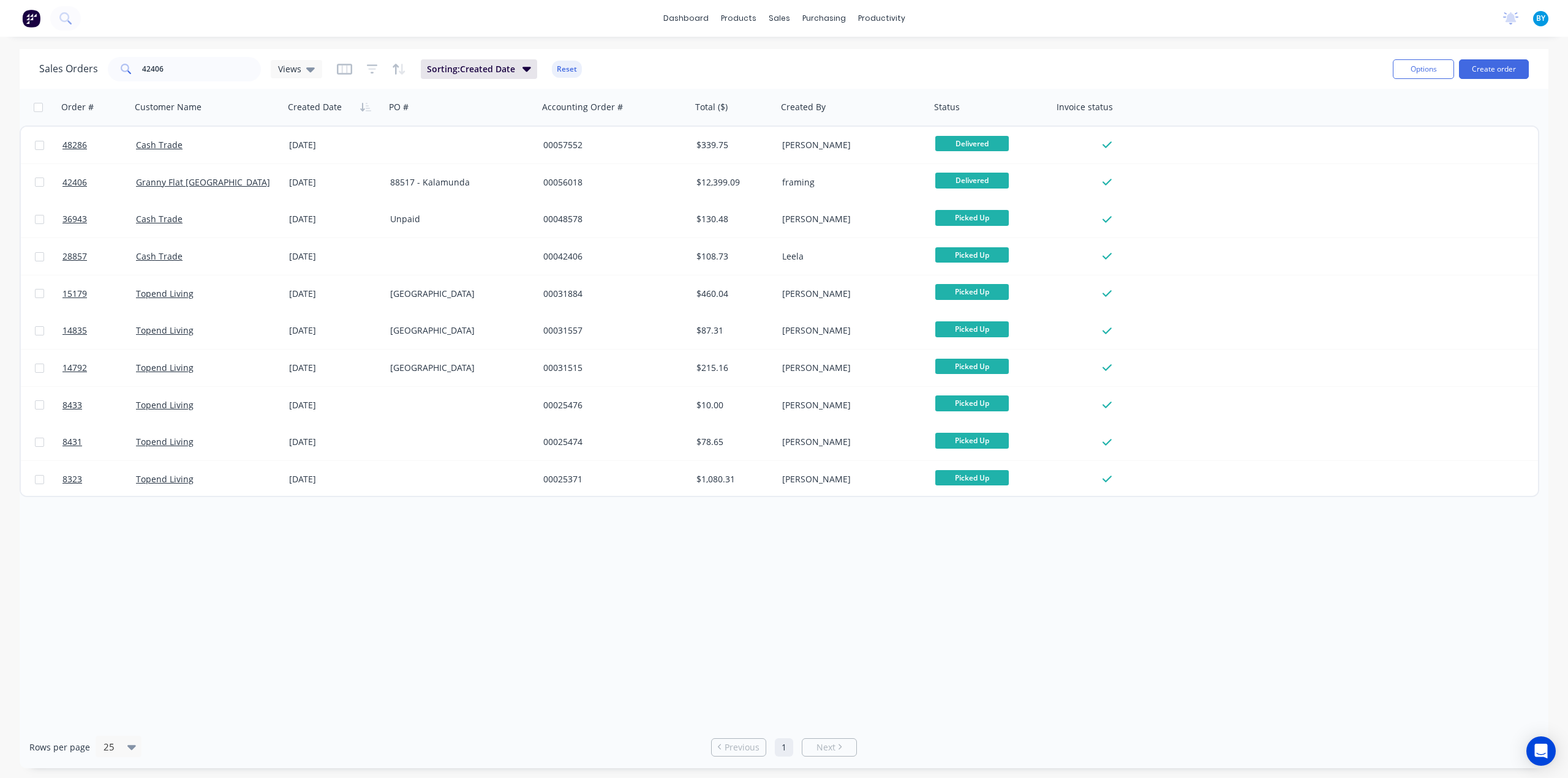
click at [266, 612] on div "Order # Customer Name Created Date PO # Accounting Order # Total ($) Created By…" at bounding box center [783, 407] width 1529 height 638
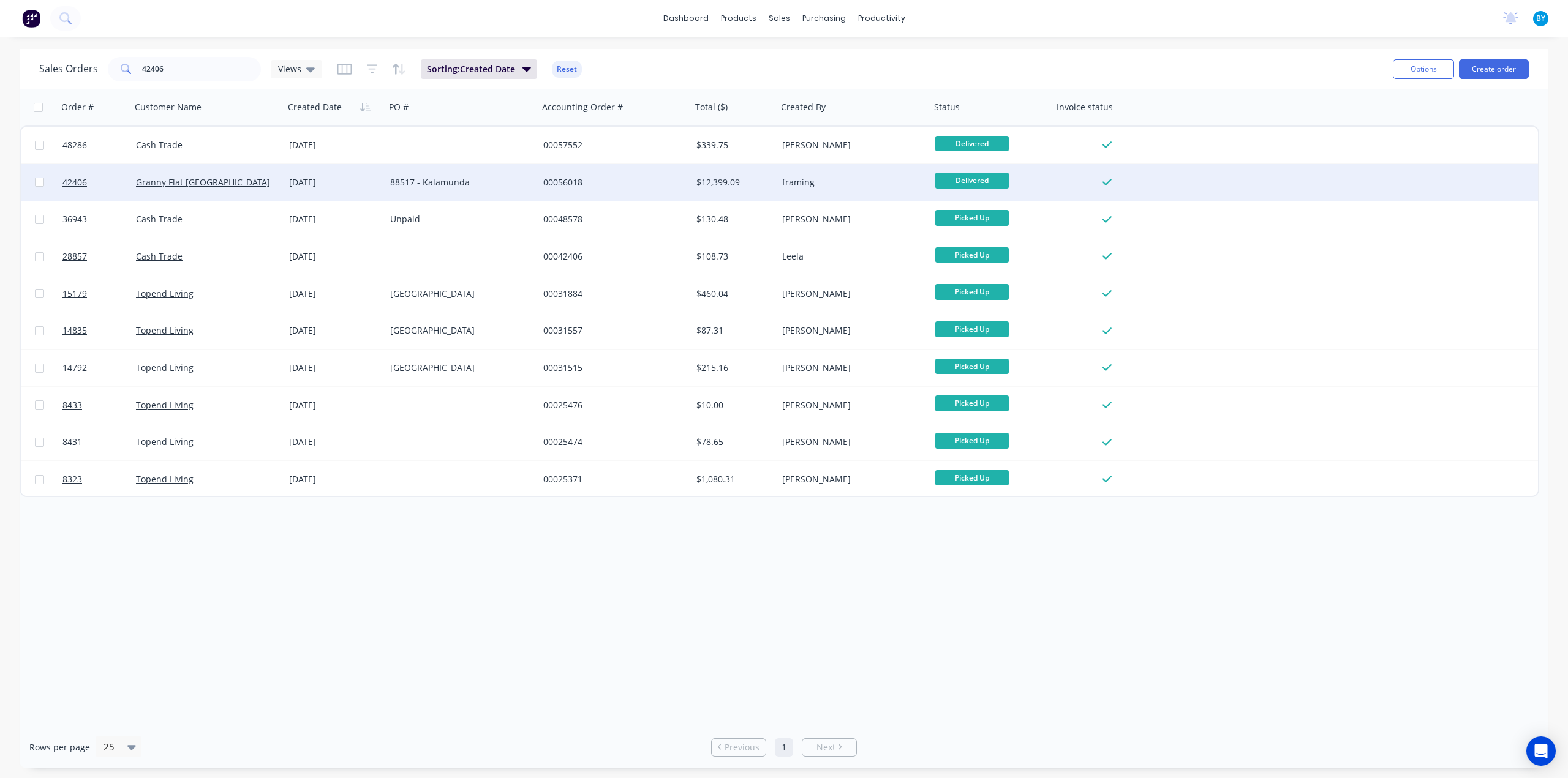
click at [258, 175] on div "Granny Flat WA" at bounding box center [207, 183] width 153 height 37
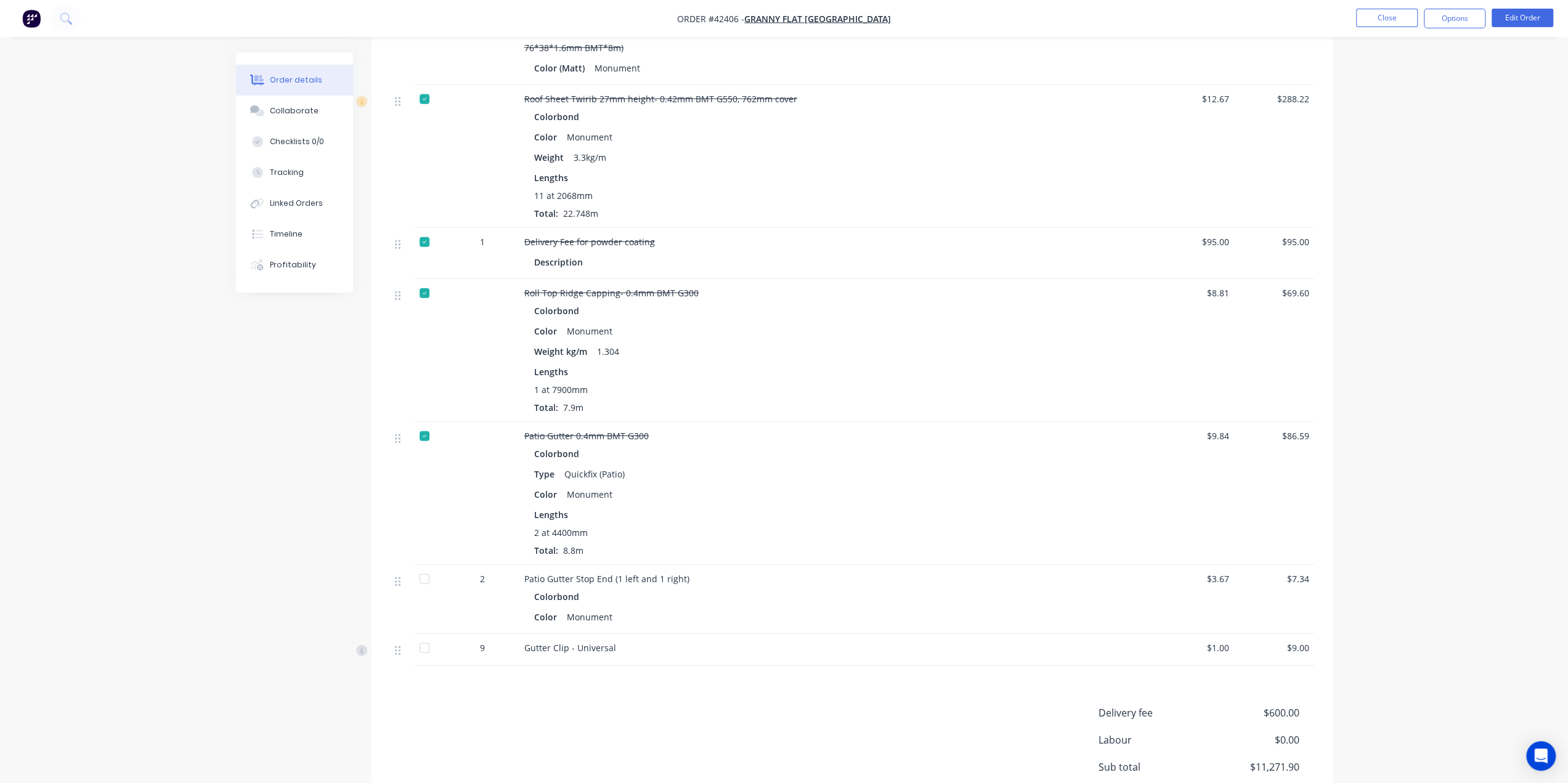
scroll to position [3348, 0]
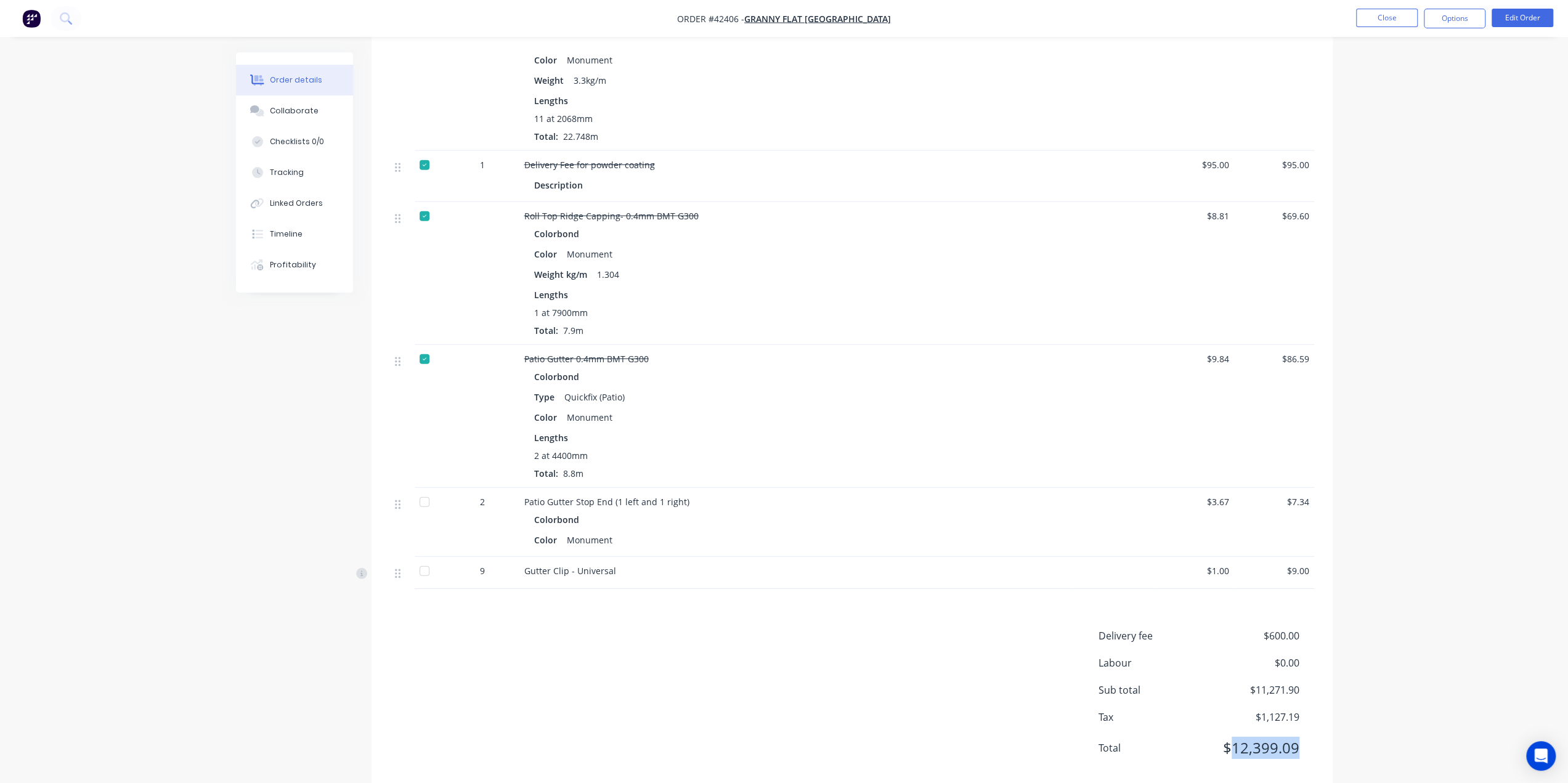
drag, startPoint x: 1235, startPoint y: 722, endPoint x: 1339, endPoint y: 720, distance: 104.0
copy span "12,399.09"
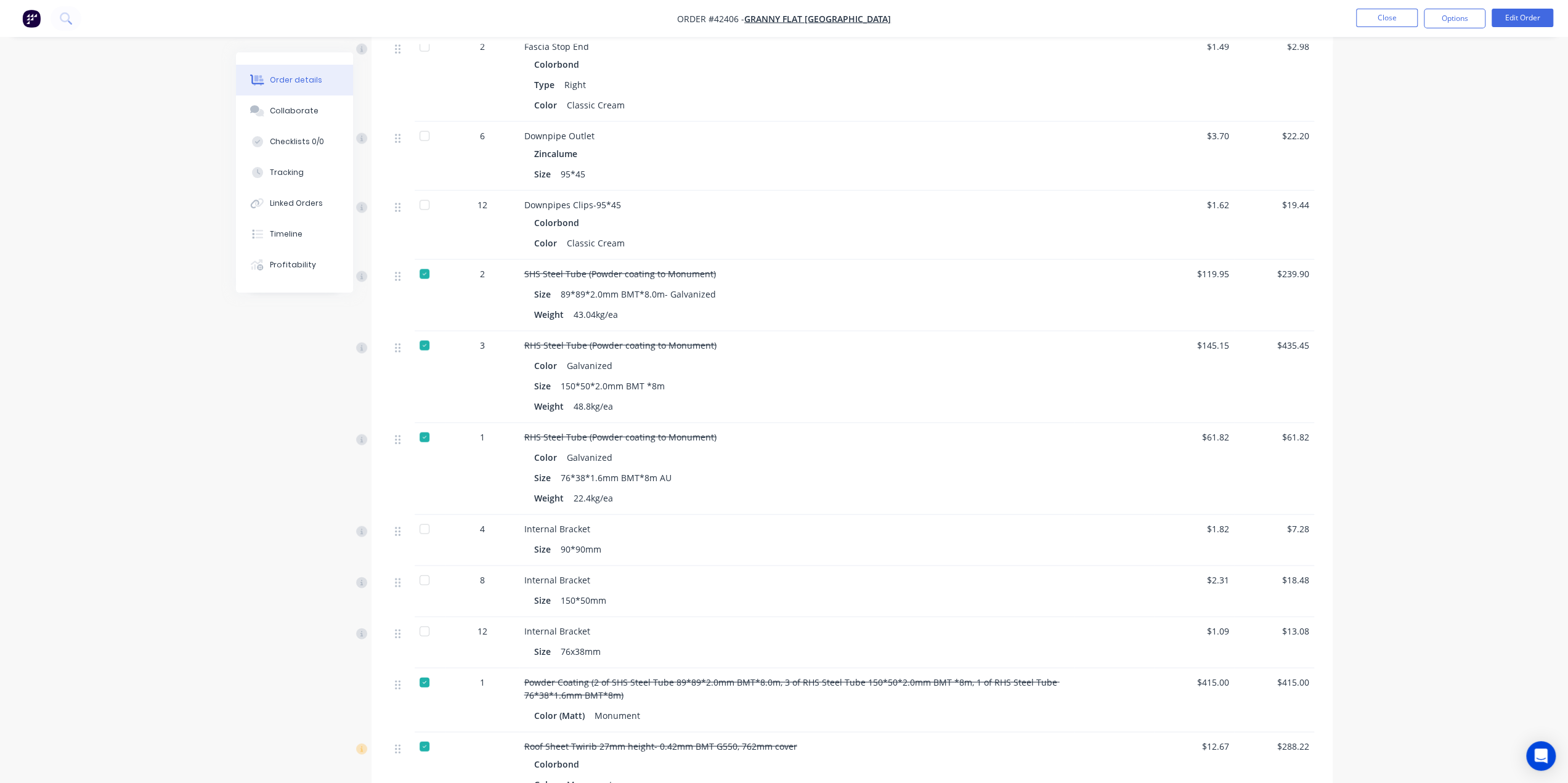
scroll to position [2547, 0]
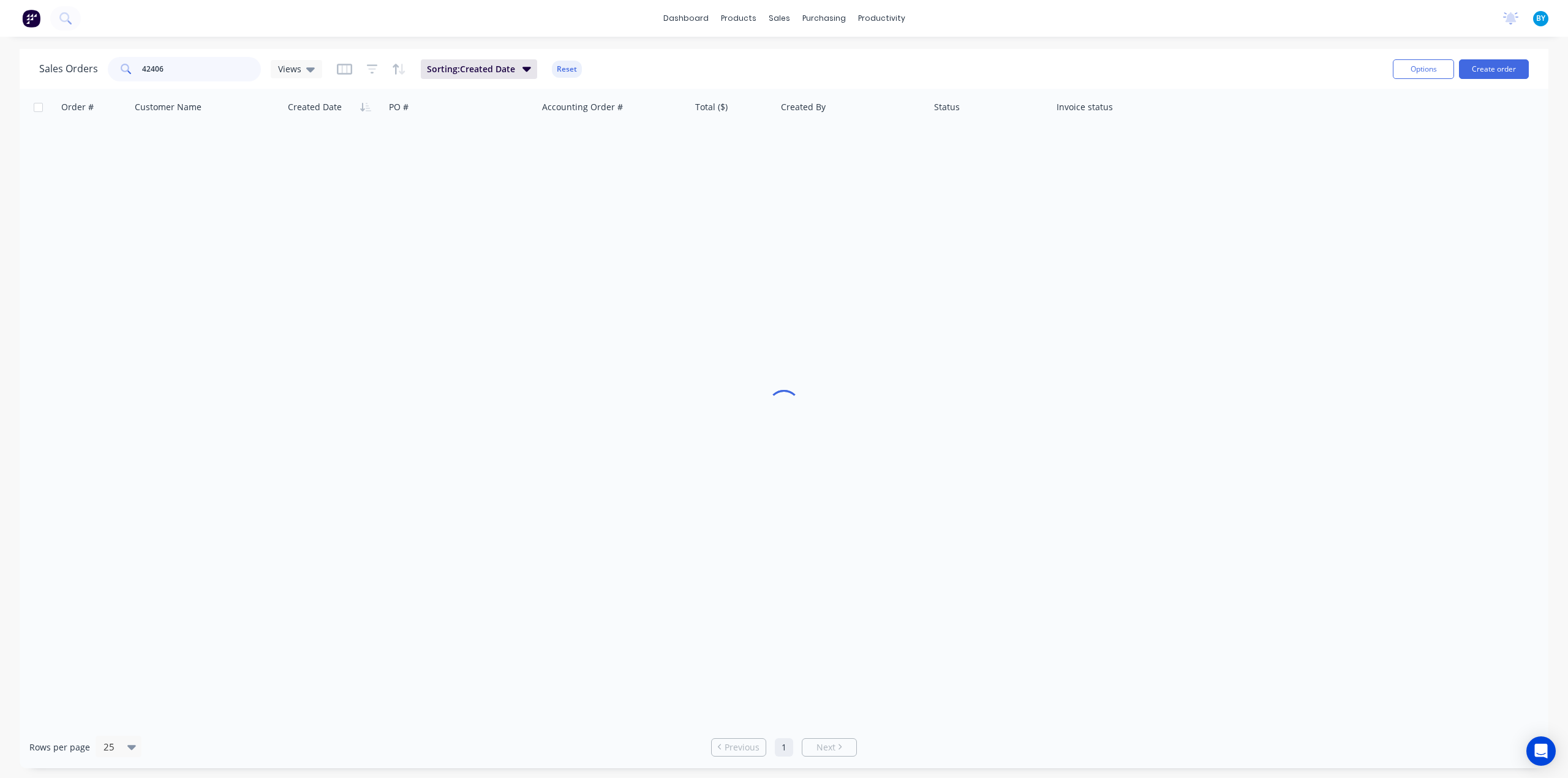
drag, startPoint x: 182, startPoint y: 62, endPoint x: 35, endPoint y: 55, distance: 147.2
click at [35, 55] on div "Sales Orders 42406 Views Sorting: Created Date Reset Options Create order" at bounding box center [783, 69] width 1529 height 40
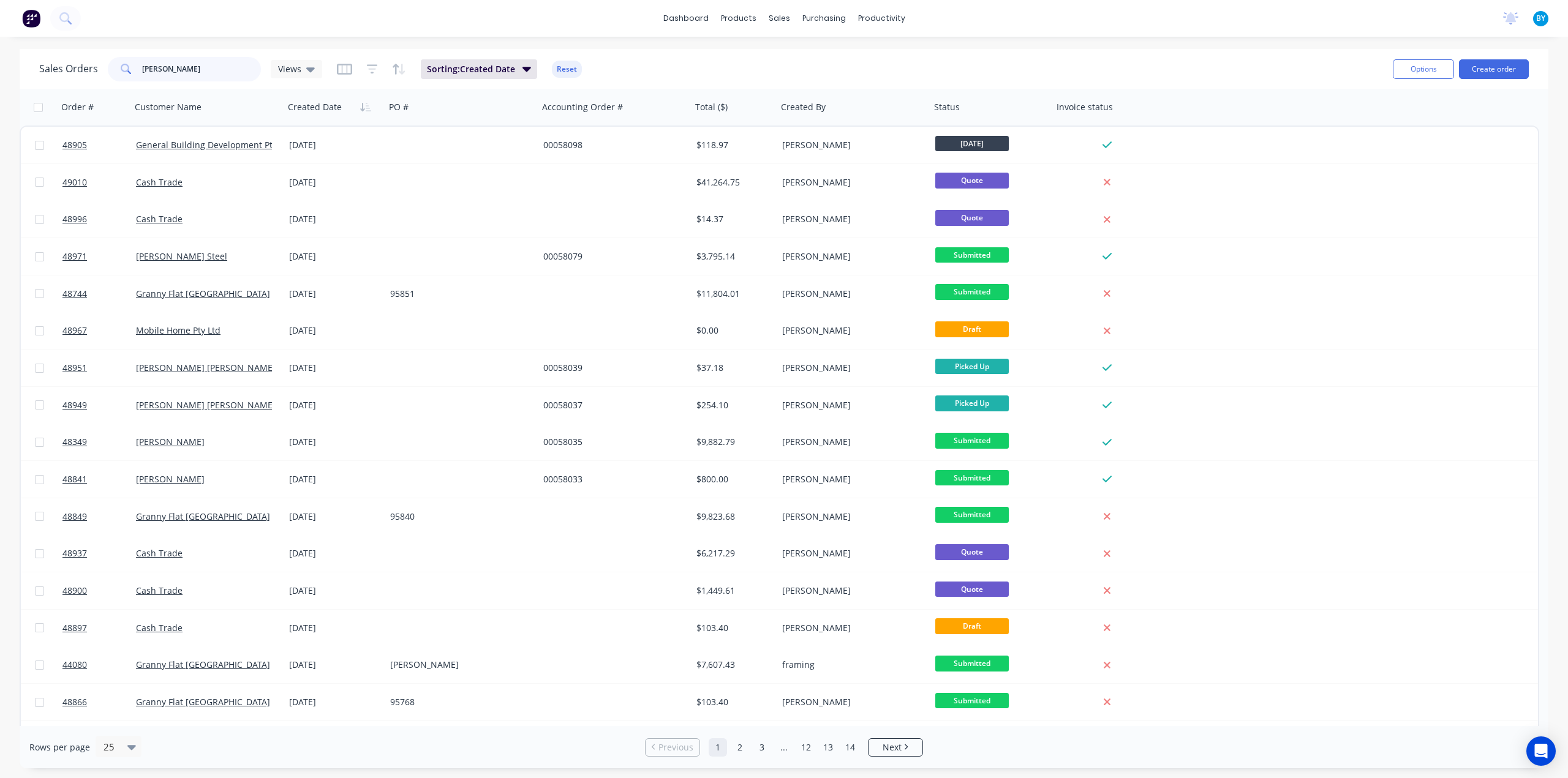
drag, startPoint x: 167, startPoint y: 78, endPoint x: 112, endPoint y: 69, distance: 55.7
click at [119, 70] on div "[PERSON_NAME]" at bounding box center [184, 69] width 153 height 25
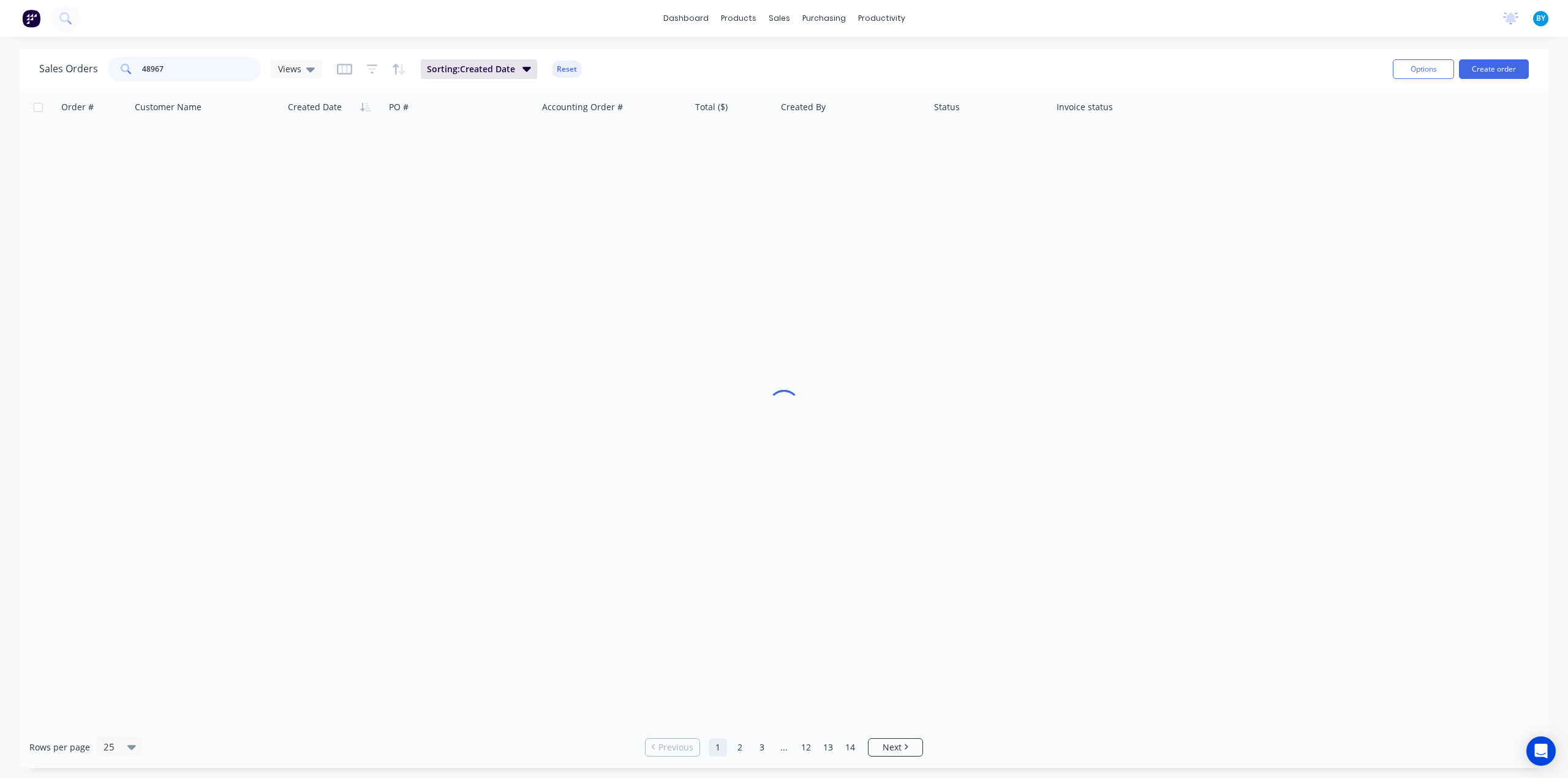
type input "48967"
click at [679, 378] on div "Order # Customer Name Created Date PO # Accounting Order # Total ($) Created By…" at bounding box center [783, 407] width 1529 height 638
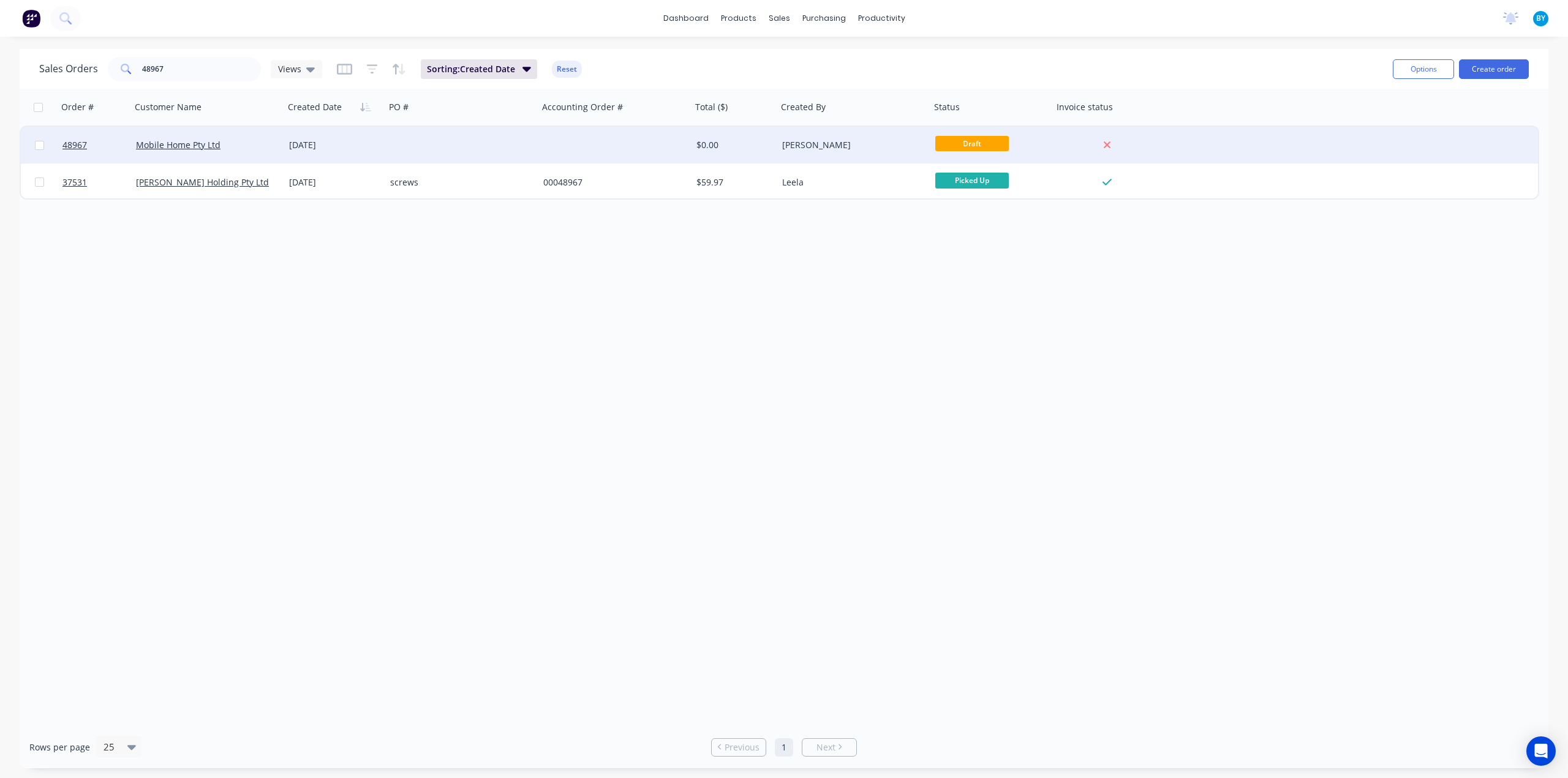
click at [408, 144] on div at bounding box center [461, 145] width 153 height 37
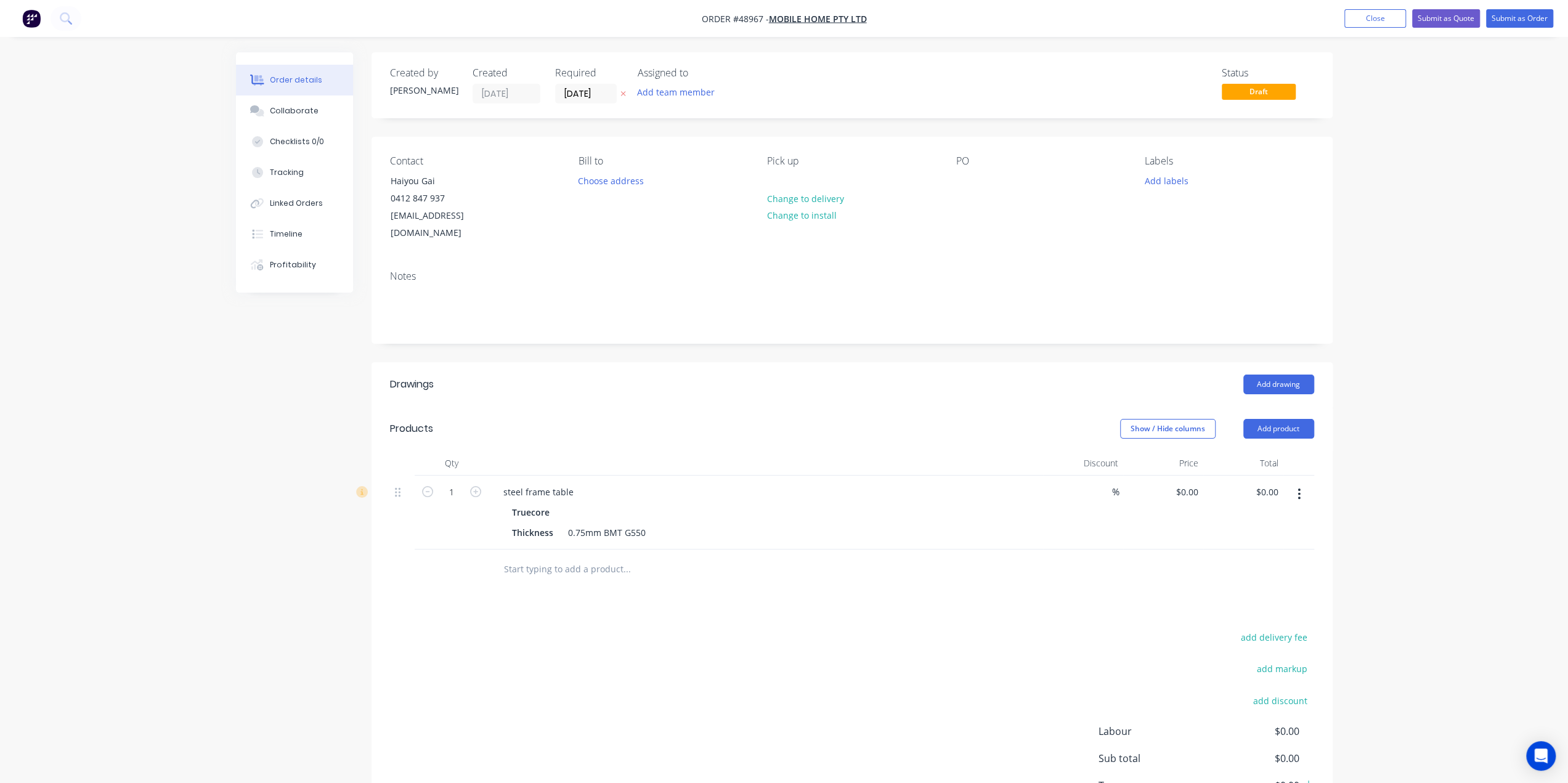
drag, startPoint x: 810, startPoint y: 395, endPoint x: 803, endPoint y: 491, distance: 96.3
click at [810, 407] on header "Products Show / Hide columns Add product" at bounding box center [851, 429] width 961 height 44
click at [574, 483] on div "steel frame table" at bounding box center [537, 492] width 90 height 18
drag, startPoint x: 728, startPoint y: 472, endPoint x: 738, endPoint y: 472, distance: 10.0
click at [728, 483] on div "steel frame table" at bounding box center [765, 492] width 545 height 18
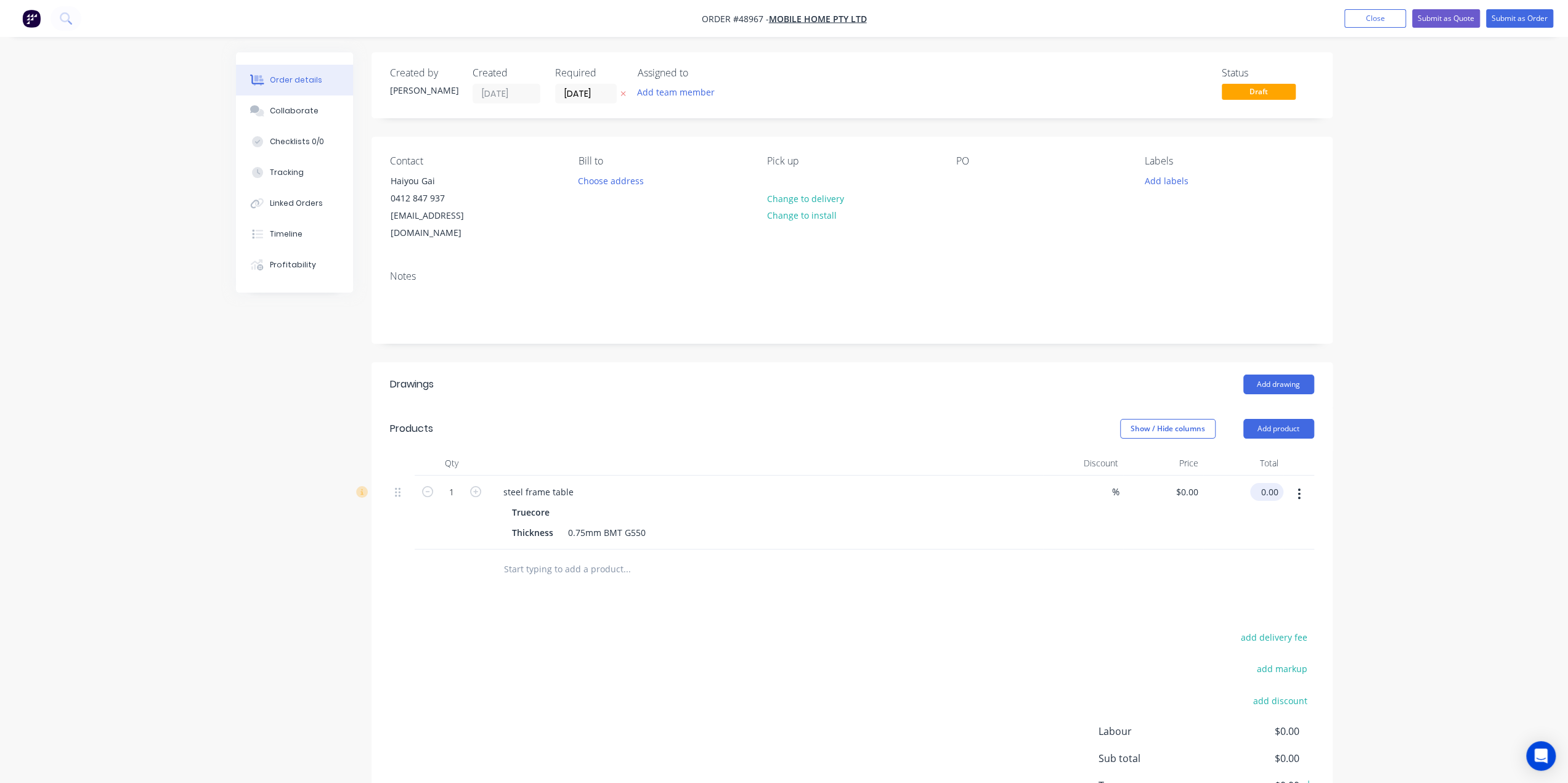
click at [1265, 483] on input "0.00" at bounding box center [1269, 492] width 28 height 18
type input "$0.00"
click at [830, 20] on span "Mobile Home Pty Ltd" at bounding box center [817, 19] width 98 height 12
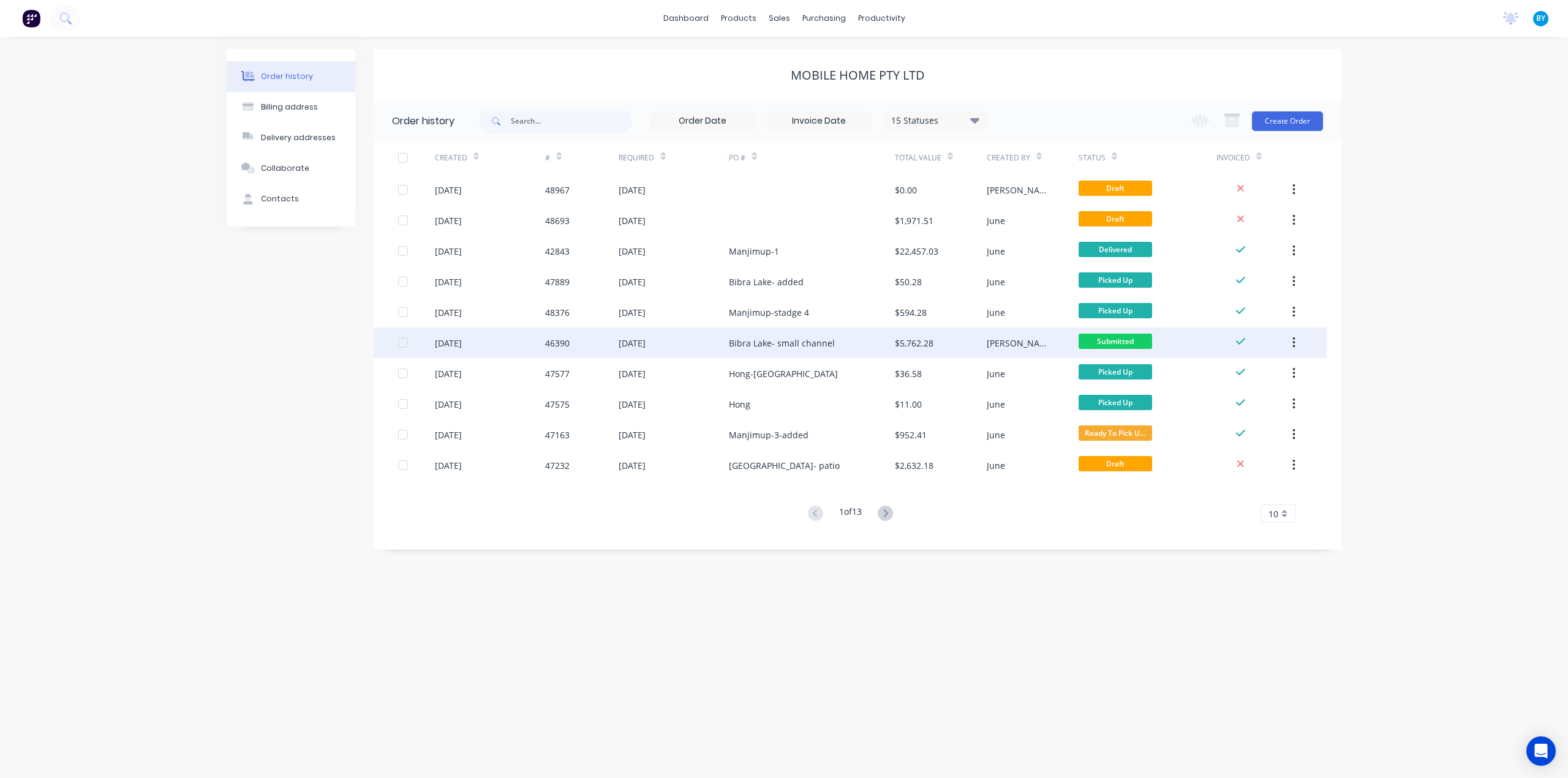
click at [857, 346] on div "Bibra Lake- small channel" at bounding box center [811, 342] width 165 height 30
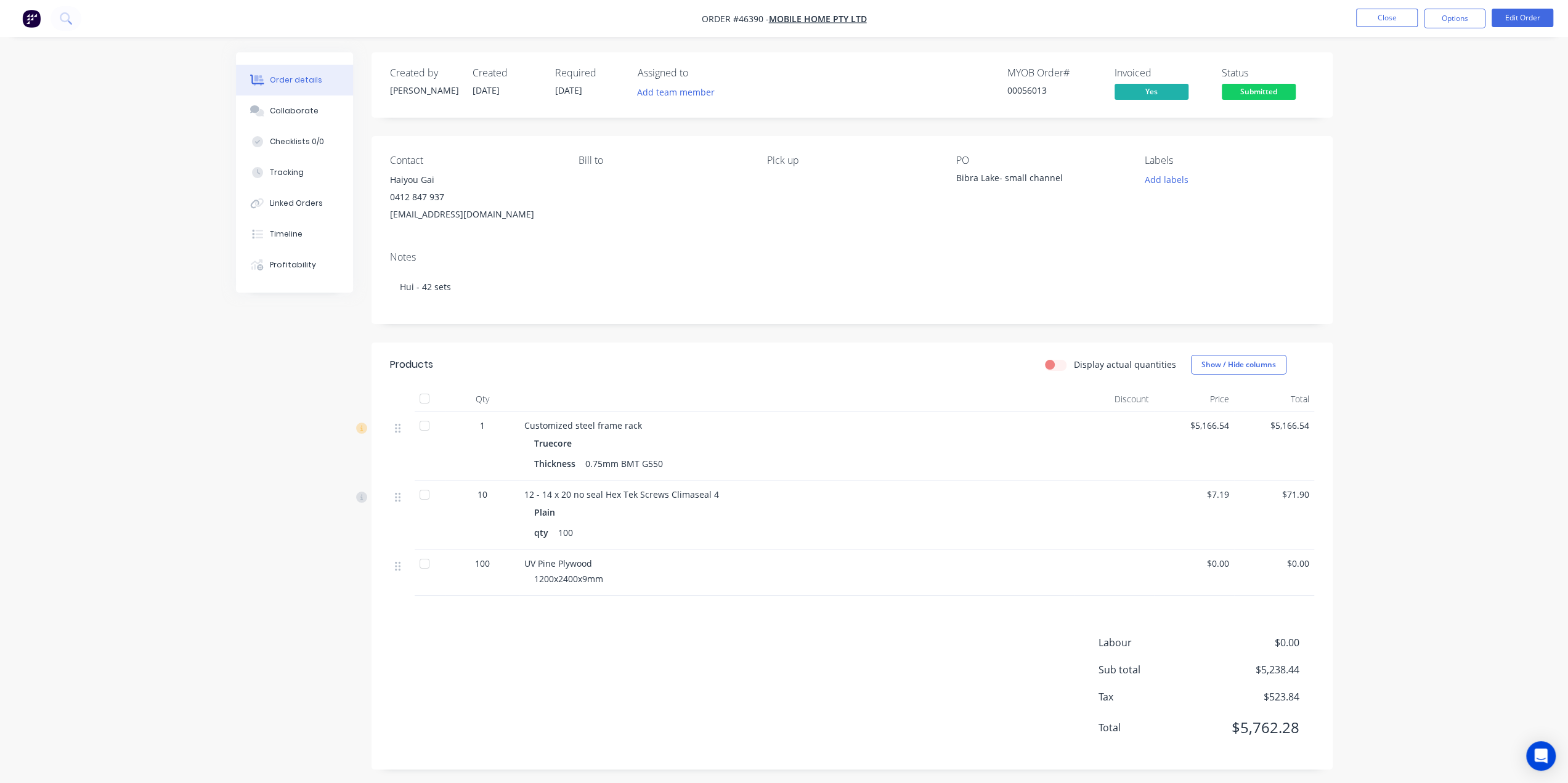
click at [1452, 483] on div "Order details Collaborate Checklists 0/0 Tracking Linked Orders Timeline Profit…" at bounding box center [784, 394] width 1568 height 788
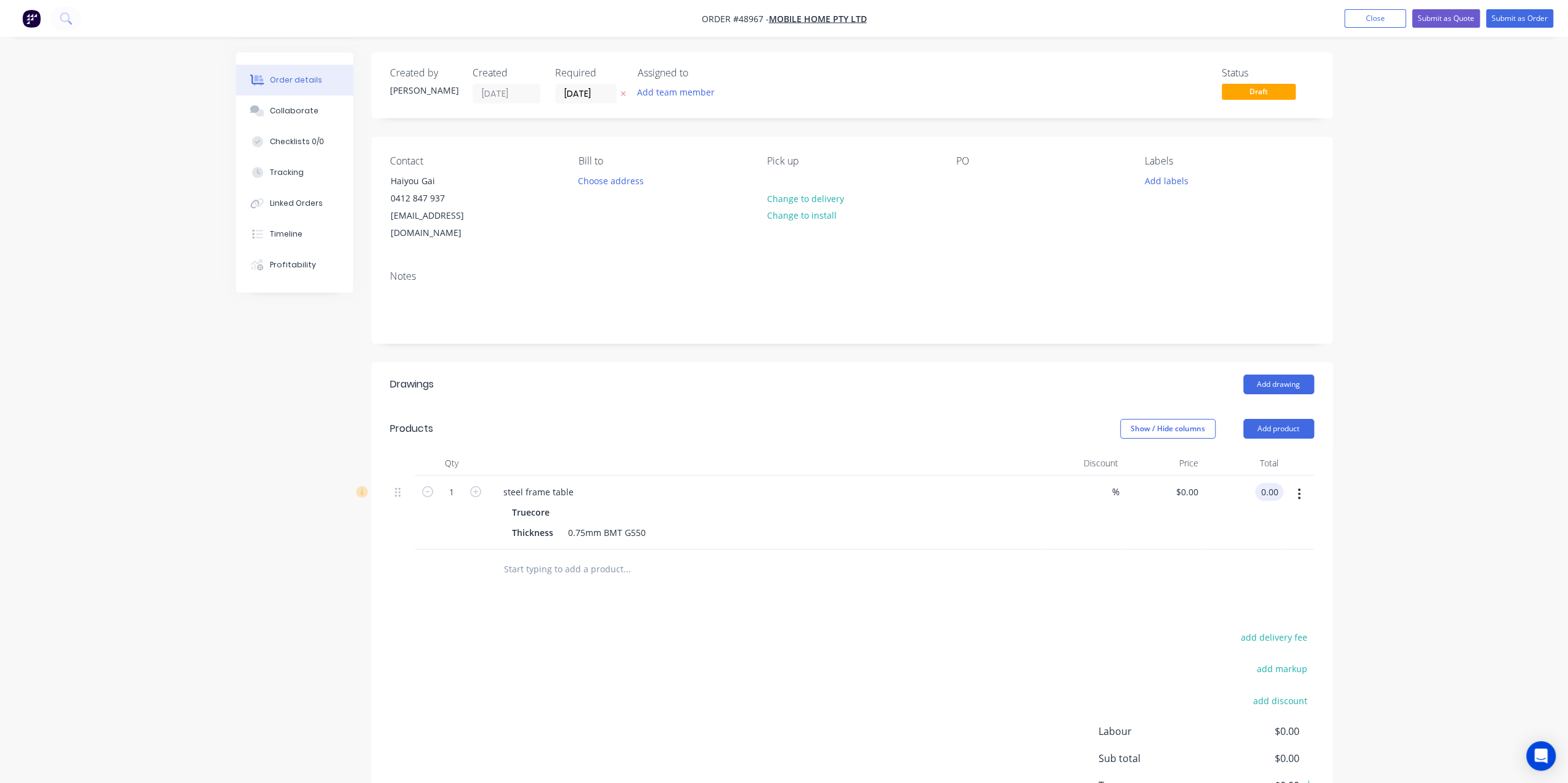
click at [1269, 483] on input "0.00" at bounding box center [1271, 492] width 23 height 18
type input "958.66"
type input "$958.66"
click at [1089, 522] on div "%" at bounding box center [1082, 513] width 80 height 74
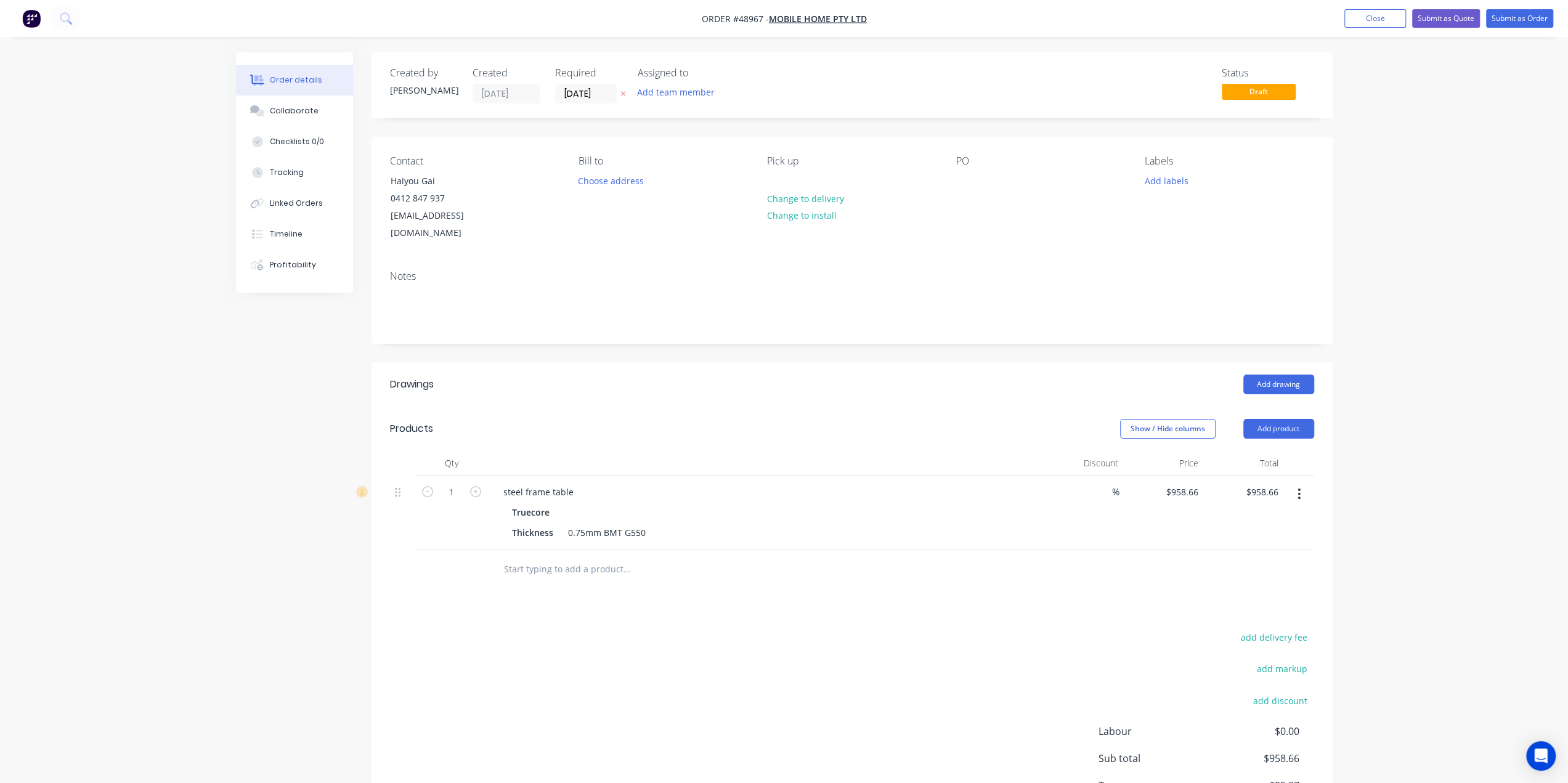
click at [1172, 660] on div "add markup" at bounding box center [1236, 676] width 154 height 31
click at [1507, 22] on button "Submit as Order" at bounding box center [1519, 18] width 67 height 19
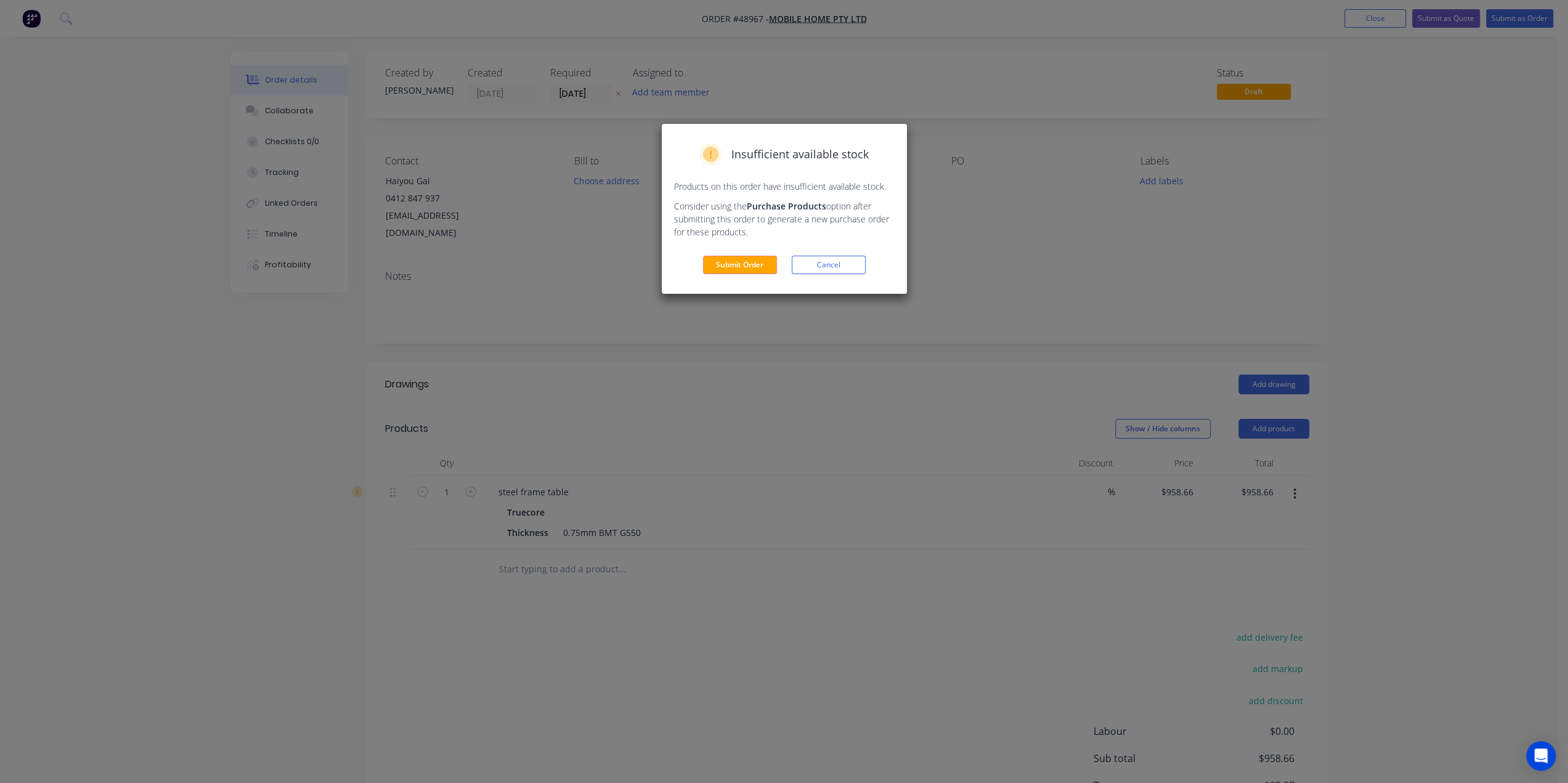
click at [745, 262] on button "Submit Order" at bounding box center [740, 265] width 74 height 19
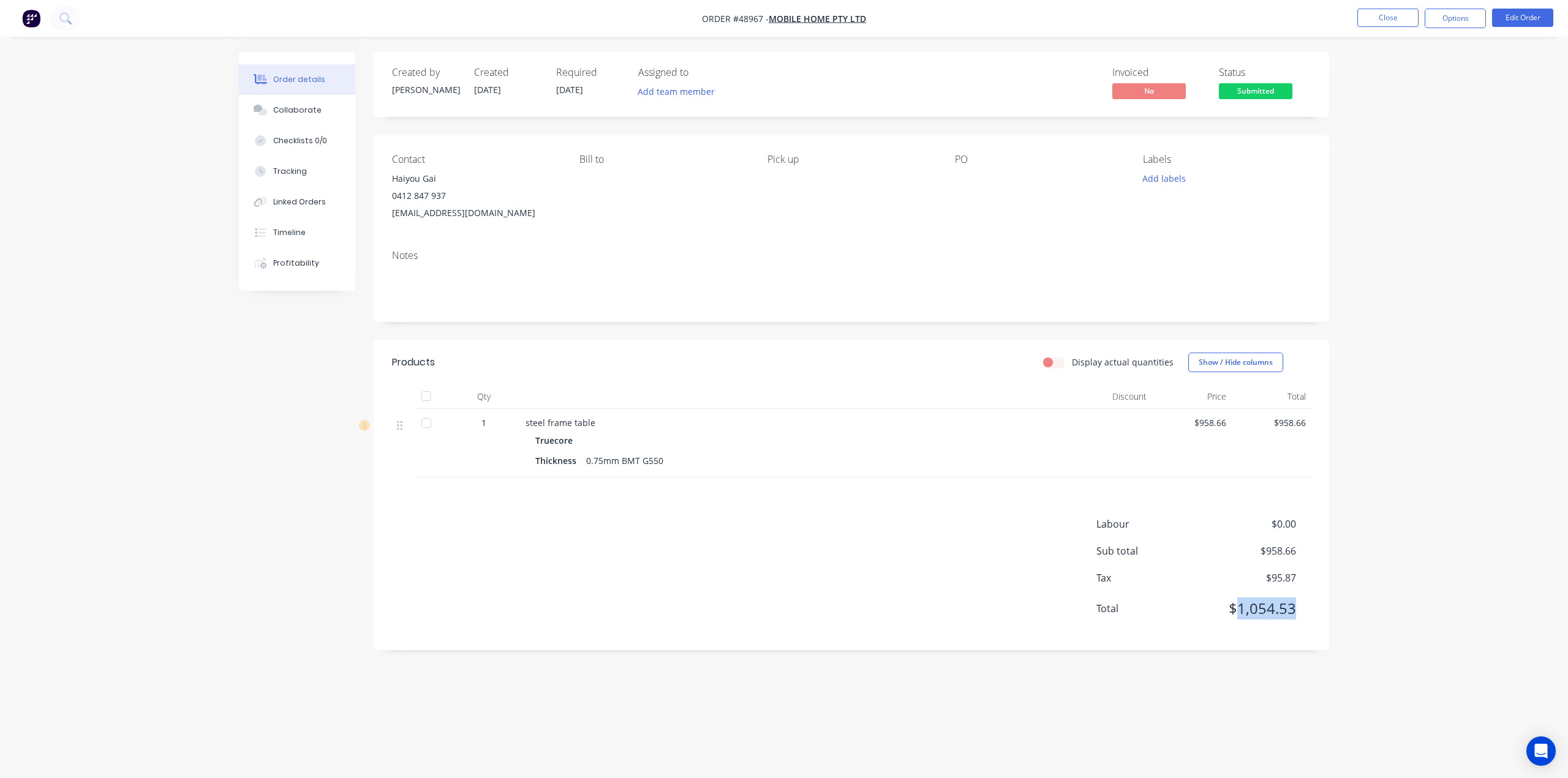
drag, startPoint x: 1319, startPoint y: 611, endPoint x: 1241, endPoint y: 618, distance: 78.3
click at [1241, 618] on div "Labour $0.00 Sub total $958.66 Tax $95.87 Total $1,054.53" at bounding box center [851, 573] width 956 height 115
copy span "1,054.53"
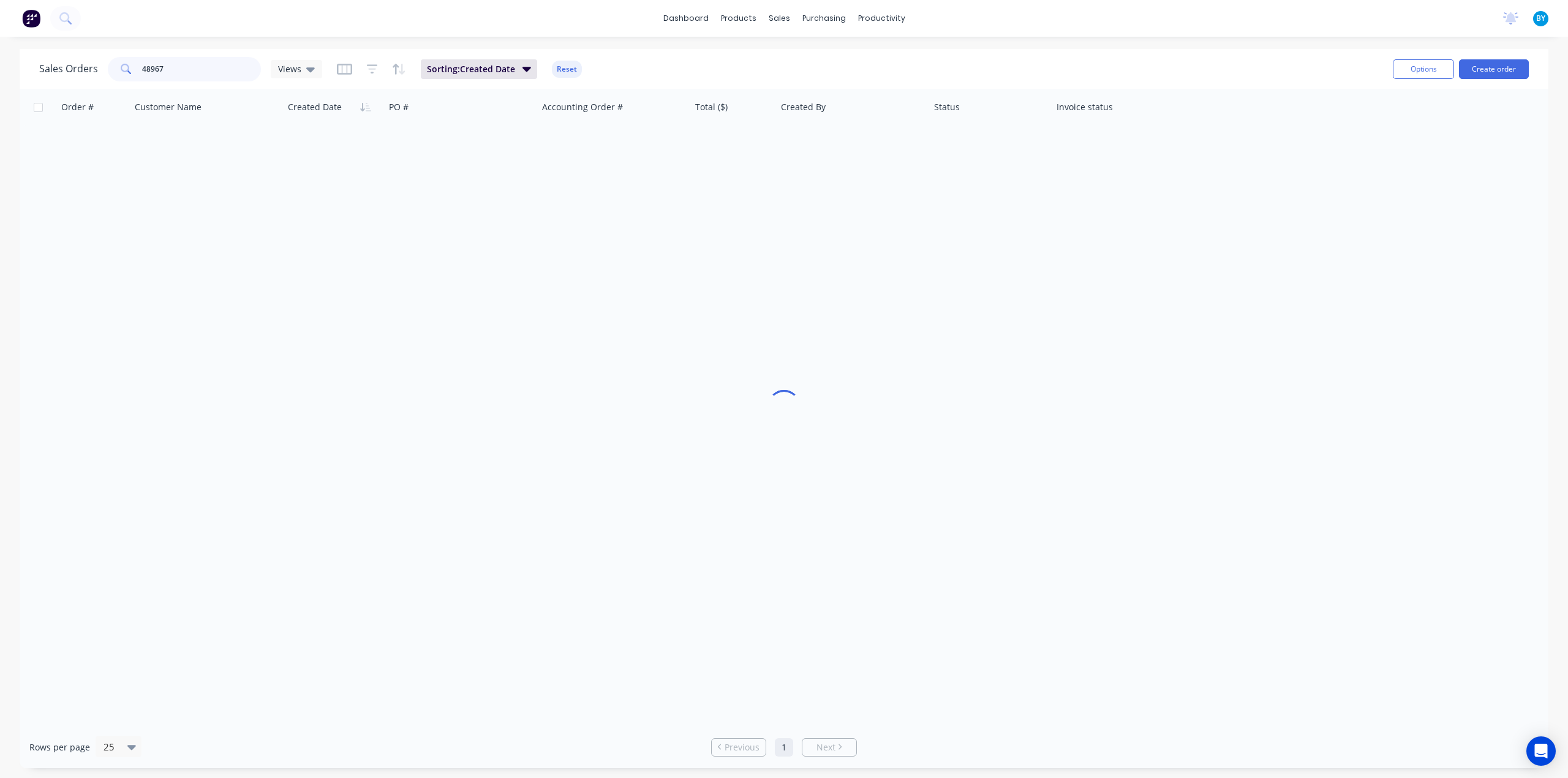
drag, startPoint x: 191, startPoint y: 71, endPoint x: 120, endPoint y: 65, distance: 71.3
click at [120, 65] on div "48967" at bounding box center [184, 69] width 153 height 25
type input "48900"
click at [367, 281] on div "Order # Customer Name Created Date PO # Accounting Order # Total ($) Created By…" at bounding box center [783, 407] width 1529 height 638
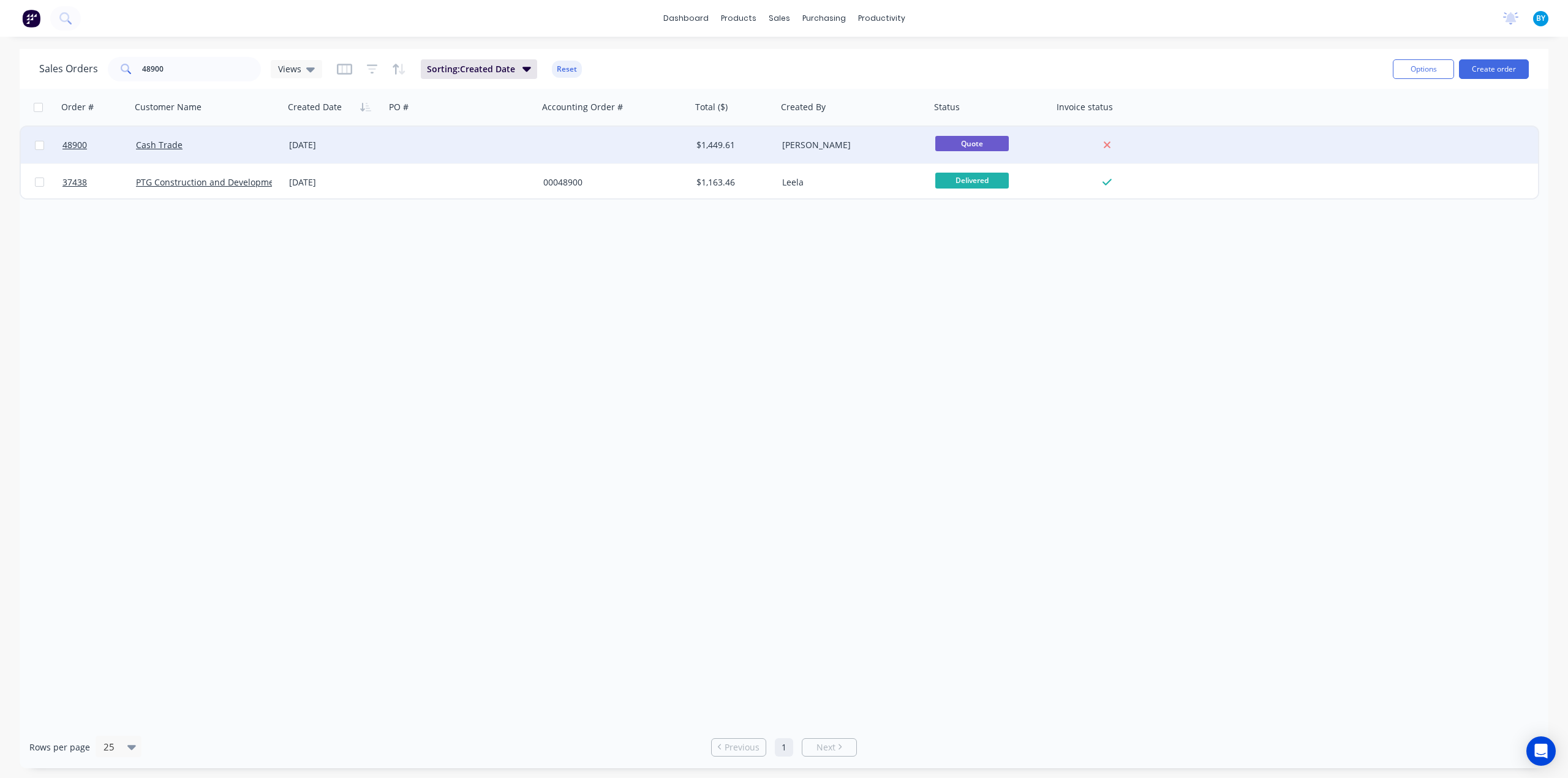
click at [377, 150] on div "05 Sep 2025" at bounding box center [335, 144] width 91 height 12
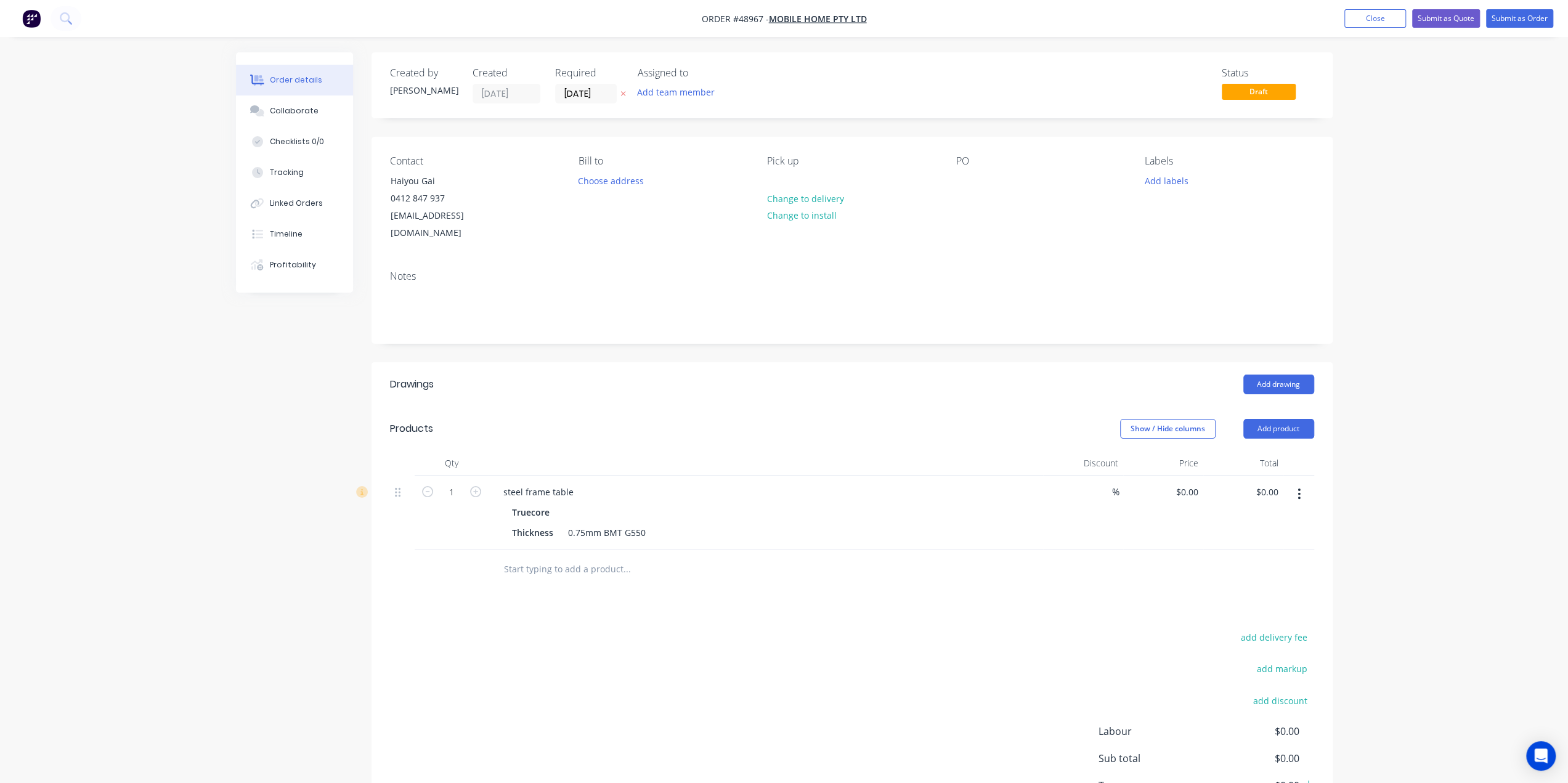
click at [30, 18] on img "button" at bounding box center [31, 18] width 19 height 19
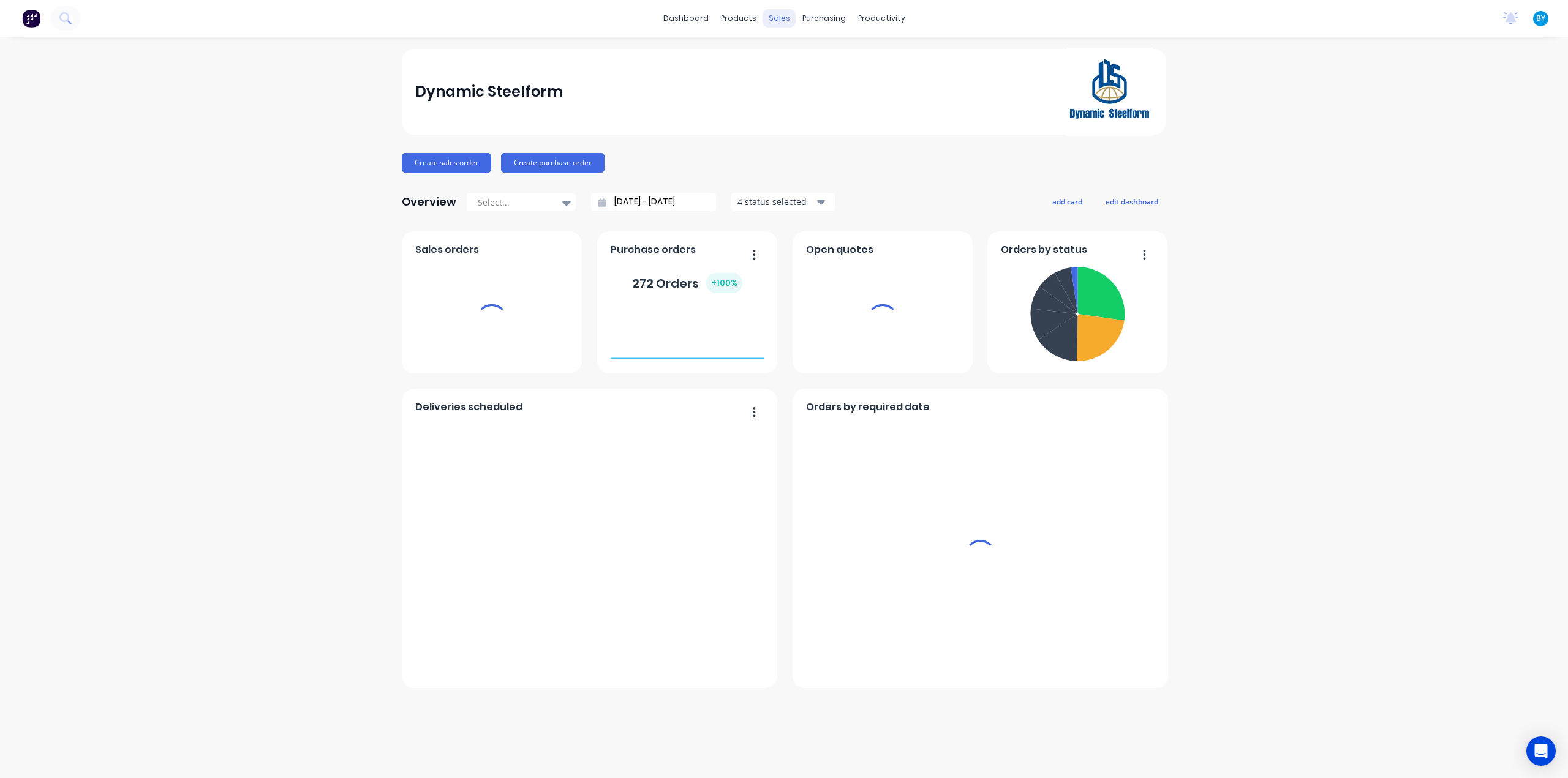
click at [779, 18] on div "sales" at bounding box center [779, 18] width 34 height 18
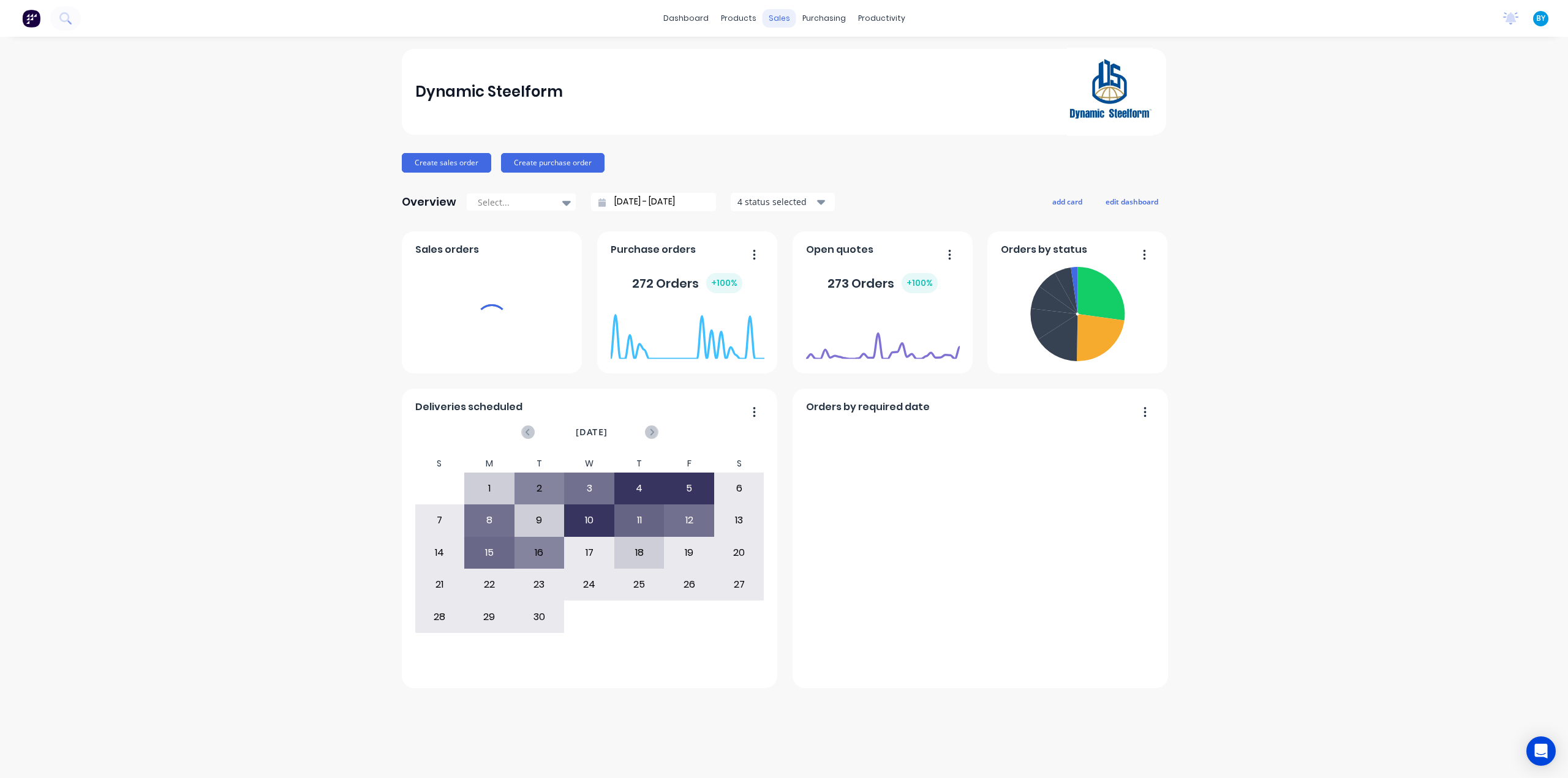
click at [779, 9] on div "sales" at bounding box center [779, 18] width 34 height 18
click at [778, 15] on div "sales" at bounding box center [779, 18] width 34 height 18
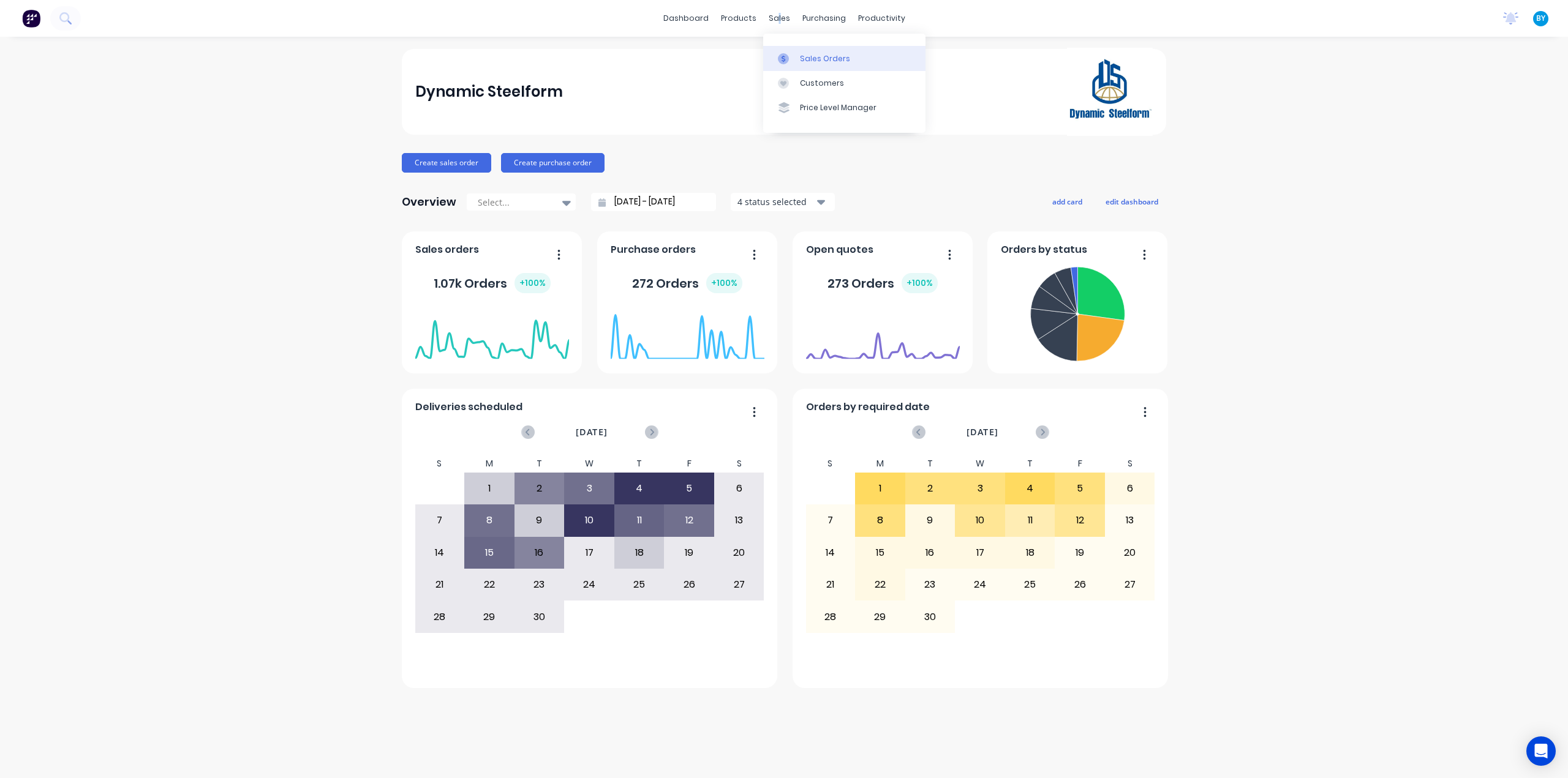
click at [798, 52] on link "Sales Orders" at bounding box center [844, 58] width 162 height 25
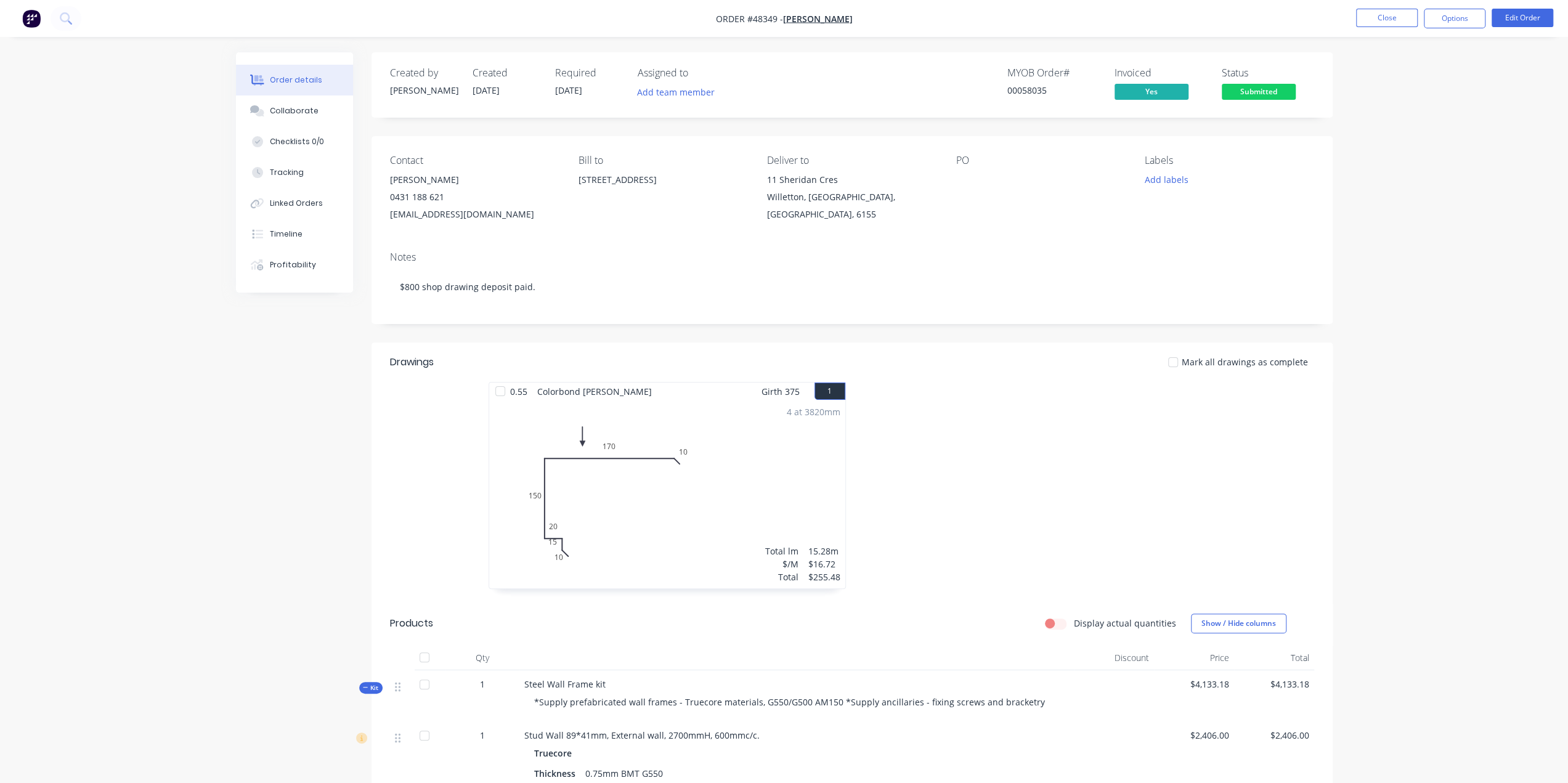
click at [28, 13] on img "button" at bounding box center [31, 18] width 19 height 19
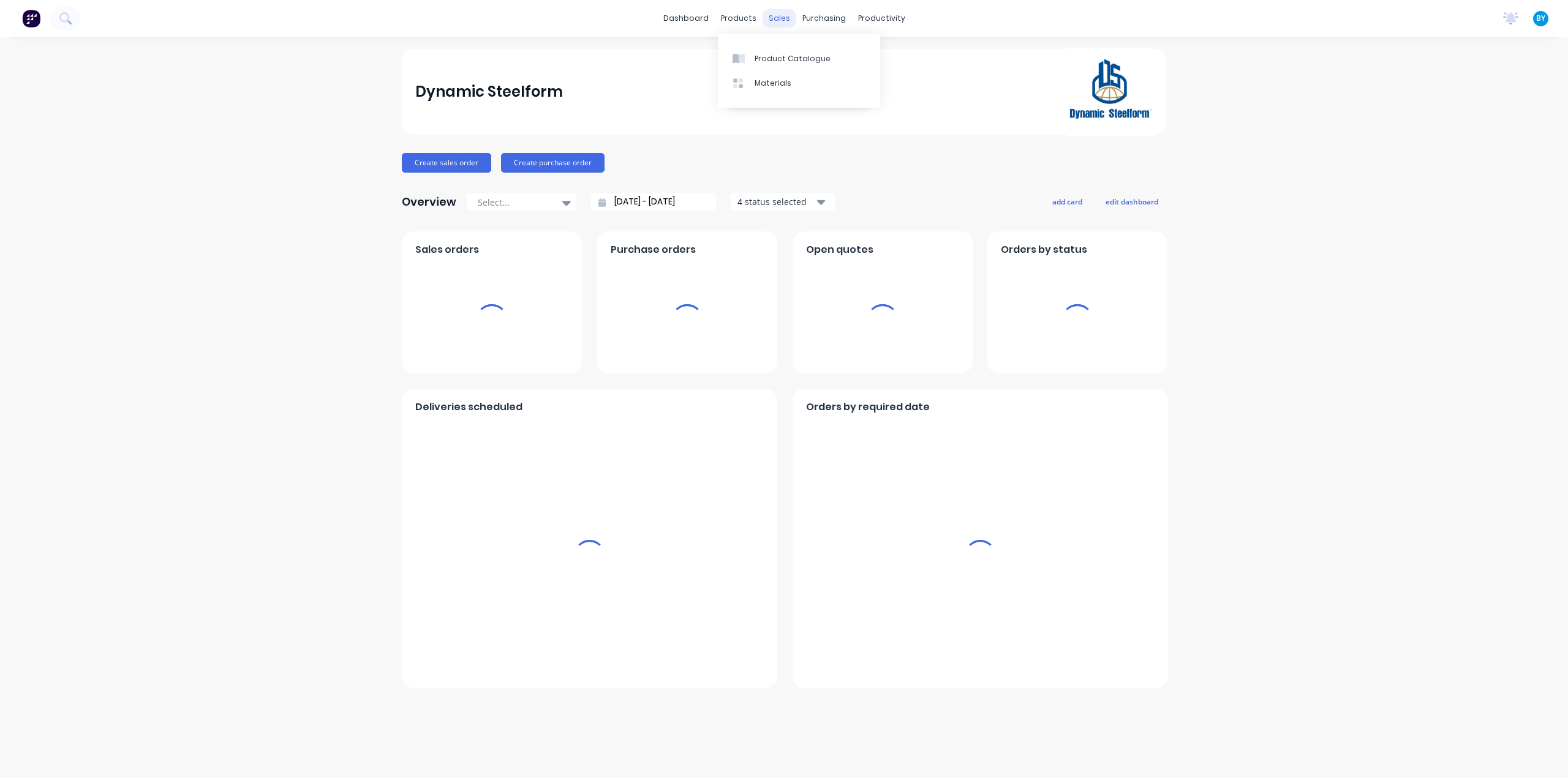
click at [780, 19] on div "sales" at bounding box center [779, 18] width 34 height 18
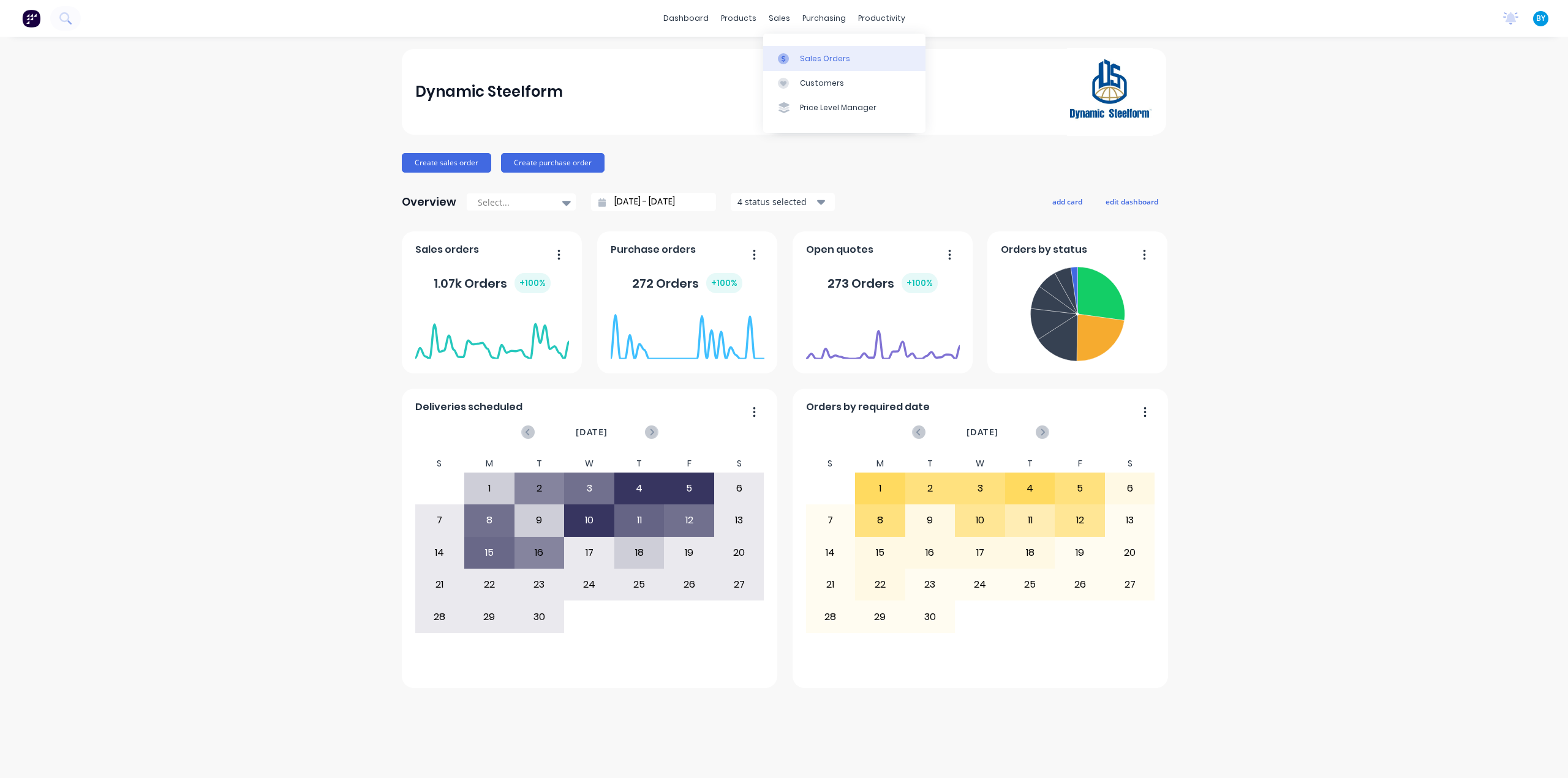
click at [803, 59] on div "Sales Orders" at bounding box center [825, 59] width 51 height 11
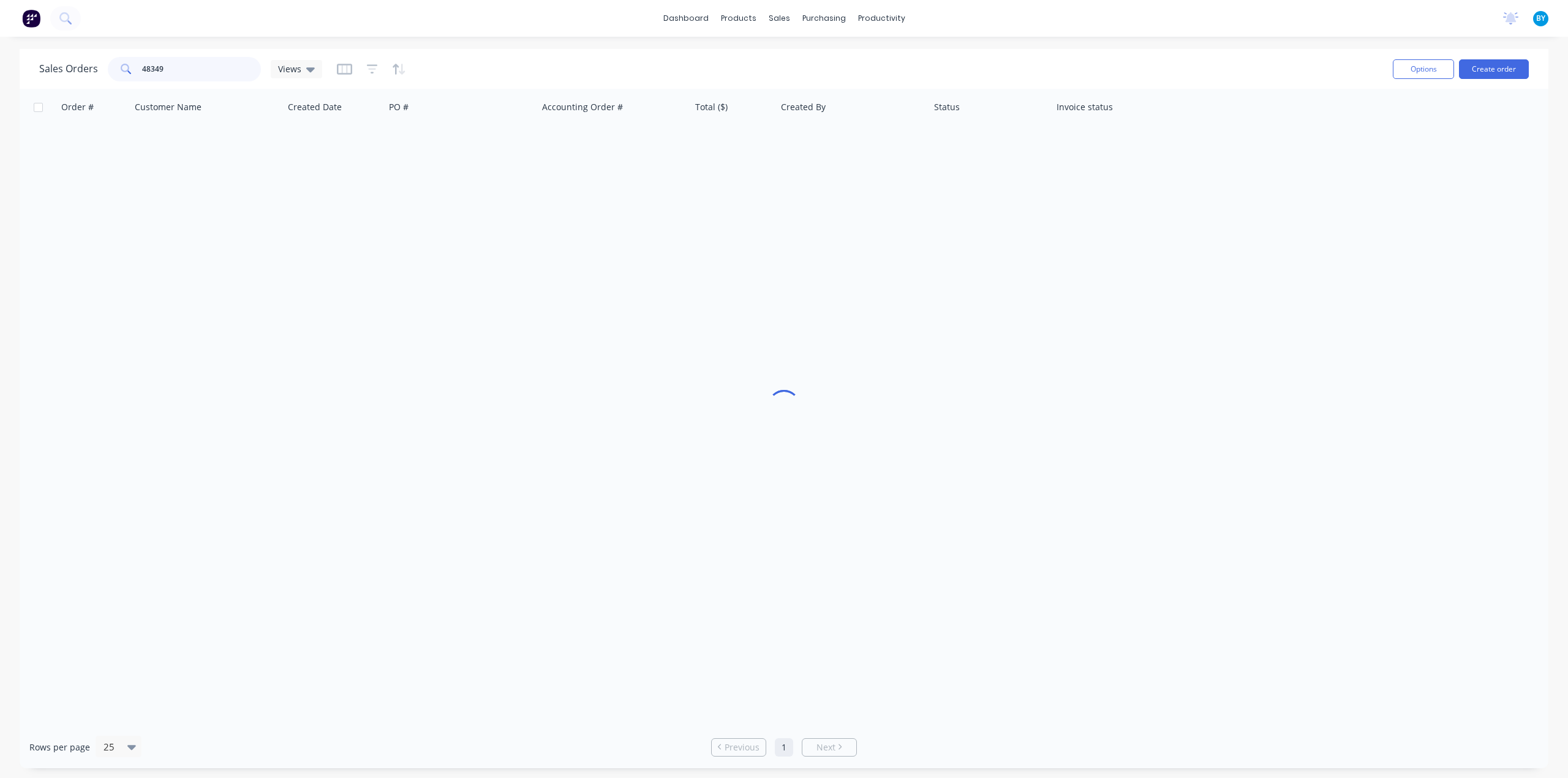
click at [80, 66] on div "Sales Orders 48349 Views" at bounding box center [181, 69] width 283 height 25
type input "[PERSON_NAME]"
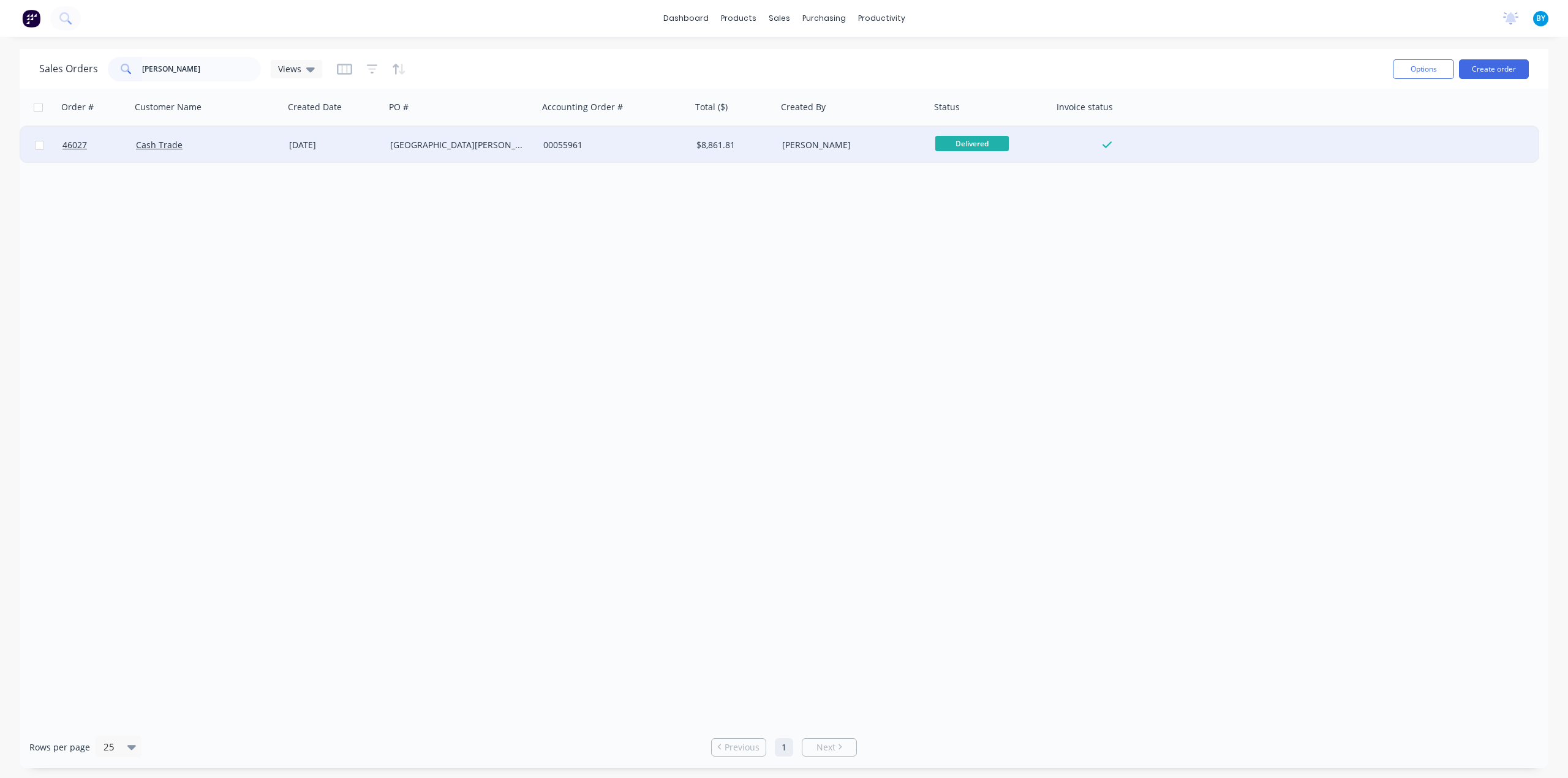
click at [270, 154] on div "Cash Trade" at bounding box center [207, 145] width 153 height 37
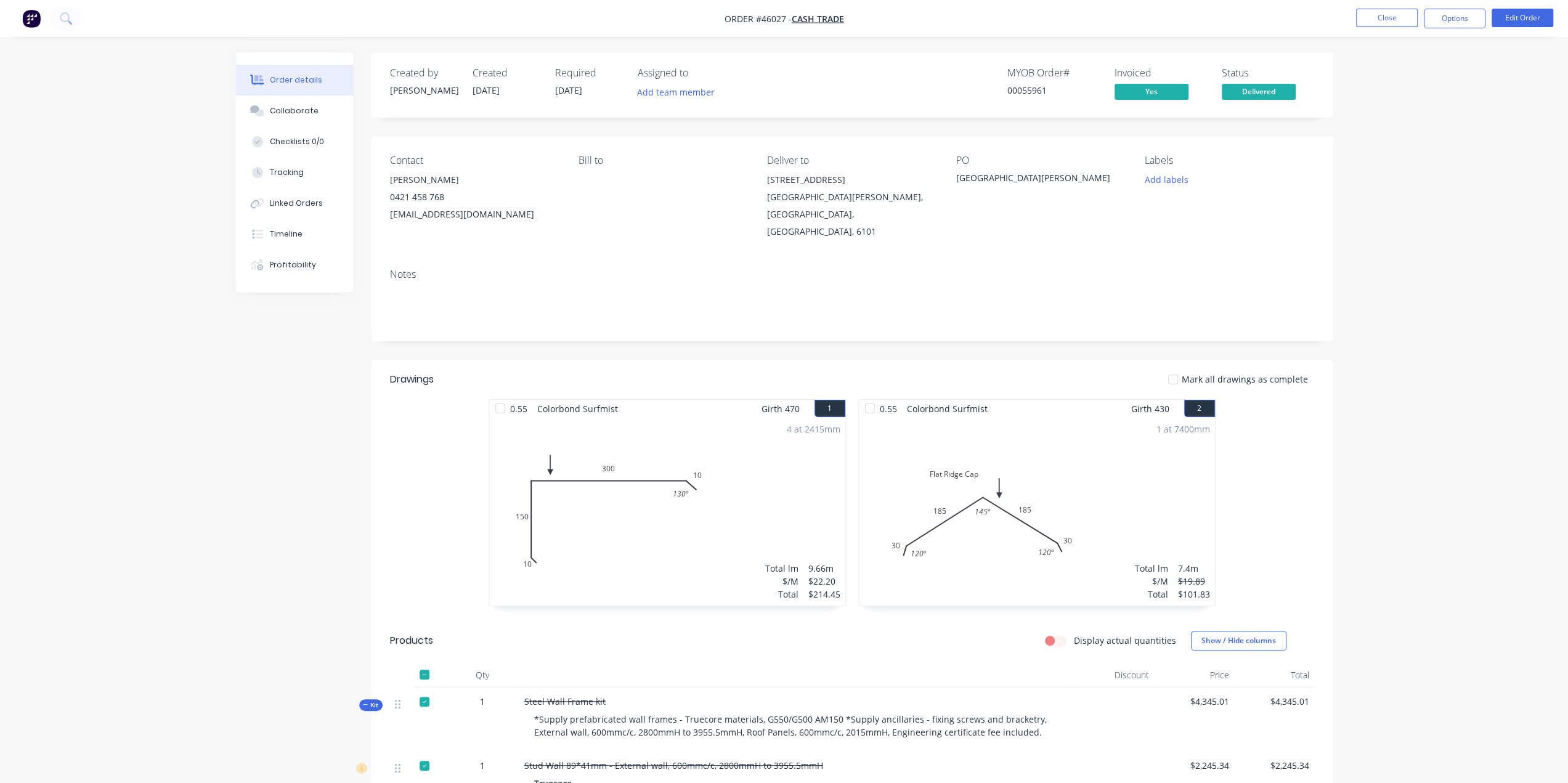
click at [1013, 472] on div "1 at 7400mm Total lm $/M Total 7.4m $19.89 $101.83" at bounding box center [1036, 512] width 356 height 188
click at [1006, 468] on div "1 at 7400mm Total lm $/M Total 7.4m $19.89 $101.83" at bounding box center [1036, 512] width 356 height 188
click at [1006, 514] on div "1 at 7400mm Total lm $/M Total 7.4m $19.89 $101.83" at bounding box center [1036, 512] width 356 height 188
click at [1462, 12] on button "Options" at bounding box center [1454, 19] width 61 height 19
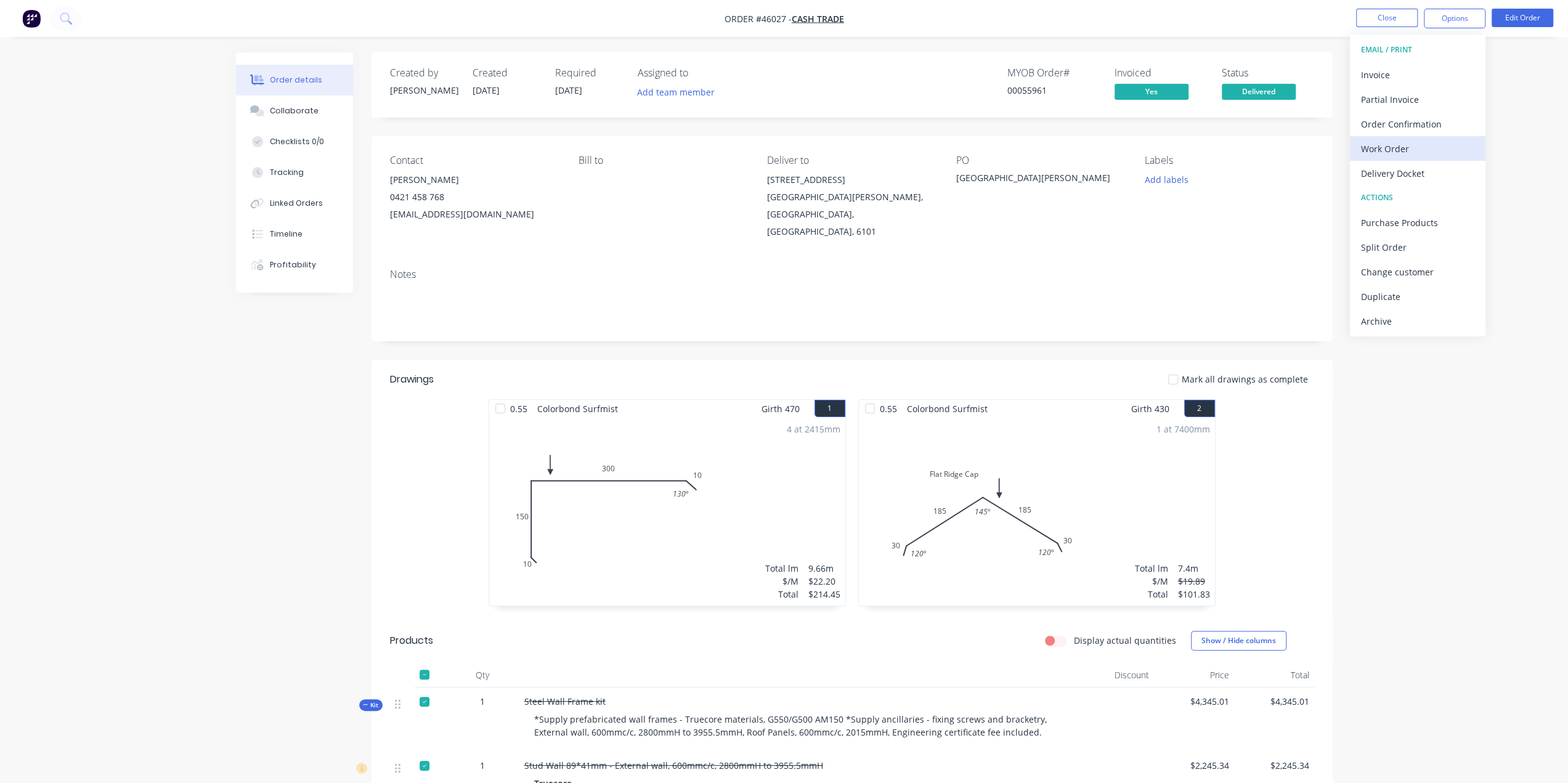
click at [1397, 142] on div "Work Order" at bounding box center [1417, 149] width 113 height 18
click at [1381, 149] on div "Custom" at bounding box center [1417, 149] width 113 height 18
click at [1388, 128] on div "Without pricing" at bounding box center [1417, 124] width 113 height 18
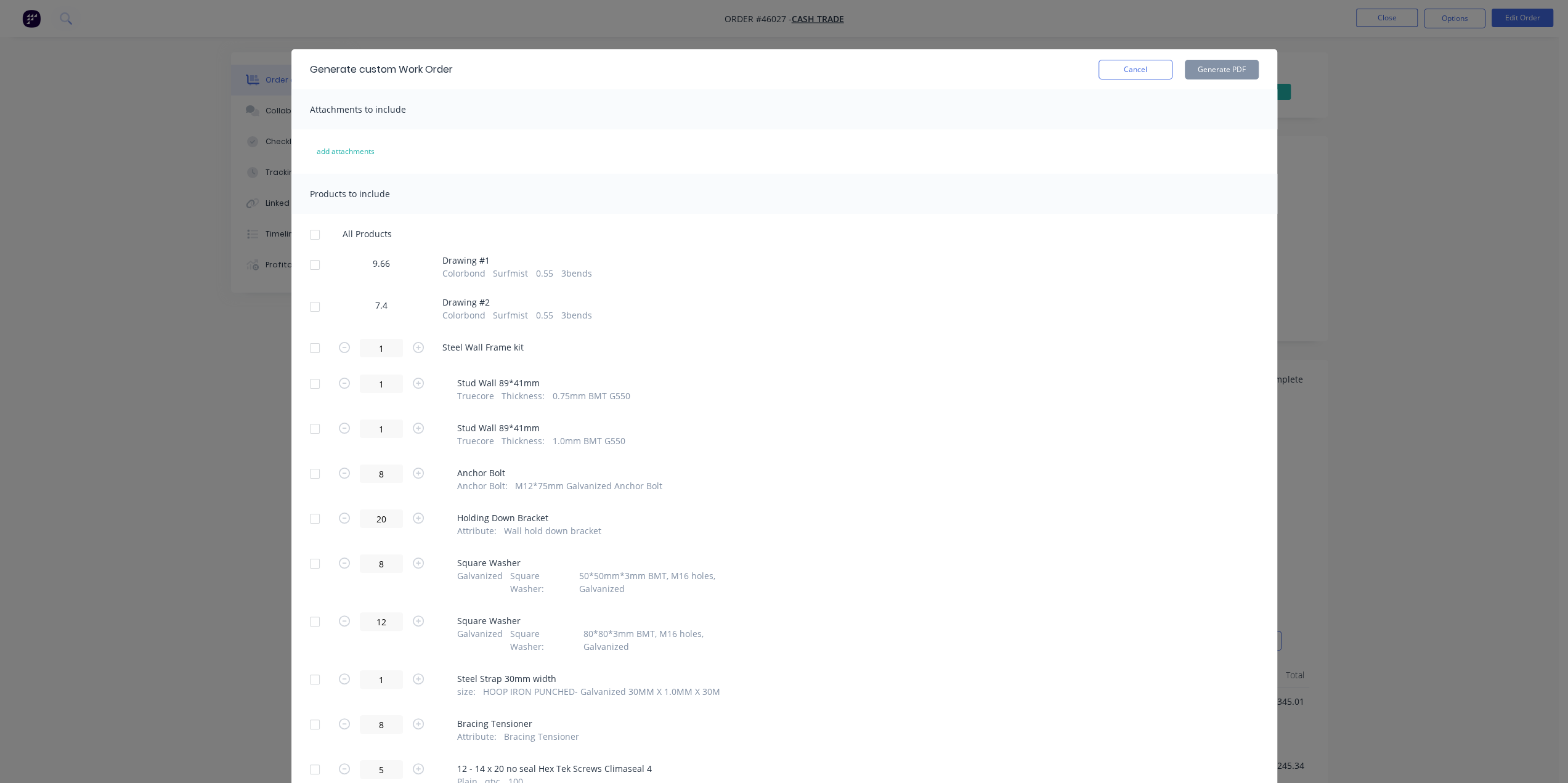
click at [309, 305] on div at bounding box center [315, 307] width 25 height 25
click at [1222, 71] on button "Generate PDF" at bounding box center [1222, 69] width 74 height 19
